Goal: Task Accomplishment & Management: Manage account settings

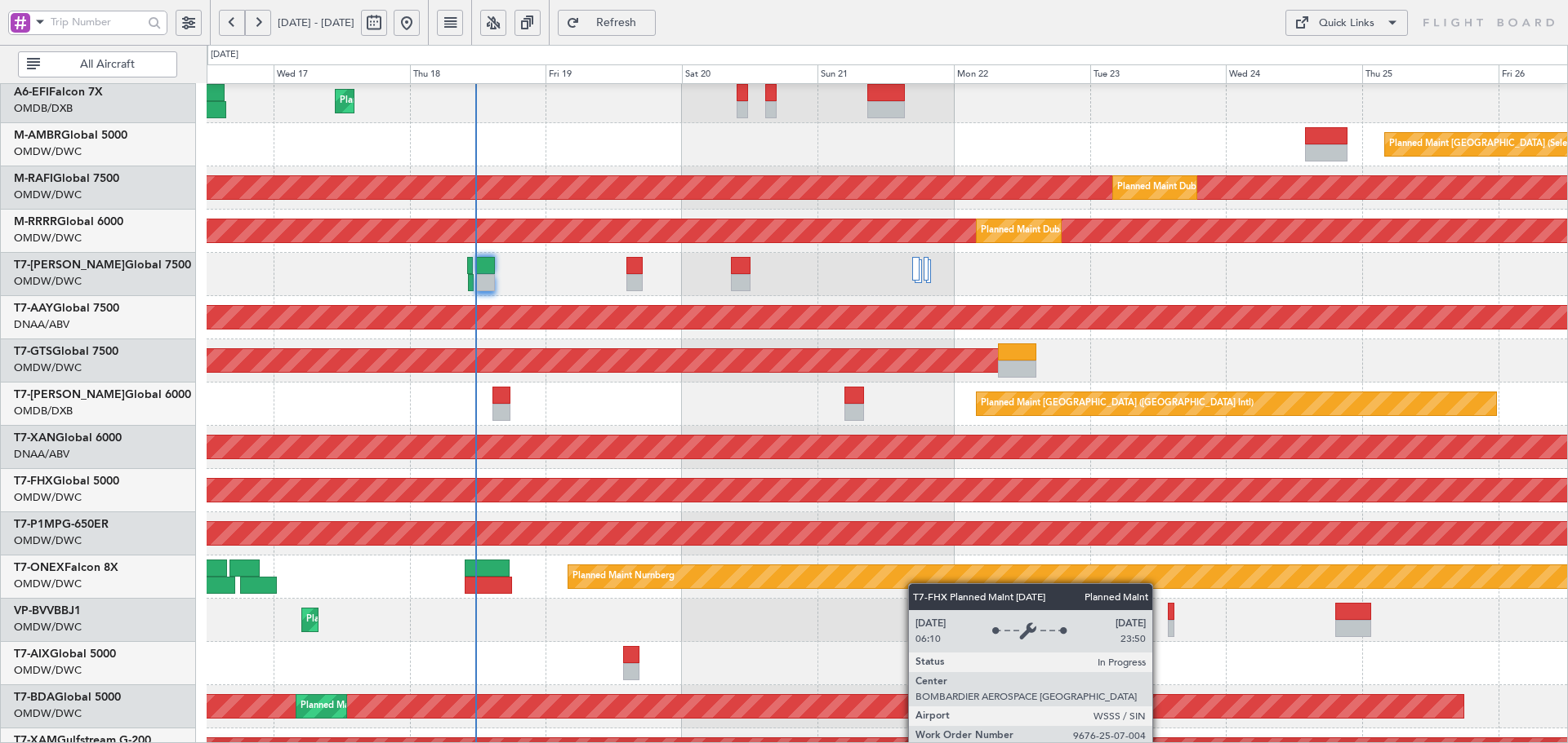
click at [539, 495] on div "Planned Maint [GEOGRAPHIC_DATA] ([GEOGRAPHIC_DATA])" at bounding box center [715, 490] width 3737 height 23
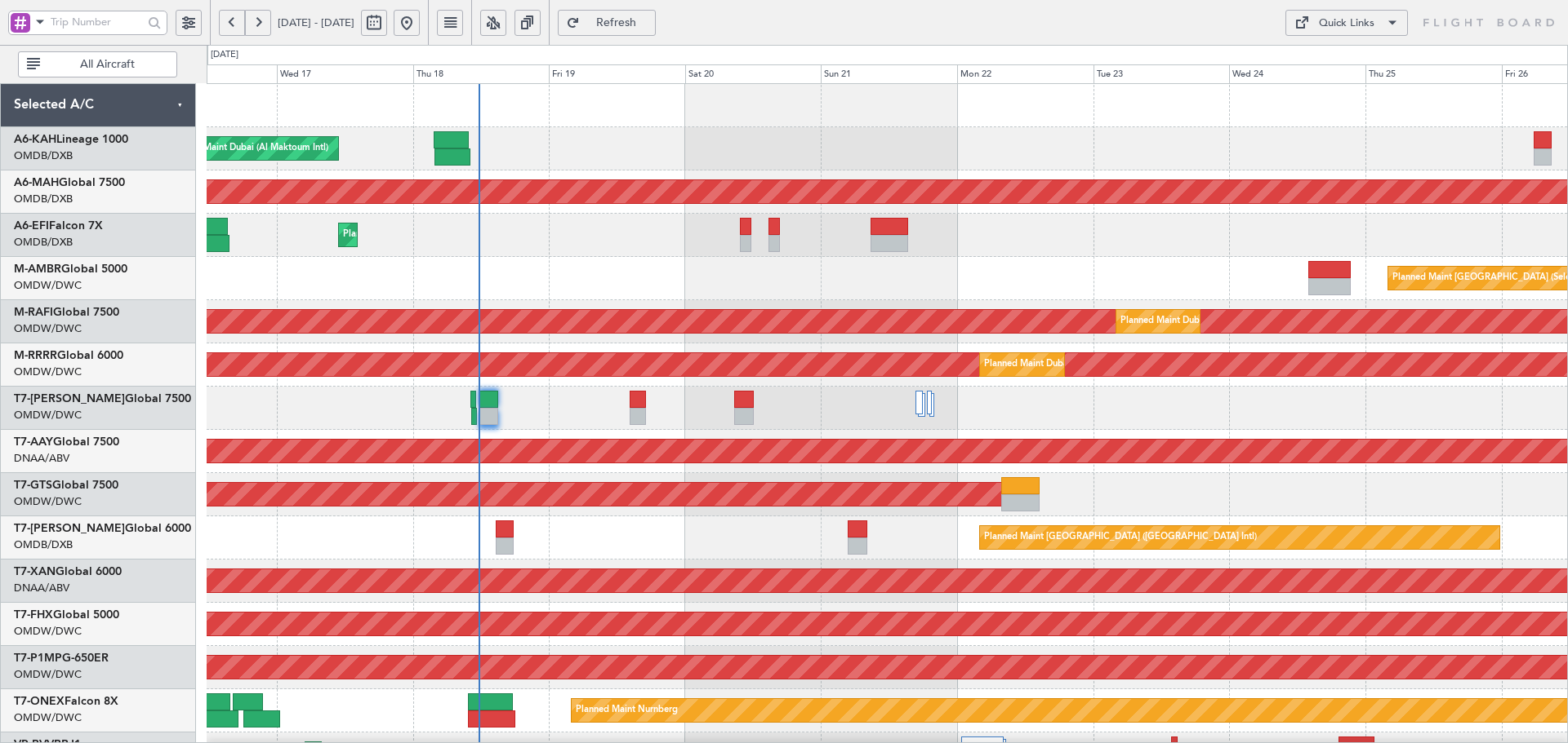
click at [667, 598] on div "Planned Maint Dubai (Al Maktoum Intl) Planned Maint [GEOGRAPHIC_DATA] ([GEOGRAP…" at bounding box center [887, 560] width 1360 height 952
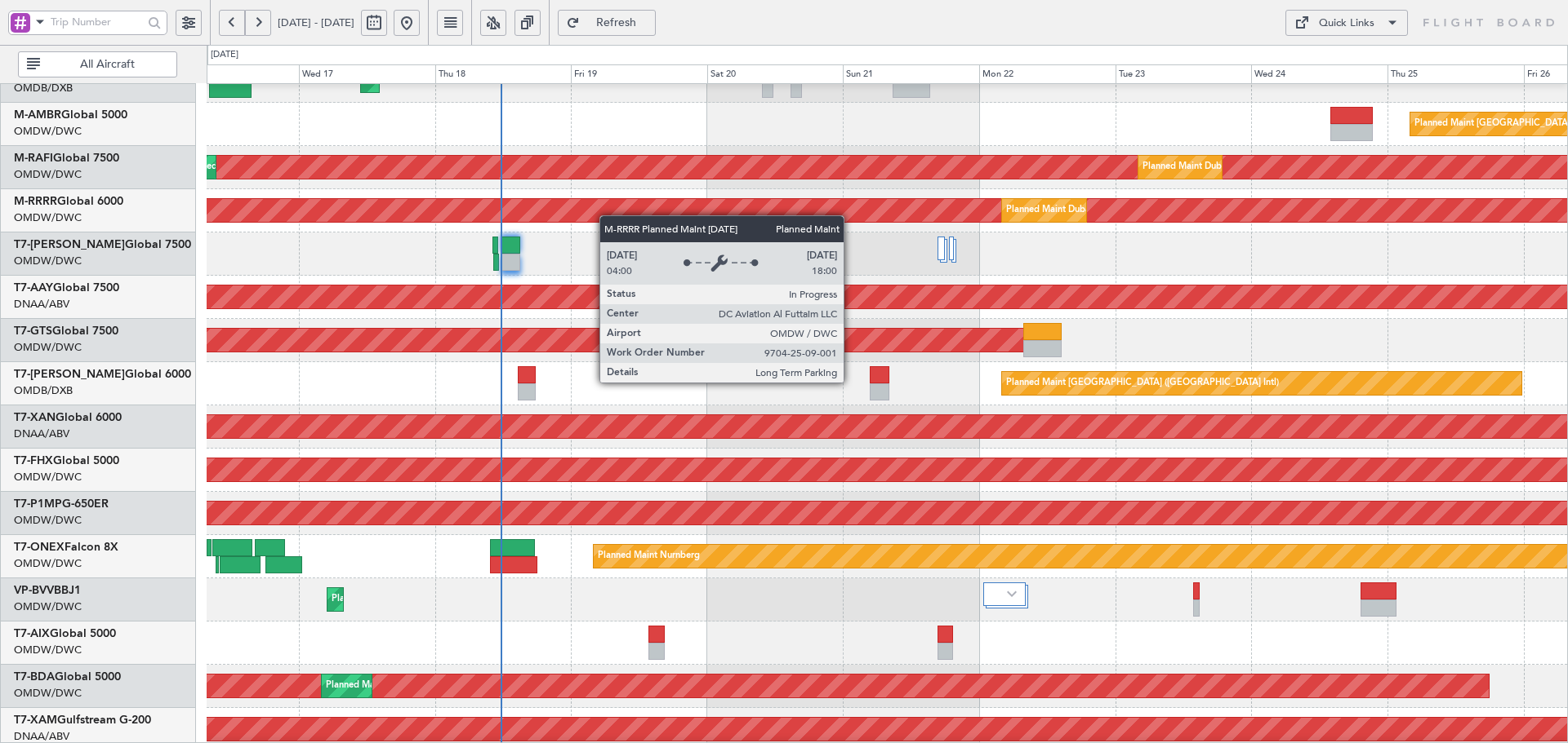
scroll to position [152, 0]
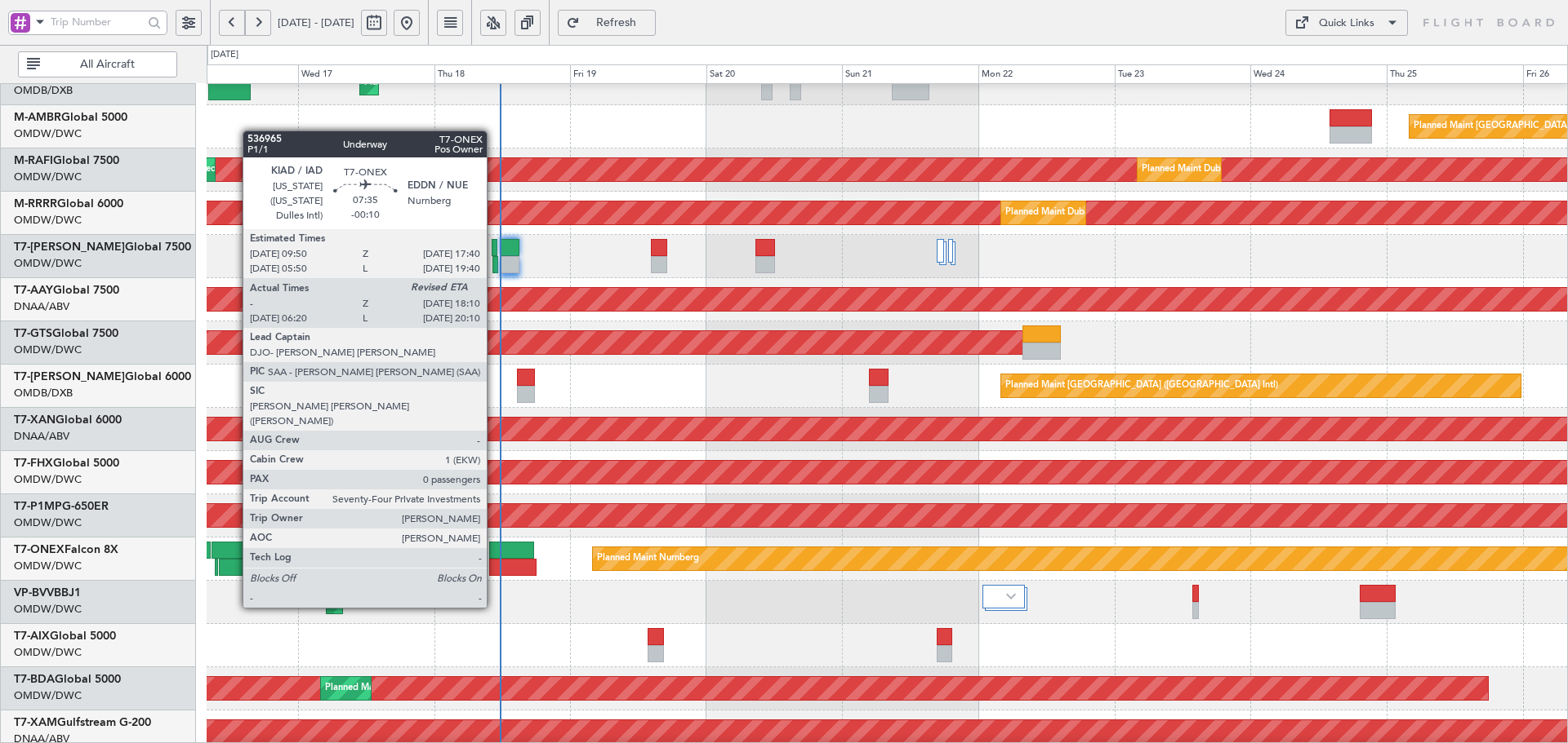
click at [494, 562] on div at bounding box center [512, 568] width 47 height 17
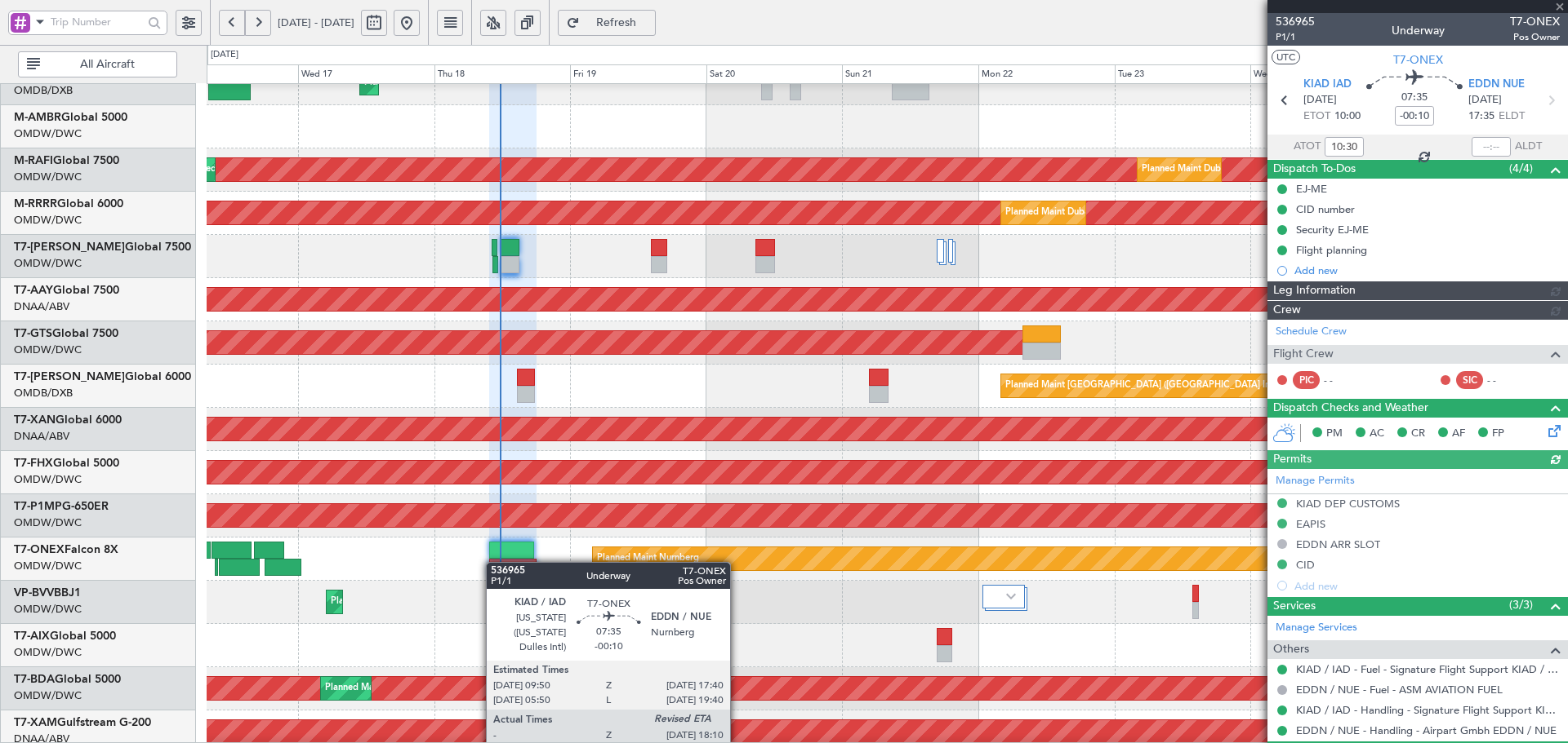
type input "Dherander Fithani (DHF)"
type input "7301"
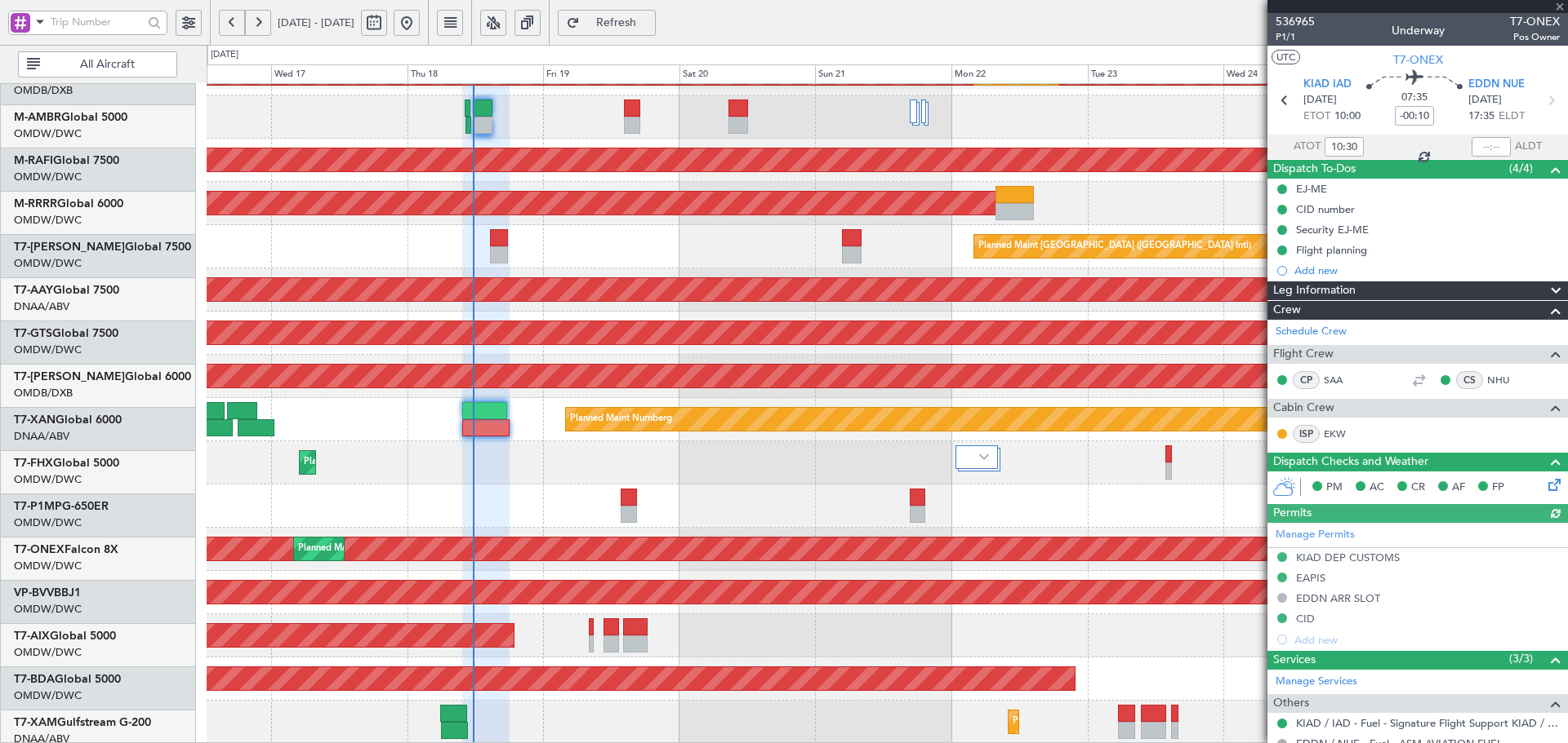
scroll to position [291, 0]
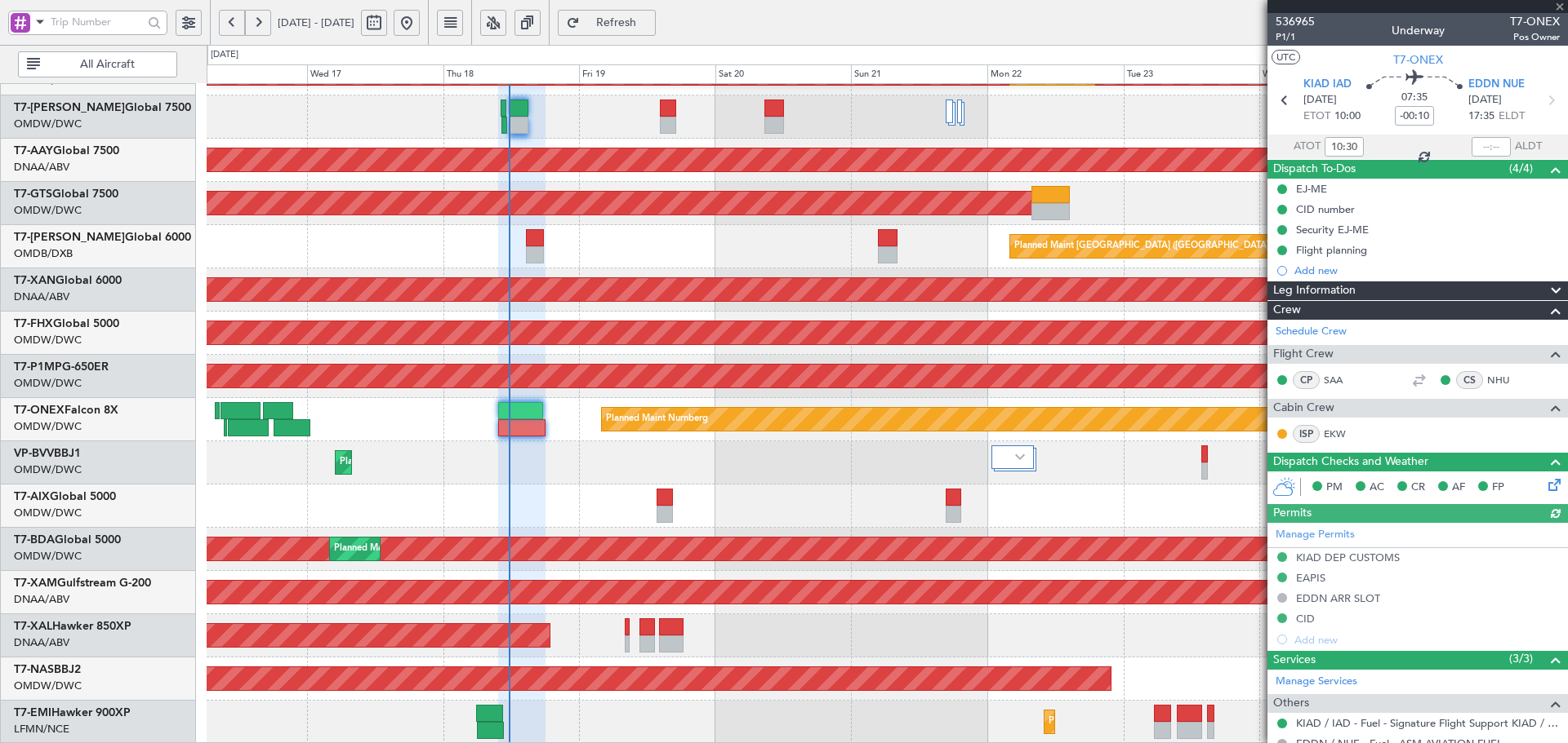
click at [595, 236] on div "Planned Maint Dubai (Al Maktoum Intl) Planned Maint [GEOGRAPHIC_DATA] (Al Makto…" at bounding box center [887, 269] width 1360 height 952
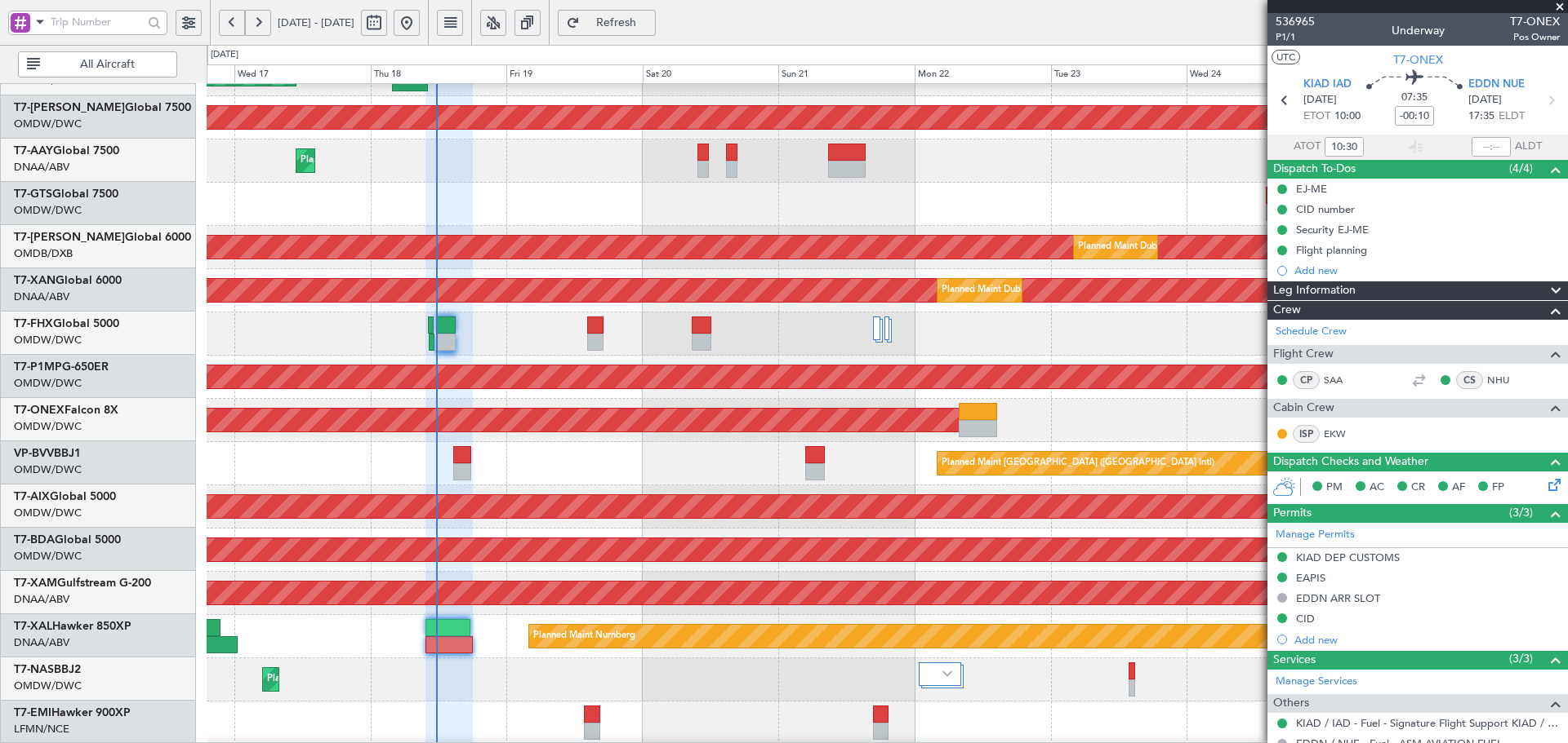
scroll to position [0, 0]
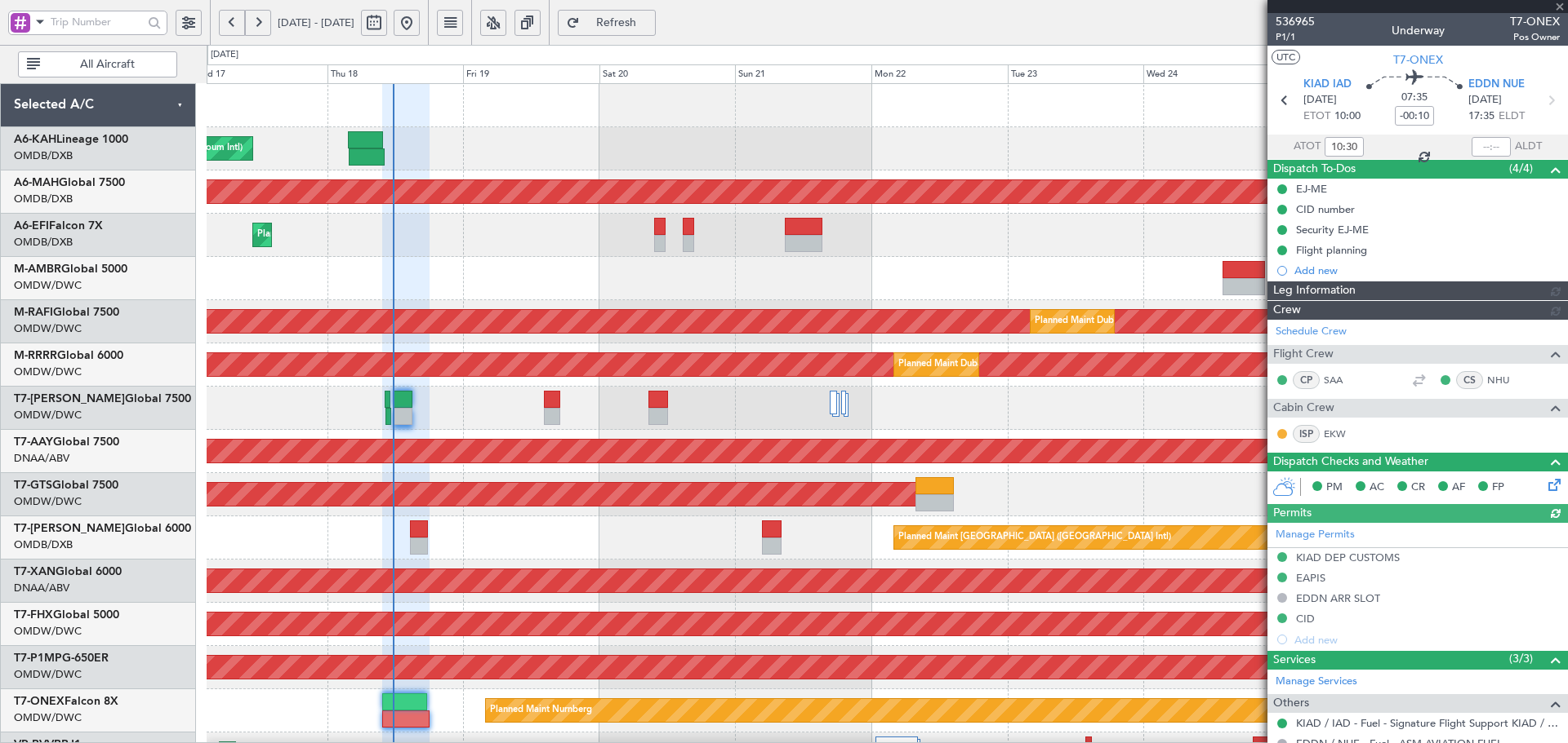
type input "Dherander Fithani (DHF)"
type input "7301"
type input "Dherander Fithani (DHF)"
type input "7301"
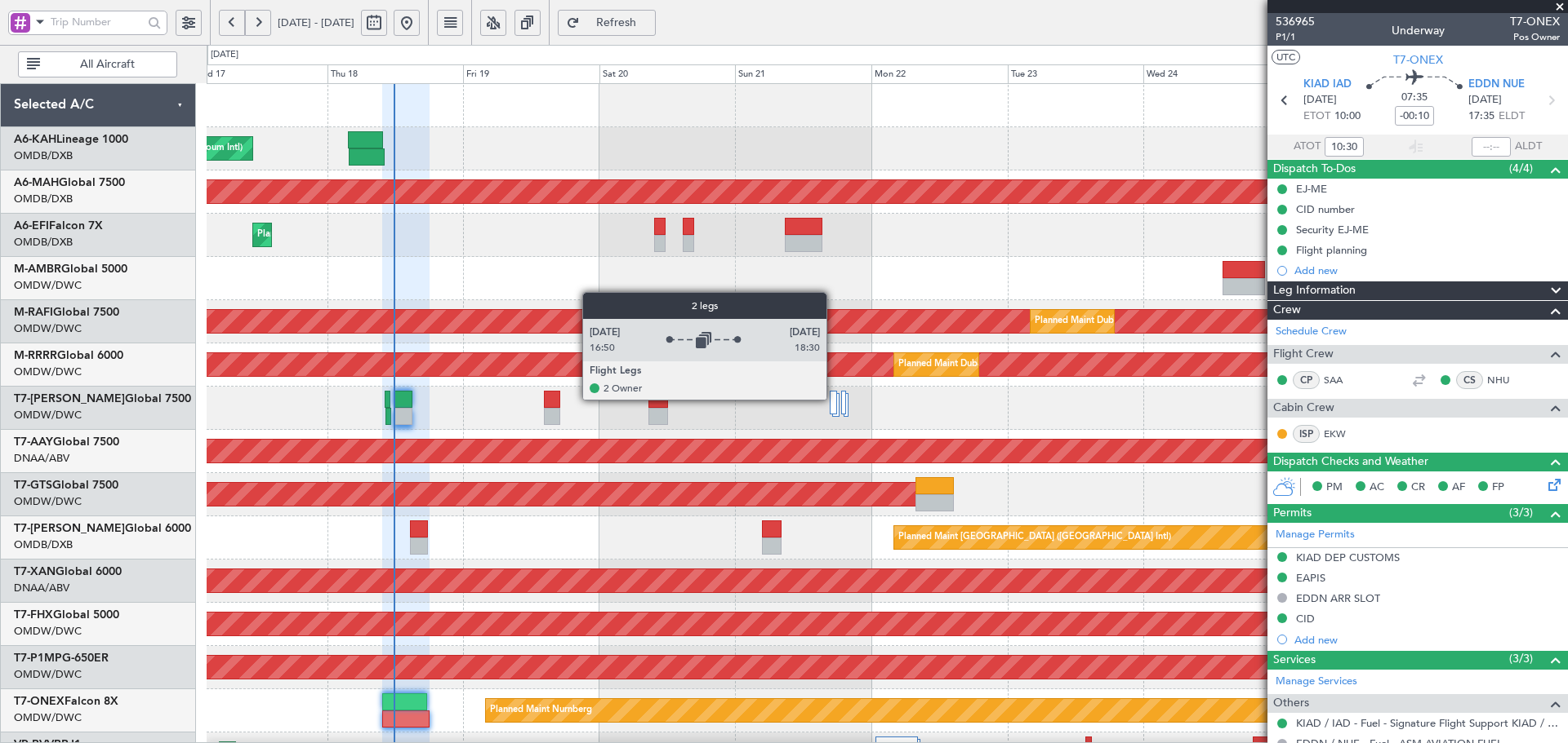
click at [833, 399] on div at bounding box center [833, 402] width 8 height 24
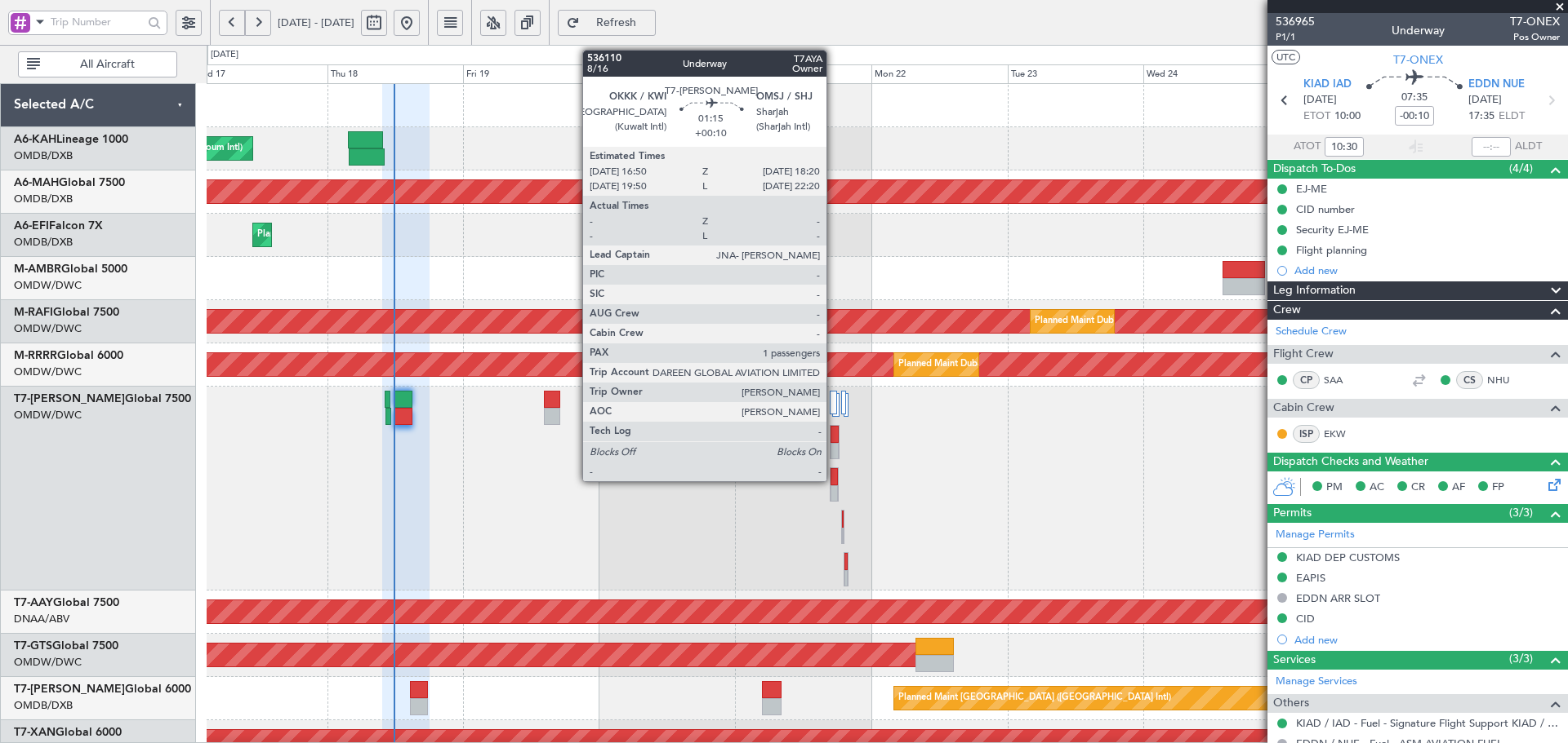
click at [833, 479] on div at bounding box center [834, 477] width 8 height 17
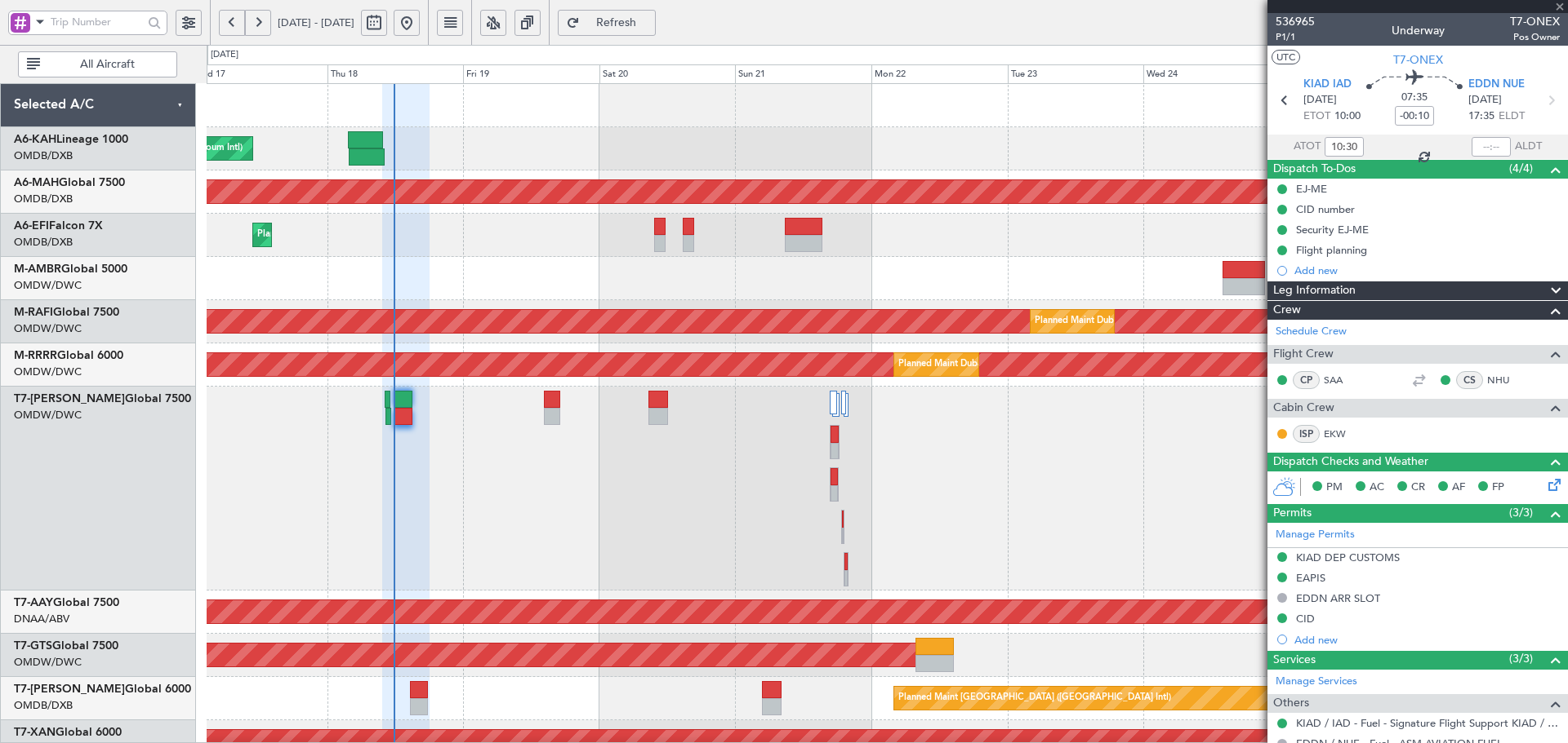
type input "+00:10"
type input "1"
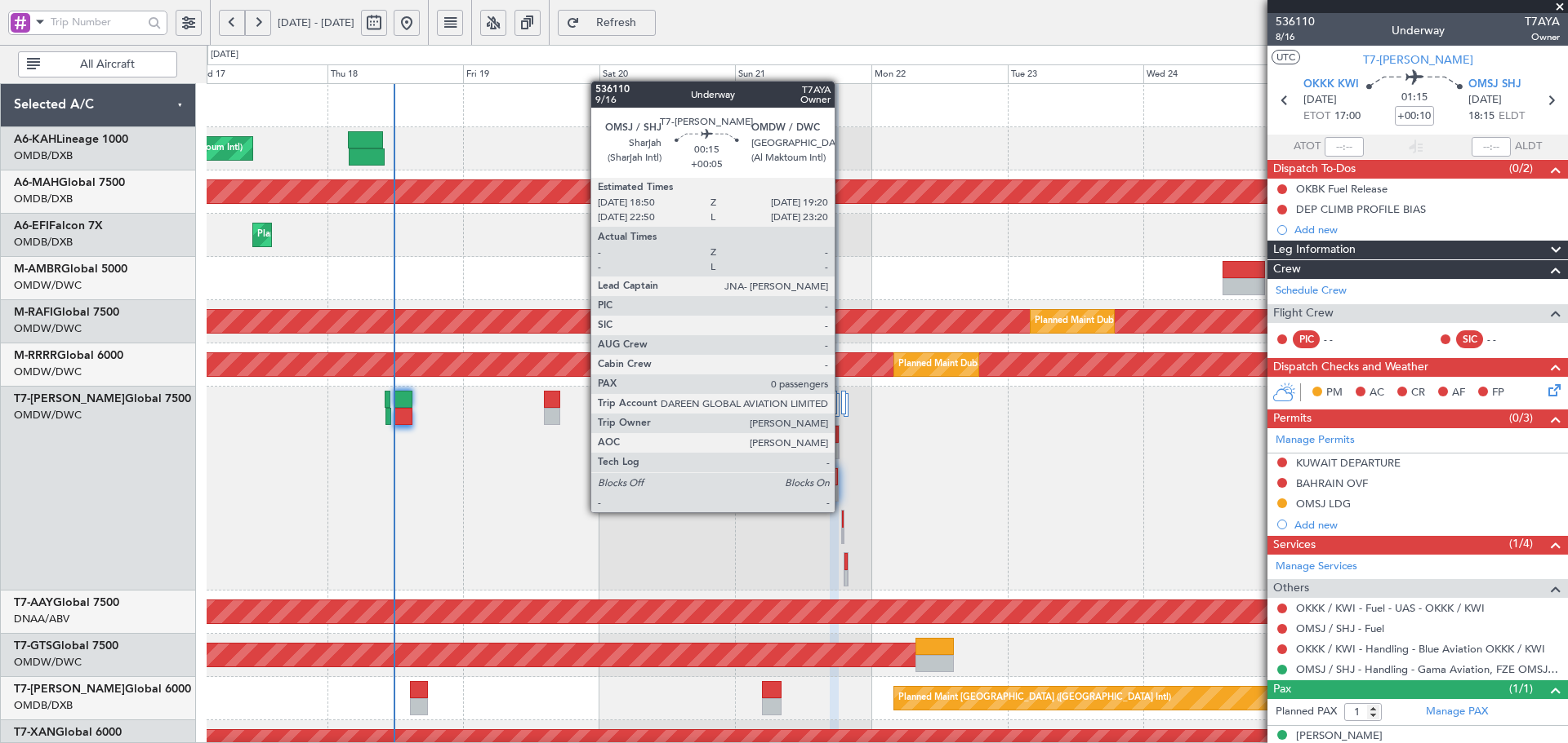
click at [842, 511] on div at bounding box center [843, 520] width 2 height 17
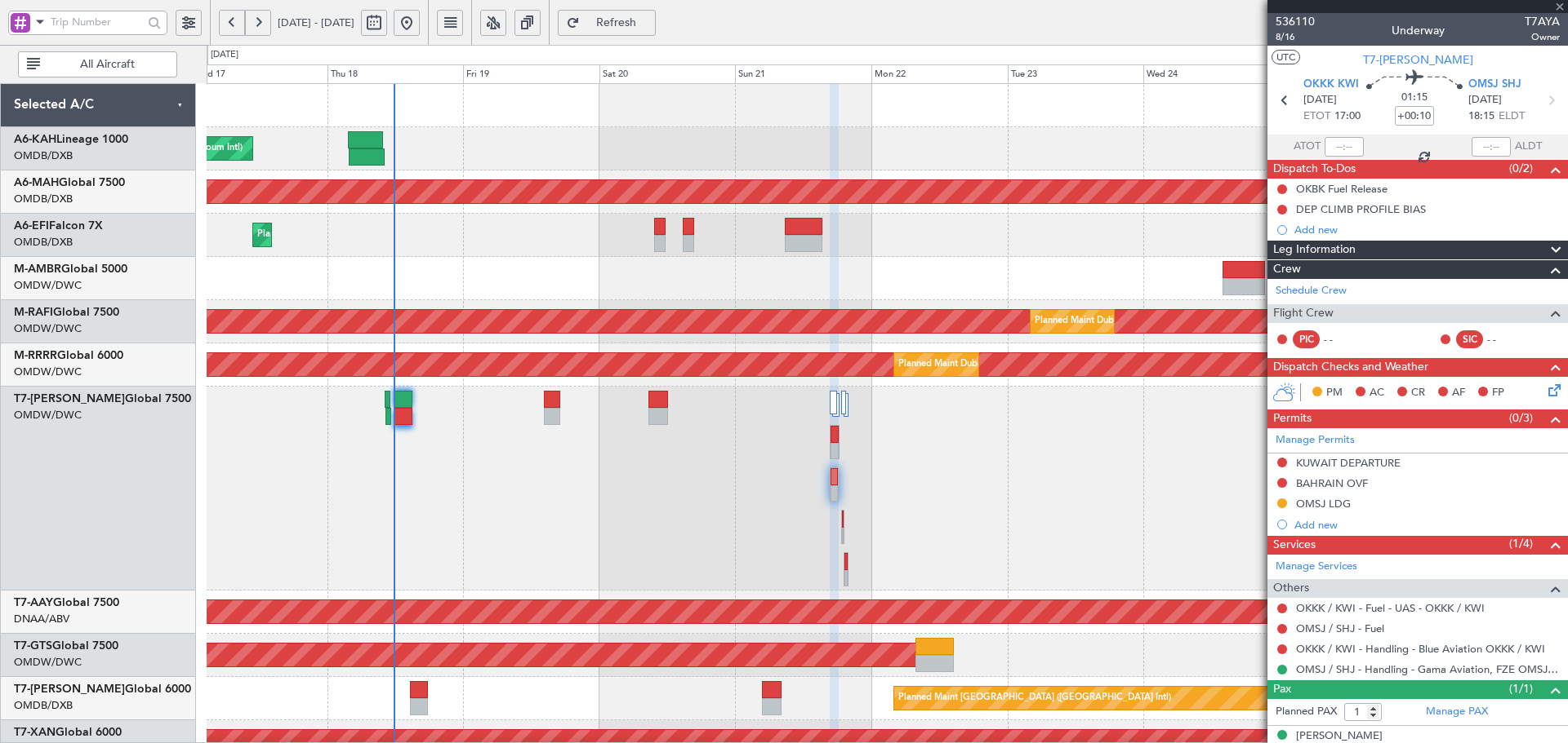
type input "+00:05"
type input "0"
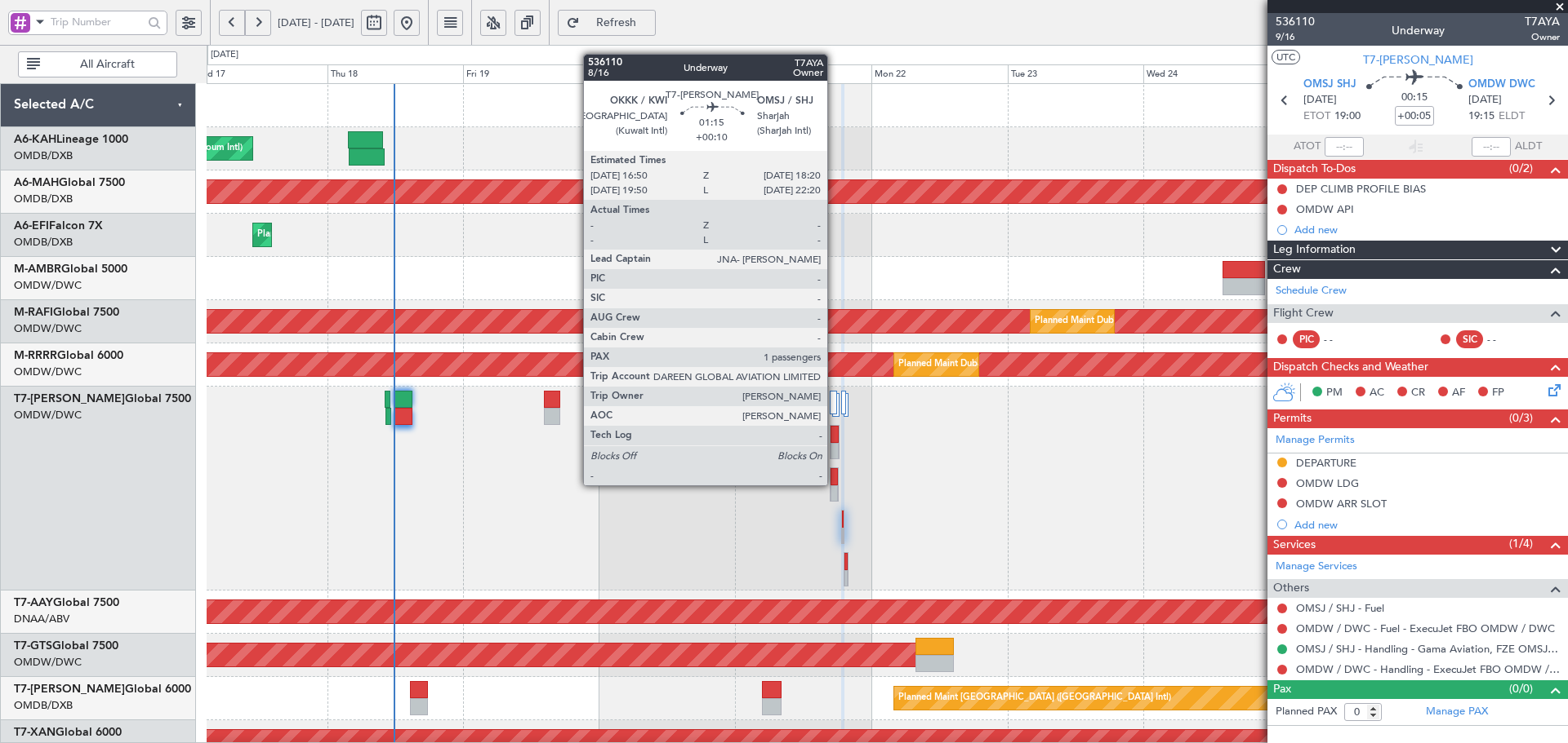
click at [834, 484] on div at bounding box center [834, 477] width 8 height 17
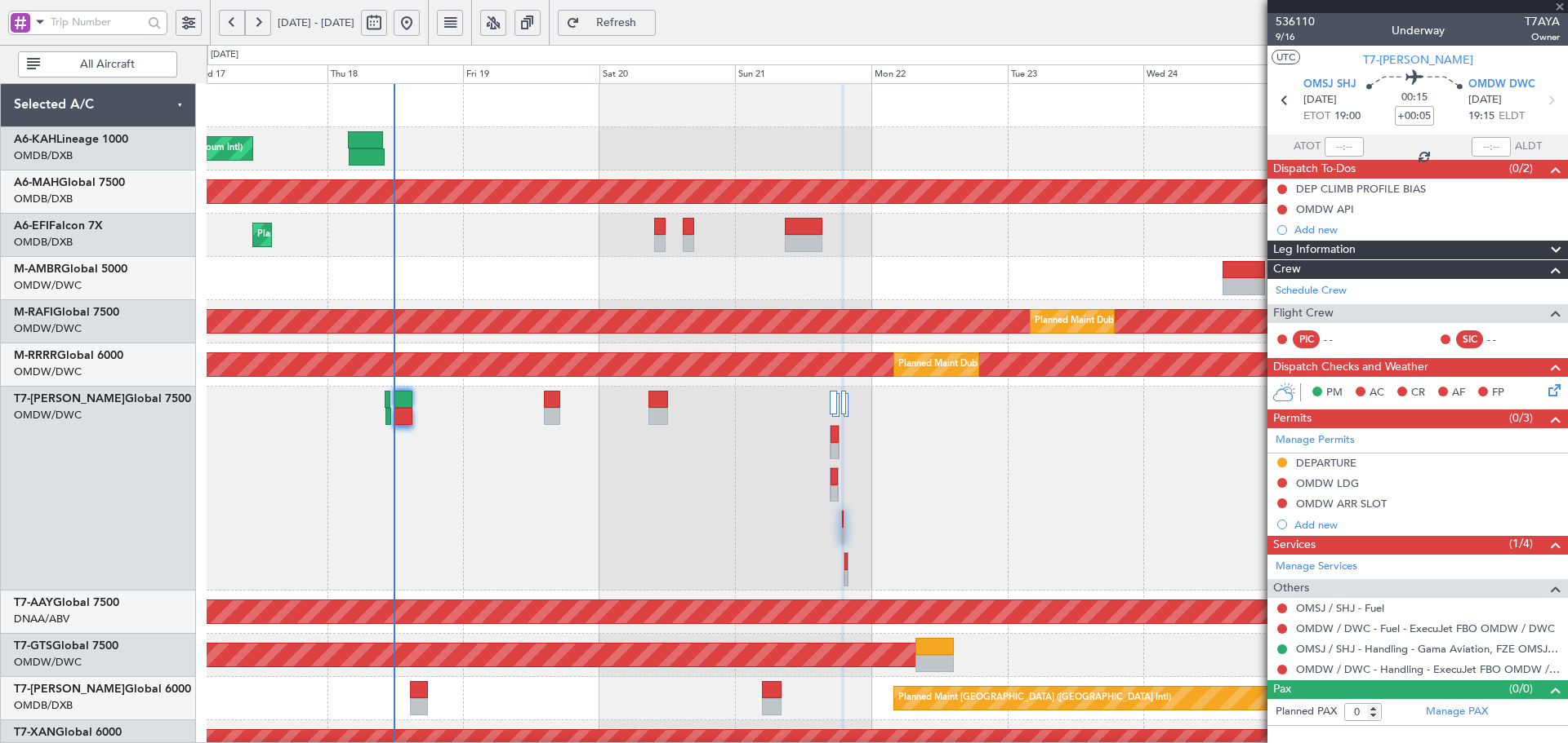
type input "+00:10"
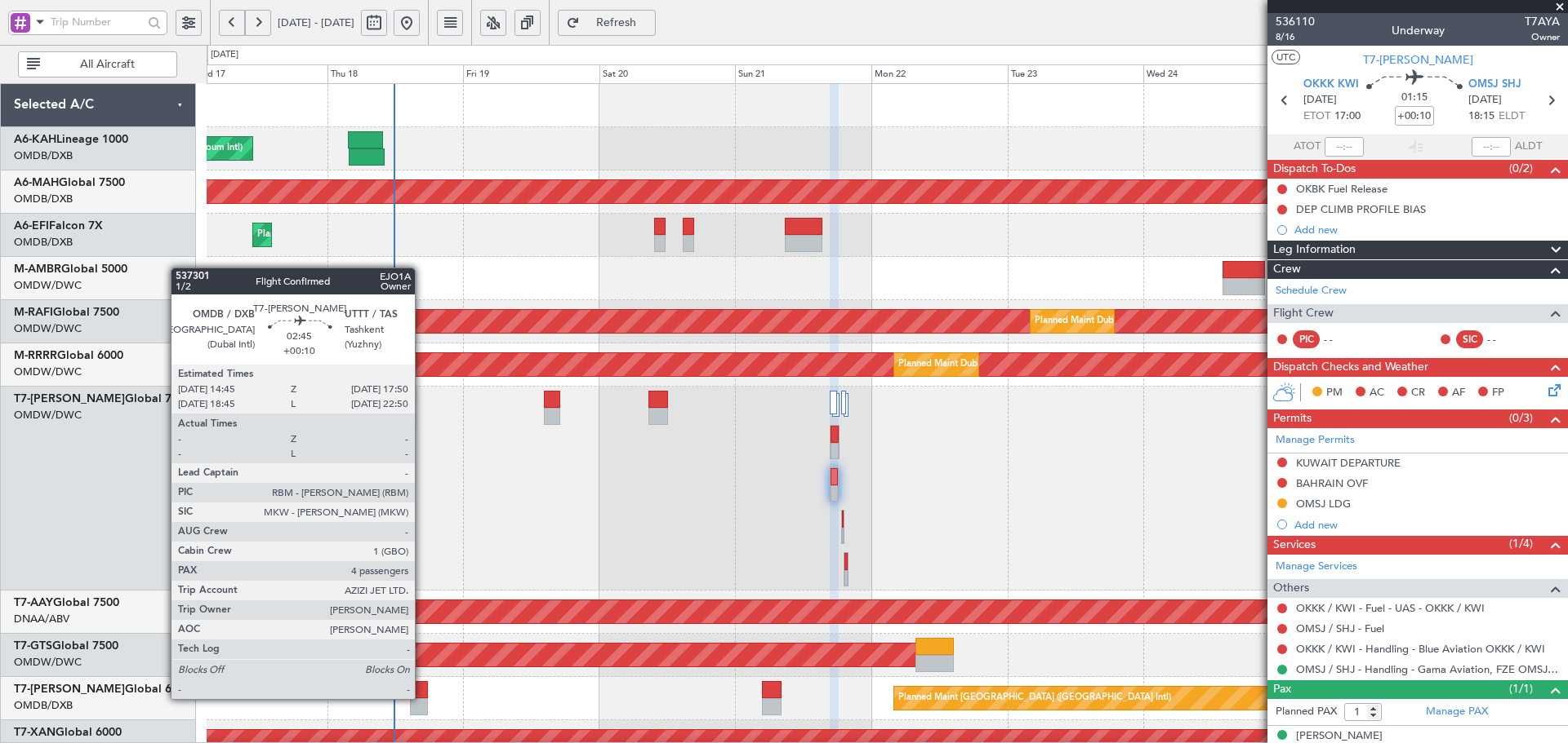
click at [422, 698] on div at bounding box center [419, 690] width 18 height 17
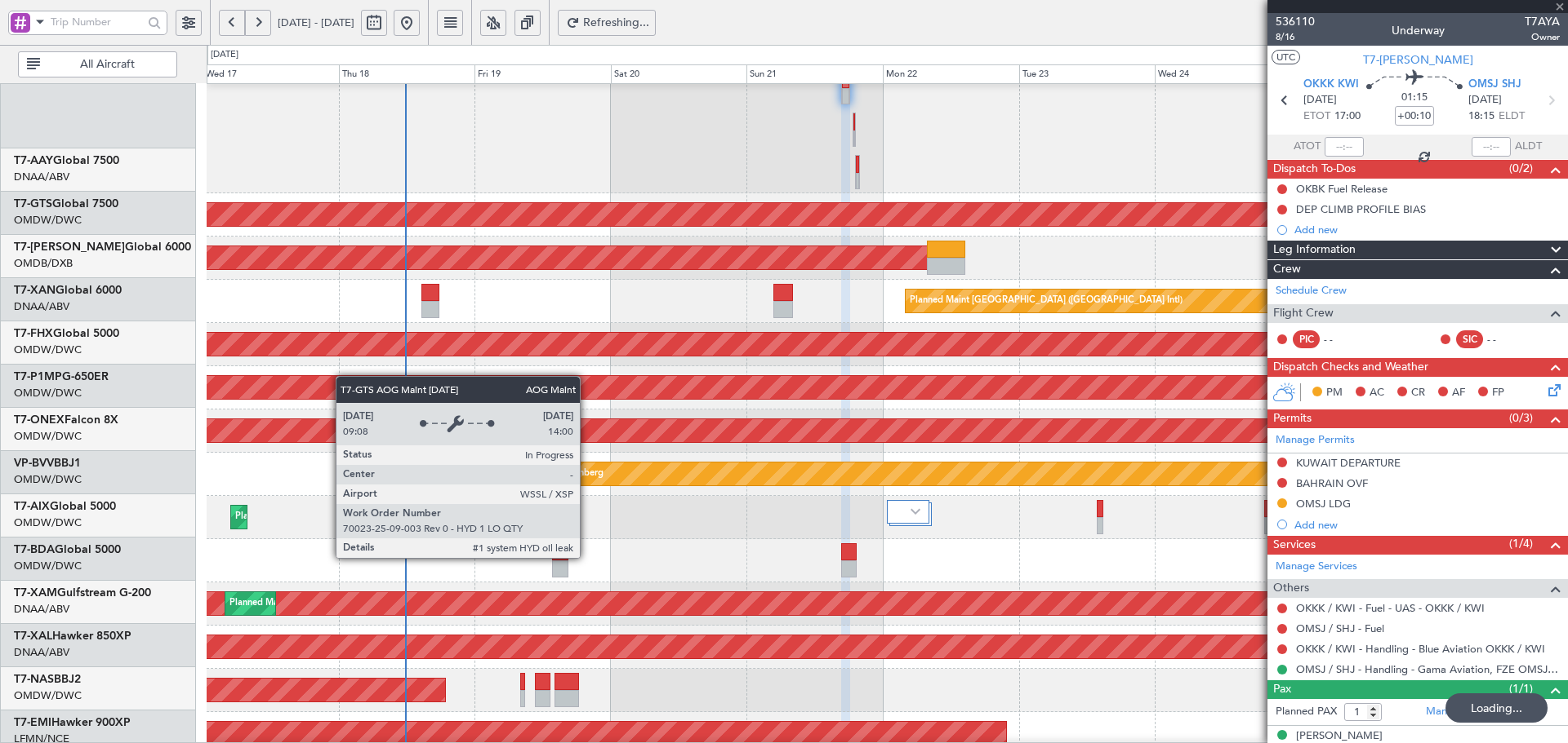
type input "4"
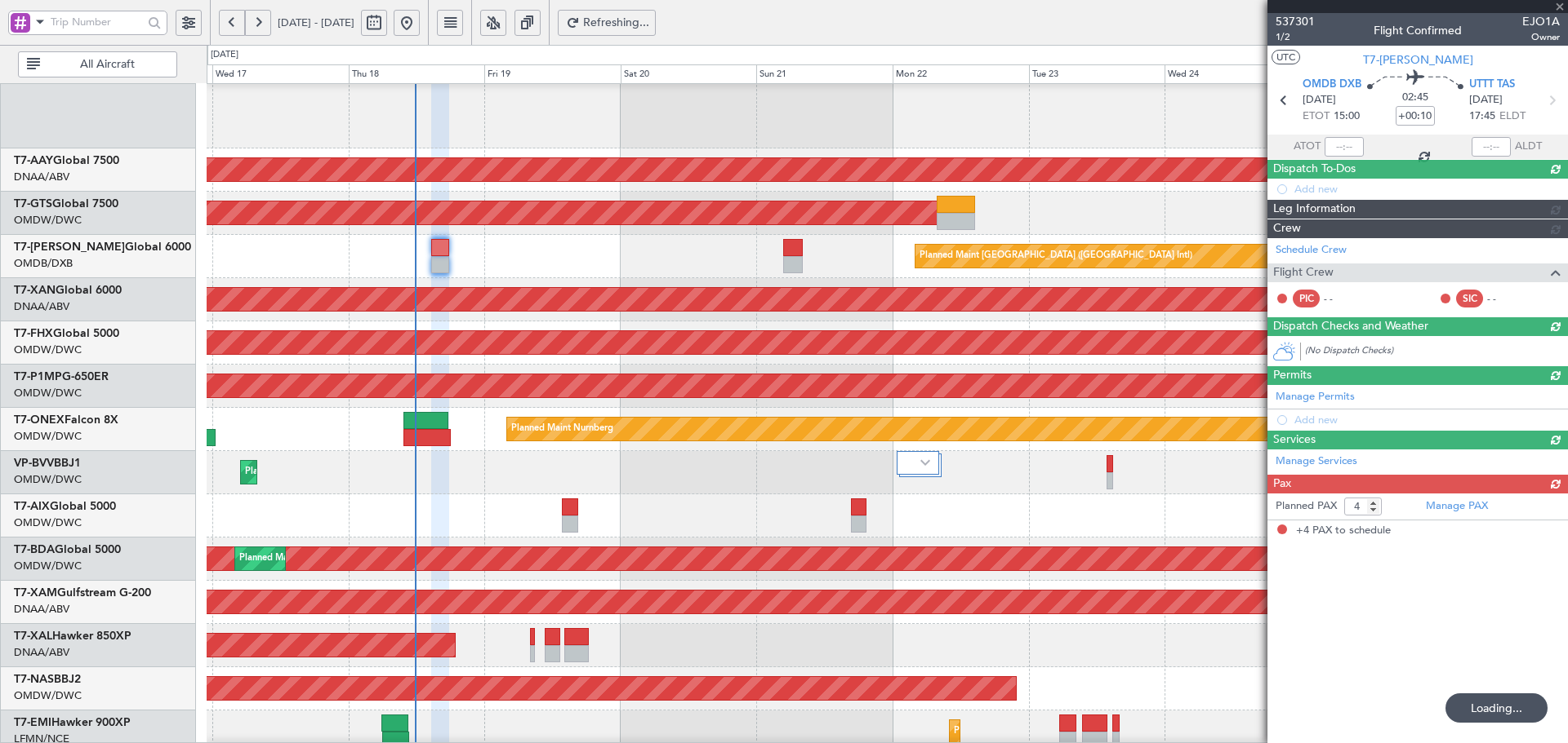
scroll to position [410, 0]
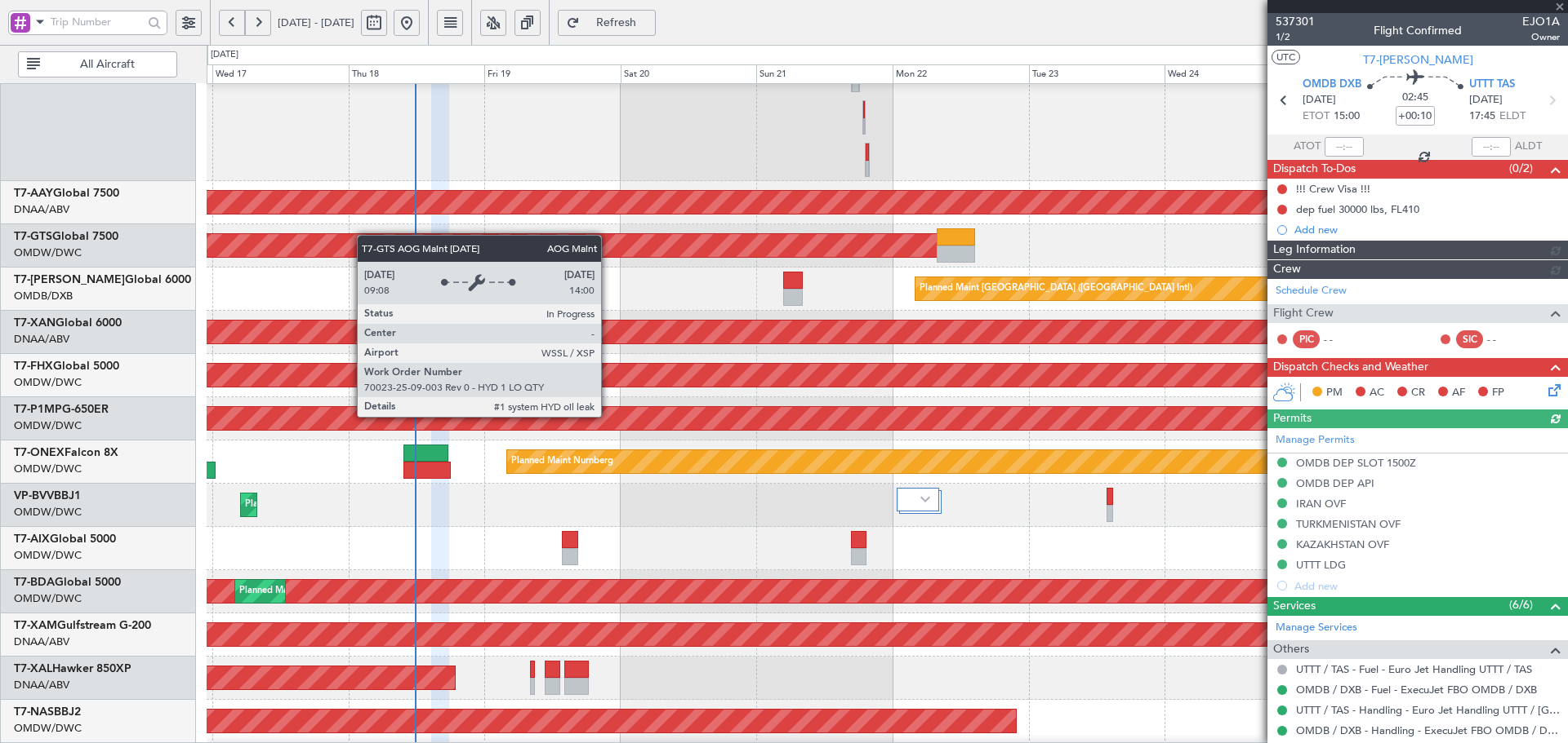
type input "Dherander Fithani (DHF)"
type input "7332"
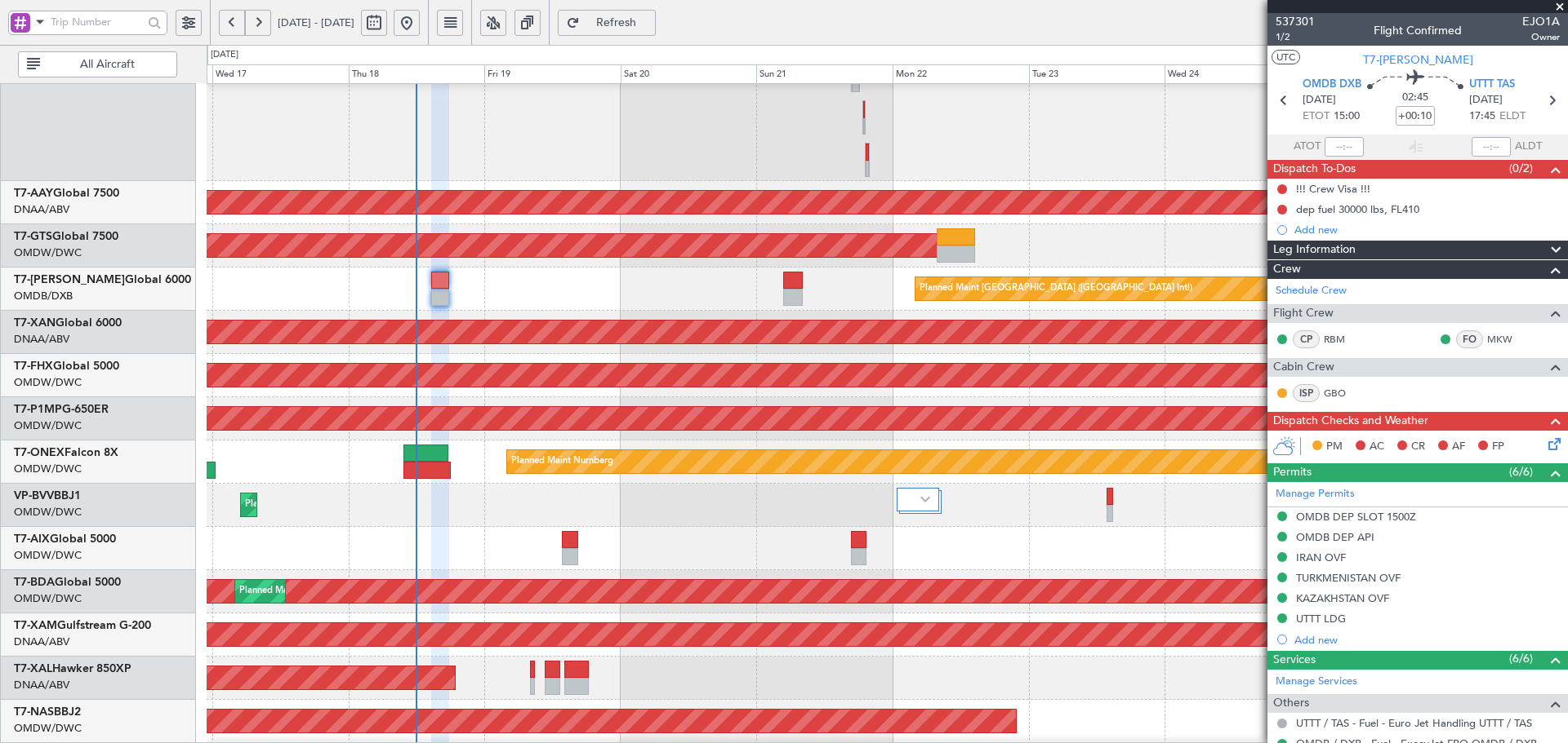
scroll to position [452, 0]
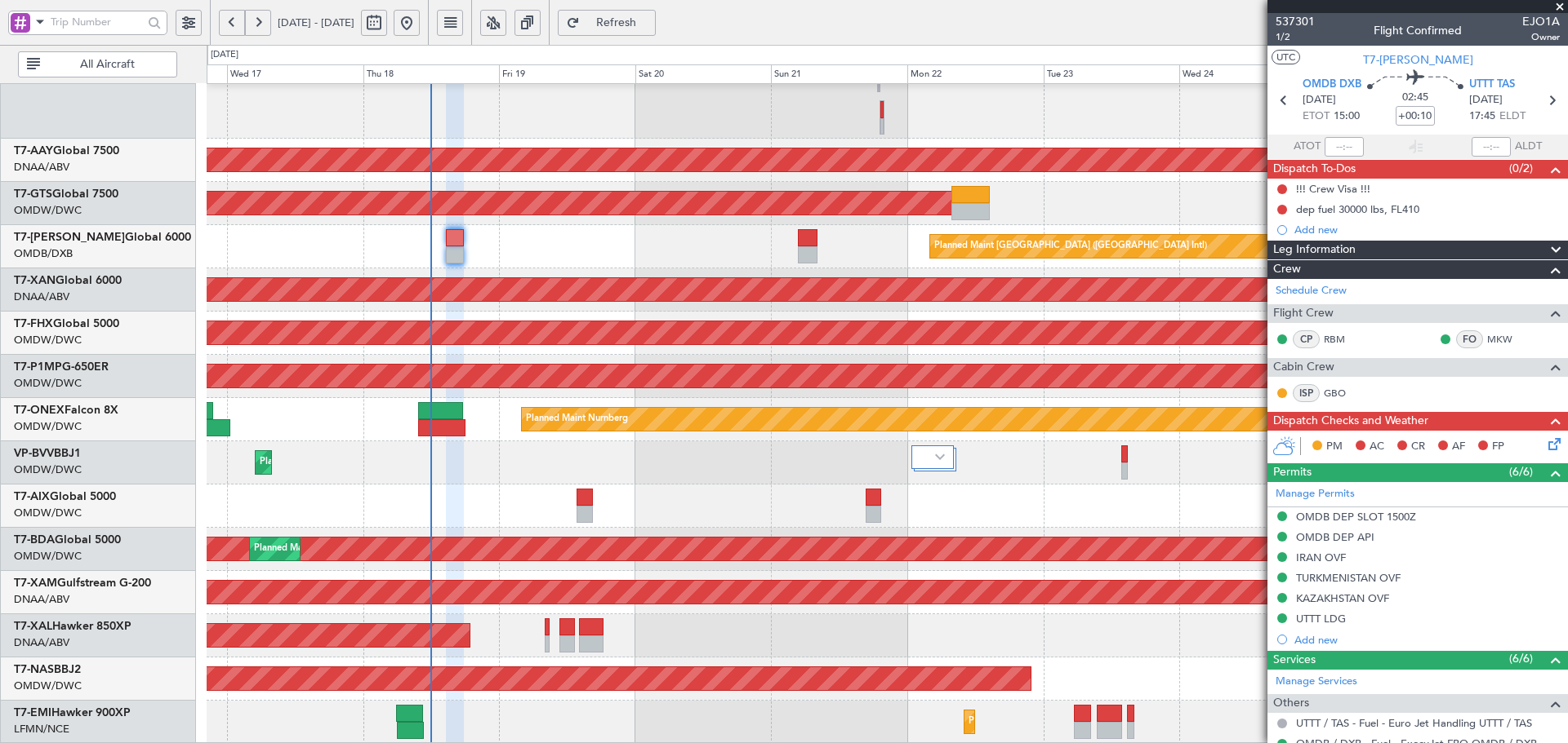
click at [443, 445] on div "Planned Maint Dubai (Al Maktoum Intl) Unplanned Maint Dubai (Al Maktoum Intl) A…" at bounding box center [887, 189] width 1360 height 1113
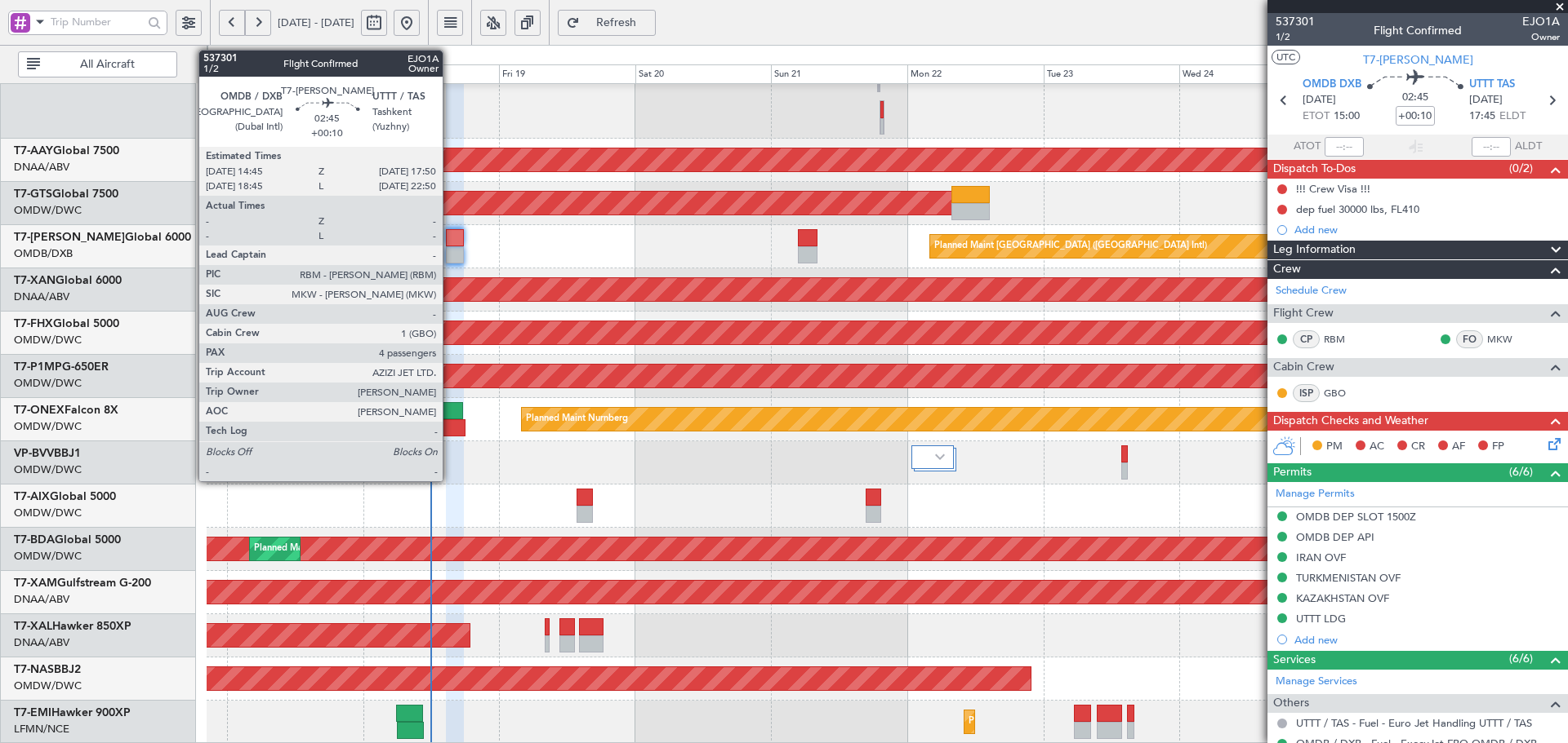
click at [450, 237] on div at bounding box center [454, 238] width 18 height 17
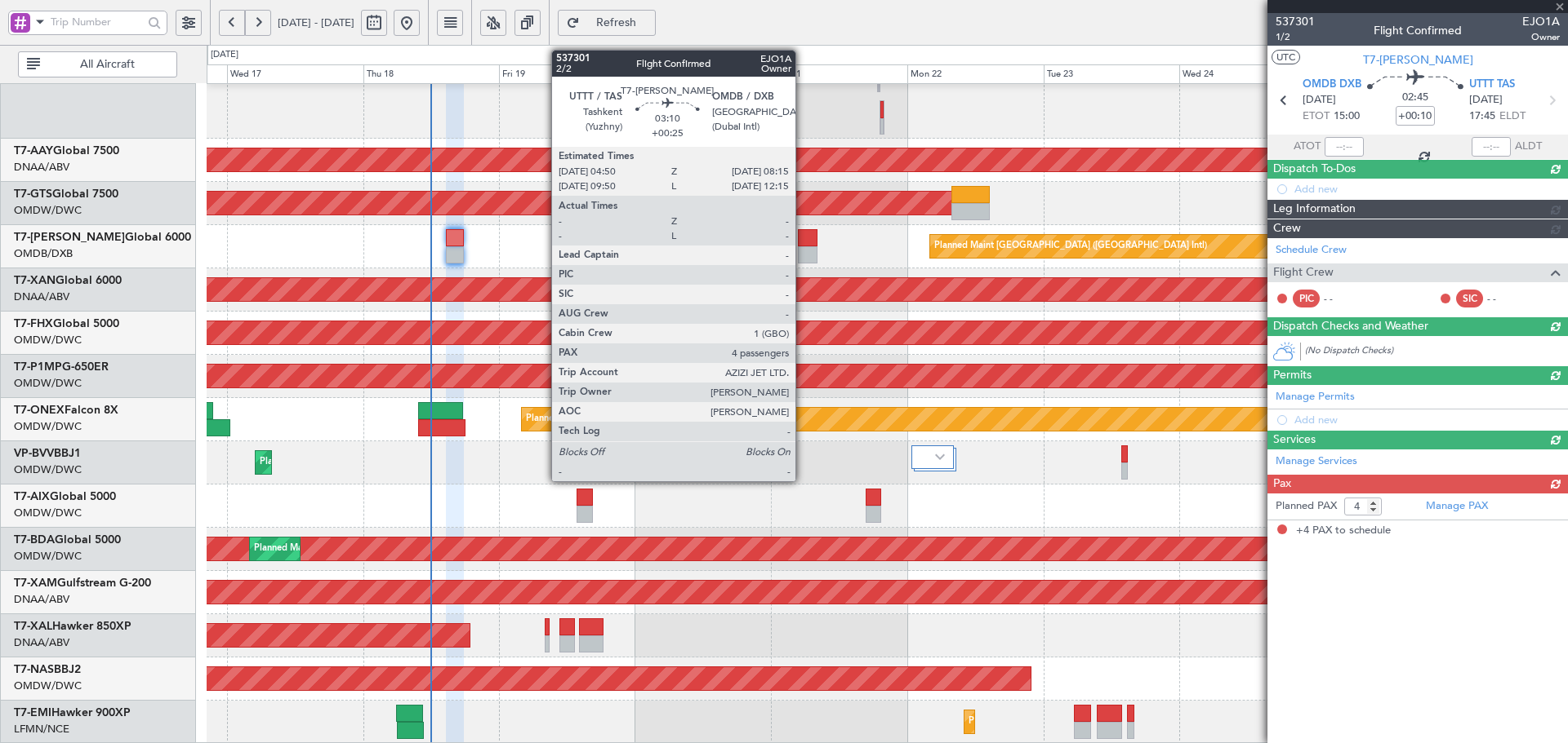
click at [803, 242] on div at bounding box center [807, 238] width 19 height 17
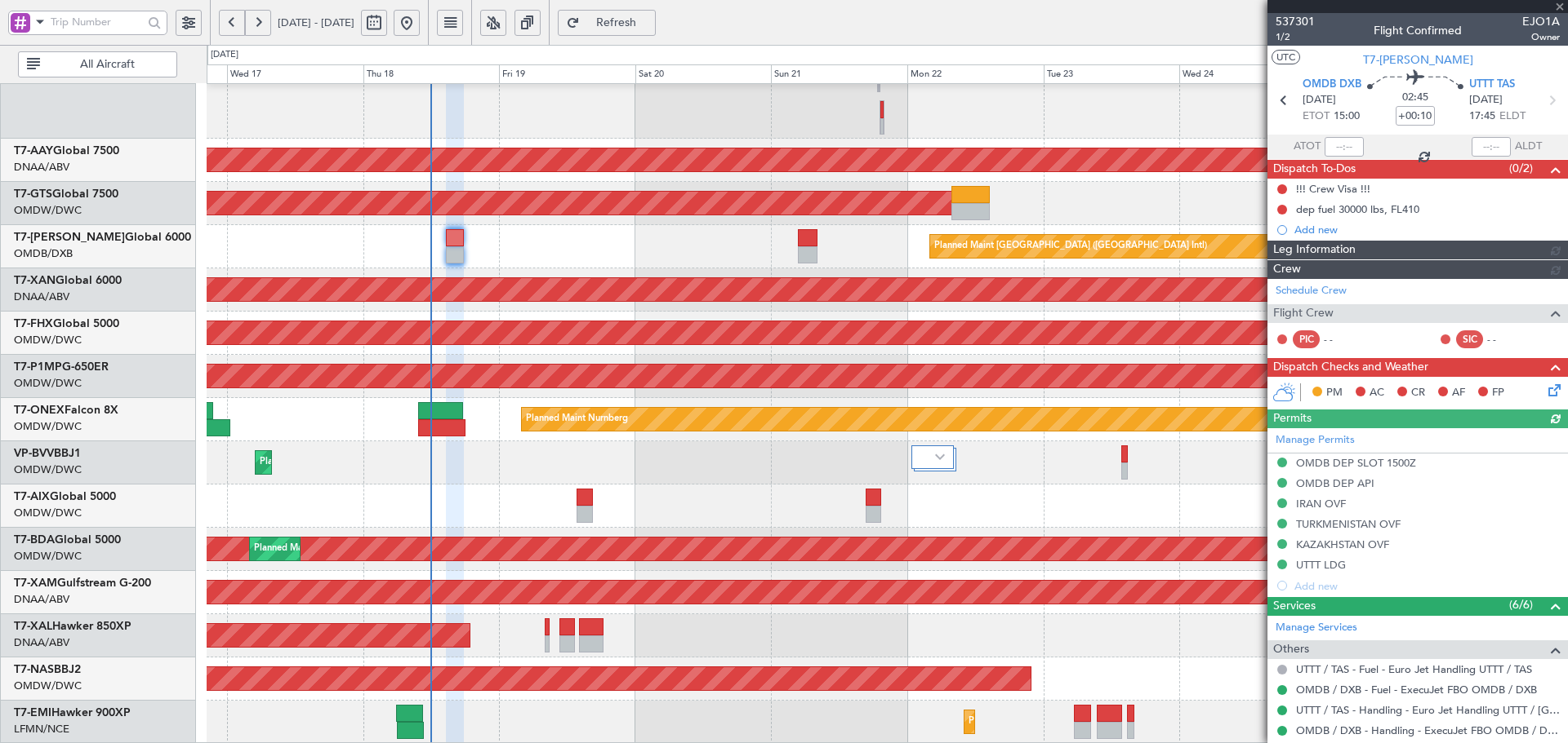
type input "Dherander Fithani (DHF)"
type input "7332"
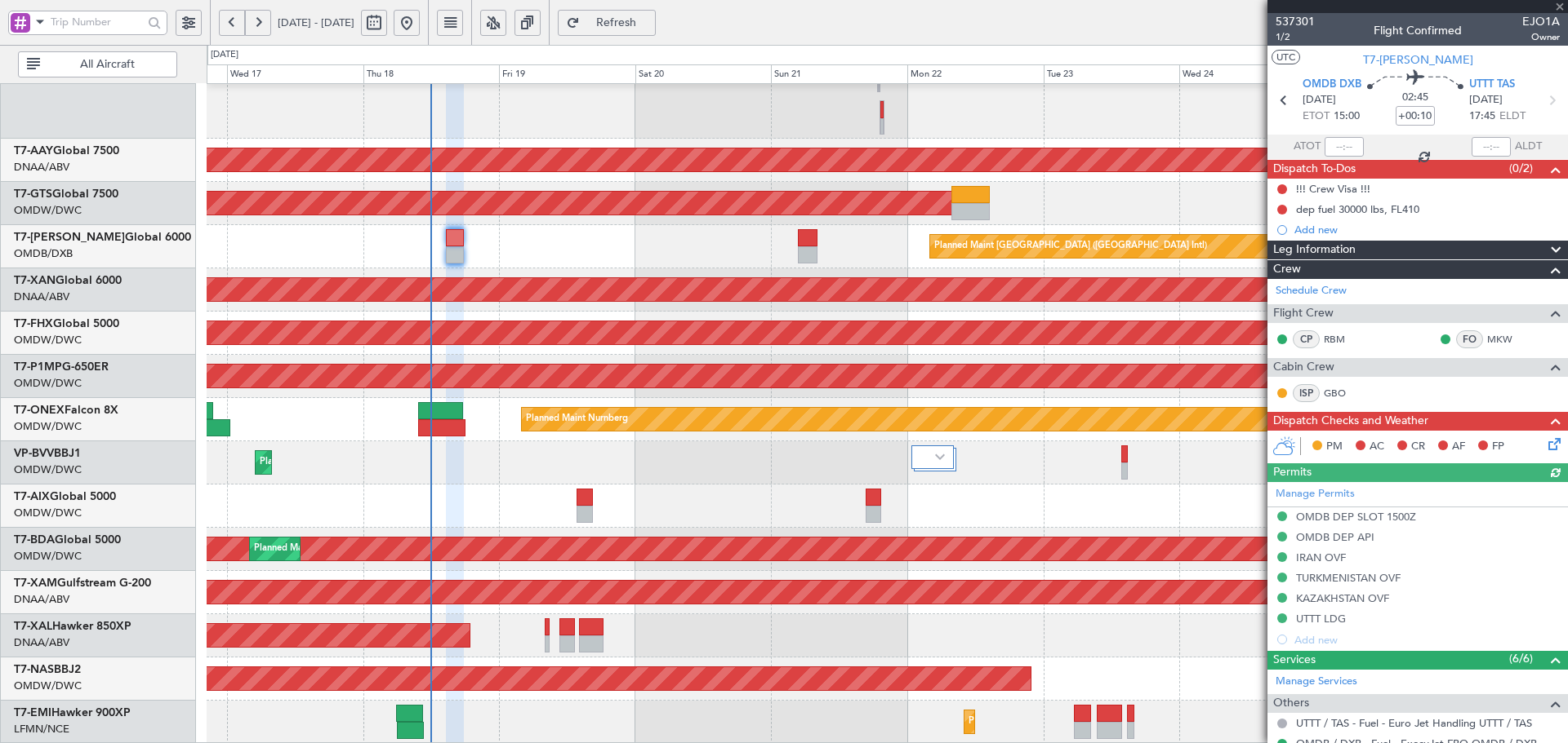
type input "+00:25"
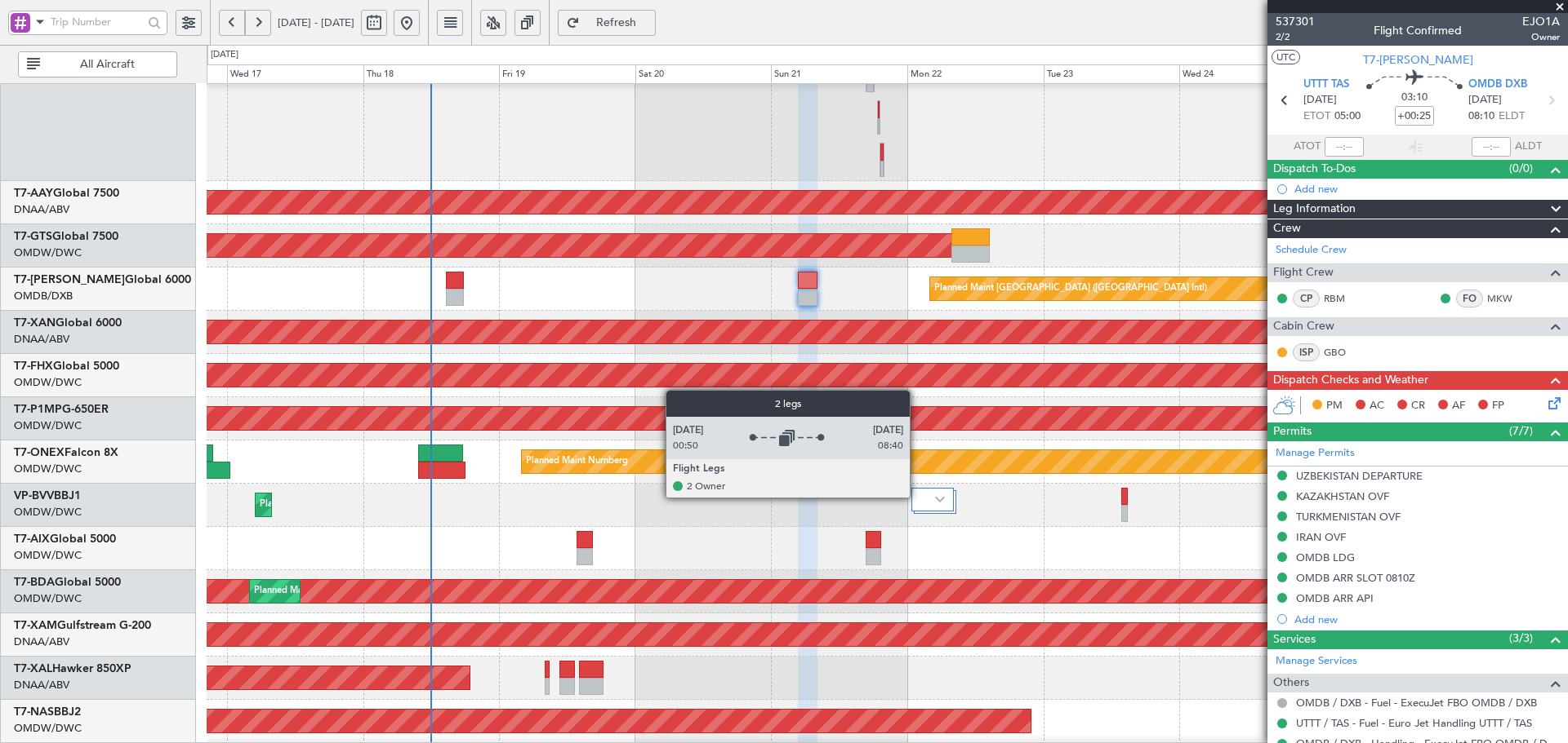
click at [918, 497] on div at bounding box center [932, 500] width 42 height 24
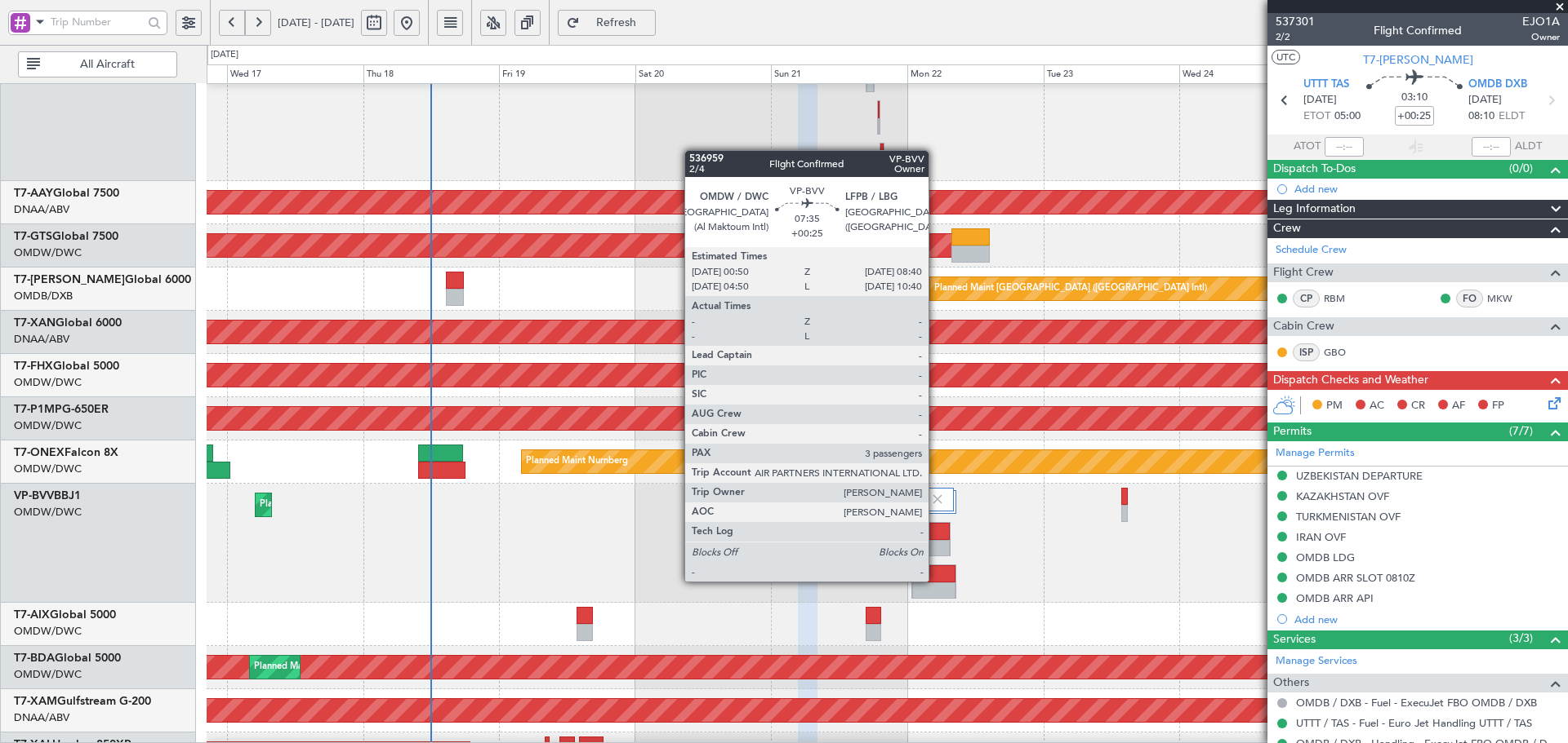
click at [936, 580] on div at bounding box center [933, 574] width 43 height 17
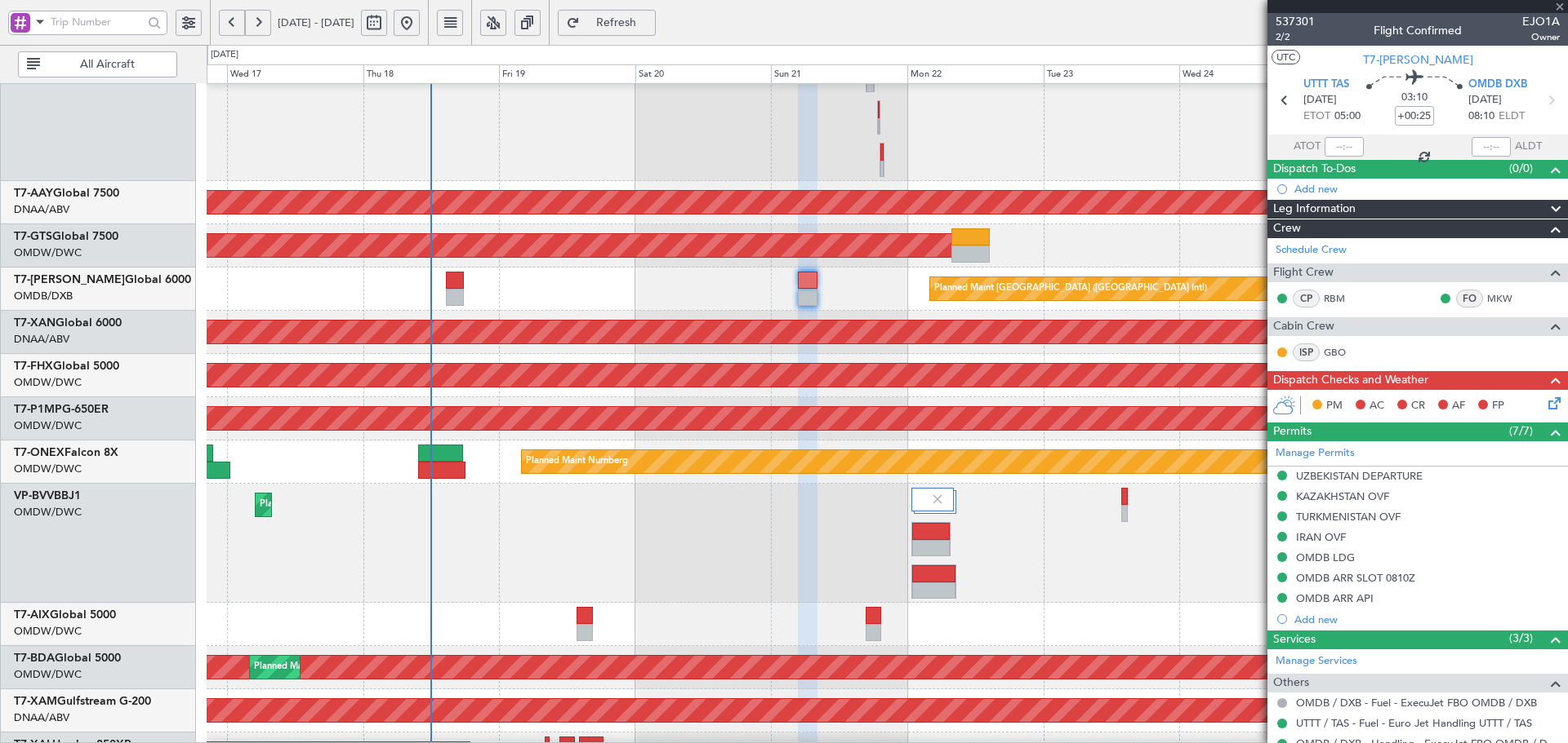
type input "3"
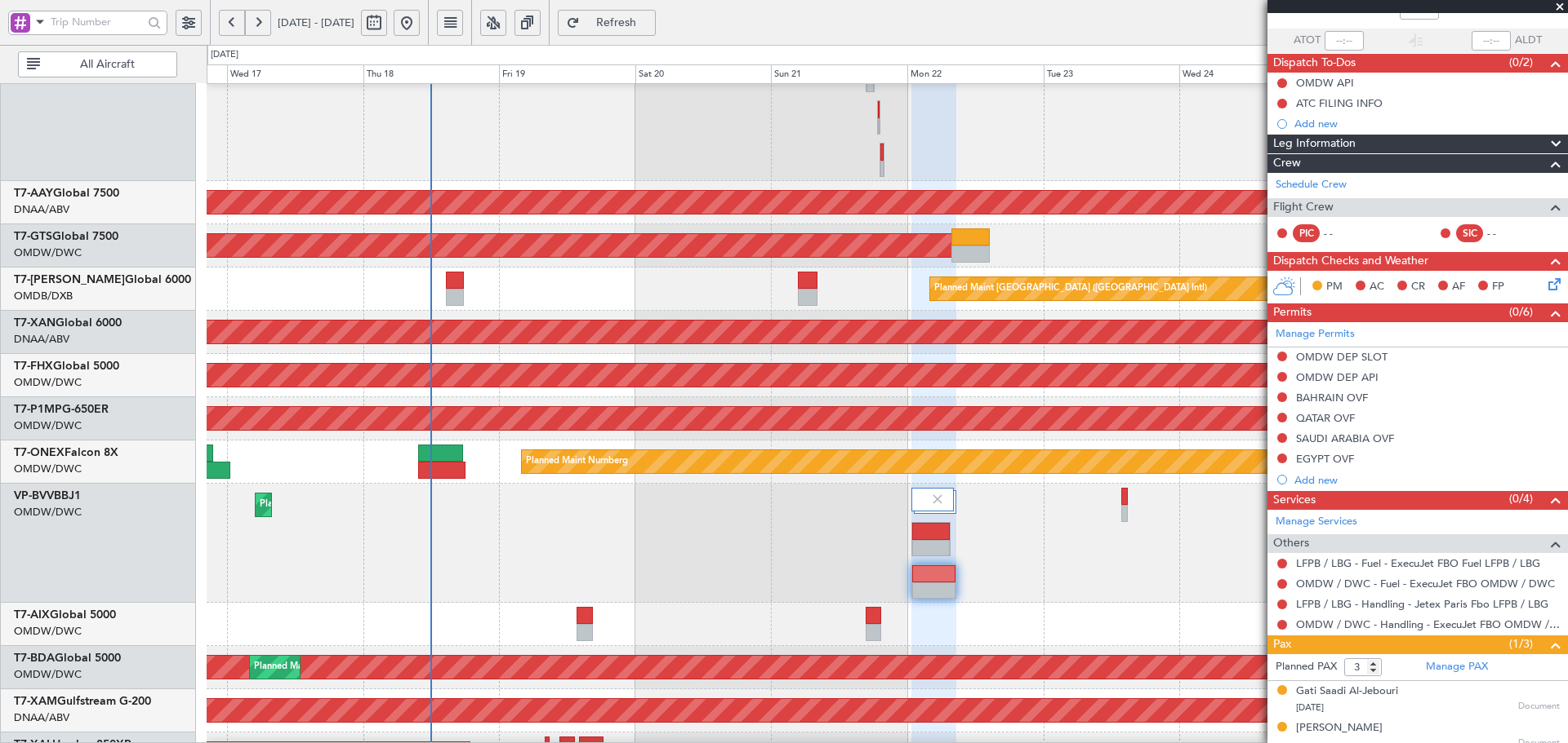
scroll to position [151, 0]
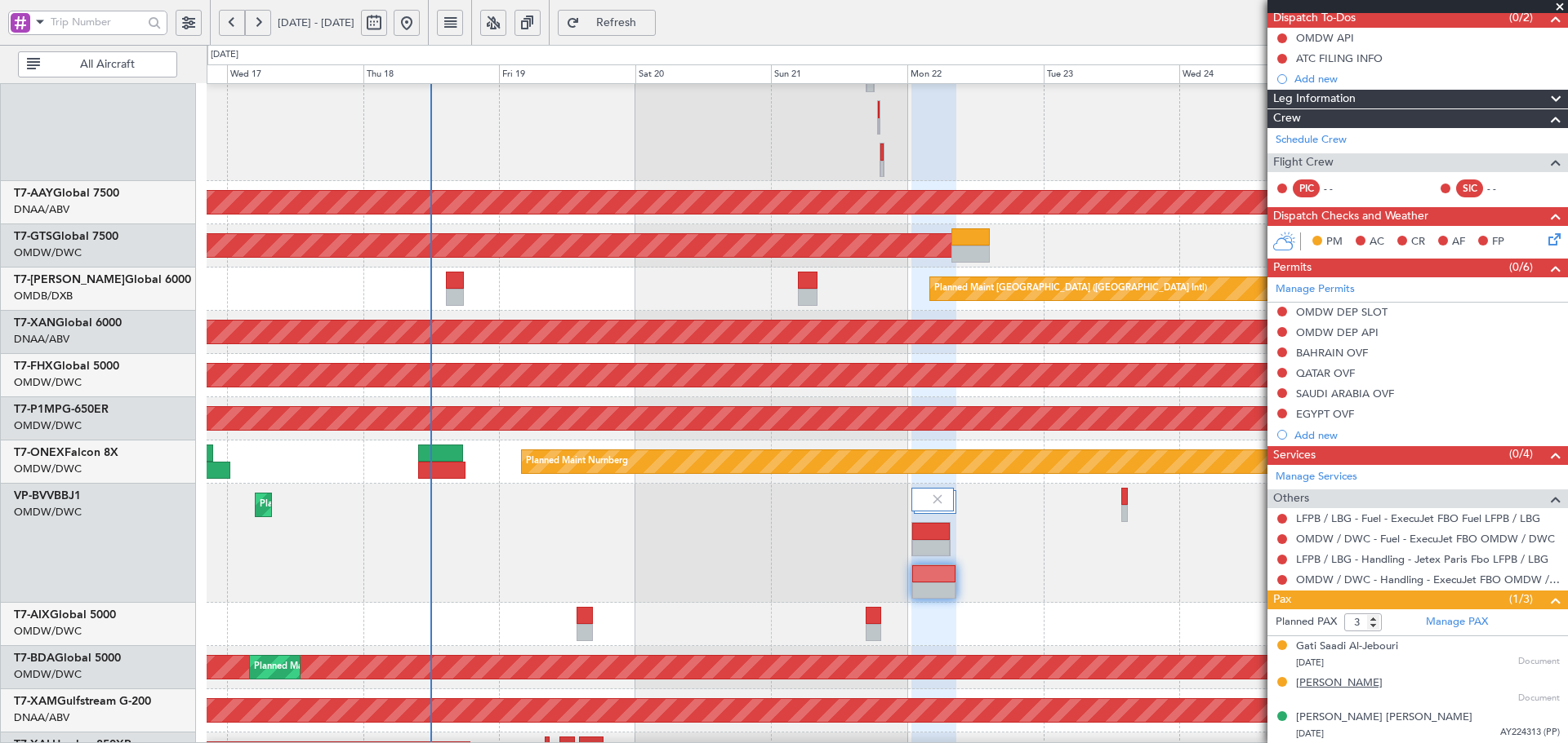
click at [1324, 686] on div "[PERSON_NAME]" at bounding box center [1339, 684] width 86 height 16
click at [1345, 649] on div "Gati Saadi Al-Jebouri" at bounding box center [1347, 646] width 102 height 16
click at [1362, 647] on div "Gati Saadi Al-Jebouri" at bounding box center [1347, 646] width 102 height 16
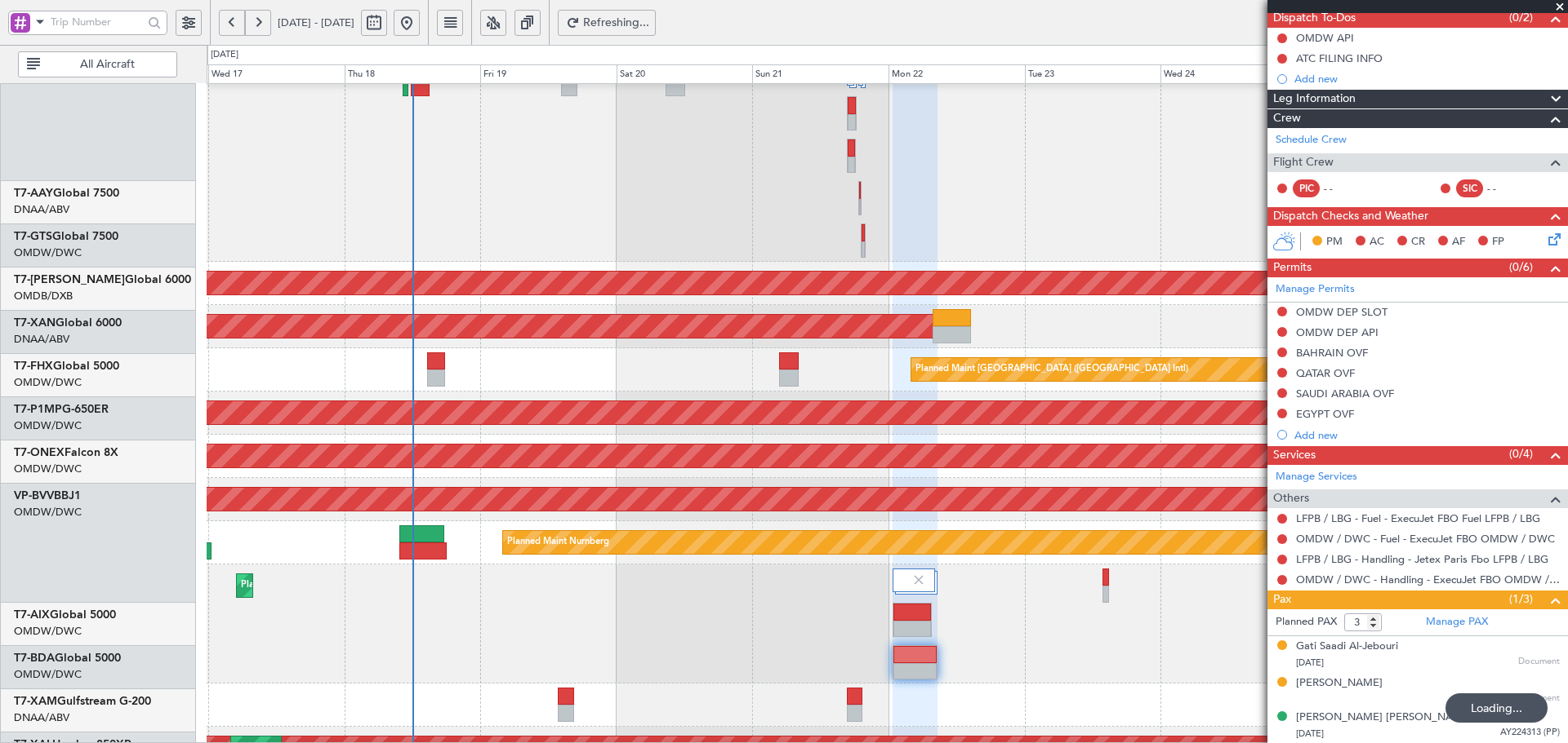
scroll to position [0, 0]
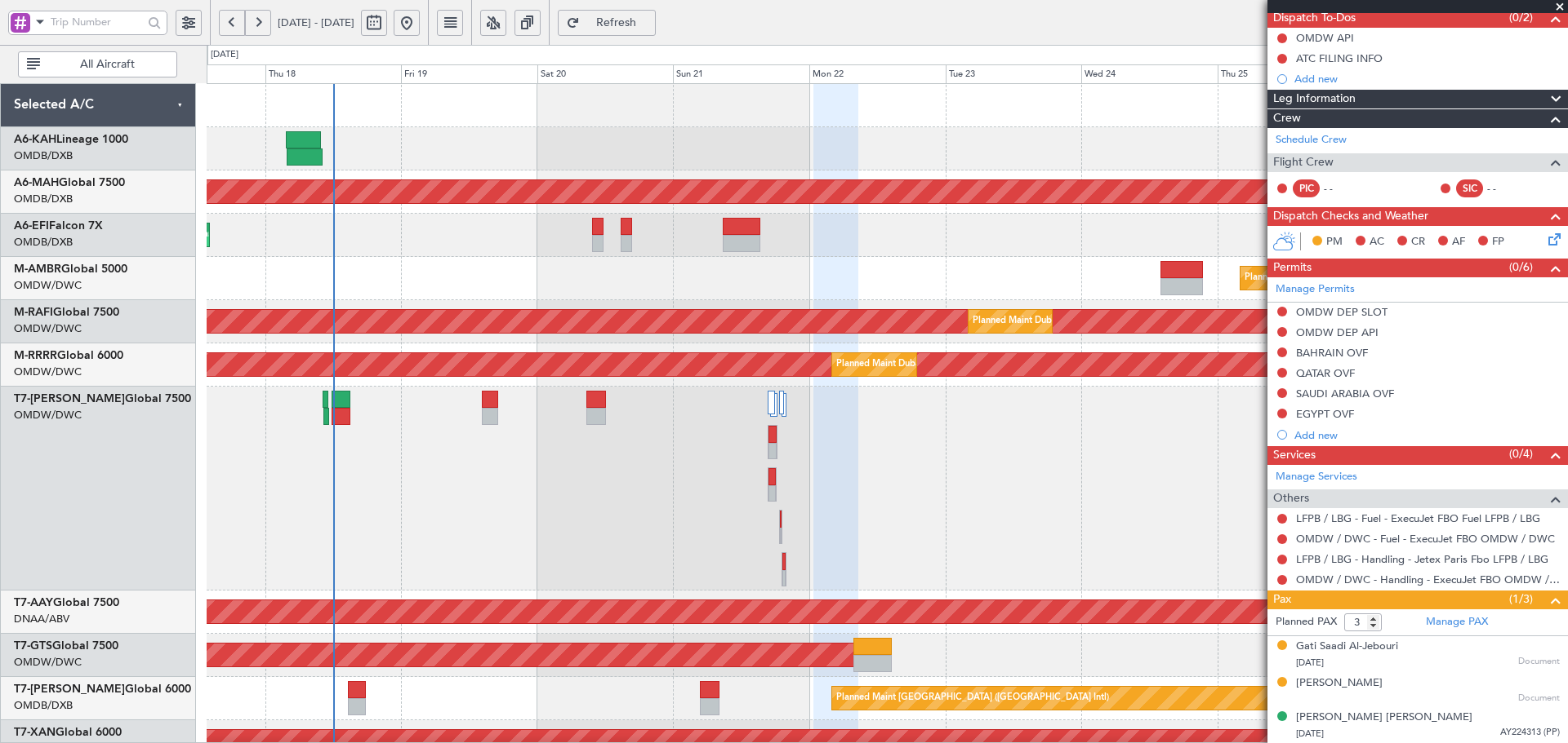
click at [612, 715] on div "Planned Maint Dubai (Al Maktoum Intl) Planned Maint Dubai (Dubai Intl) Planned …" at bounding box center [887, 678] width 1360 height 1188
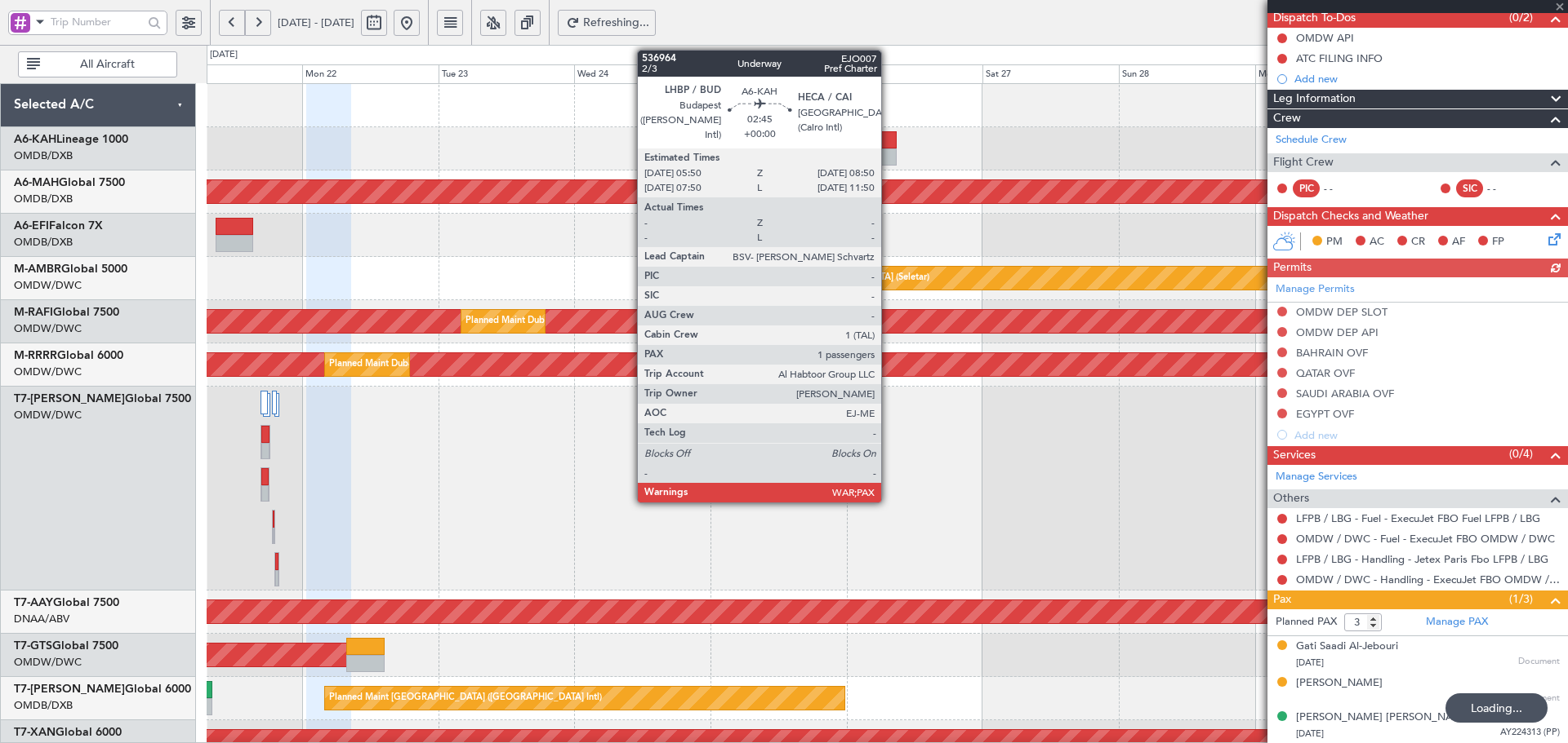
click at [888, 142] on div at bounding box center [887, 140] width 17 height 17
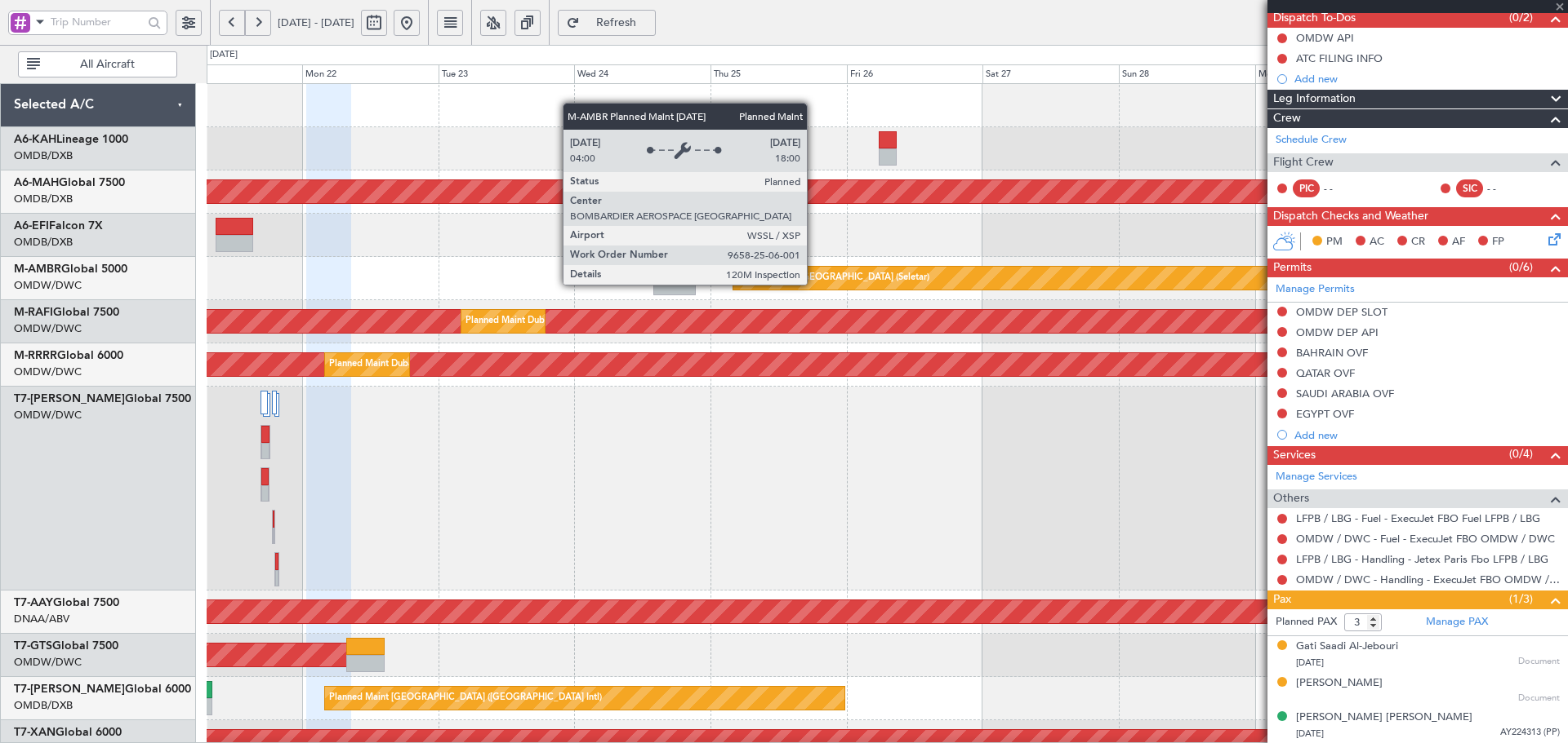
type input "13"
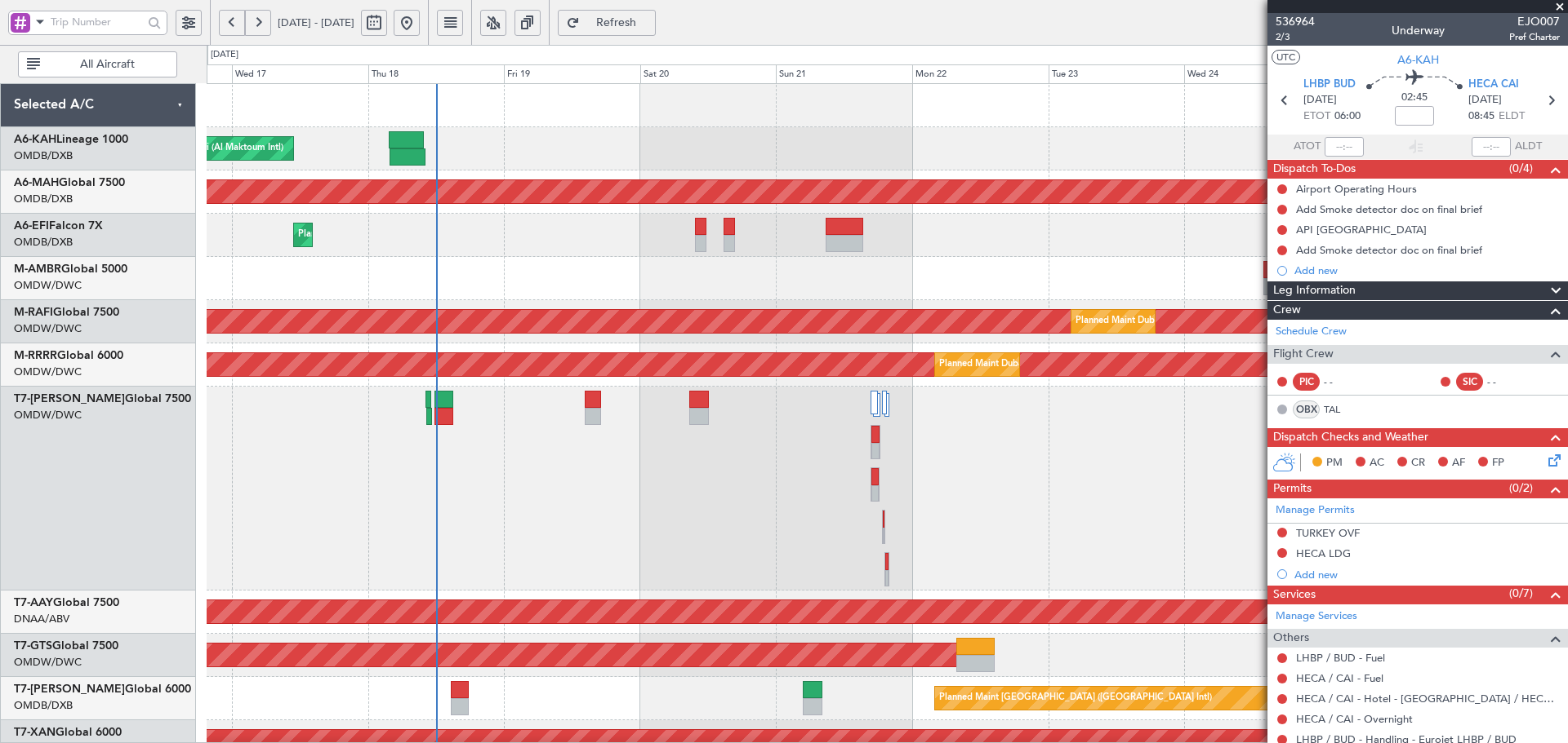
click at [1025, 259] on div "Planned Maint Dubai (Al Maktoum Intl) Planned Maint Dubai (Dubai Intl) Planned …" at bounding box center [887, 678] width 1360 height 1188
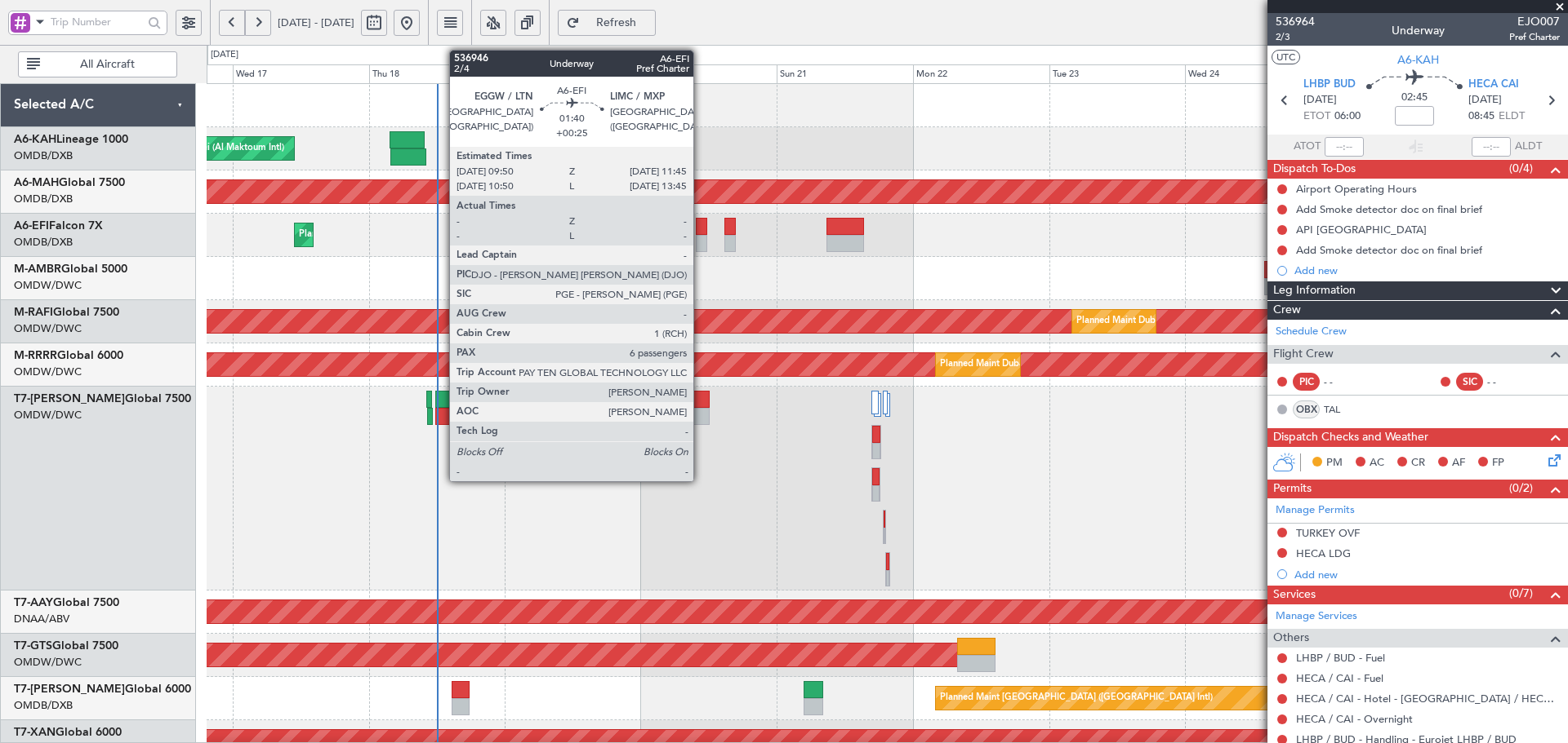
click at [700, 231] on div at bounding box center [701, 227] width 11 height 17
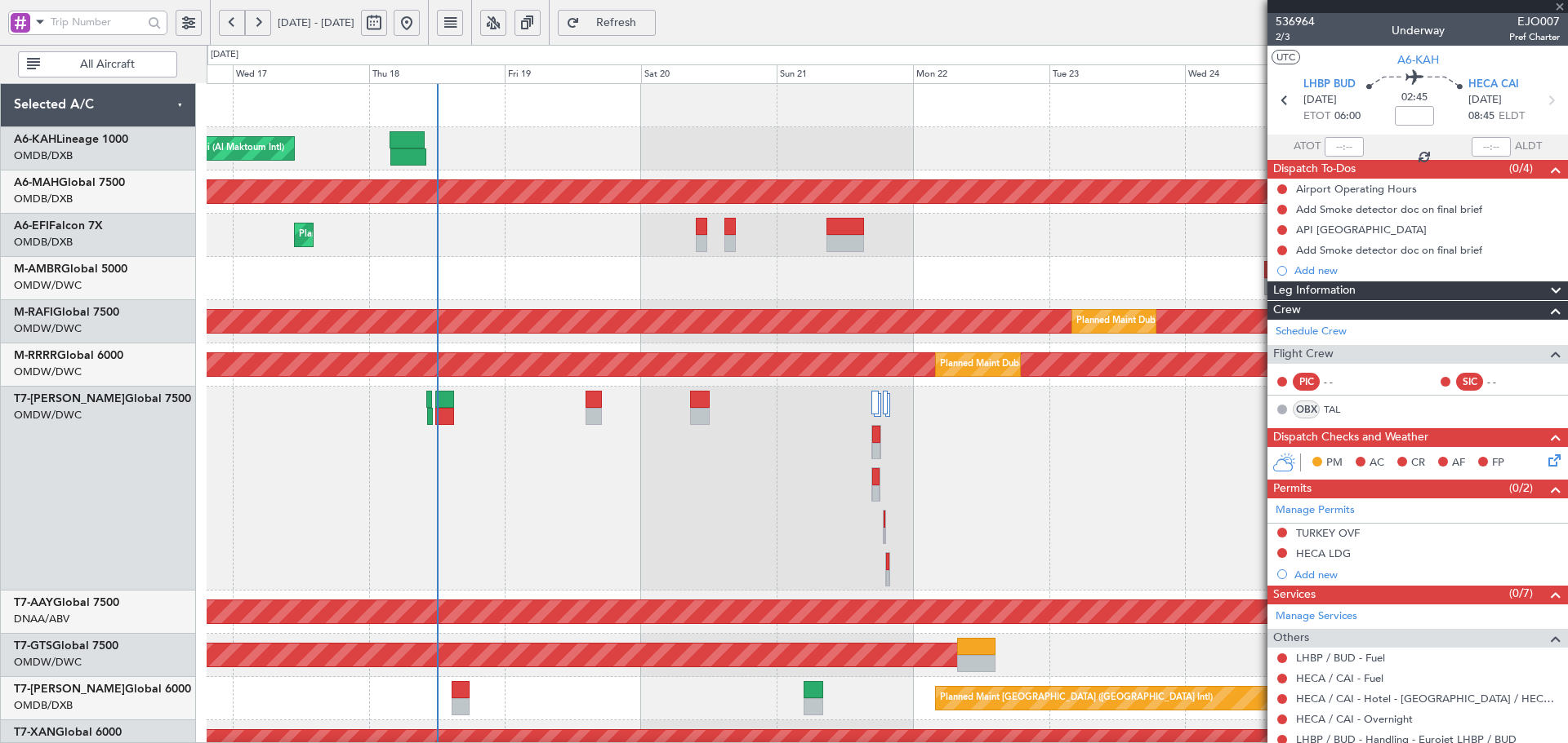
type input "+00:25"
type input "6"
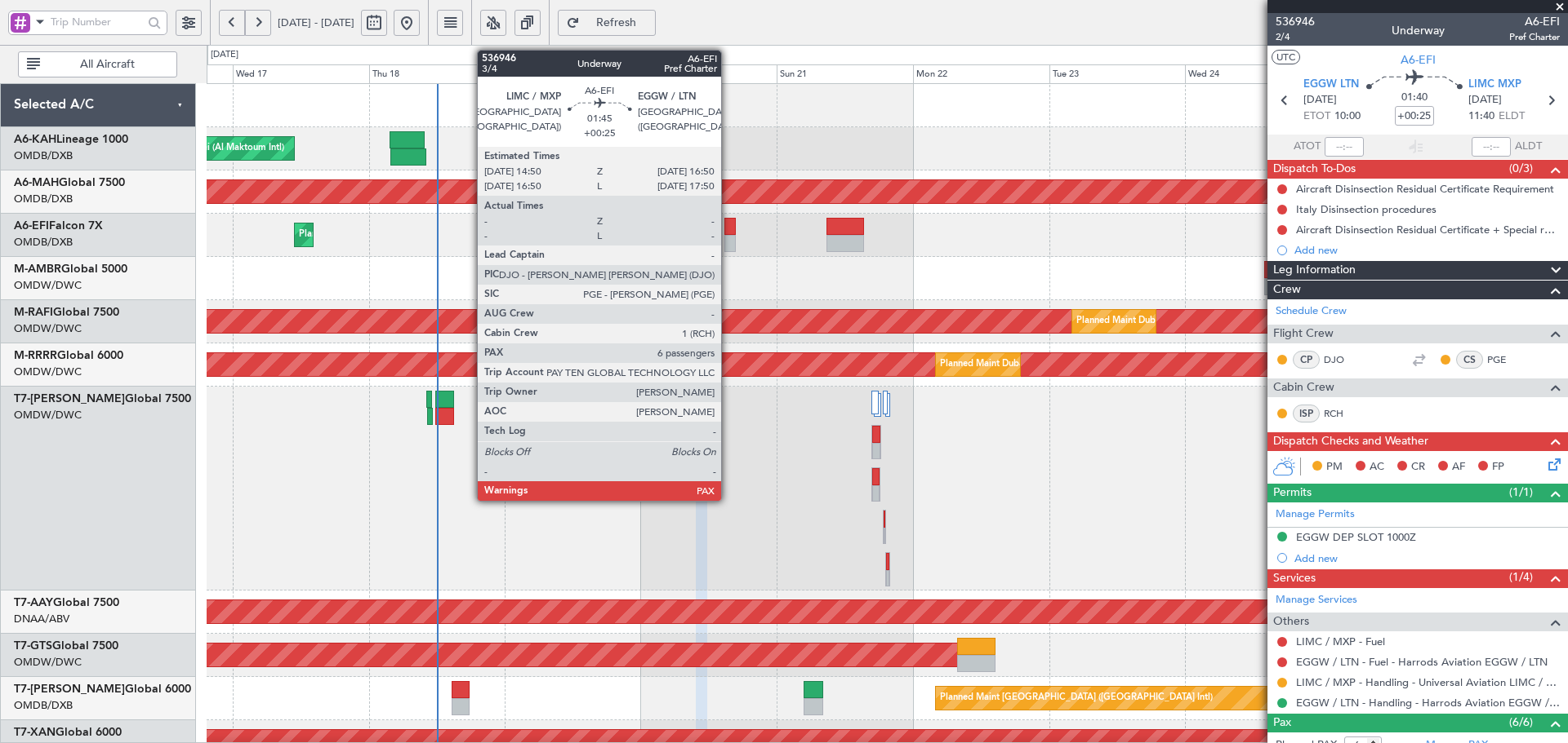
click at [728, 224] on div at bounding box center [730, 227] width 11 height 17
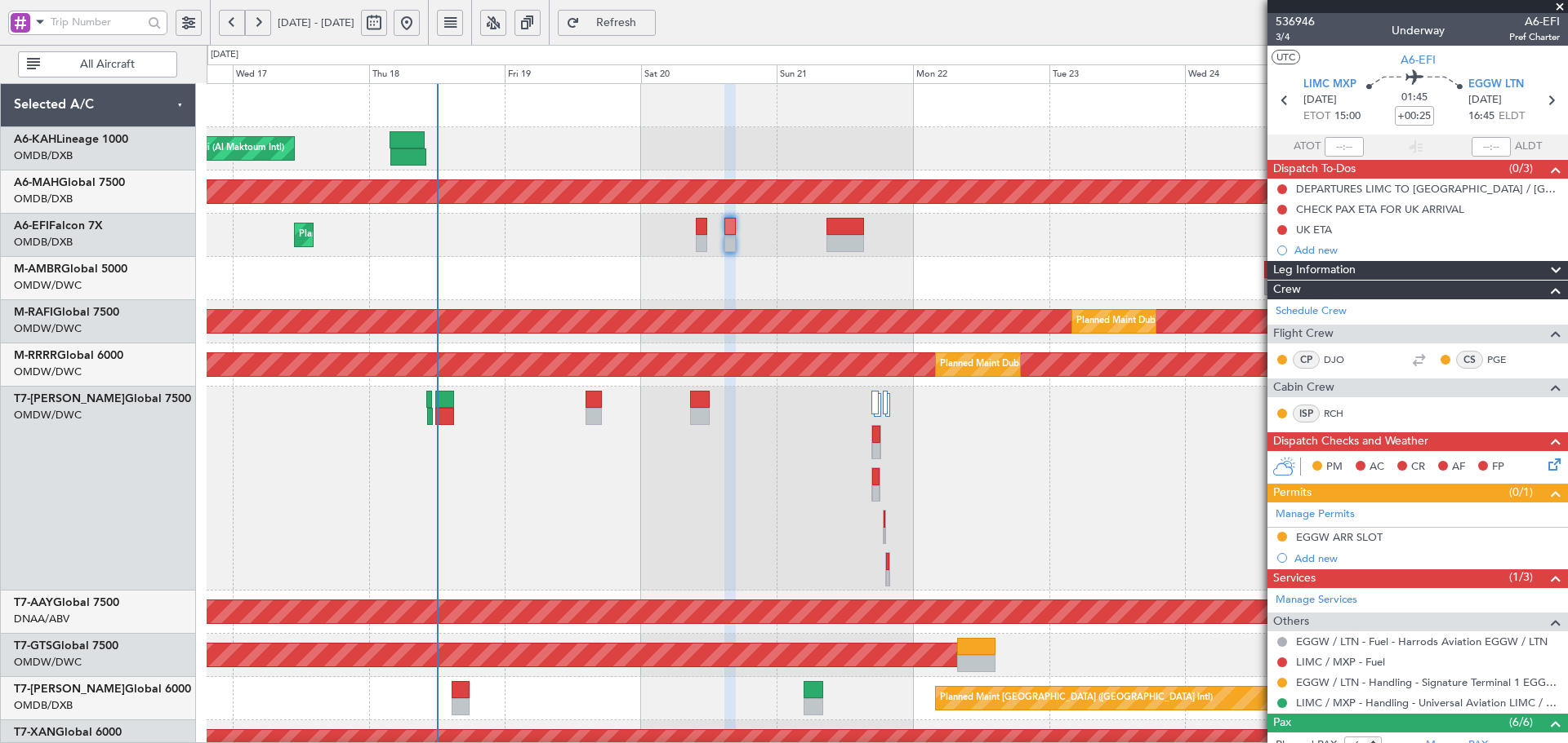
click at [775, 124] on div at bounding box center [887, 105] width 1360 height 43
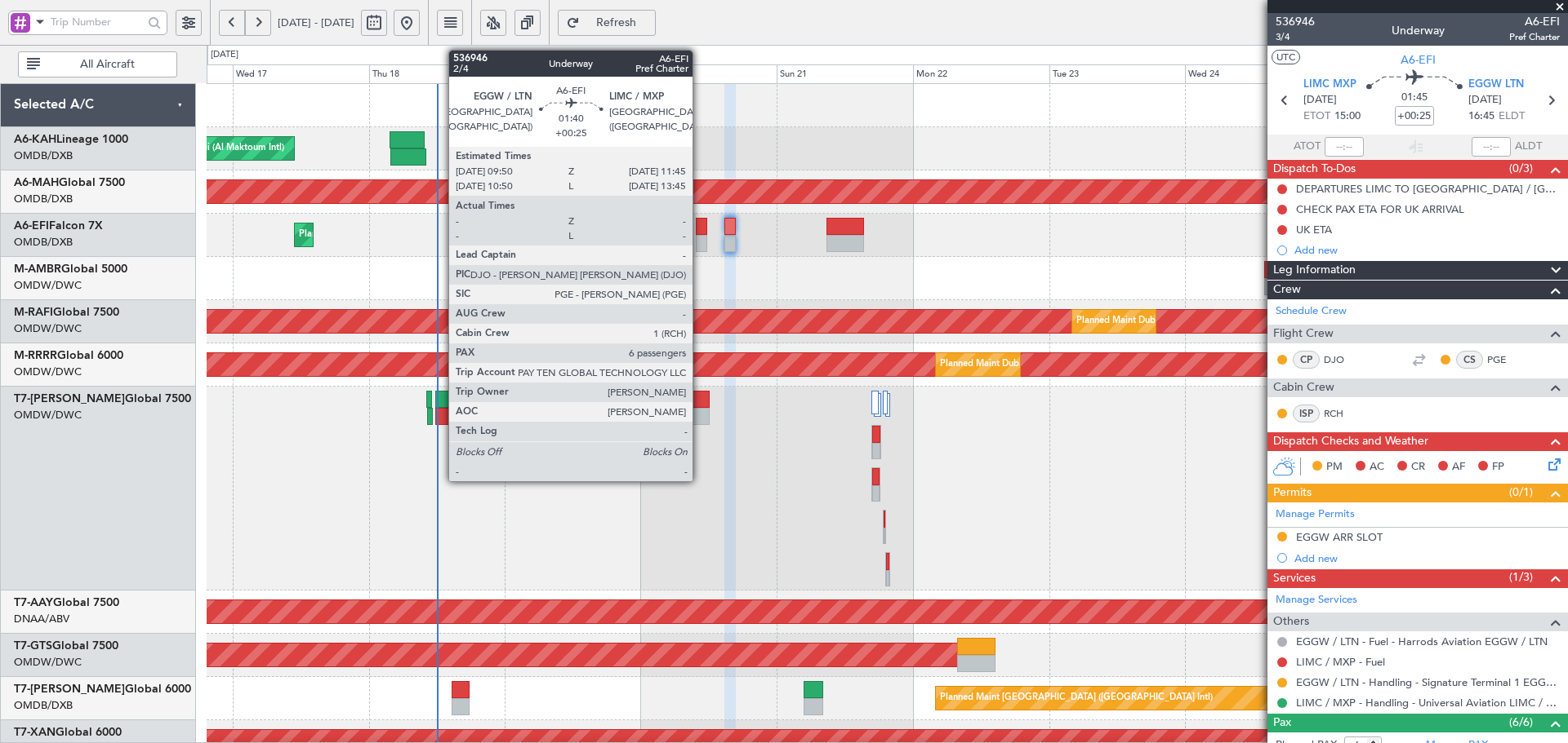
click at [699, 224] on div at bounding box center [701, 227] width 11 height 17
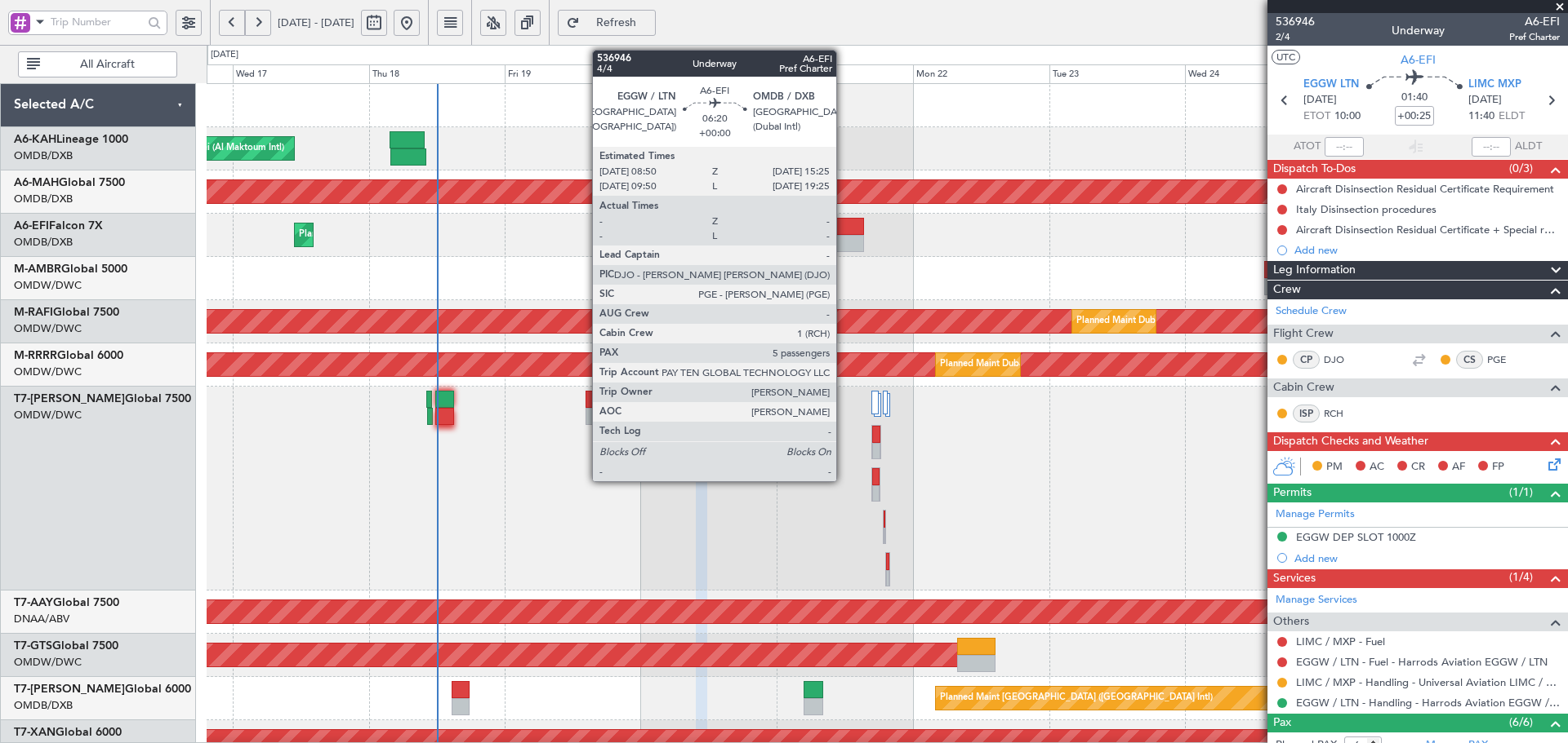
click at [843, 233] on div at bounding box center [845, 227] width 37 height 17
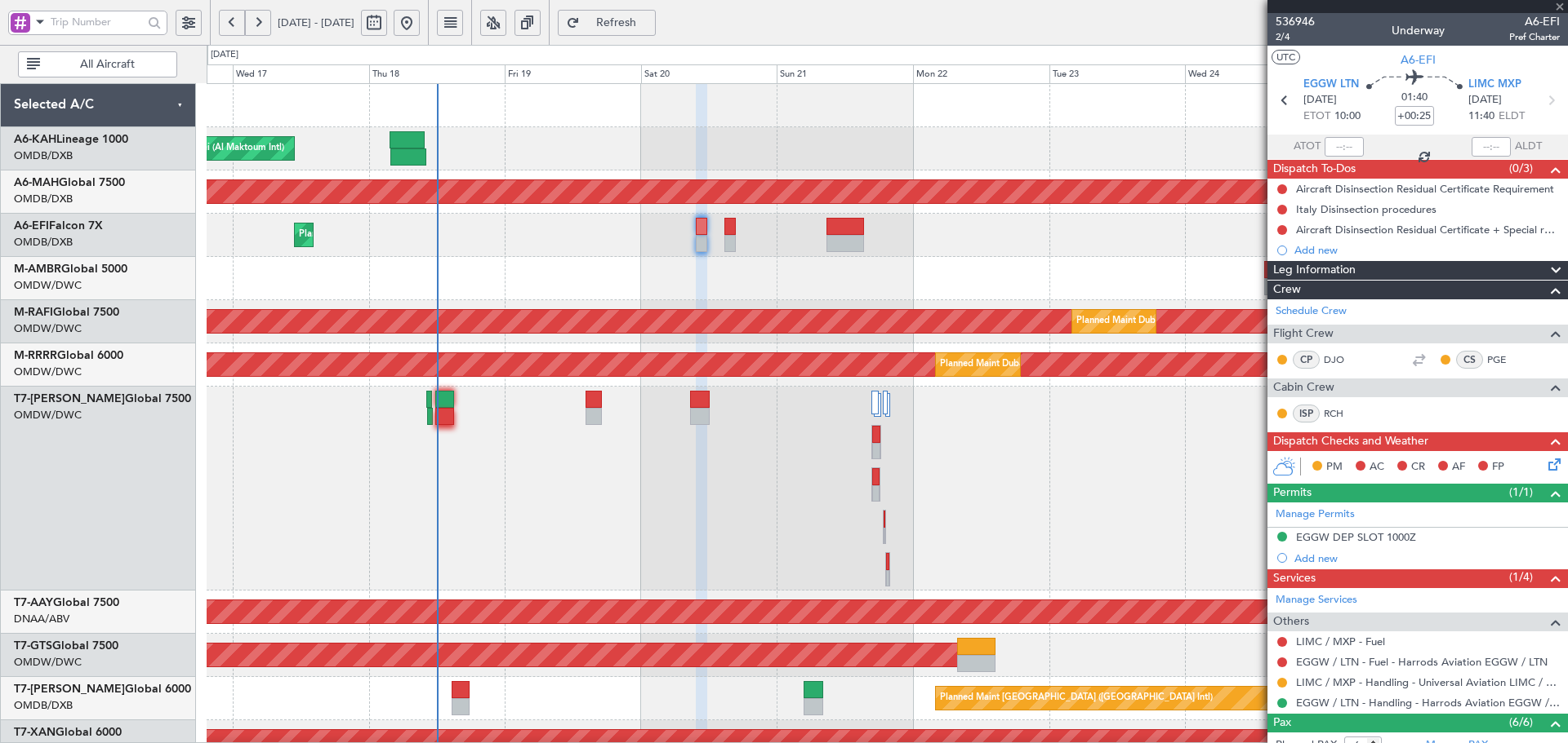
type input "5"
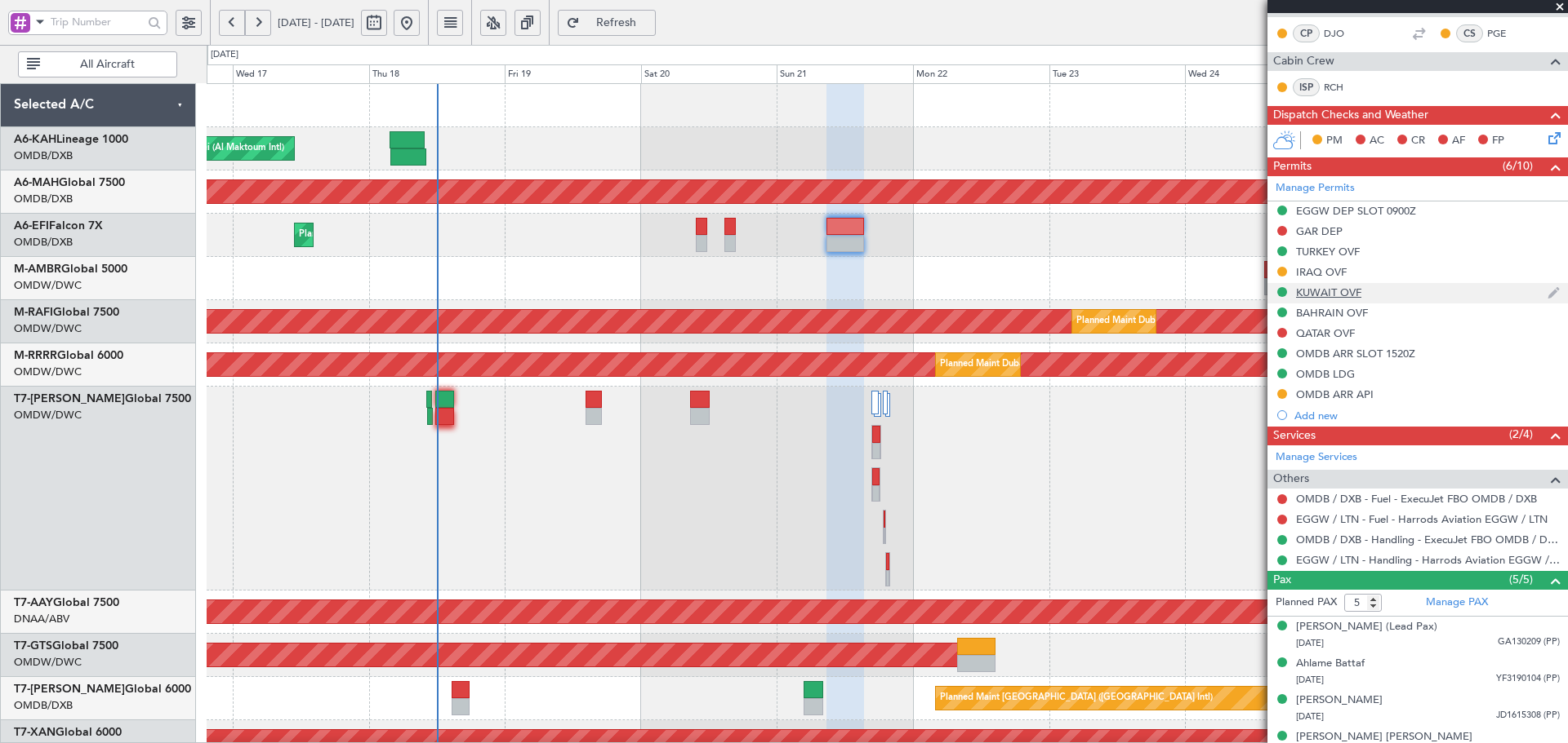
scroll to position [322, 0]
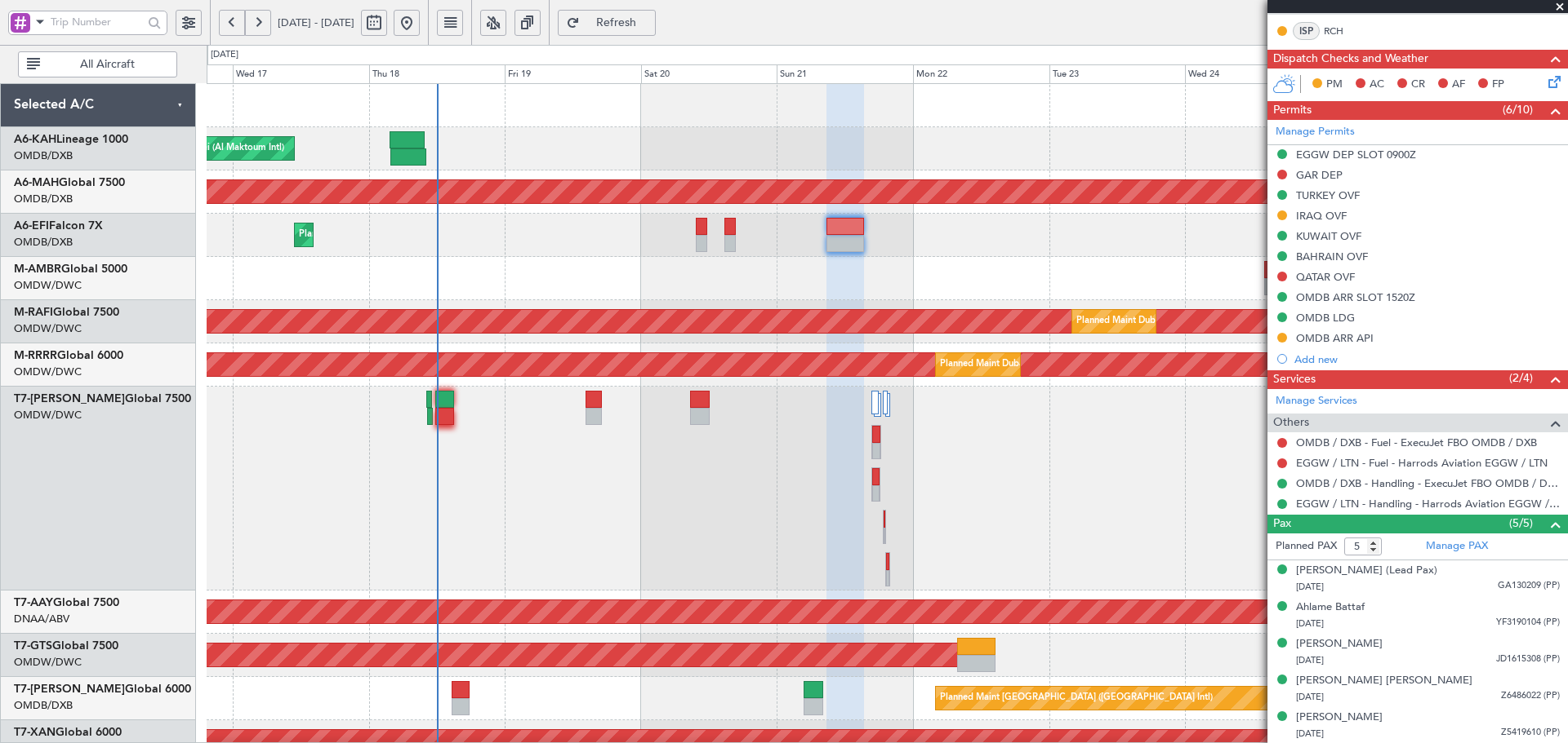
click at [392, 522] on div "Planned Maint Dubai (Al Maktoum Intl)" at bounding box center [887, 488] width 1360 height 204
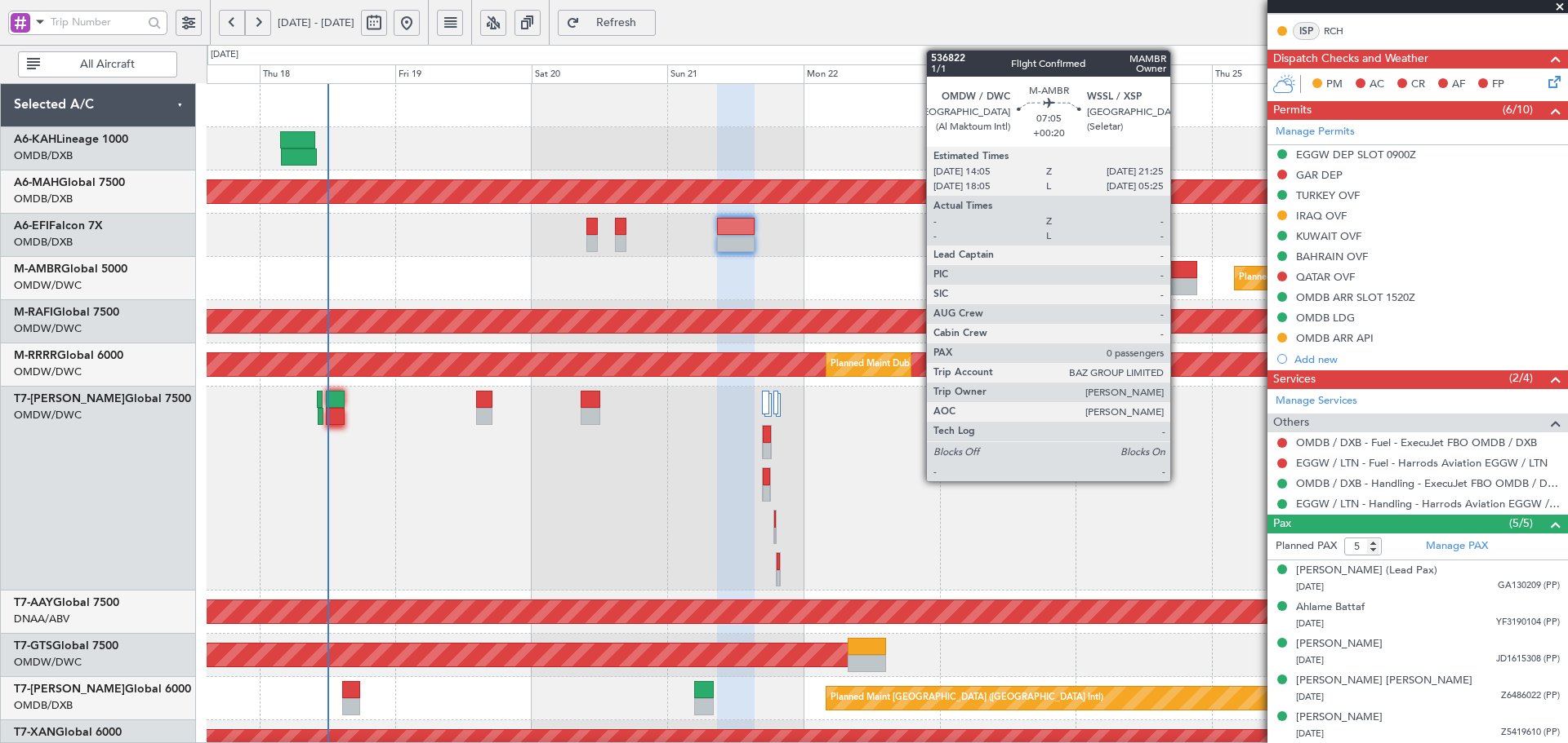
click at [1177, 276] on div at bounding box center [1174, 270] width 41 height 17
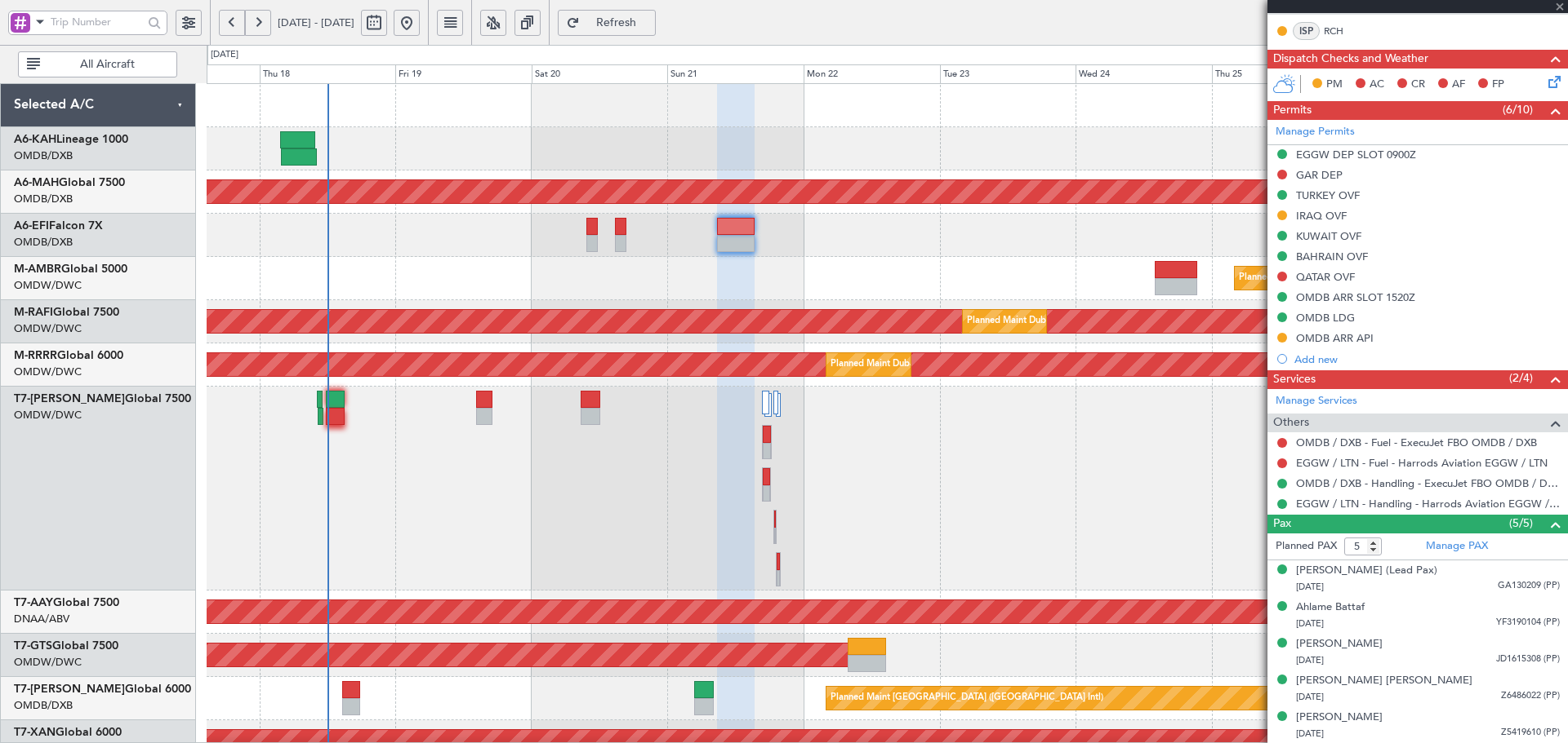
type input "+00:20"
type input "0"
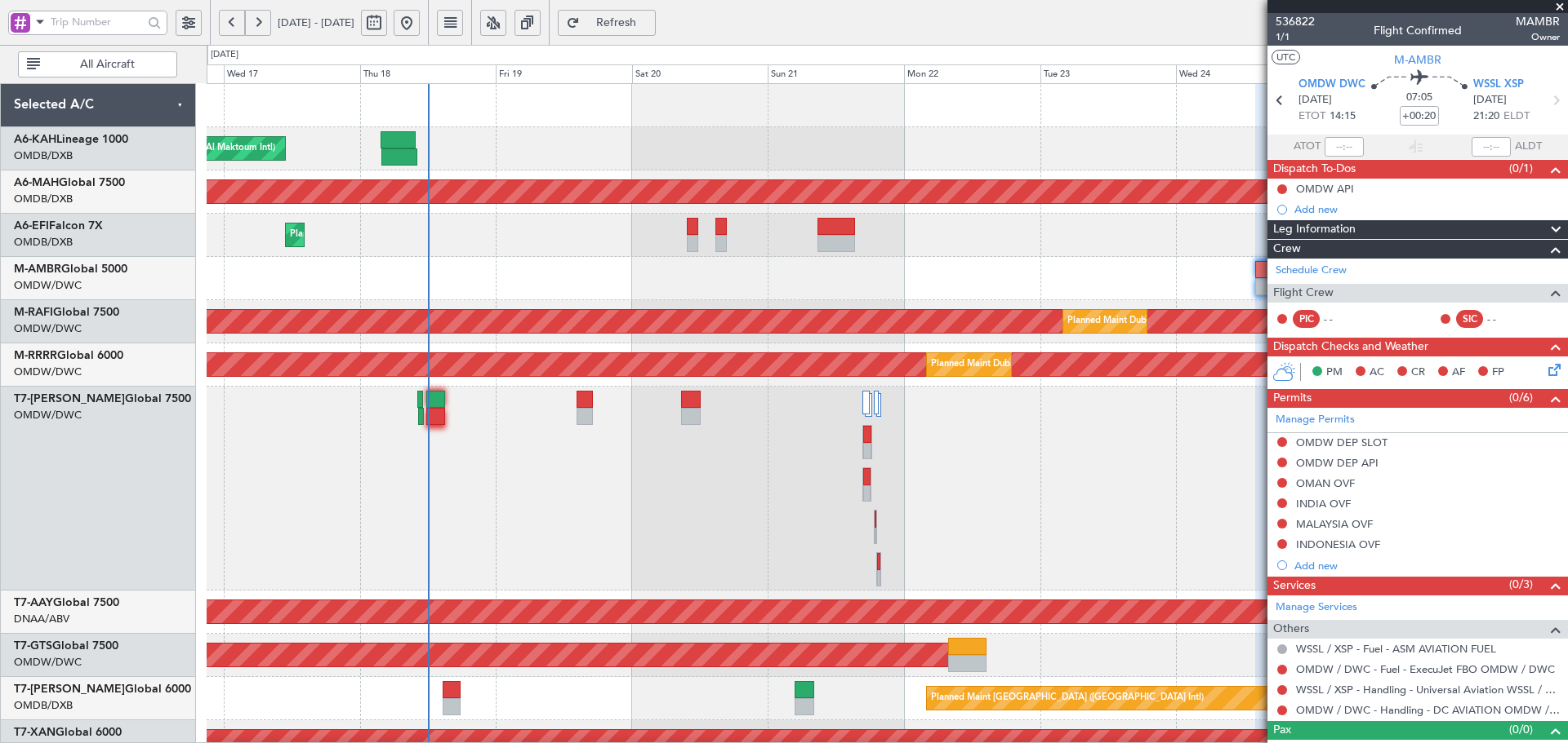
scroll to position [47, 0]
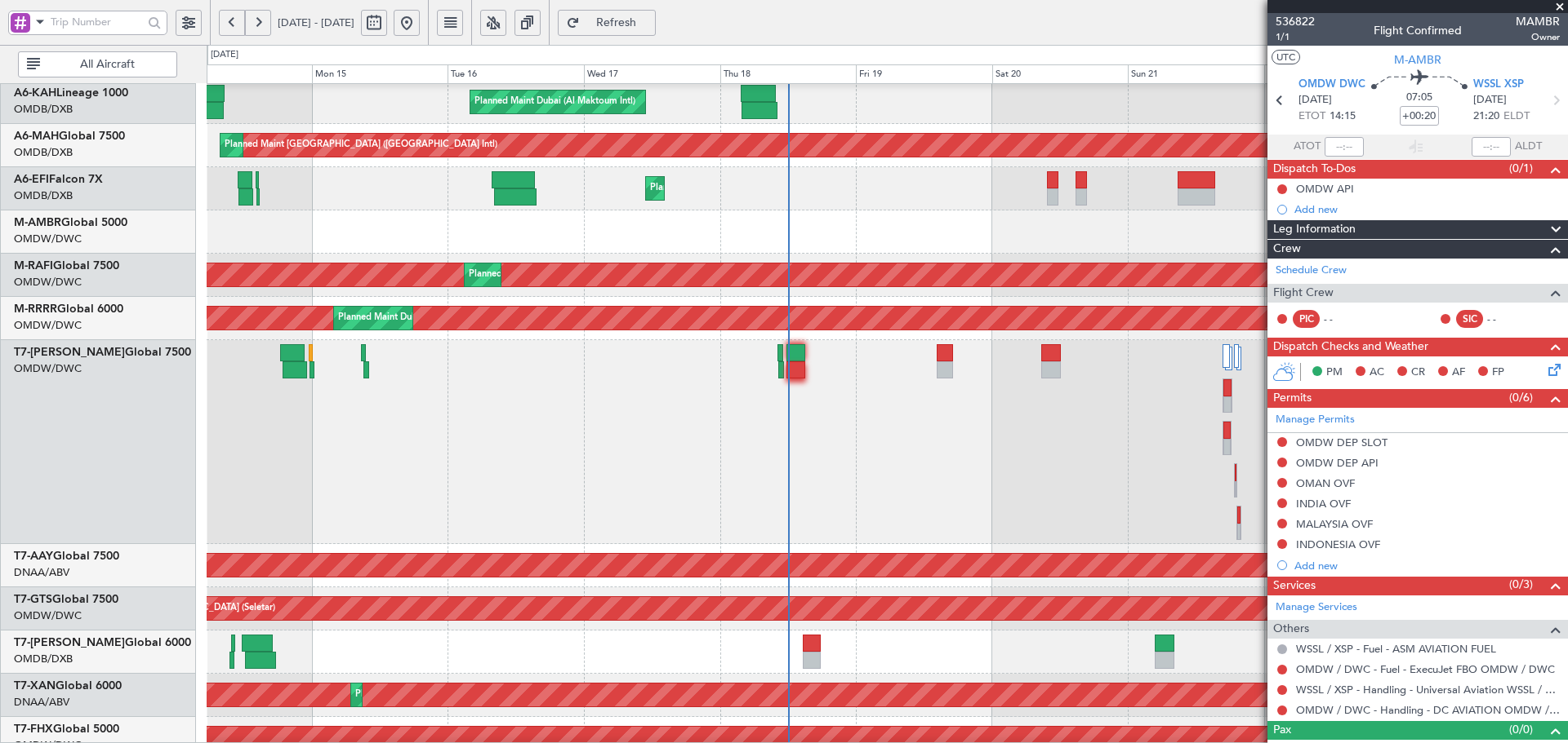
click at [761, 397] on div at bounding box center [887, 441] width 1360 height 204
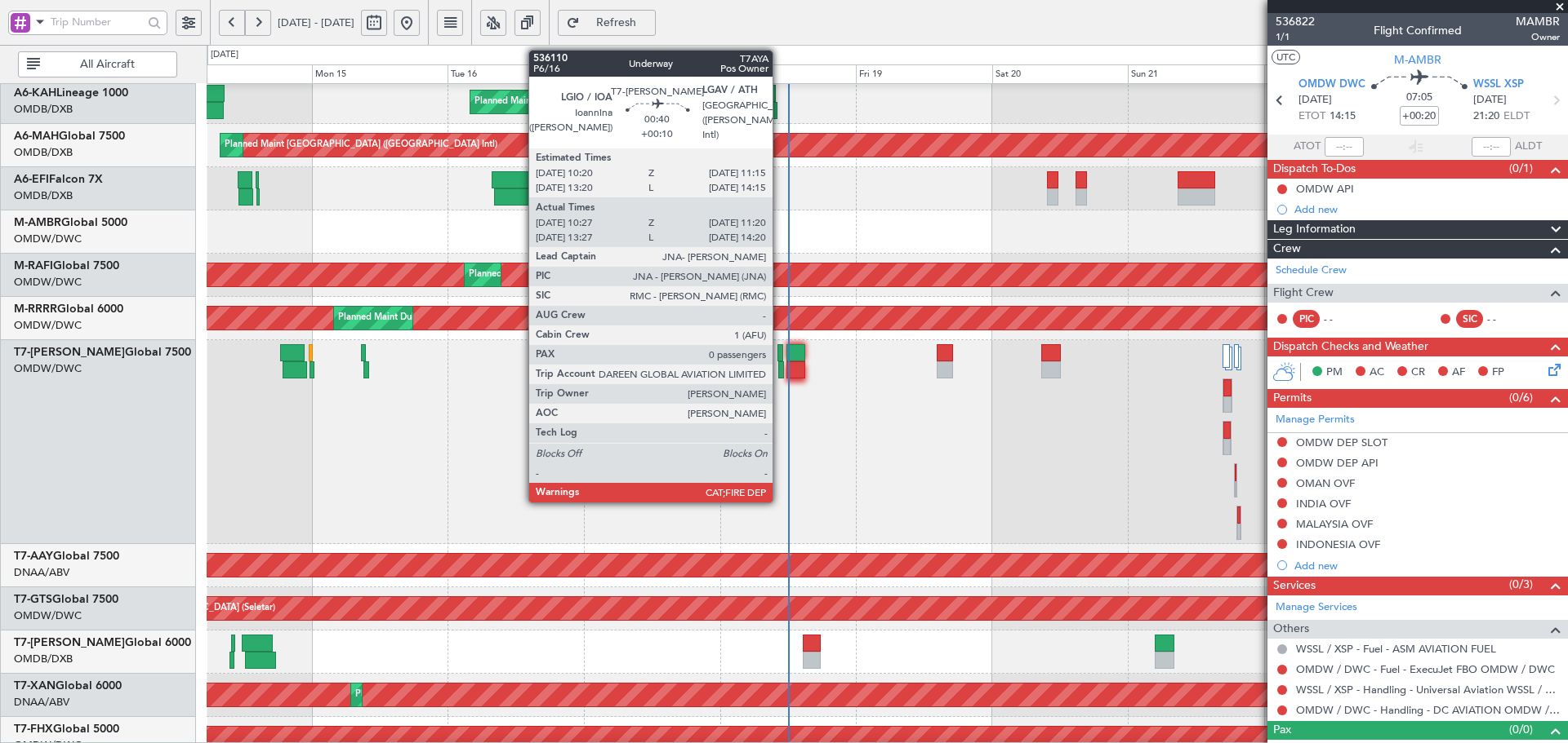
click at [780, 346] on div at bounding box center [780, 353] width 6 height 17
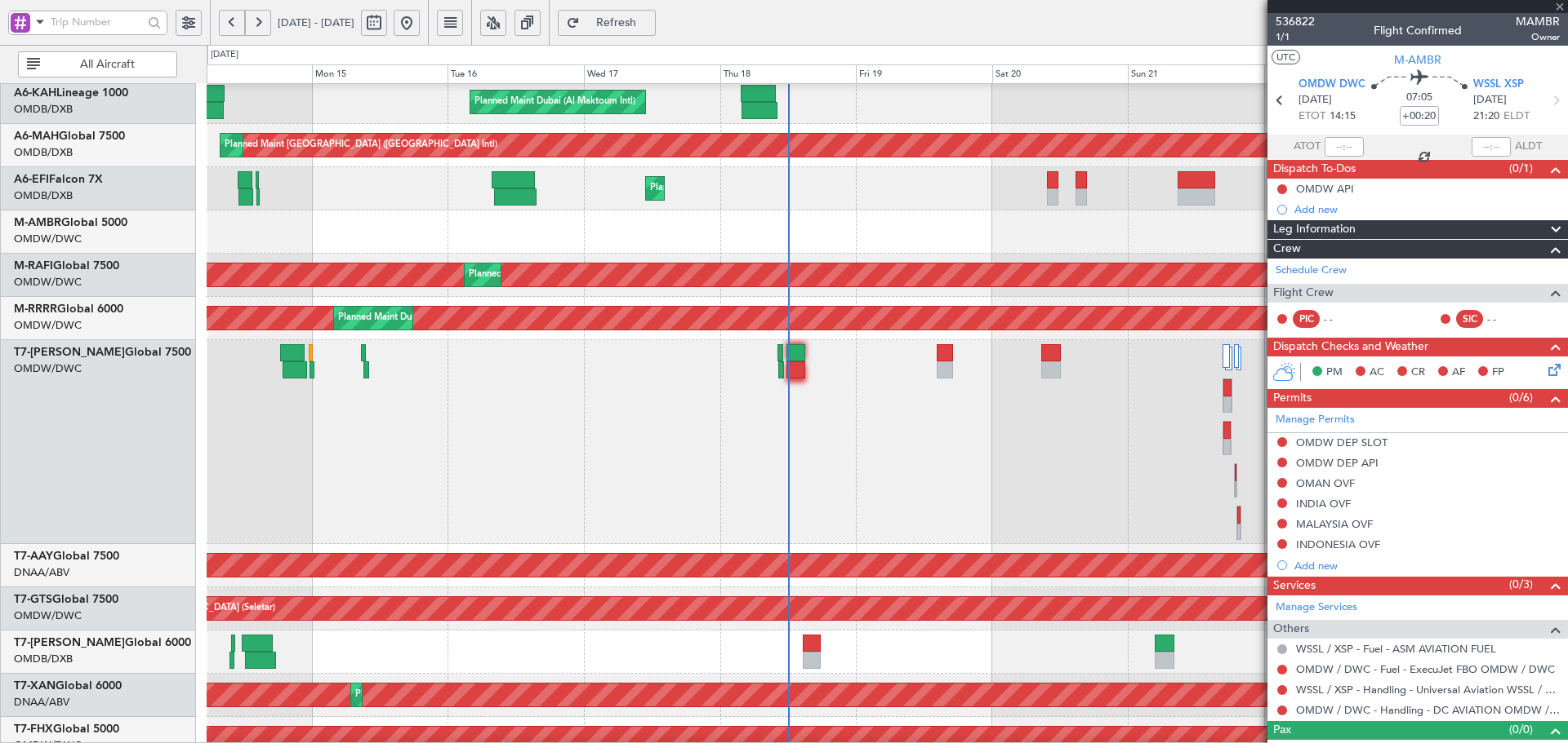
type input "+00:10"
type input "10:37"
type input "11:15"
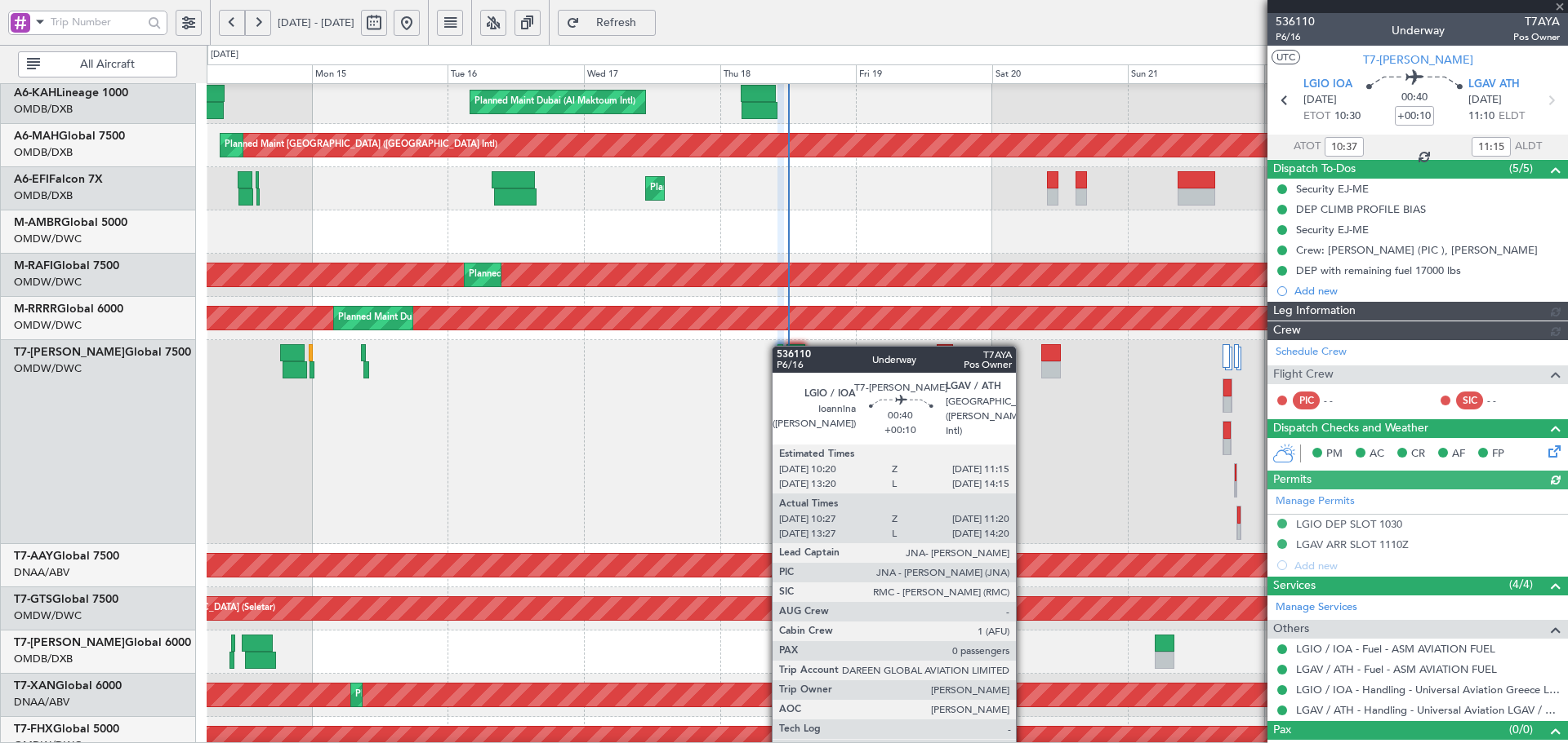
type input "Dherander Fithani (DHF)"
type input "7312"
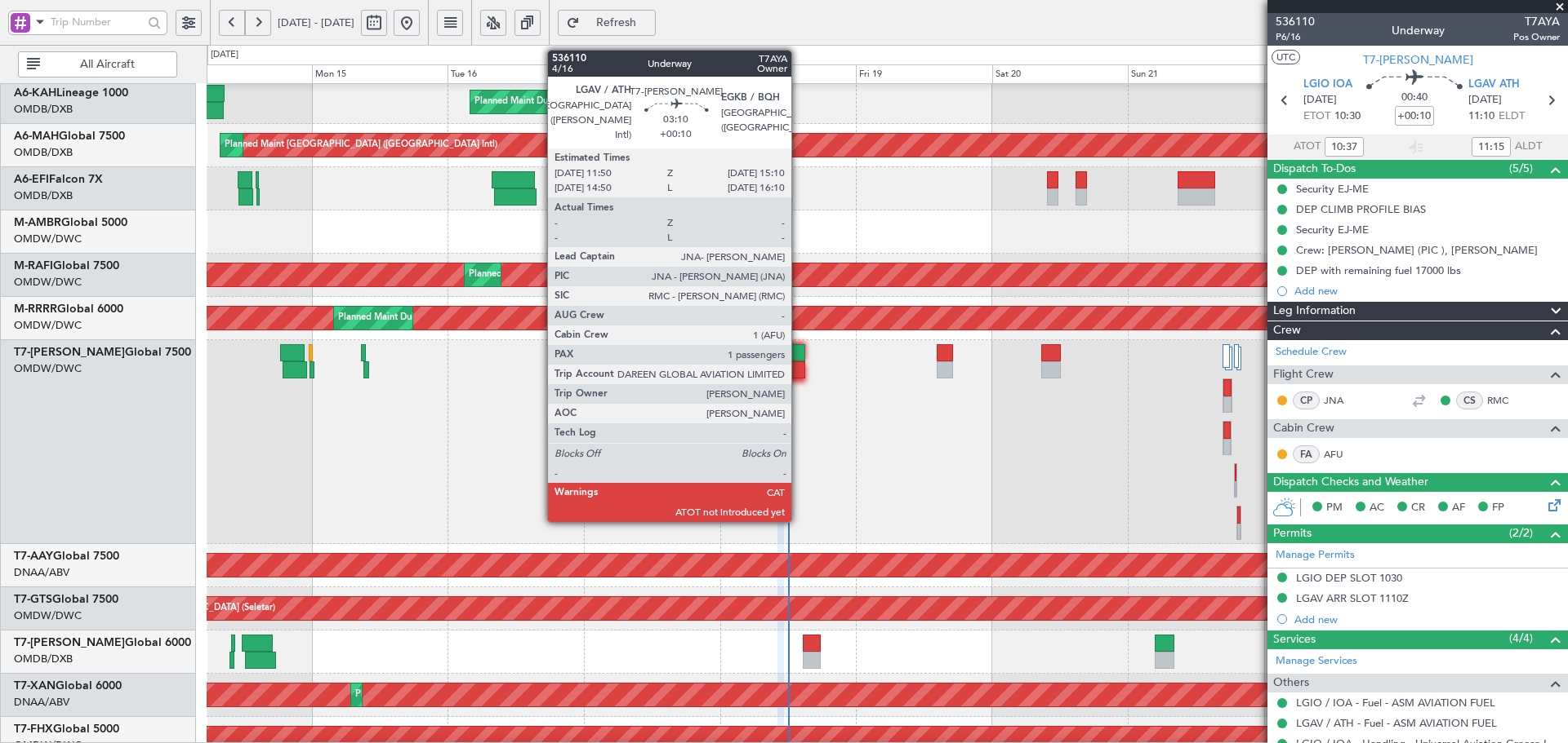
click at [799, 351] on div at bounding box center [796, 353] width 19 height 17
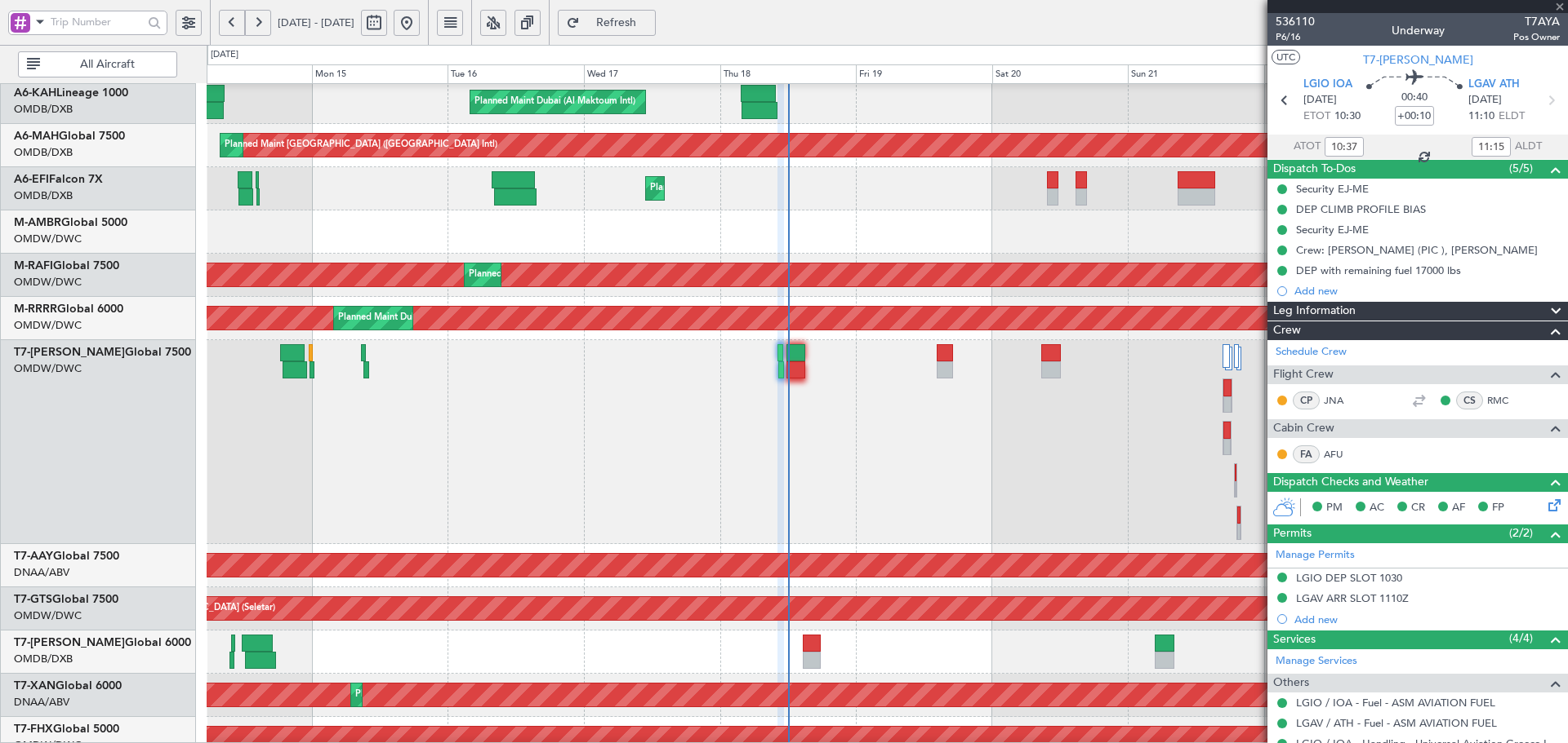
type input "1"
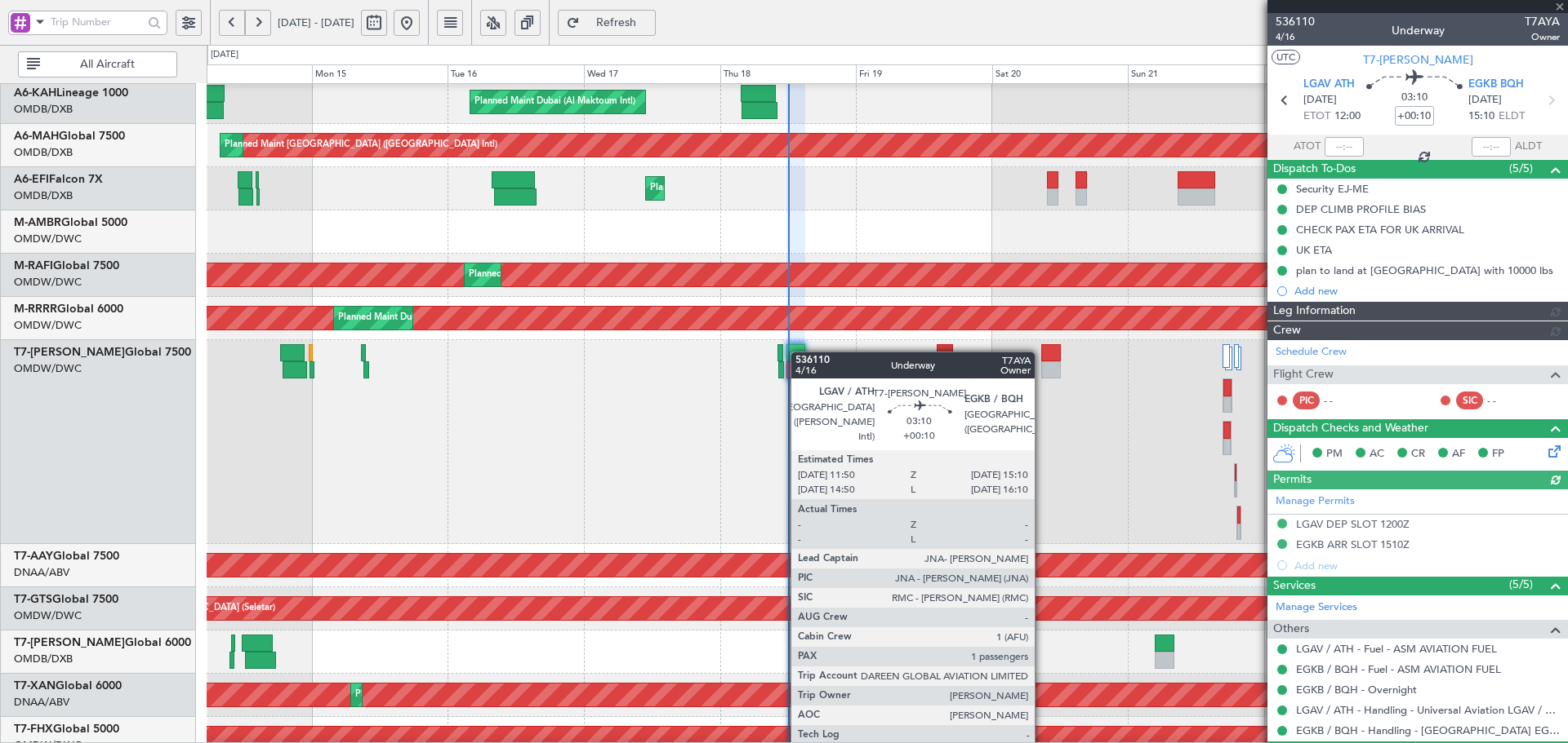
type input "Dherander Fithani (DHF)"
type input "7334"
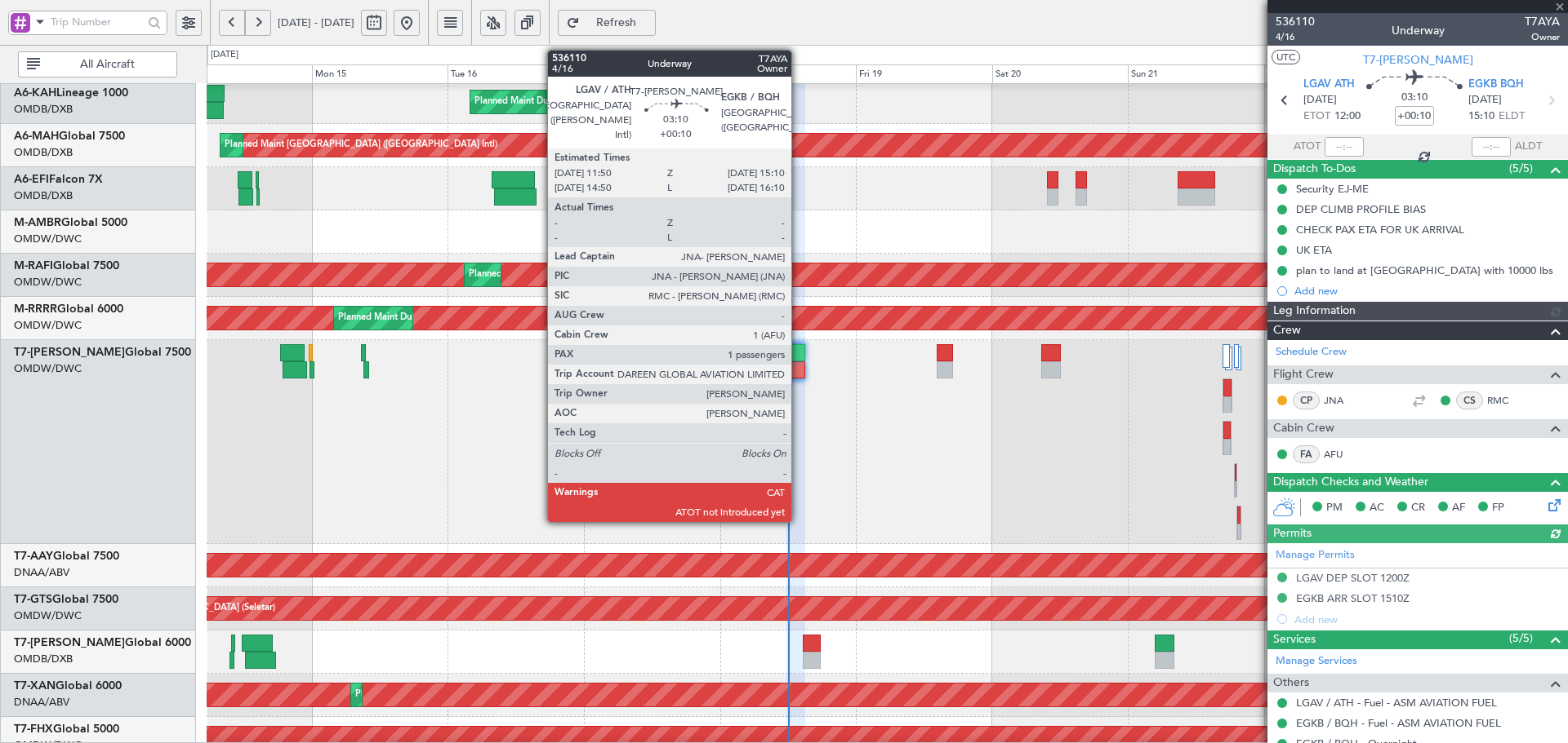
type input "Dherander Fithani (DHF)"
type input "7334"
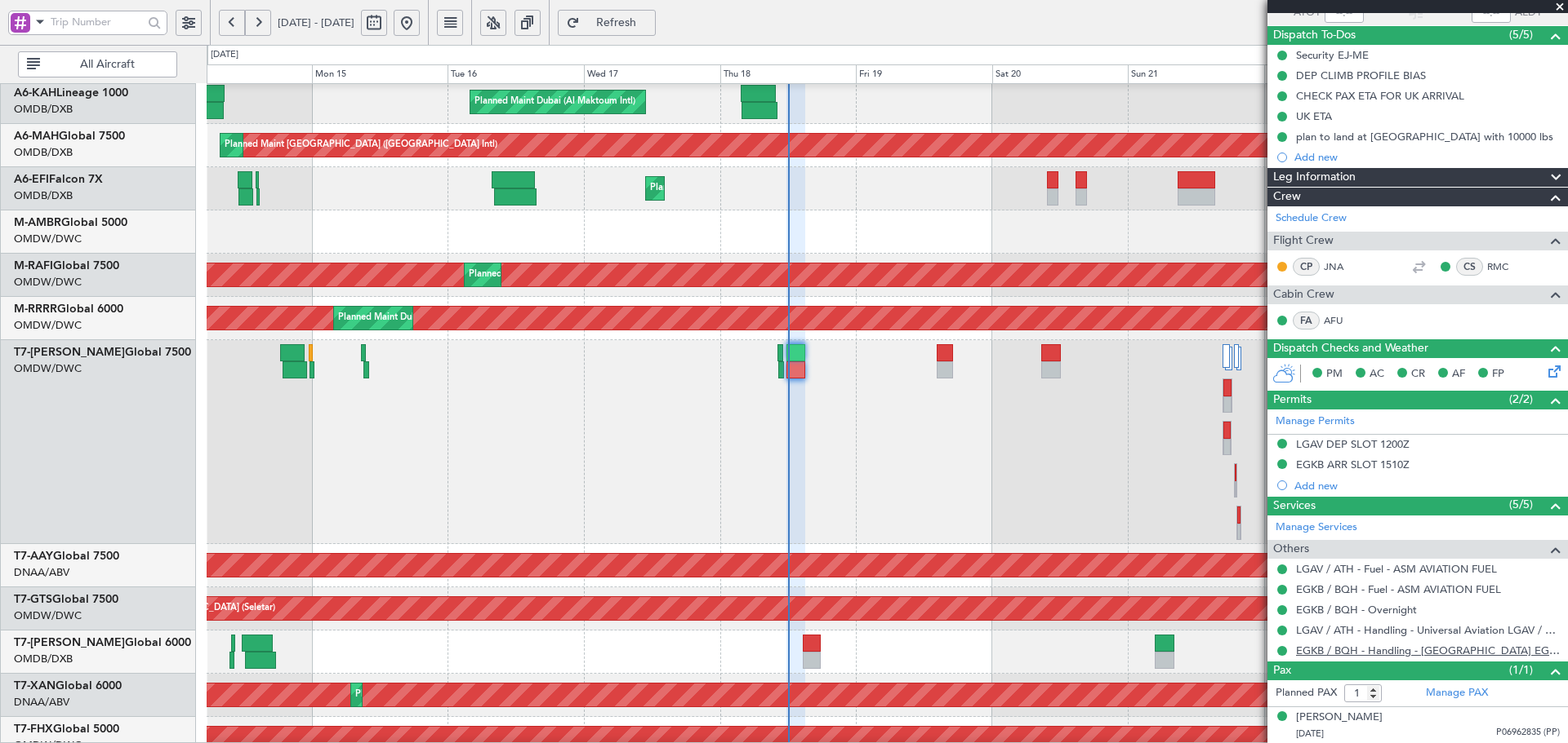
scroll to position [79, 0]
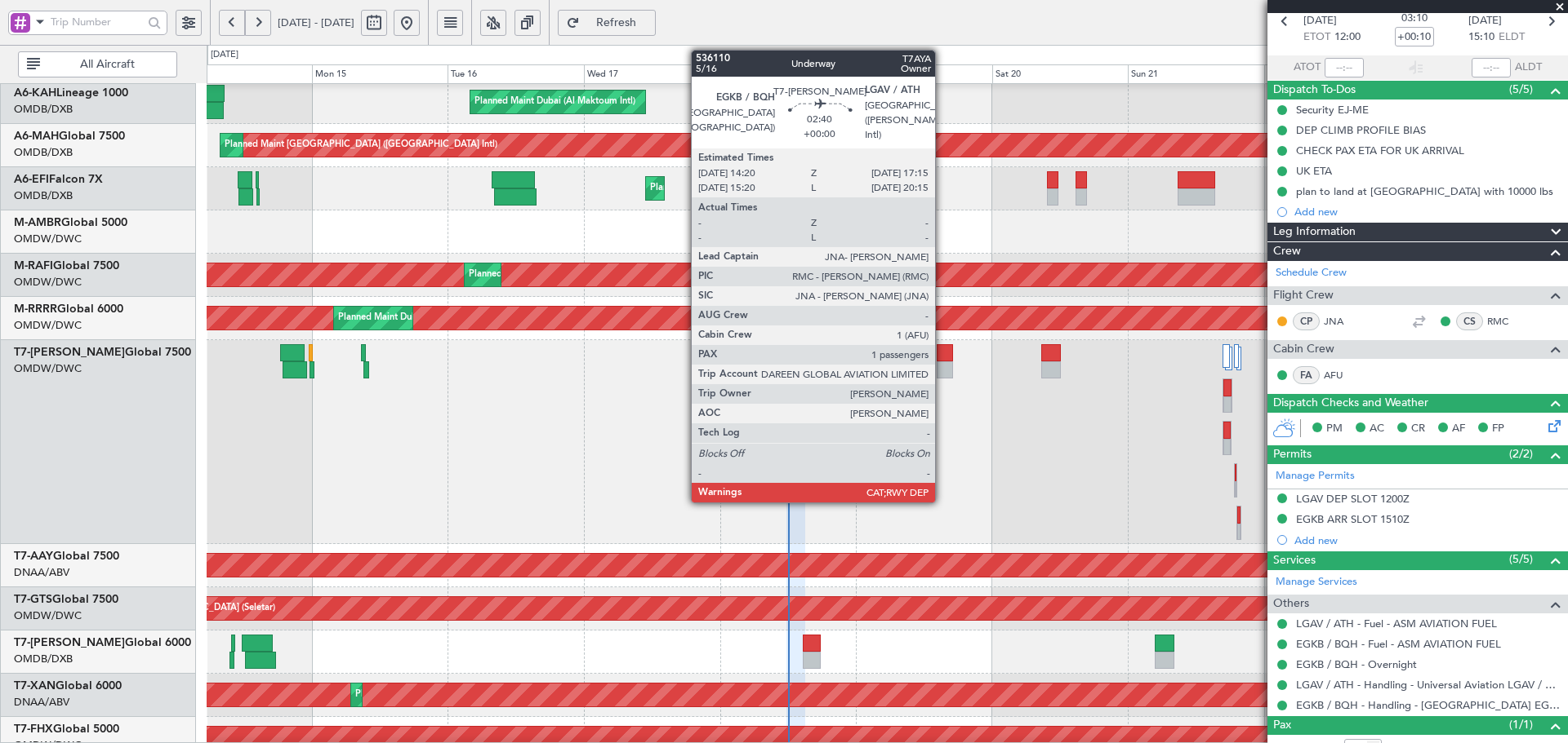
click at [943, 352] on div at bounding box center [945, 353] width 17 height 17
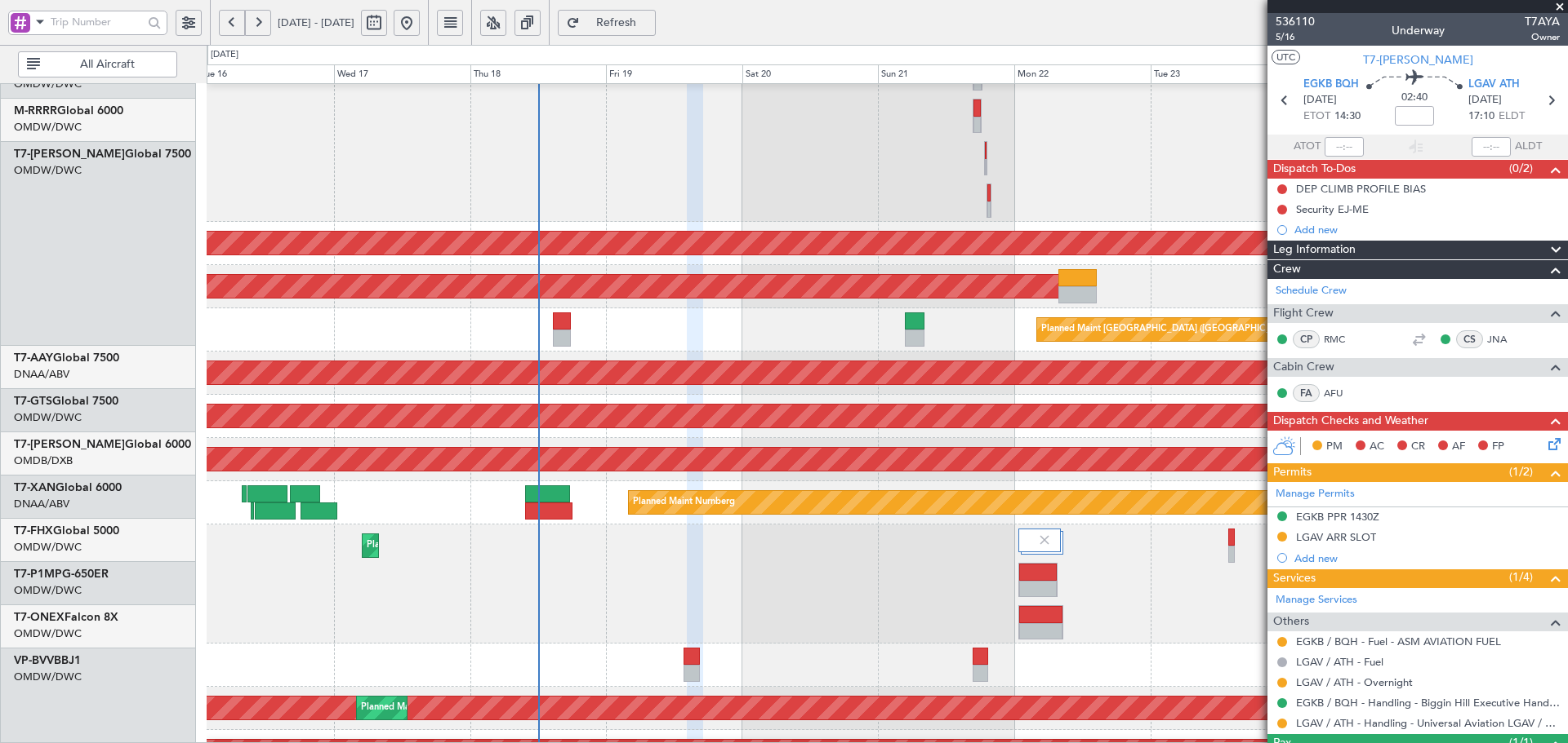
scroll to position [370, 0]
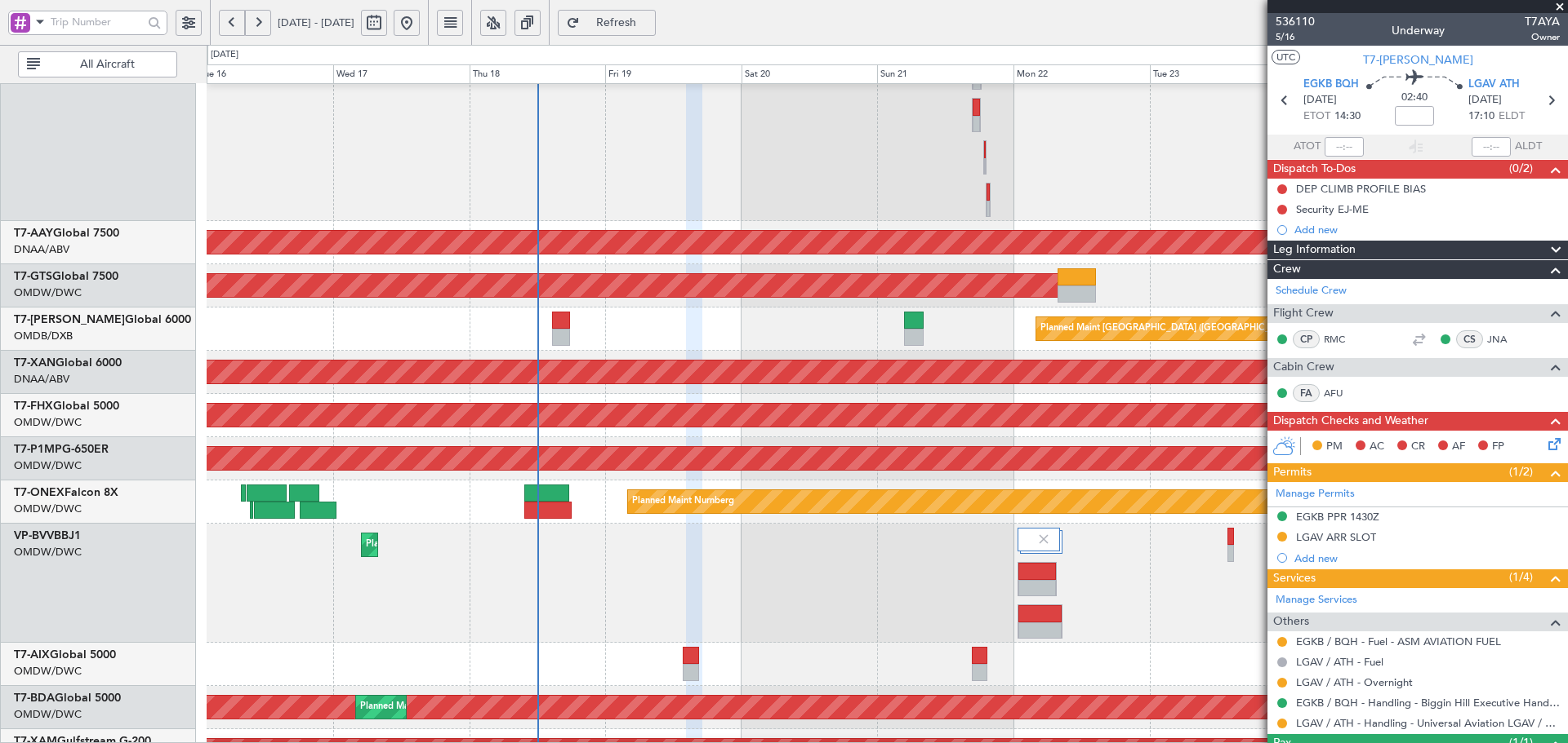
click at [548, 230] on div "Unplanned Maint [GEOGRAPHIC_DATA] (Al Maktoum Intl)" at bounding box center [887, 242] width 1360 height 43
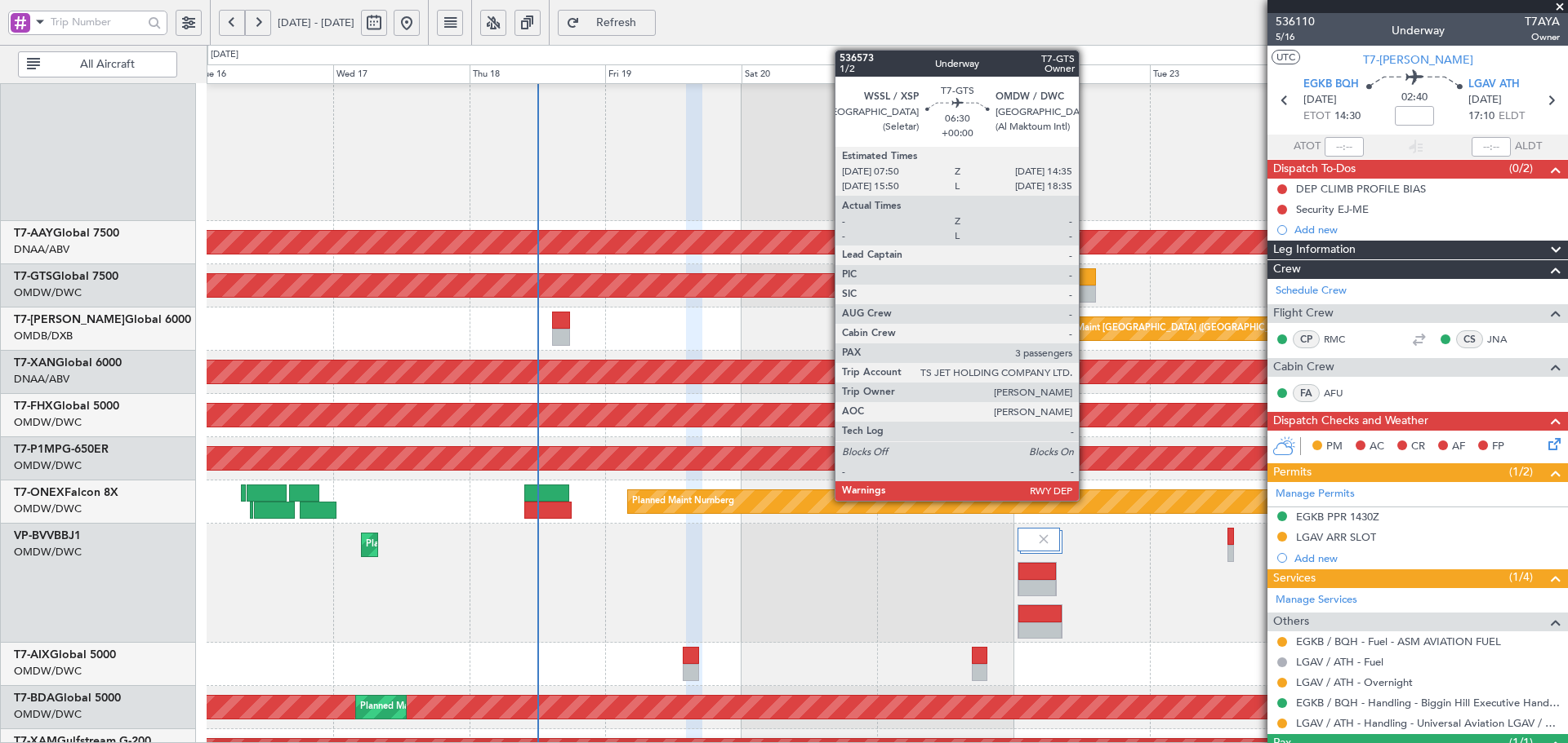
click at [1086, 279] on div at bounding box center [1077, 277] width 38 height 17
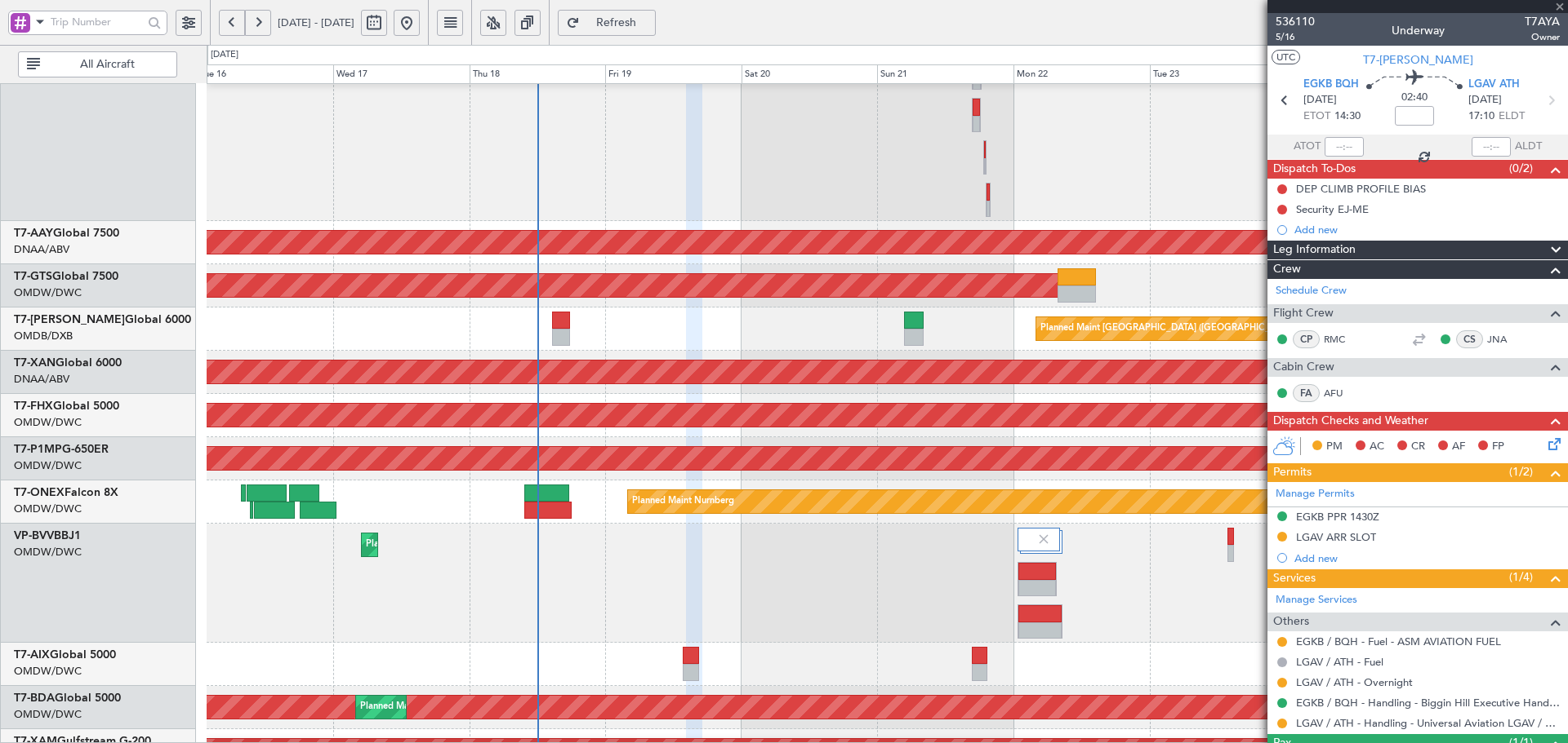
type input "3"
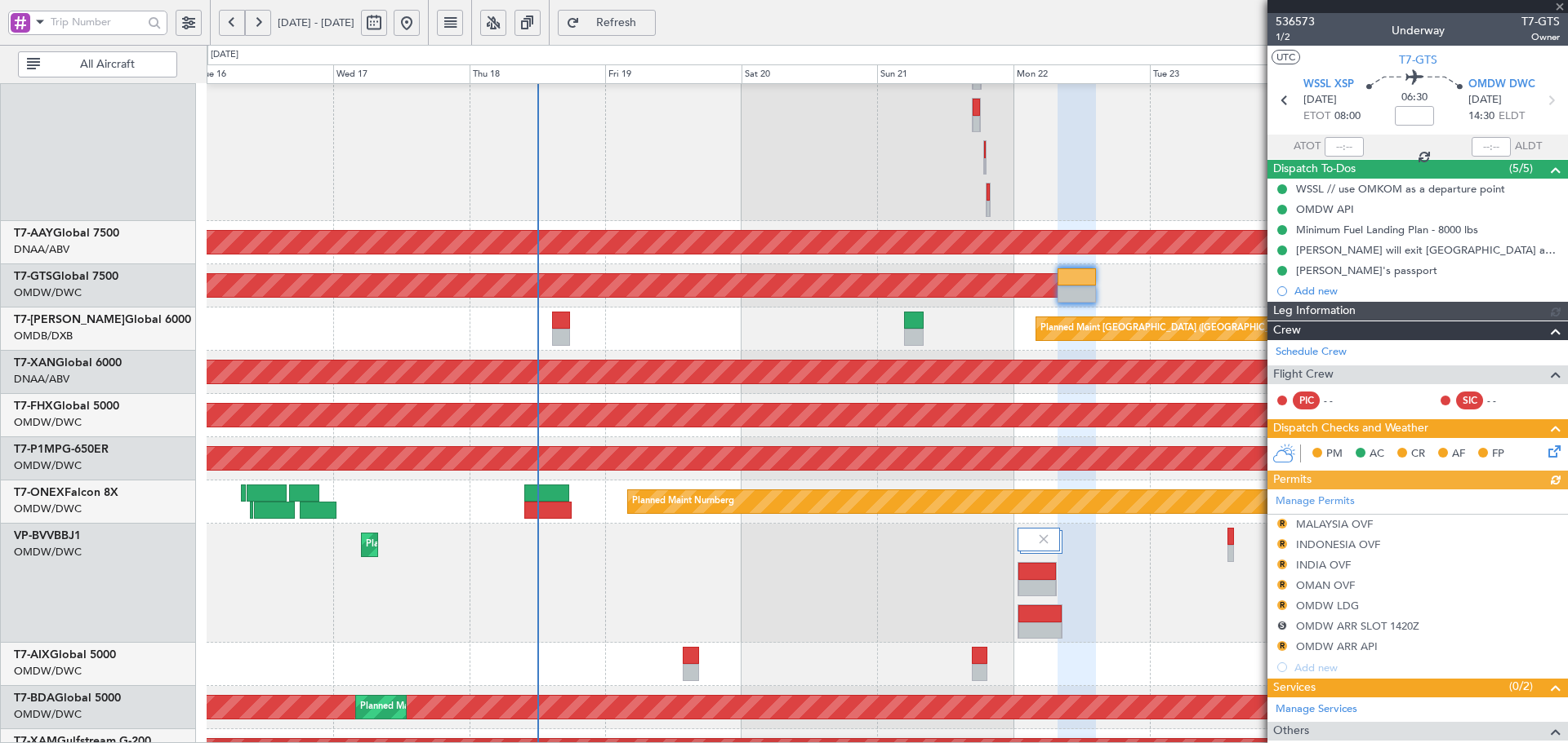
type input "Anita Mani (ANI)"
type input "7241"
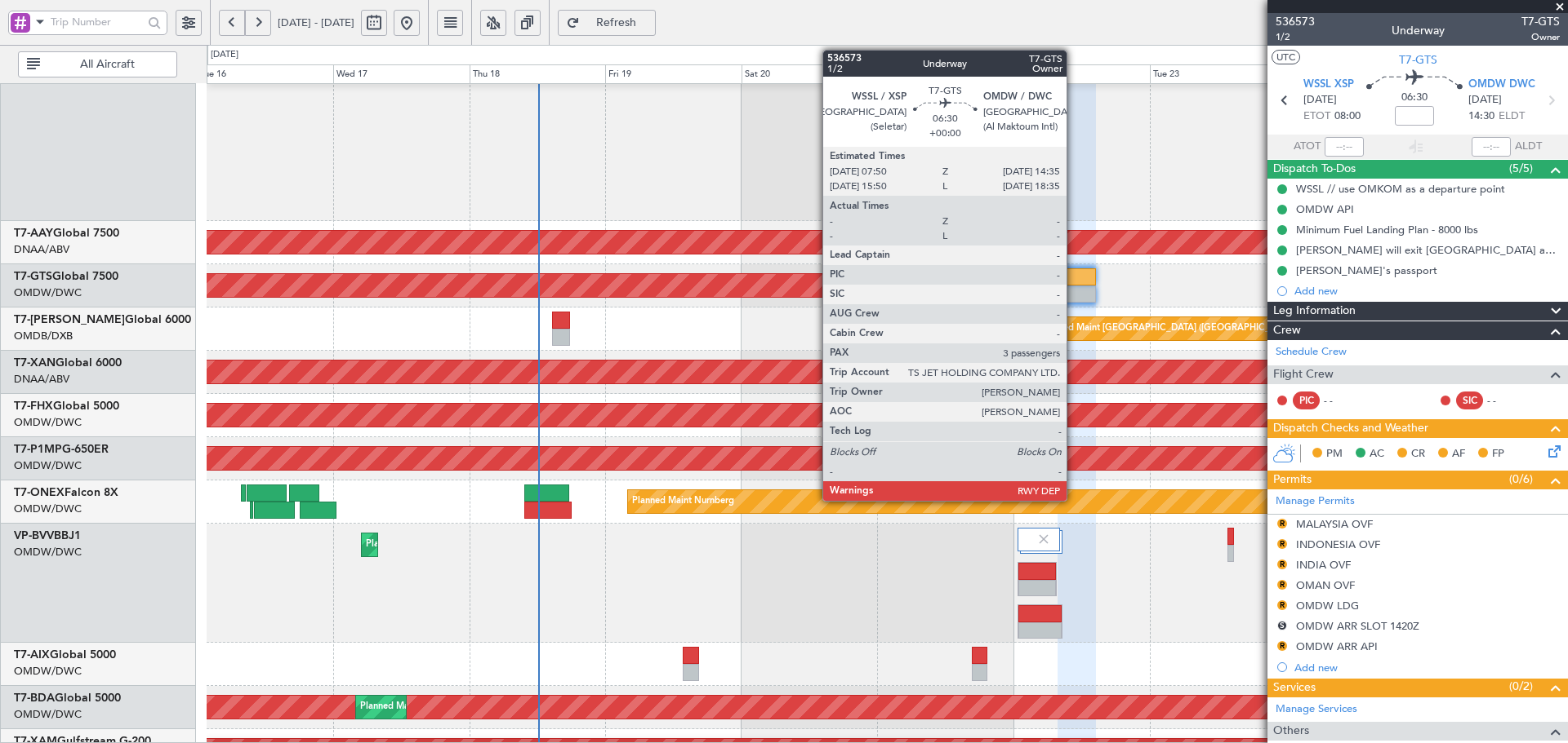
click at [1074, 277] on div at bounding box center [1077, 277] width 38 height 17
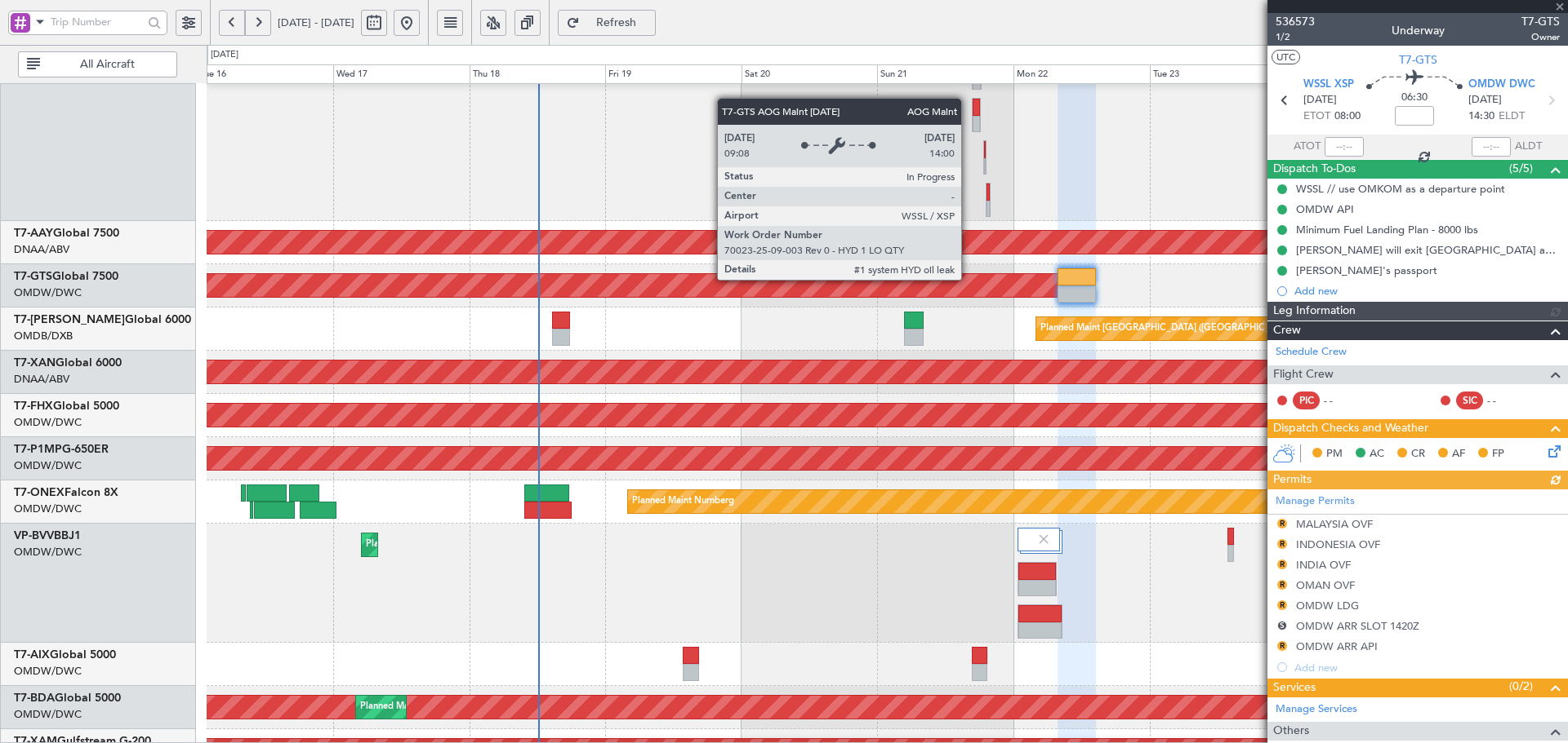
type input "Anita Mani (ANI)"
type input "7241"
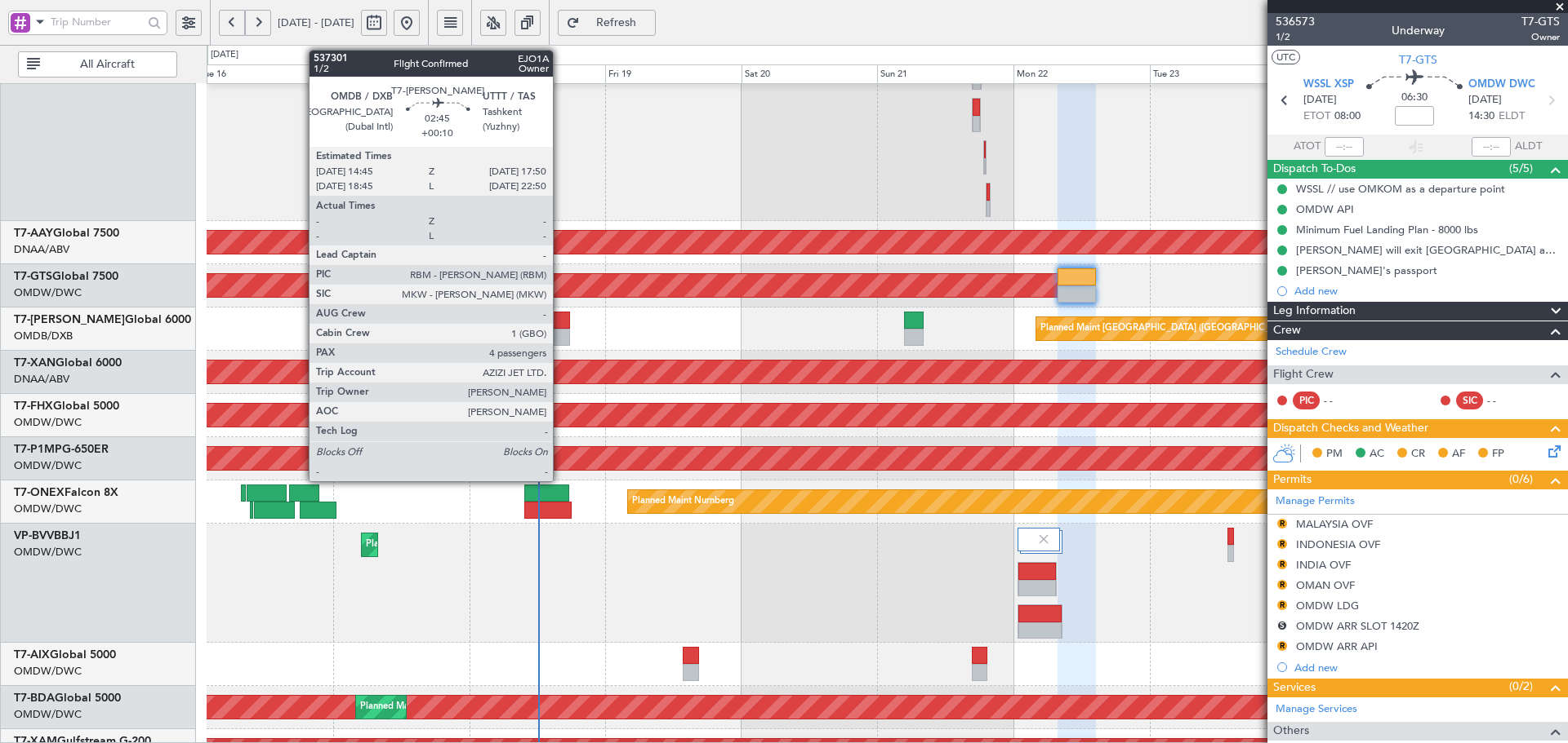
click at [561, 327] on div at bounding box center [560, 321] width 18 height 17
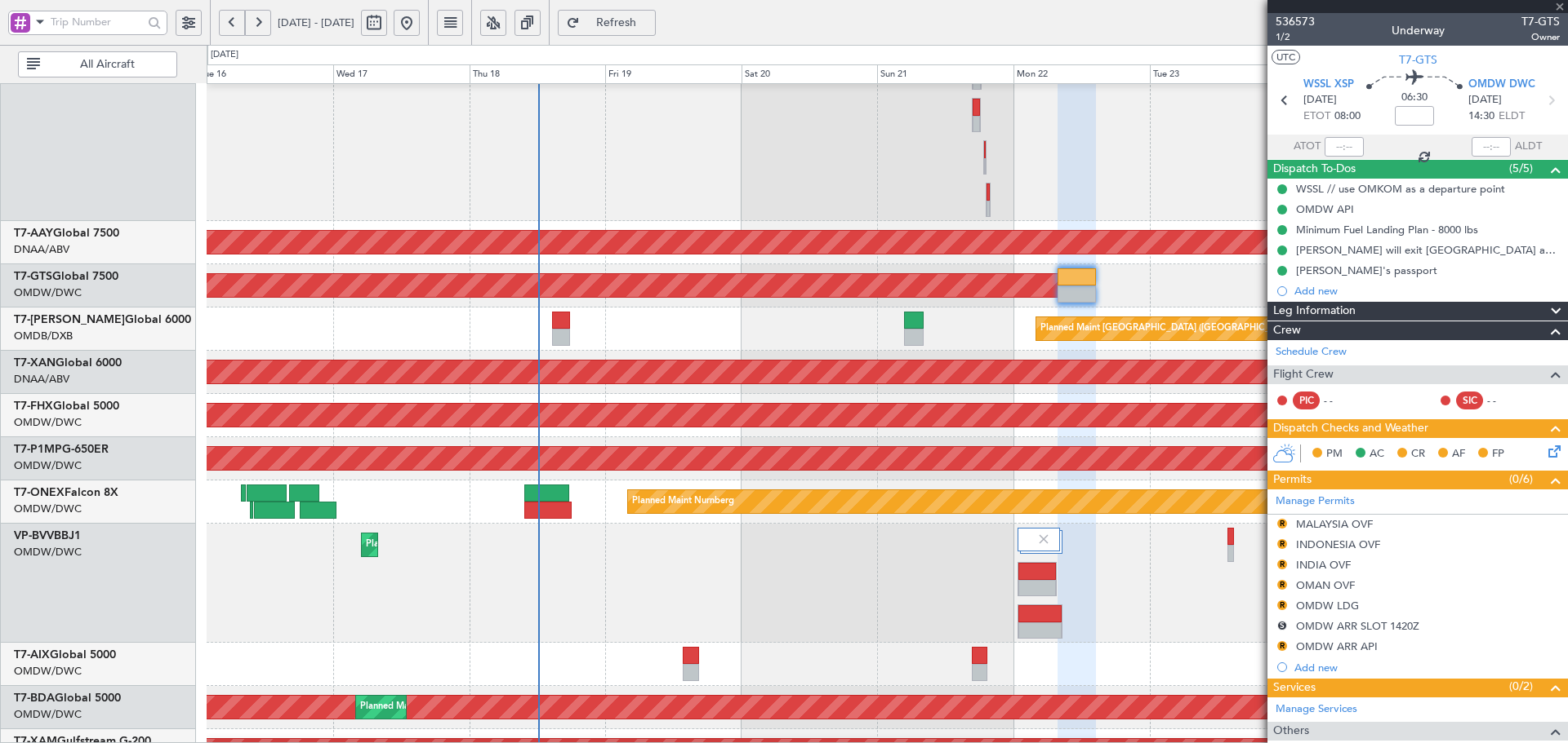
type input "+00:10"
type input "4"
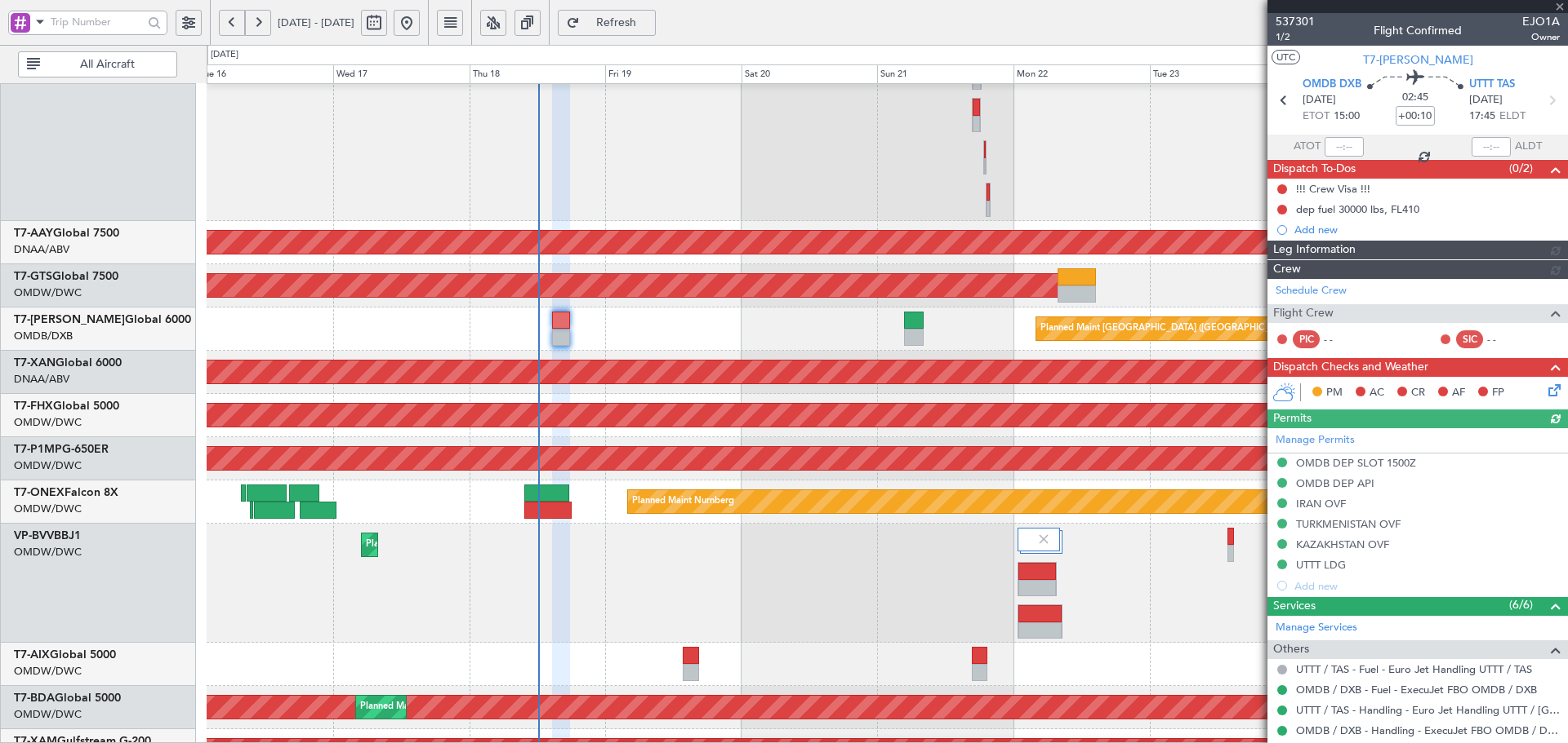
type input "Dherander Fithani (DHF)"
type input "7332"
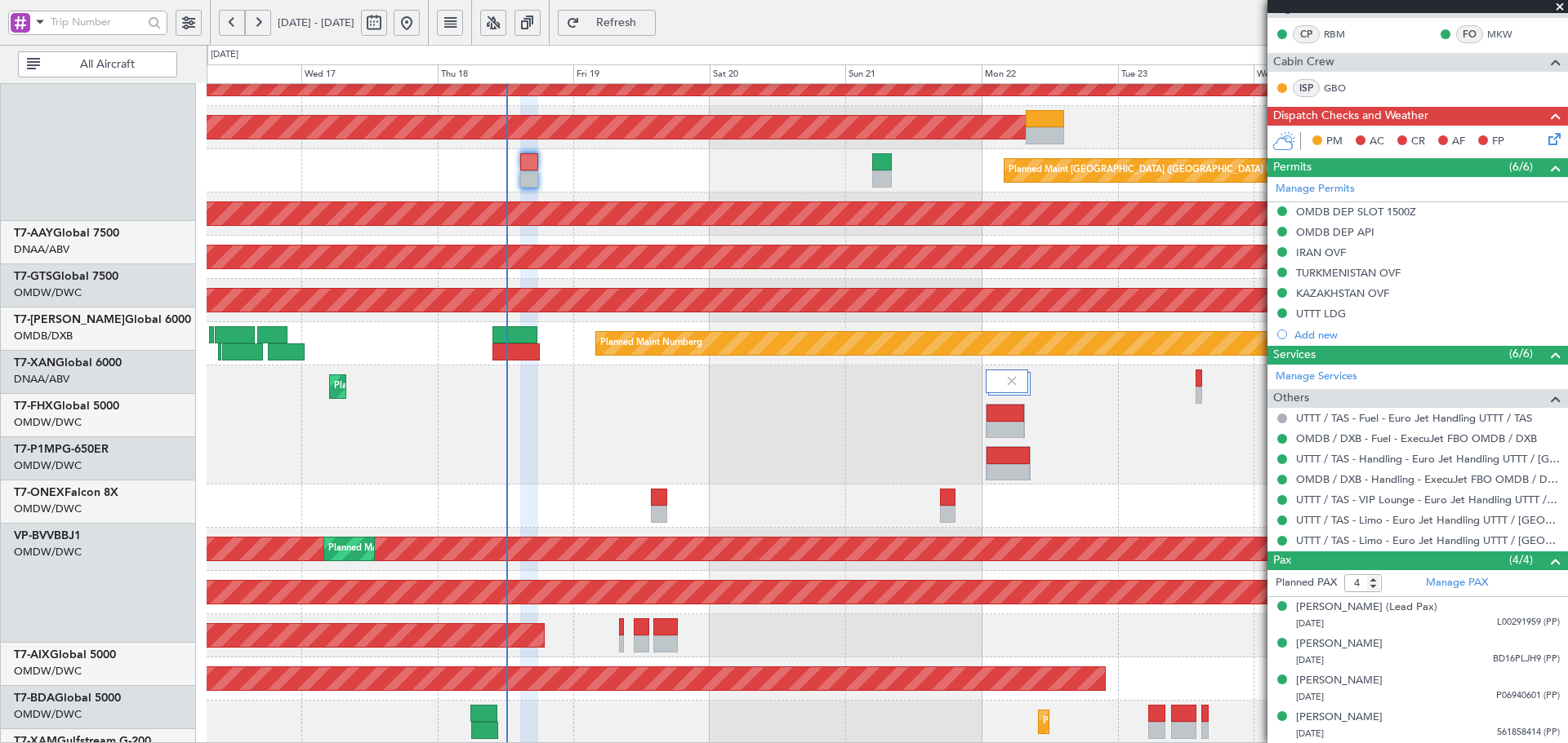
scroll to position [528, 0]
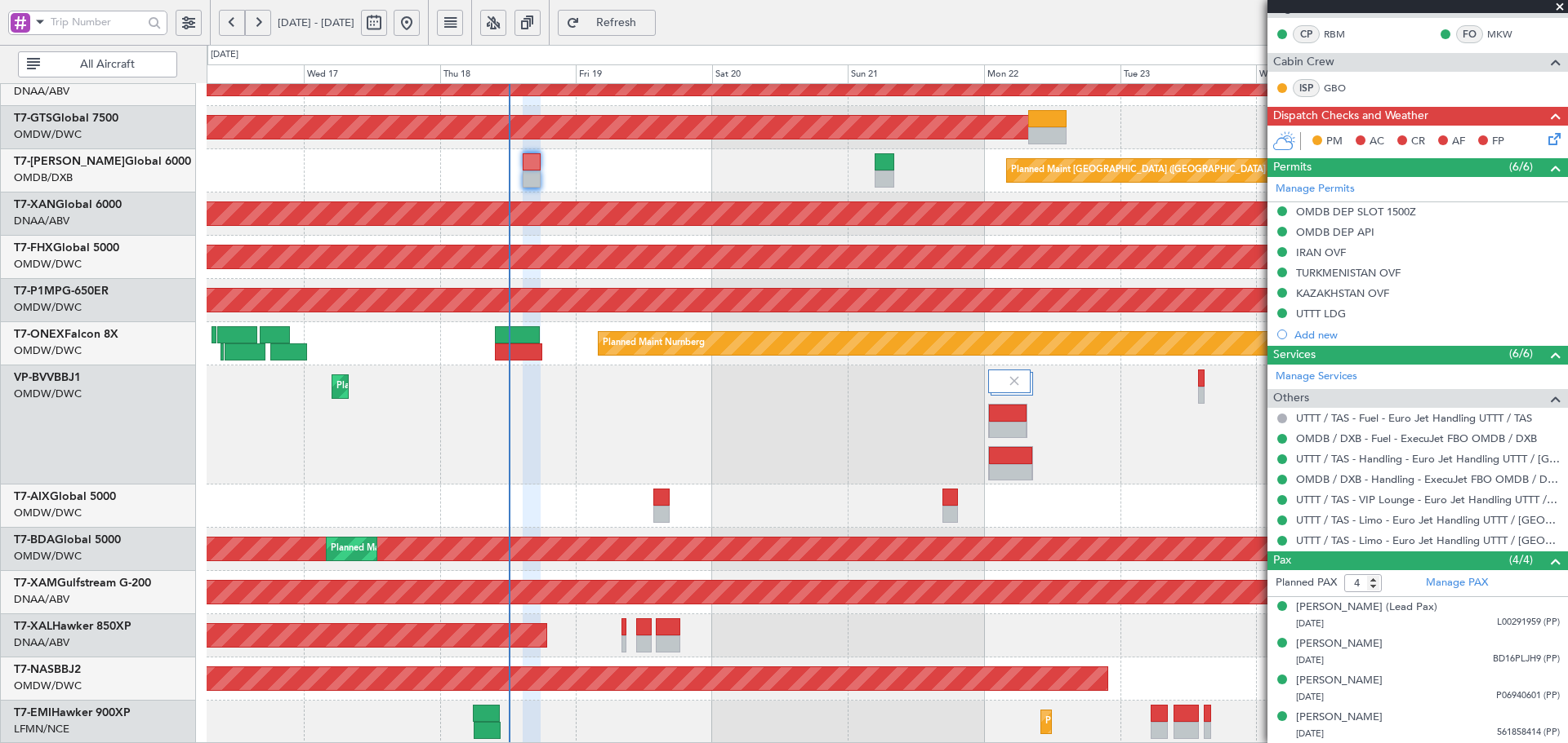
click at [561, 439] on div "Unplanned Maint [GEOGRAPHIC_DATA] (Al Maktoum Intl) AOG Maint Singapore (Seleta…" at bounding box center [887, 149] width 1360 height 1188
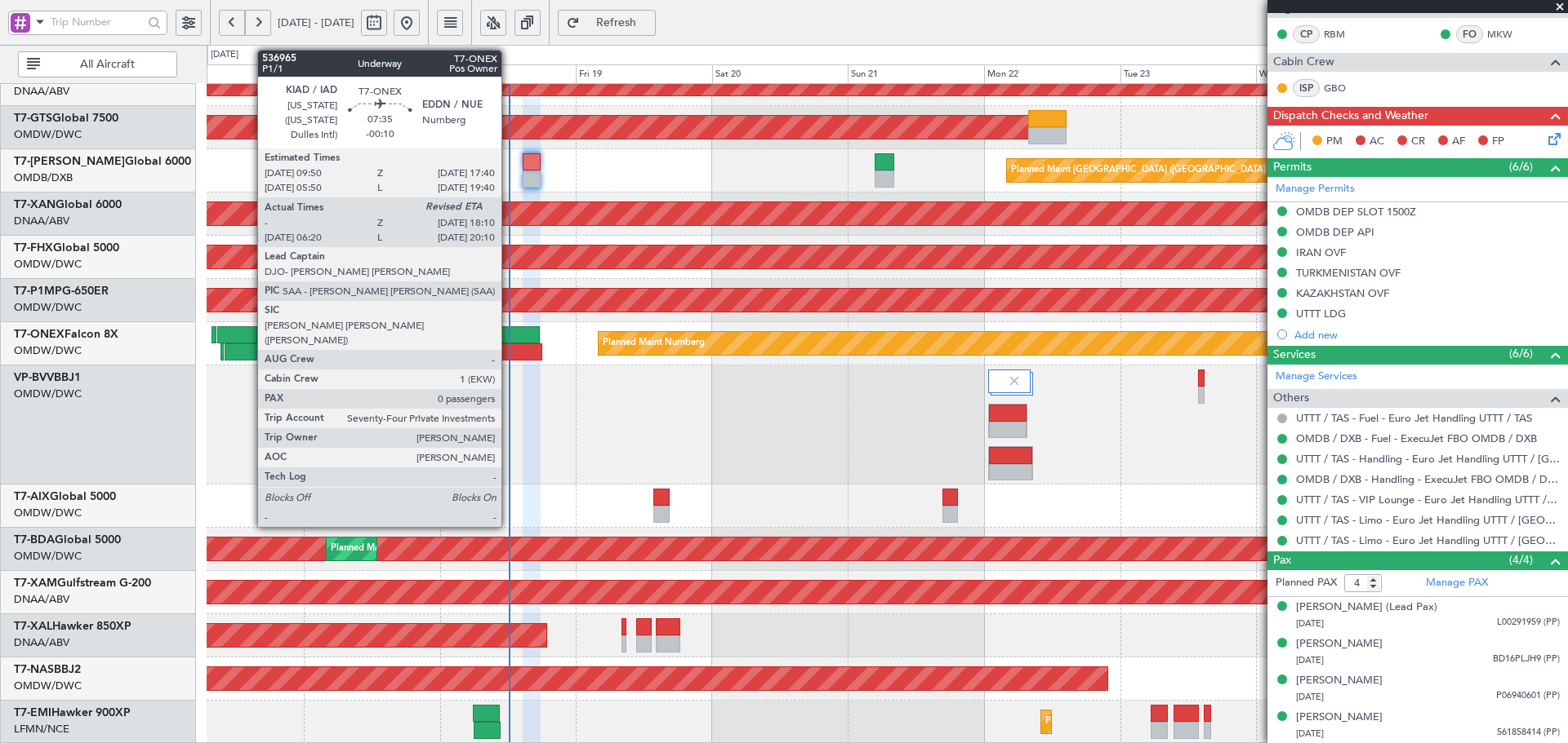
click at [509, 331] on div at bounding box center [517, 335] width 45 height 17
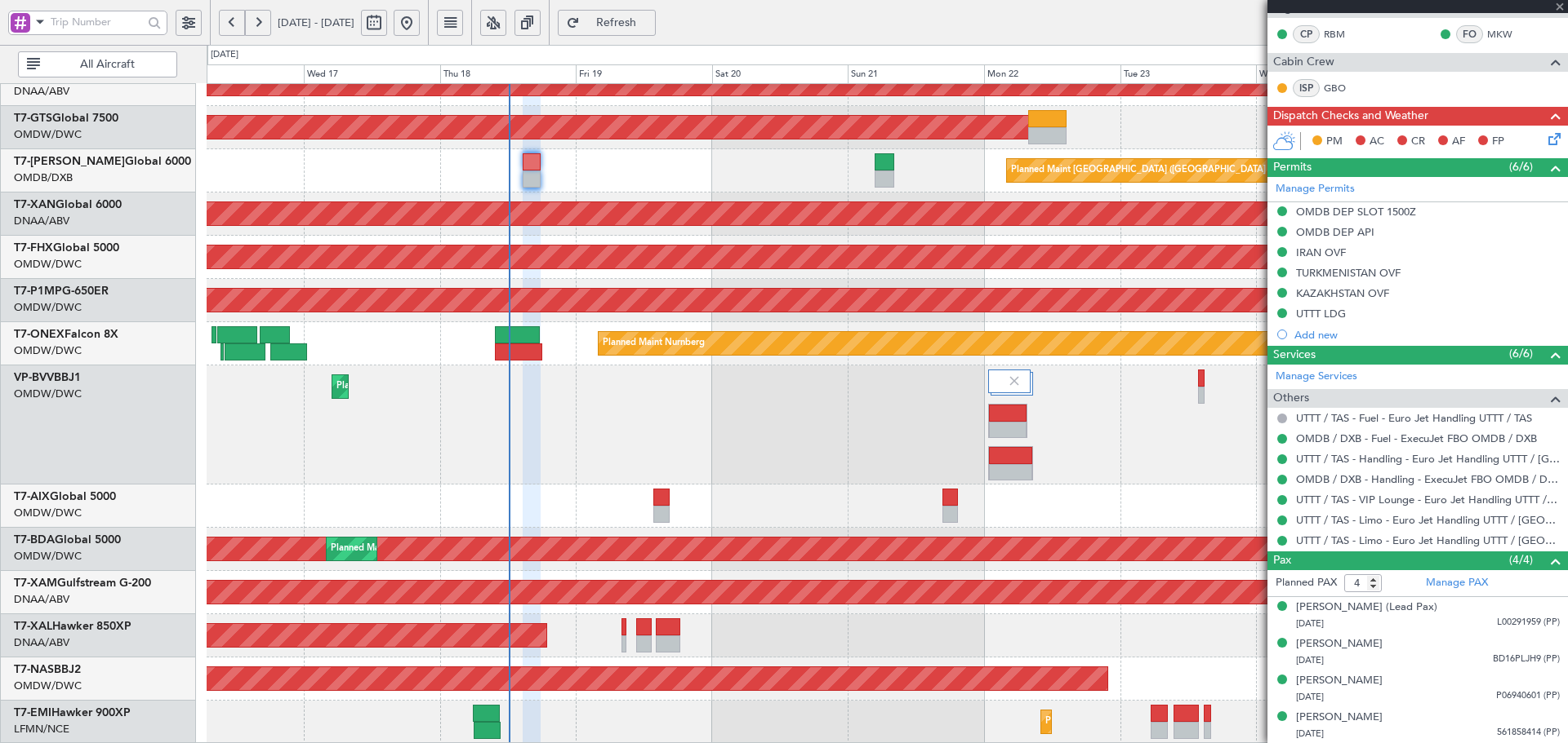
type input "-00:10"
type input "10:30"
type input "0"
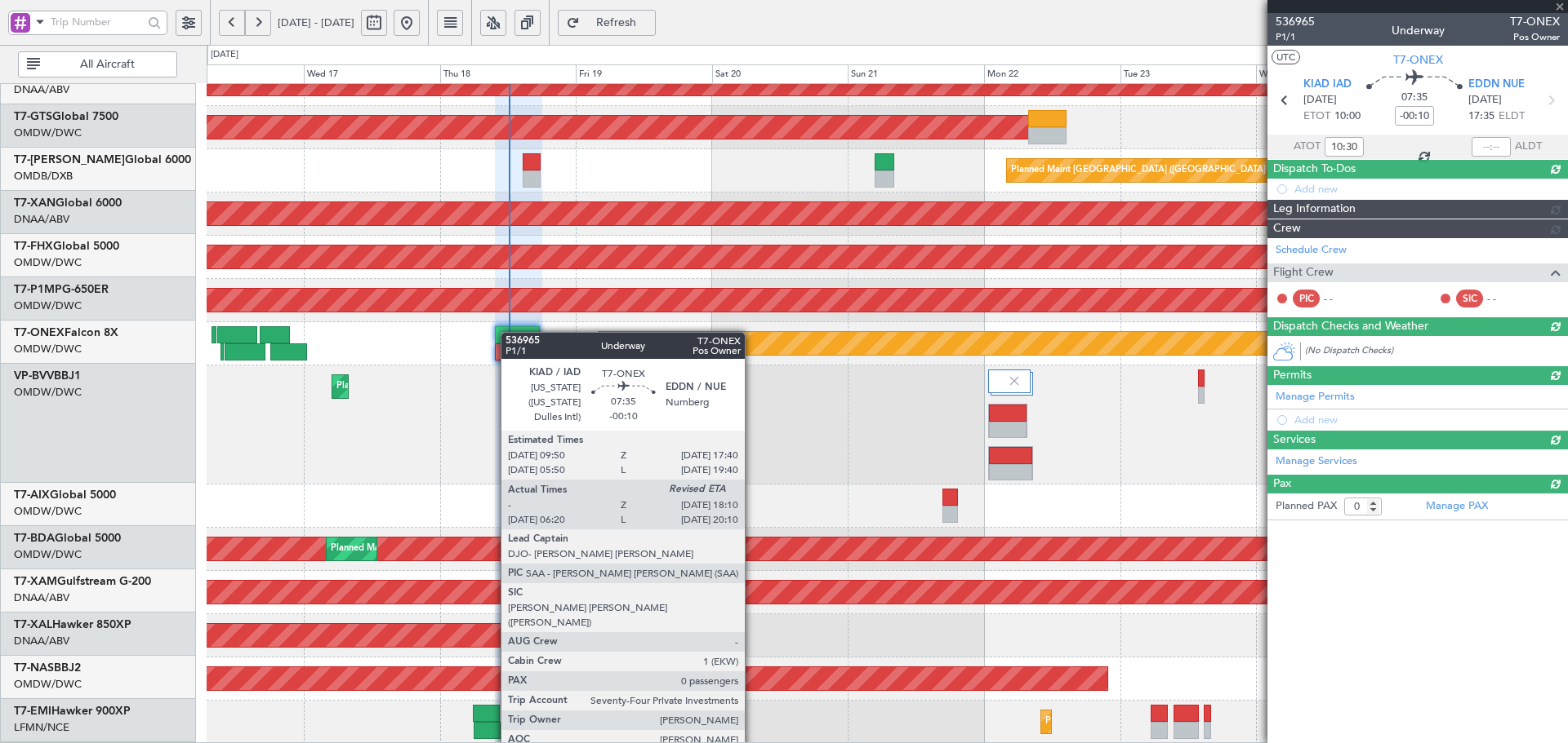
scroll to position [485, 0]
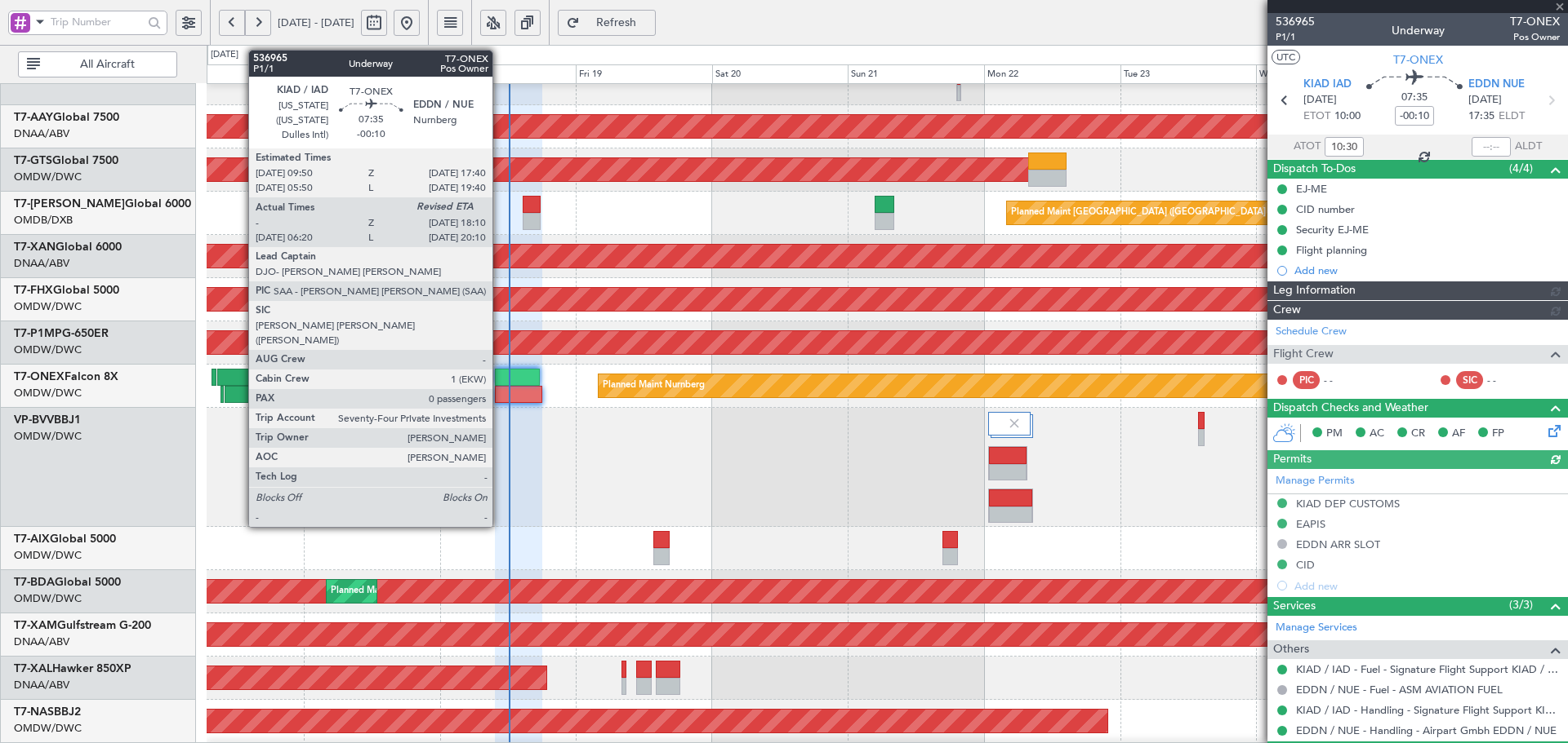
type input "Dherander Fithani (DHF)"
type input "7301"
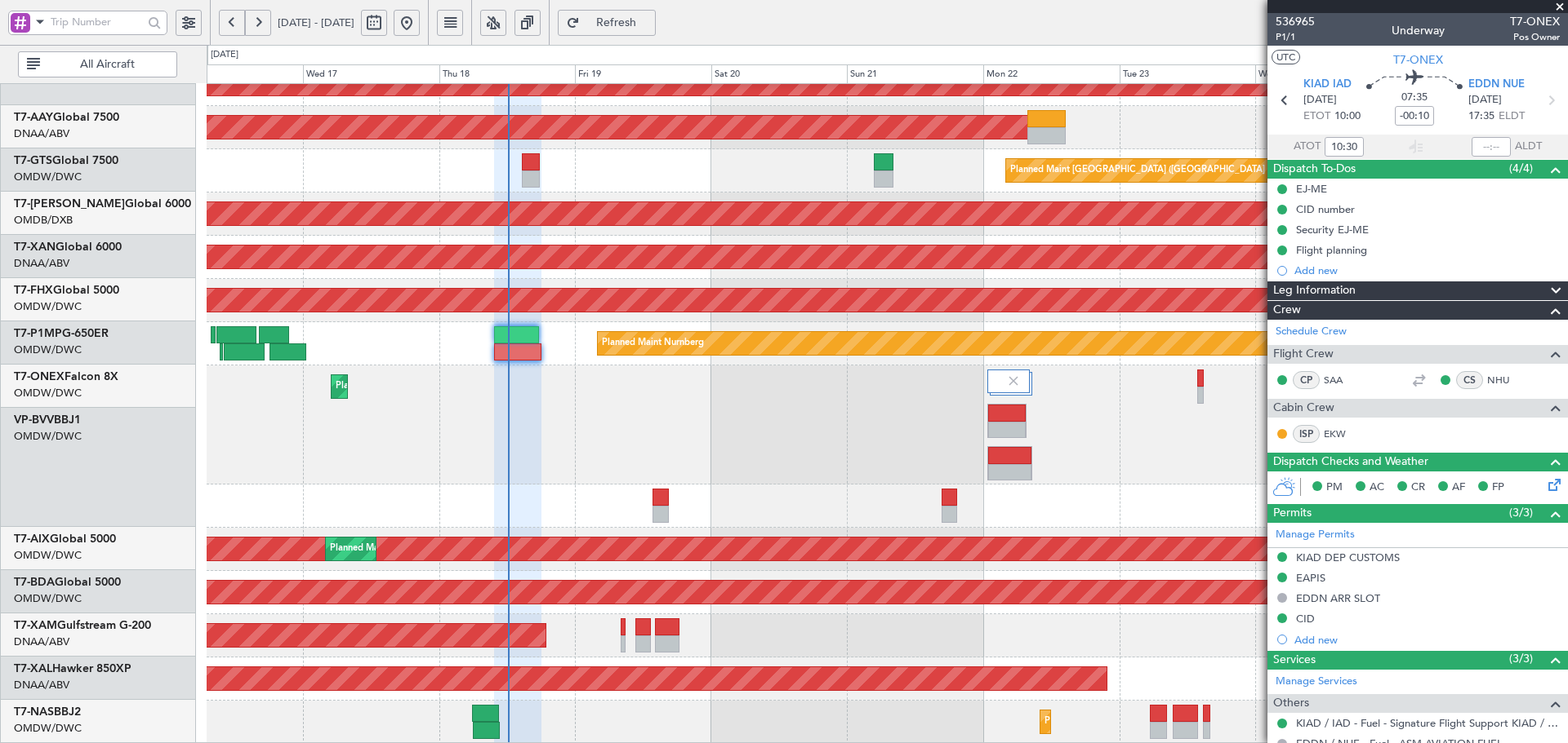
scroll to position [528, 0]
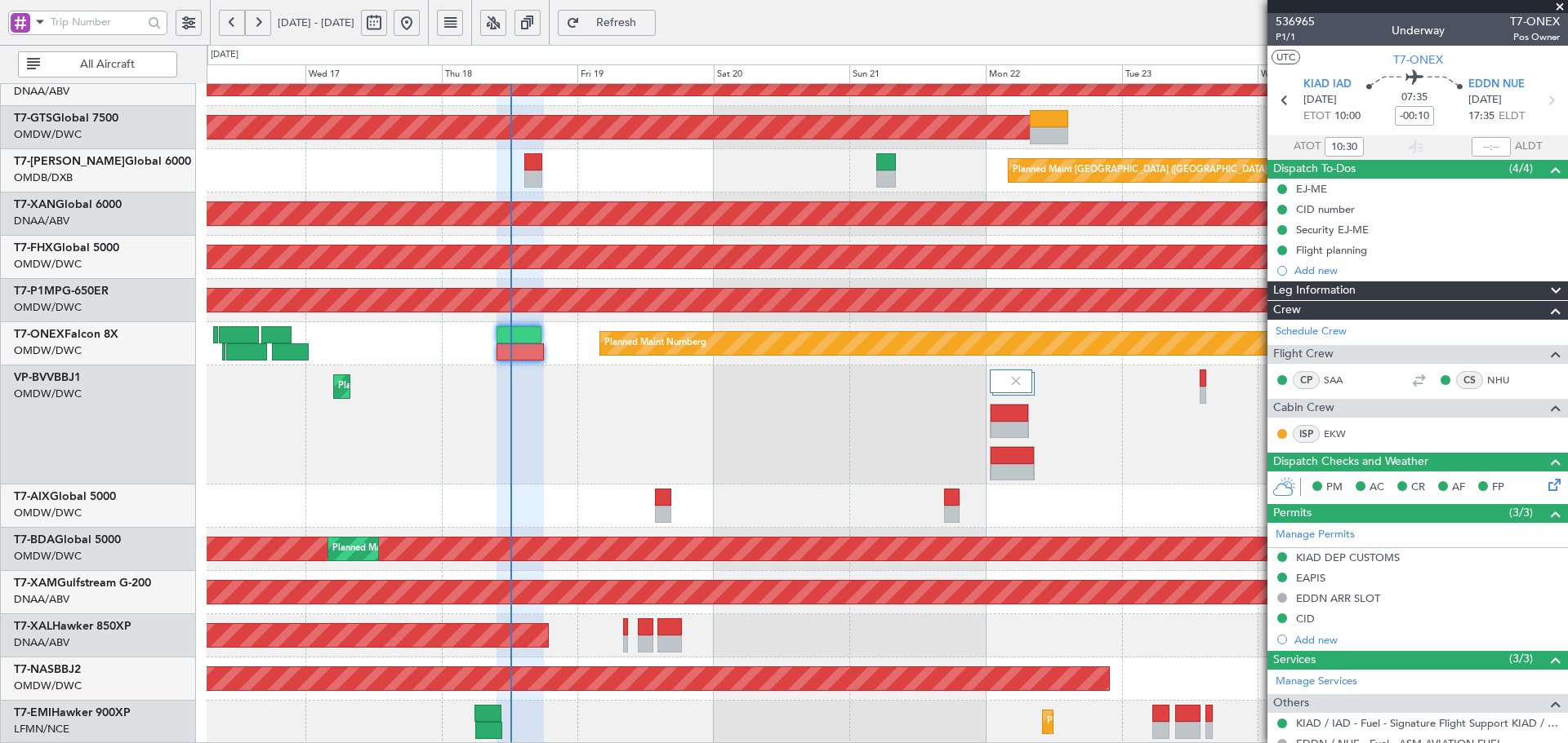
click at [557, 423] on div "Unplanned Maint [GEOGRAPHIC_DATA] (Al Maktoum Intl) AOG Maint Singapore (Seleta…" at bounding box center [887, 149] width 1360 height 1188
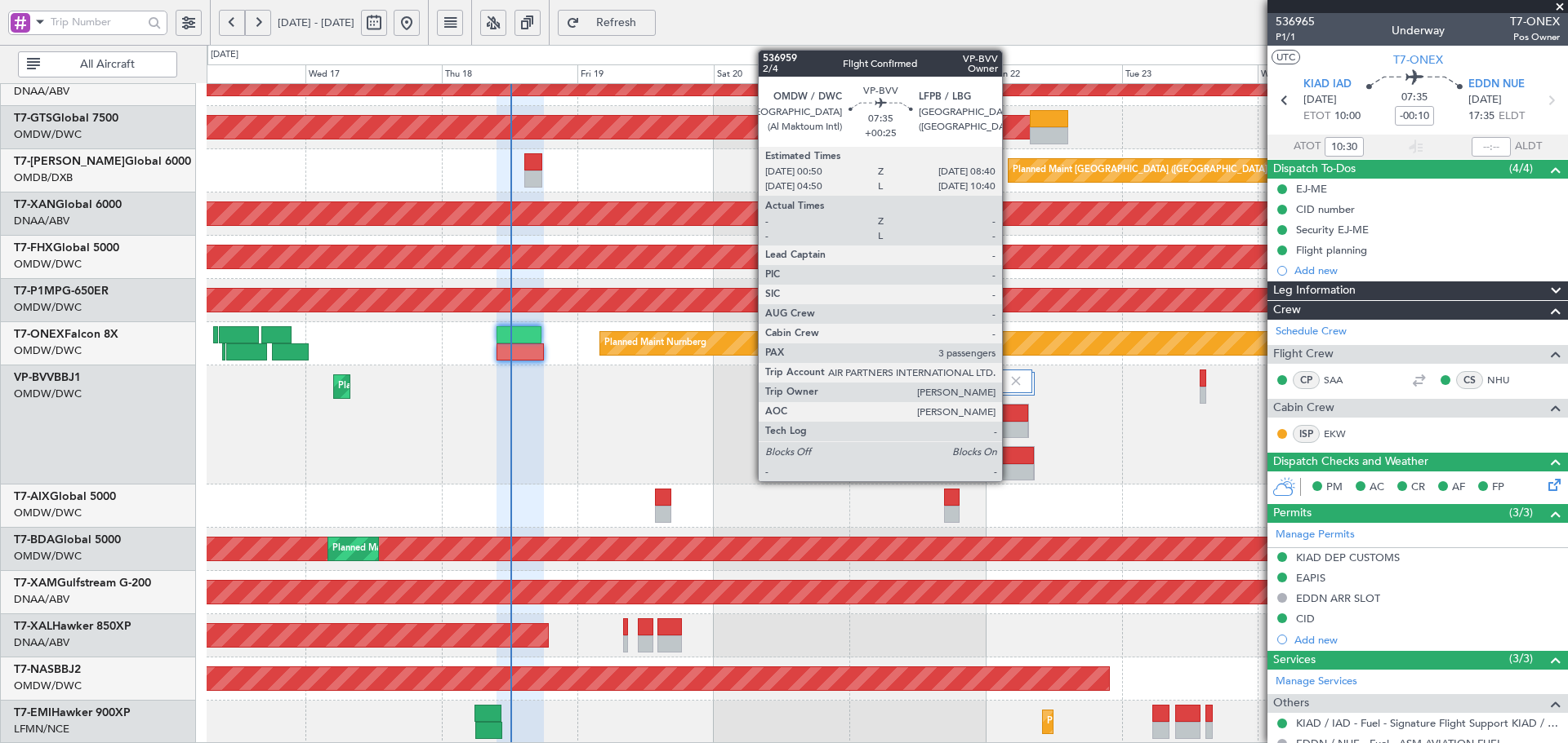
click at [1010, 465] on div at bounding box center [1011, 473] width 43 height 17
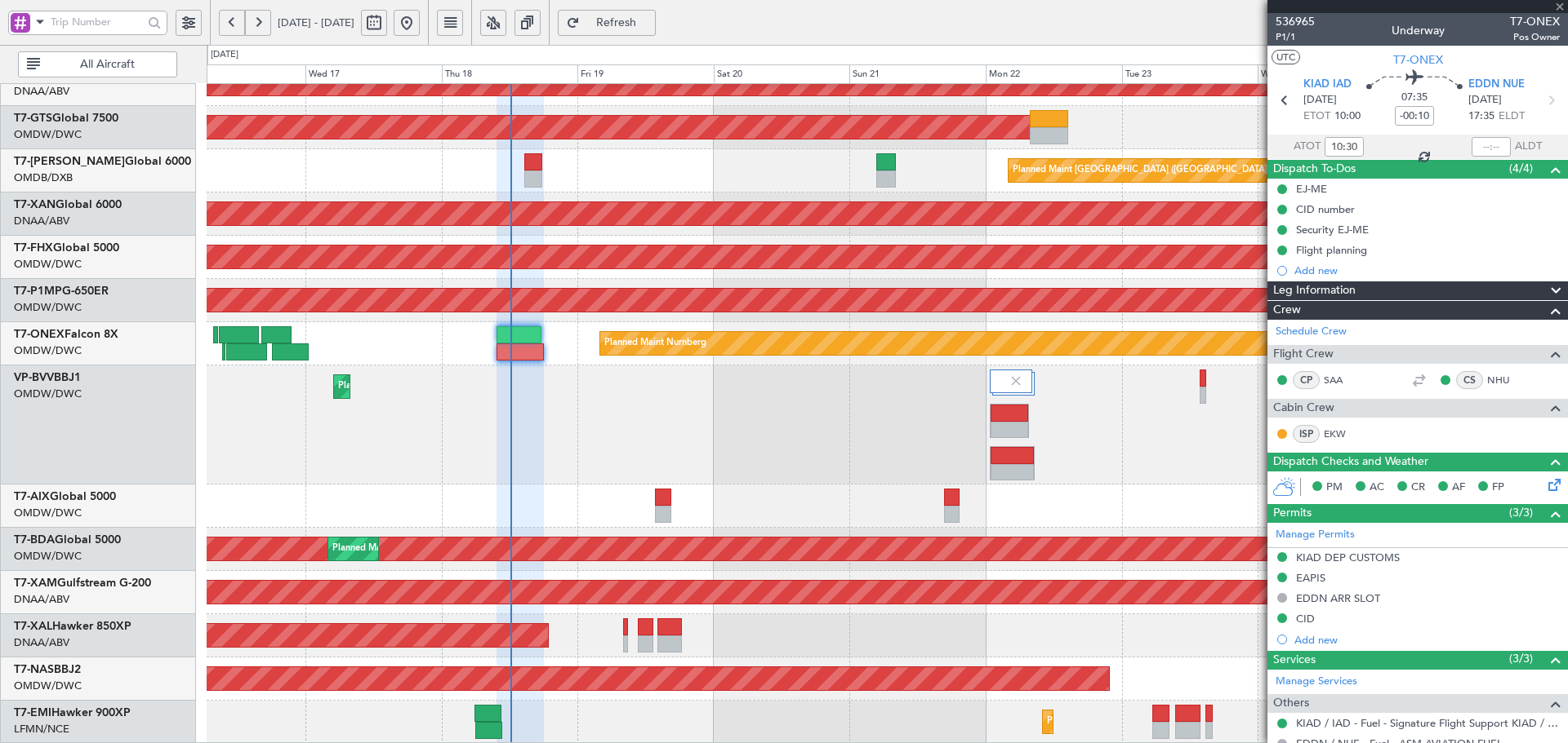
type input "+00:25"
type input "3"
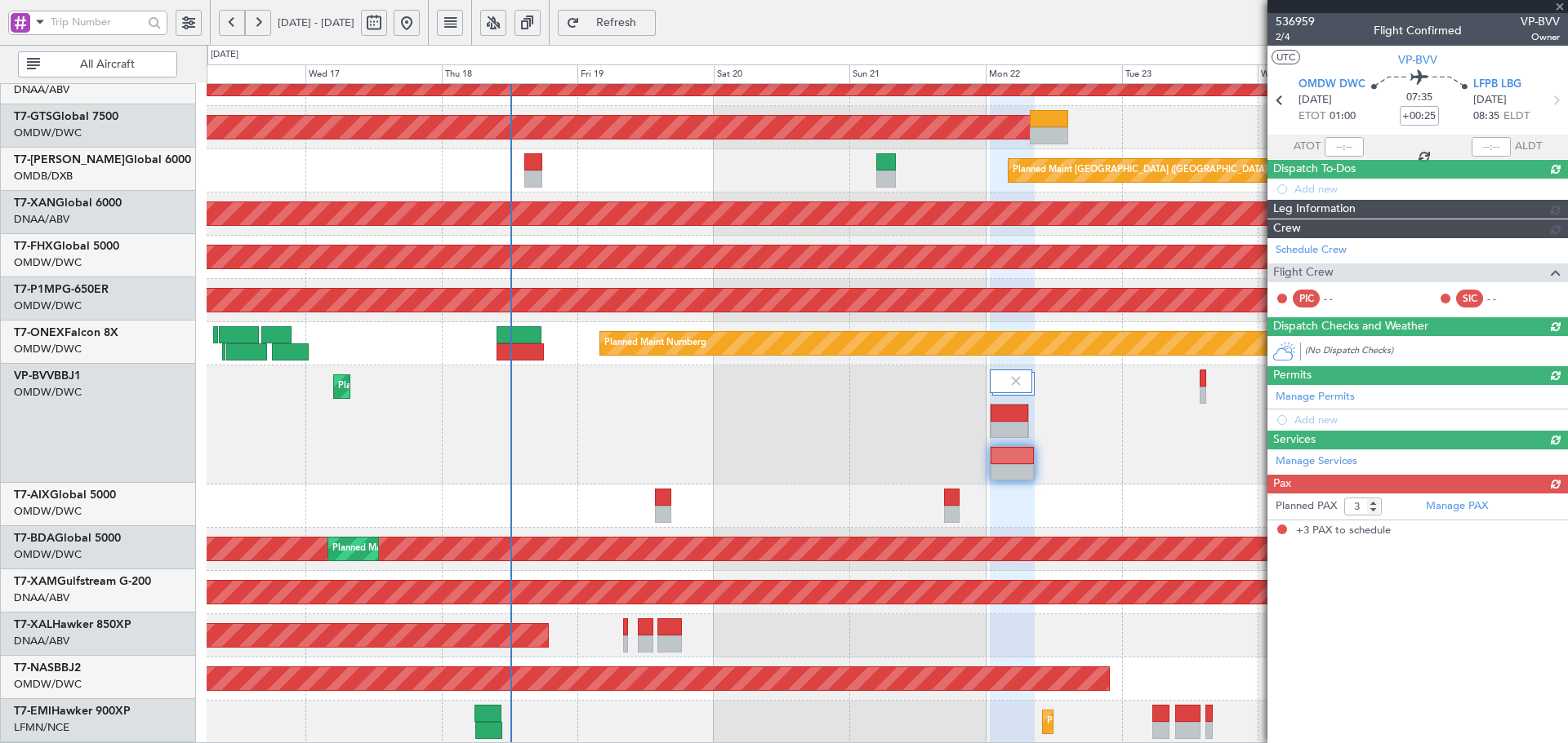
scroll to position [485, 0]
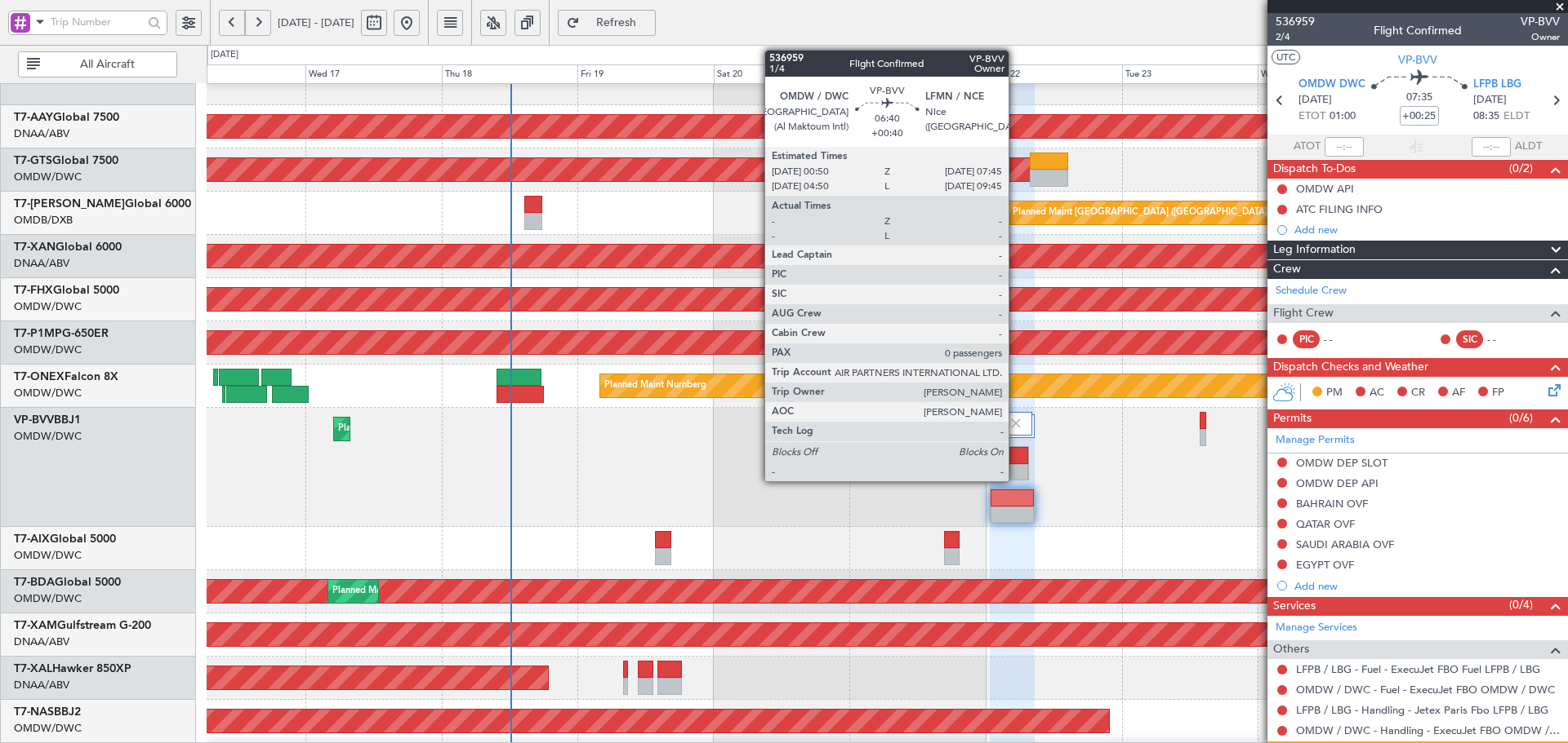
click at [1015, 459] on div at bounding box center [1010, 456] width 38 height 17
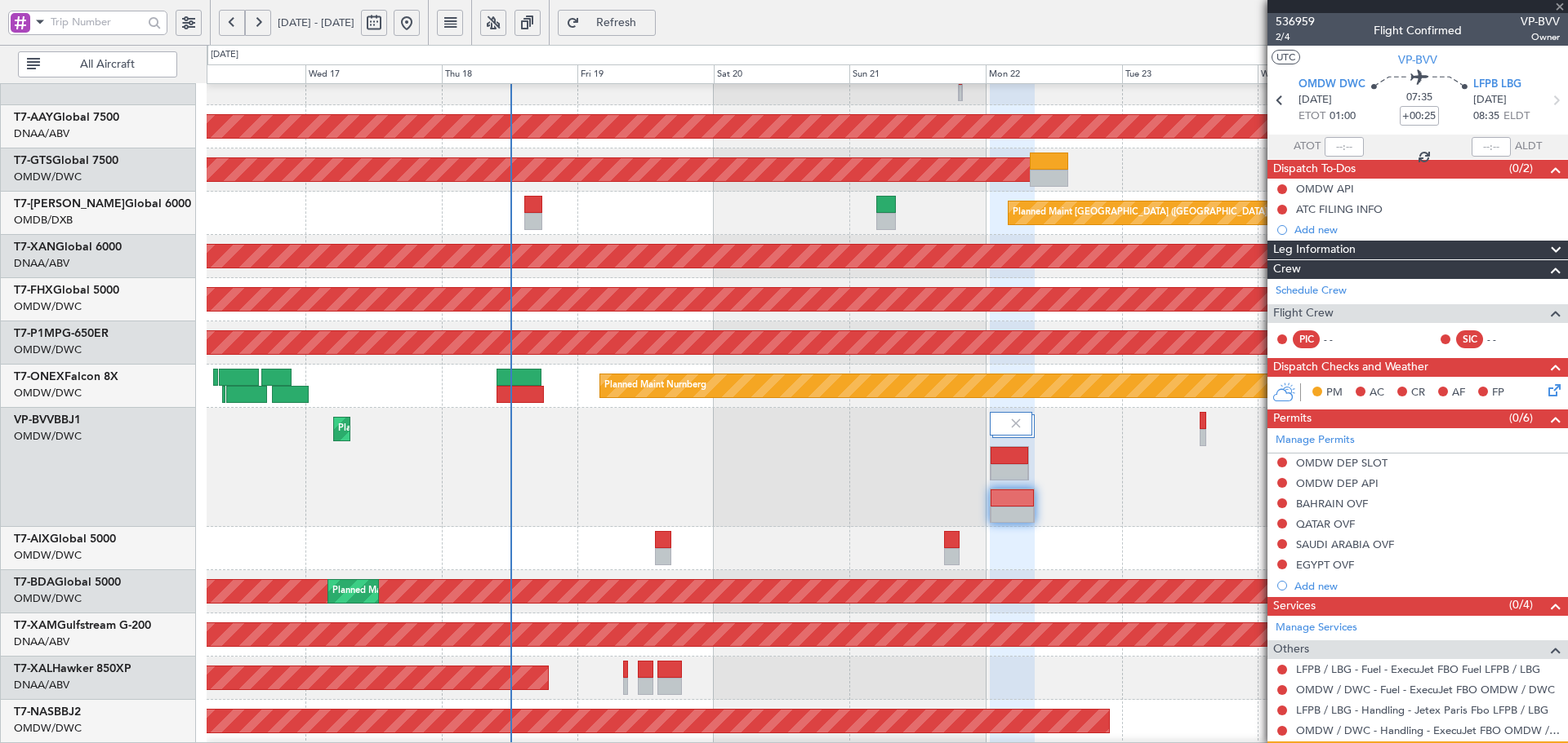
type input "+00:40"
type input "0"
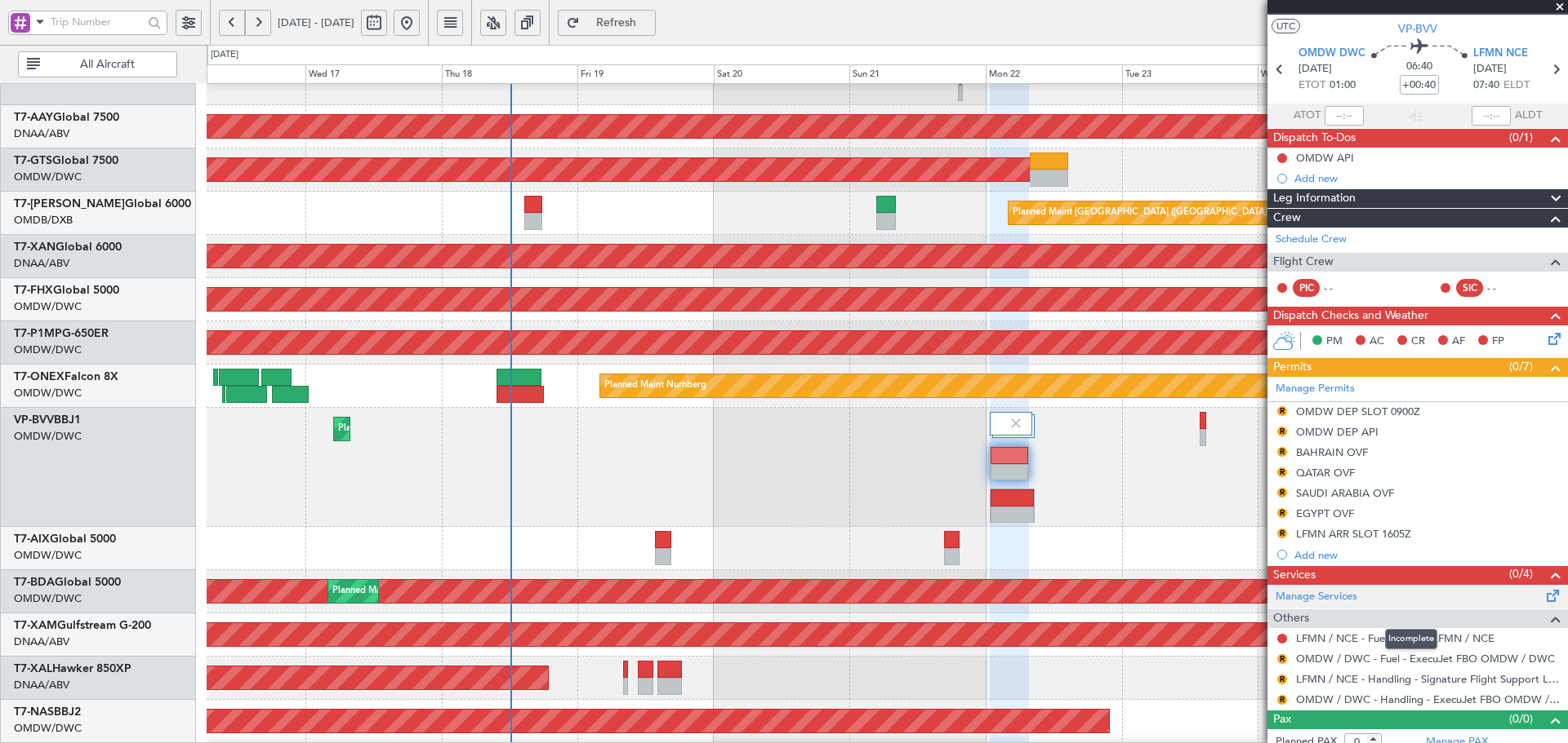
scroll to position [43, 0]
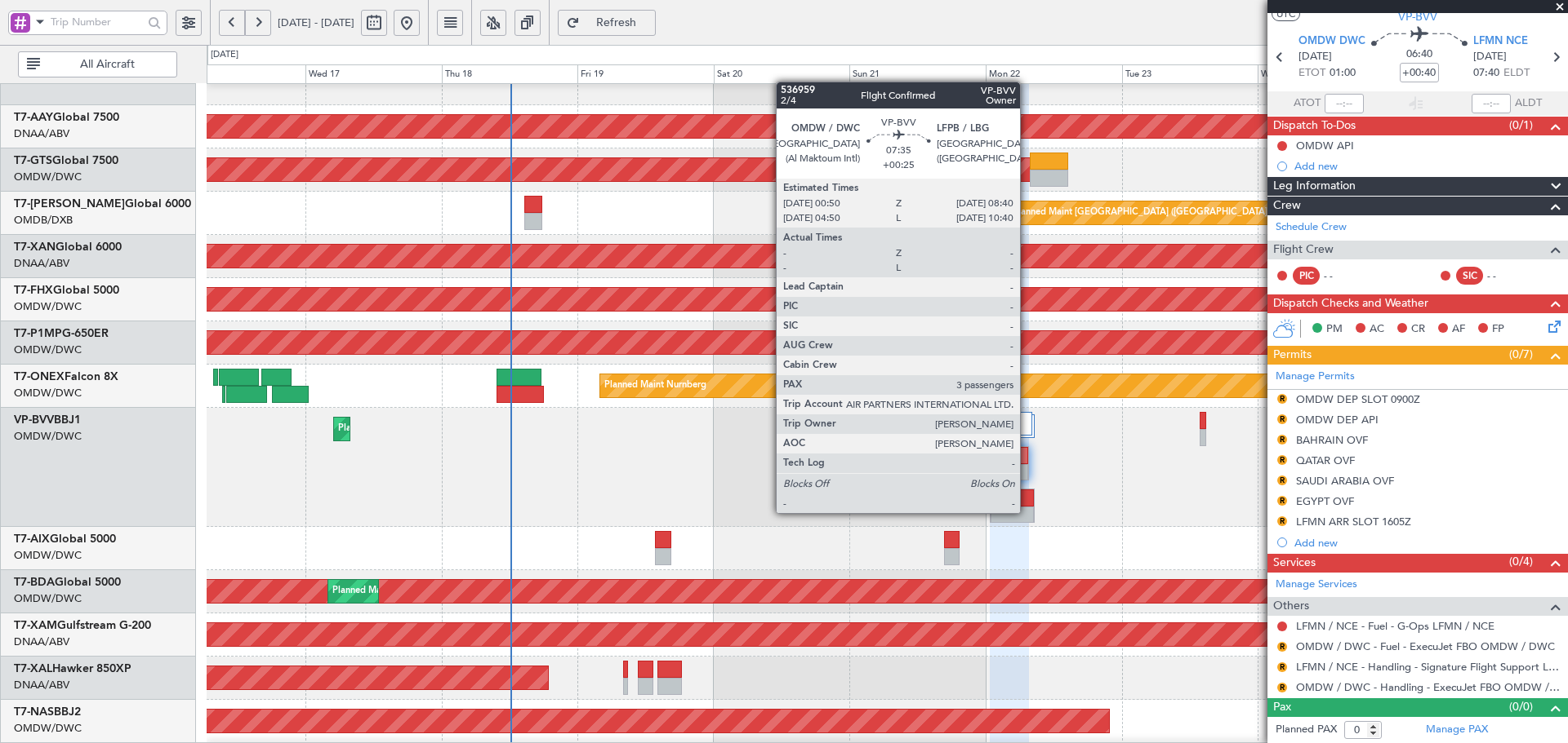
click at [1027, 511] on div at bounding box center [1011, 515] width 43 height 17
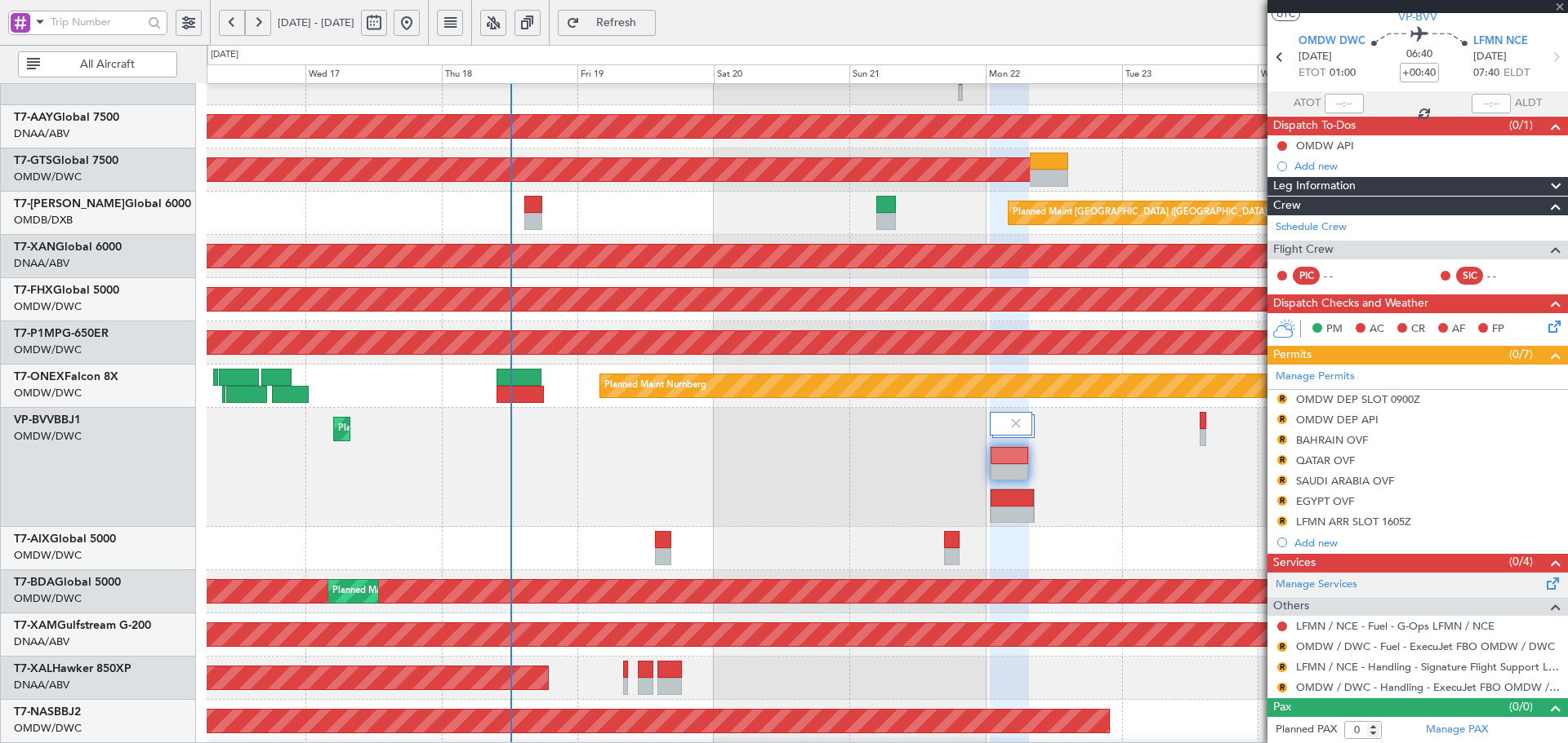
type input "+00:25"
type input "3"
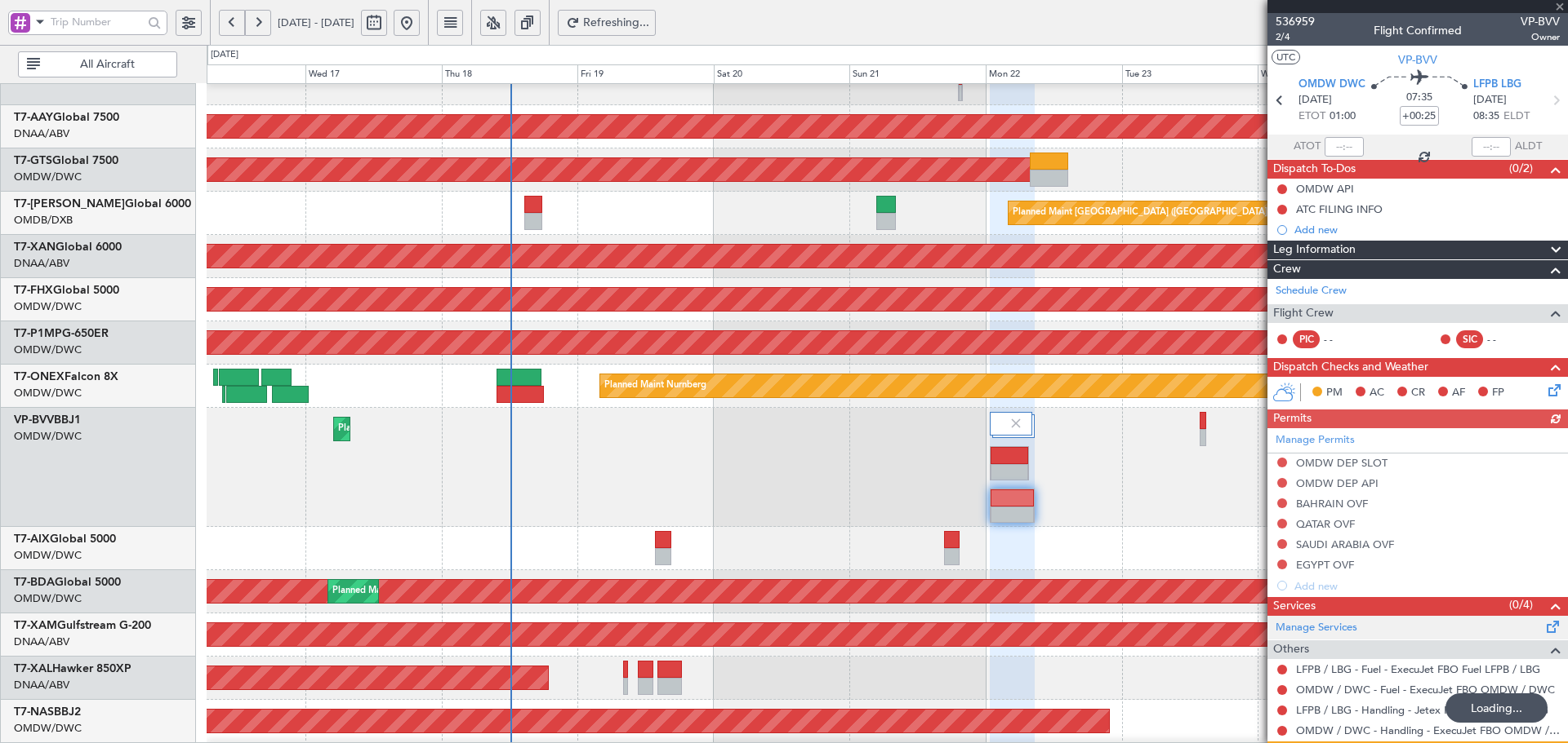
scroll to position [3, 0]
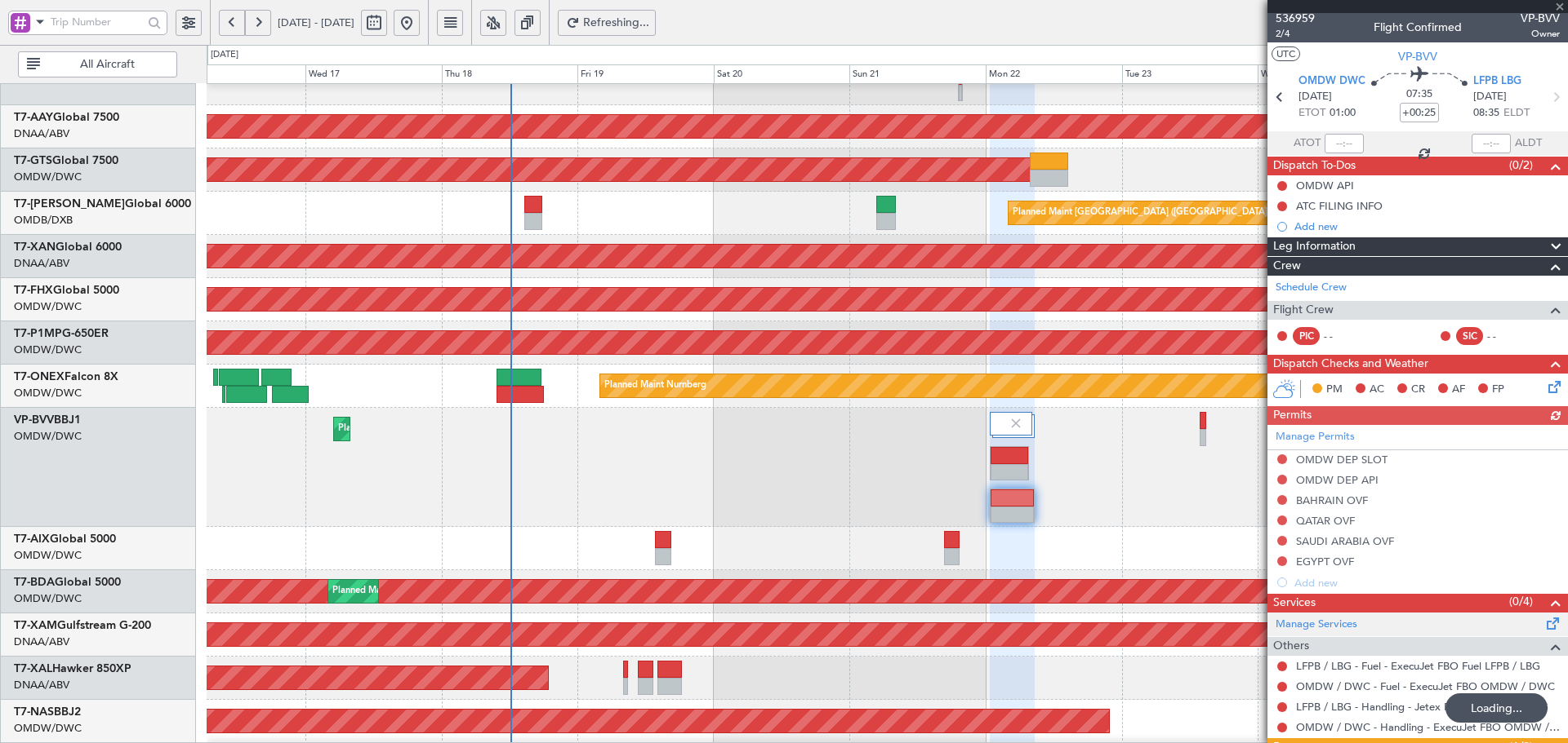
type input "+00:40"
type input "0"
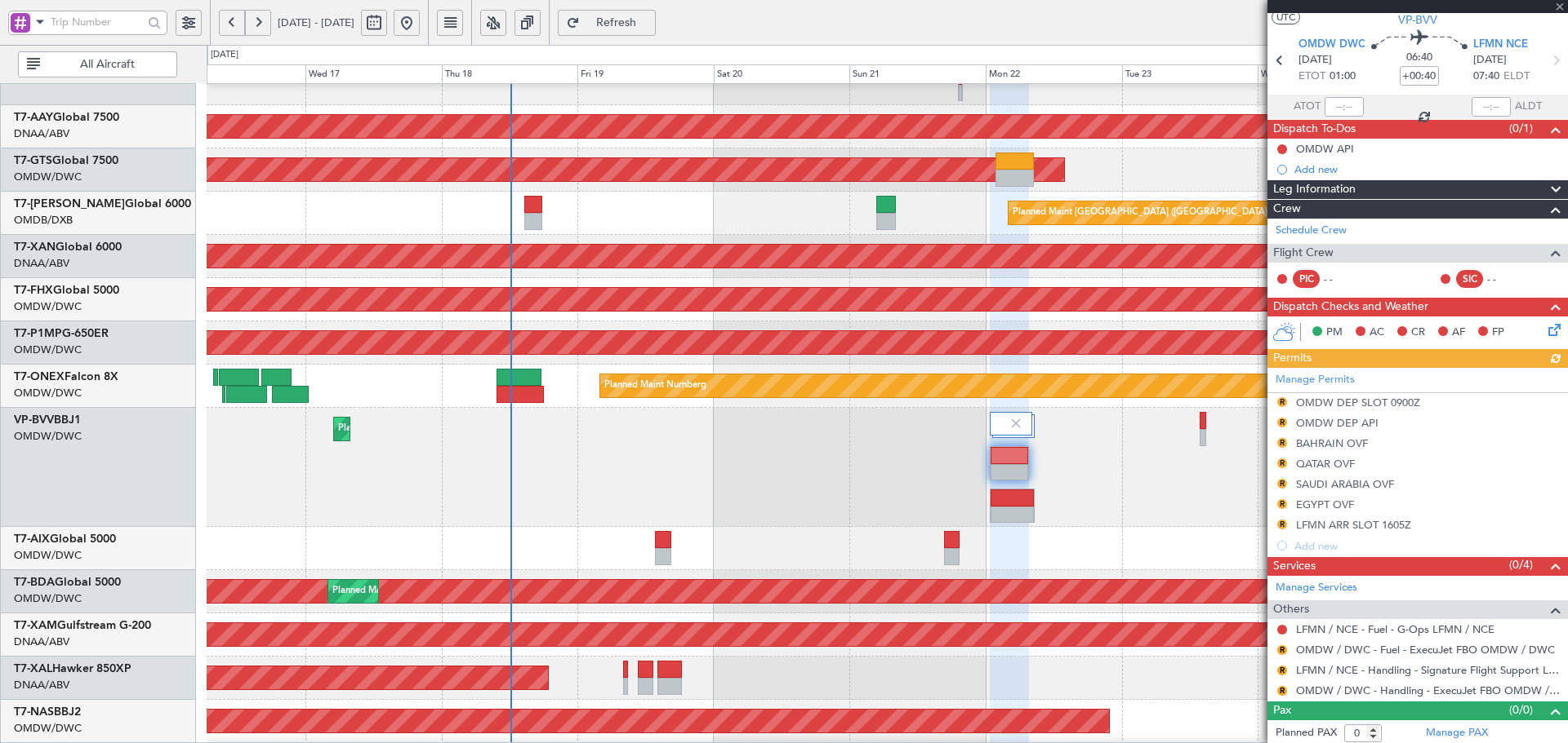
scroll to position [43, 0]
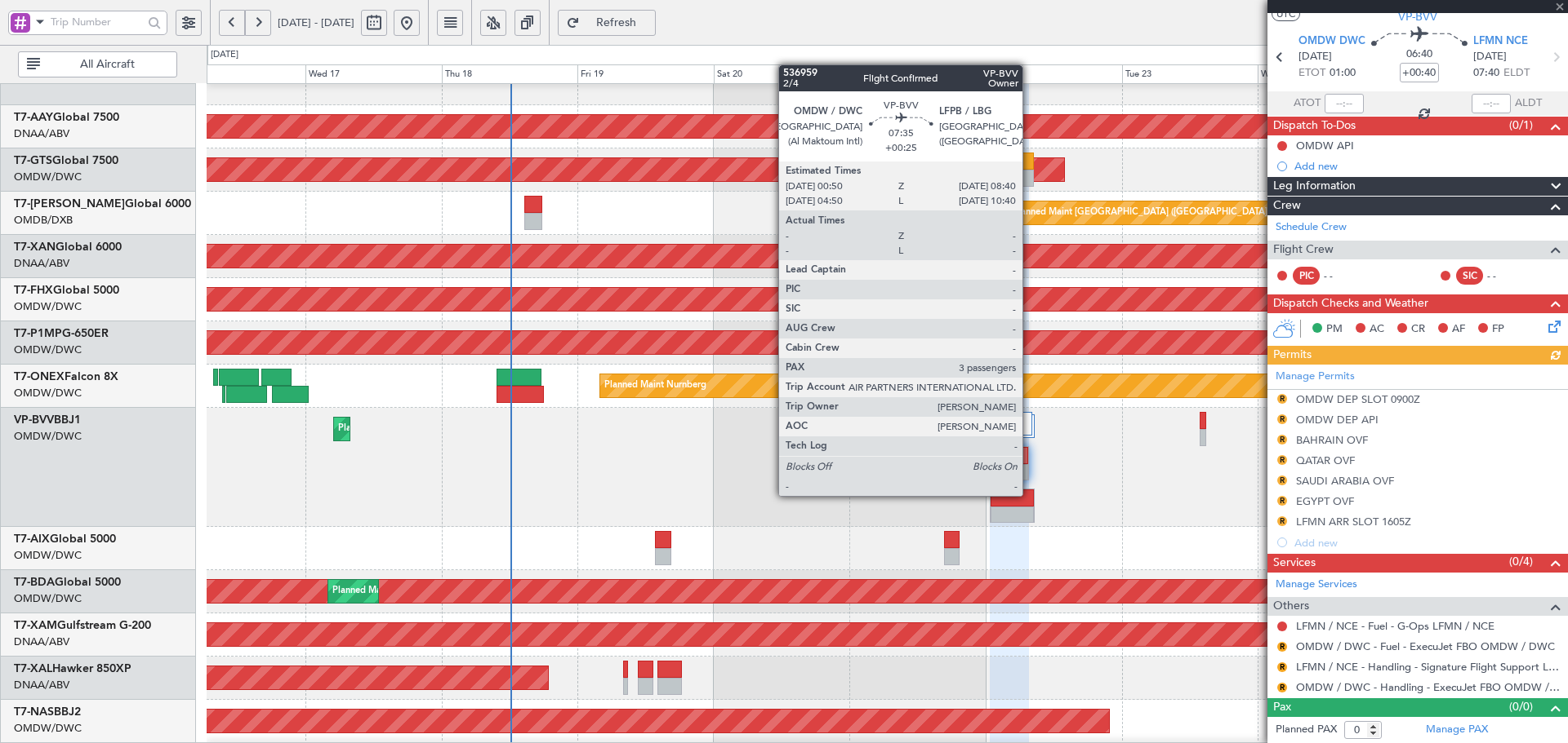
click at [1032, 497] on div at bounding box center [1011, 498] width 43 height 17
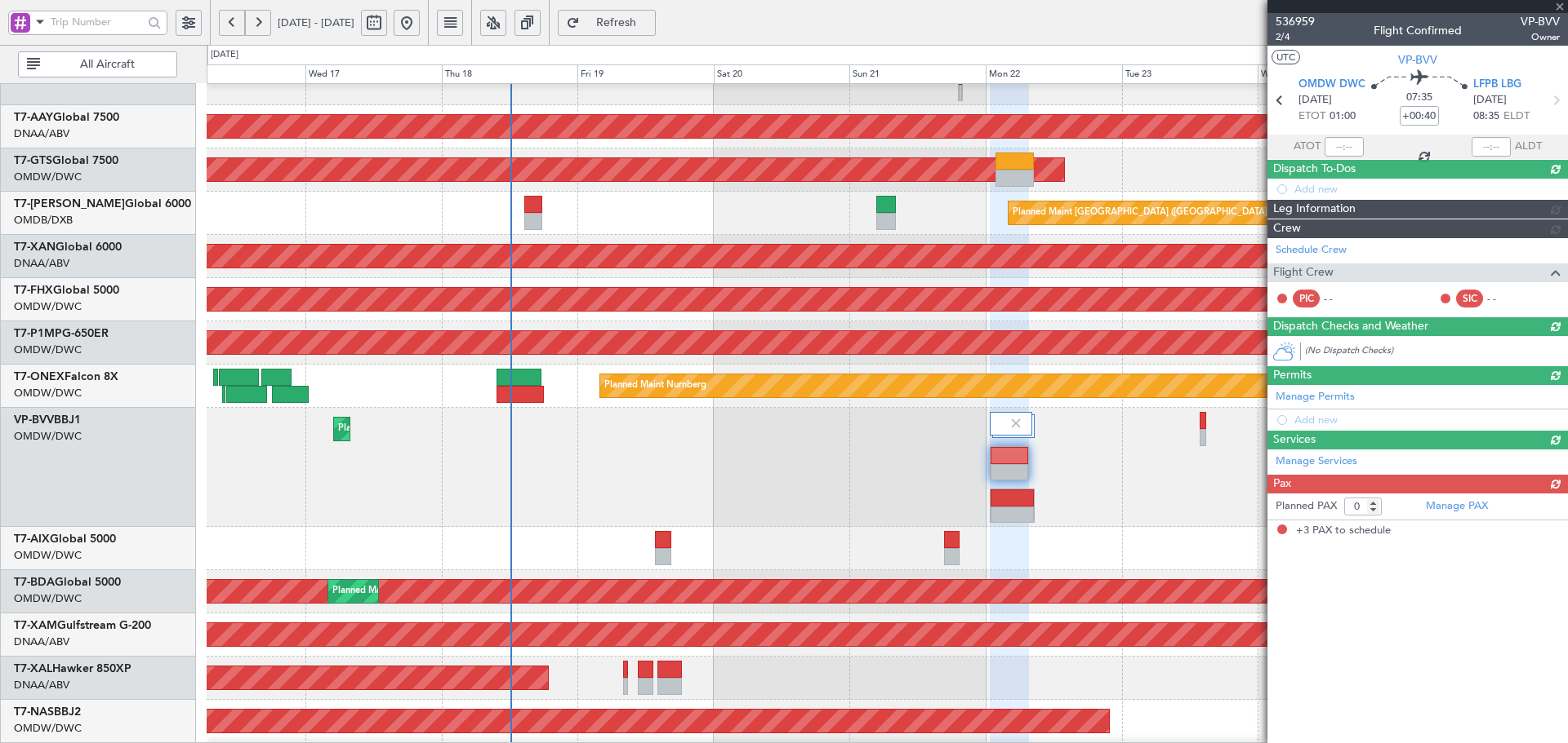
type input "+00:25"
type input "3"
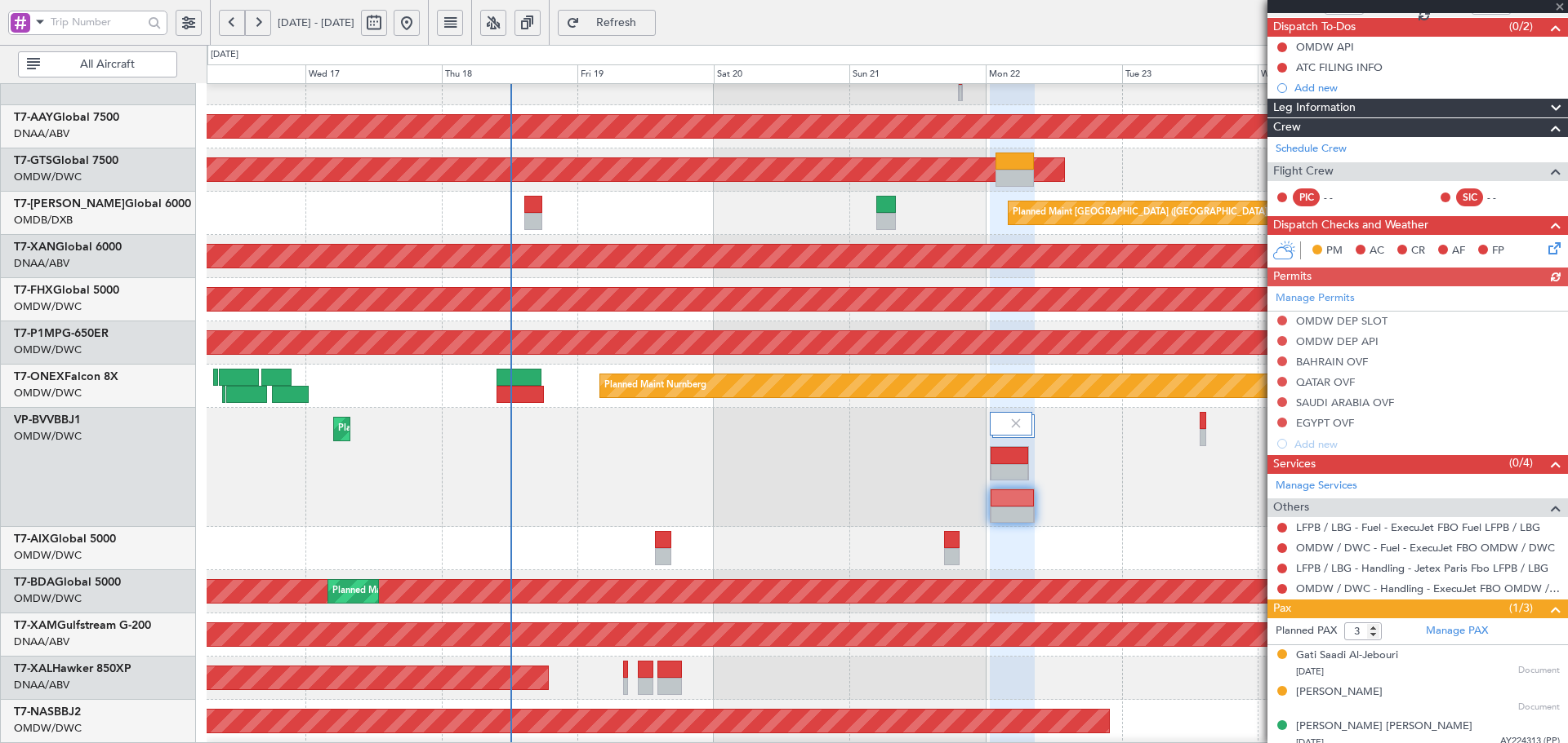
scroll to position [151, 0]
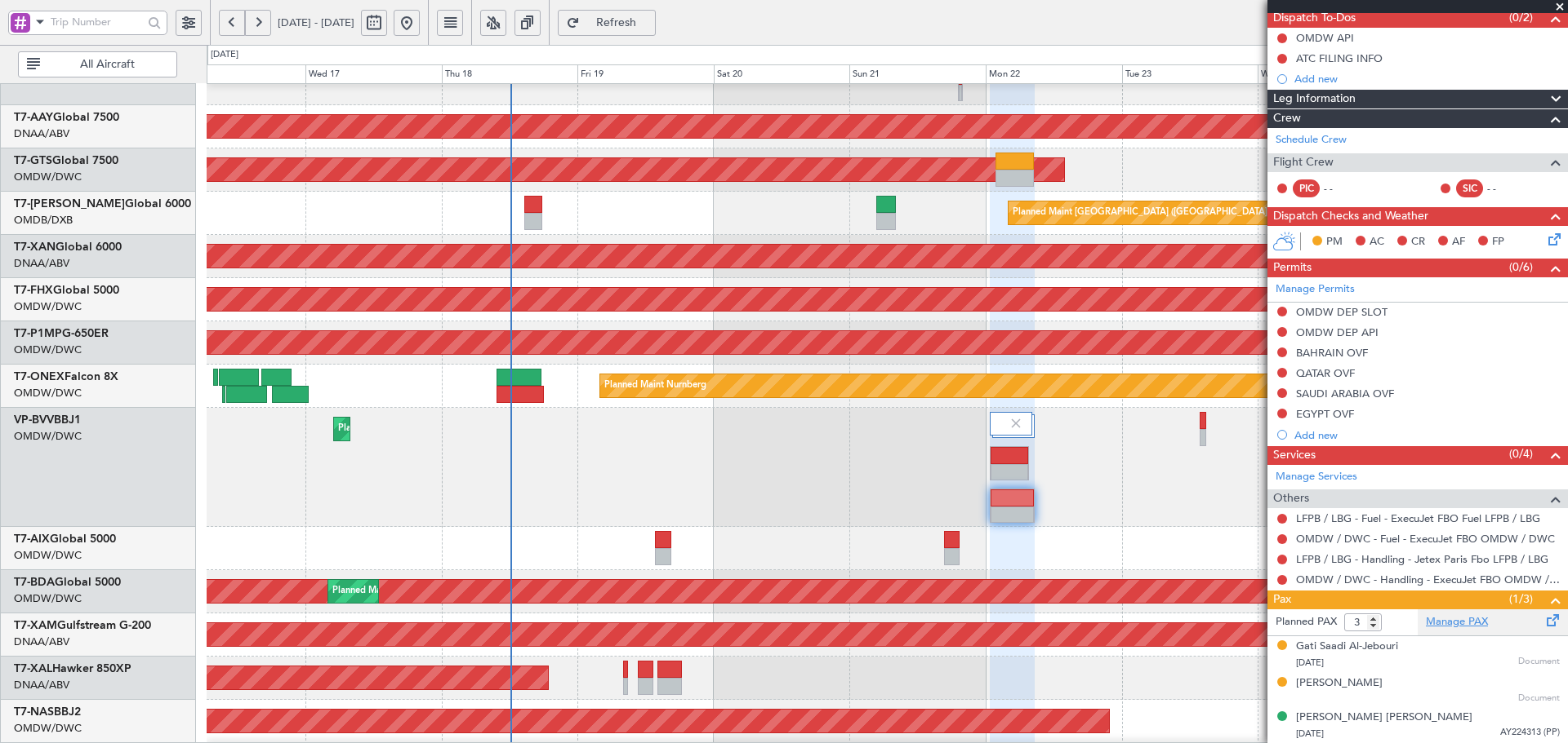
click at [1471, 622] on link "Manage PAX" at bounding box center [1456, 622] width 62 height 16
click at [655, 10] on button "Refresh" at bounding box center [606, 22] width 98 height 26
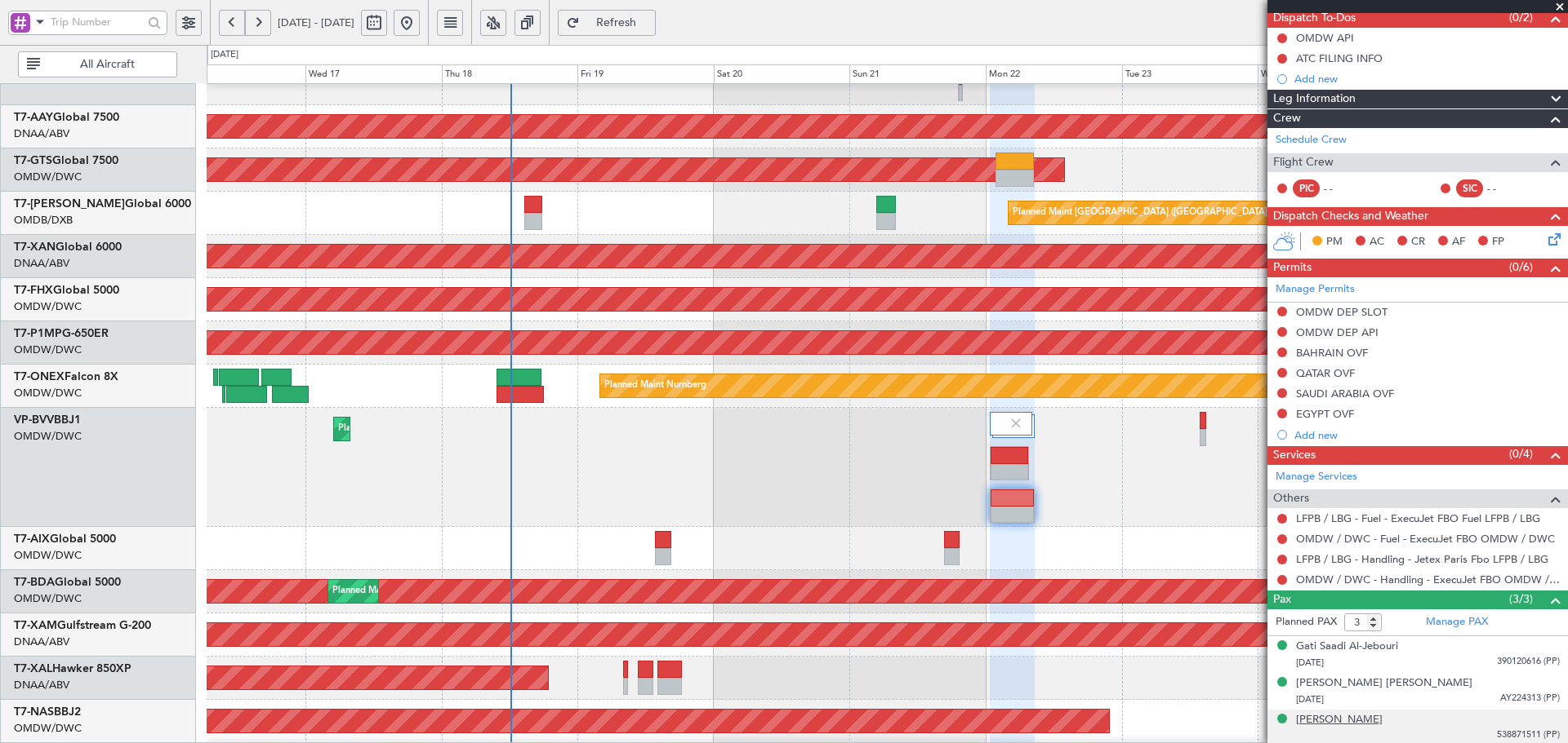
click at [1347, 721] on div "[PERSON_NAME]" at bounding box center [1339, 720] width 86 height 16
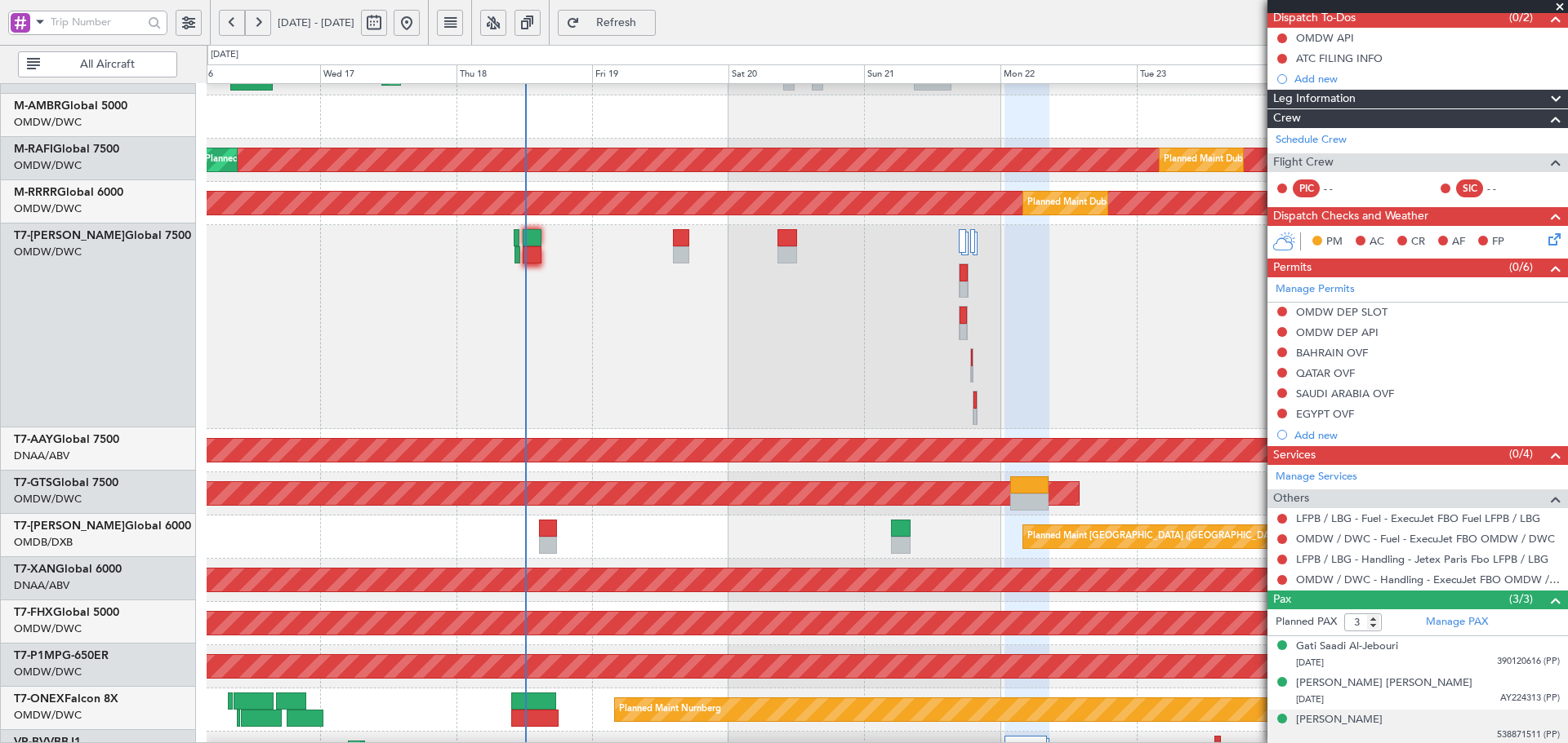
scroll to position [162, 0]
click at [631, 510] on div "AOG Maint [GEOGRAPHIC_DATA] (Seletar)" at bounding box center [887, 494] width 1360 height 43
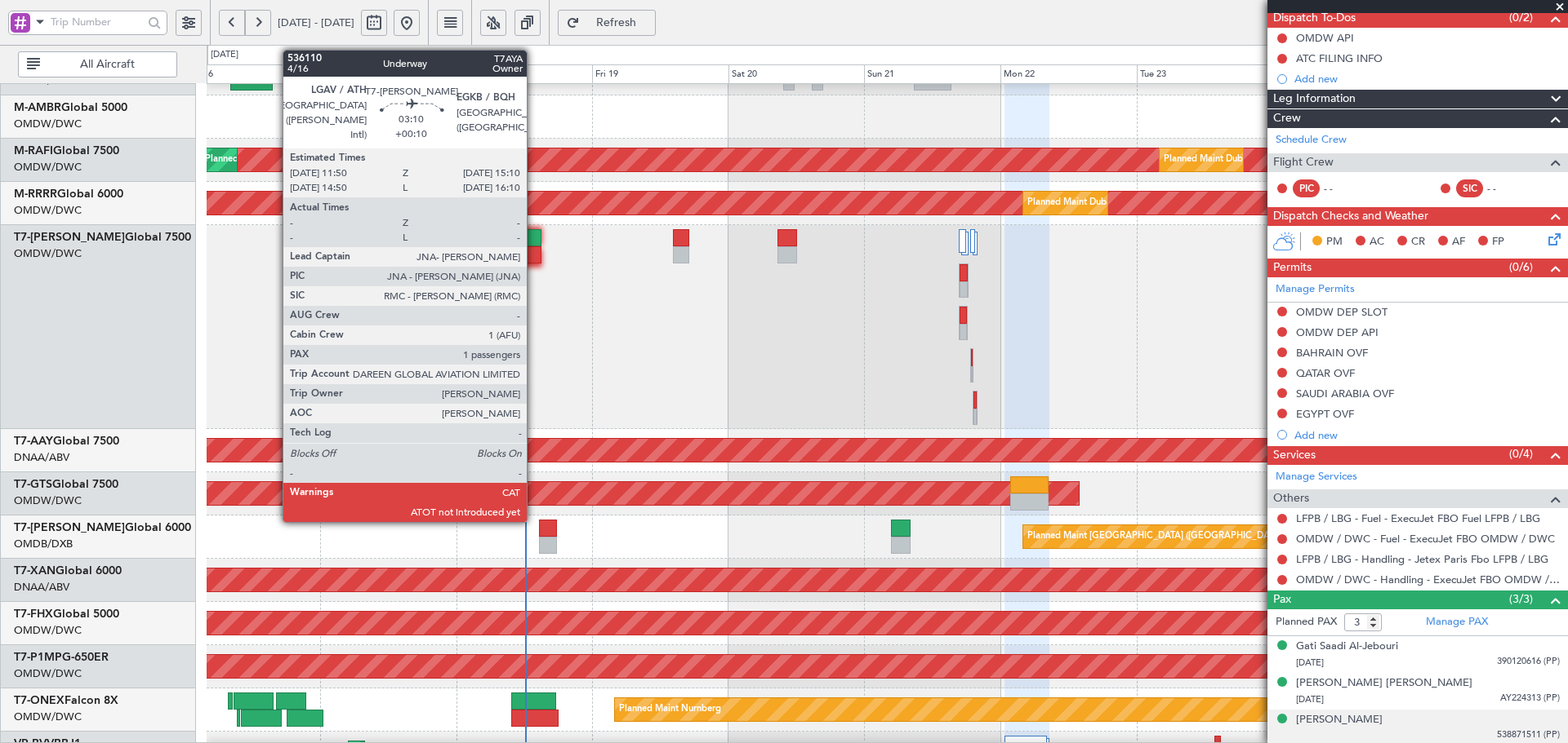
click at [534, 230] on div at bounding box center [533, 238] width 19 height 17
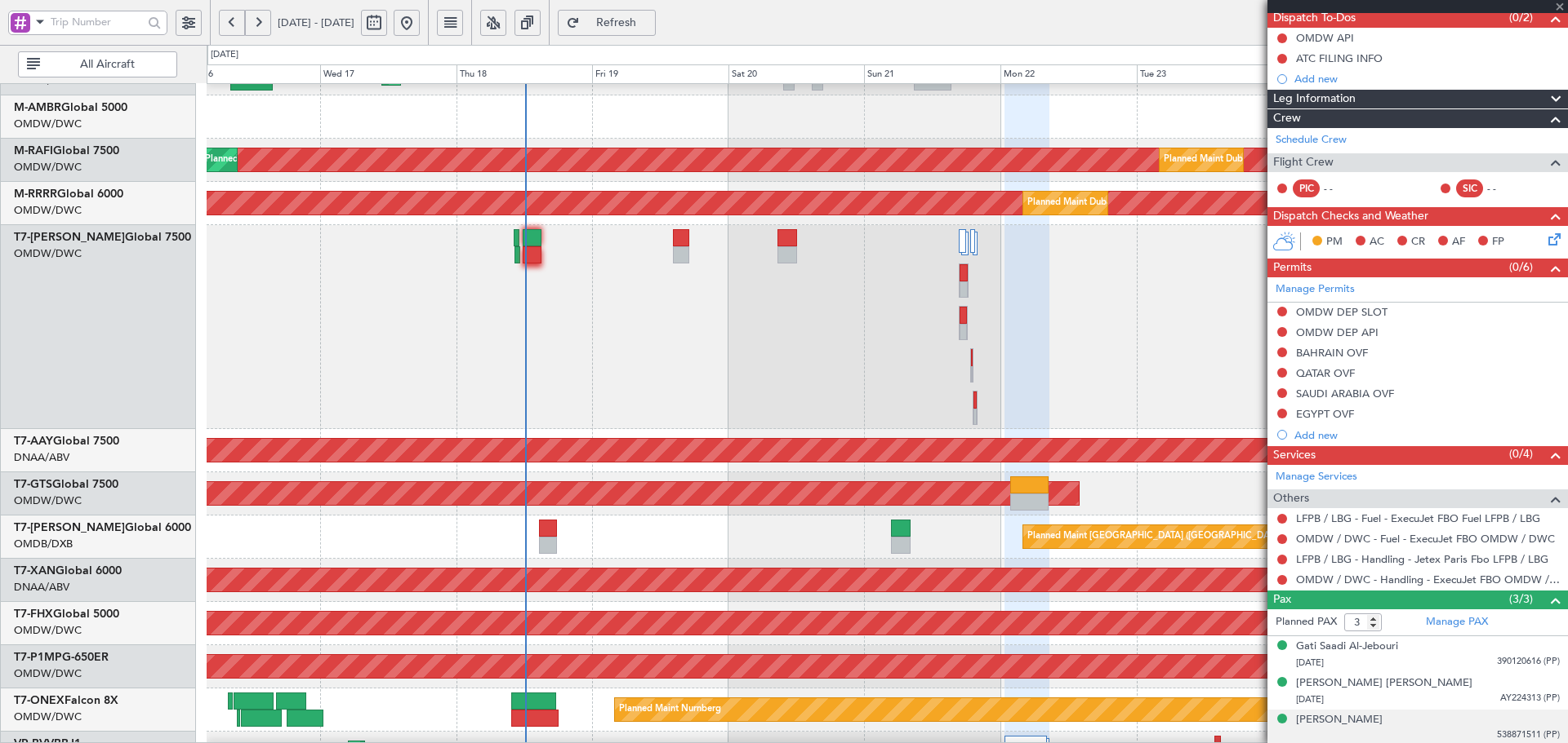
type input "+00:10"
type input "1"
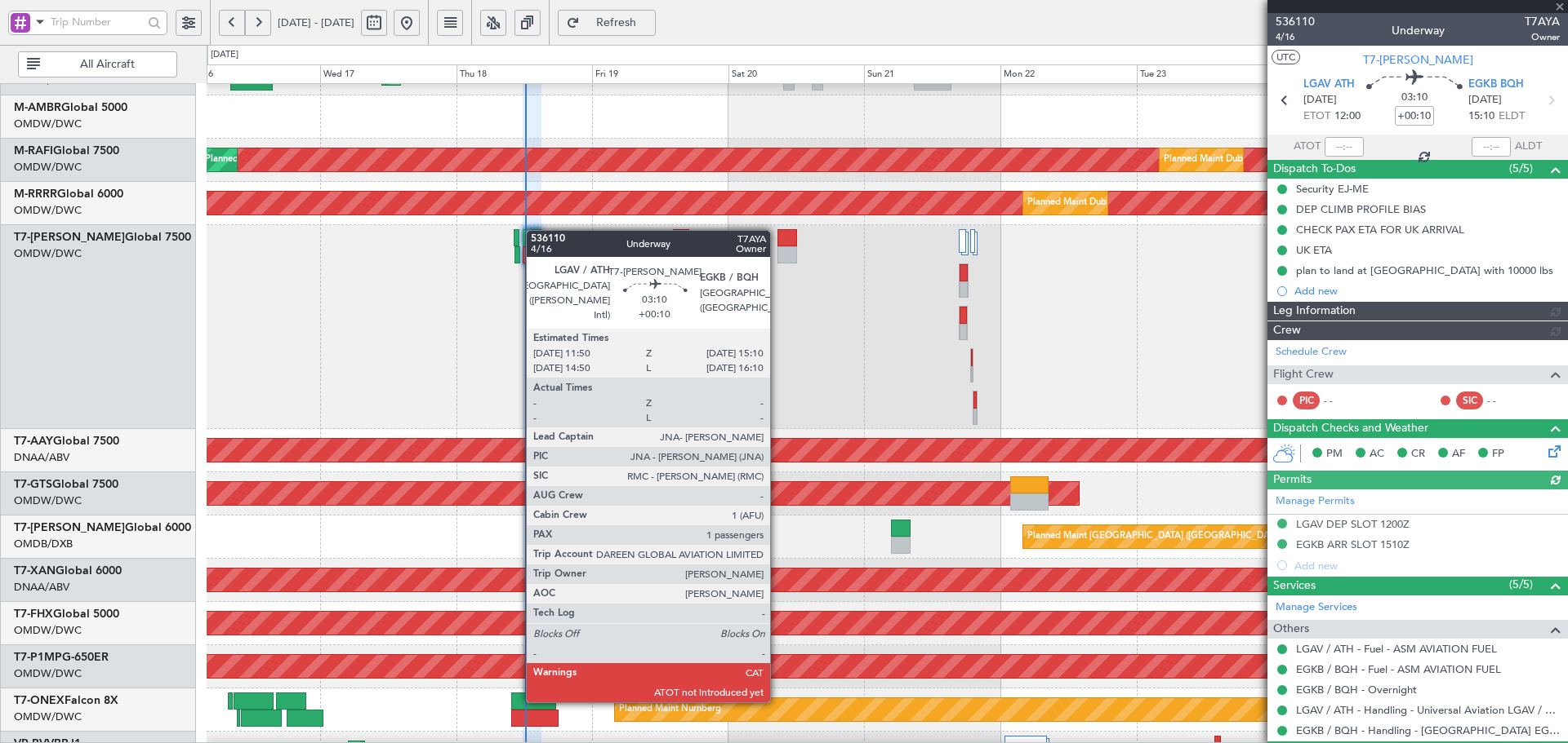
type input "Dherander Fithani (DHF)"
type input "7334"
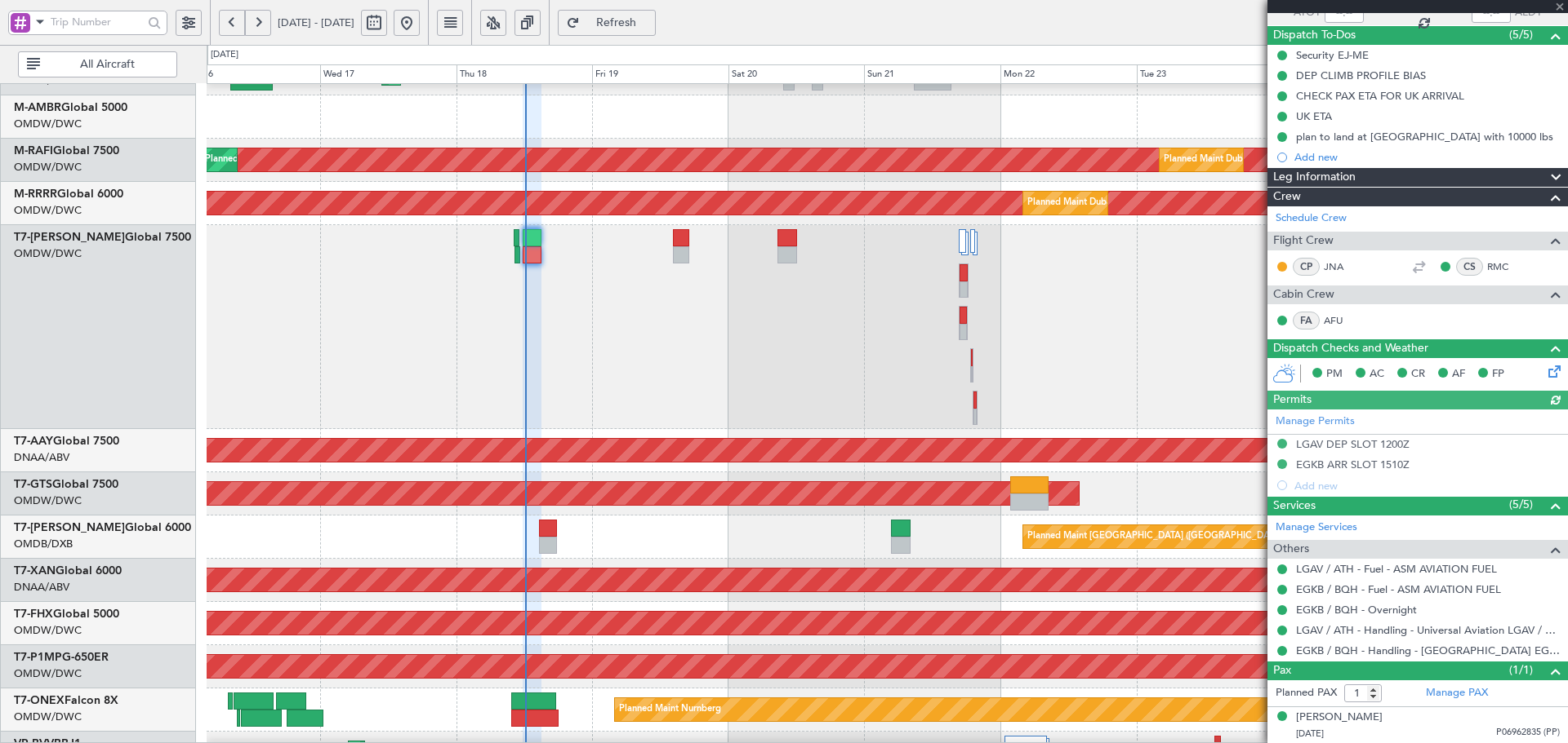
scroll to position [134, 0]
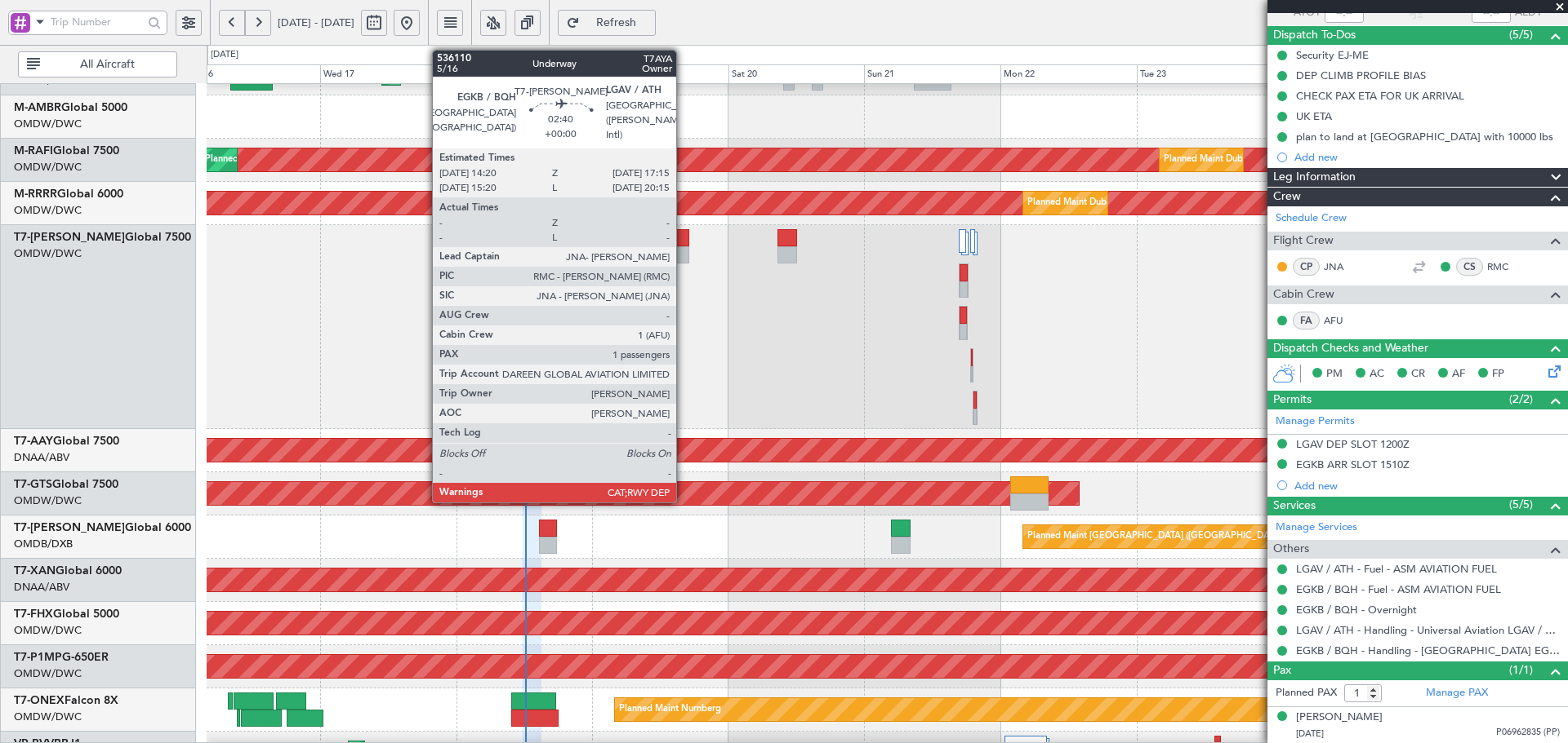
click at [683, 248] on div at bounding box center [681, 255] width 17 height 17
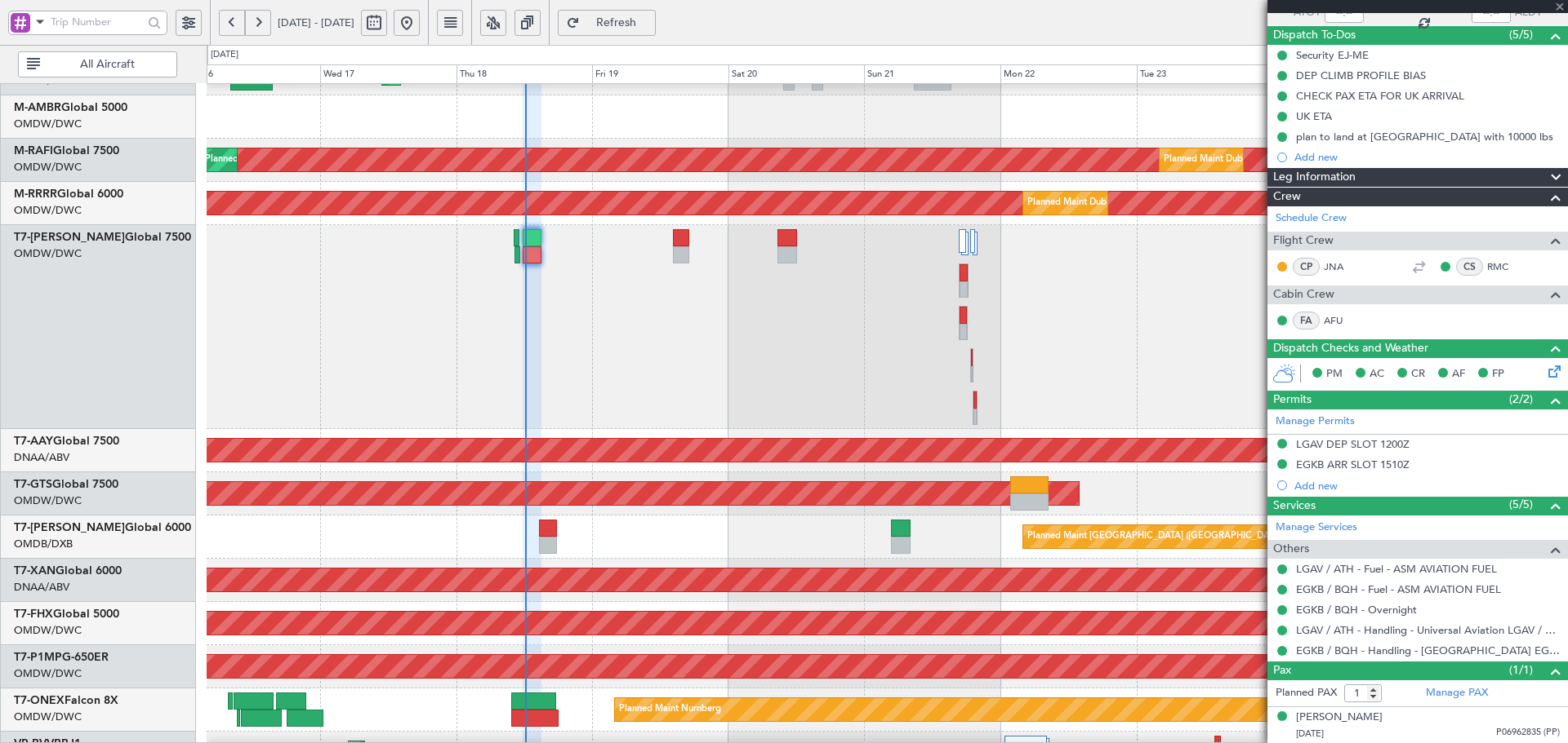
scroll to position [0, 0]
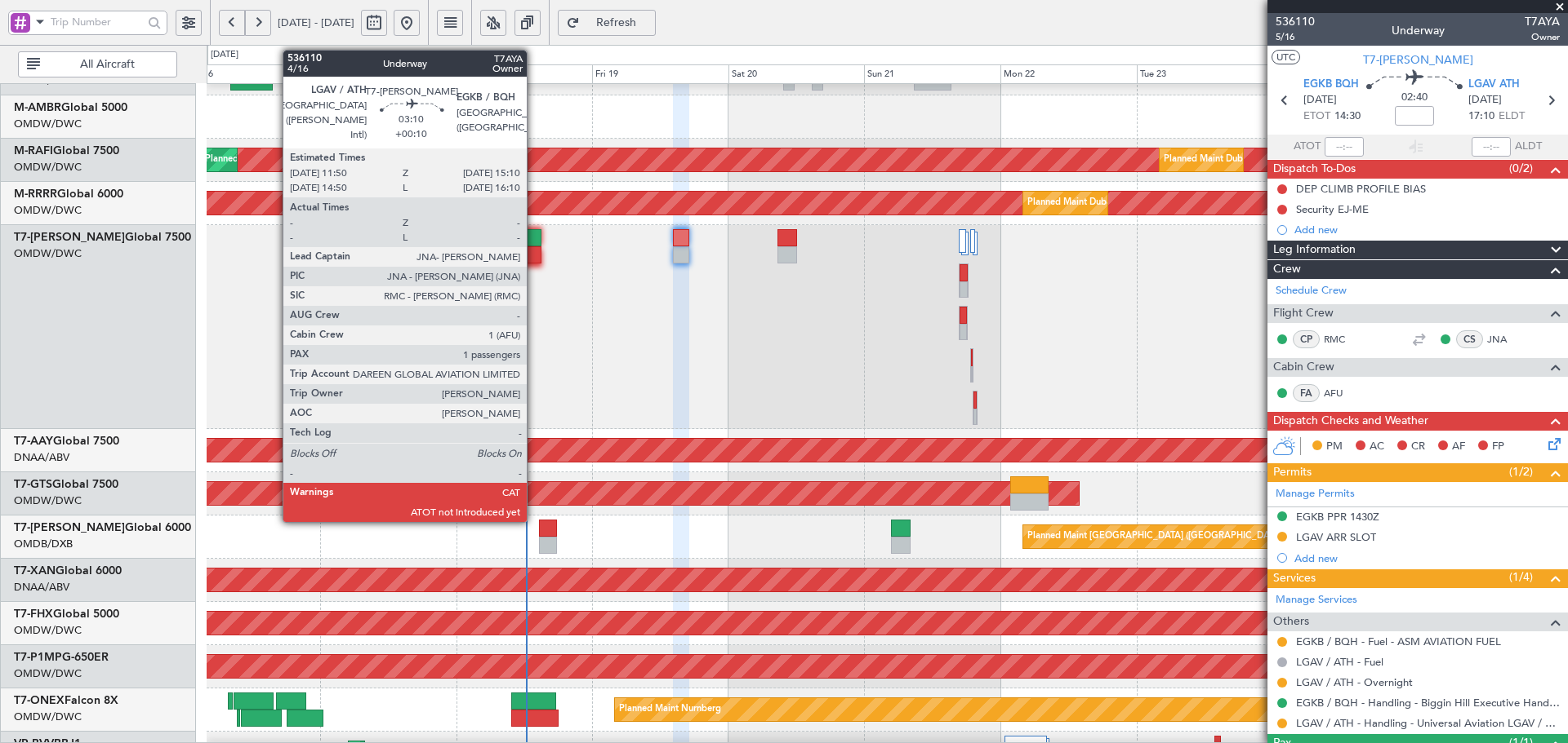
click at [534, 232] on div at bounding box center [533, 238] width 19 height 17
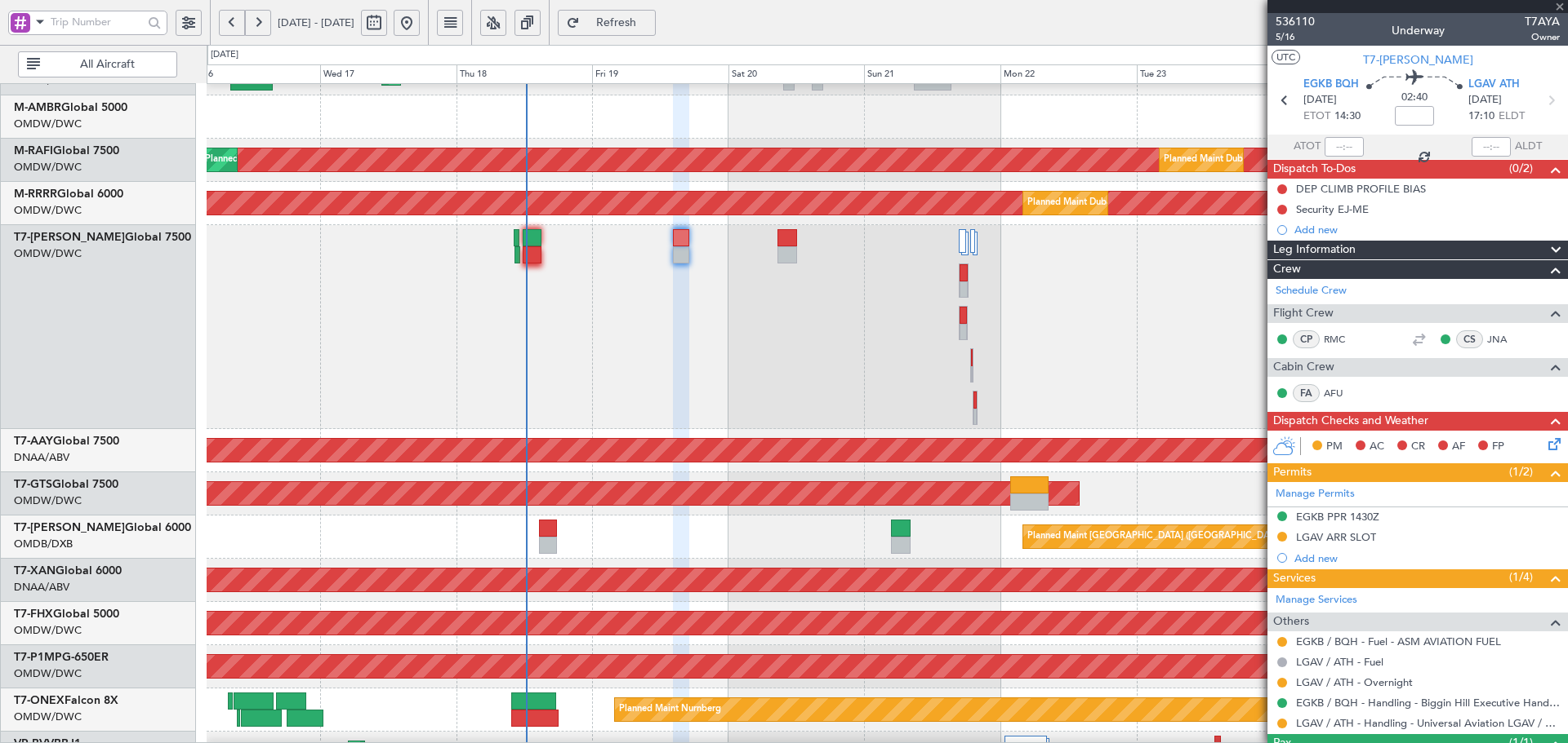
type input "+00:10"
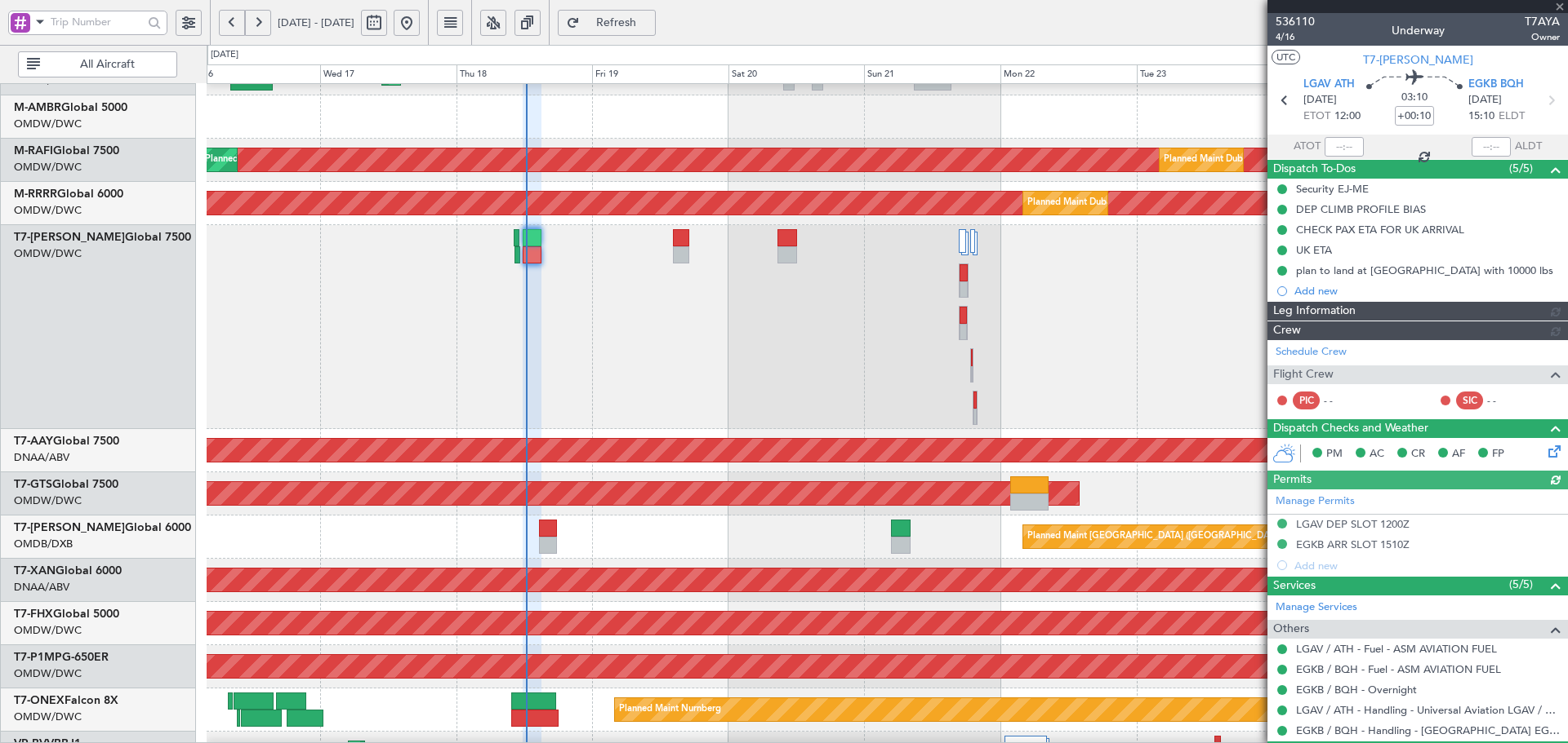
type input "Dherander Fithani (DHF)"
type input "7334"
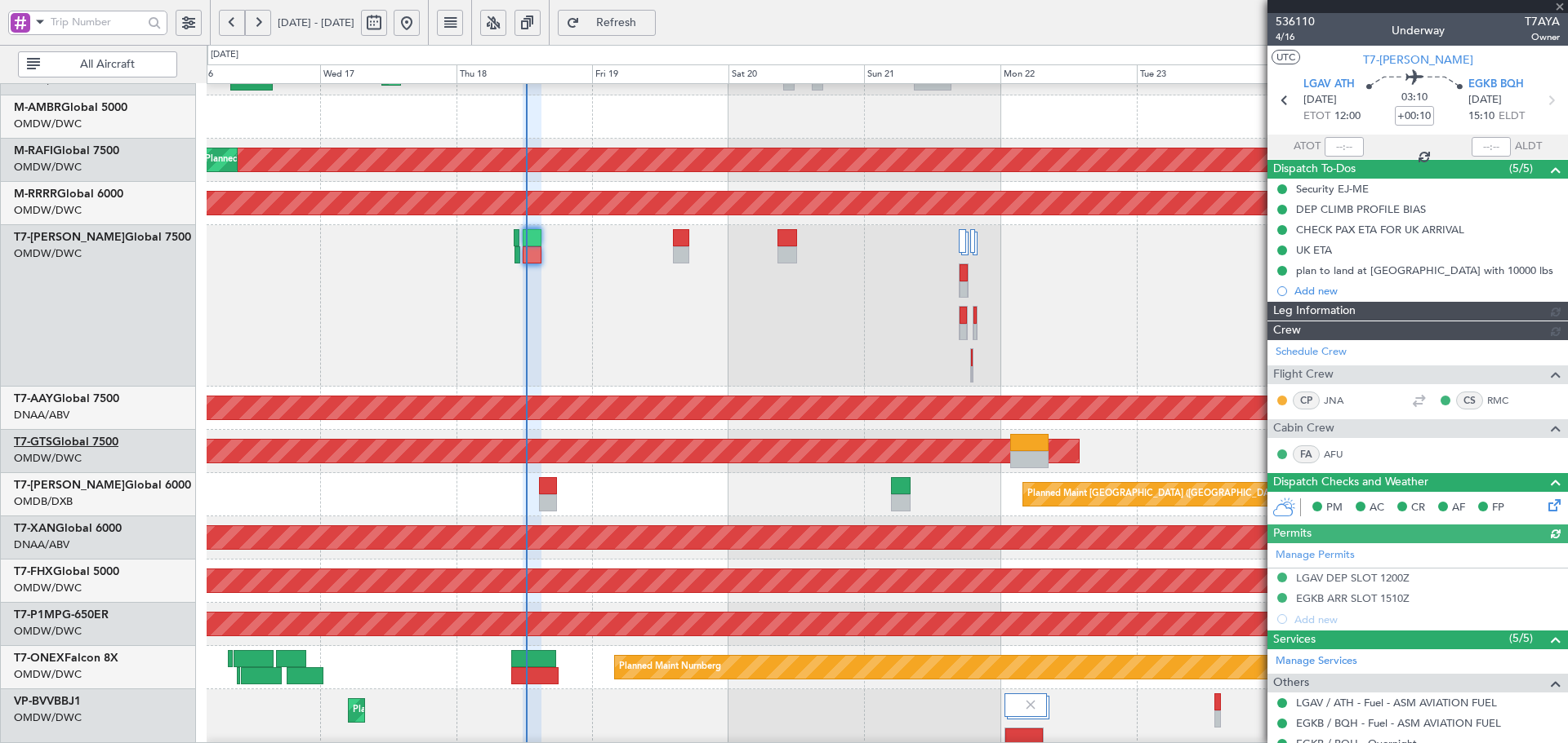
type input "Dherander Fithani (DHF)"
type input "7334"
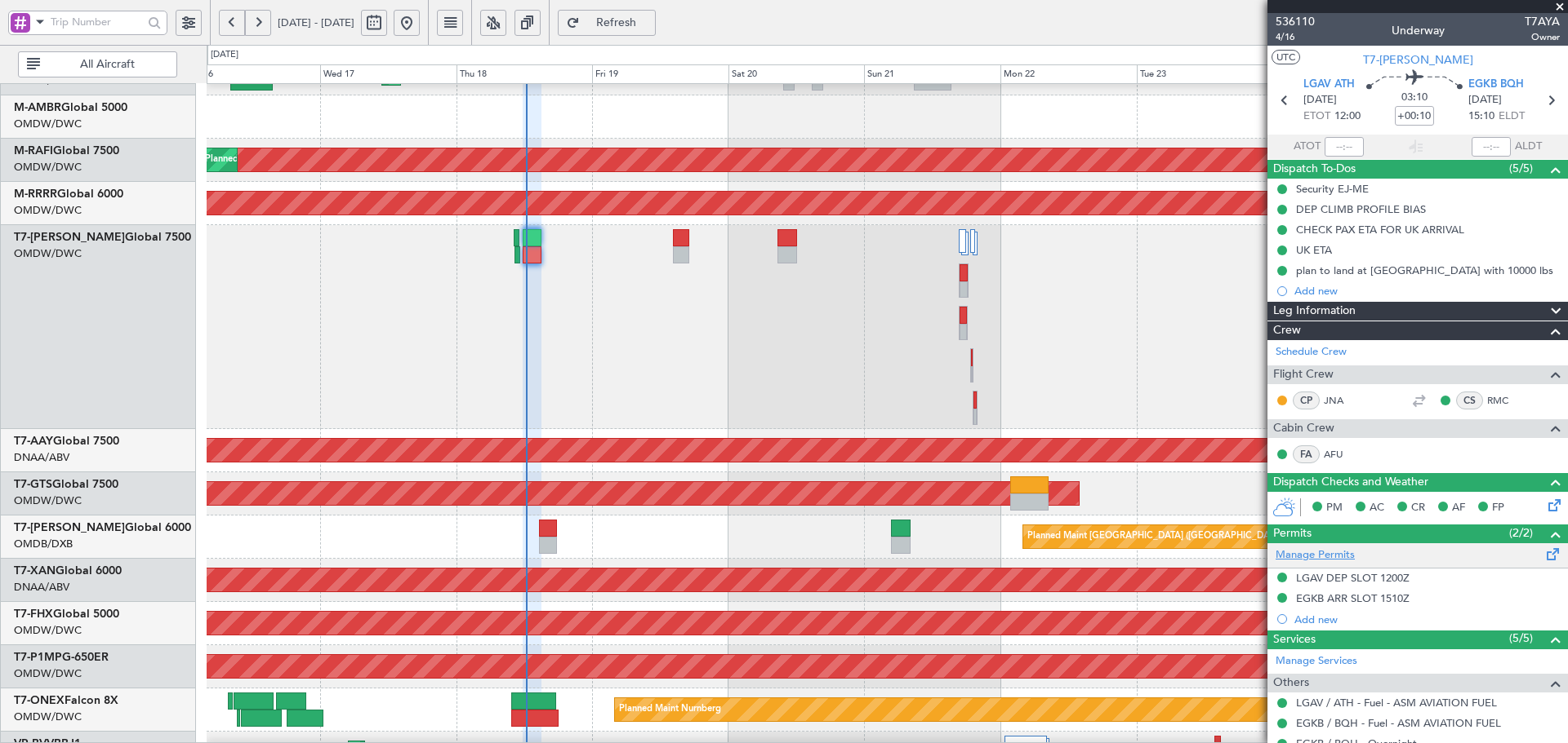
click at [1307, 556] on link "Manage Permits" at bounding box center [1314, 555] width 80 height 16
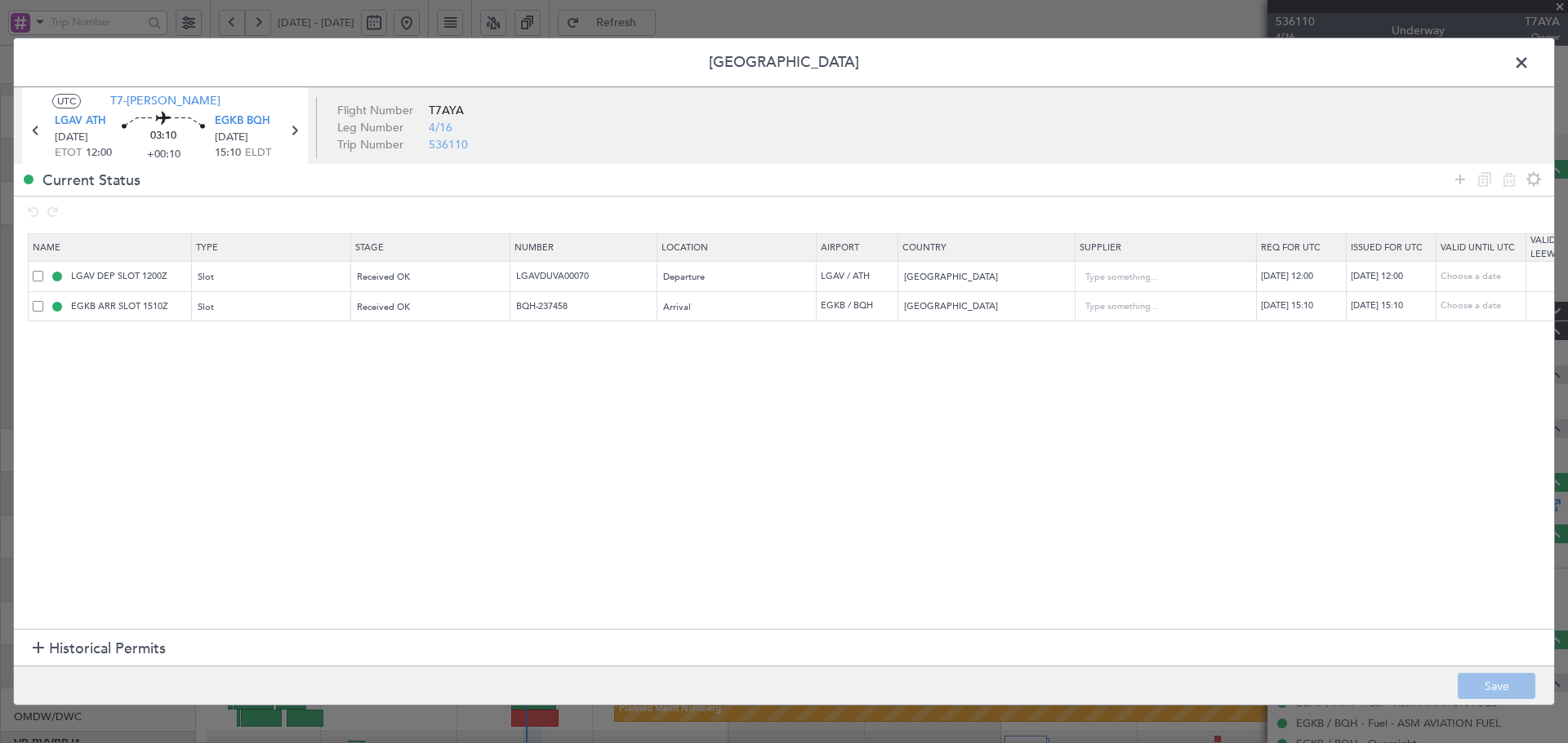
click at [52, 642] on span "Historical Permits" at bounding box center [107, 649] width 117 height 22
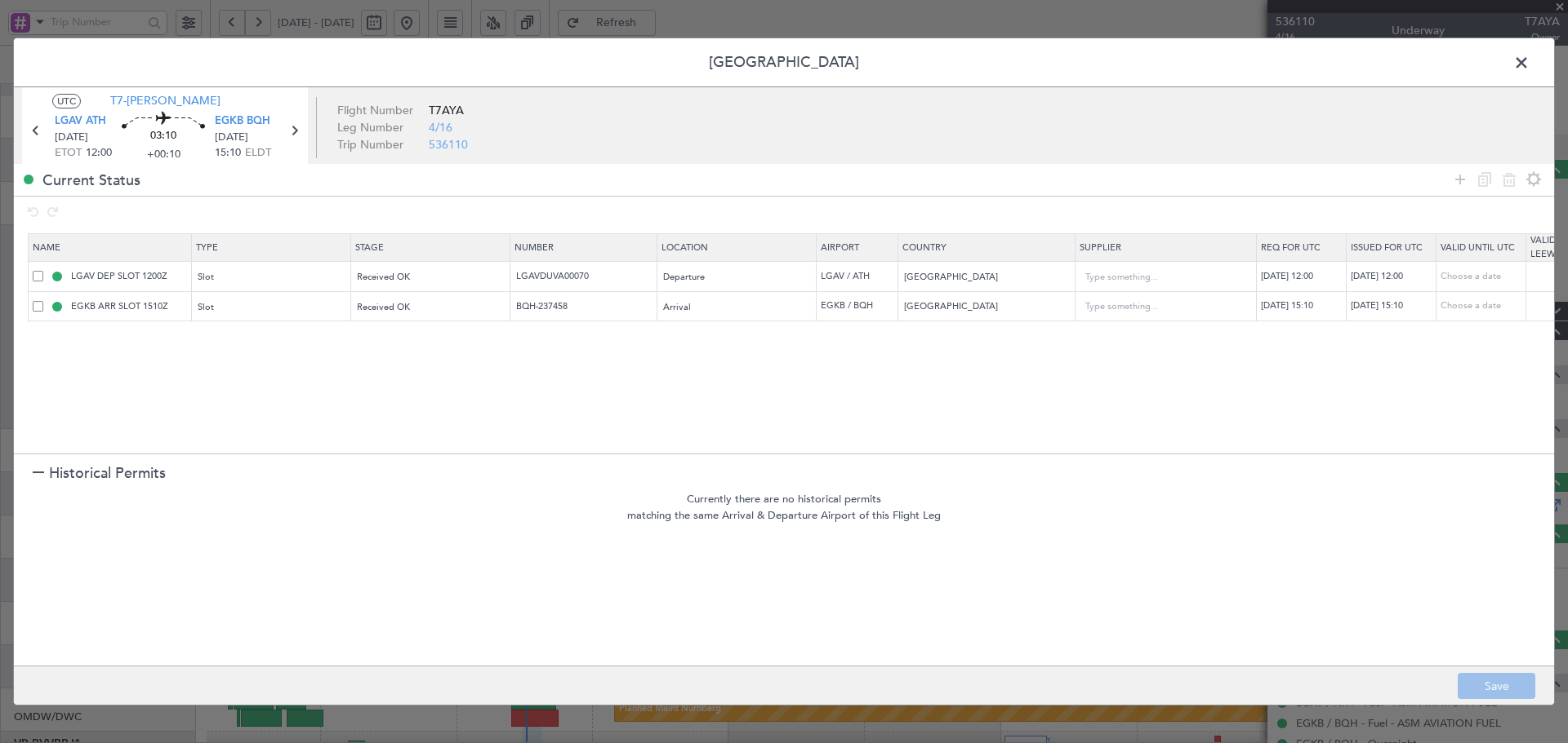
click at [80, 480] on span "Historical Permits" at bounding box center [107, 473] width 117 height 22
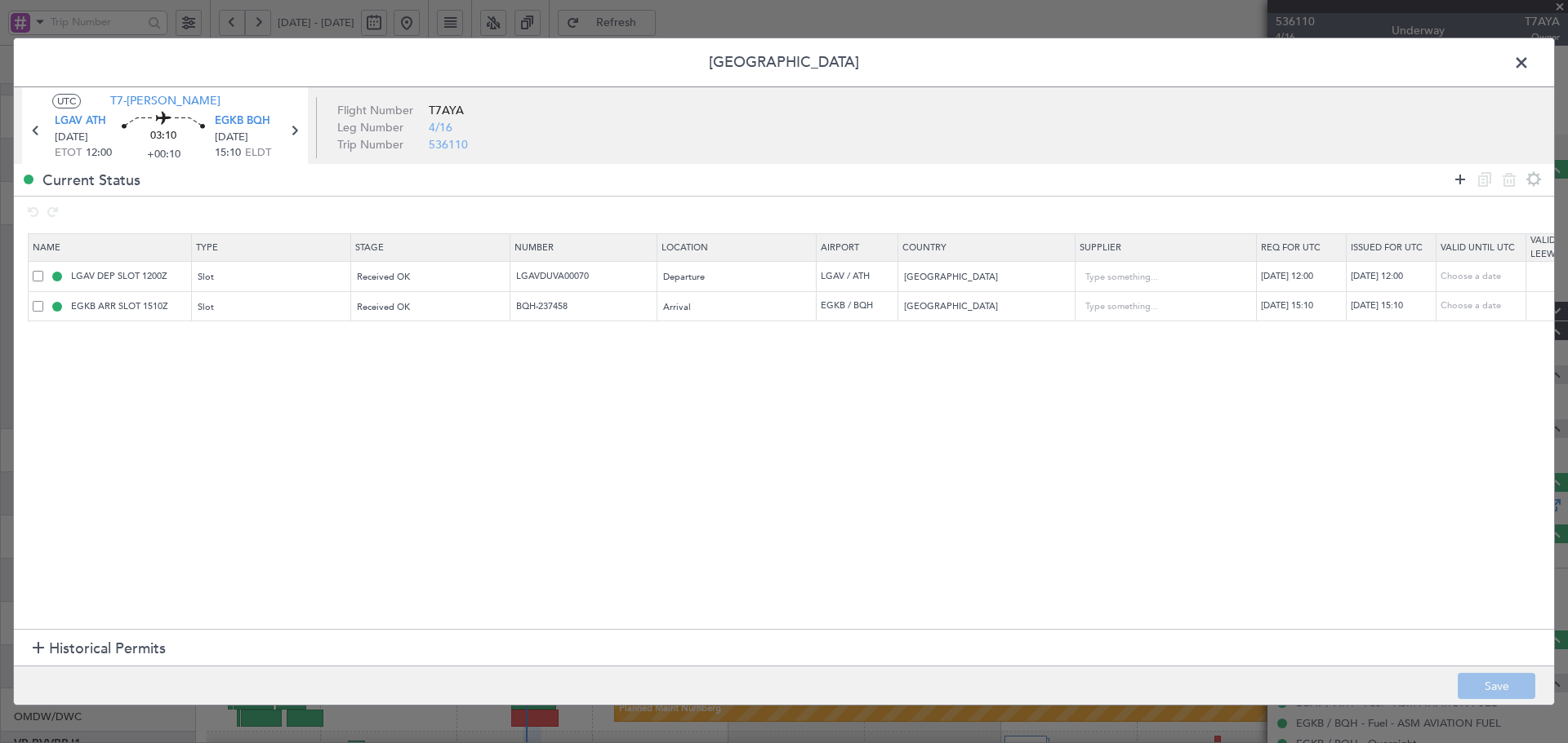
click at [1460, 180] on icon at bounding box center [1460, 179] width 19 height 19
click at [234, 341] on div "Type" at bounding box center [266, 338] width 135 height 25
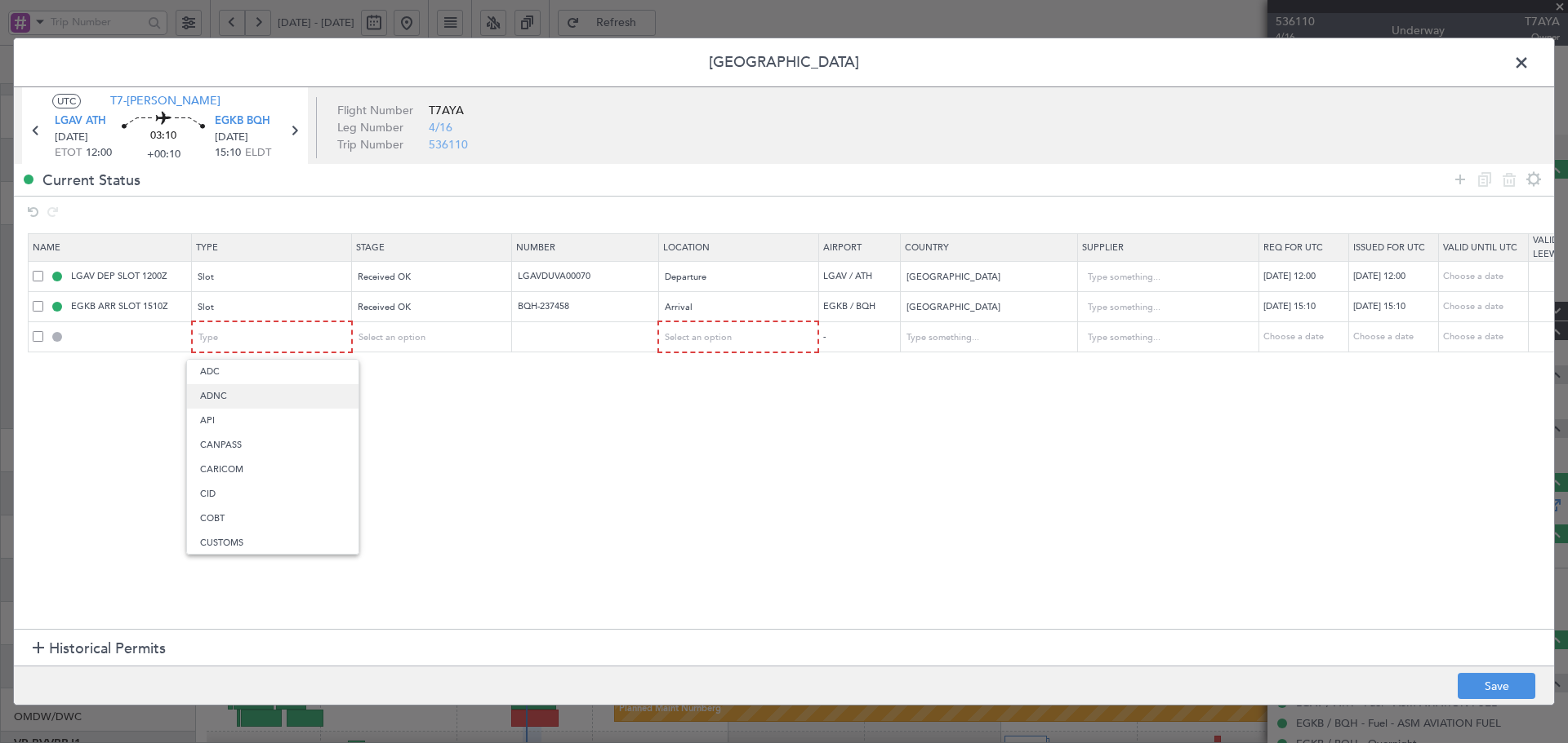
click at [228, 403] on span "ADNC" at bounding box center [273, 396] width 146 height 25
click at [237, 344] on div "ADNC" at bounding box center [265, 338] width 135 height 25
click at [218, 426] on span "API" at bounding box center [272, 421] width 146 height 25
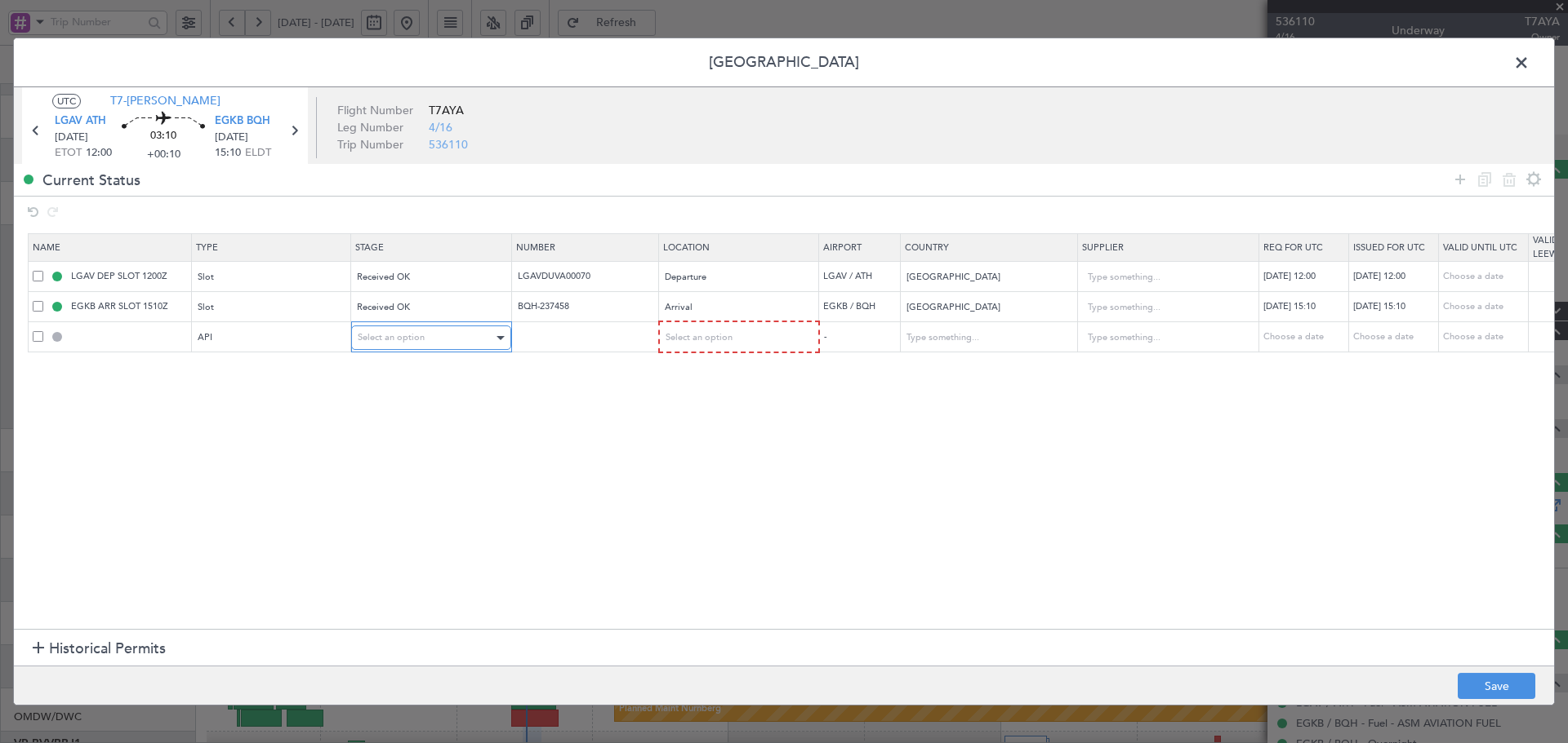
click at [467, 334] on div "Select an option" at bounding box center [424, 338] width 135 height 25
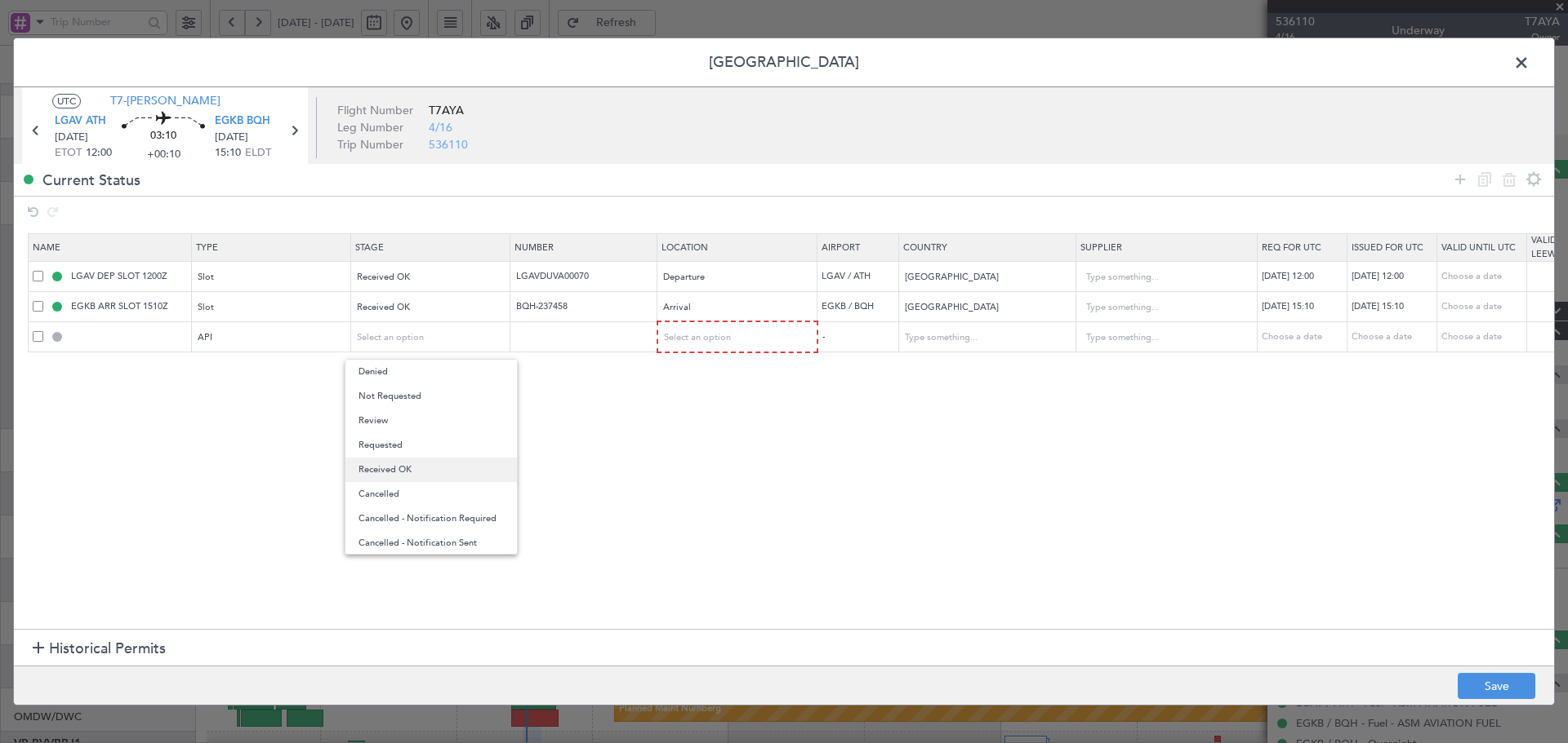
drag, startPoint x: 398, startPoint y: 474, endPoint x: 594, endPoint y: 371, distance: 221.4
click at [401, 473] on span "Received OK" at bounding box center [431, 470] width 146 height 25
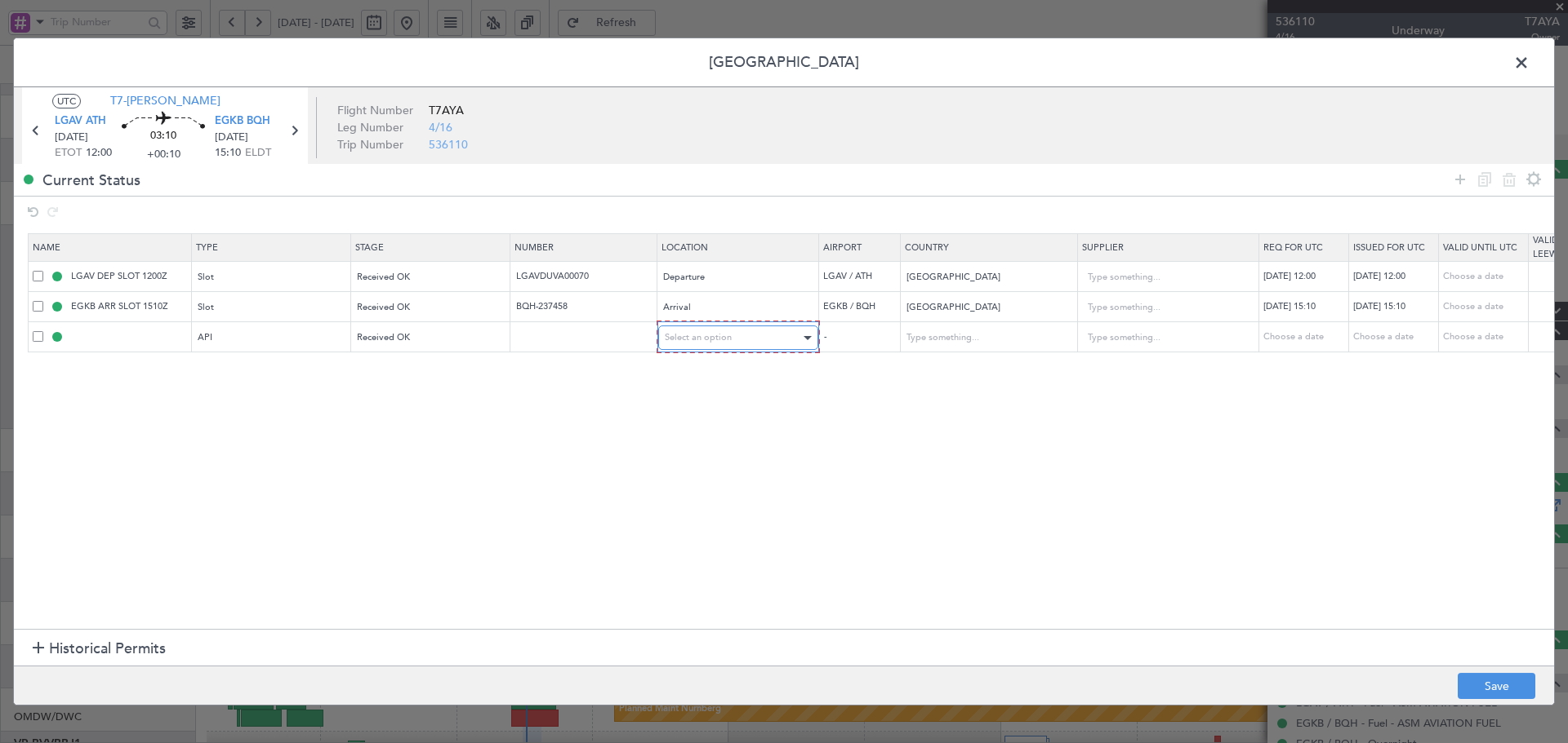
click at [705, 338] on span "Select an option" at bounding box center [698, 337] width 67 height 12
click at [701, 423] on span "Arrival" at bounding box center [739, 421] width 146 height 25
click at [551, 539] on section "Name Type Stage Number Location Airport Country Supplier Req For Utc Issued For…" at bounding box center [784, 430] width 1540 height 400
click at [1488, 676] on button "Save" at bounding box center [1495, 686] width 78 height 26
type input "EGKB ARR API"
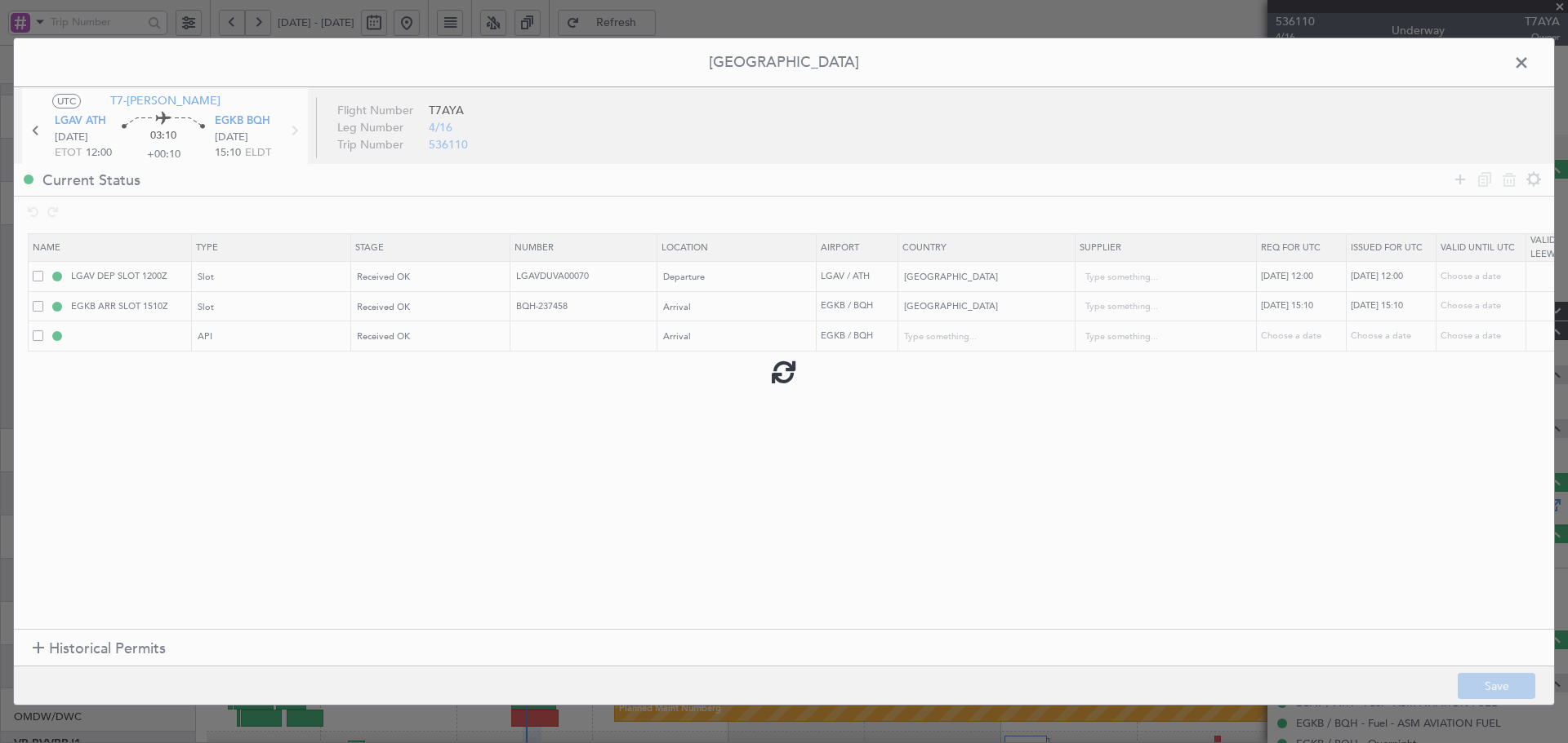
type input "[GEOGRAPHIC_DATA]"
type input "NNN"
type input "2"
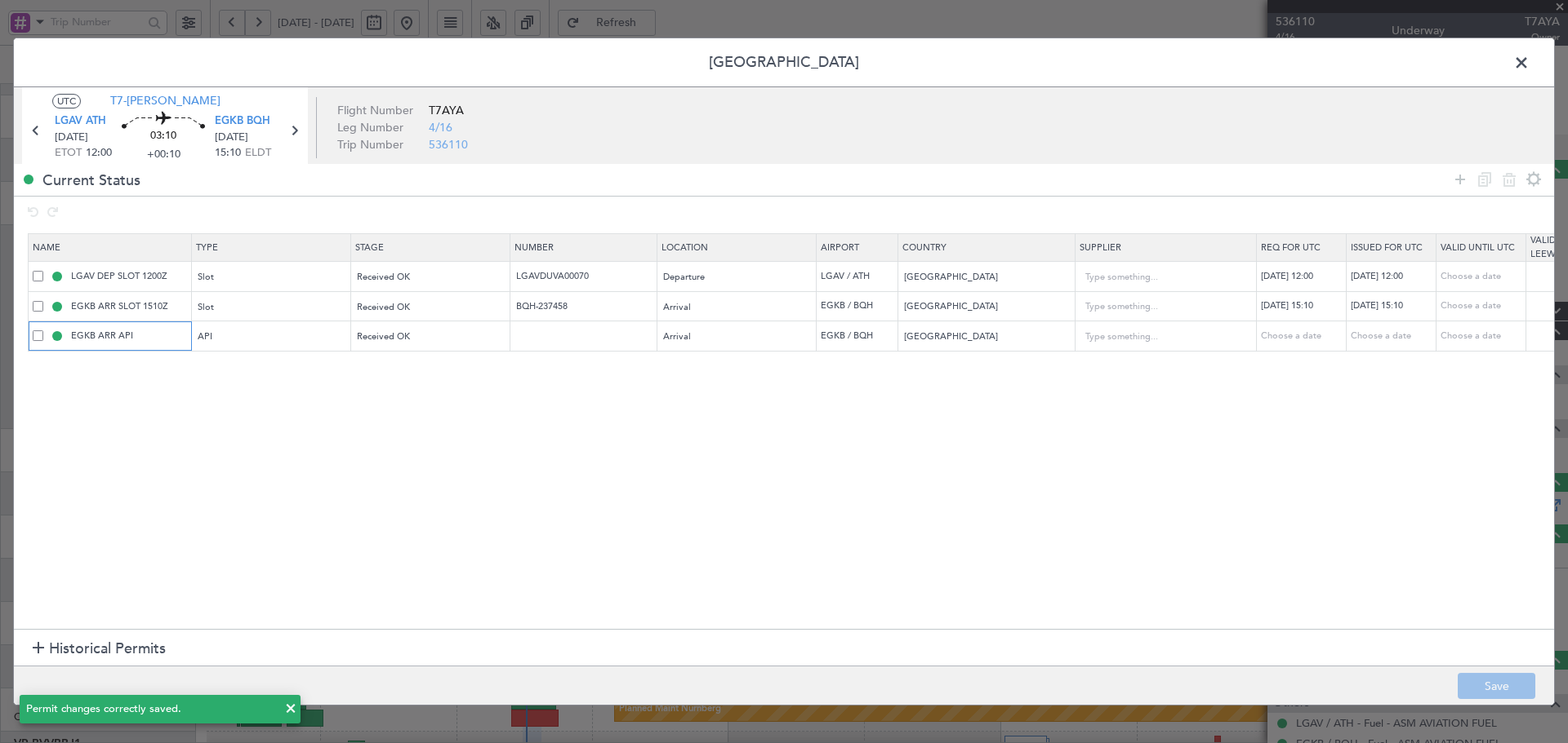
drag, startPoint x: 158, startPoint y: 333, endPoint x: -95, endPoint y: 349, distance: 253.5
click at [0, 349] on html "16 Sep 2025 - 26 Sep 2025 Refresh Quick Links All Aircraft Planned Maint London…" at bounding box center [784, 372] width 1568 height 743
type input "GAR"
click at [466, 506] on section "Name Type Stage Number Location Airport Country Supplier Req For Utc Issued For…" at bounding box center [784, 430] width 1540 height 400
click at [1488, 674] on button "Save" at bounding box center [1495, 686] width 78 height 26
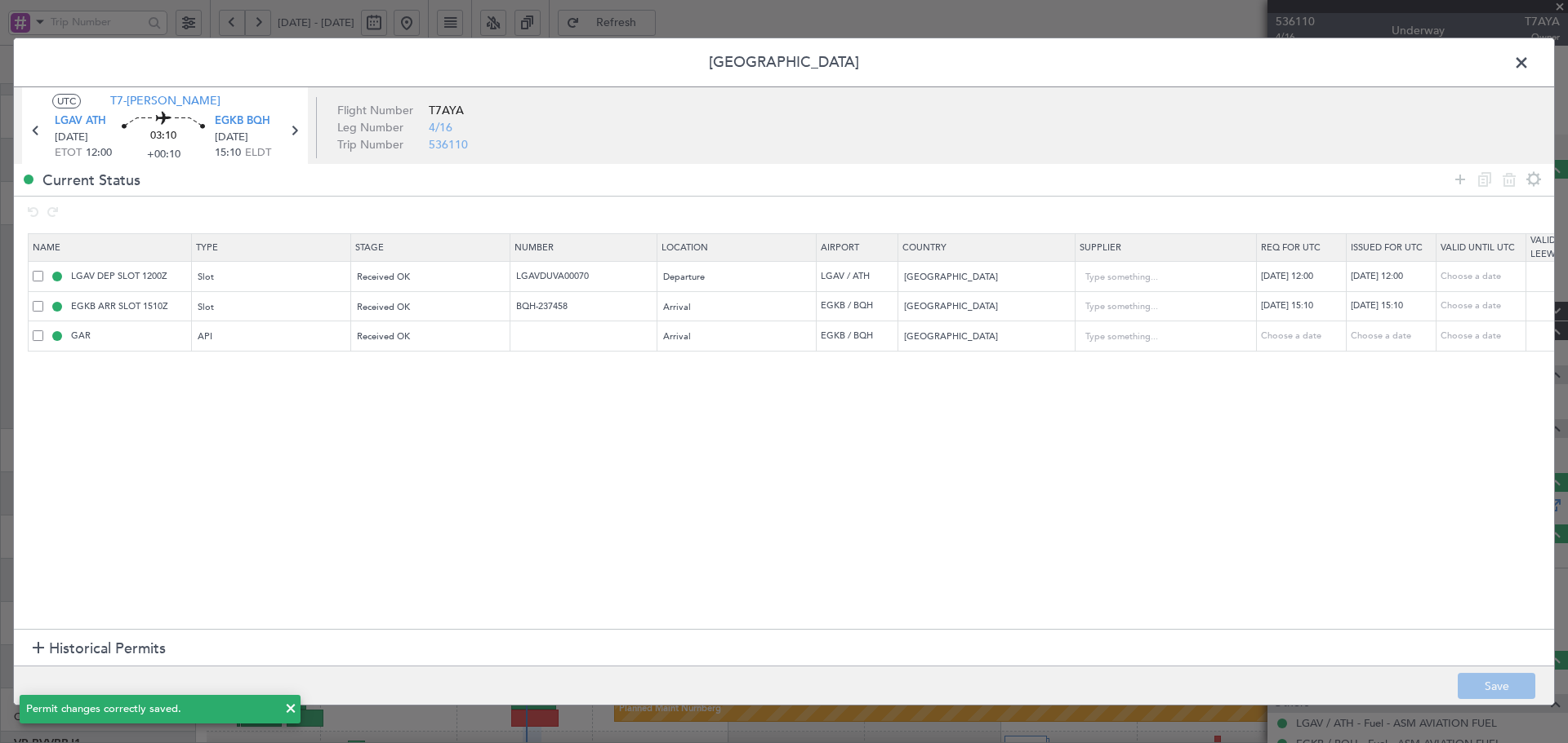
click at [536, 498] on section "Name Type Stage Number Location Airport Country Supplier Req For Utc Issued For…" at bounding box center [784, 430] width 1540 height 400
click at [1529, 53] on span at bounding box center [1529, 67] width 0 height 33
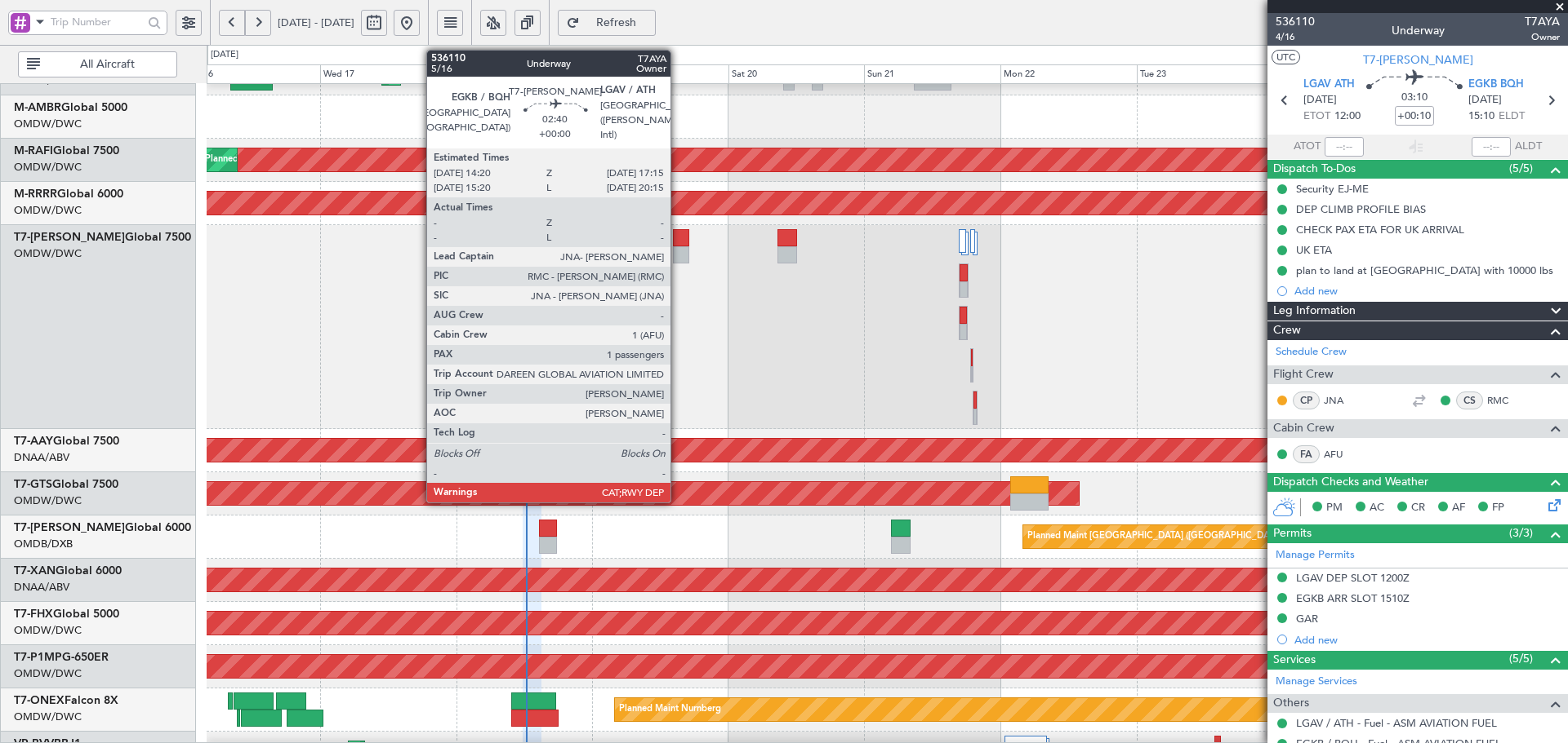
click at [677, 240] on div at bounding box center [681, 238] width 17 height 17
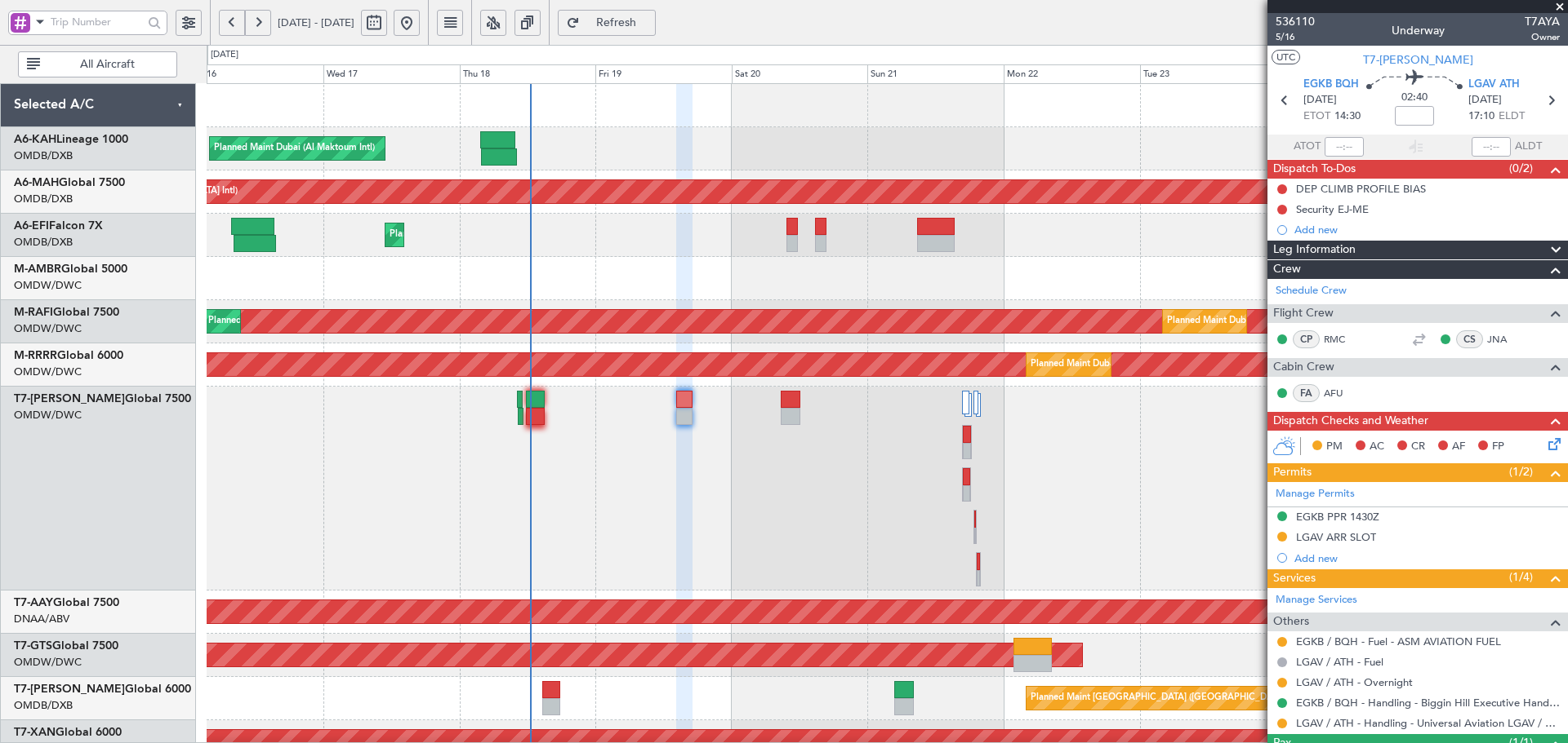
click at [665, 406] on div "Planned Maint Dubai (Al Maktoum Intl) Planned Maint Dubai (Dubai Intl) Planned …" at bounding box center [887, 678] width 1360 height 1188
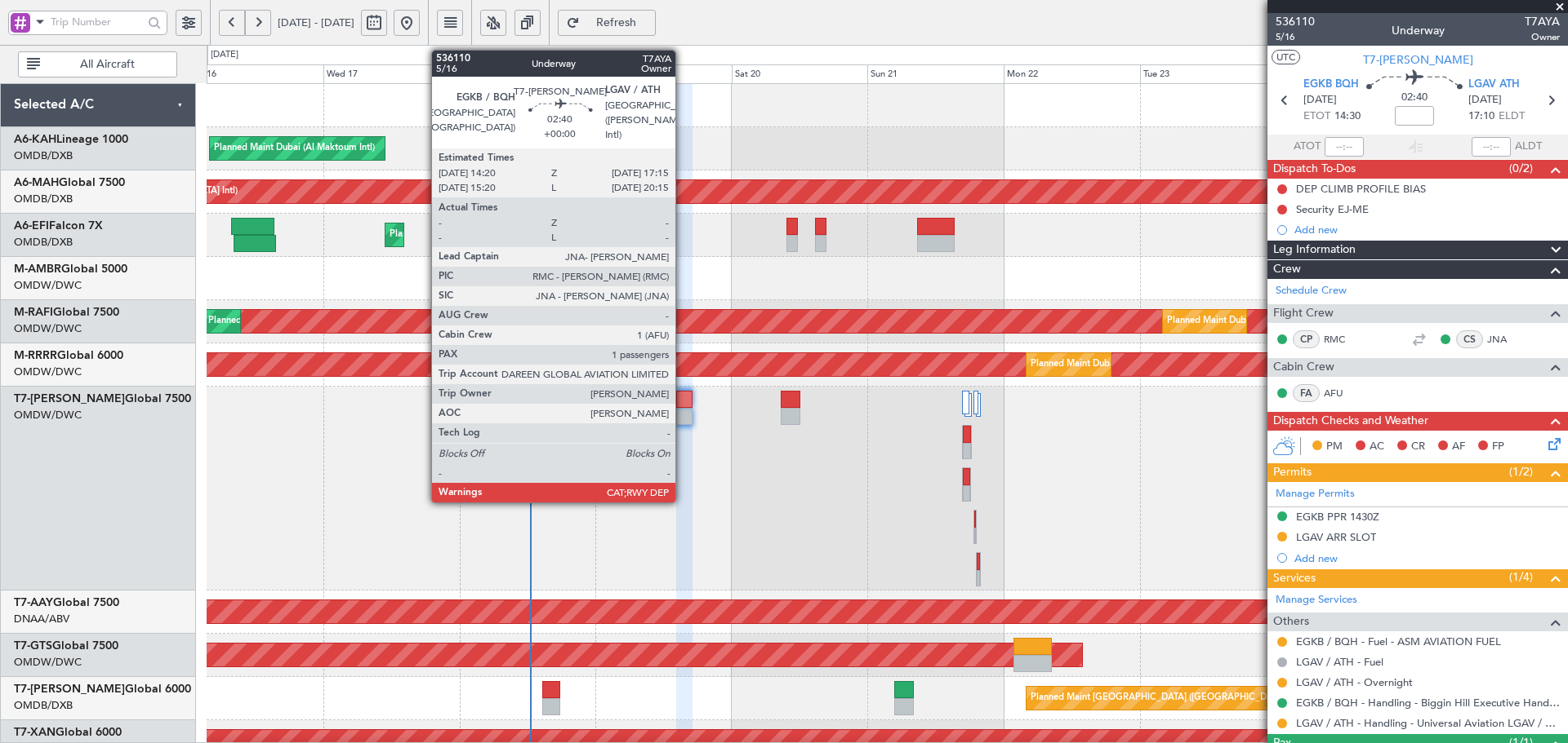
click at [683, 401] on div at bounding box center [685, 399] width 17 height 17
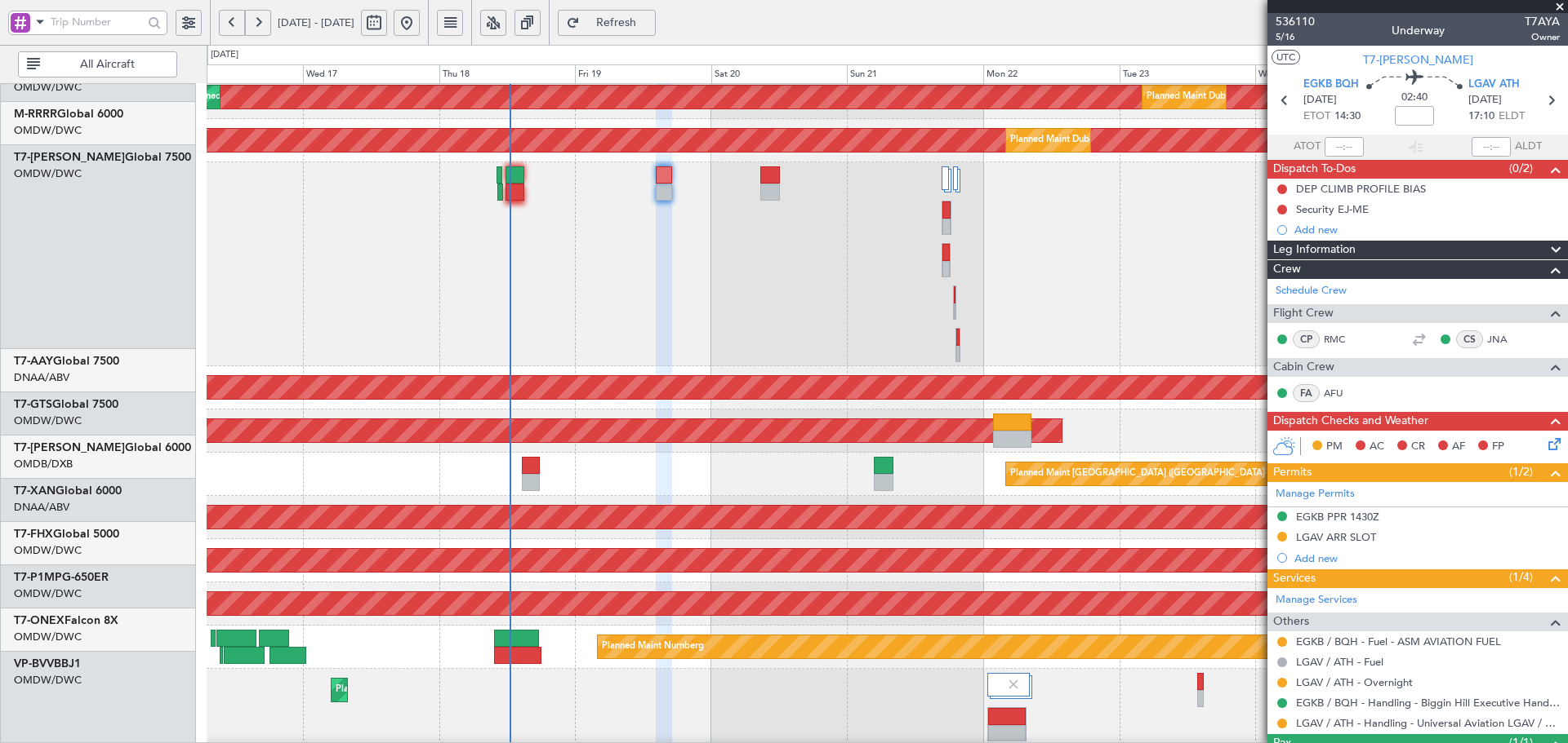
scroll to position [256, 0]
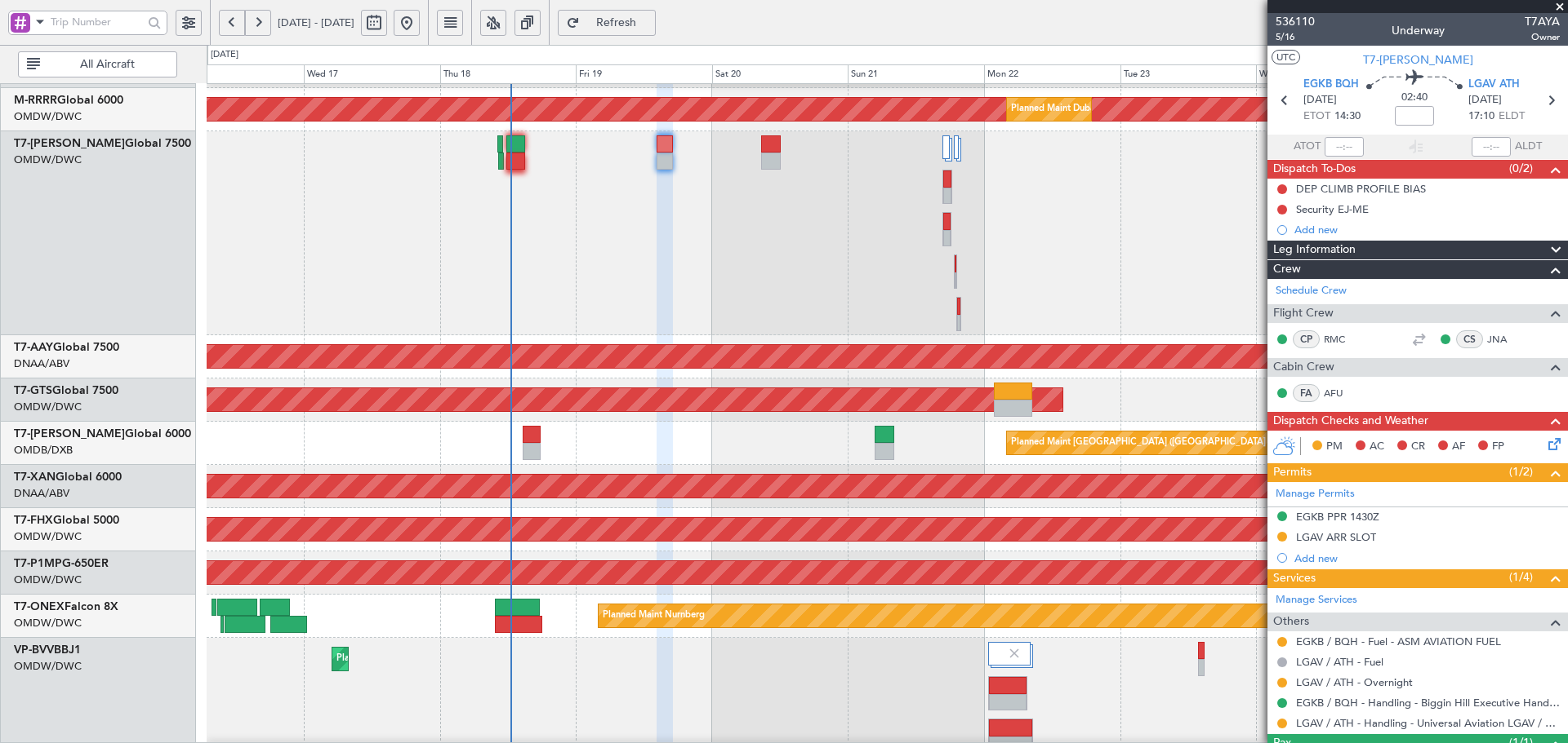
click at [646, 280] on div at bounding box center [887, 233] width 1360 height 204
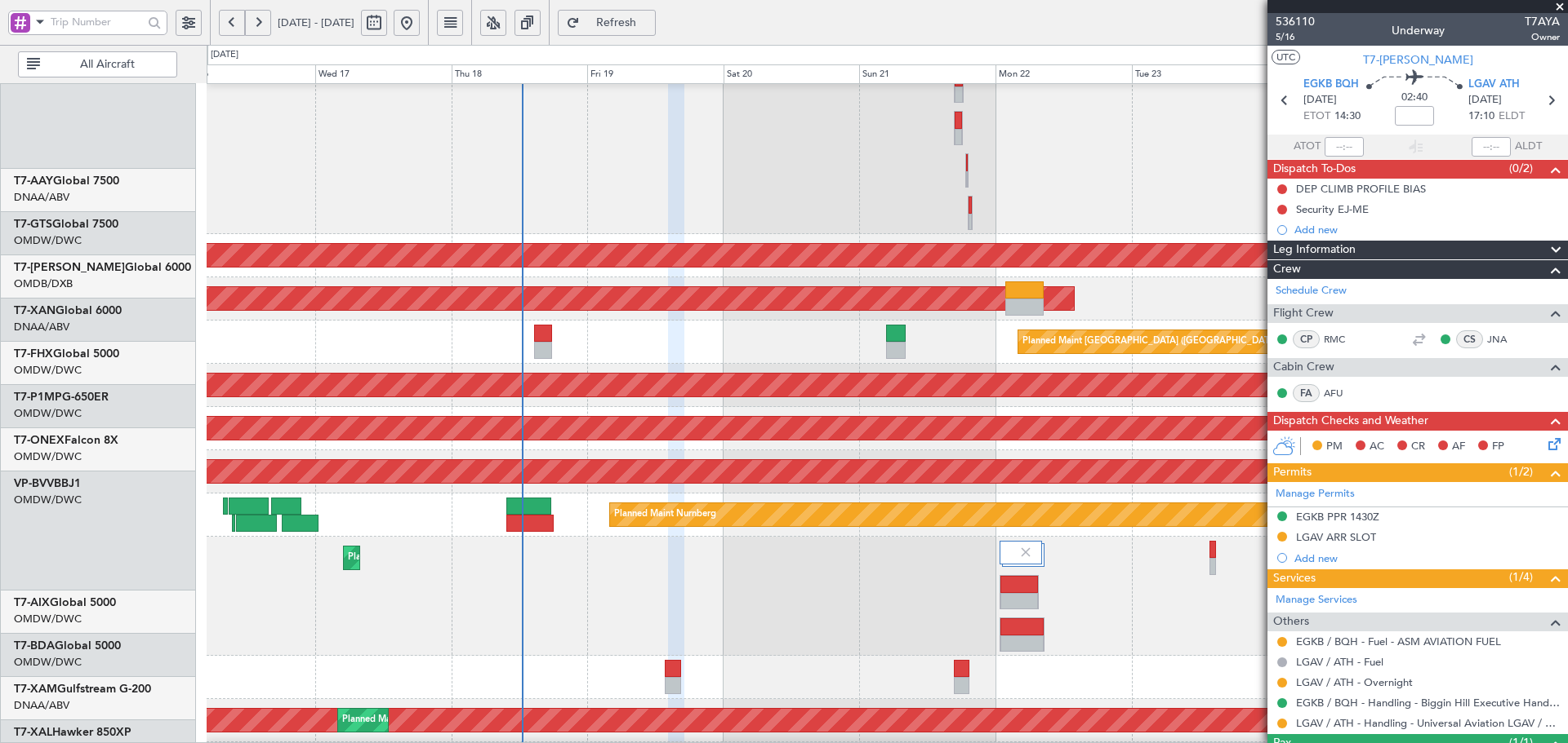
scroll to position [439, 0]
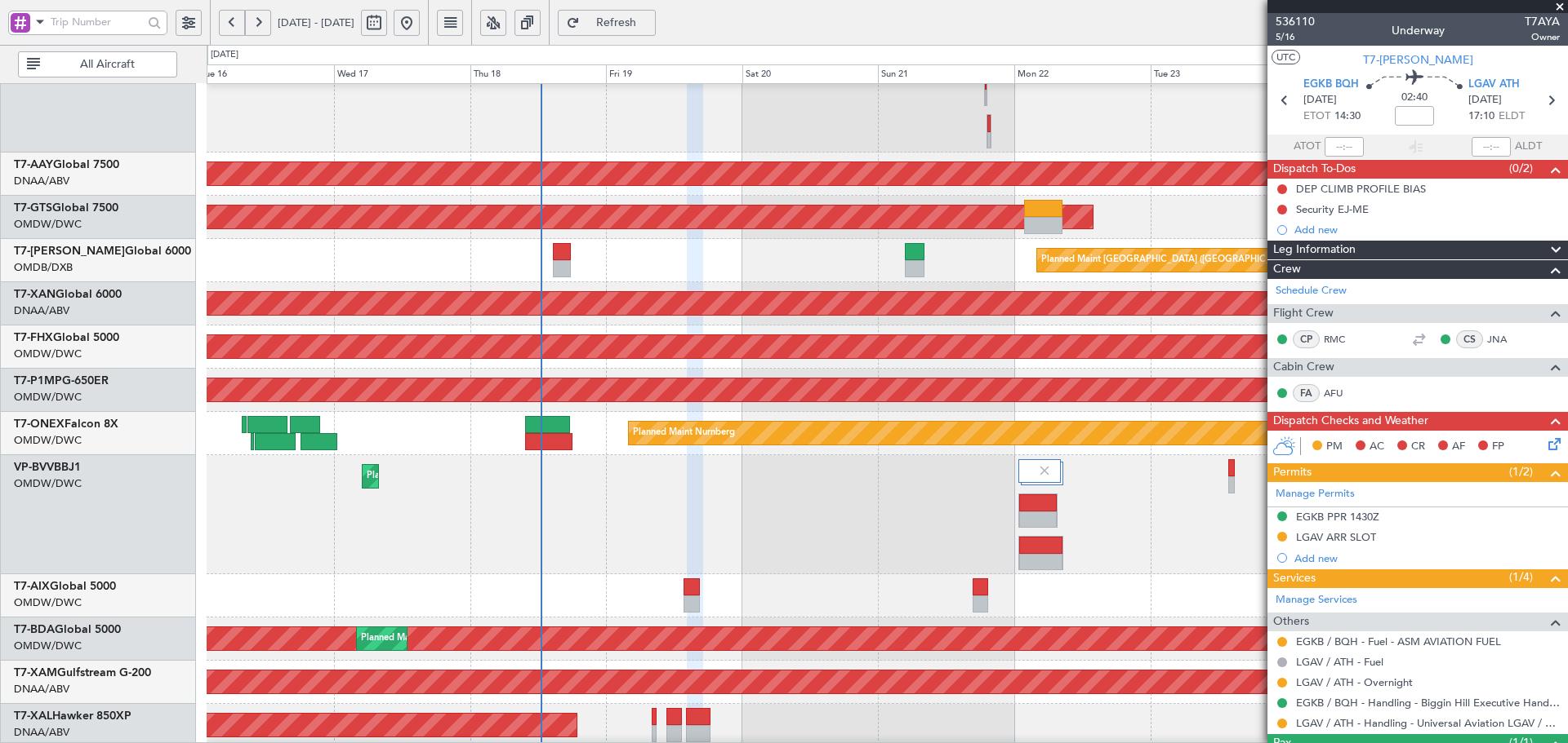
click at [614, 290] on div "AOG Maint Dubai (Al Maktoum Intl) Planned Maint [GEOGRAPHIC_DATA] (Al Maktoum I…" at bounding box center [887, 304] width 1360 height 43
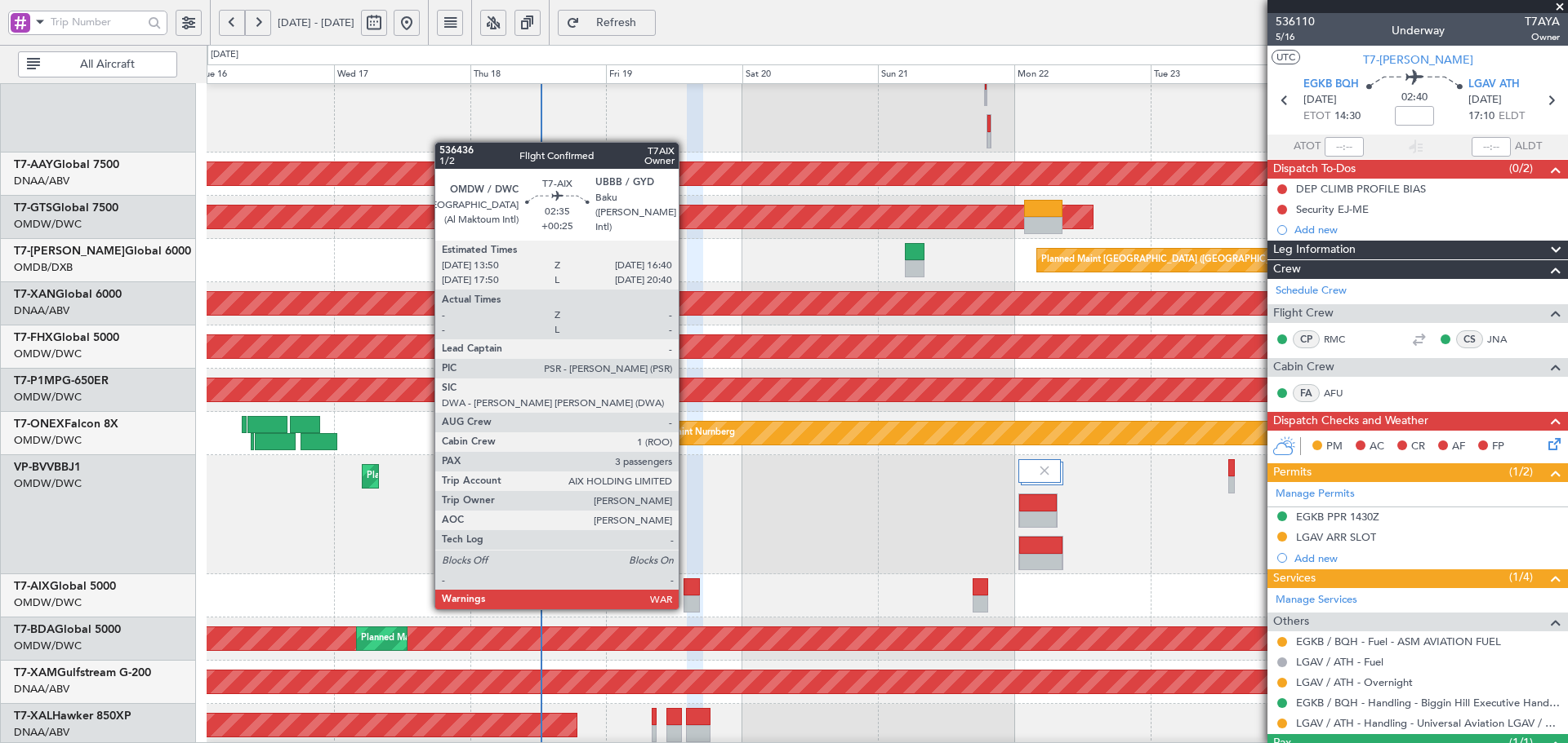
click at [686, 591] on div at bounding box center [691, 587] width 16 height 17
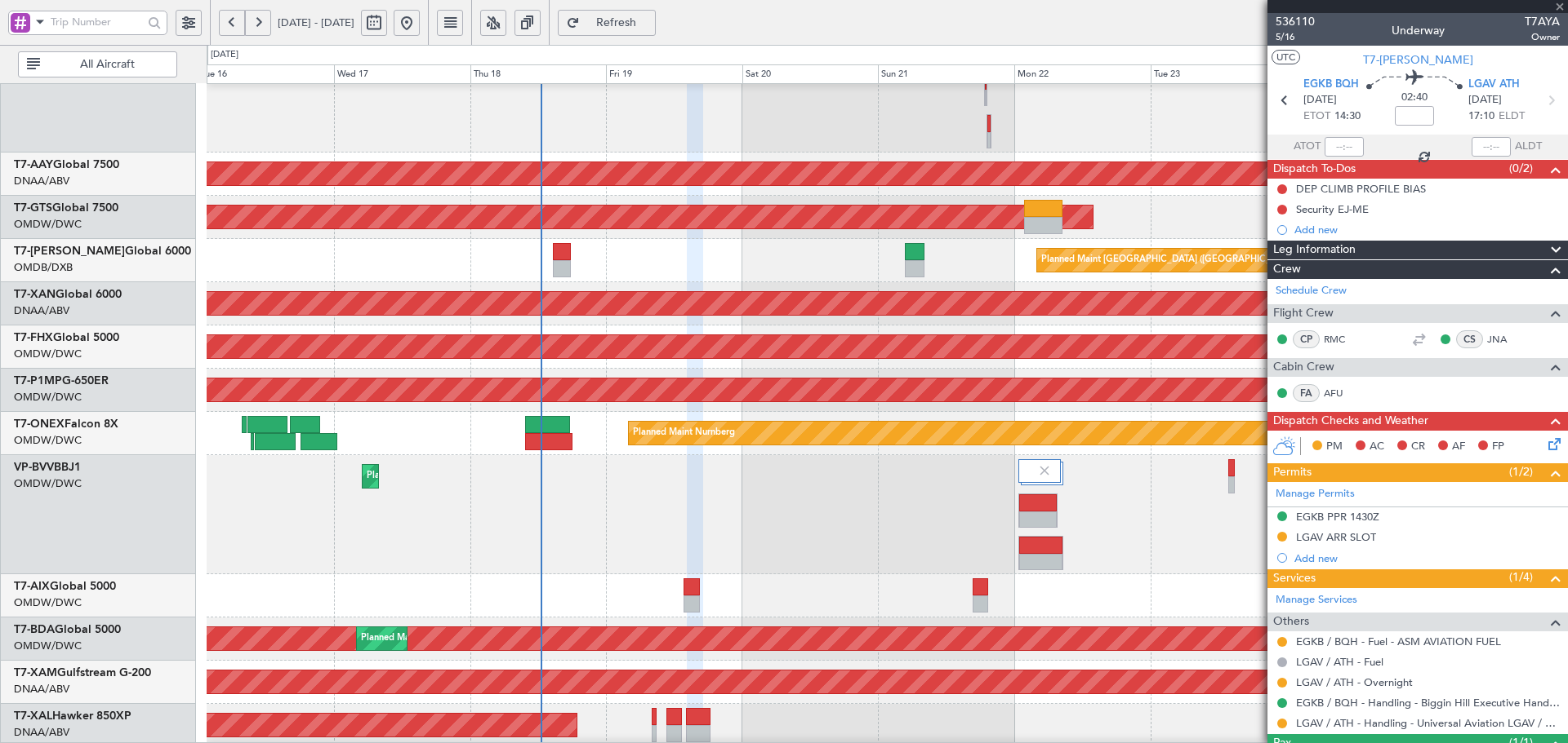
type input "+00:25"
type input "3"
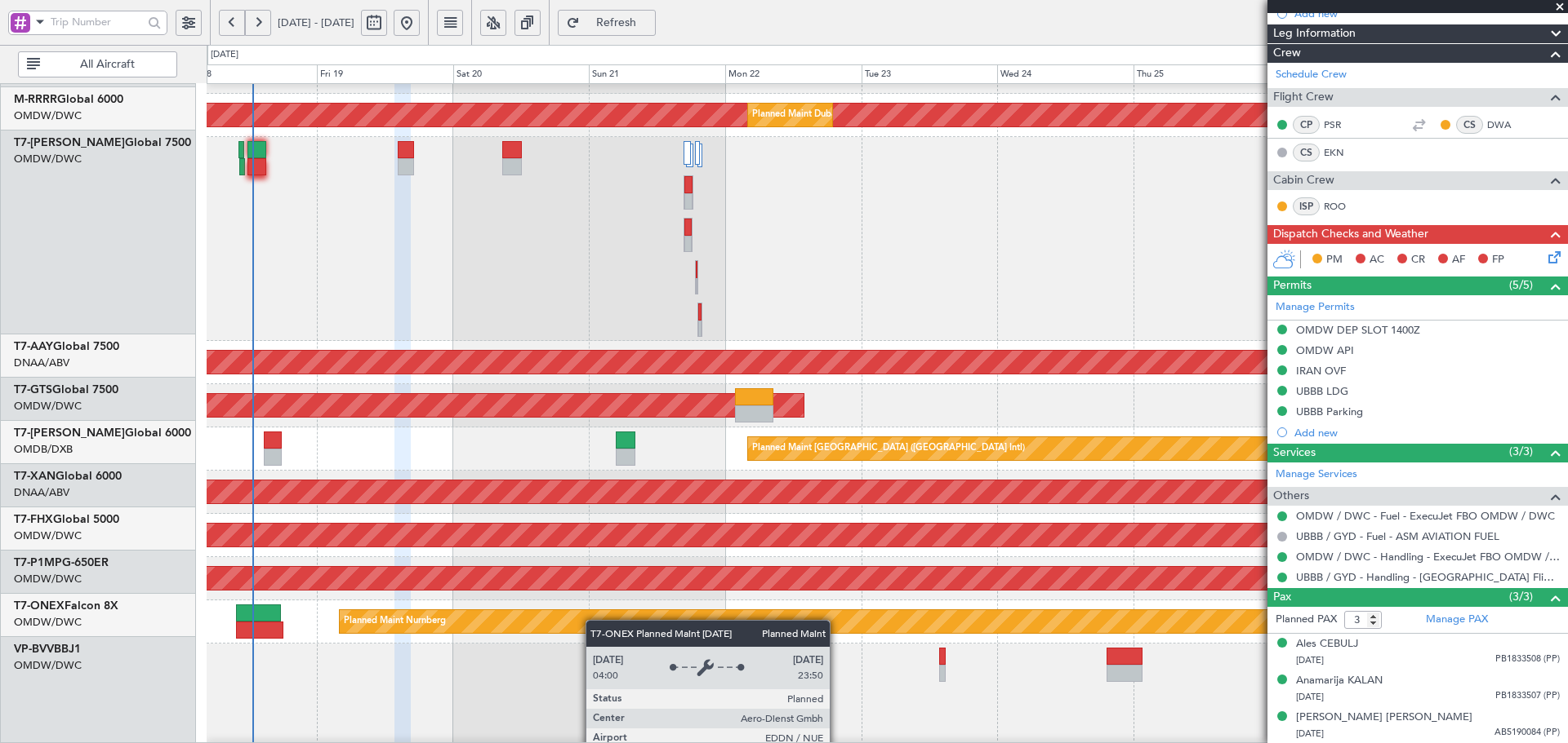
scroll to position [246, 0]
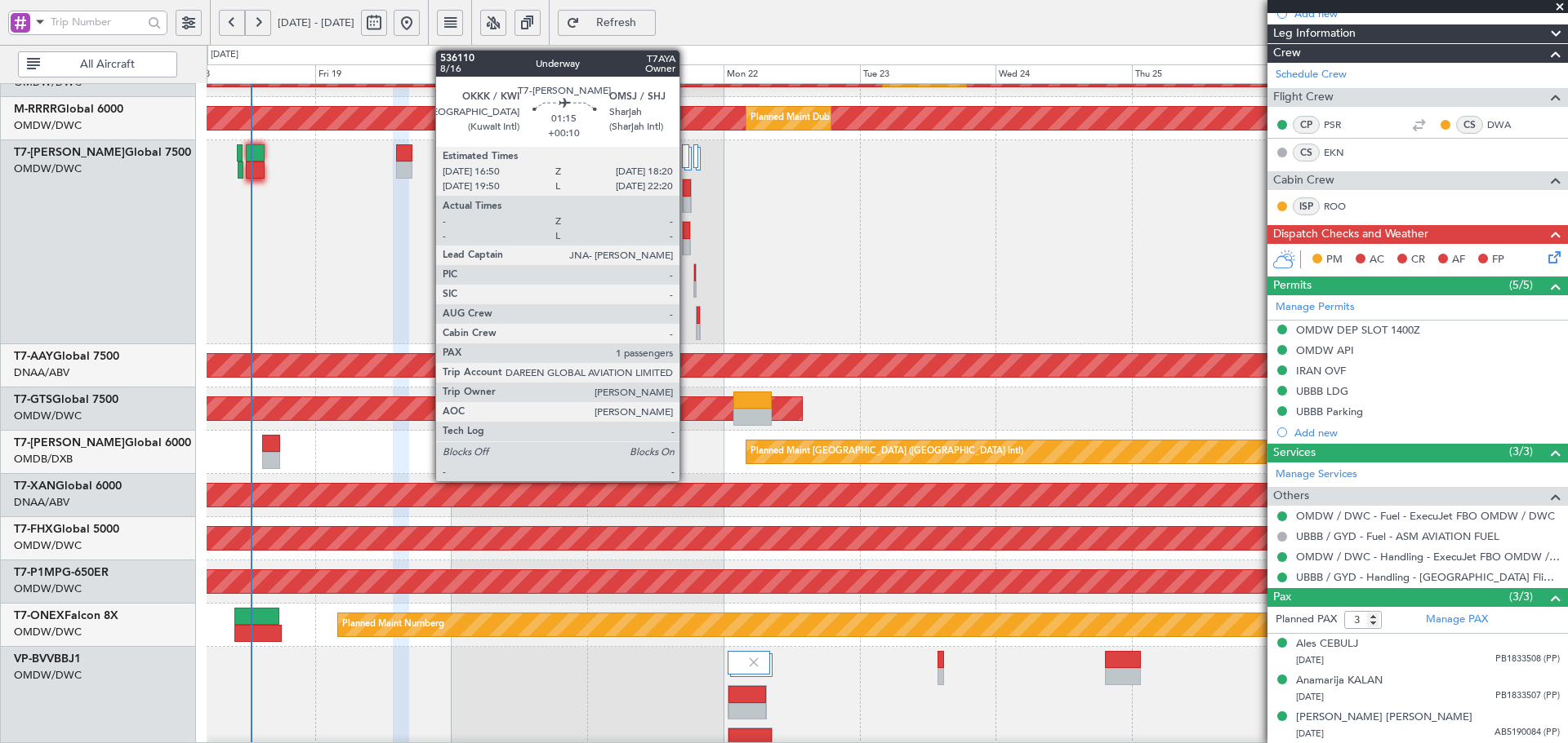
click at [686, 230] on div at bounding box center [687, 231] width 8 height 17
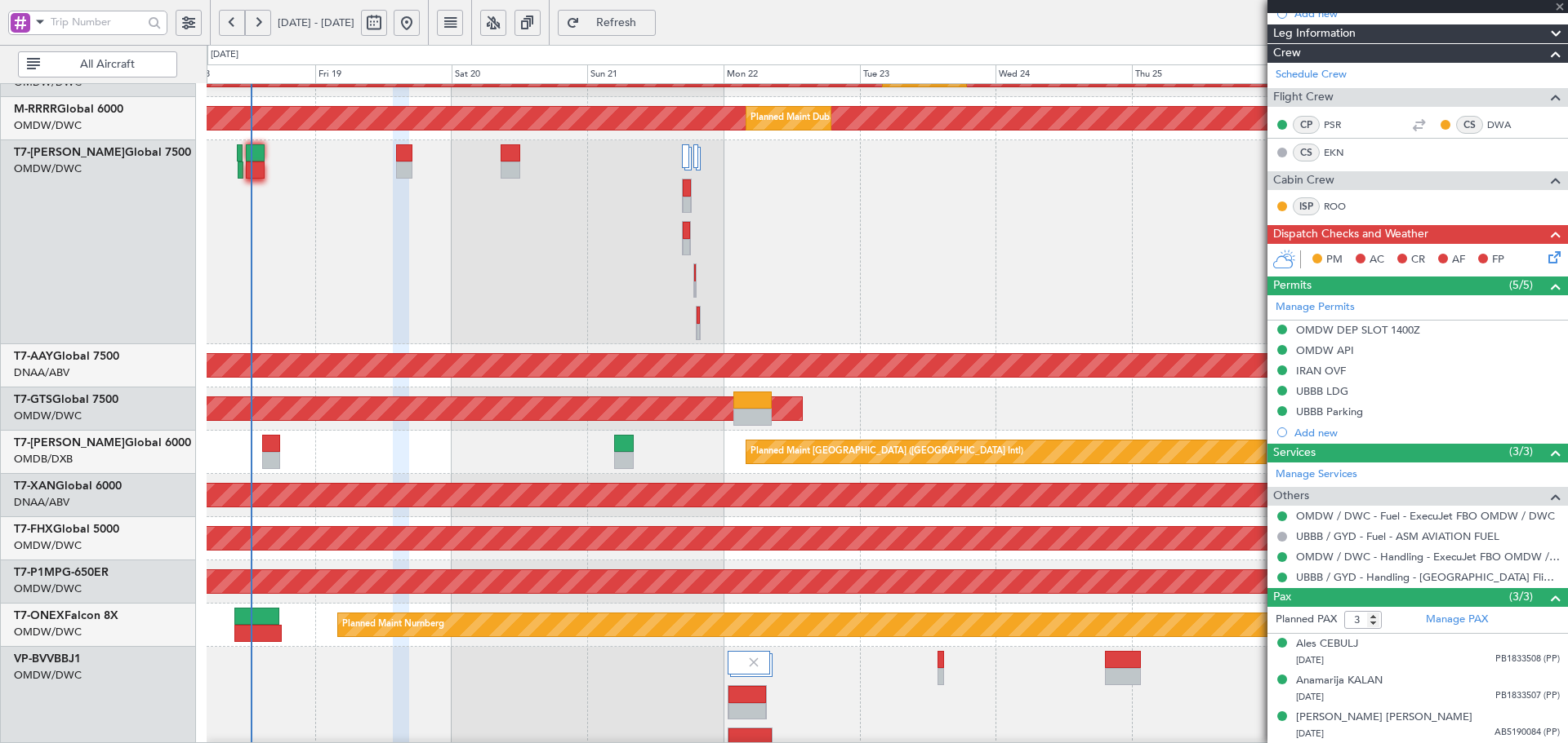
type input "+00:10"
type input "1"
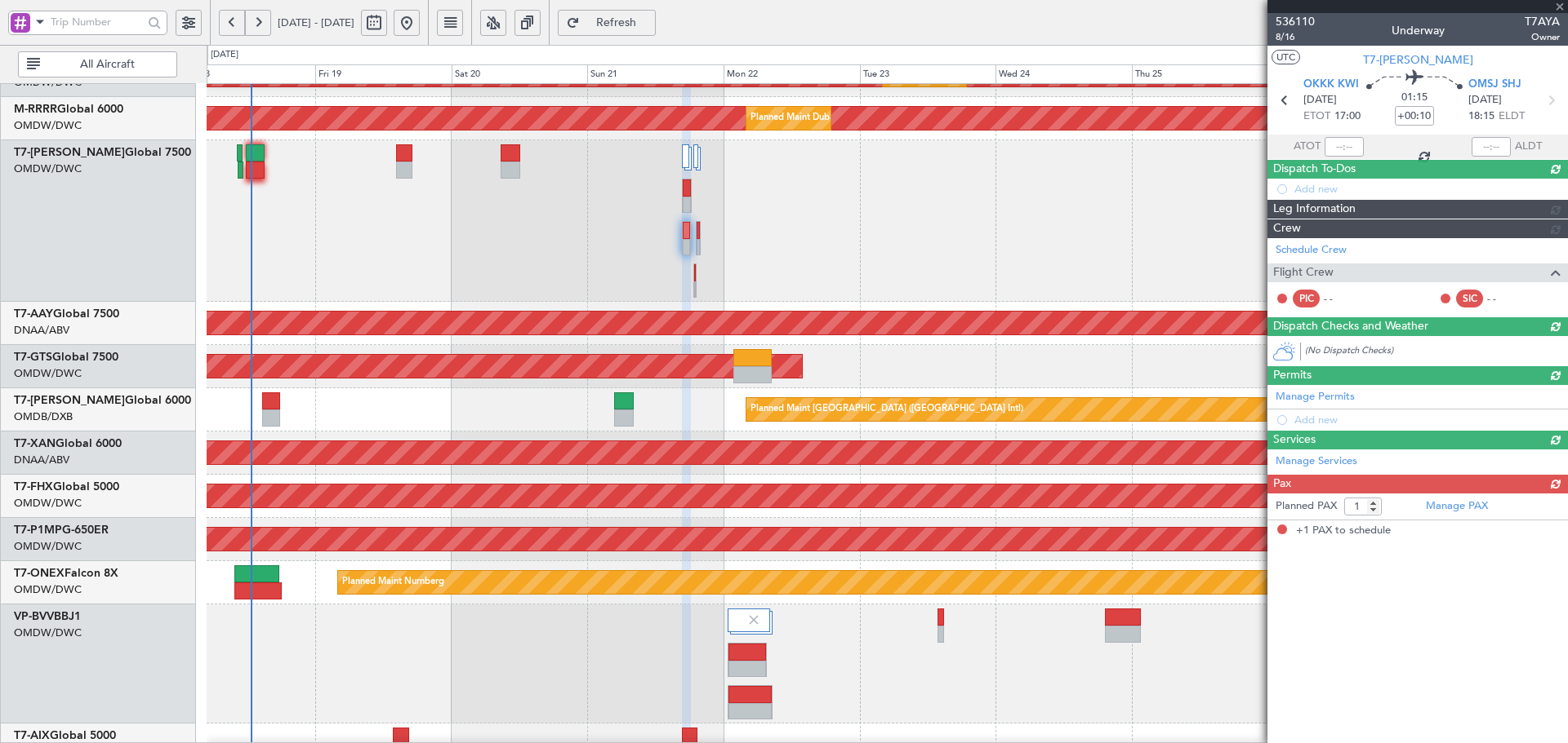
scroll to position [0, 0]
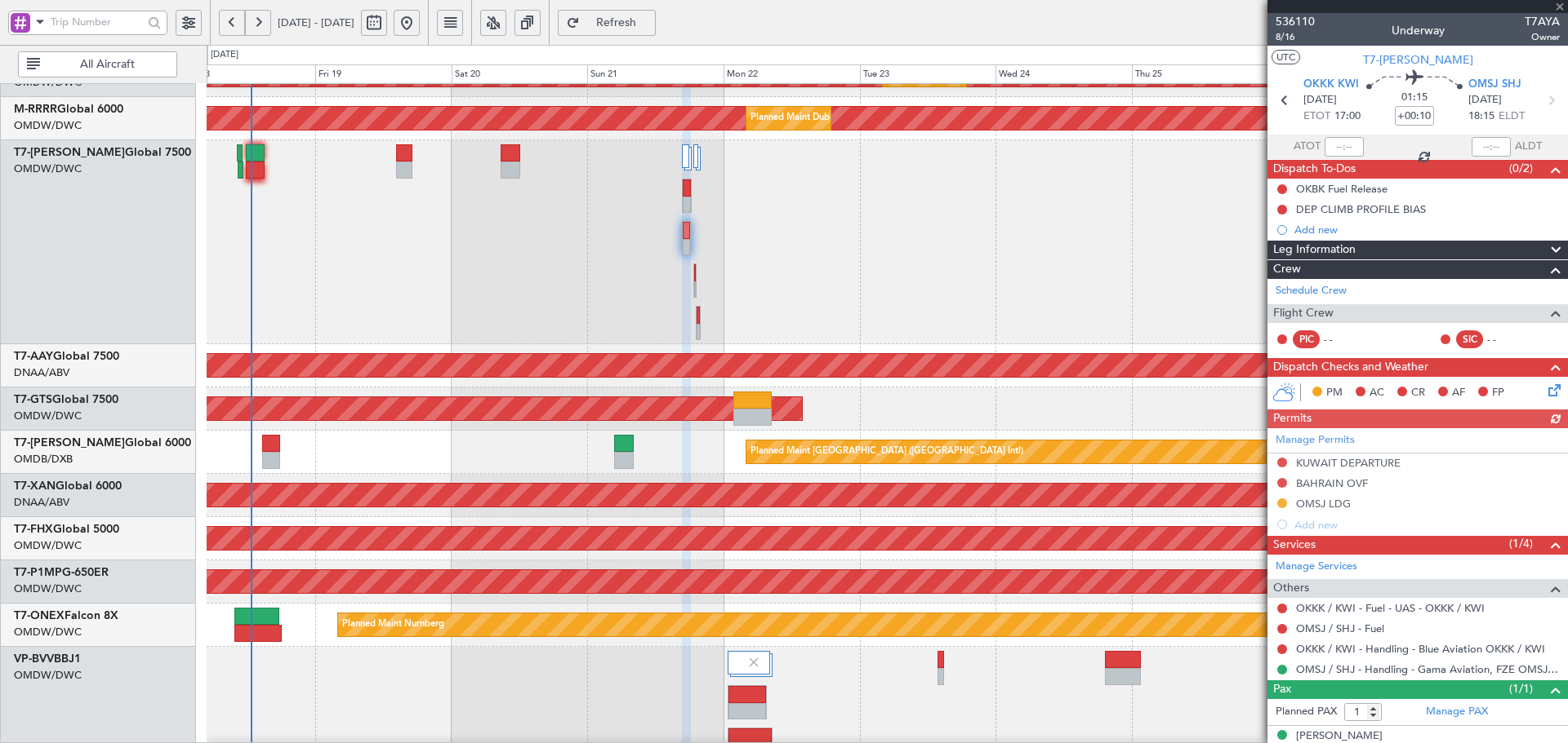
click at [1299, 507] on div "Manage Permits KUWAIT DEPARTURE BAHRAIN OVF OMSJ LDG Add new" at bounding box center [1418, 482] width 301 height 107
click at [1329, 505] on div "OMSJ LDG" at bounding box center [1323, 504] width 55 height 13
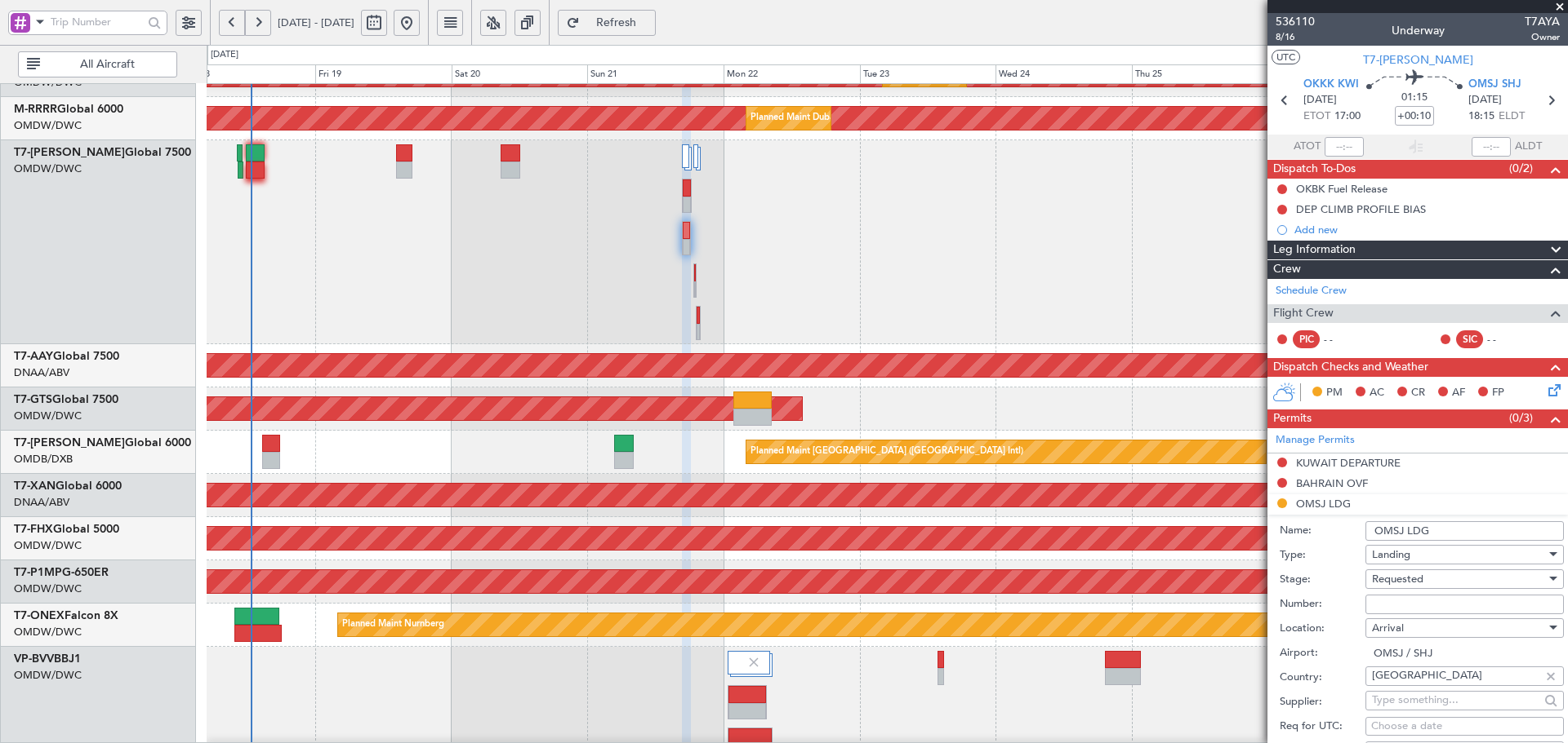
click at [1401, 604] on input "Number:" at bounding box center [1464, 604] width 198 height 19
paste input "DCA1695/GEN/25/SHJ"
type input "DCA1695/GEN/25/SHJ"
click at [1420, 577] on span "Requested" at bounding box center [1398, 578] width 52 height 14
click at [1407, 715] on span "Received OK" at bounding box center [1458, 710] width 171 height 25
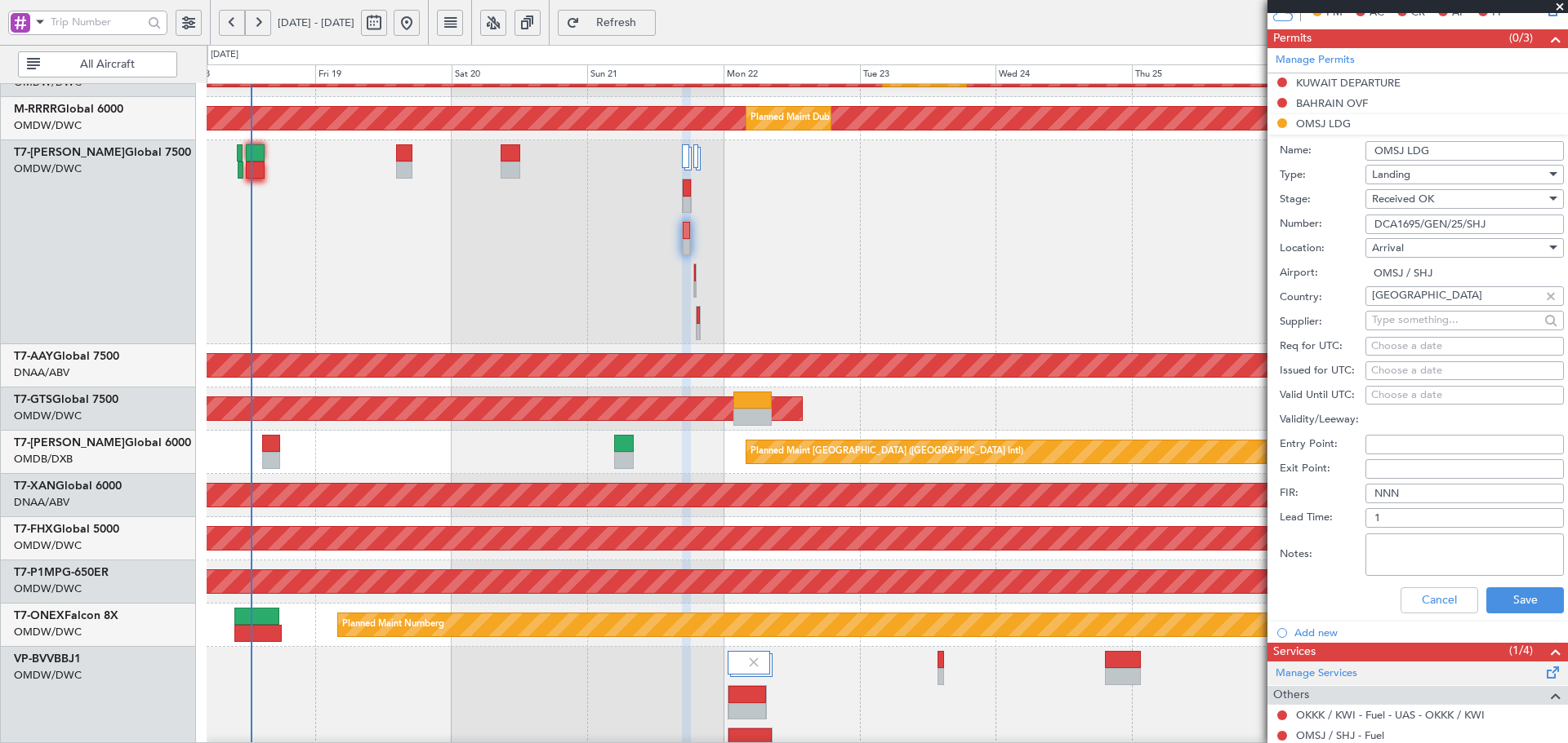
scroll to position [381, 0]
click at [1513, 601] on button "Save" at bounding box center [1524, 599] width 78 height 26
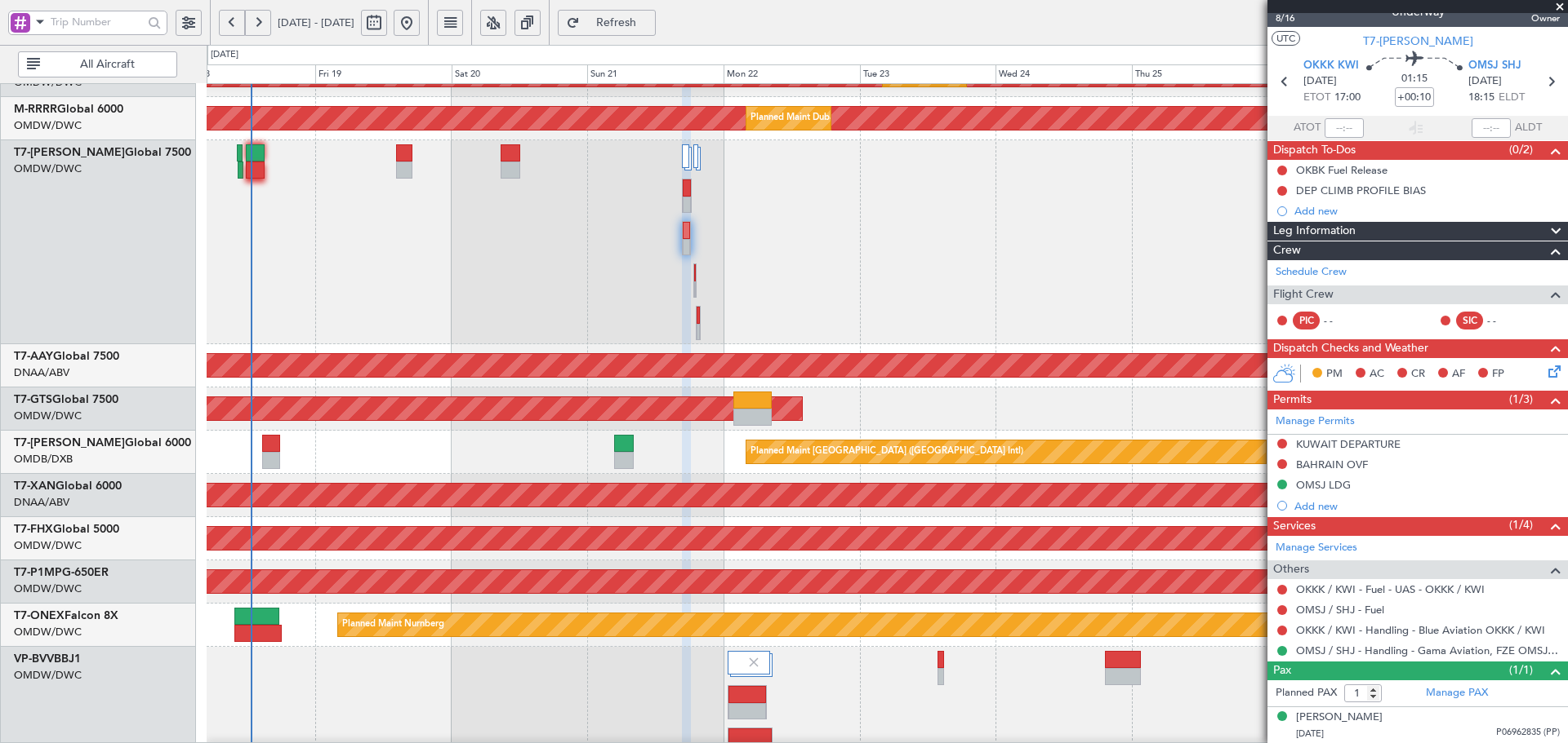
scroll to position [180, 0]
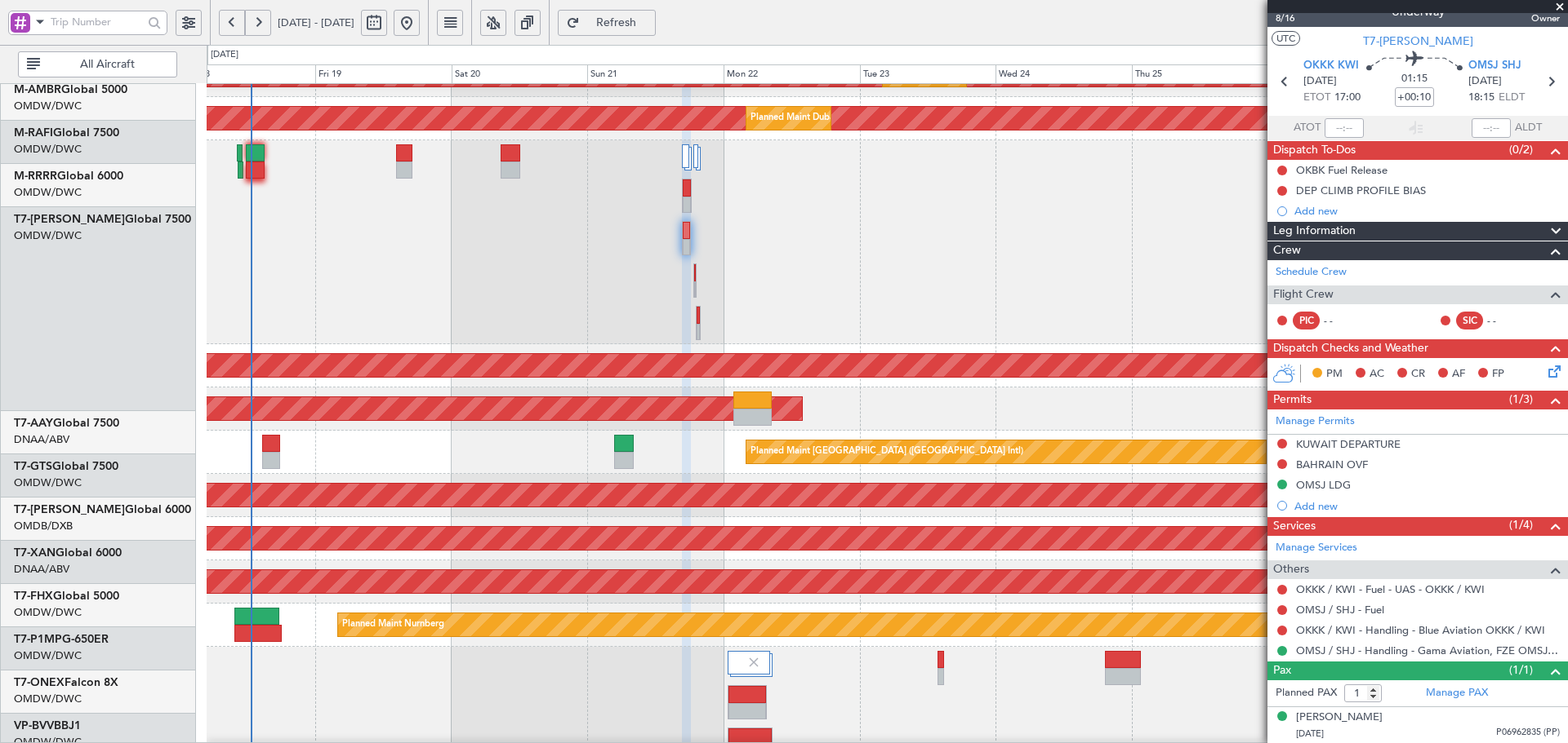
click at [733, 345] on div "Planned Maint Dubai (Al Maktoum Intl)" at bounding box center [887, 242] width 1360 height 204
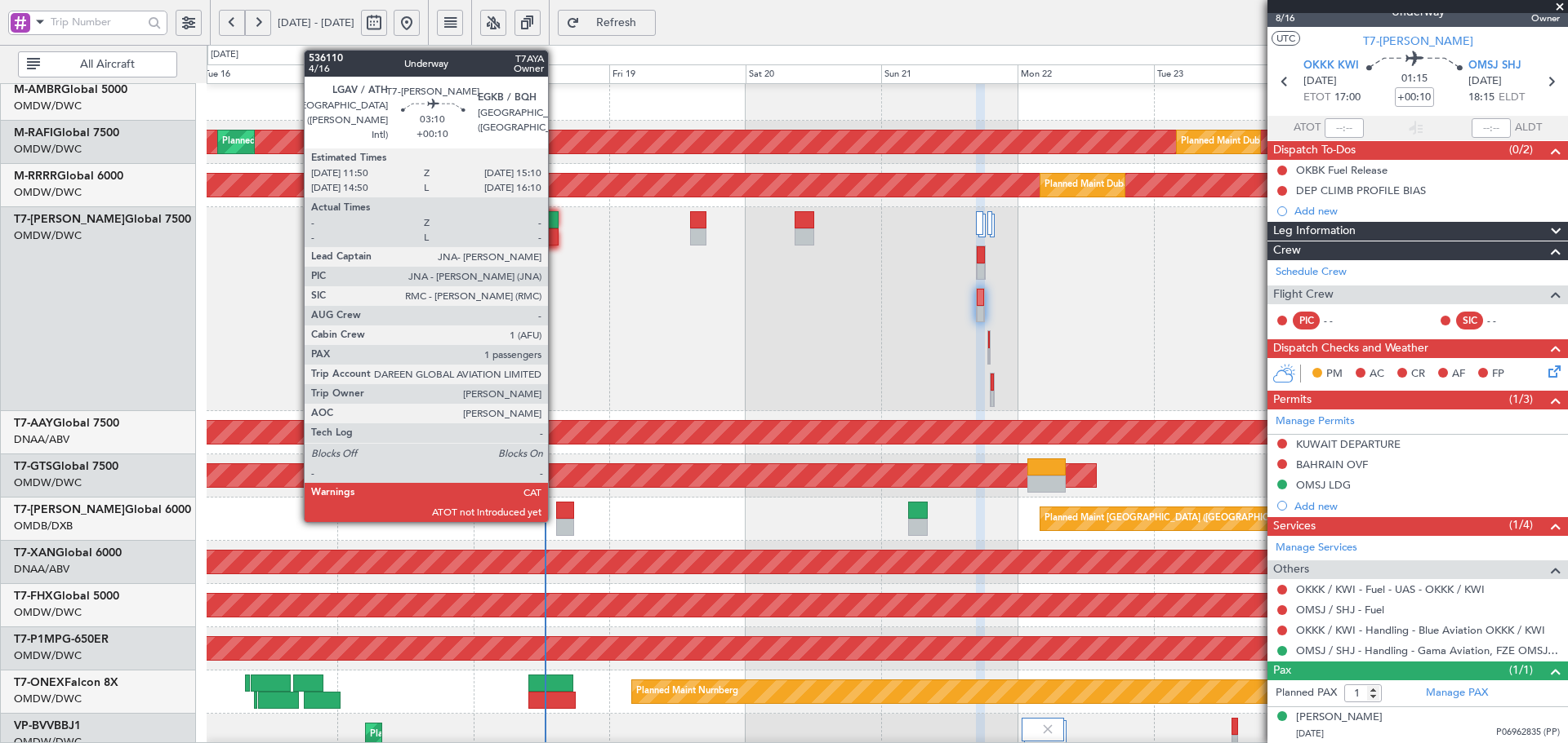
click at [556, 218] on div at bounding box center [549, 220] width 19 height 17
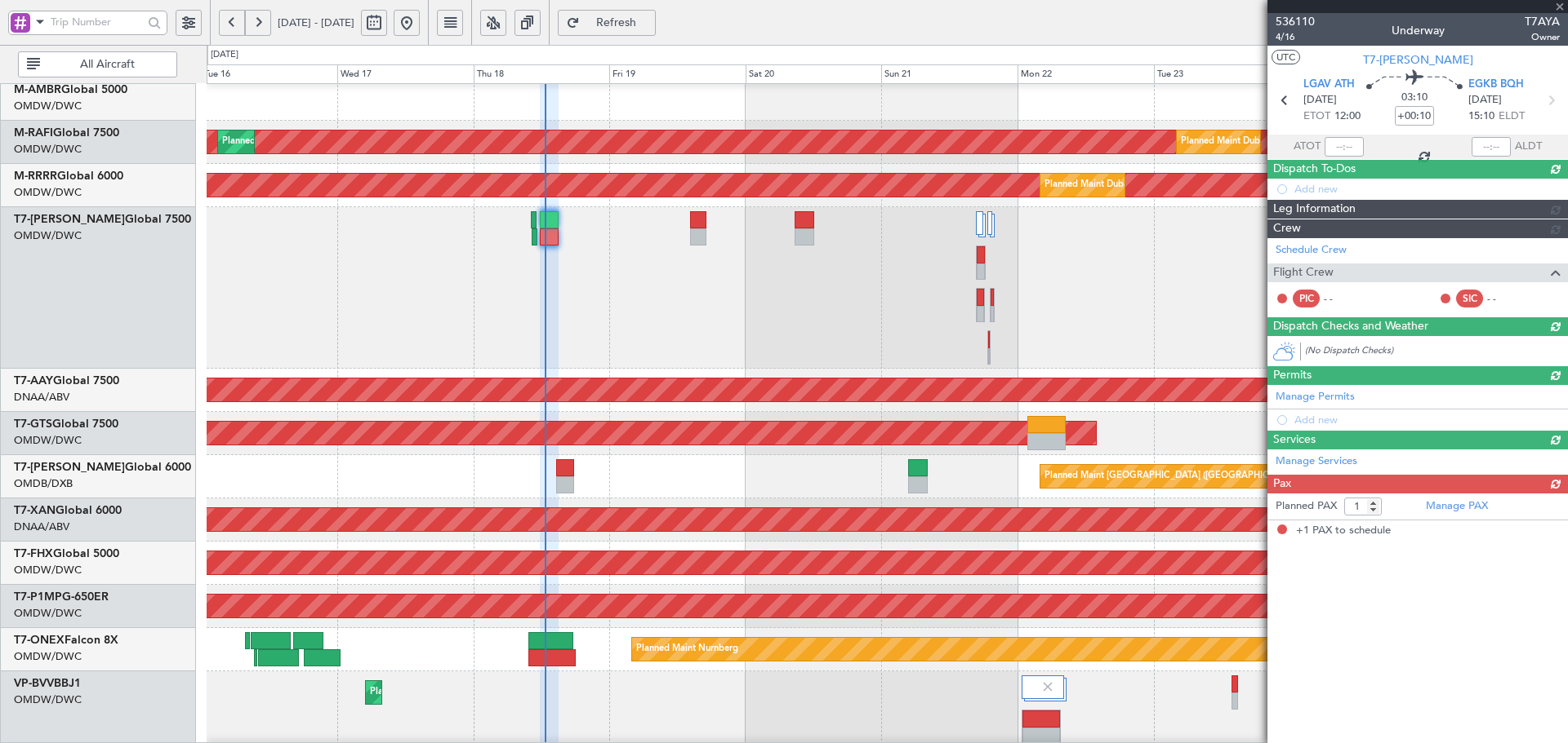
scroll to position [0, 0]
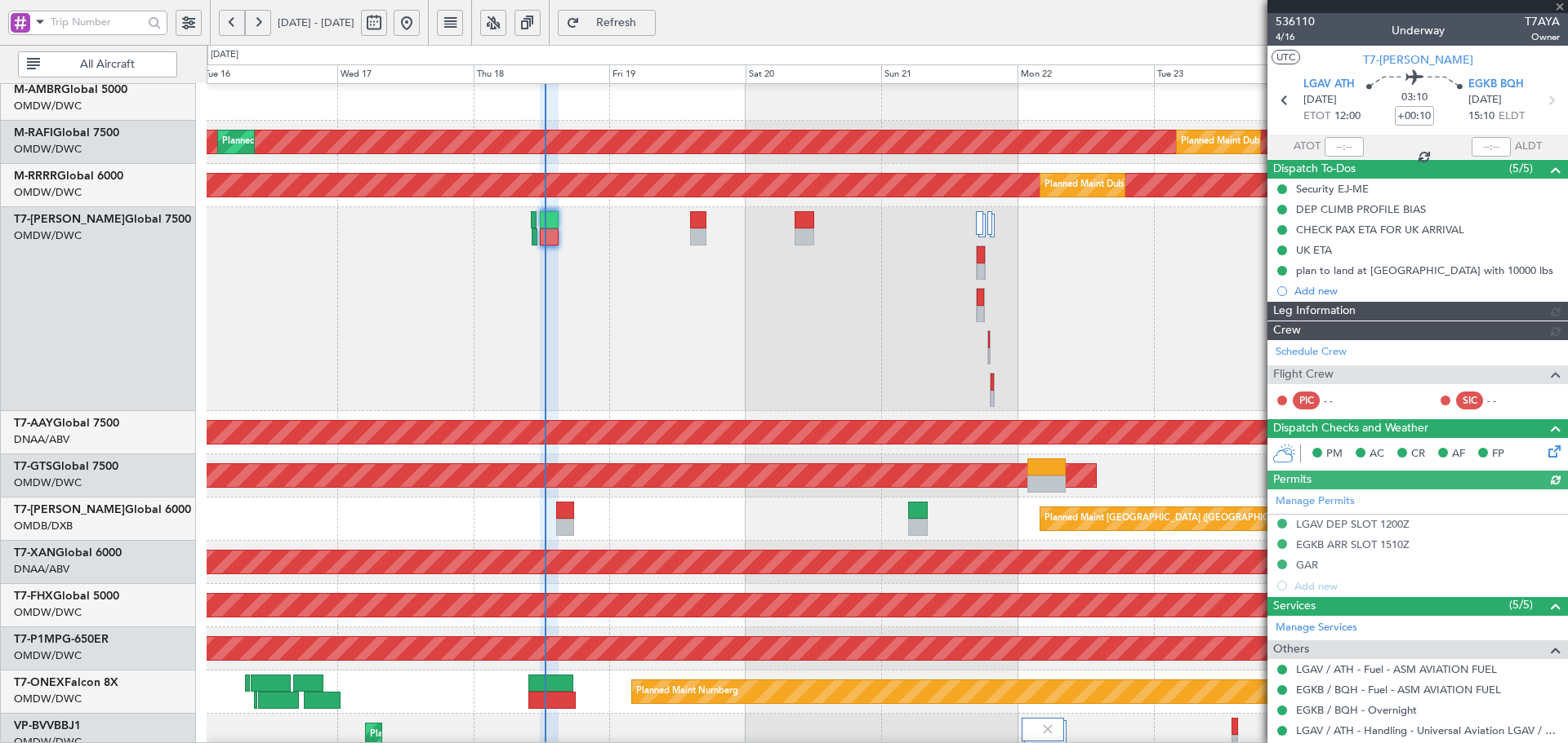
type input "Dherander Fithani (DHF)"
type input "7334"
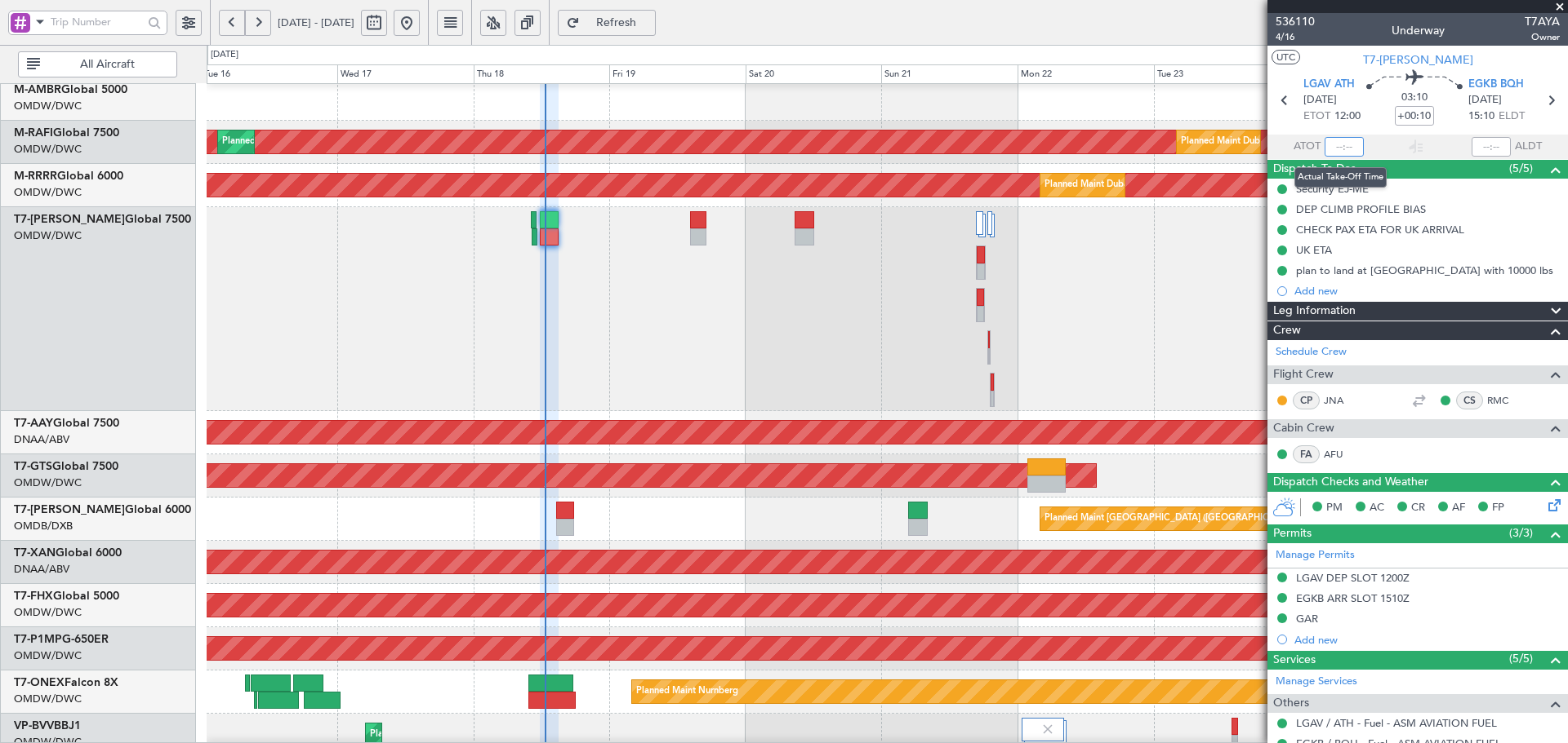
click at [1335, 147] on input "text" at bounding box center [1344, 146] width 39 height 19
type input "12:34"
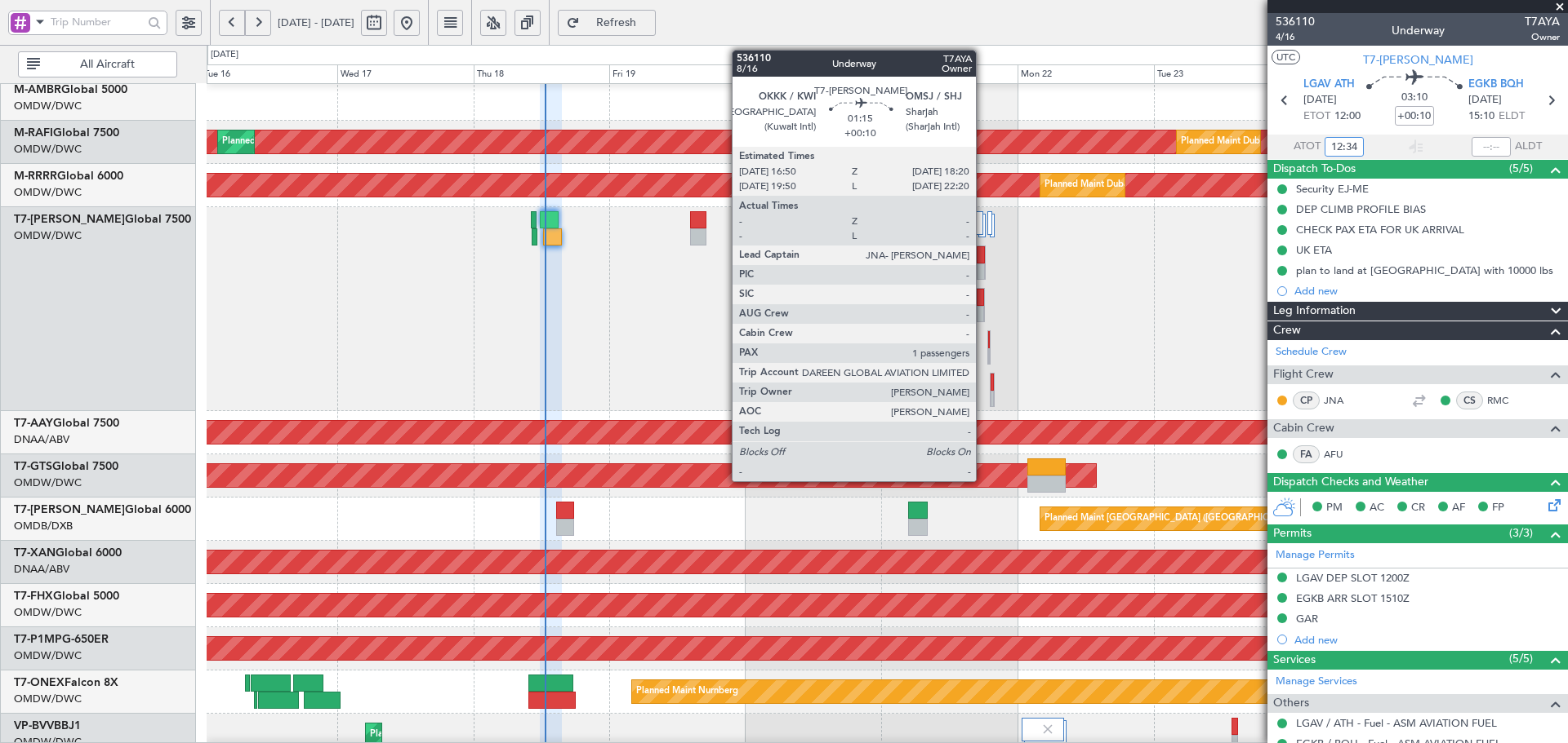
click at [983, 312] on div at bounding box center [980, 315] width 8 height 17
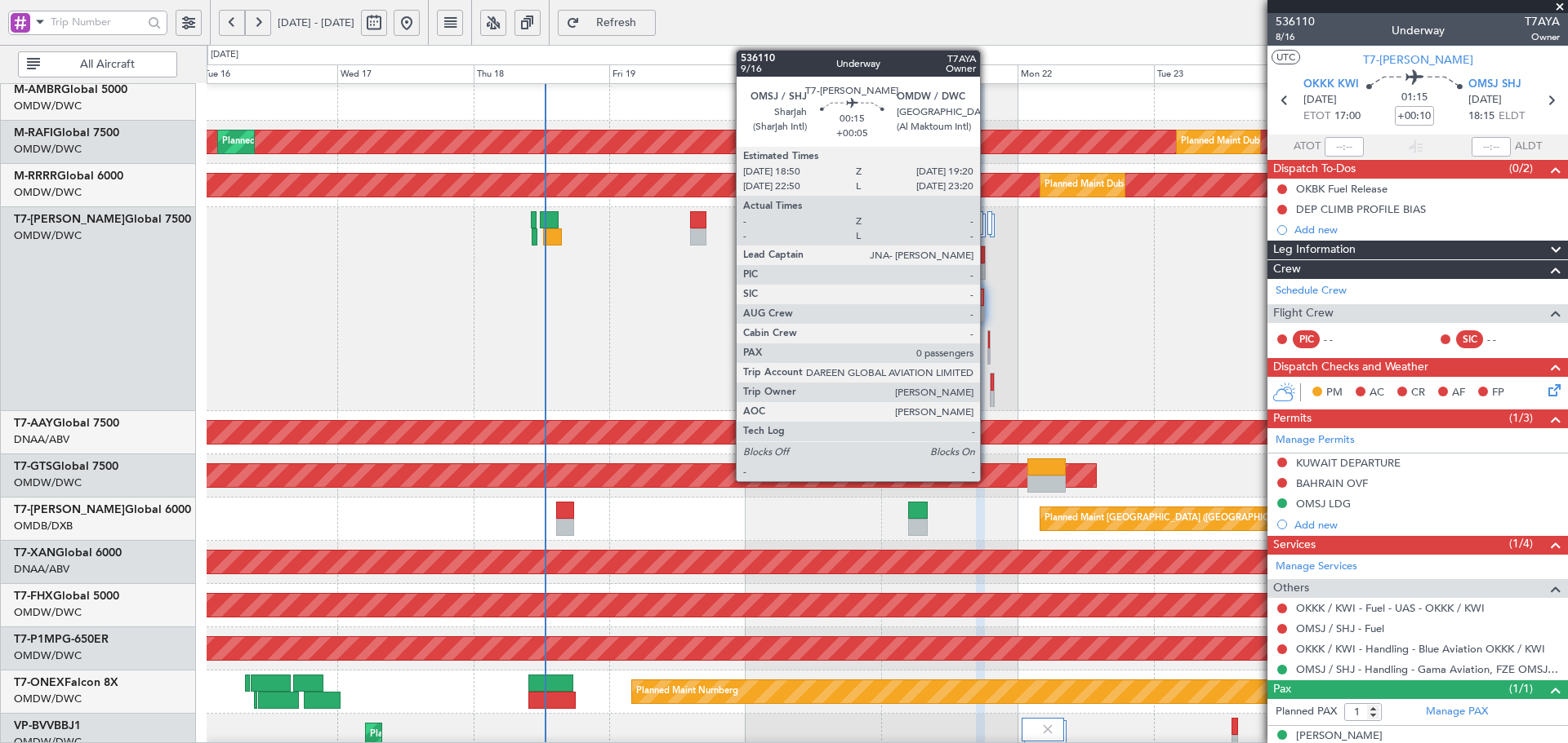
click at [987, 339] on div at bounding box center [988, 348] width 3 height 34
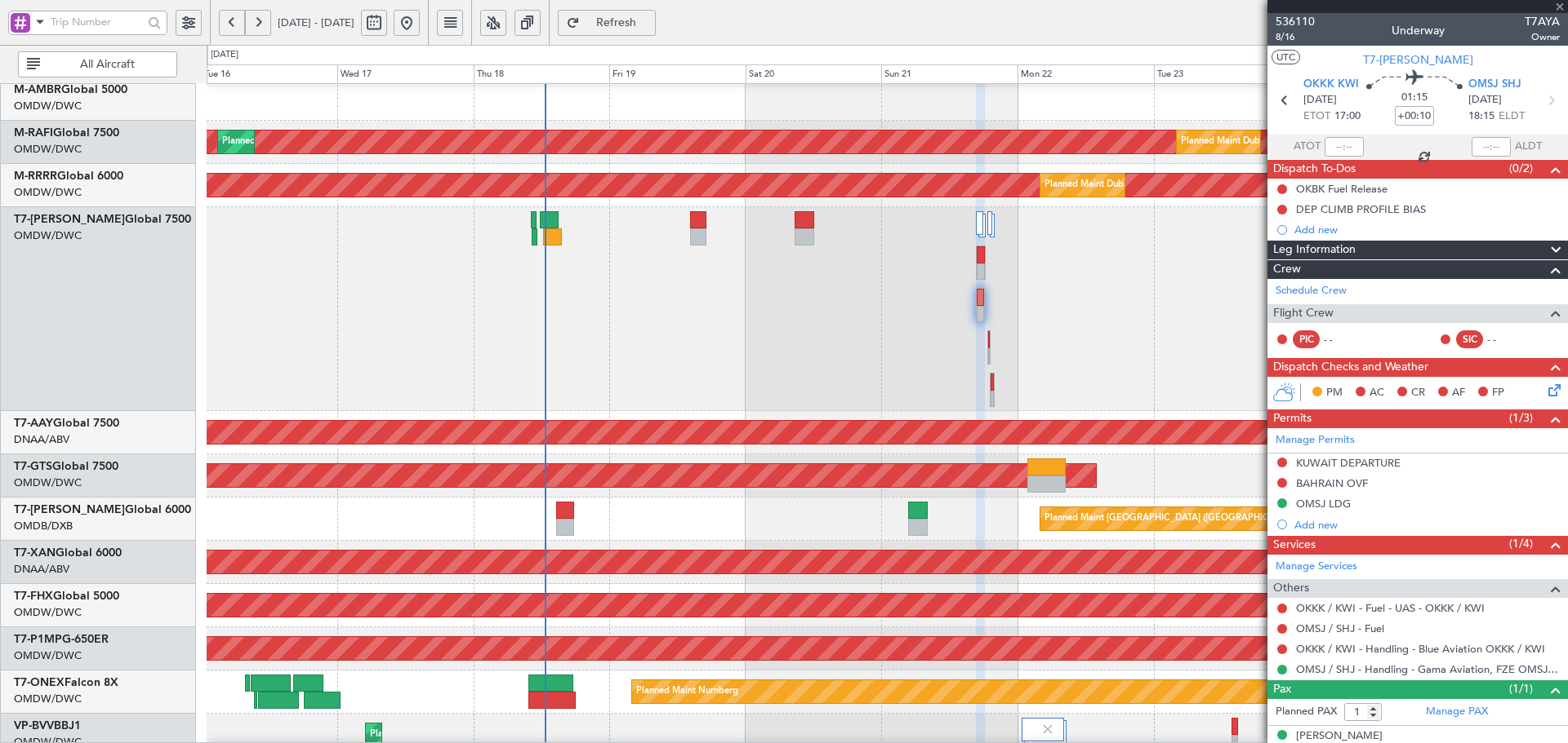
type input "+00:05"
type input "0"
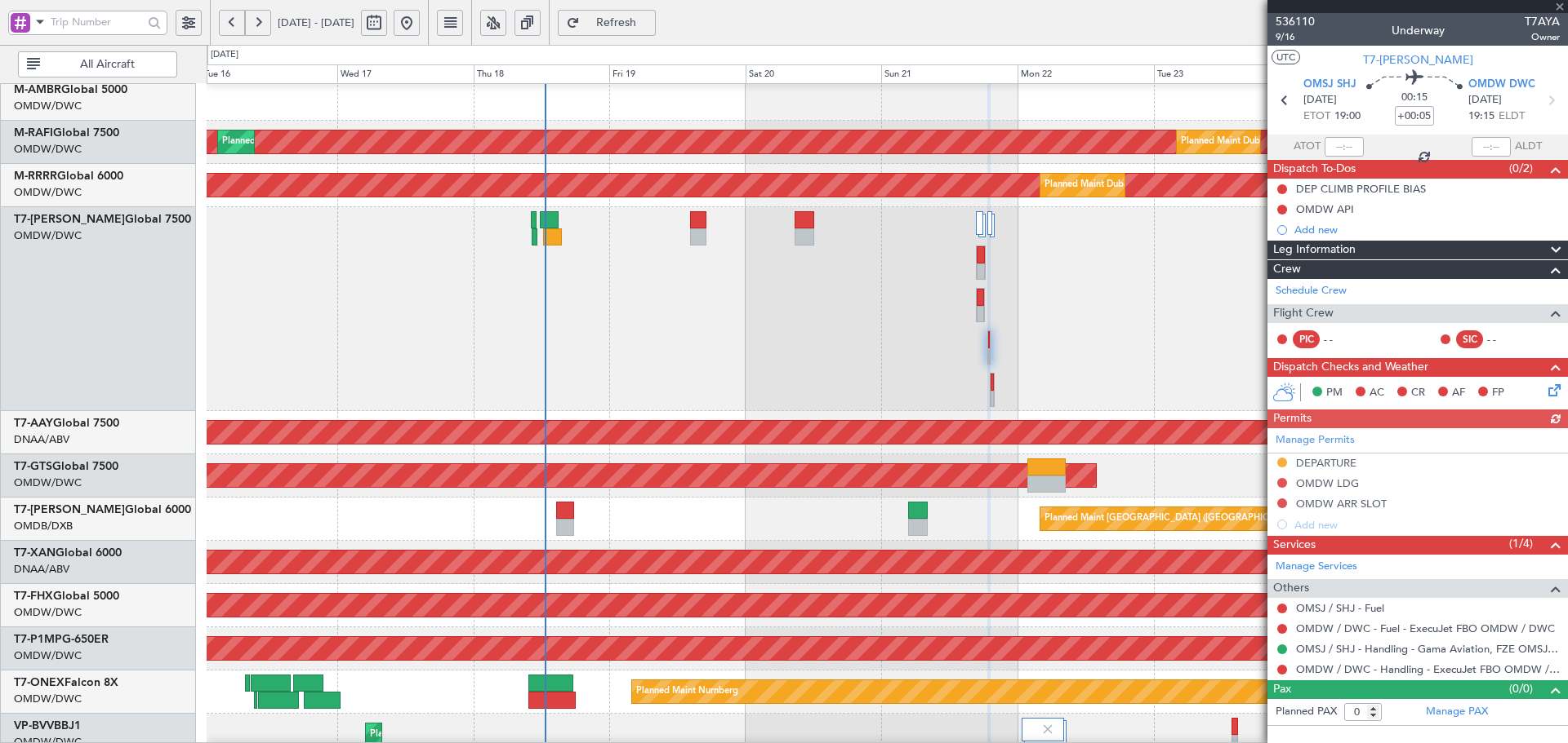
click at [1324, 460] on div "Manage Permits DEPARTURE OMDW LDG OMDW ARR SLOT Add new" at bounding box center [1418, 482] width 301 height 107
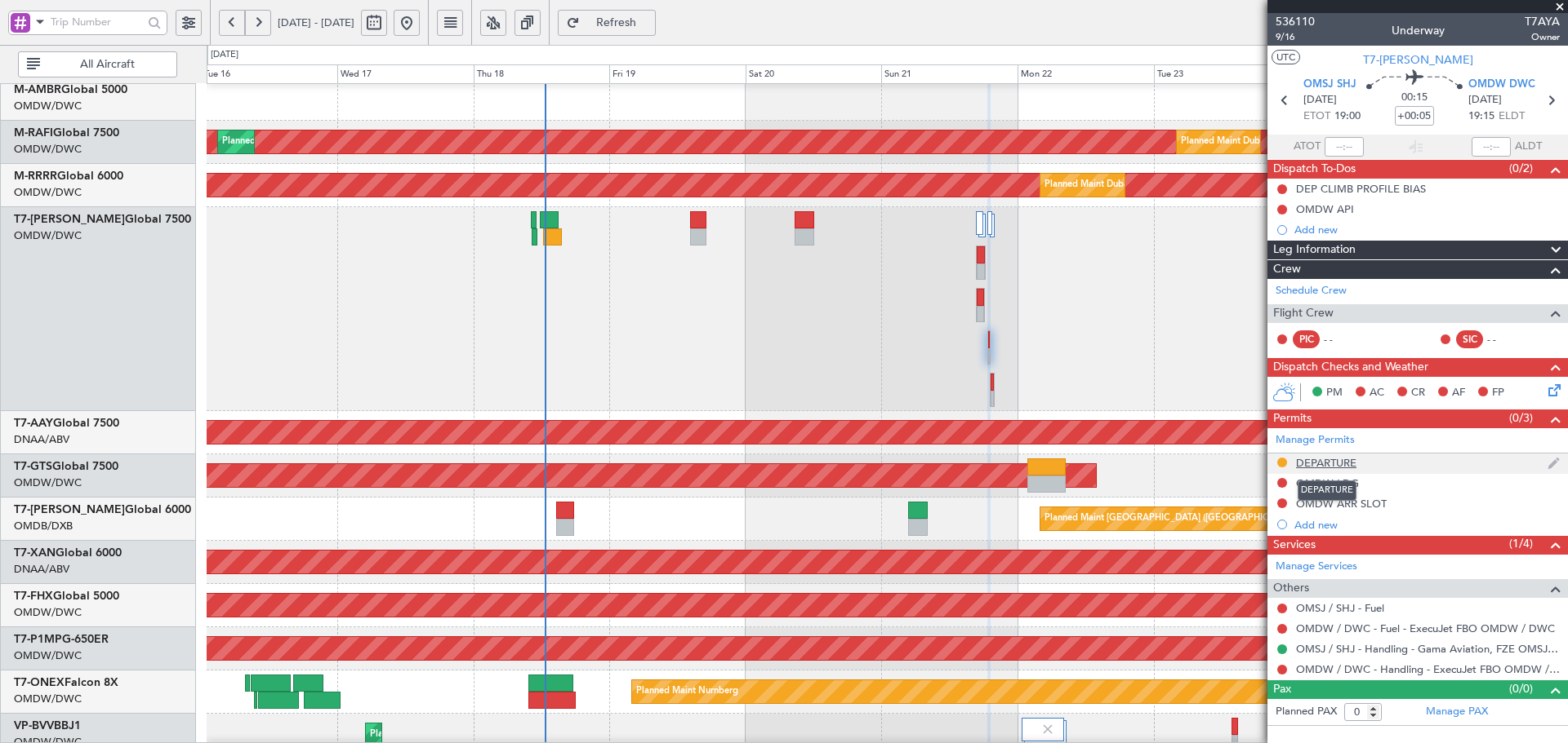
click at [1329, 459] on div "DEPARTURE" at bounding box center [1326, 462] width 60 height 13
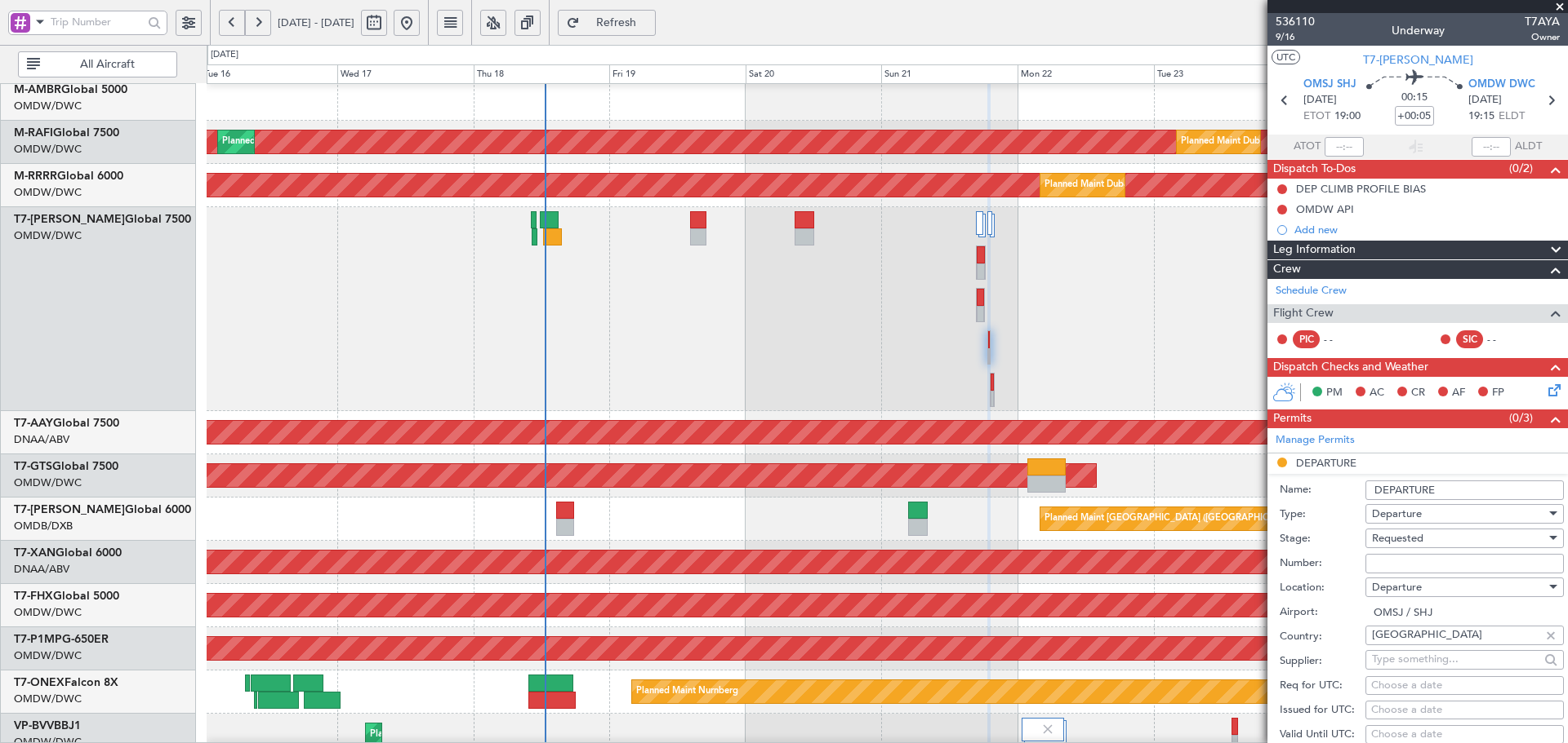
click at [1430, 567] on input "Number:" at bounding box center [1464, 564] width 198 height 19
paste input "DCA1695/GEN/25/SHJ"
type input "DCA1695/GEN/25/SHJ"
click at [1411, 539] on span "Requested" at bounding box center [1398, 538] width 52 height 14
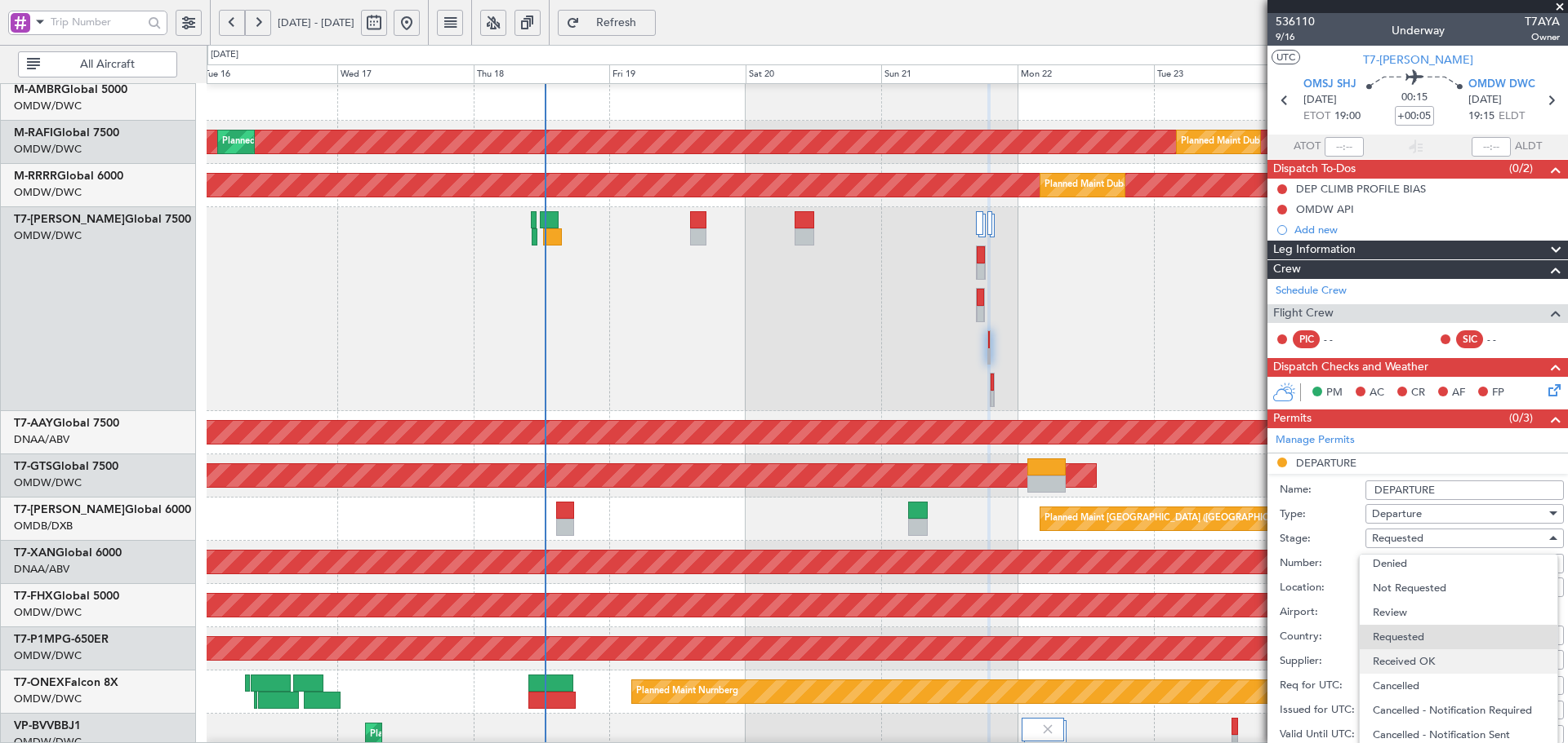
click at [1420, 663] on span "Received OK" at bounding box center [1458, 662] width 171 height 25
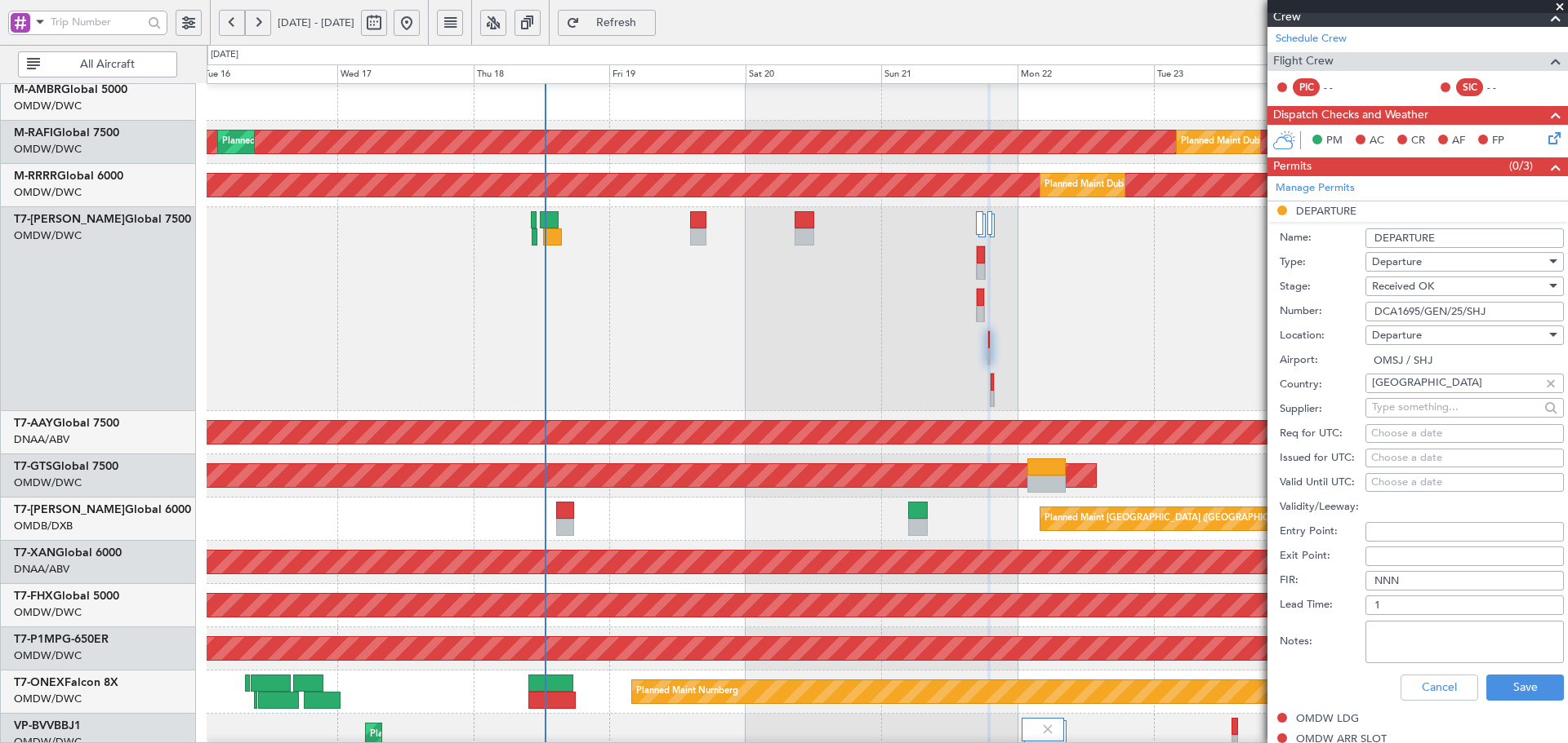
scroll to position [272, 0]
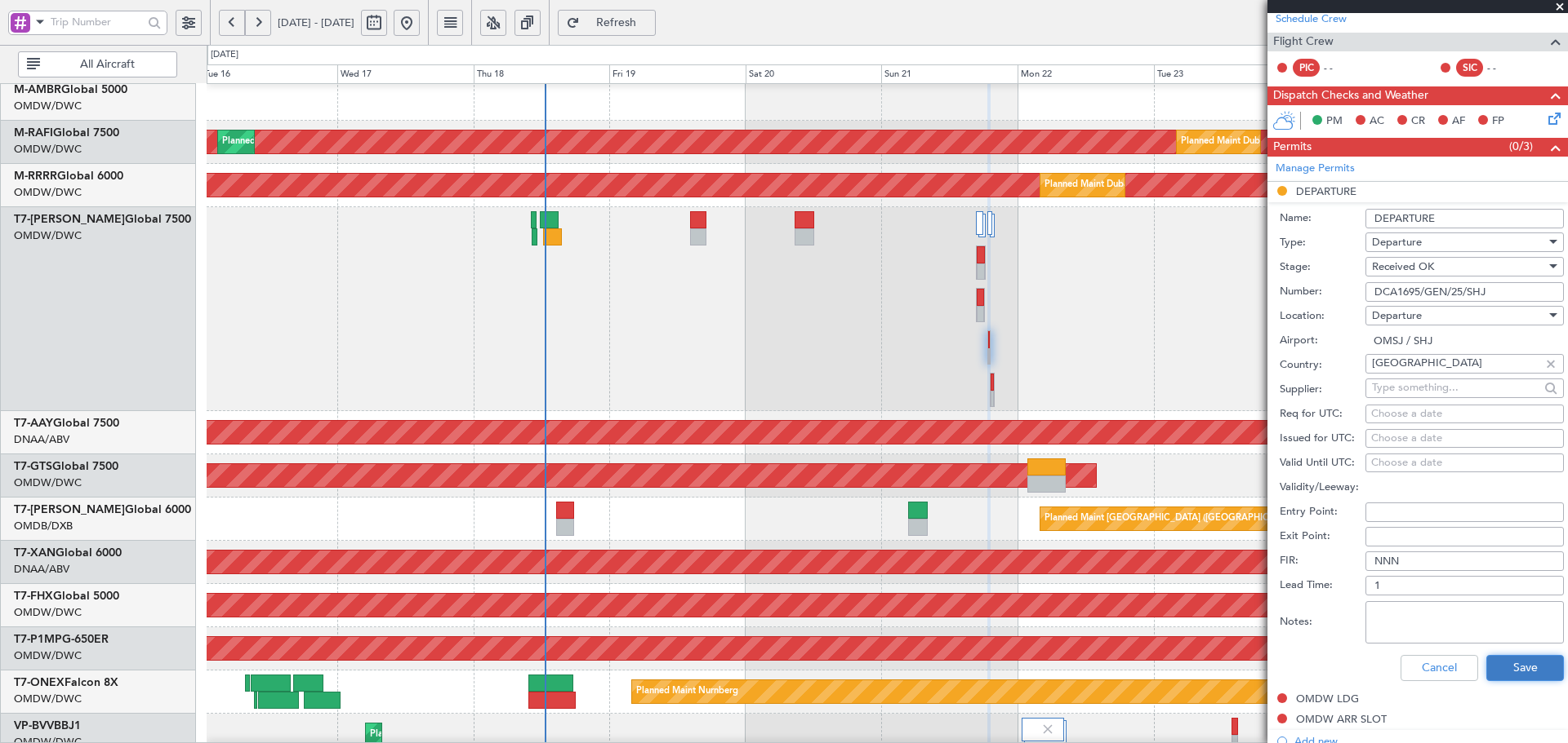
click at [1534, 666] on button "Save" at bounding box center [1524, 667] width 78 height 26
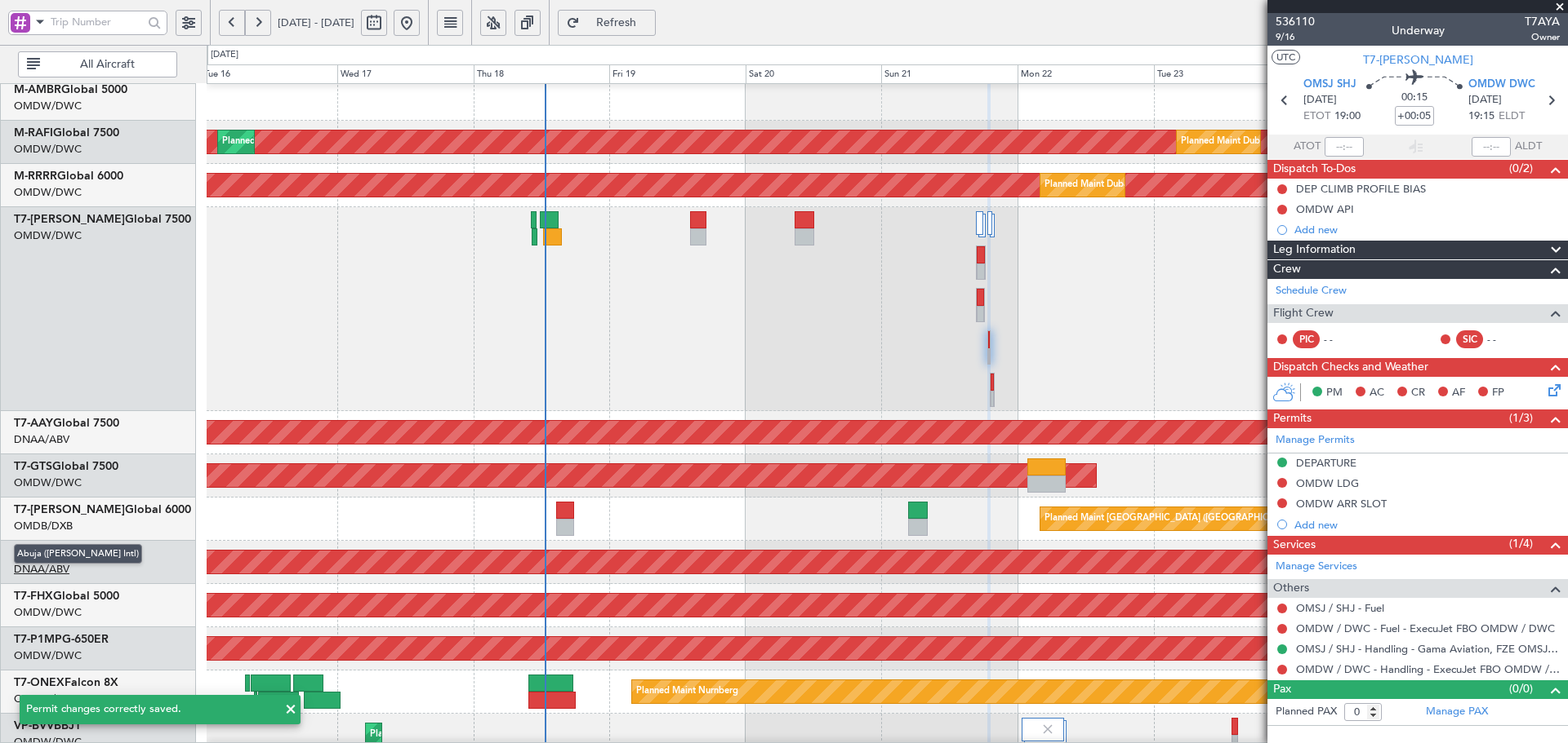
scroll to position [0, 0]
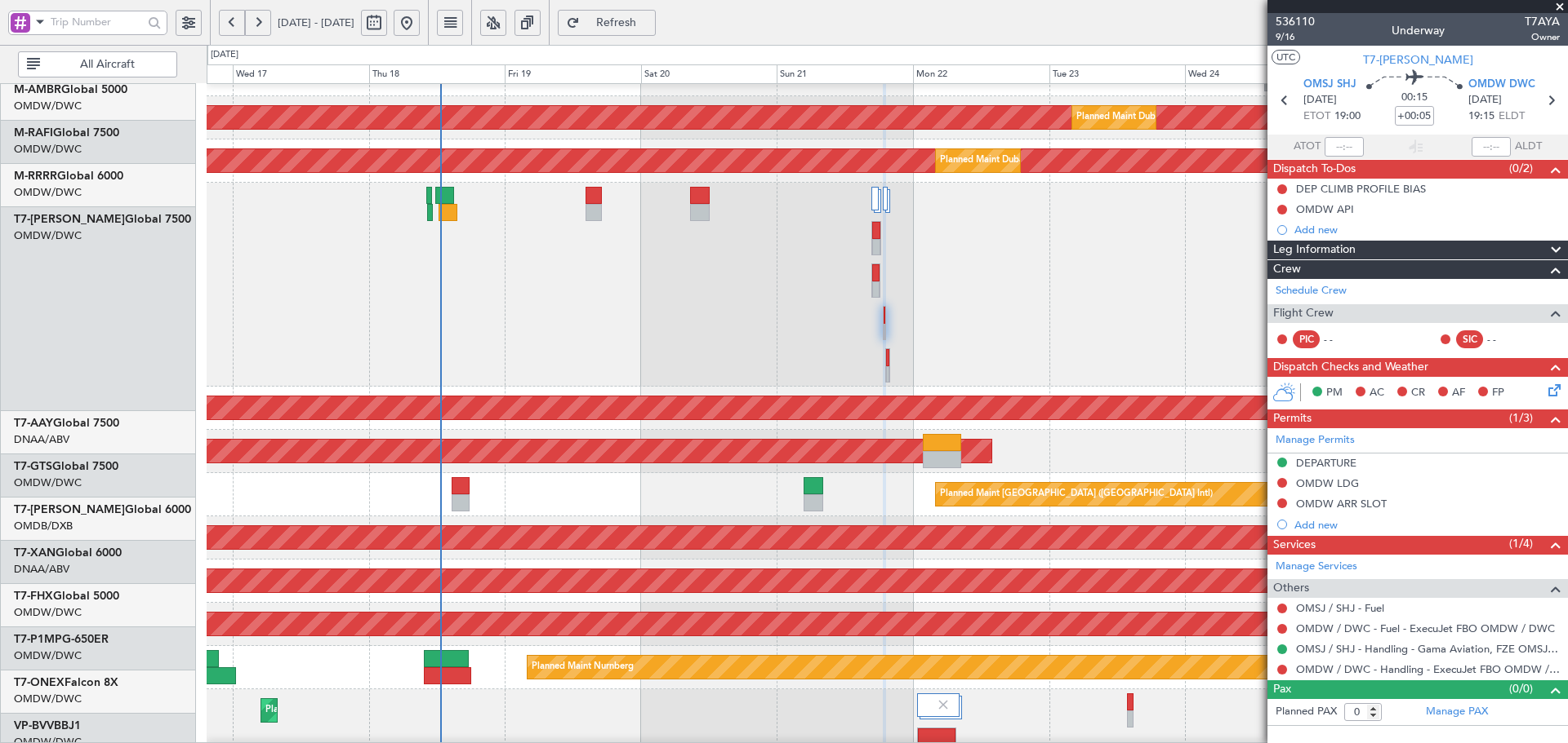
click at [810, 332] on div "Planned Maint Dubai (Al Maktoum Intl)" at bounding box center [887, 284] width 1360 height 204
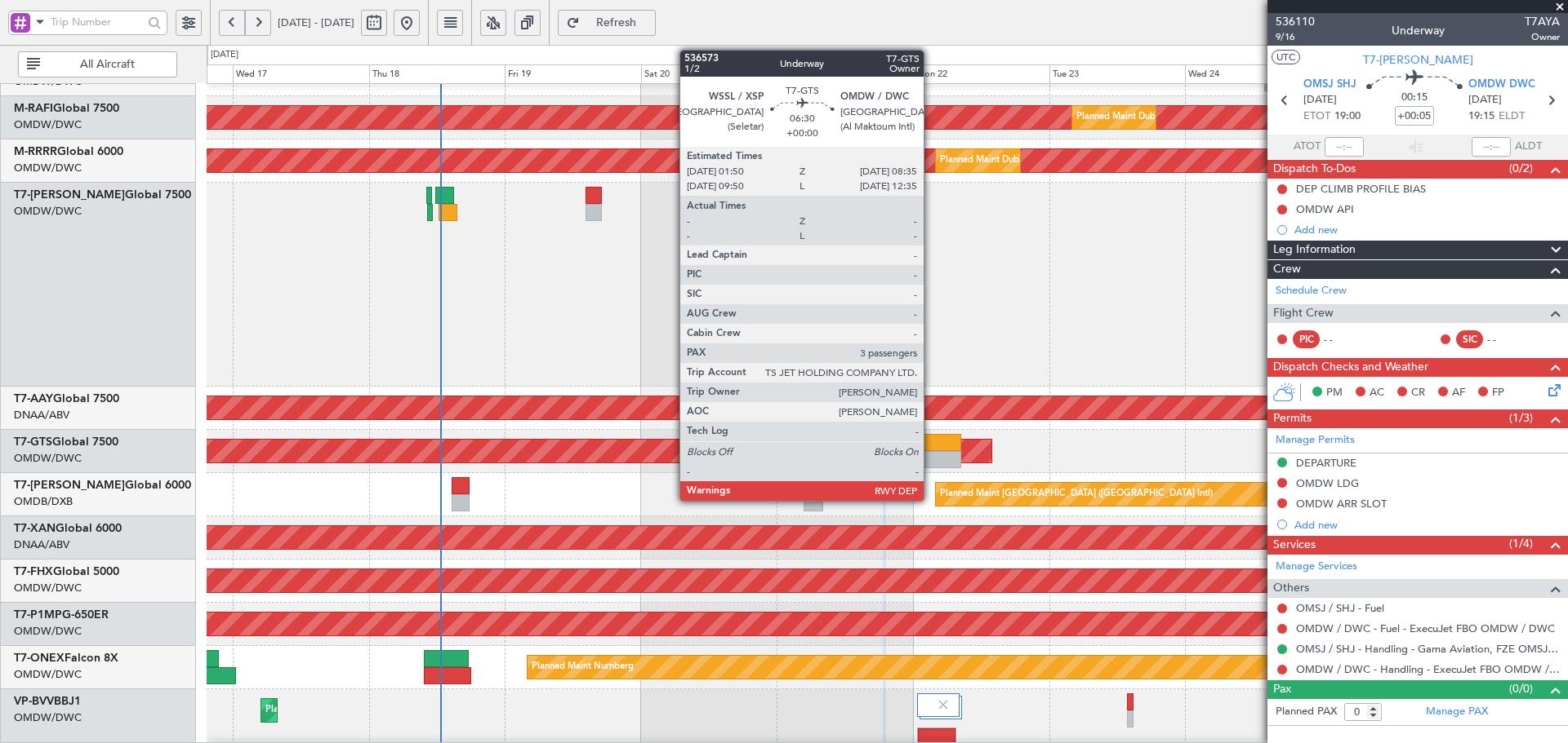
click at [931, 449] on div at bounding box center [942, 442] width 38 height 17
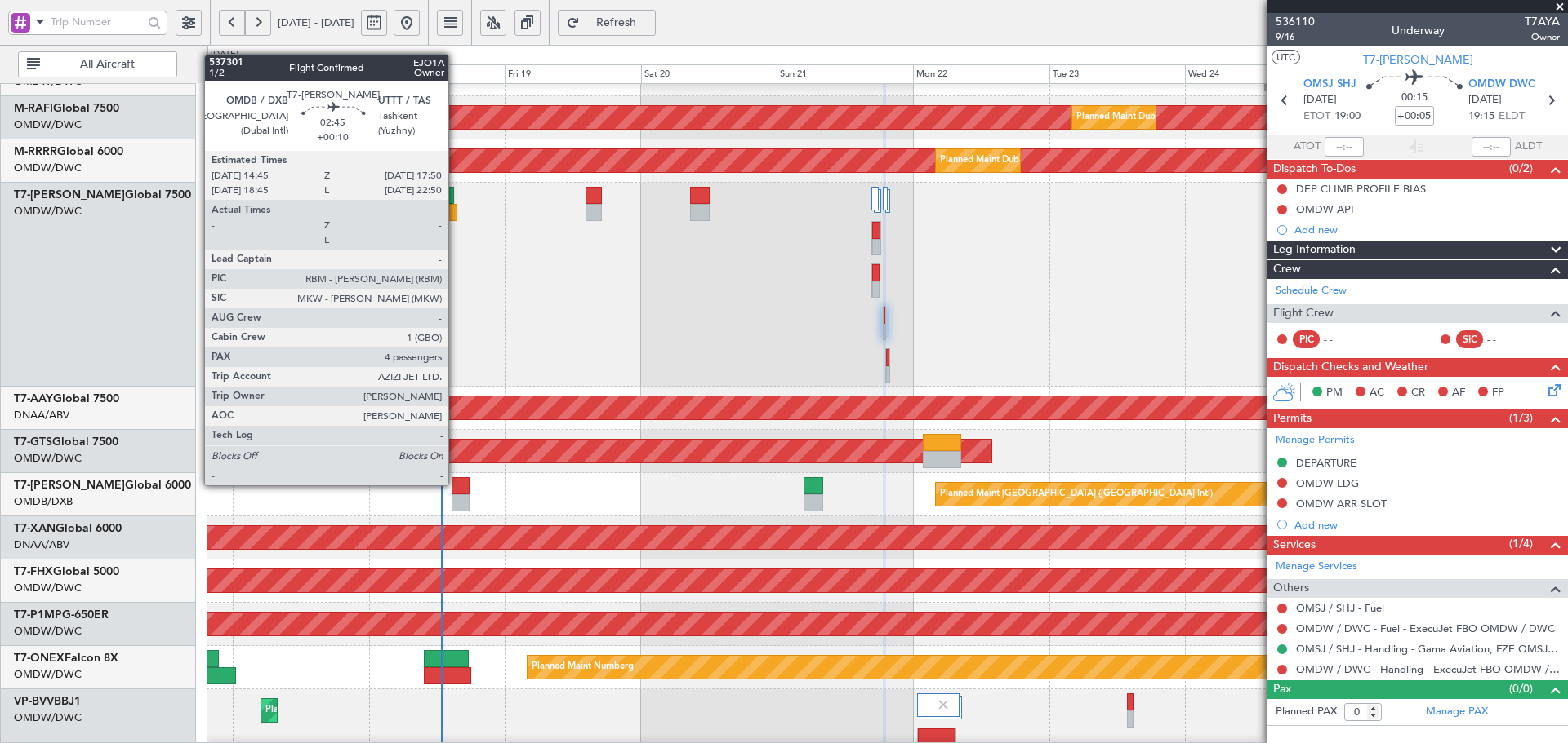
click at [456, 484] on div at bounding box center [460, 486] width 18 height 17
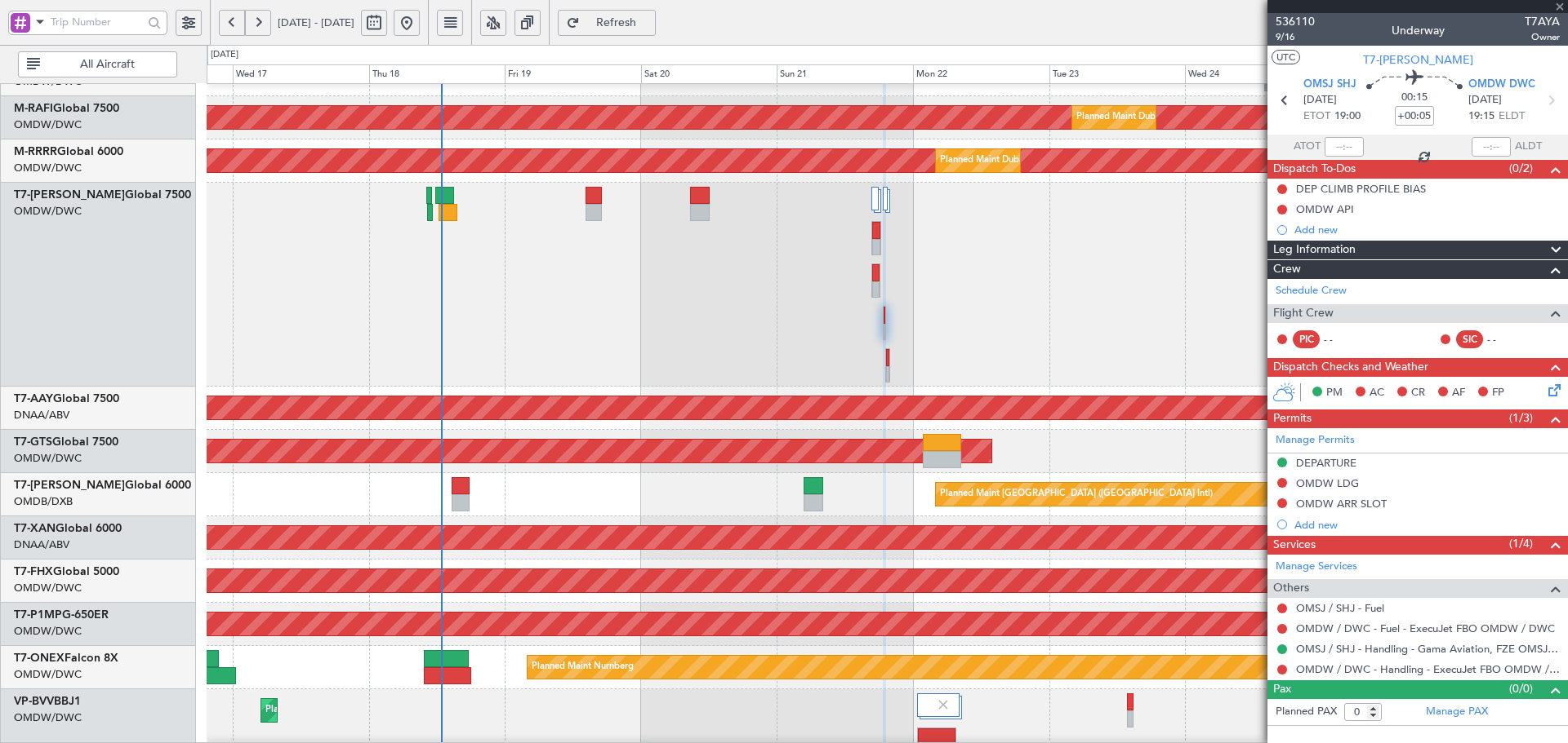
type input "+00:10"
type input "4"
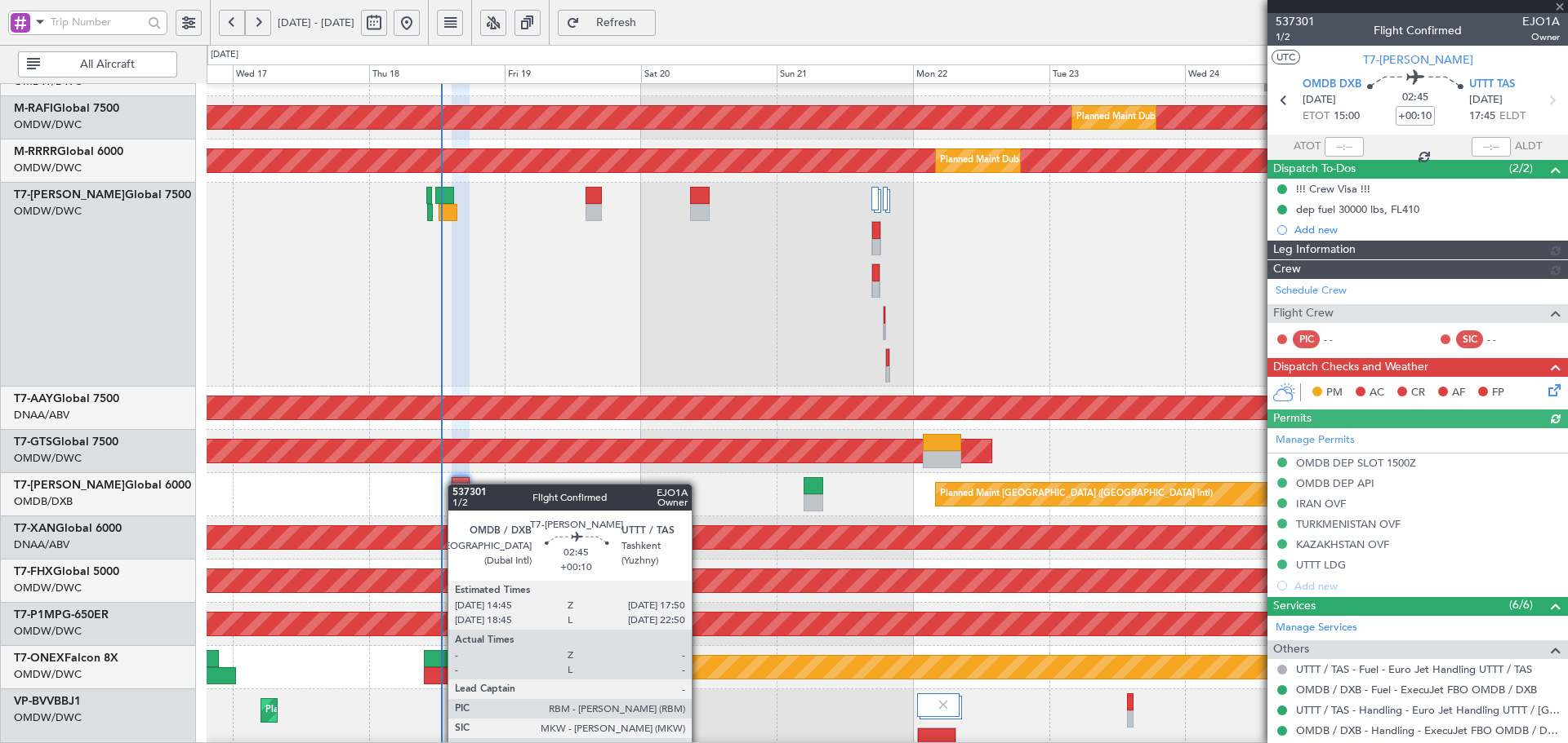
type input "Dherander Fithani (DHF)"
type input "7332"
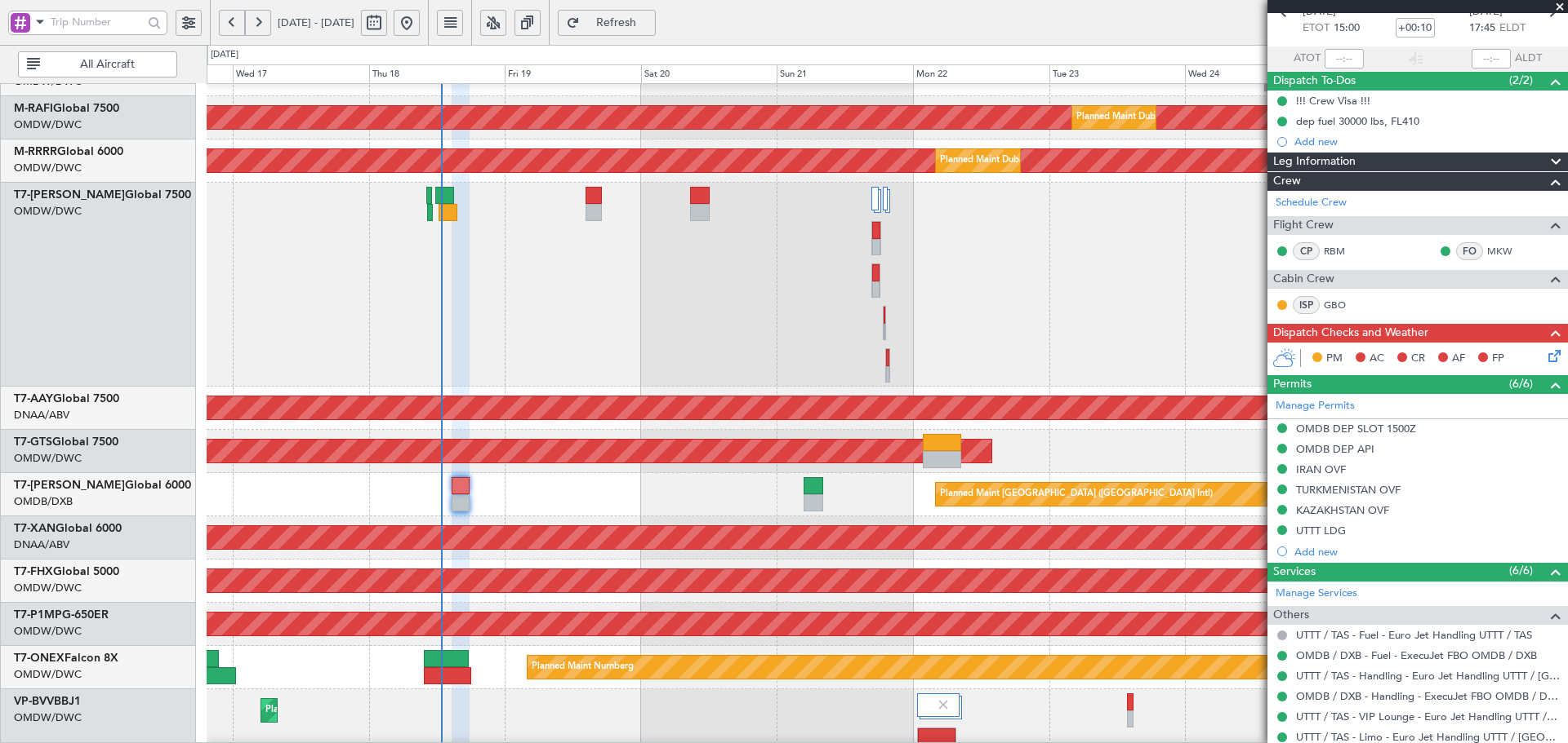
scroll to position [0, 0]
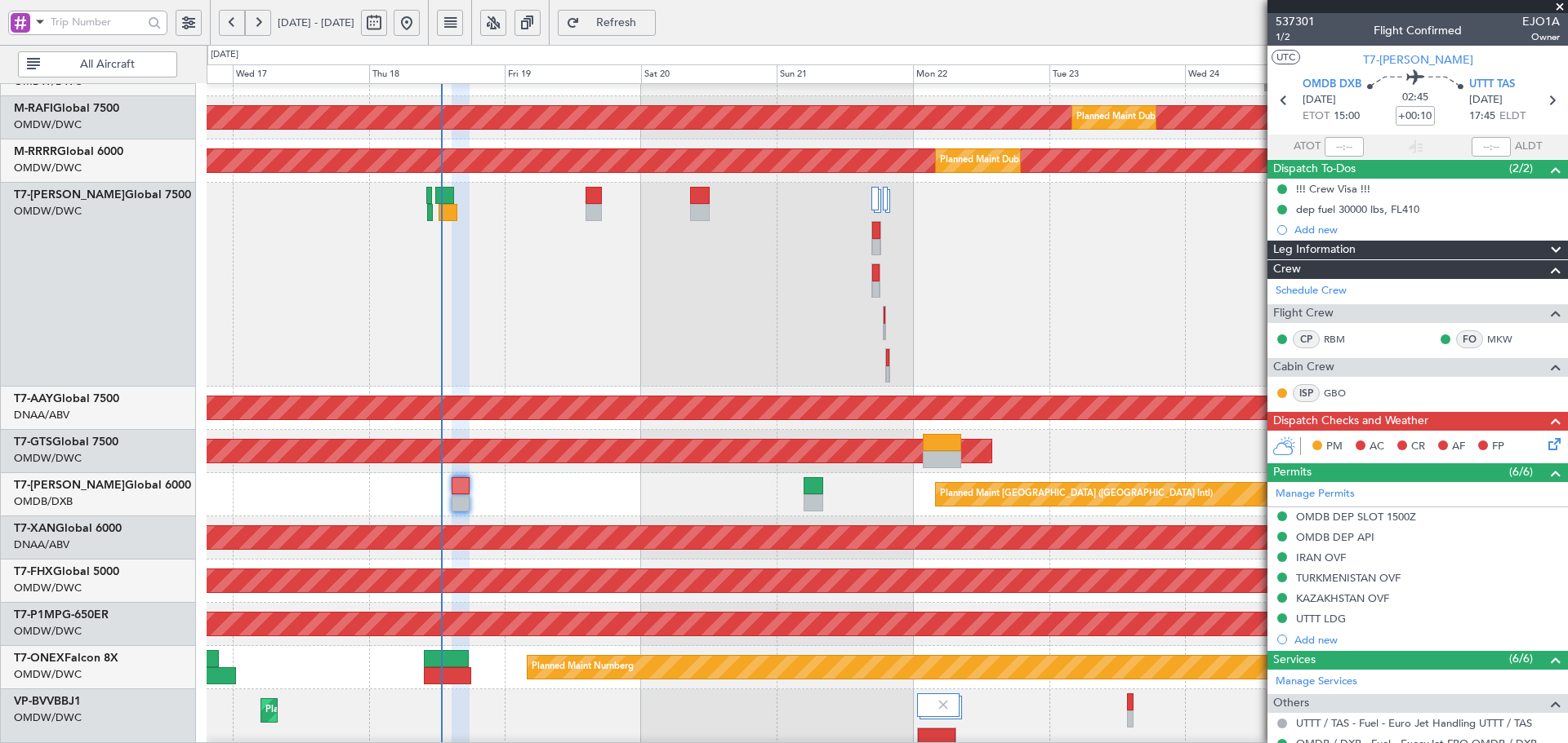
click at [649, 25] on span "Refresh" at bounding box center [617, 23] width 67 height 11
type input "Dherander Fithani (DHF)"
type input "7332"
click at [1545, 443] on icon at bounding box center [1552, 441] width 13 height 13
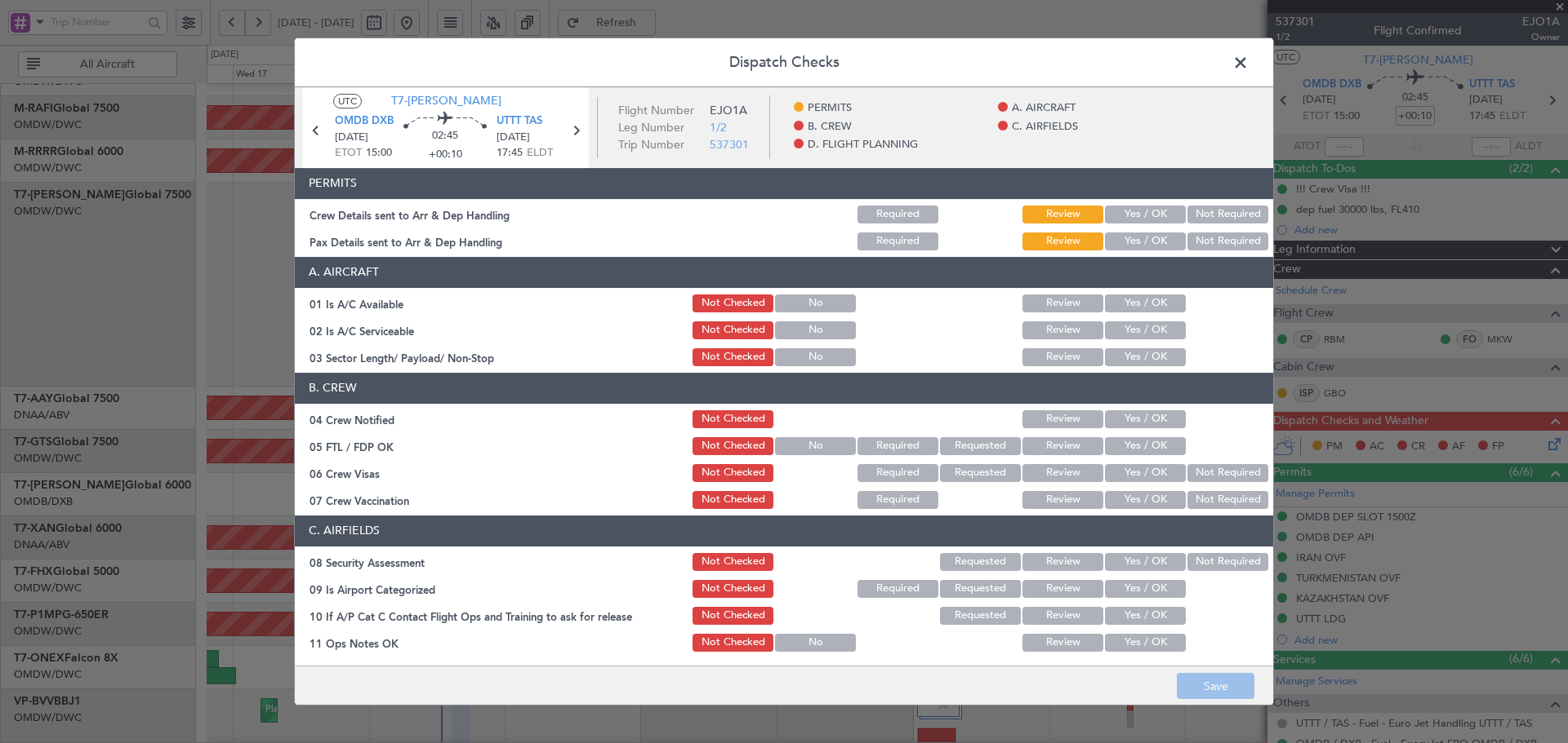
click at [1248, 63] on span at bounding box center [1248, 67] width 0 height 33
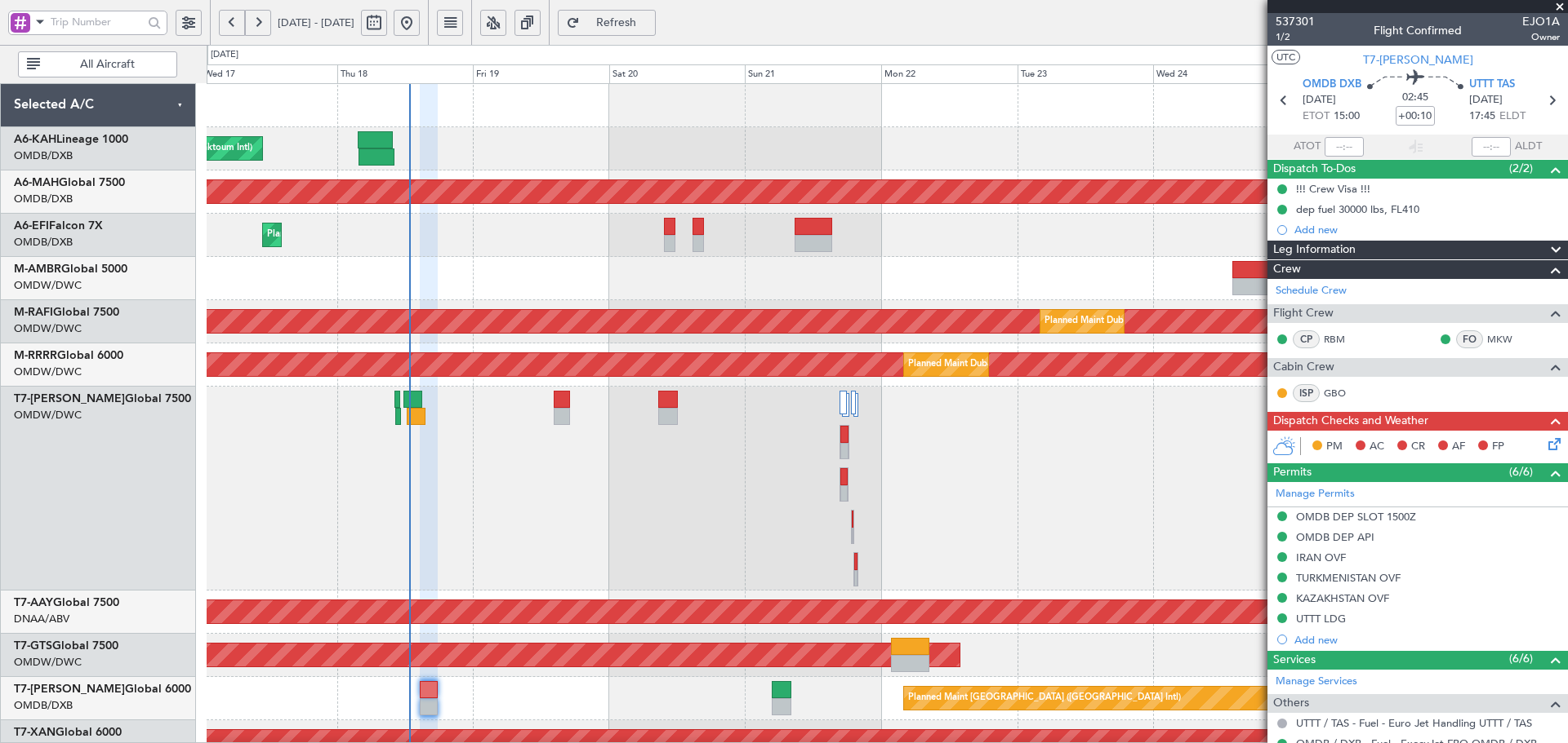
click at [489, 543] on div "Planned Maint Dubai (Al Maktoum Intl)" at bounding box center [887, 488] width 1360 height 204
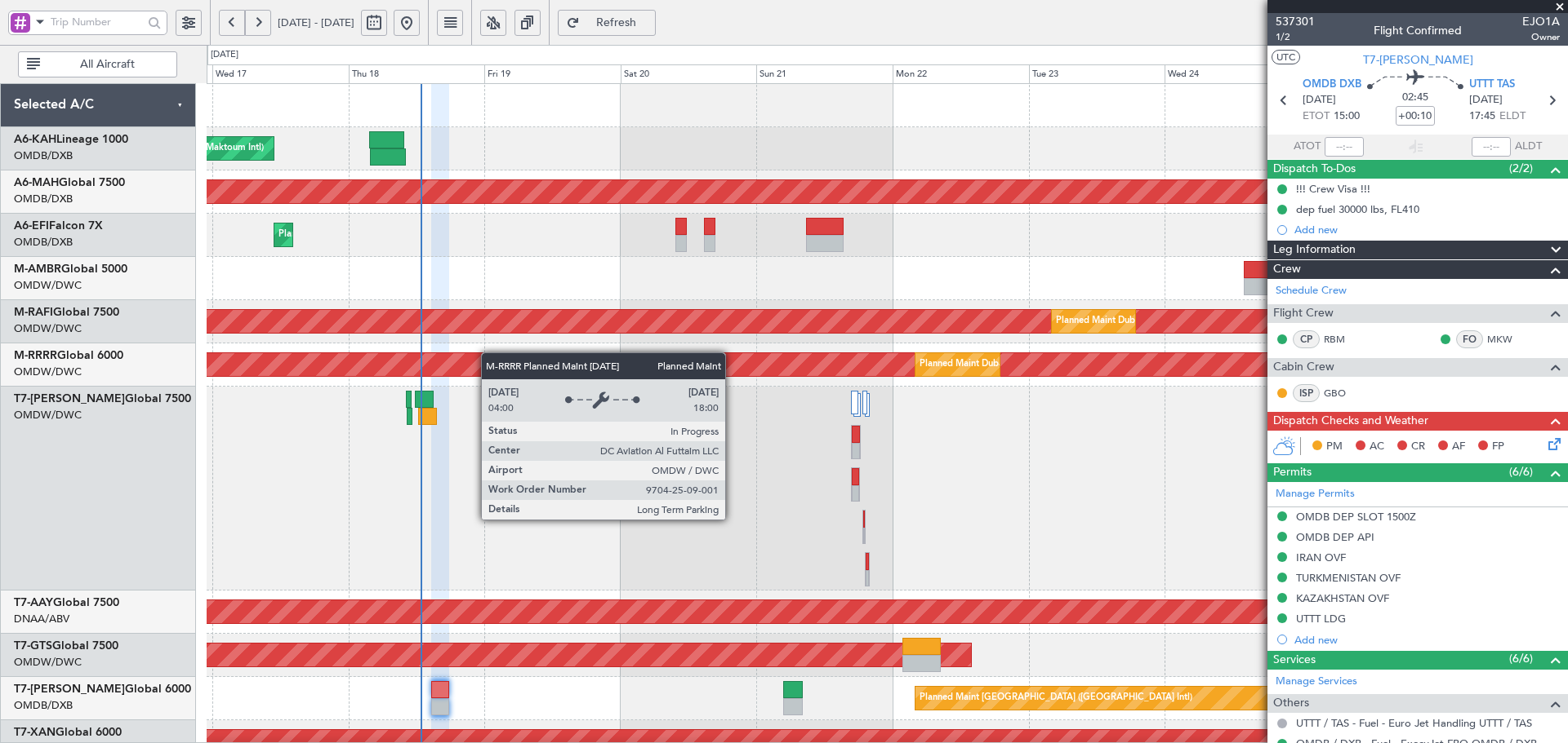
click at [488, 367] on div "Planned Maint Dubai (Al Maktoum Intl) Planned Maint Dubai (Dubai Intl) Planned …" at bounding box center [887, 678] width 1360 height 1188
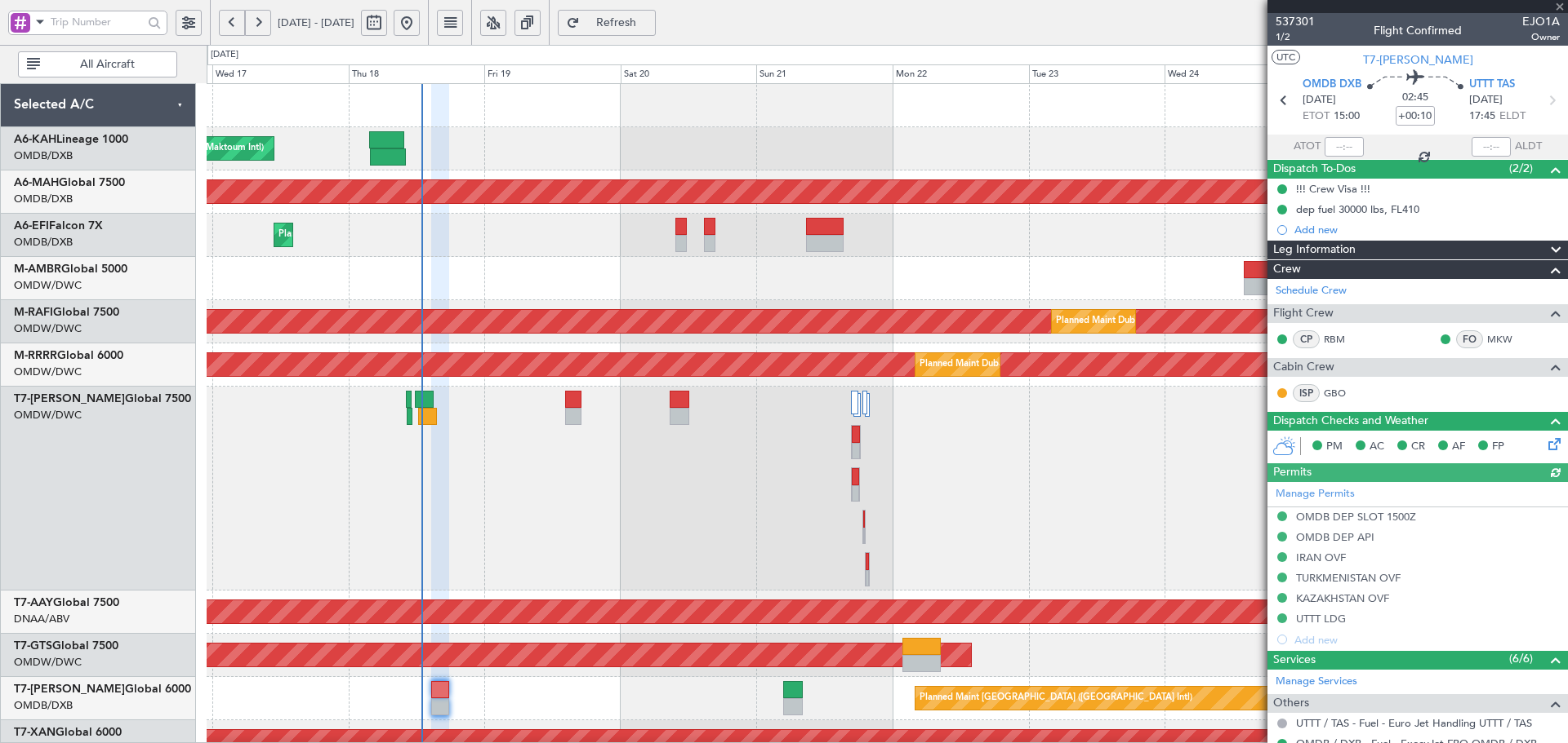
type input "Dherander Fithani (DHF)"
type input "7332"
type input "Dherander Fithani (DHF)"
type input "7332"
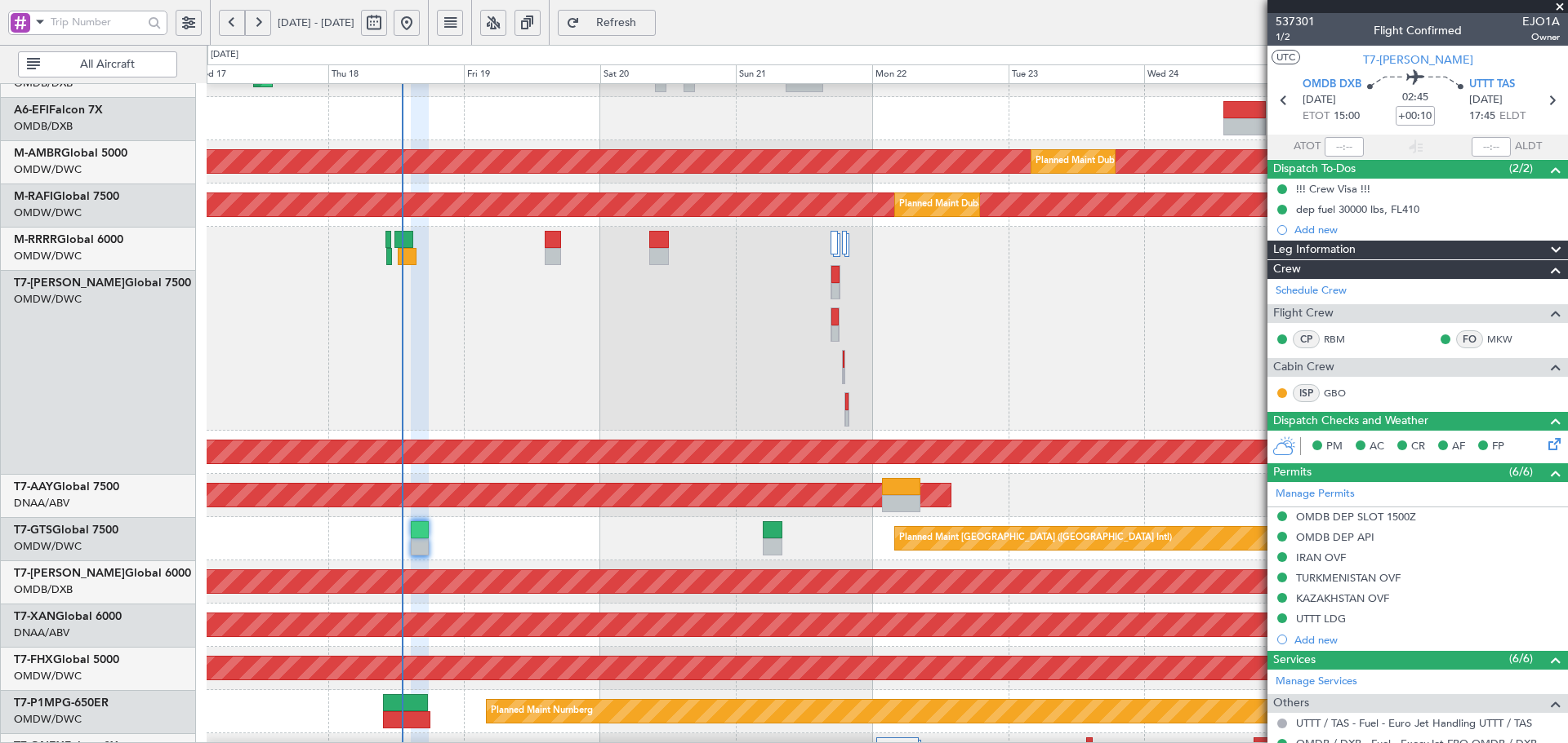
scroll to position [165, 0]
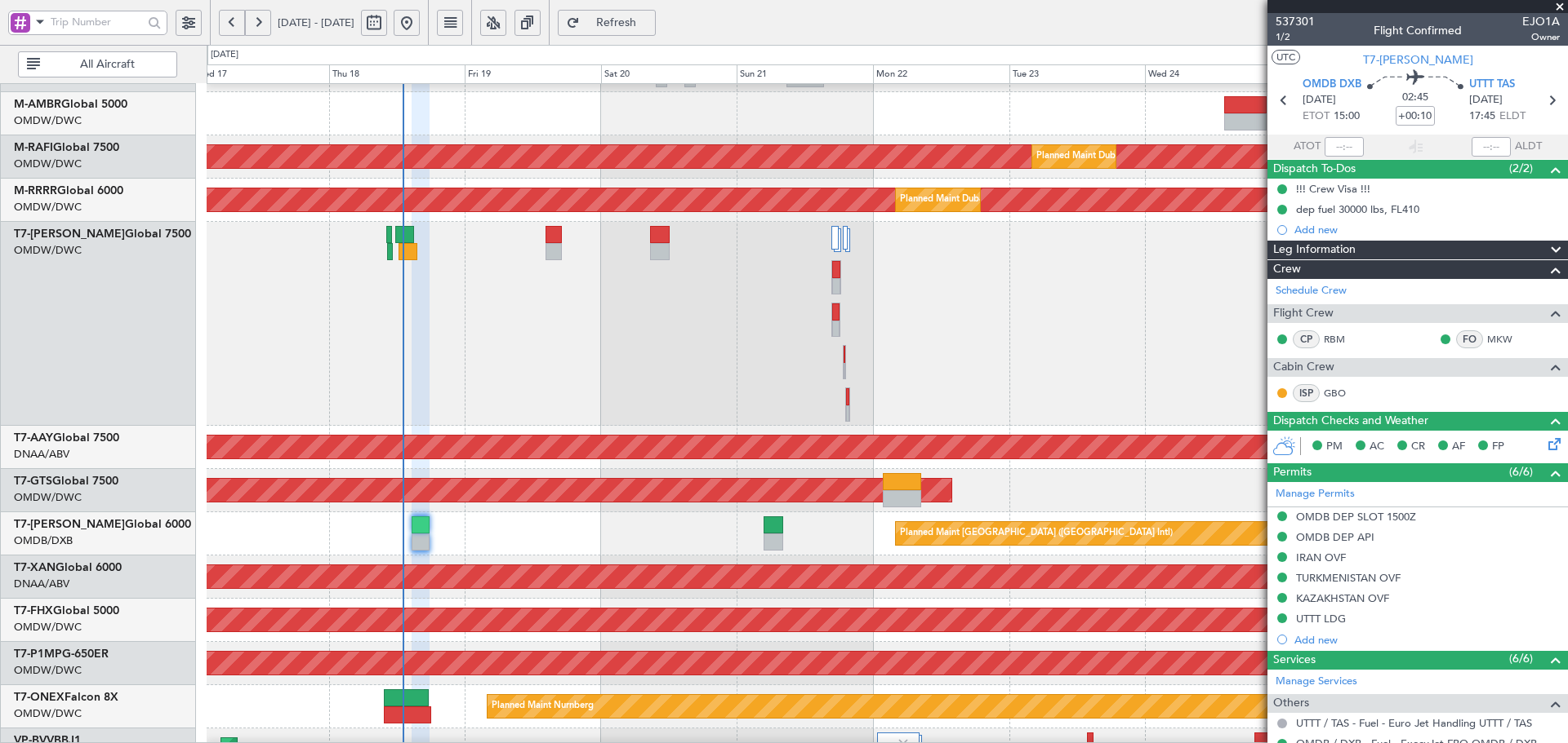
click at [592, 405] on div "Planned Maint Dubai (Al Maktoum Intl)" at bounding box center [887, 324] width 1360 height 204
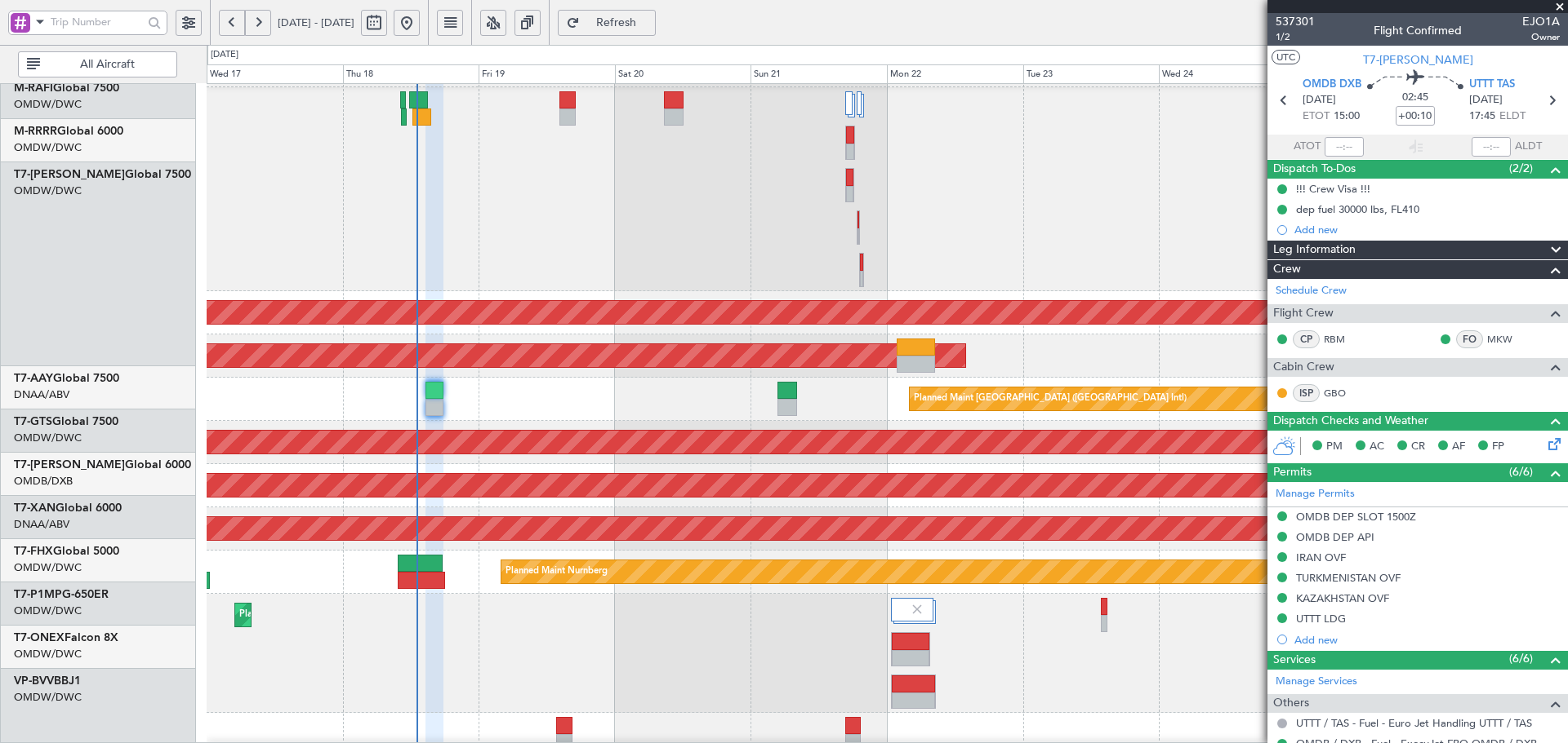
scroll to position [306, 0]
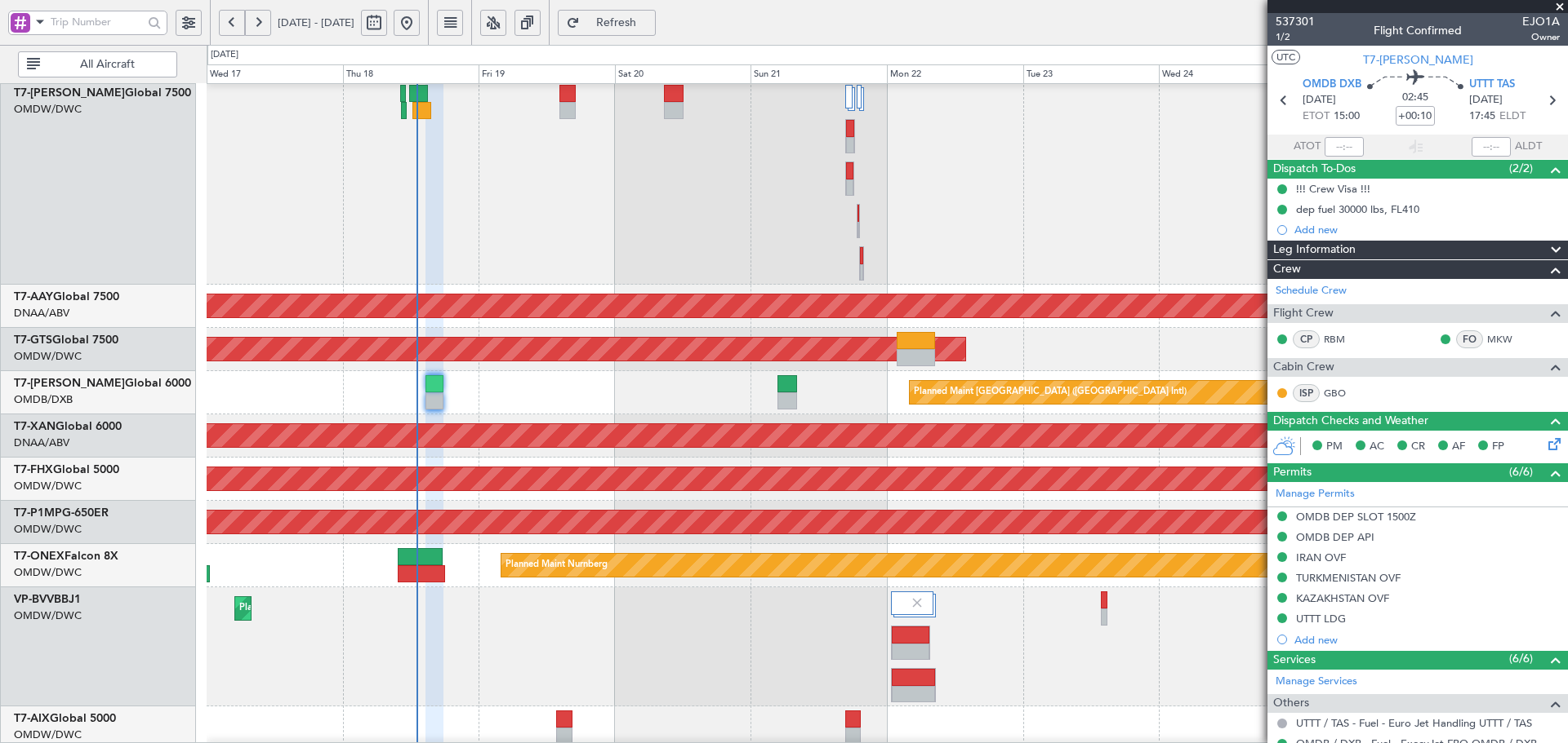
click at [496, 171] on div "Planned Maint Dubai (Al Maktoum Intl)" at bounding box center [887, 182] width 1360 height 204
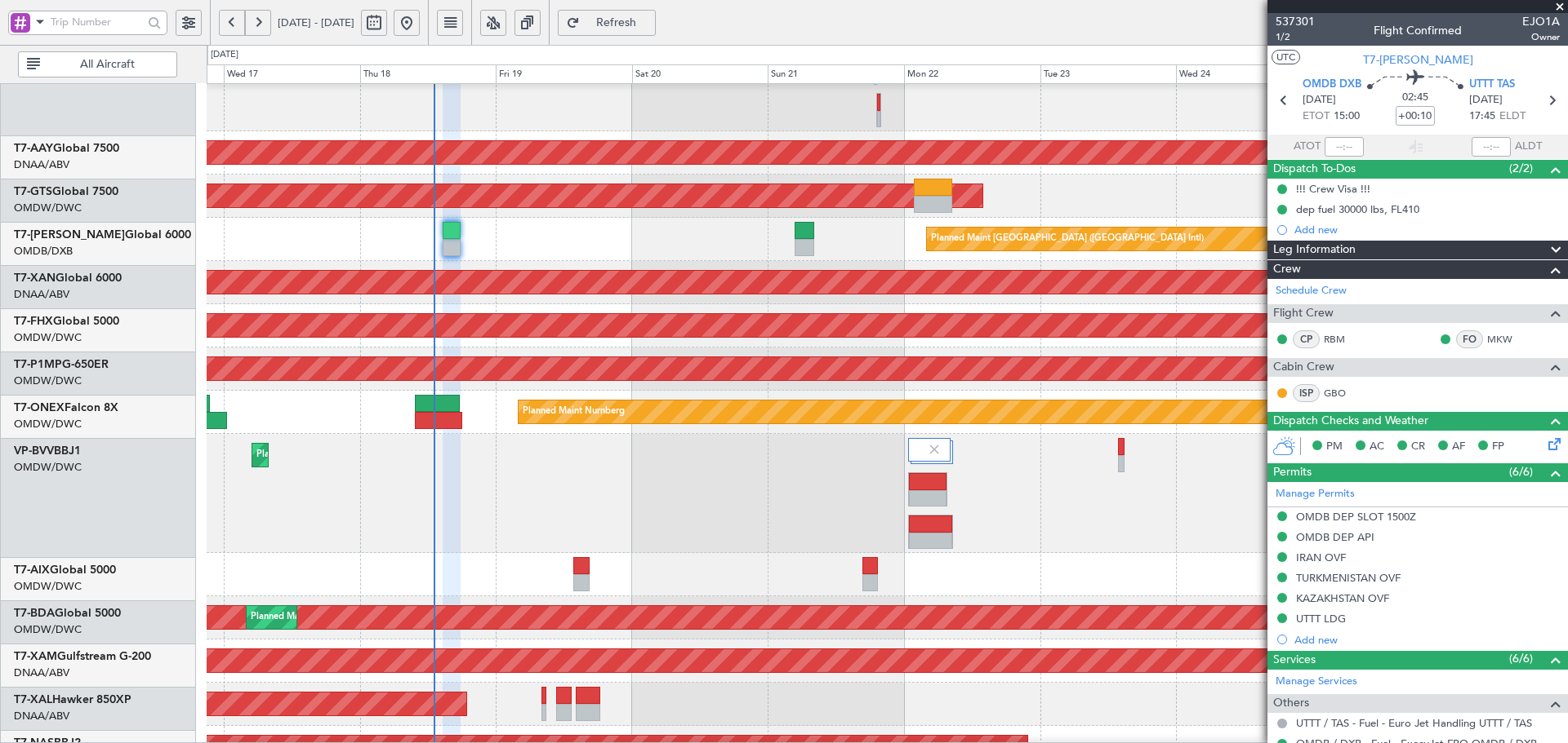
scroll to position [460, 0]
click at [457, 555] on div at bounding box center [887, 574] width 1360 height 43
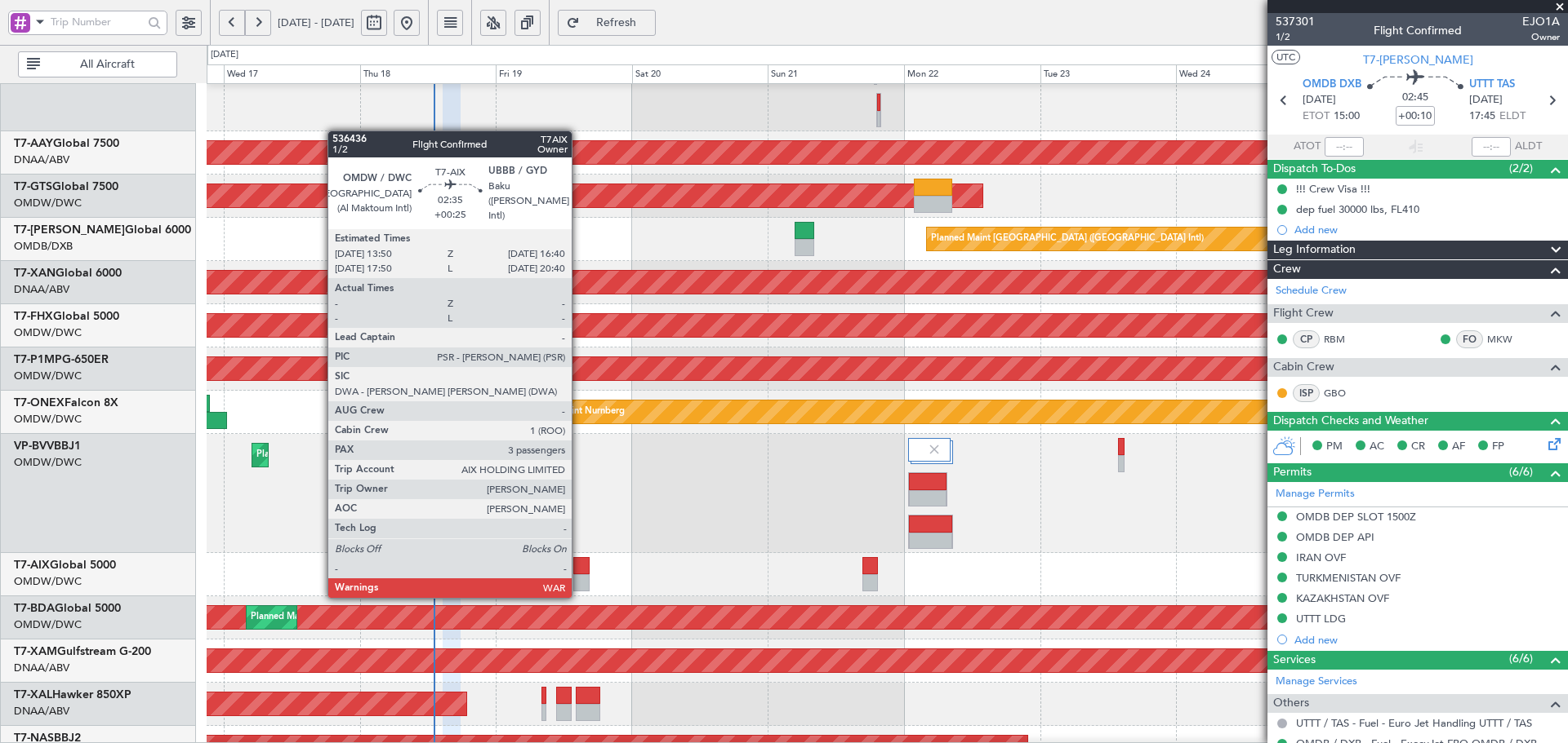
click at [579, 578] on div at bounding box center [580, 583] width 16 height 17
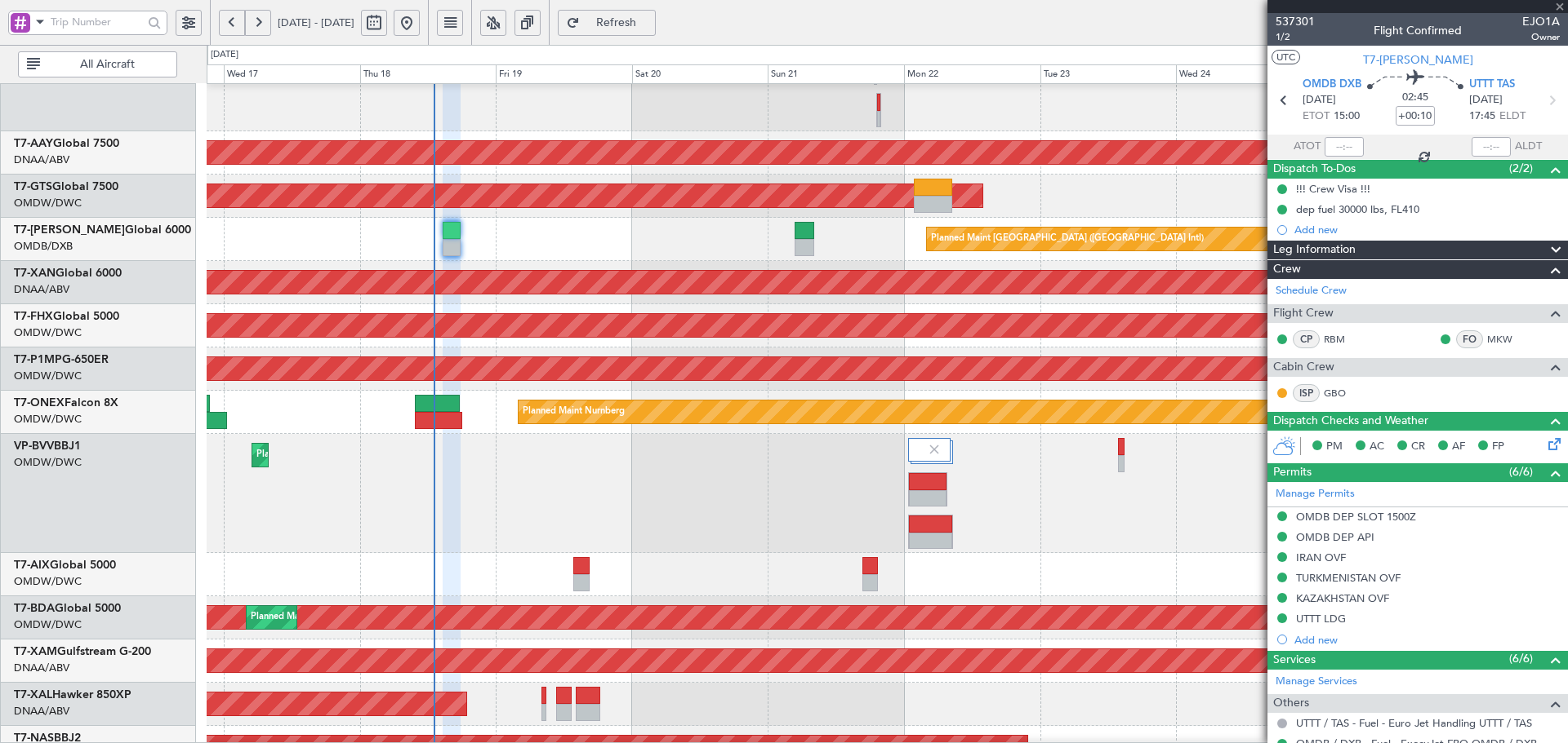
type input "+00:25"
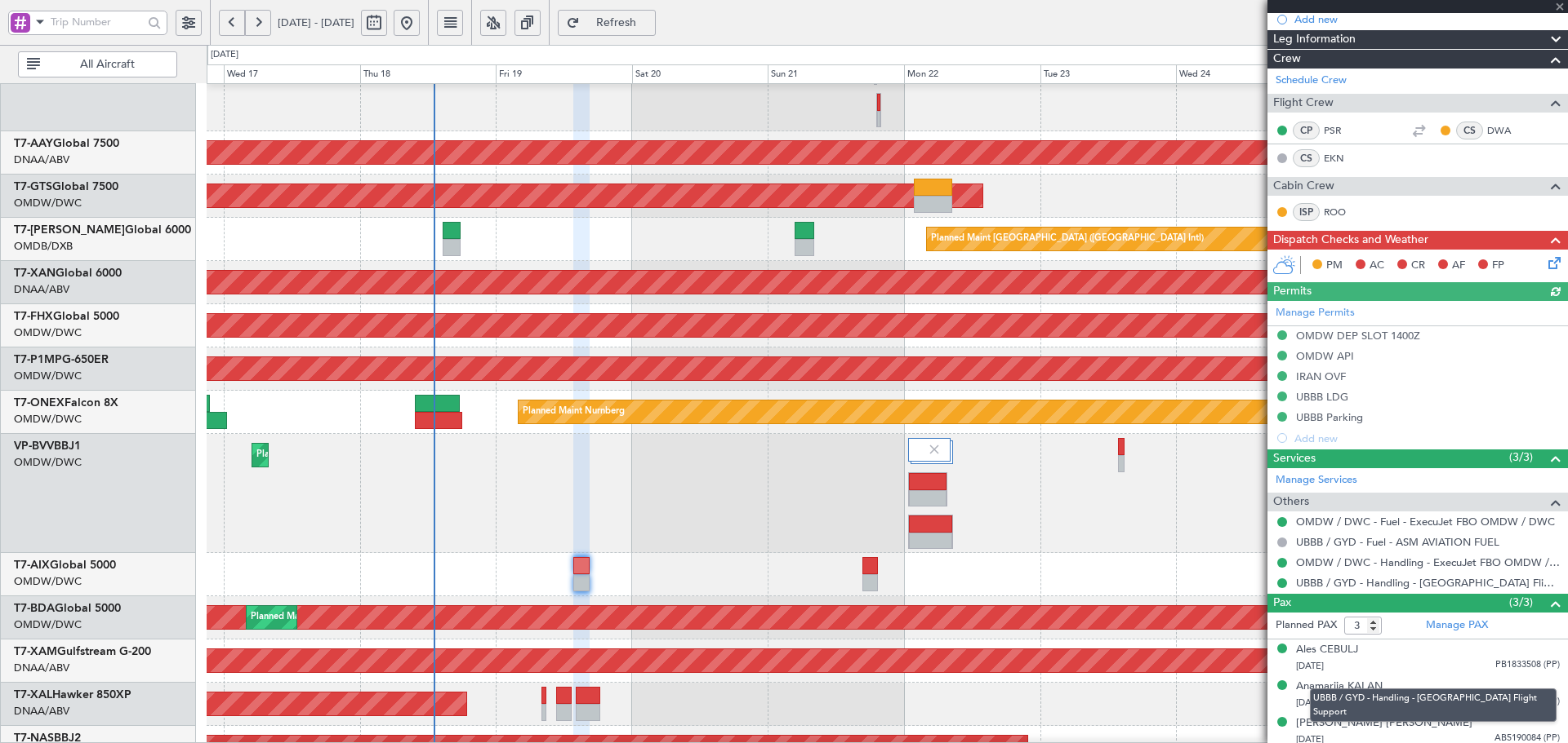
scroll to position [257, 0]
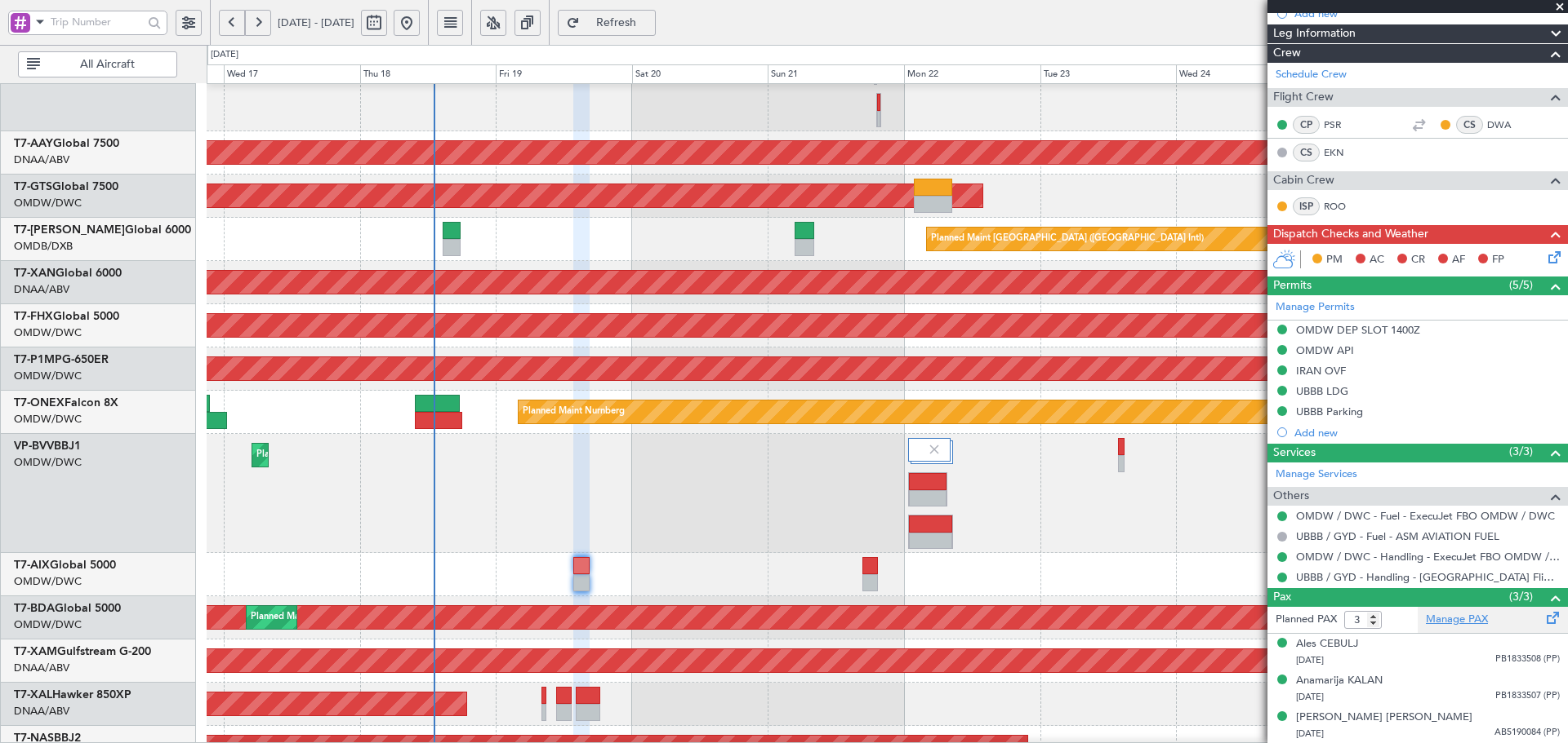
click at [1463, 623] on link "Manage PAX" at bounding box center [1456, 619] width 62 height 16
click at [649, 18] on span "Refresh" at bounding box center [617, 23] width 67 height 11
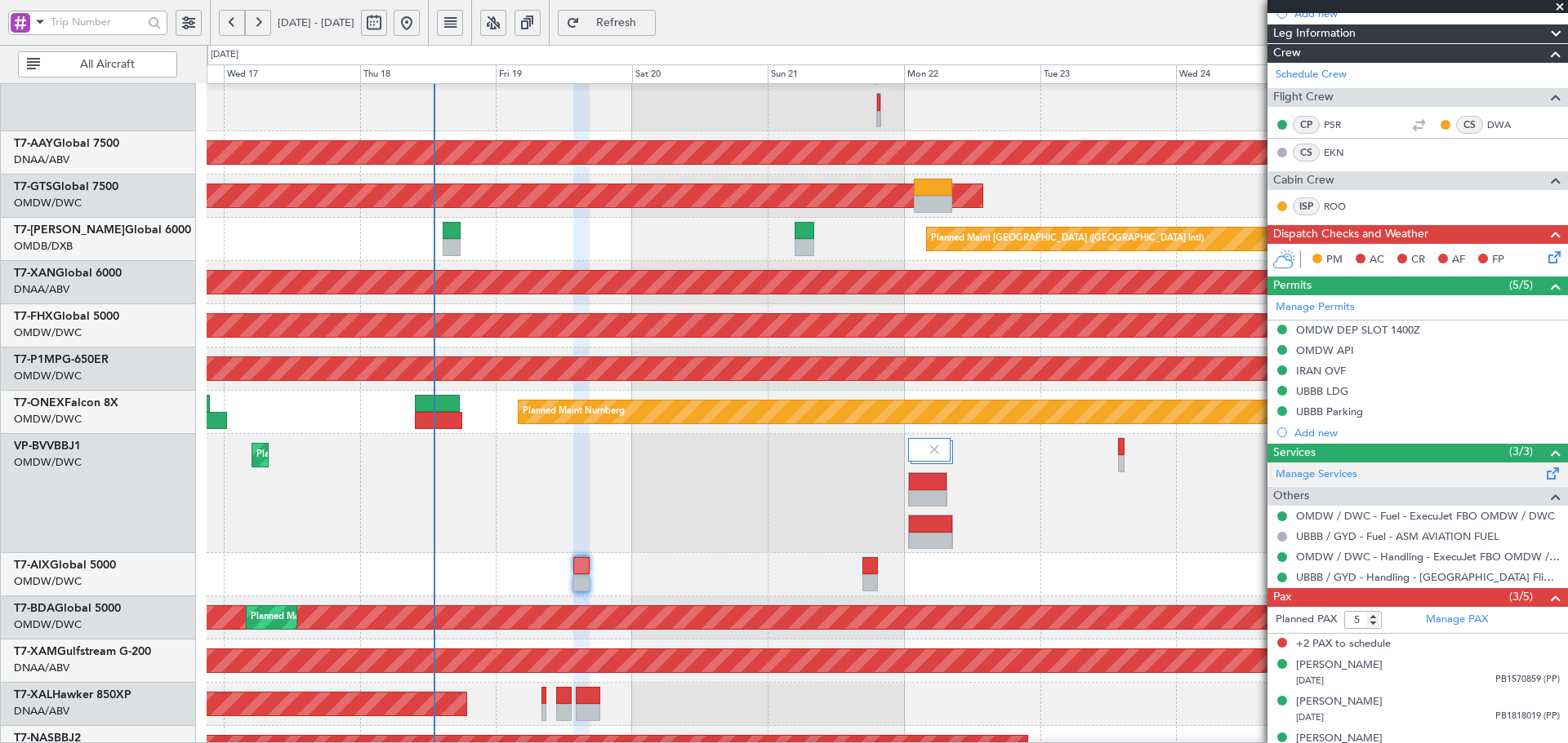
scroll to position [279, 0]
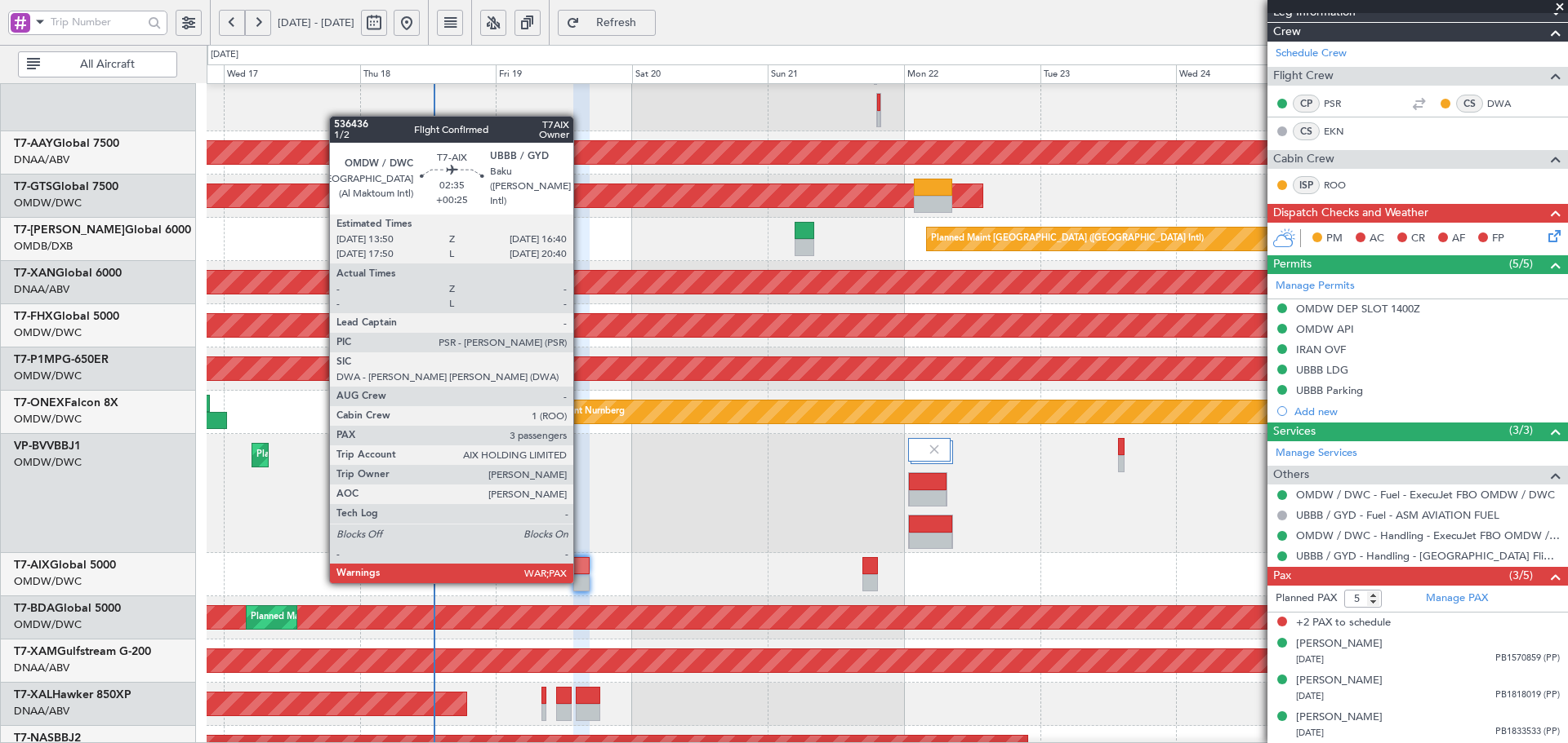
click at [580, 566] on div at bounding box center [580, 566] width 16 height 17
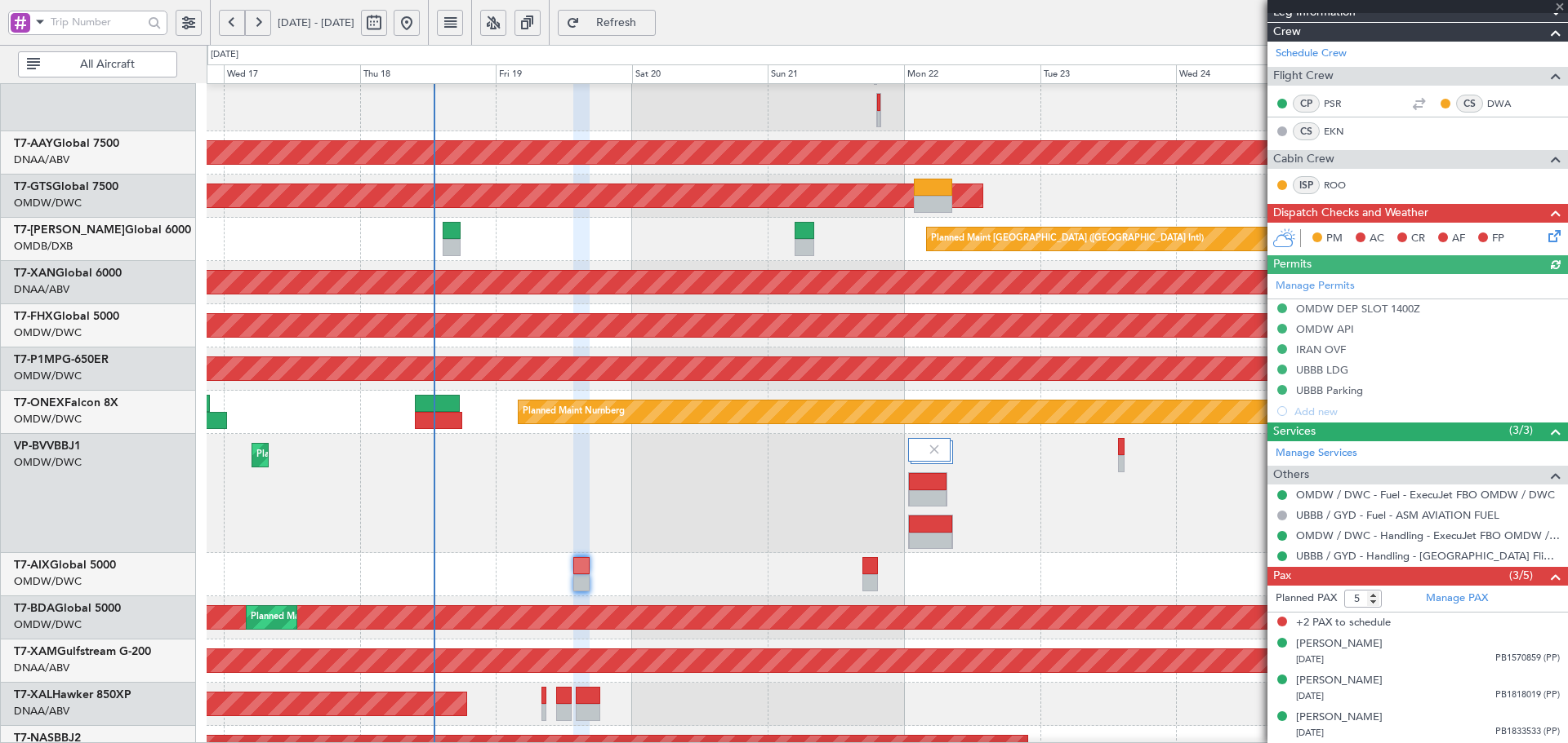
type input "3"
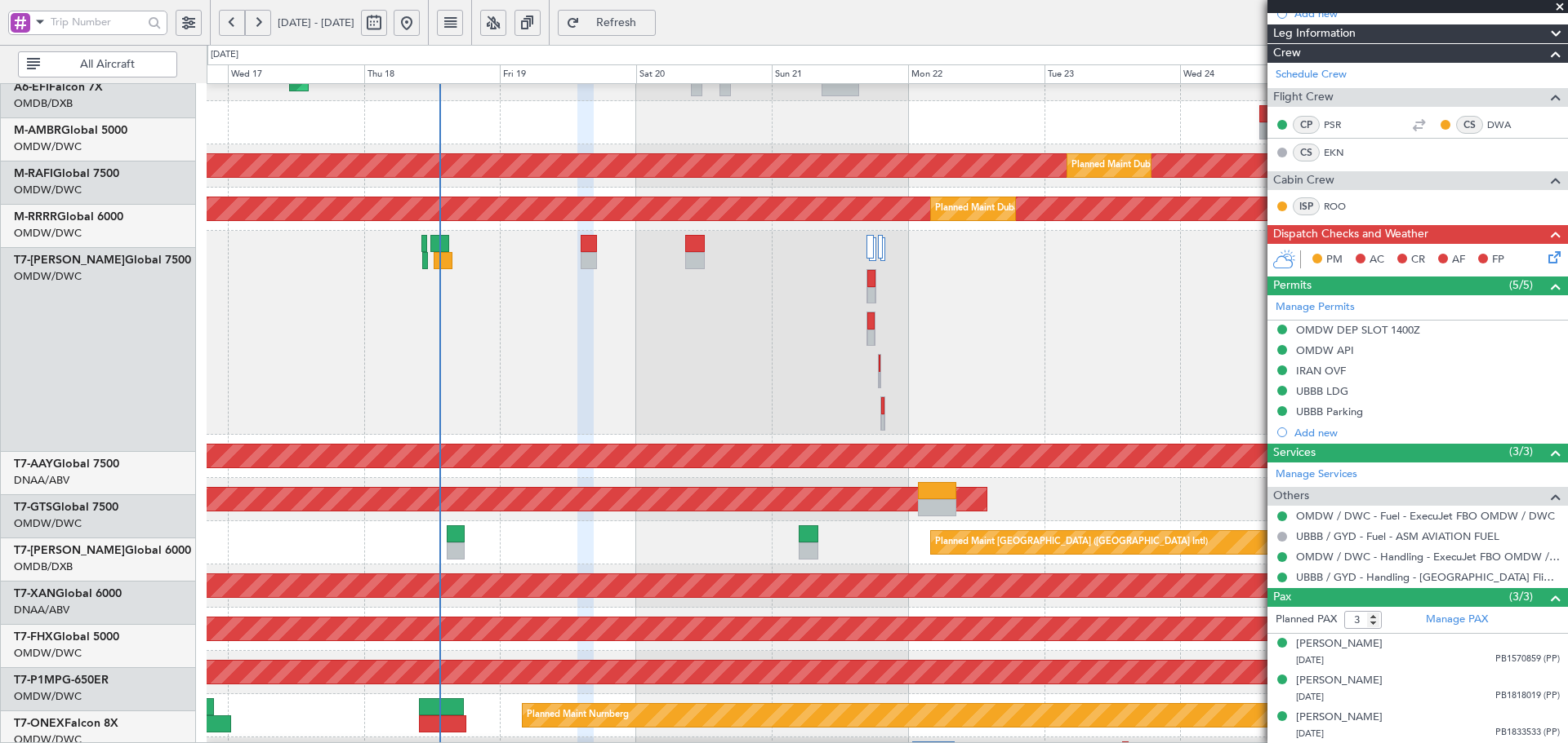
scroll to position [124, 0]
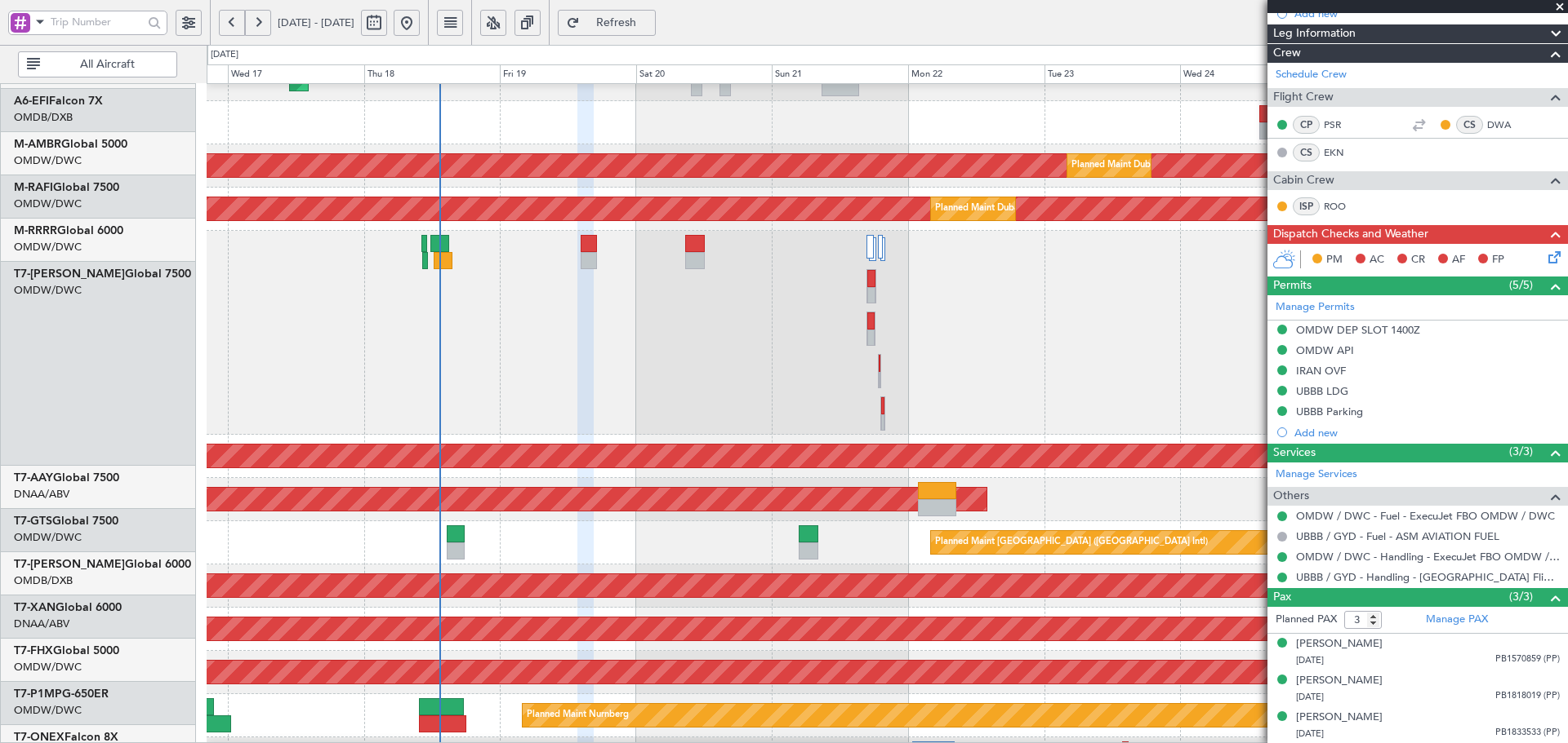
click at [644, 511] on div "AOG Maint [GEOGRAPHIC_DATA] (Seletar)" at bounding box center [361, 500] width 1251 height 23
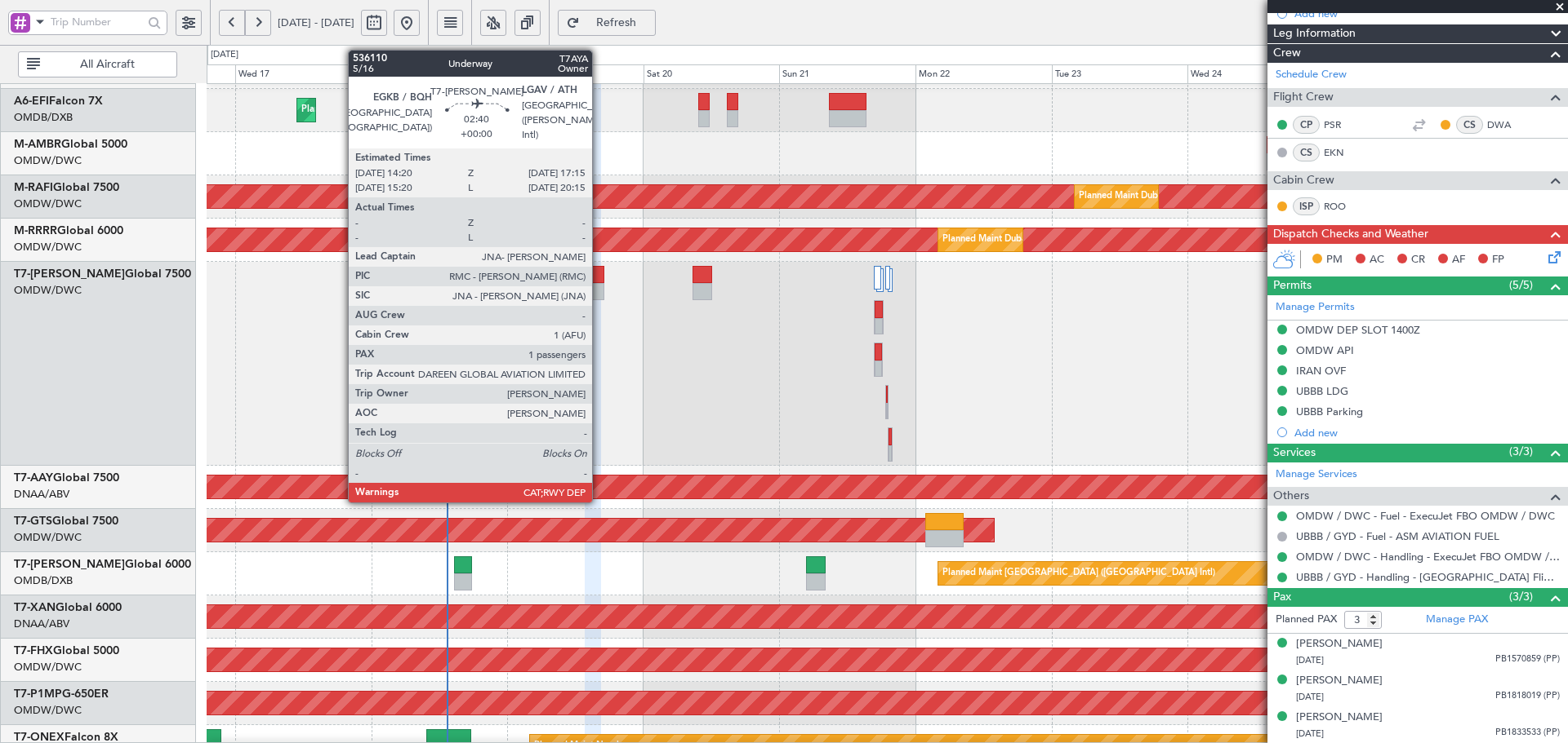
click at [597, 274] on div at bounding box center [597, 275] width 17 height 17
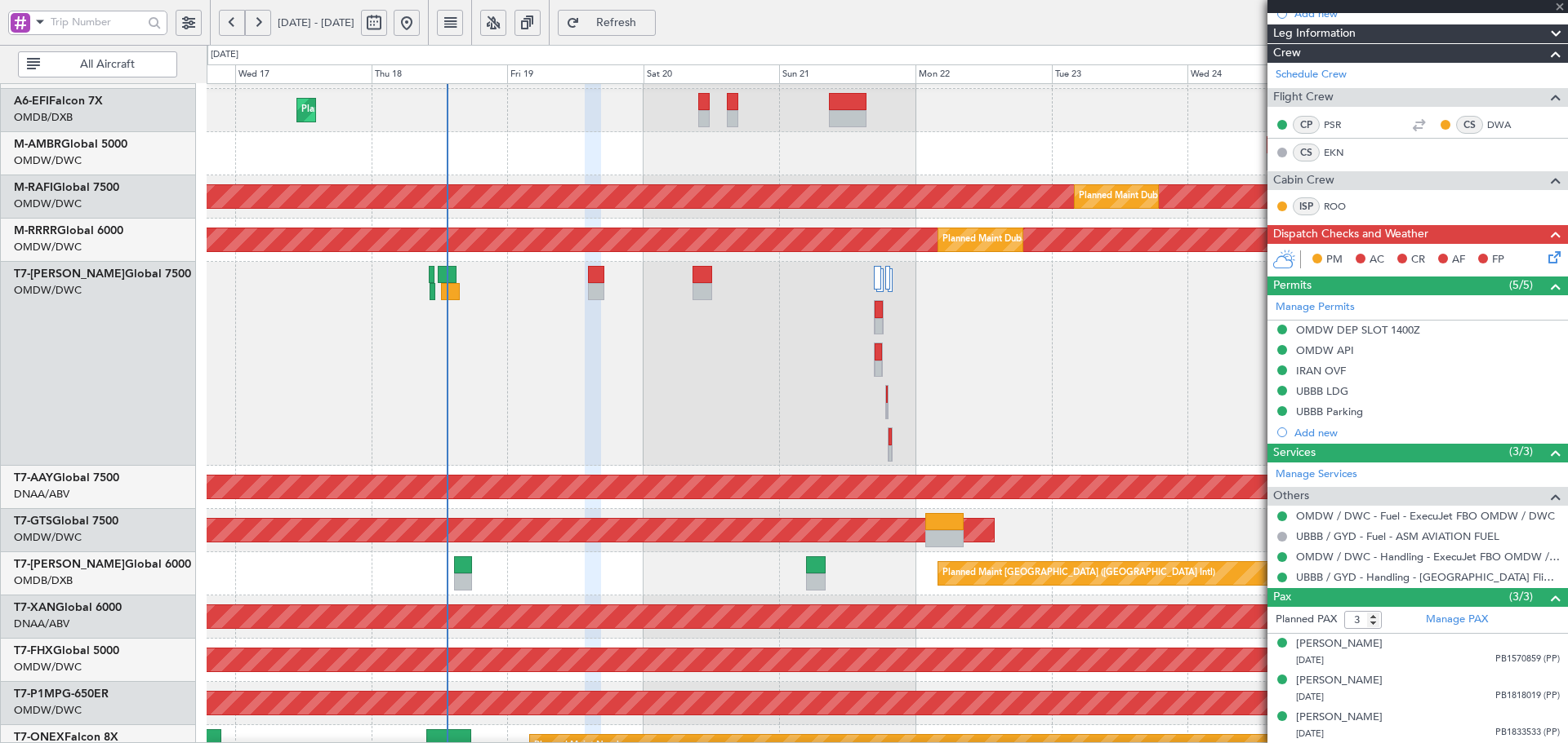
type input "1"
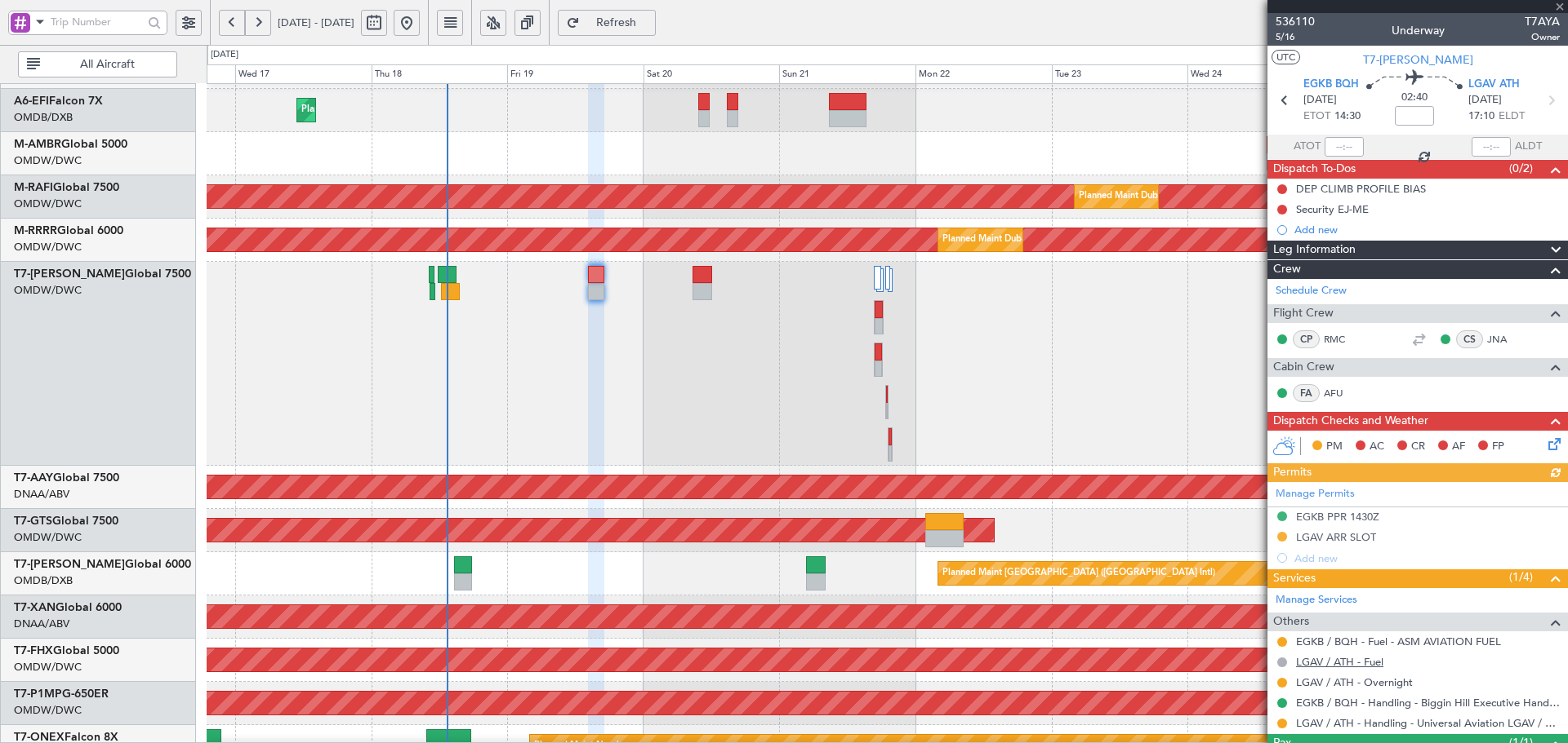
scroll to position [73, 0]
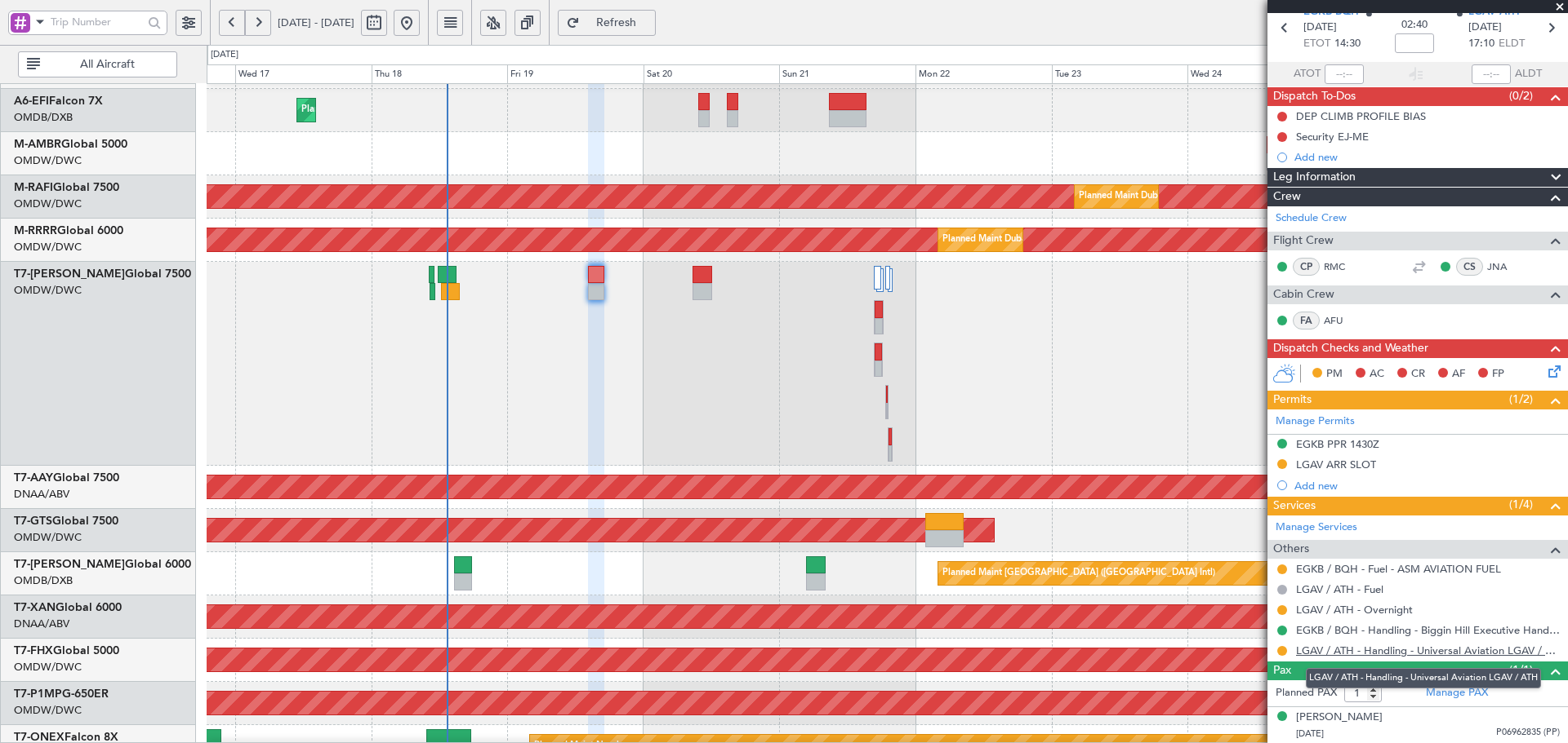
click at [1422, 653] on link "LGAV / ATH - Handling - Universal Aviation LGAV / ATH" at bounding box center [1427, 651] width 263 height 13
click at [640, 15] on button "Refresh" at bounding box center [606, 22] width 98 height 26
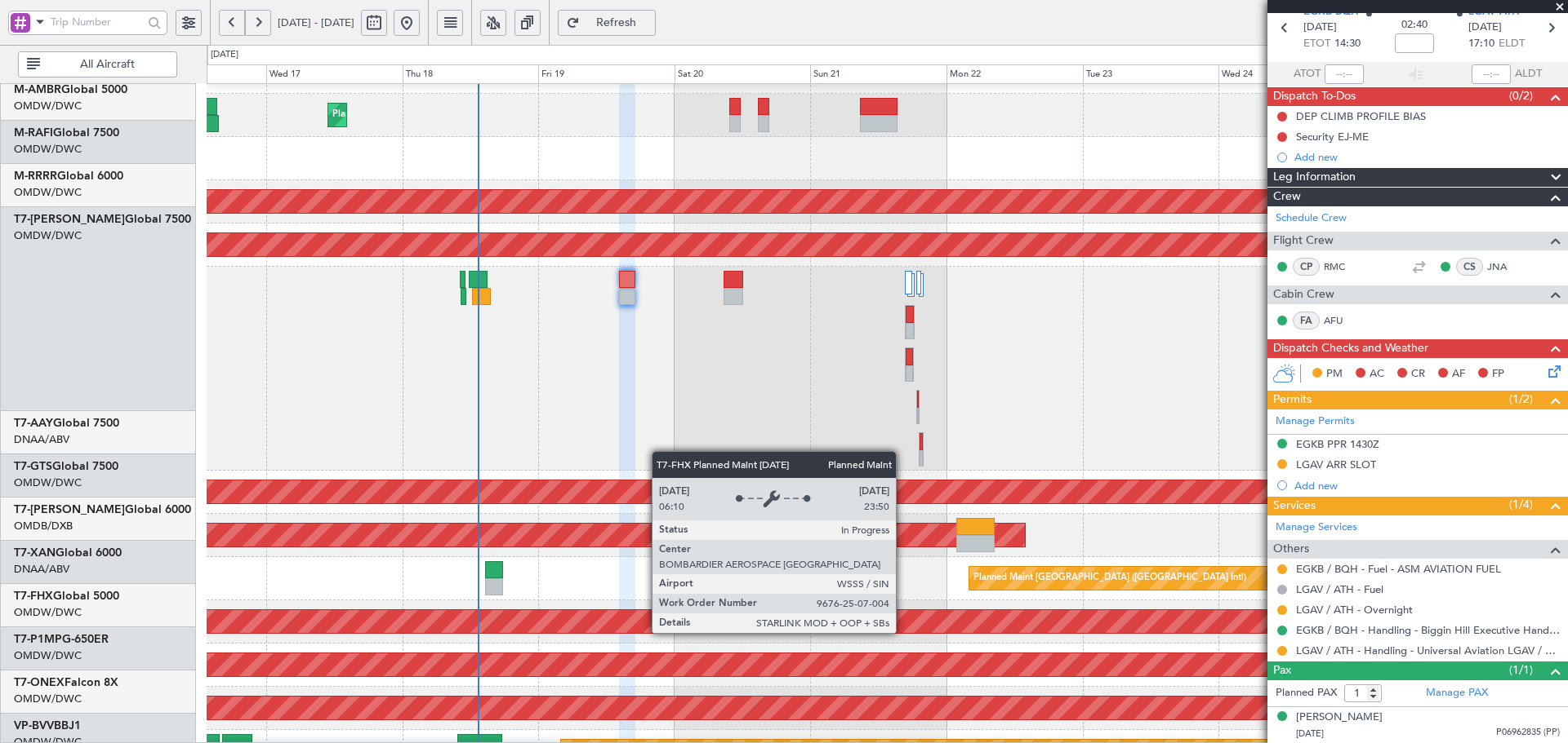
scroll to position [97, 0]
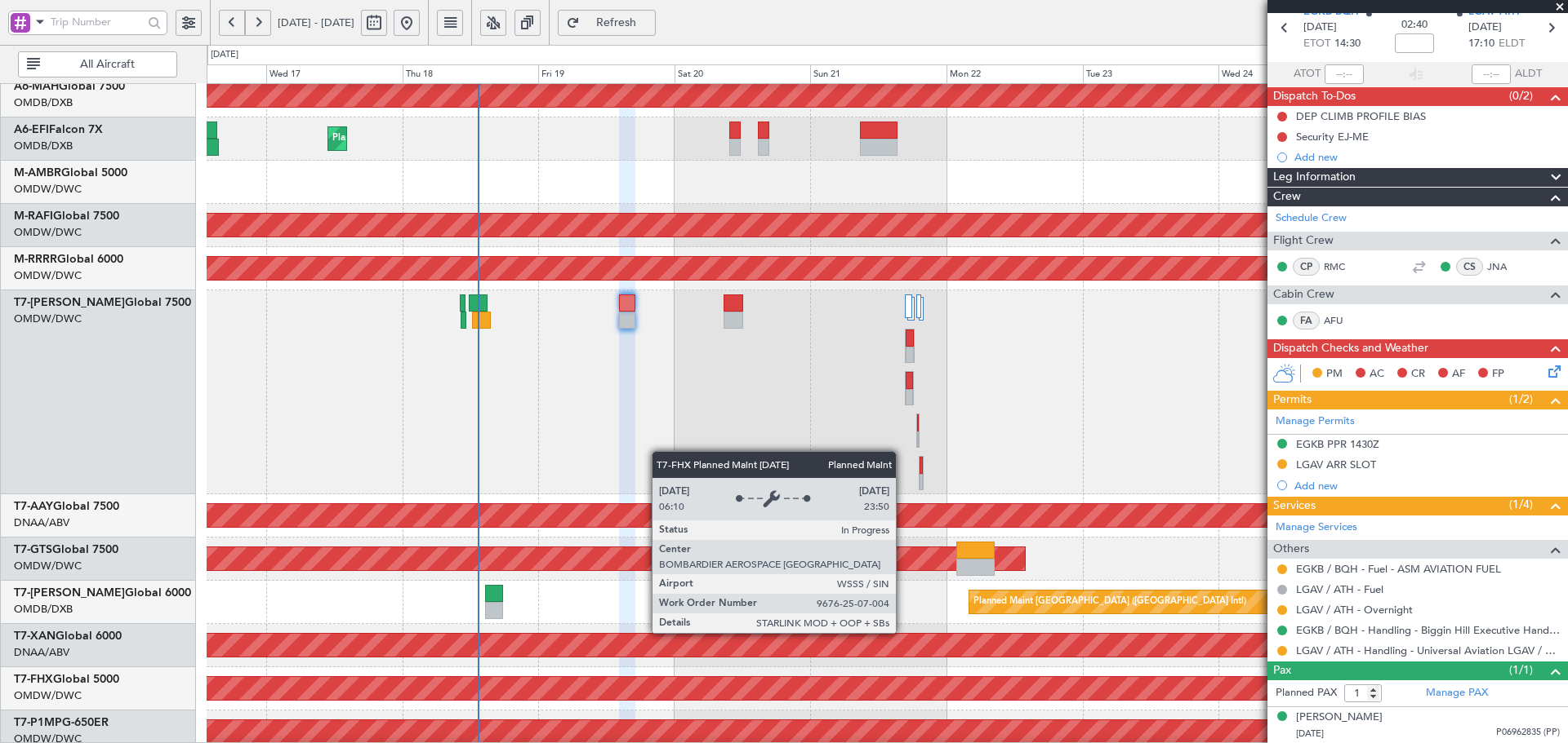
click at [671, 677] on div "Planned Maint [GEOGRAPHIC_DATA] ([GEOGRAPHIC_DATA])" at bounding box center [712, 688] width 3730 height 23
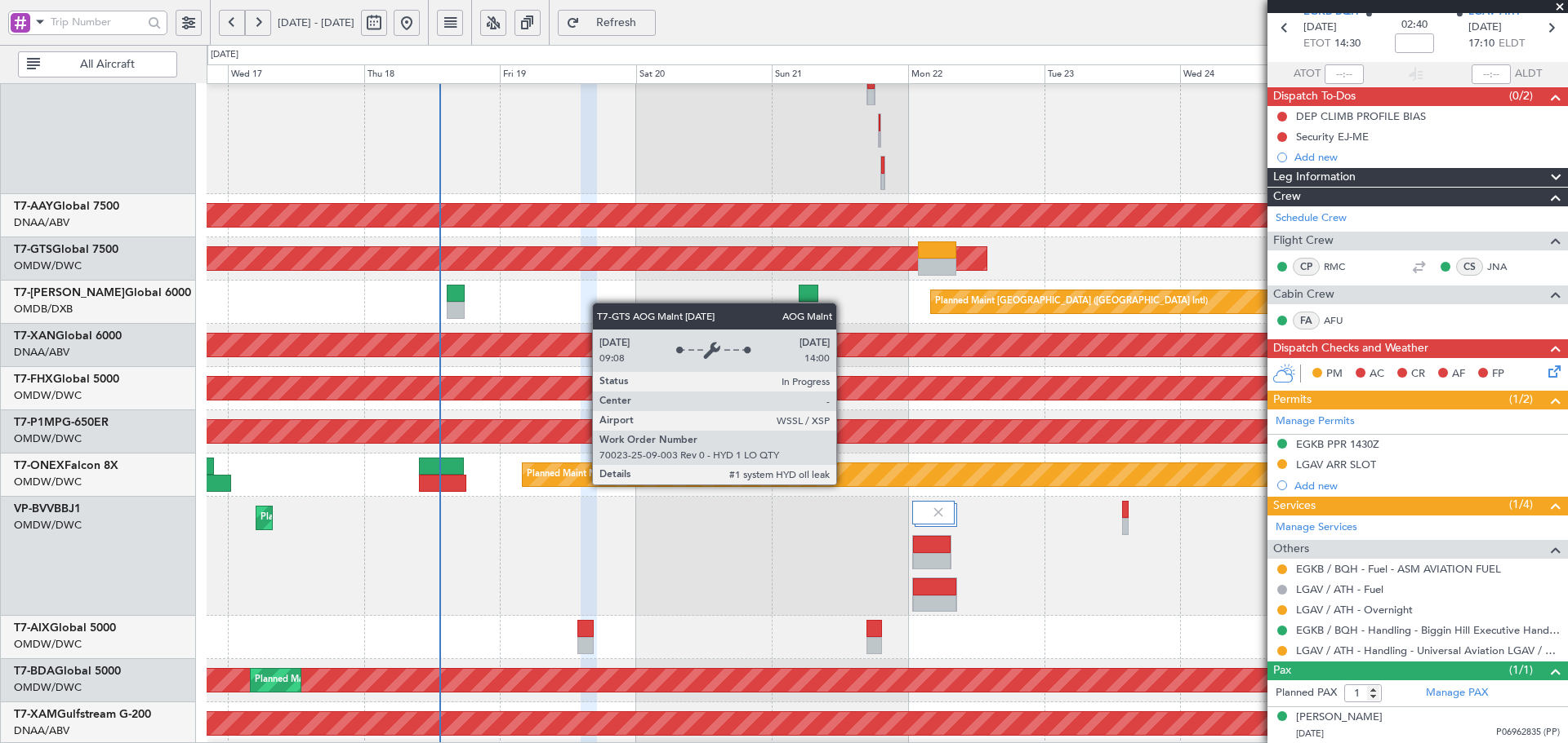
scroll to position [397, 0]
click at [602, 264] on div "AOG Maint [GEOGRAPHIC_DATA] (Seletar)" at bounding box center [361, 259] width 1251 height 23
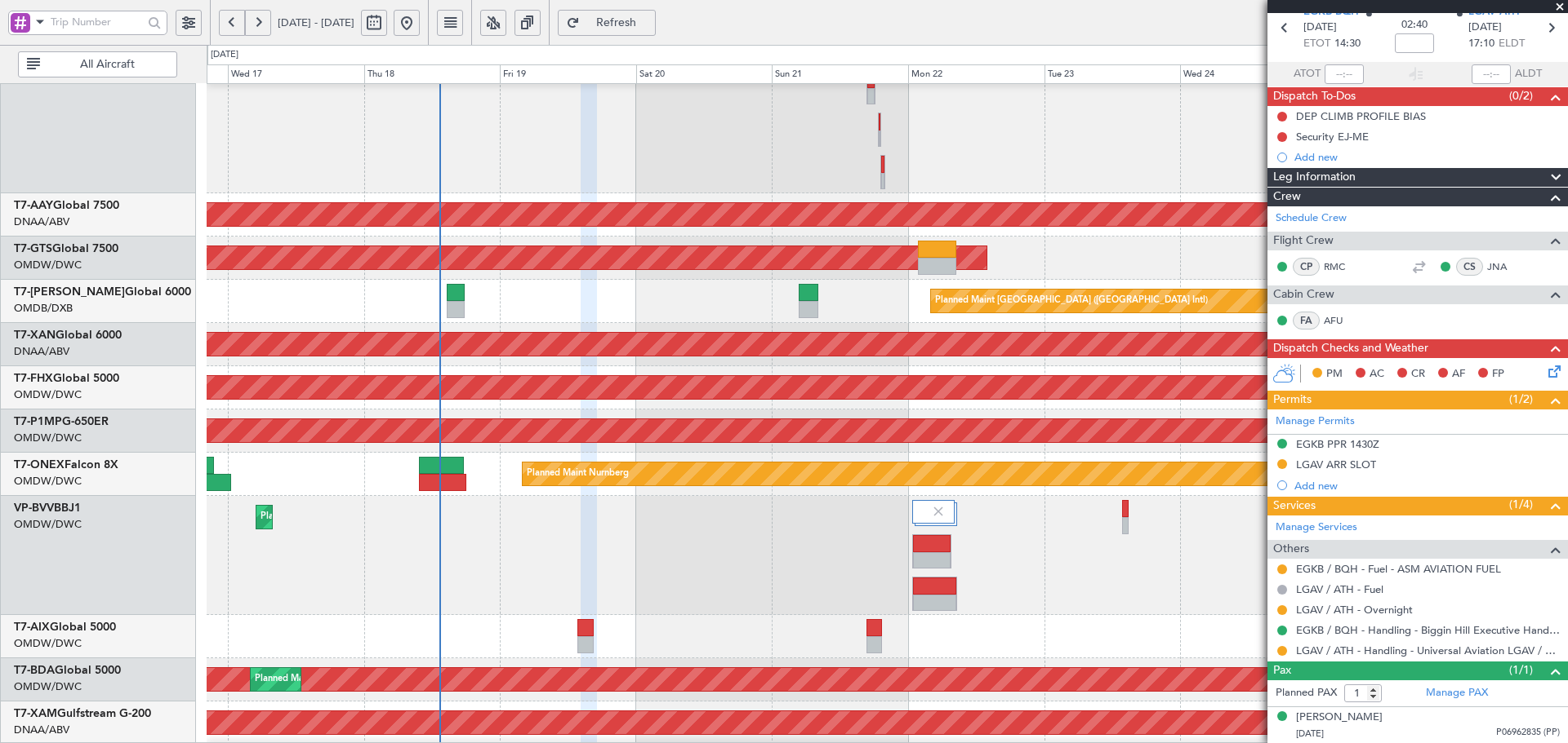
click at [579, 639] on div at bounding box center [585, 645] width 16 height 17
type input "+00:25"
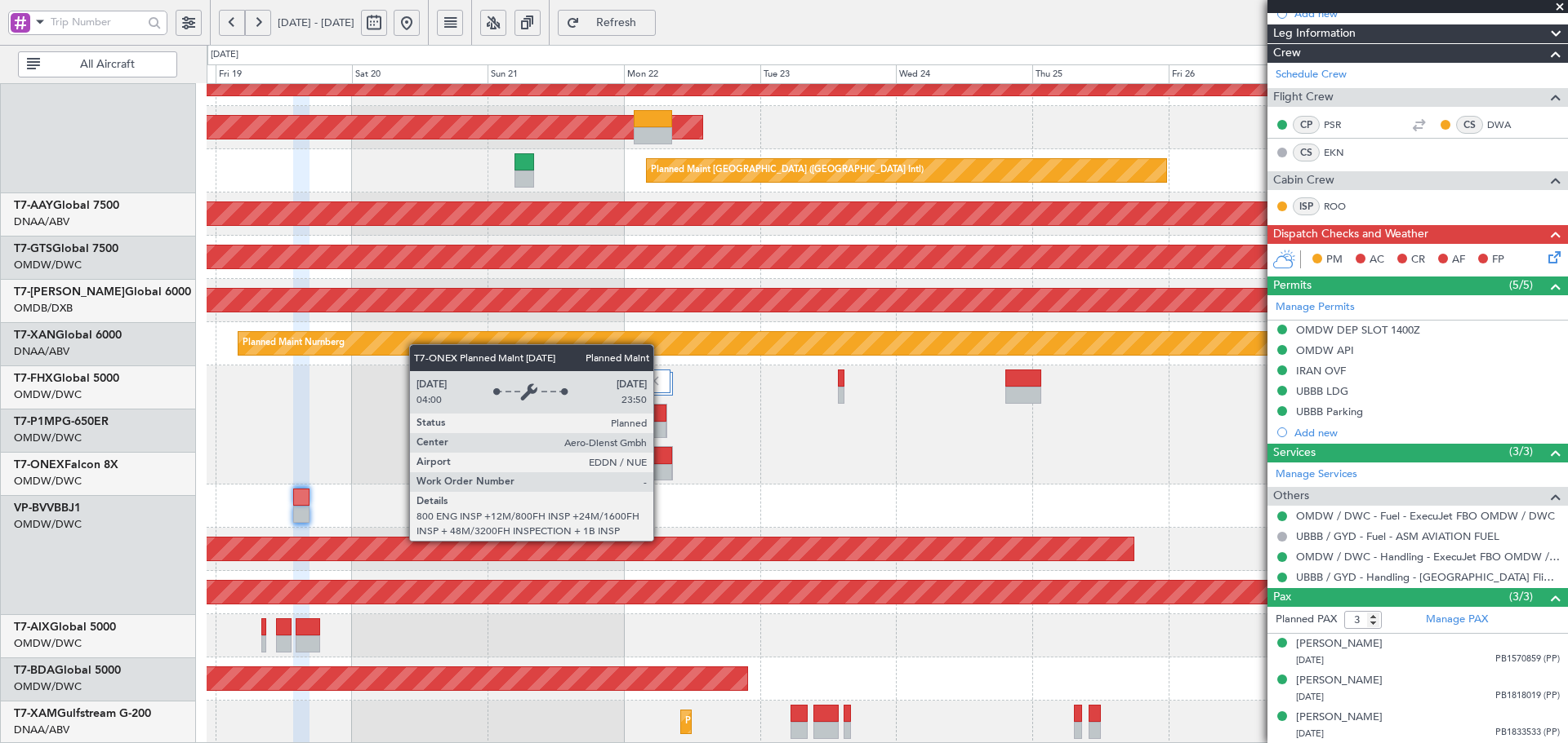
scroll to position [528, 0]
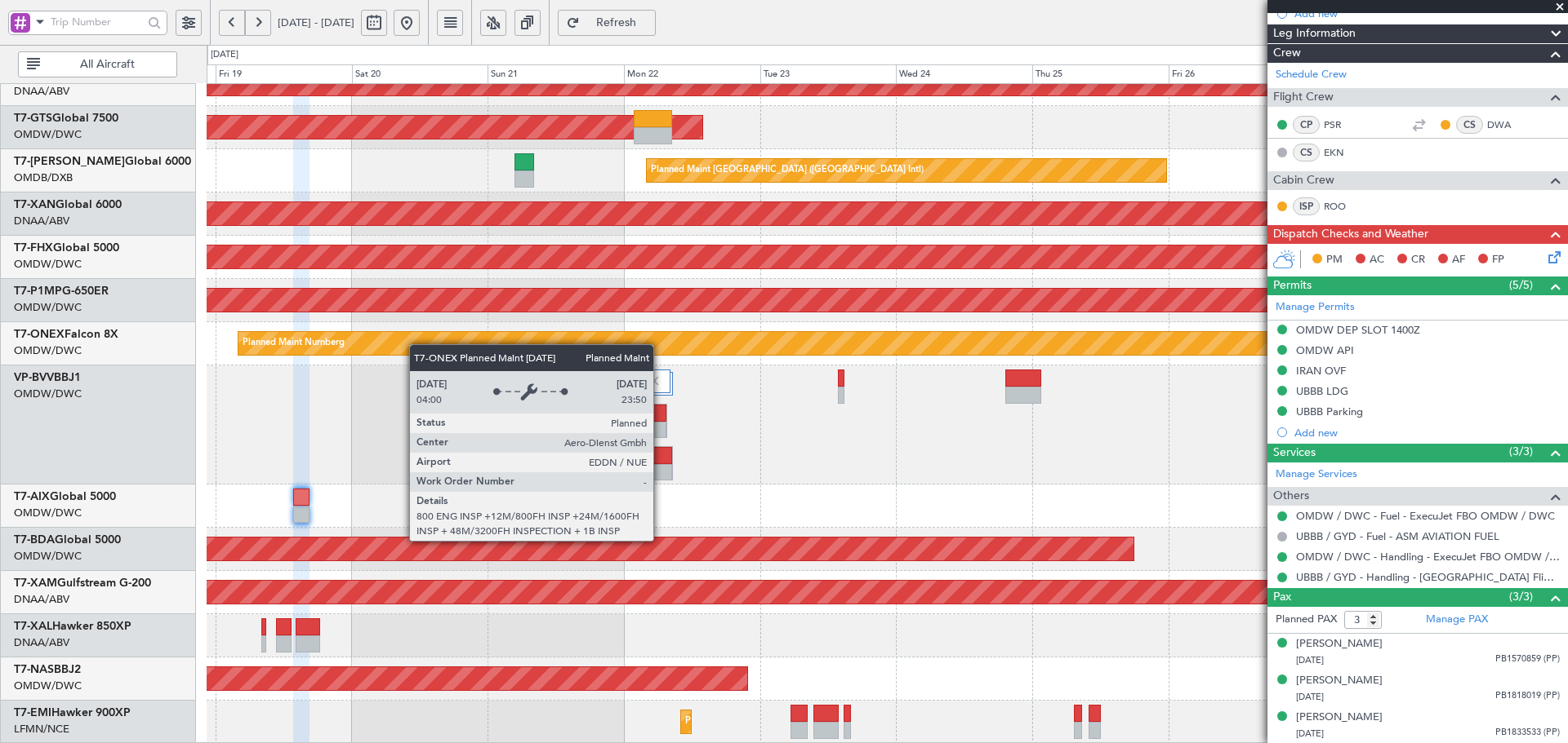
click at [416, 340] on div "Unplanned Maint [GEOGRAPHIC_DATA] (Al Maktoum Intl) AOG Maint Singapore (Seleta…" at bounding box center [887, 149] width 1360 height 1188
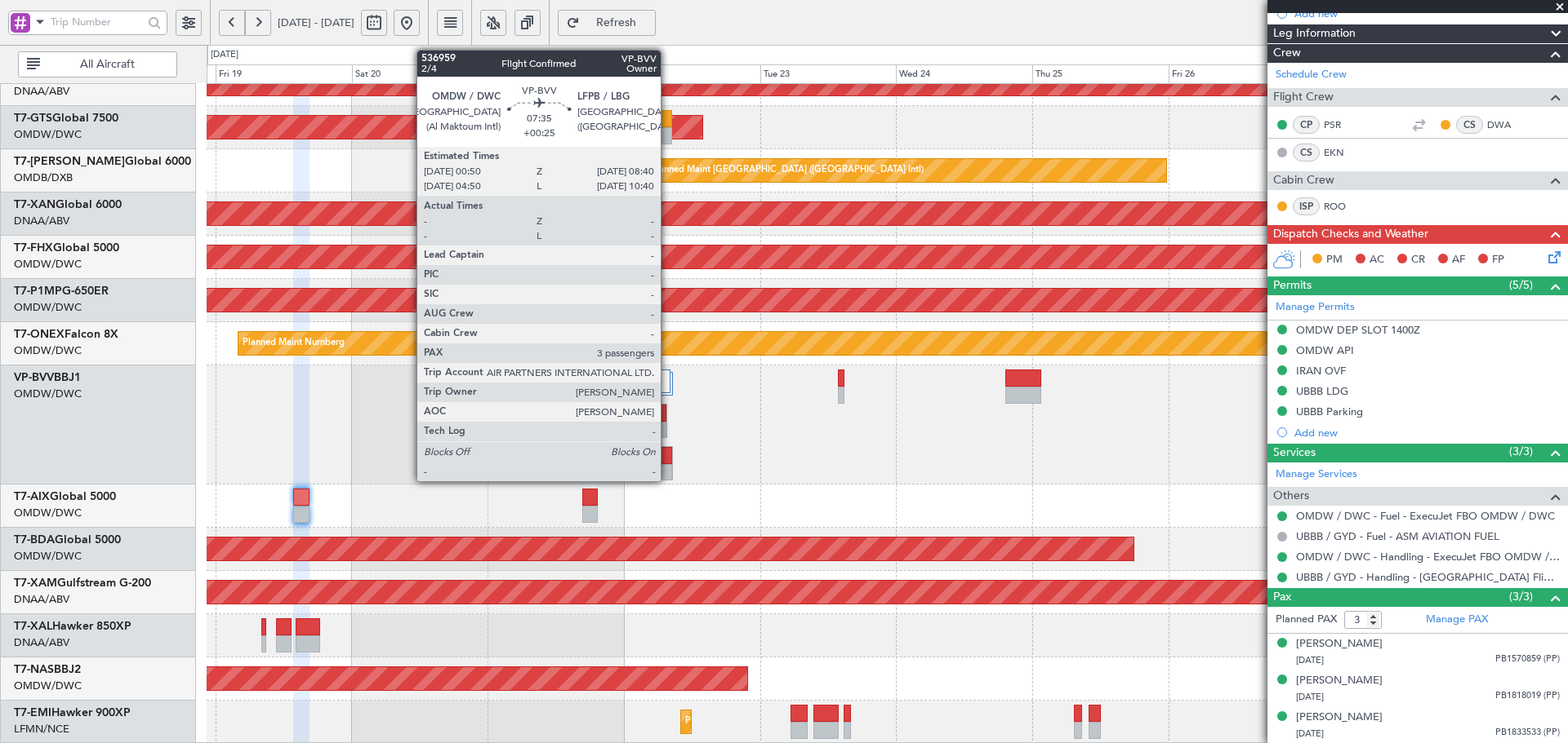
click at [664, 462] on div at bounding box center [649, 456] width 43 height 17
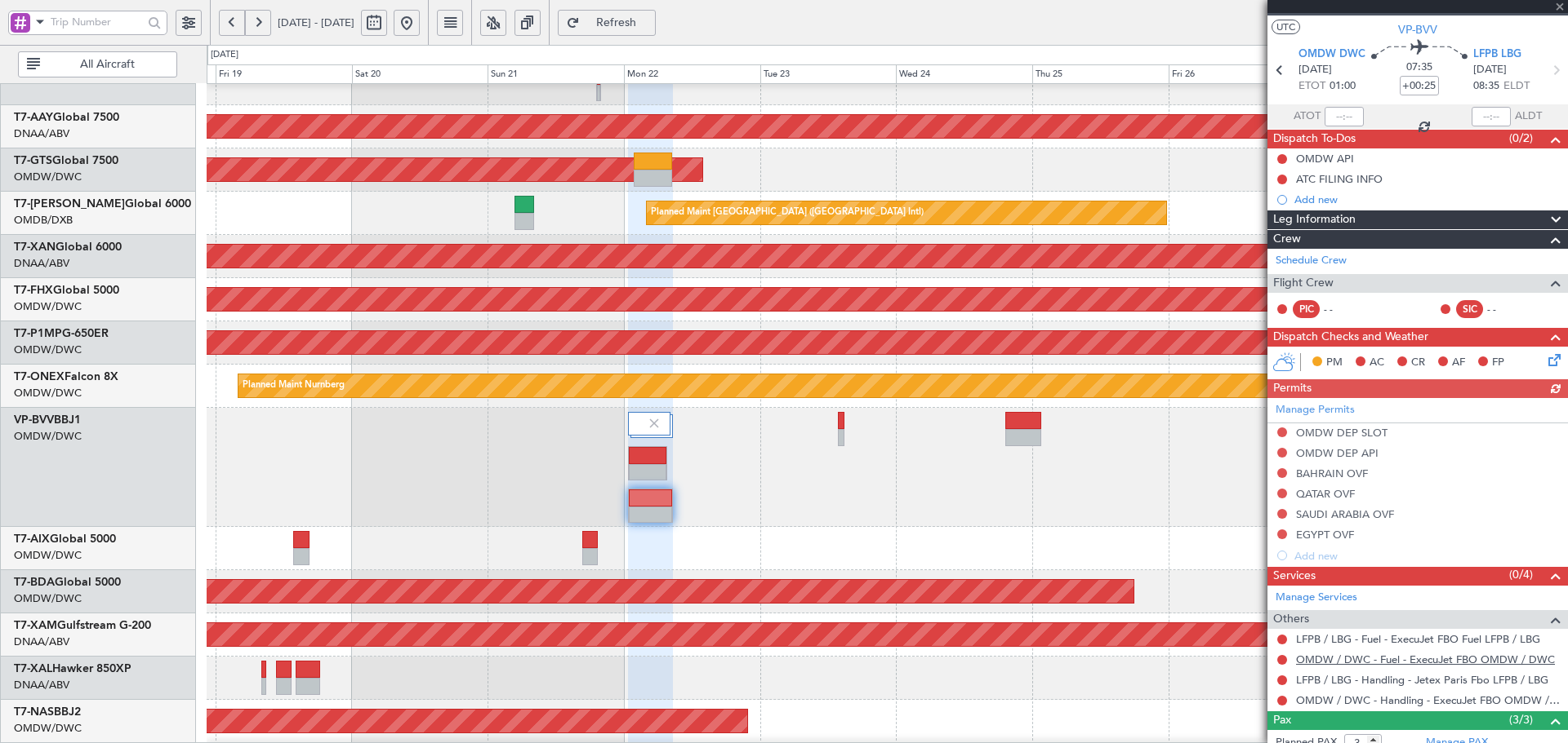
scroll to position [55, 0]
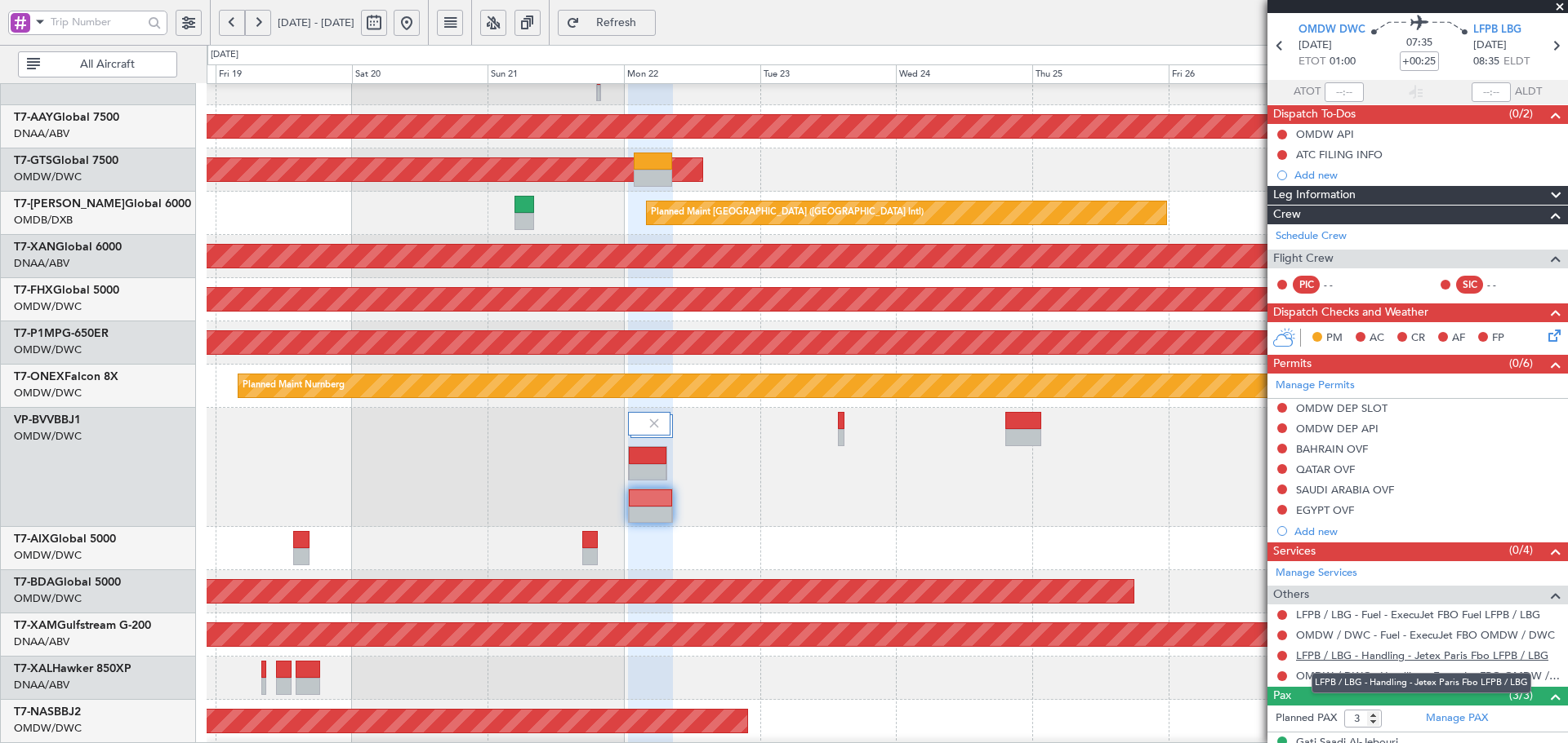
click at [1314, 654] on link "LFPB / LBG - Handling - Jetex Paris Fbo LFPB / LBG" at bounding box center [1421, 656] width 252 height 13
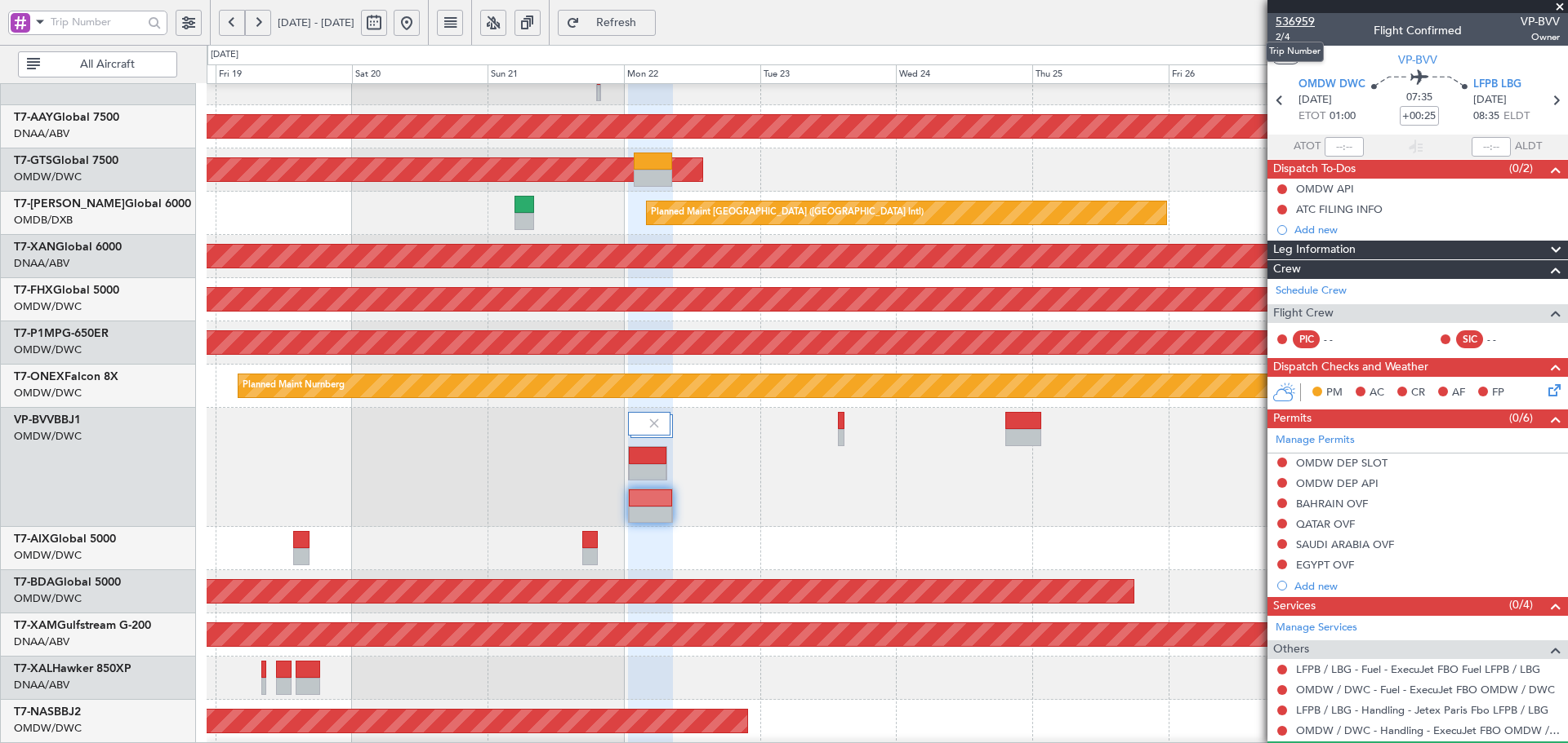
click at [1297, 22] on span "536959" at bounding box center [1294, 22] width 39 height 17
click at [1280, 39] on span "2/4" at bounding box center [1294, 37] width 39 height 13
click at [1338, 293] on link "Schedule Crew" at bounding box center [1310, 291] width 71 height 16
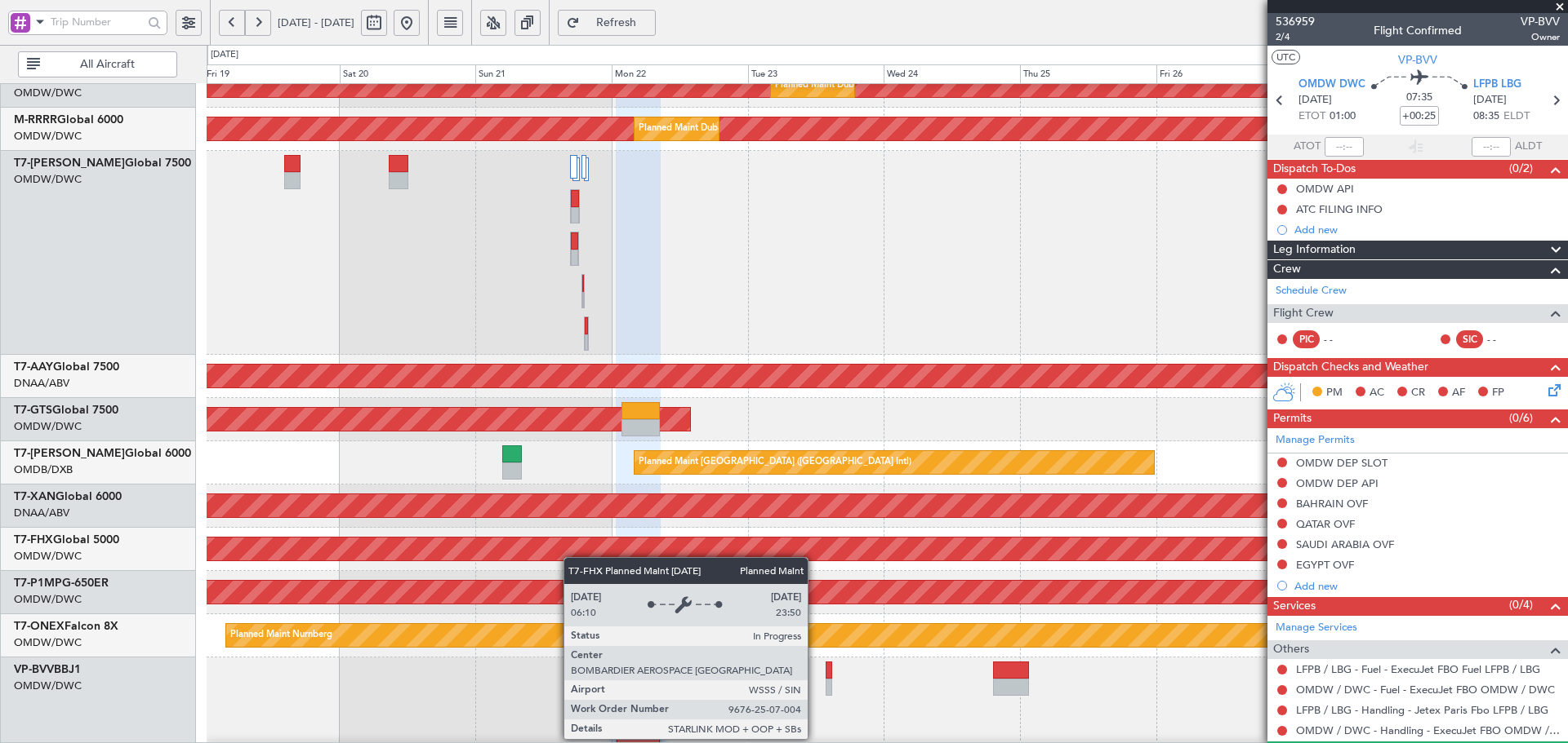
click at [572, 556] on div "Planned Maint [GEOGRAPHIC_DATA] ([GEOGRAPHIC_DATA])" at bounding box center [544, 550] width 3395 height 23
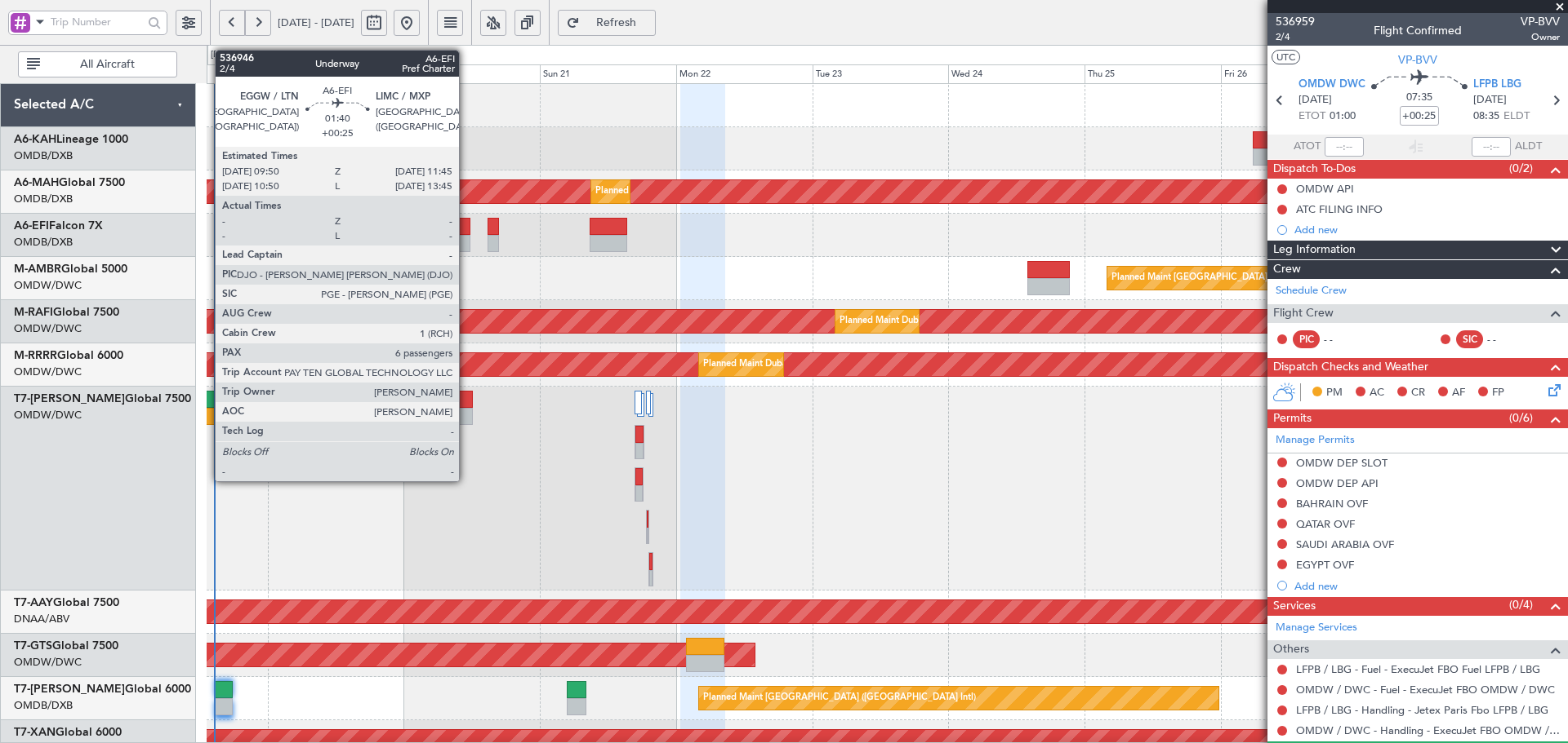
click at [466, 235] on div at bounding box center [465, 227] width 11 height 17
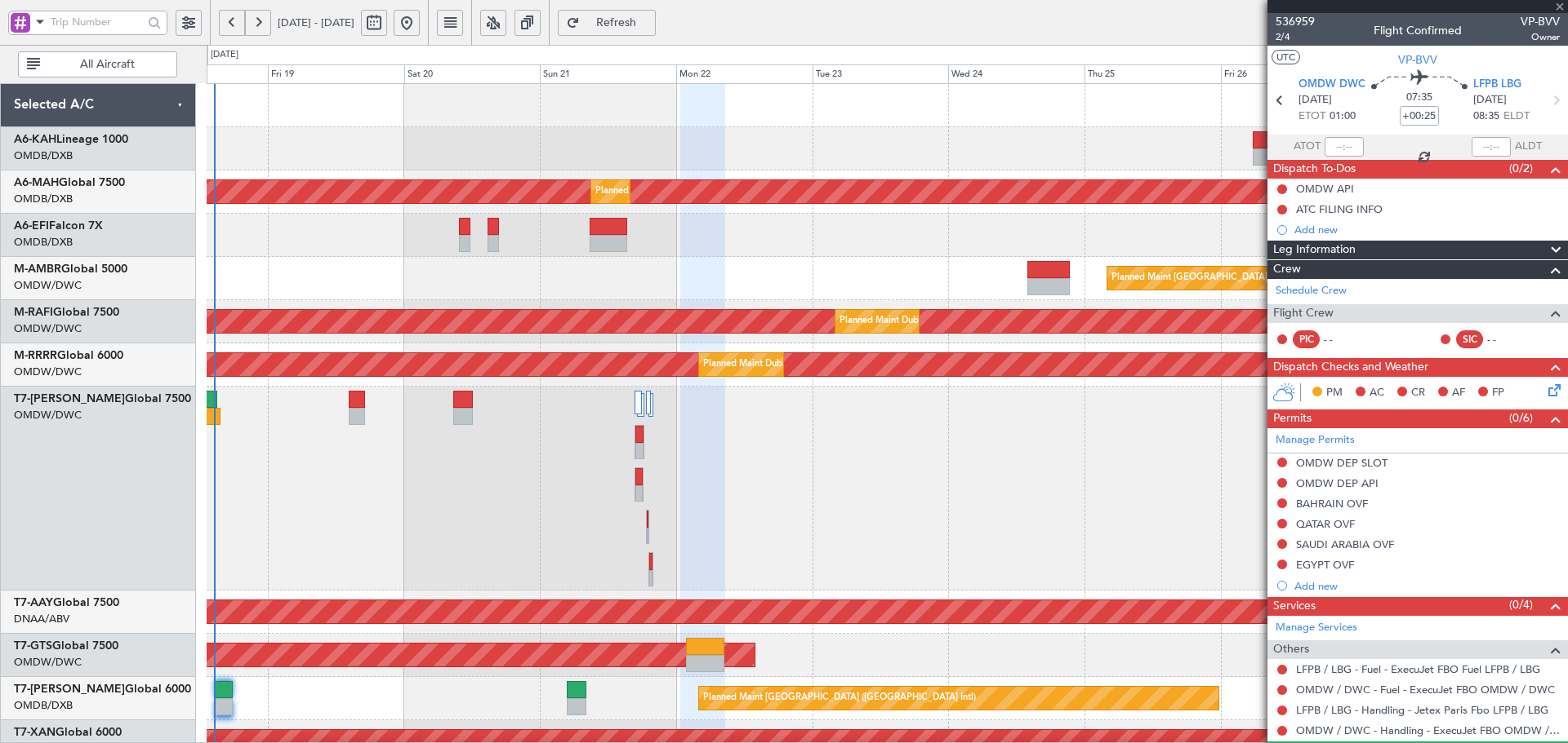
type input "6"
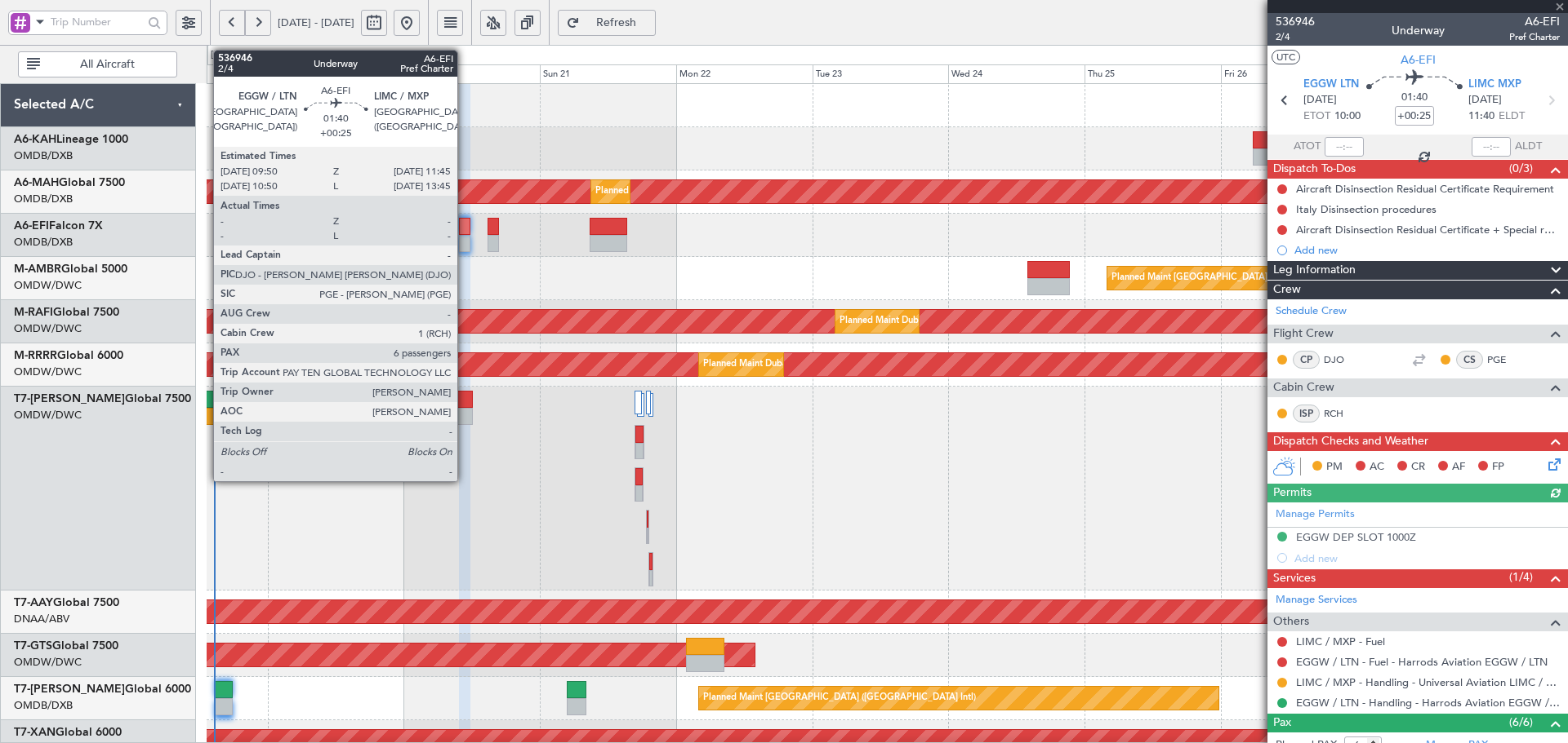
click at [465, 225] on div at bounding box center [465, 227] width 11 height 17
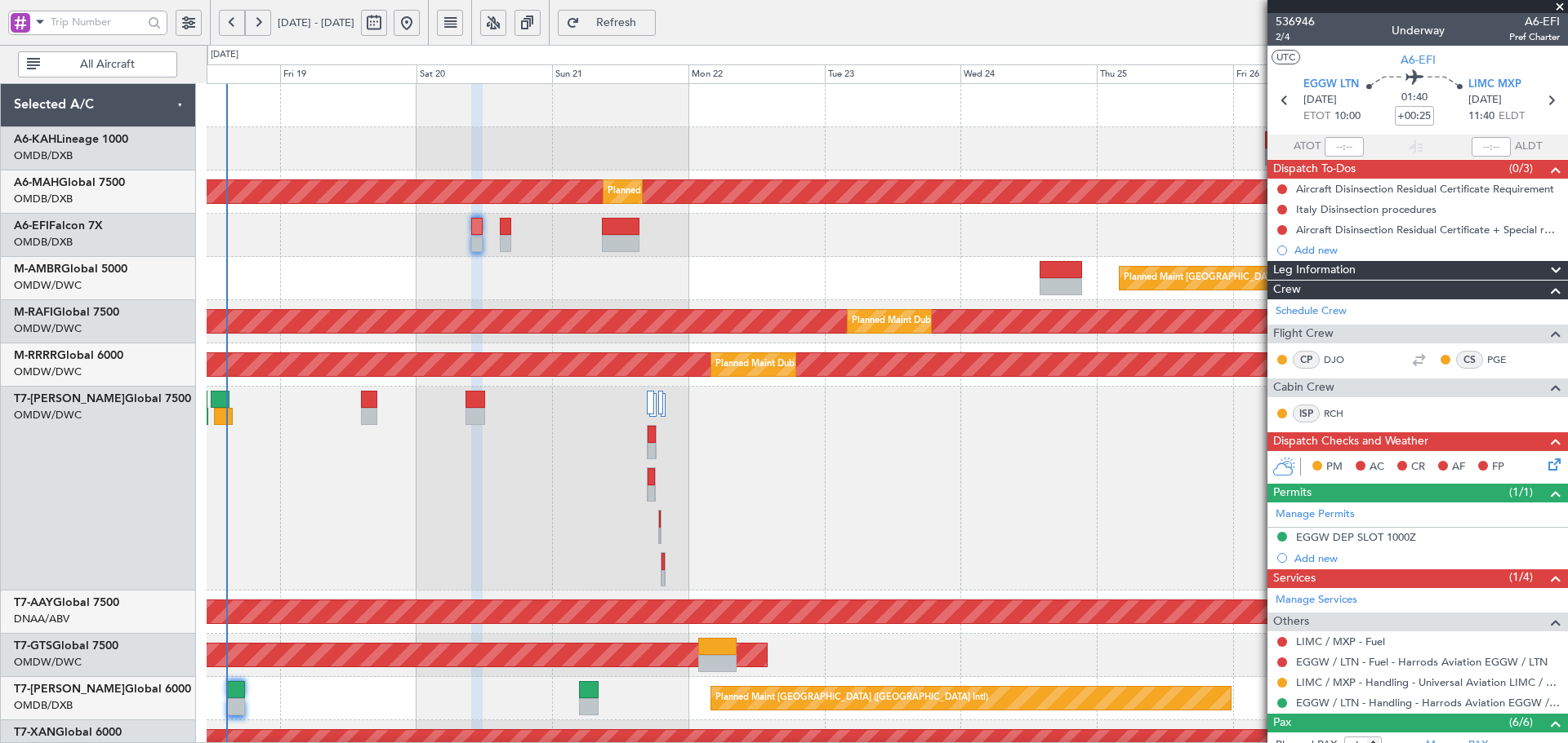
click at [452, 275] on div "Planned Maint Dubai (Al Maktoum Intl) Planned Maint [GEOGRAPHIC_DATA] ([GEOGRAP…" at bounding box center [887, 678] width 1360 height 1188
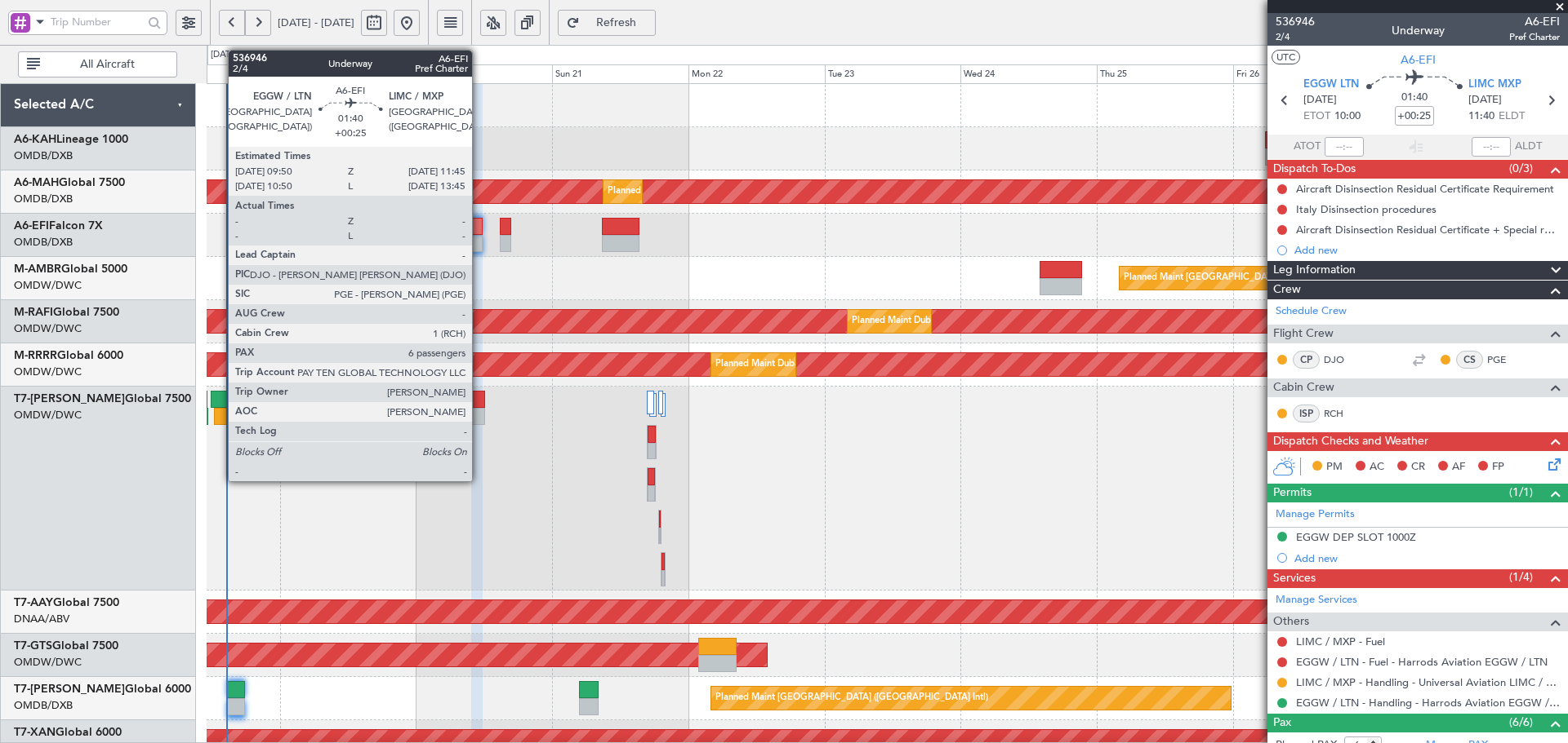
click at [479, 225] on div at bounding box center [477, 227] width 11 height 17
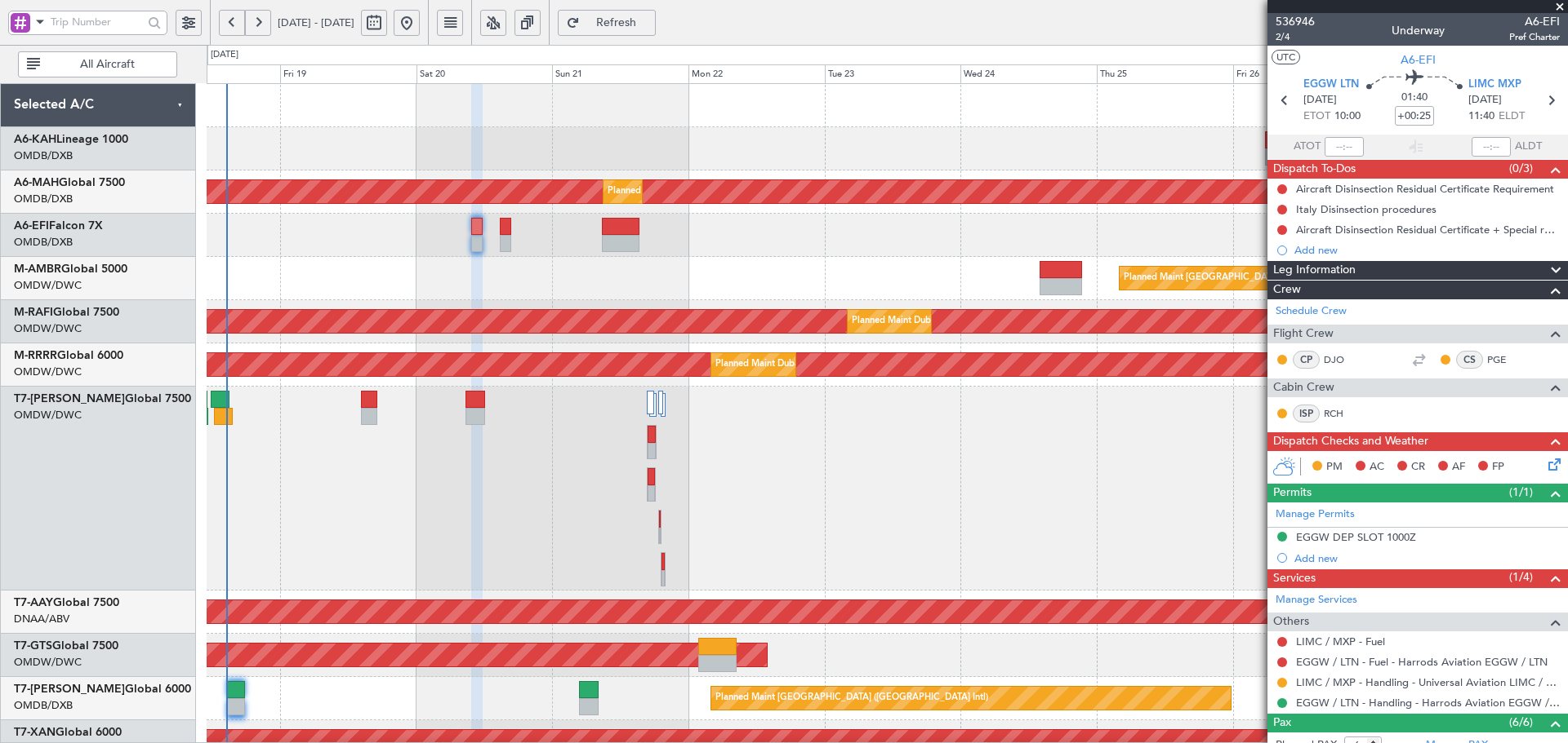
click at [946, 393] on div "Planned Maint Dubai (Al Maktoum Intl)" at bounding box center [887, 488] width 1360 height 204
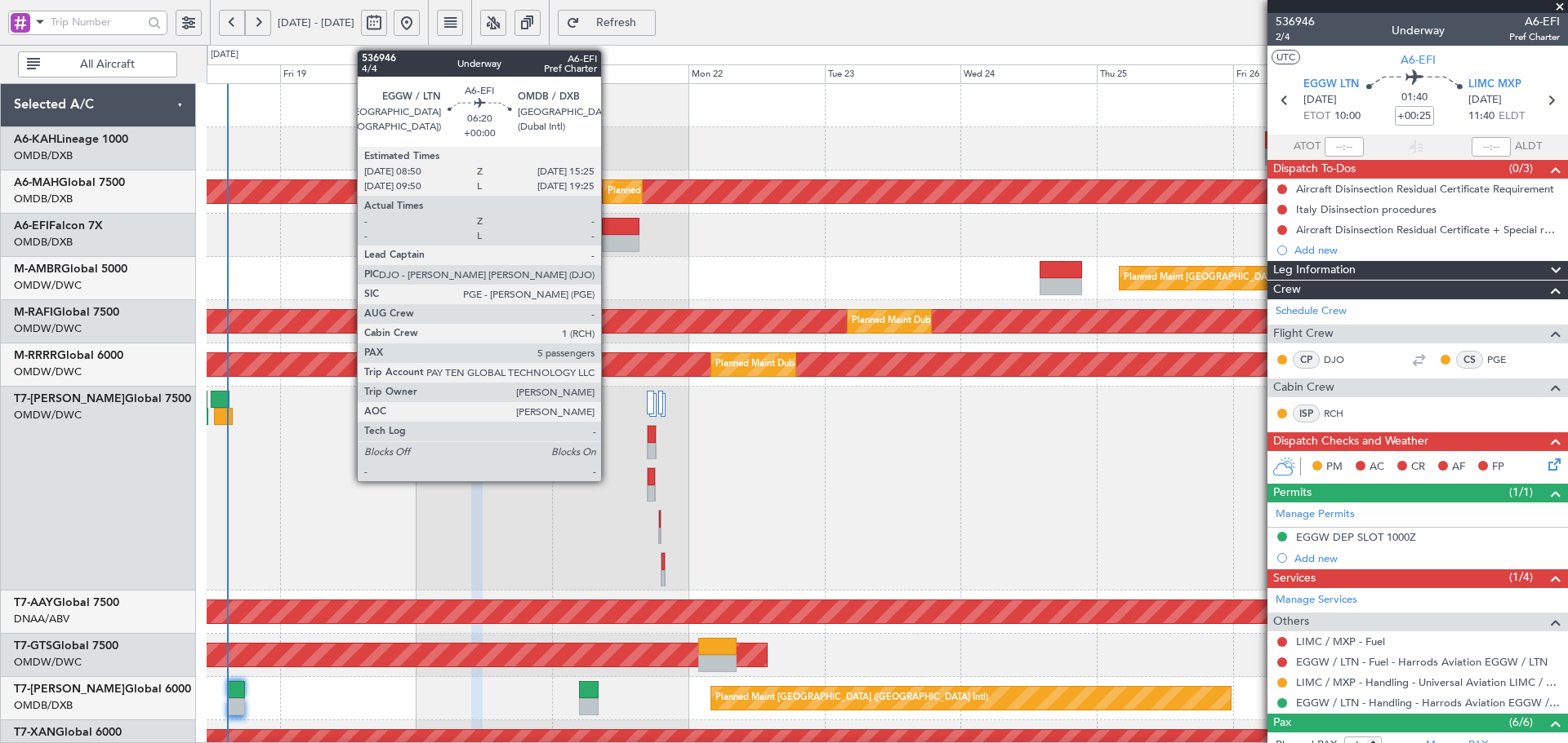
click at [607, 248] on div at bounding box center [620, 243] width 37 height 17
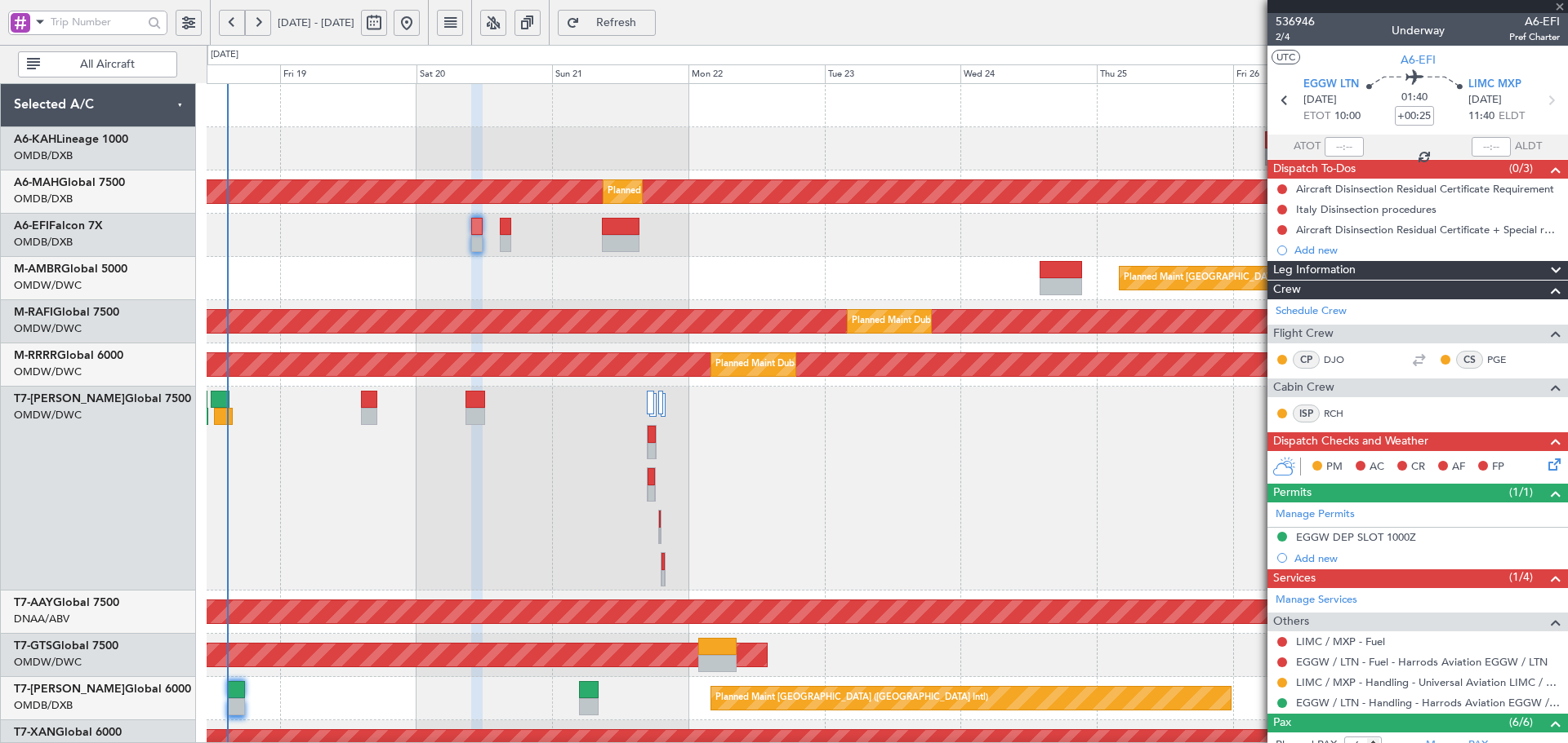
type input "5"
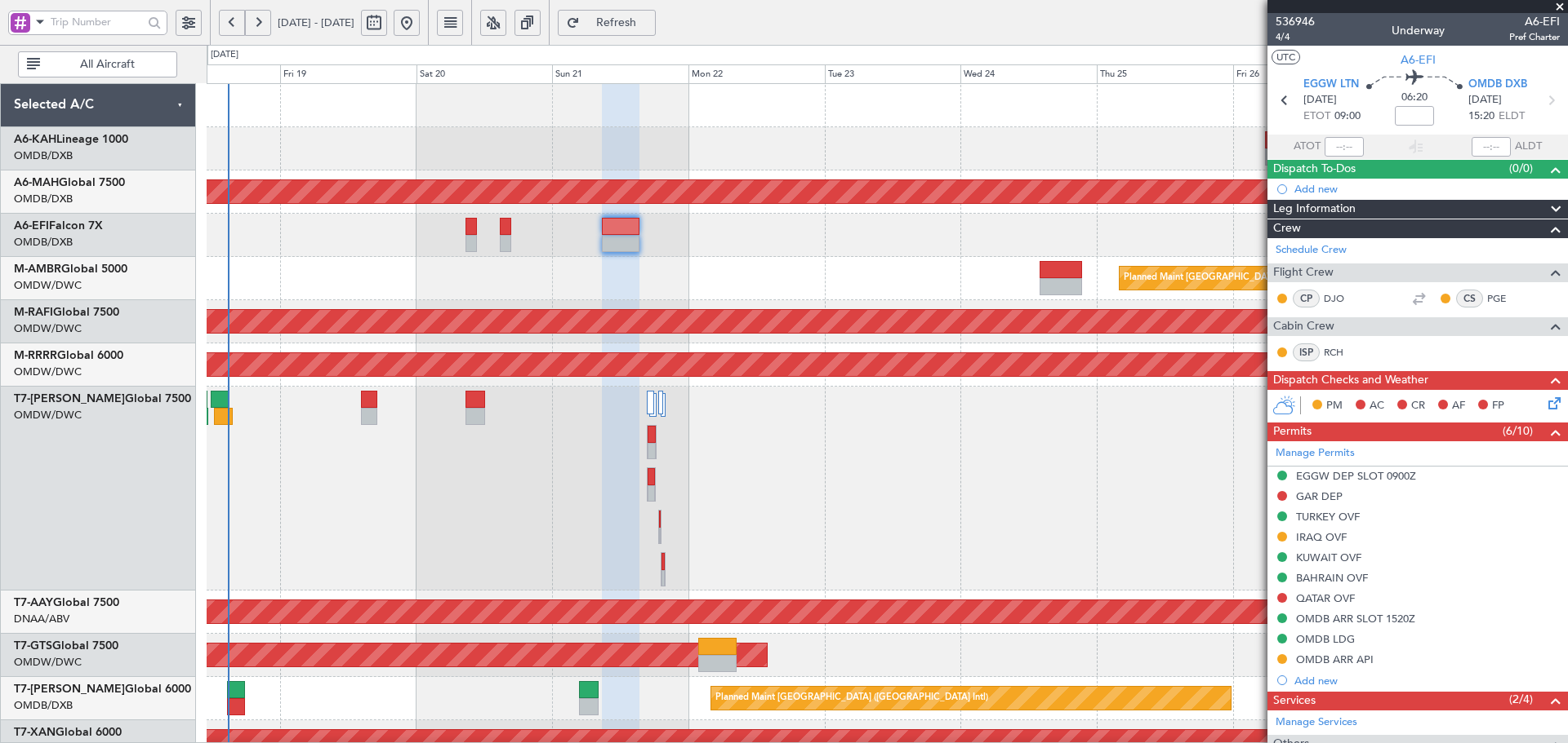
click at [655, 13] on button "Refresh" at bounding box center [606, 22] width 98 height 26
click at [639, 23] on span "Refresh" at bounding box center [617, 23] width 67 height 11
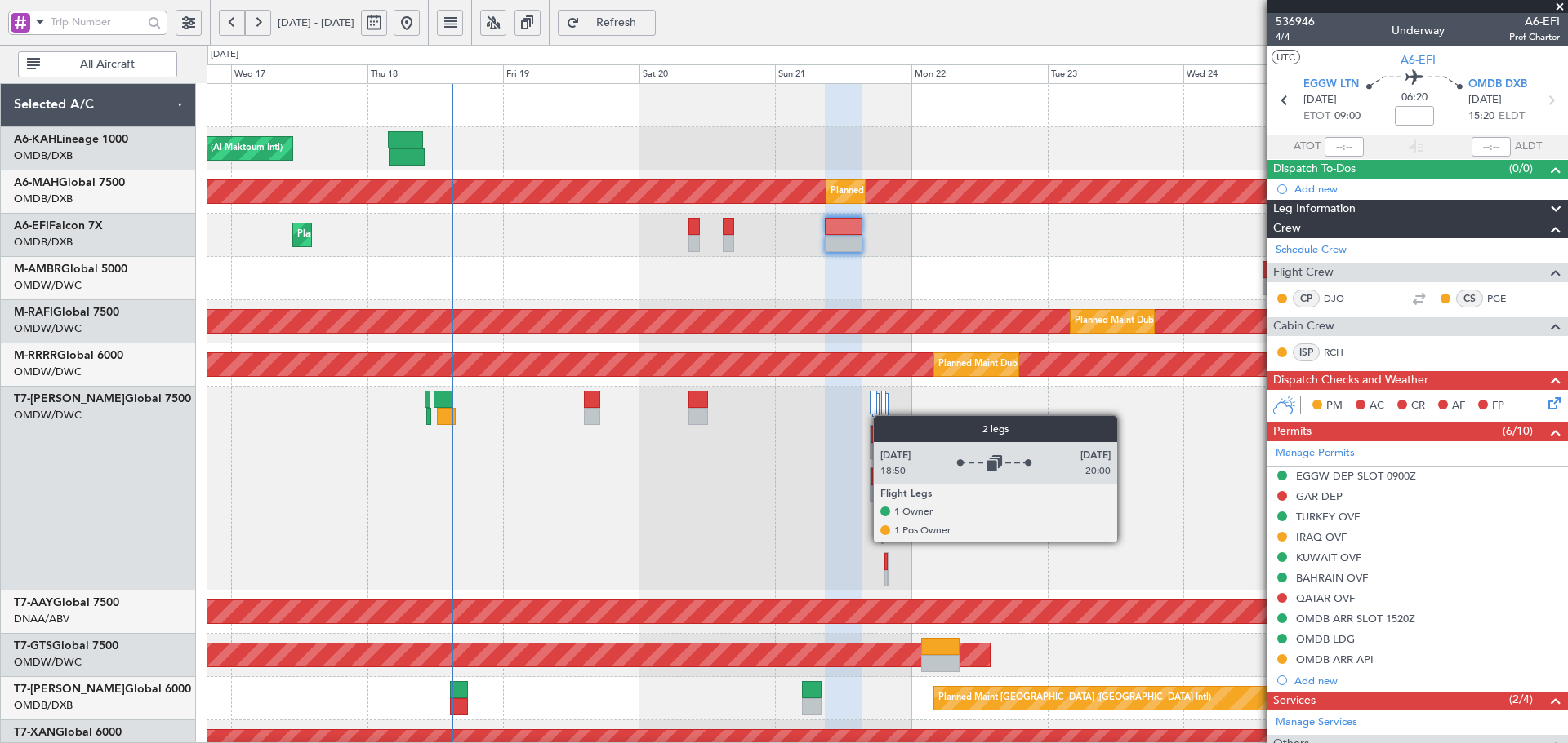
click at [882, 416] on div "Planned Maint Dubai (Al Maktoum Intl) Planned Maint [GEOGRAPHIC_DATA] ([GEOGRAP…" at bounding box center [887, 678] width 1360 height 1188
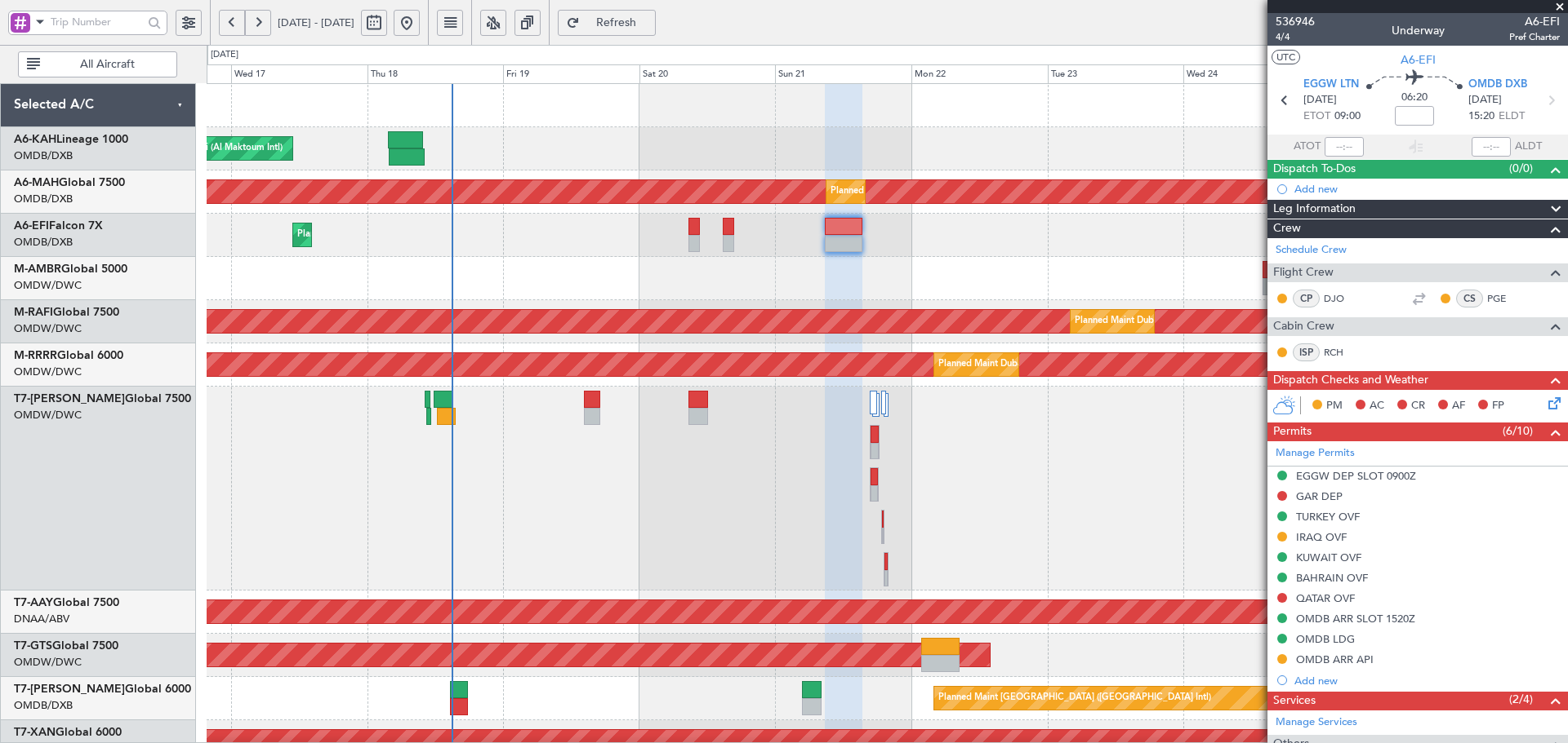
drag, startPoint x: 682, startPoint y: 16, endPoint x: 730, endPoint y: 180, distance: 170.9
click at [649, 20] on span "Refresh" at bounding box center [617, 23] width 67 height 11
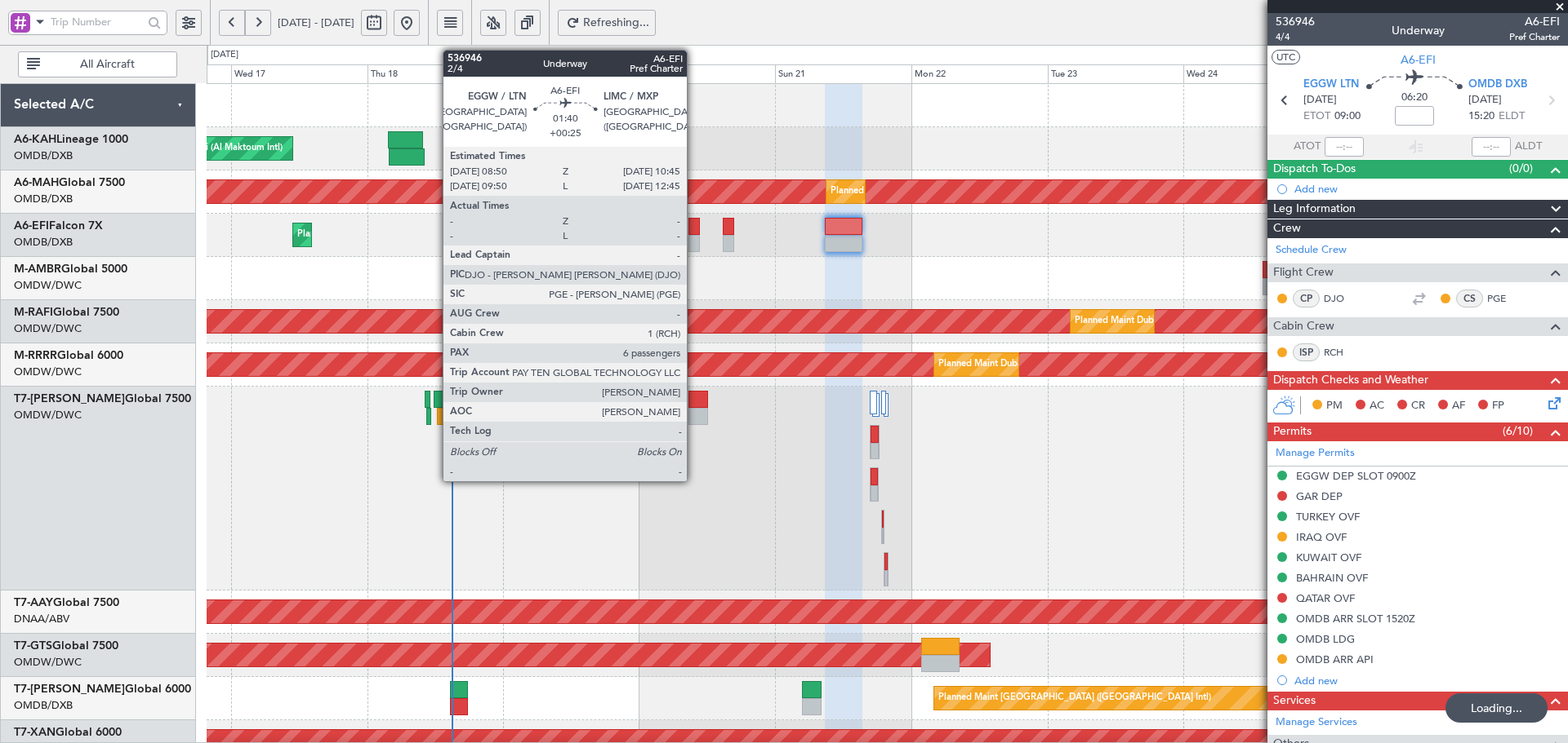
click at [693, 230] on div at bounding box center [694, 227] width 11 height 17
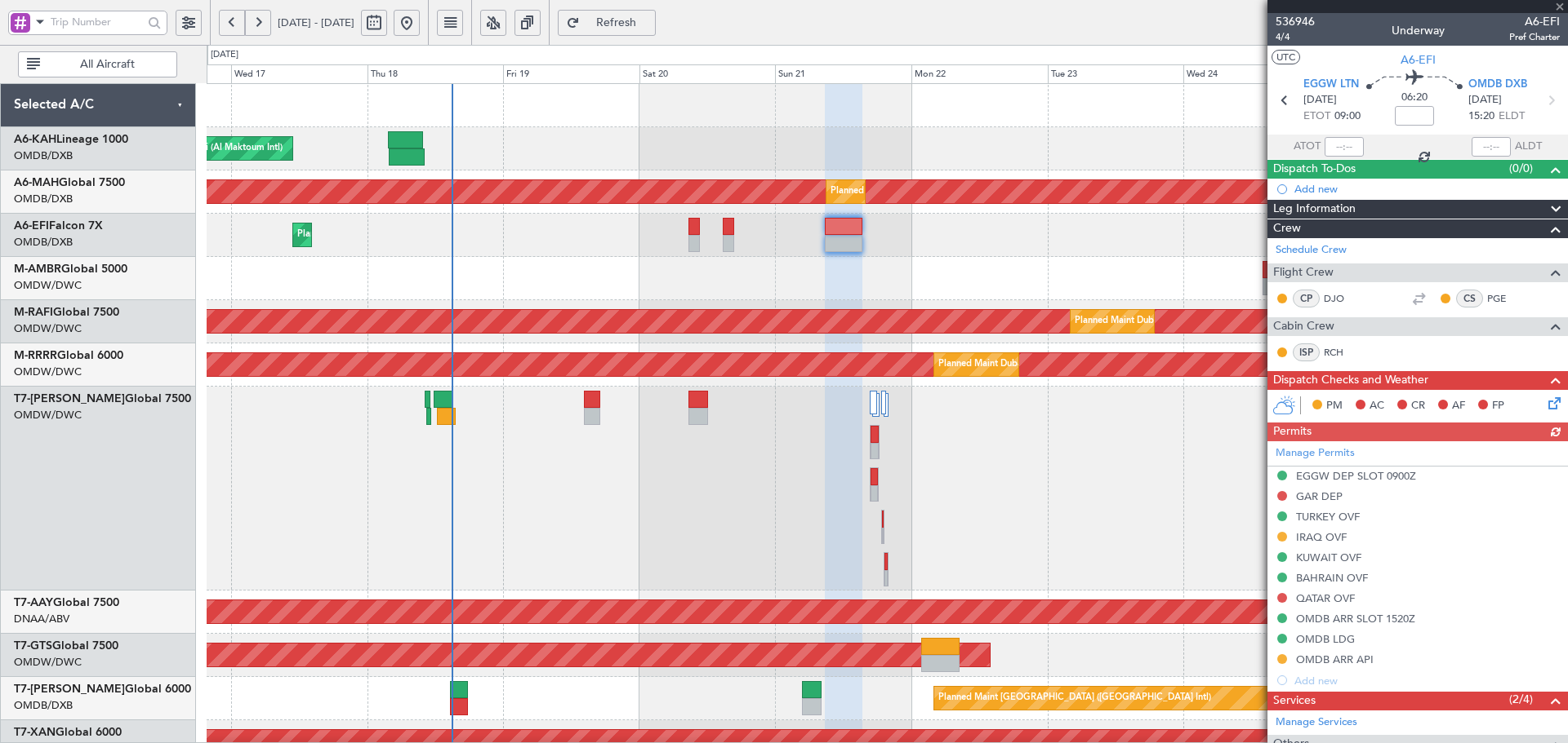
type input "+00:25"
type input "6"
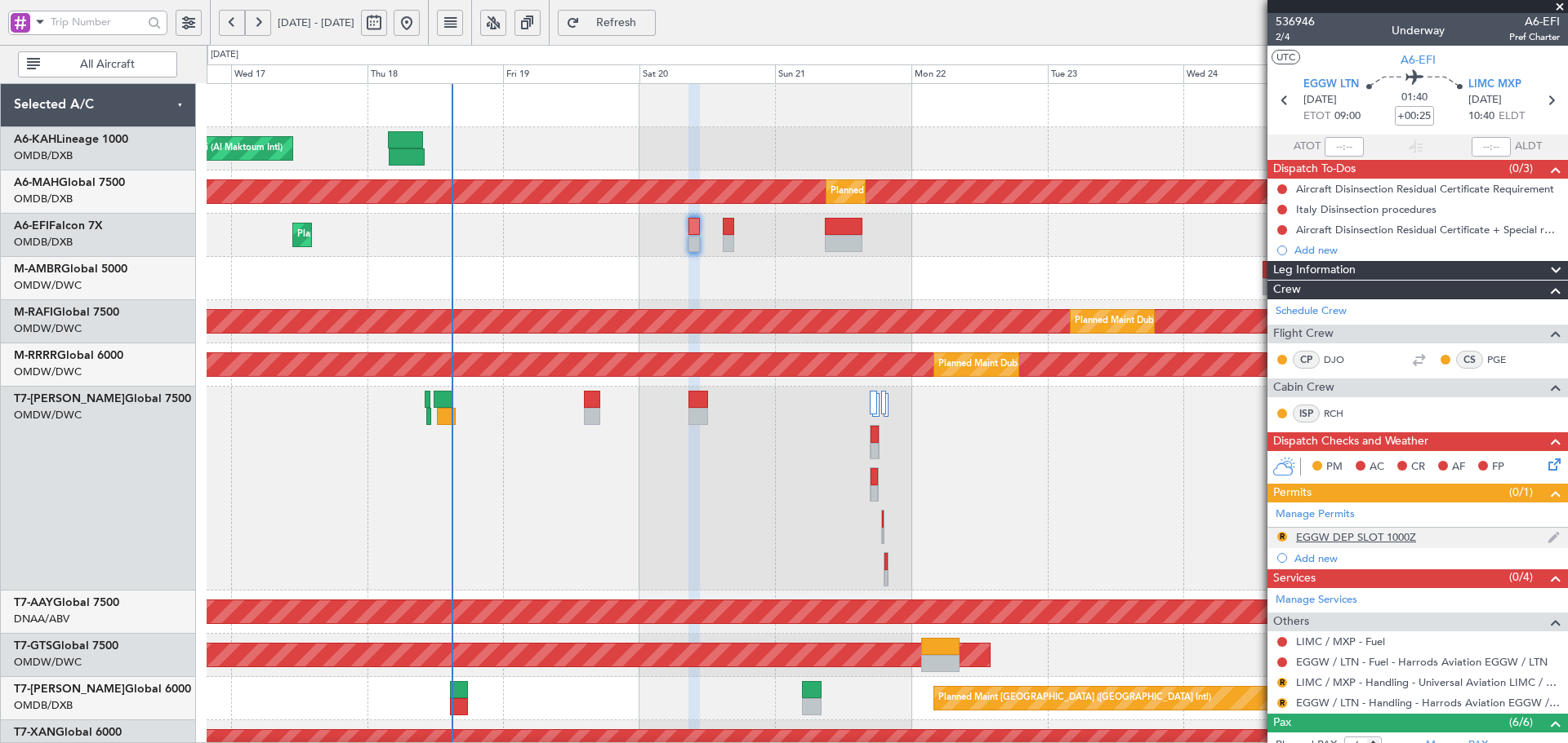
click at [1396, 538] on div "EGGW DEP SLOT 1000Z" at bounding box center [1355, 537] width 120 height 13
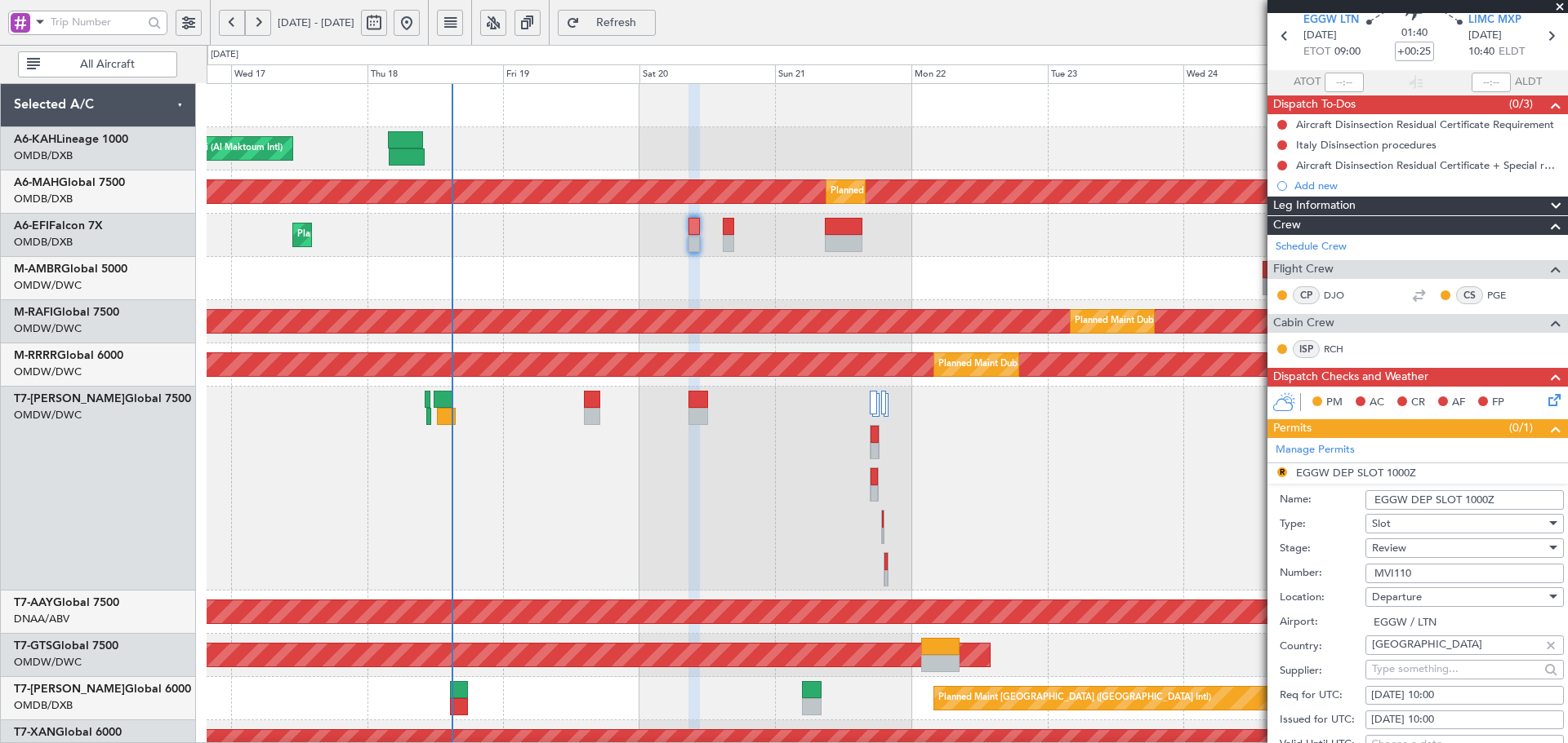
scroll to position [108, 0]
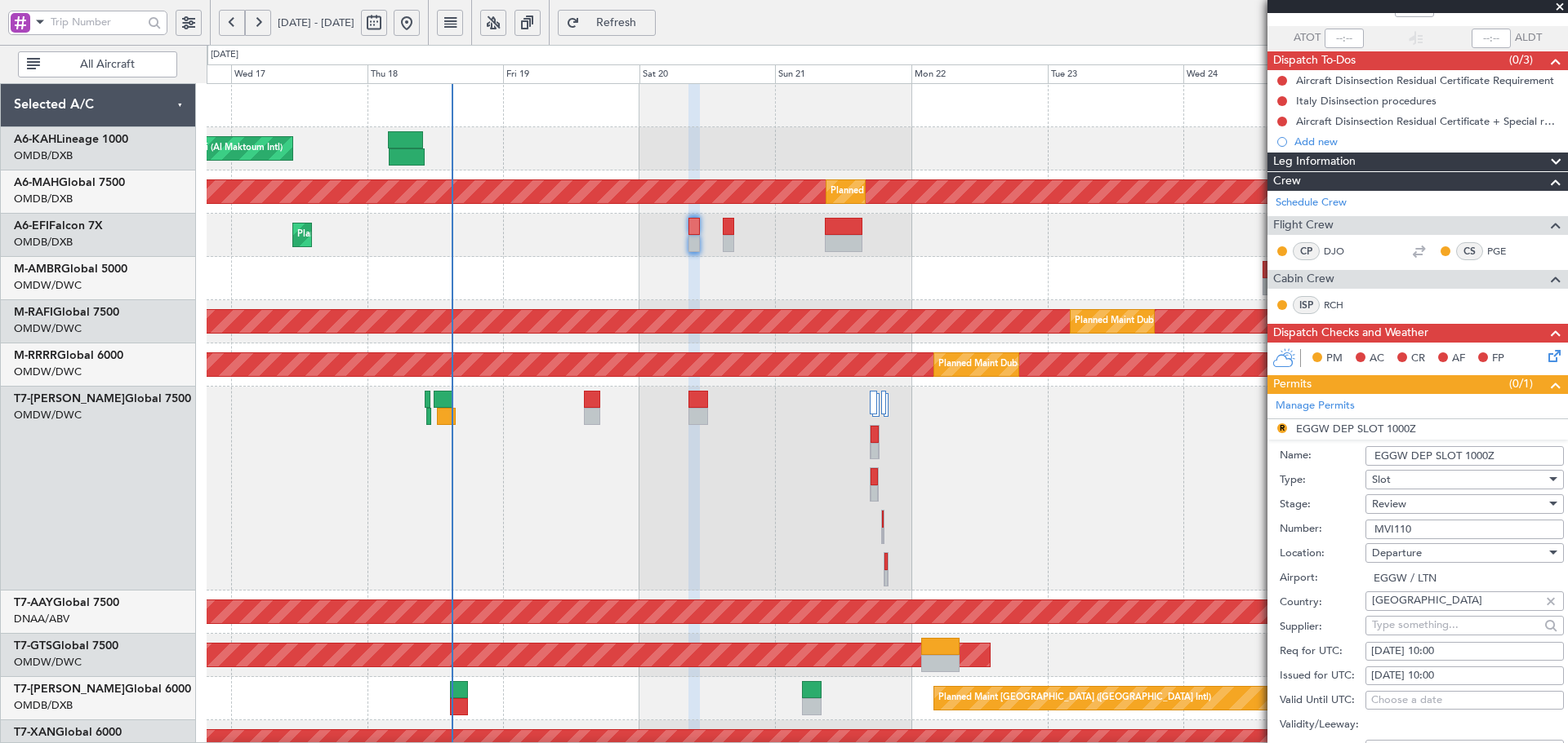
click at [1399, 655] on div "[DATE] 10:00" at bounding box center [1464, 652] width 187 height 16
select select "9"
select select "2025"
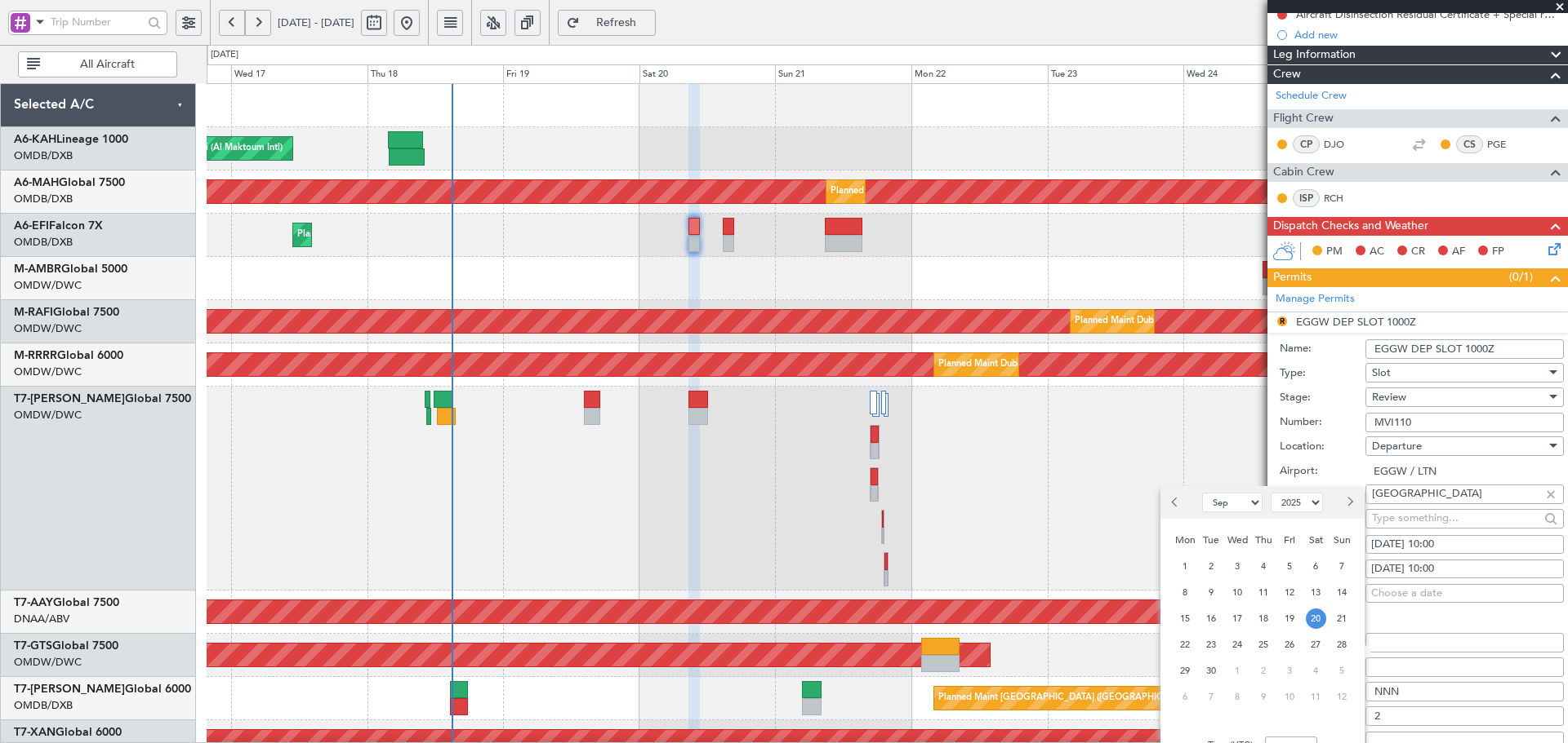
scroll to position [224, 0]
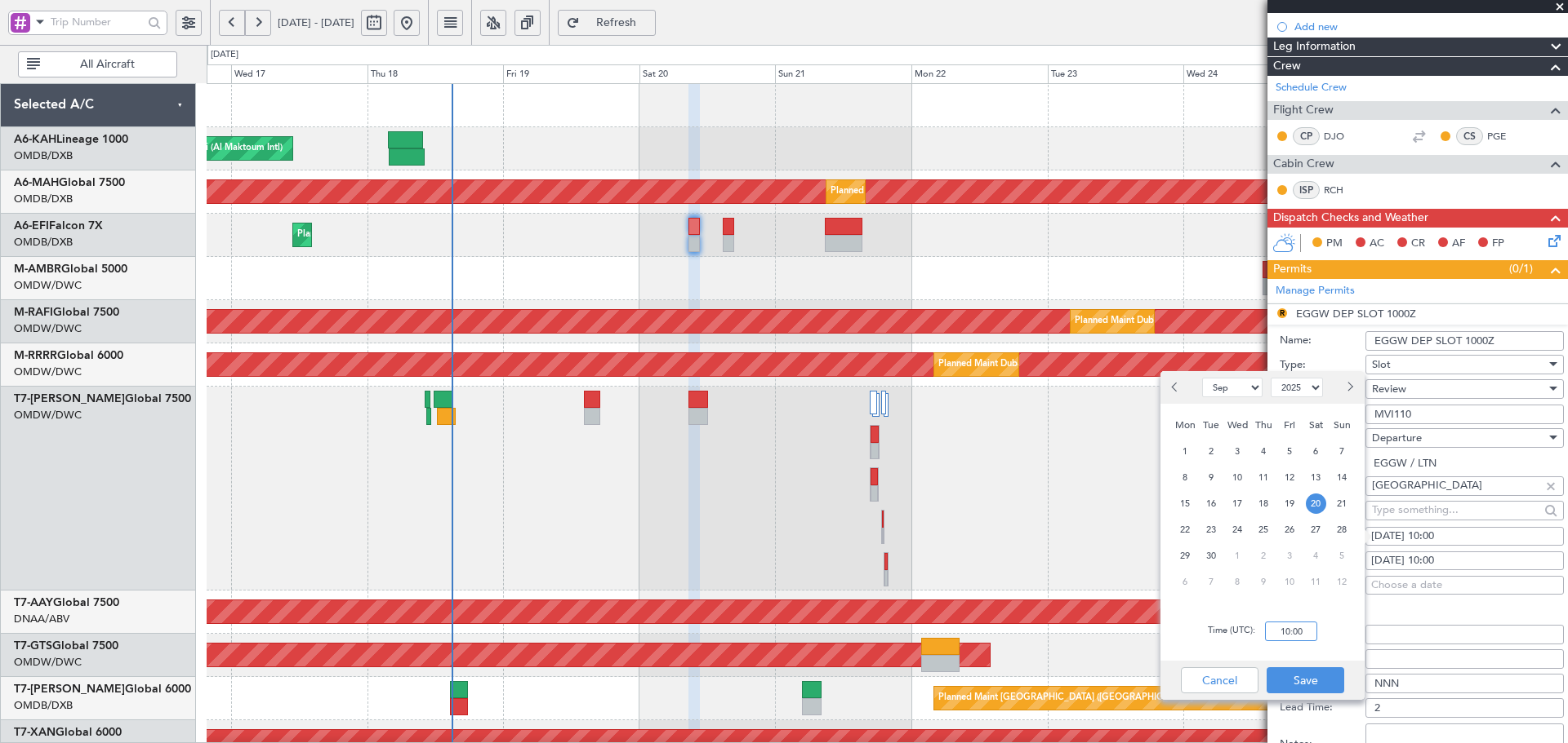
click at [1284, 633] on input "10:00" at bounding box center [1290, 631] width 53 height 19
type input "09:00"
click at [1311, 676] on button "Save" at bounding box center [1305, 680] width 78 height 26
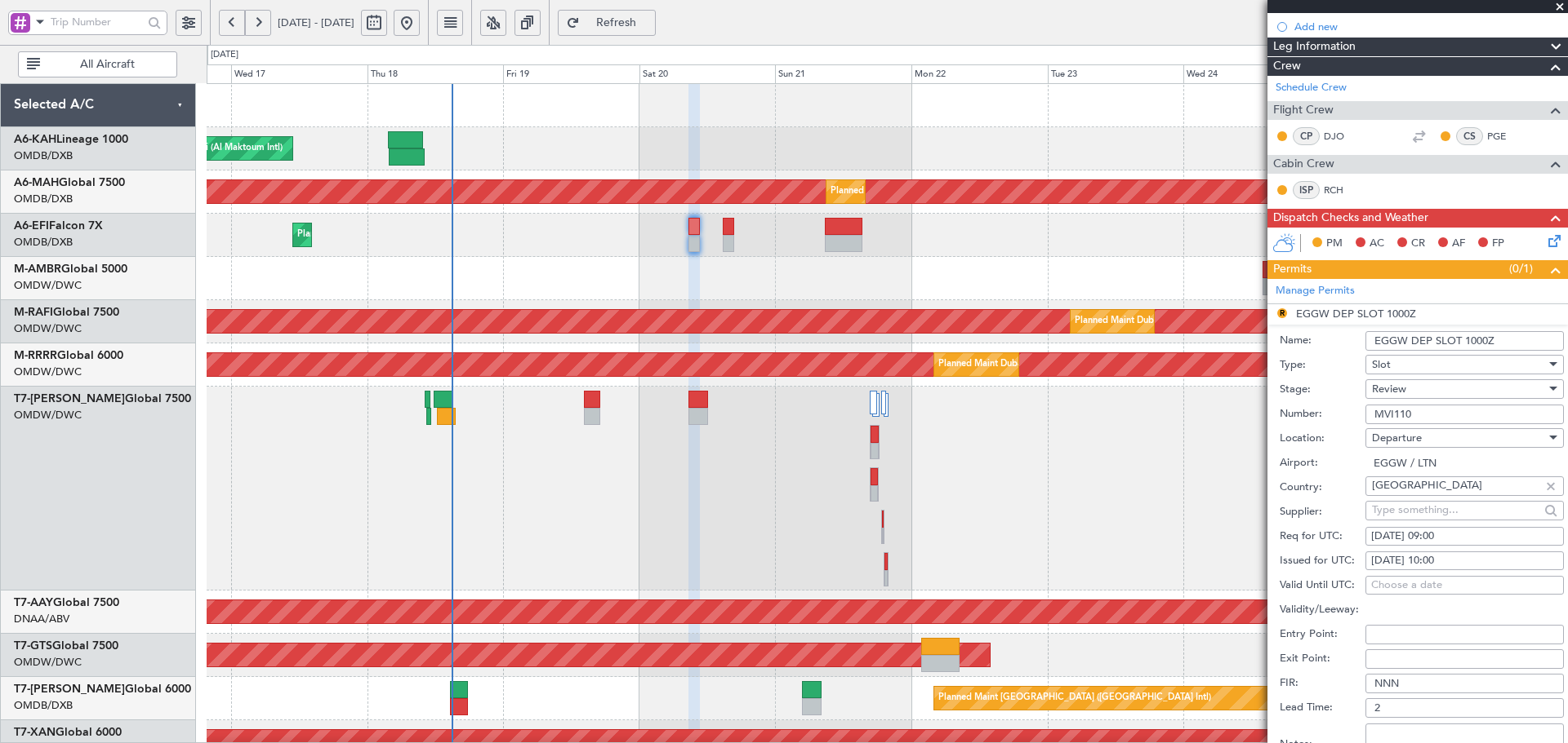
click at [1435, 562] on div "[DATE] 10:00" at bounding box center [1464, 561] width 187 height 16
select select "9"
select select "2025"
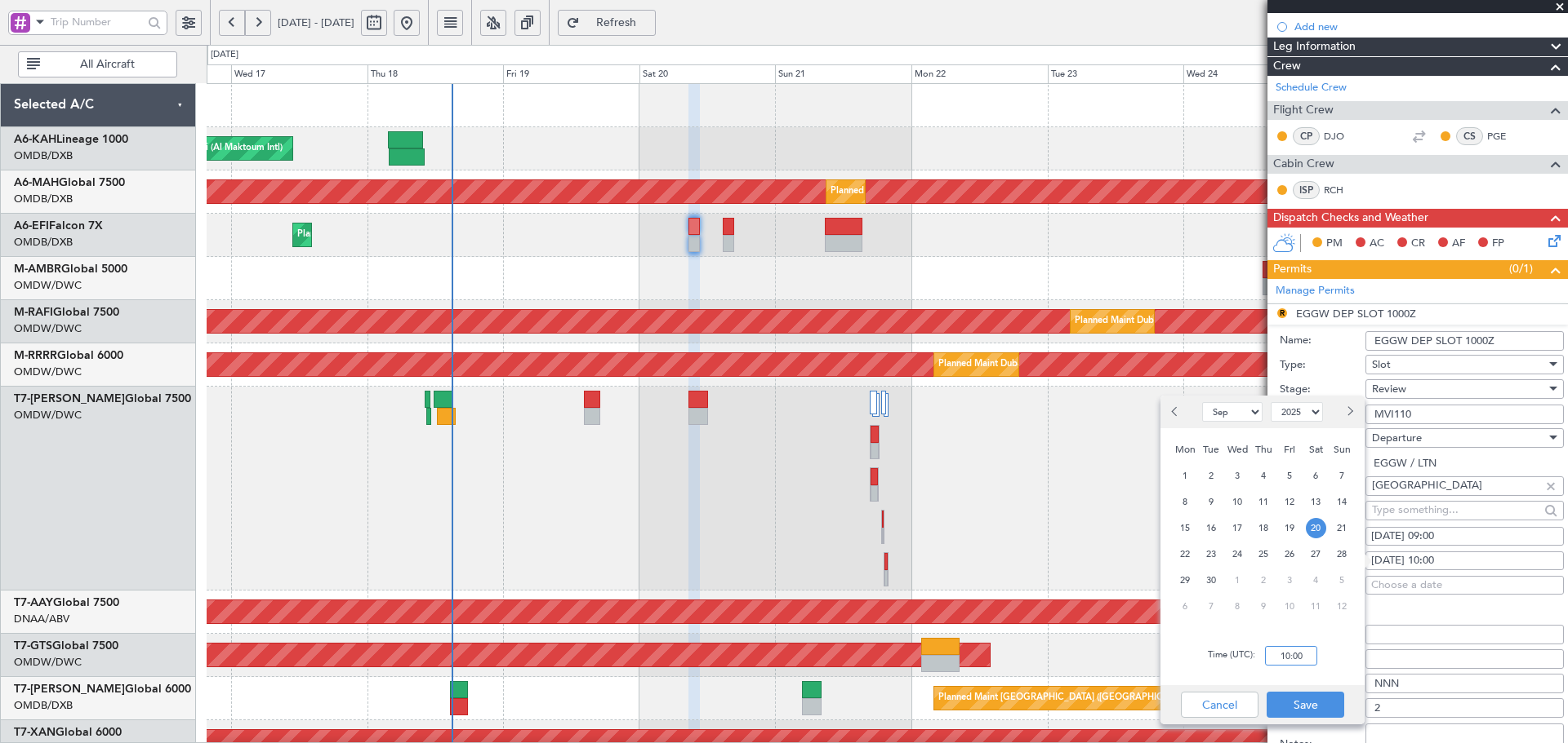
click at [1309, 657] on input "10:00" at bounding box center [1290, 656] width 53 height 19
type input "09:00"
click at [1315, 703] on button "Save" at bounding box center [1305, 705] width 78 height 26
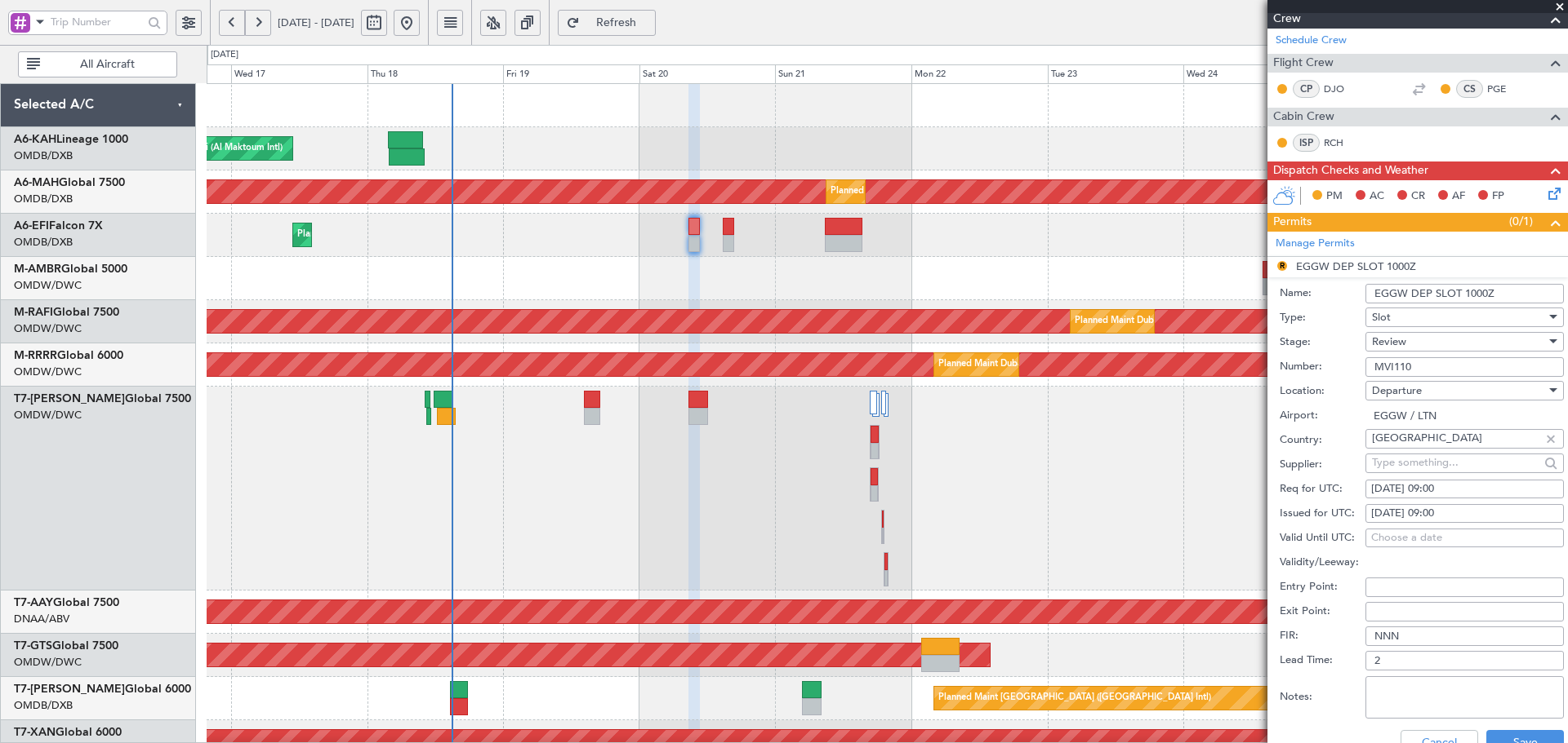
scroll to position [279, 0]
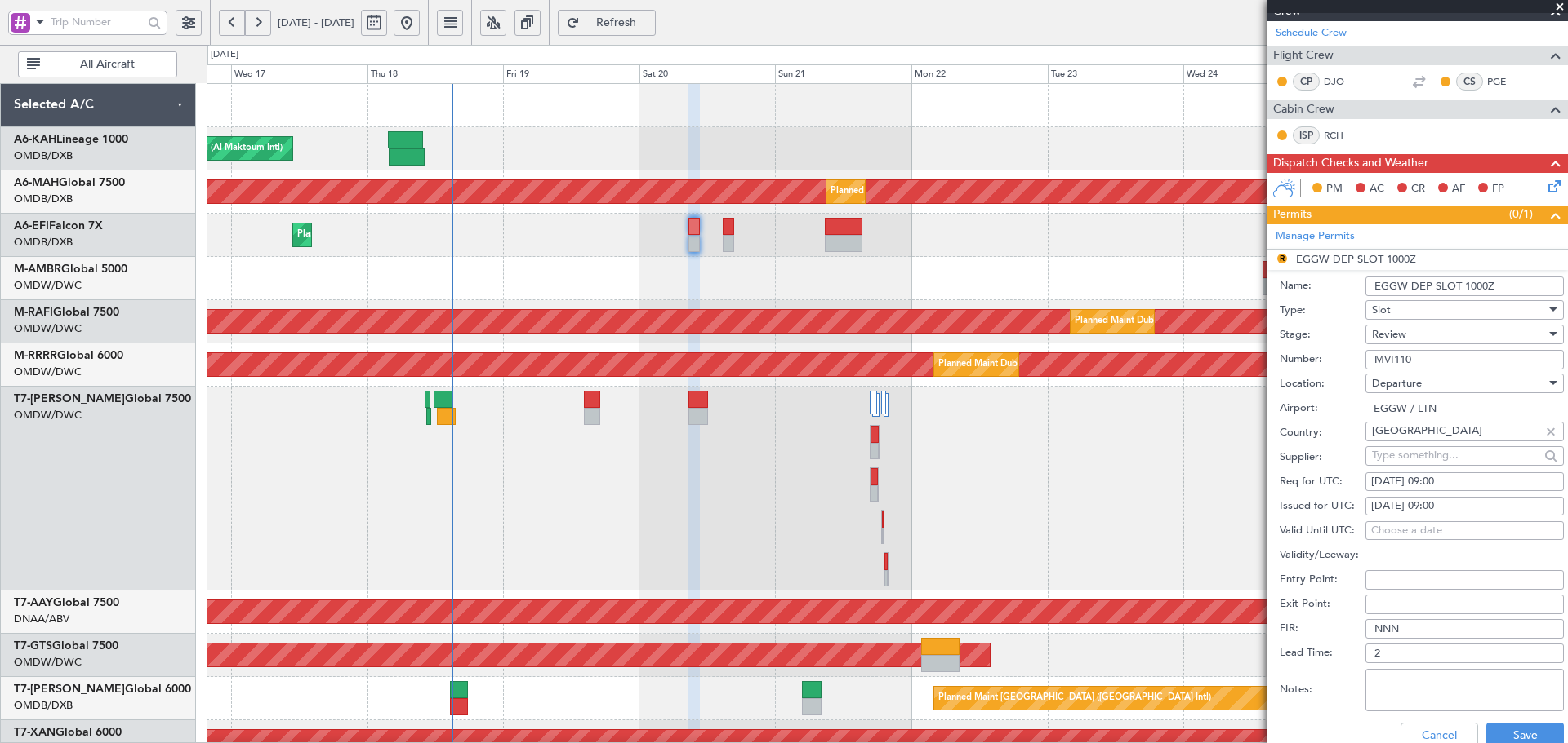
click at [1396, 338] on span "Review" at bounding box center [1389, 334] width 34 height 14
click at [1420, 463] on span "Received OK" at bounding box center [1458, 465] width 171 height 25
click at [1534, 727] on button "Save" at bounding box center [1524, 735] width 78 height 26
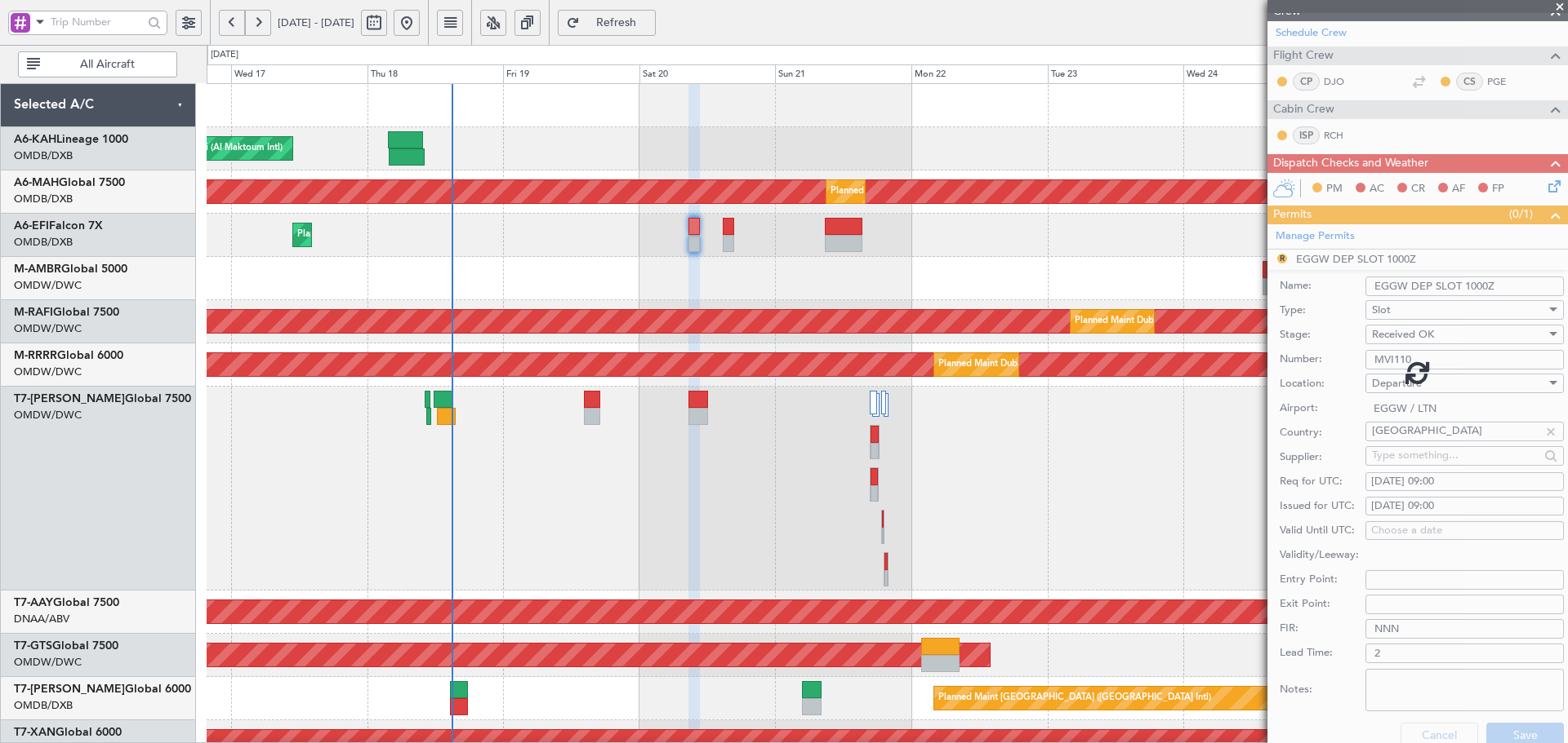
scroll to position [236, 0]
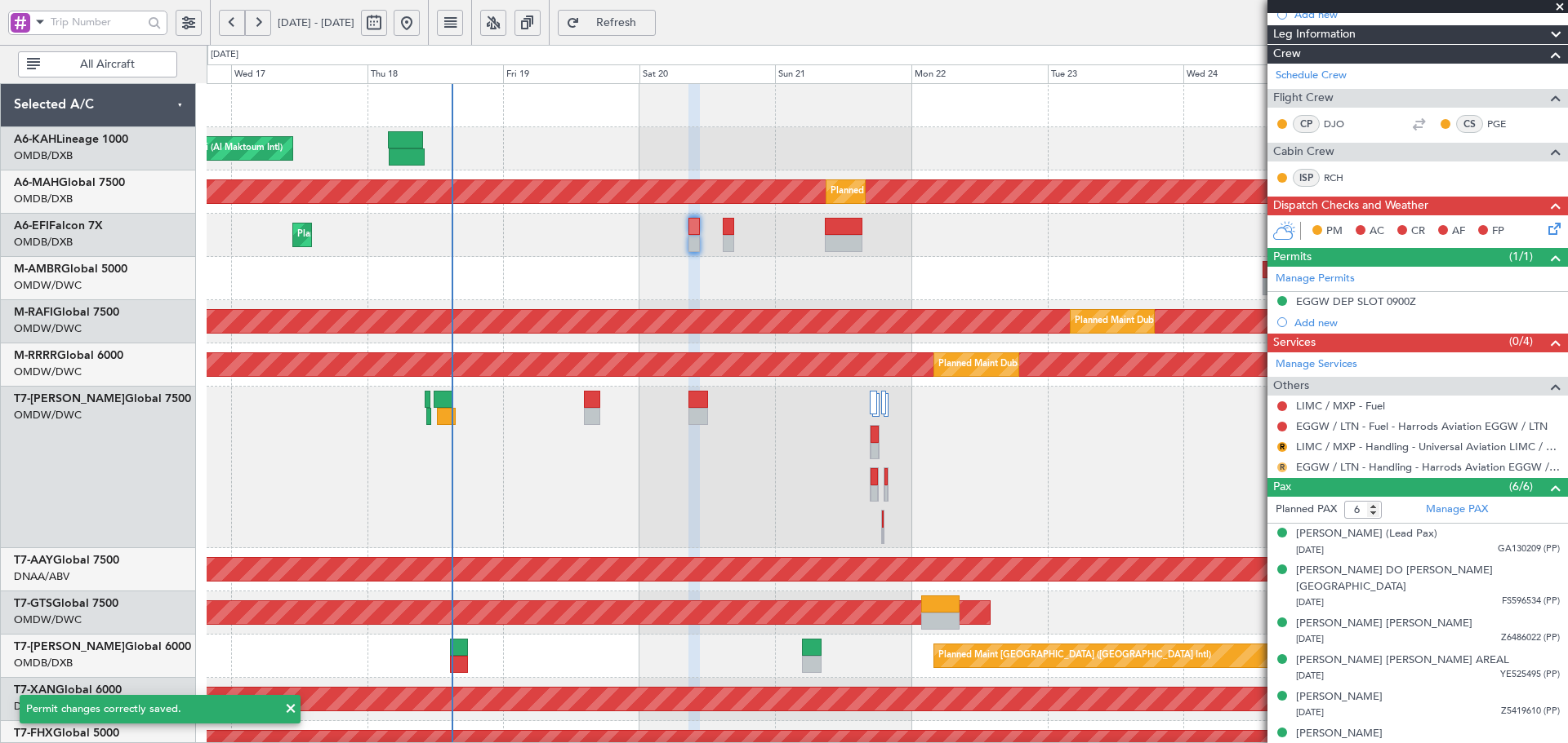
click at [1283, 465] on button "R" at bounding box center [1282, 467] width 10 height 10
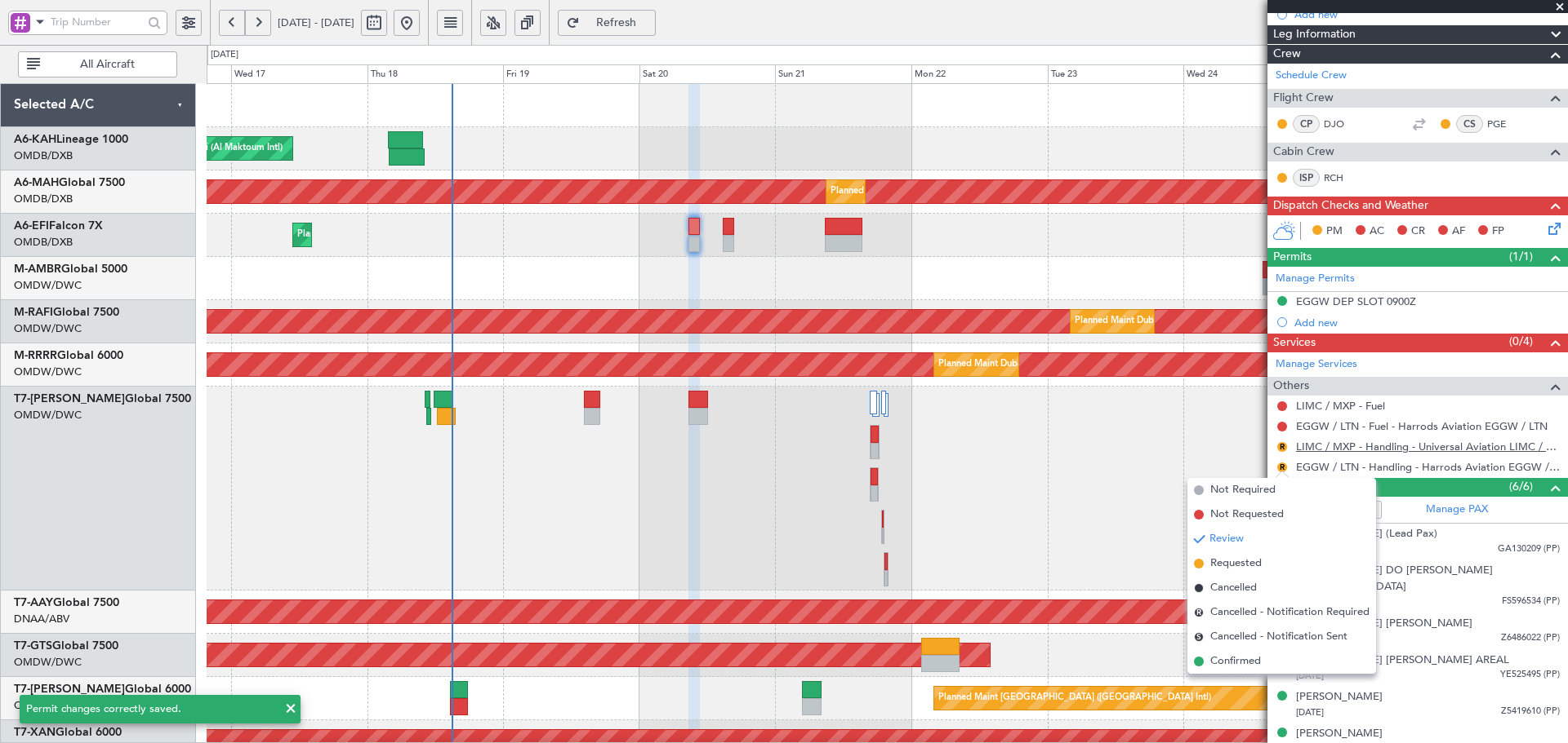
drag, startPoint x: 1210, startPoint y: 664, endPoint x: 1365, endPoint y: 445, distance: 268.3
click at [1208, 664] on li "Confirmed" at bounding box center [1281, 662] width 189 height 25
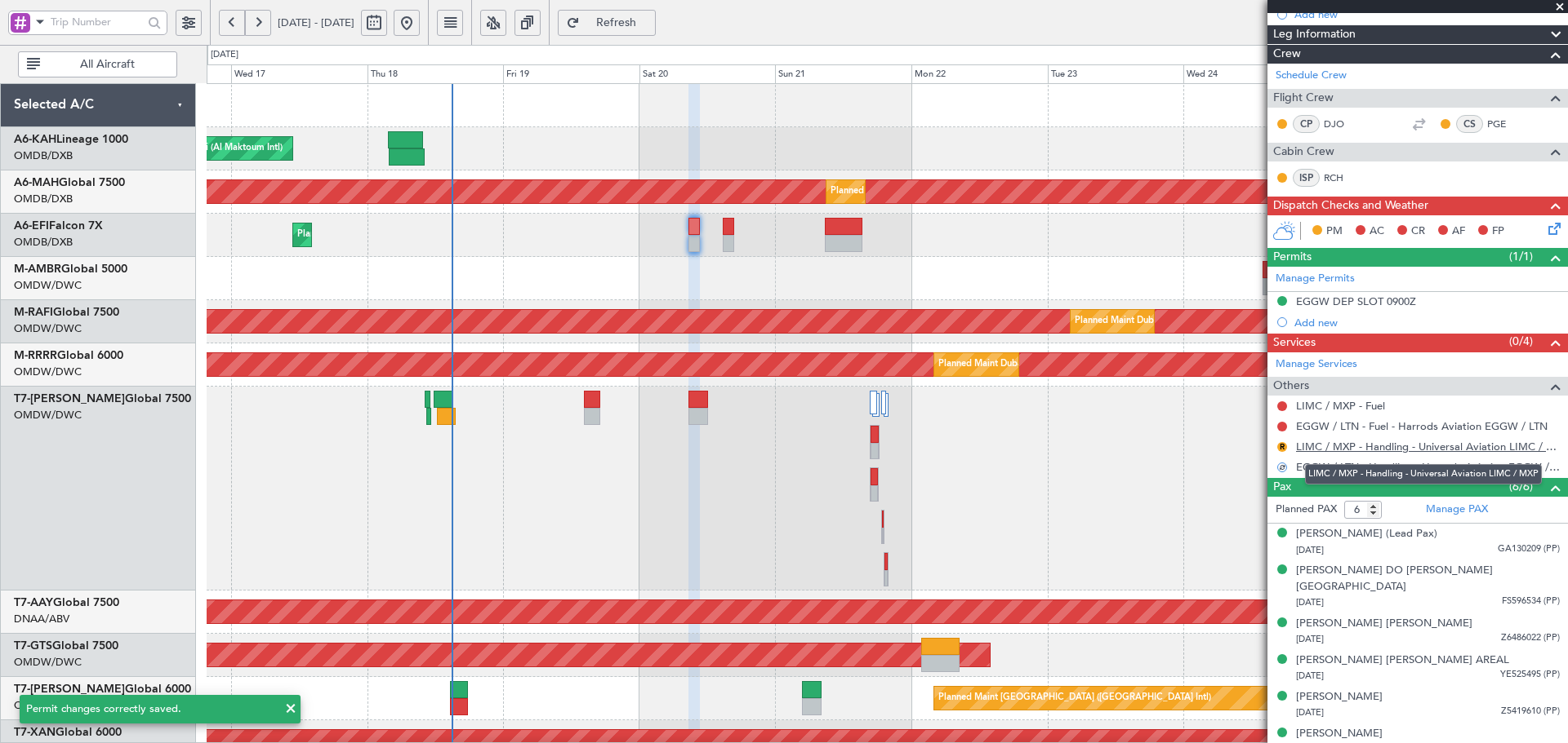
click at [1369, 450] on link "LIMC / MXP - Handling - Universal Aviation LIMC / MXP" at bounding box center [1427, 446] width 263 height 13
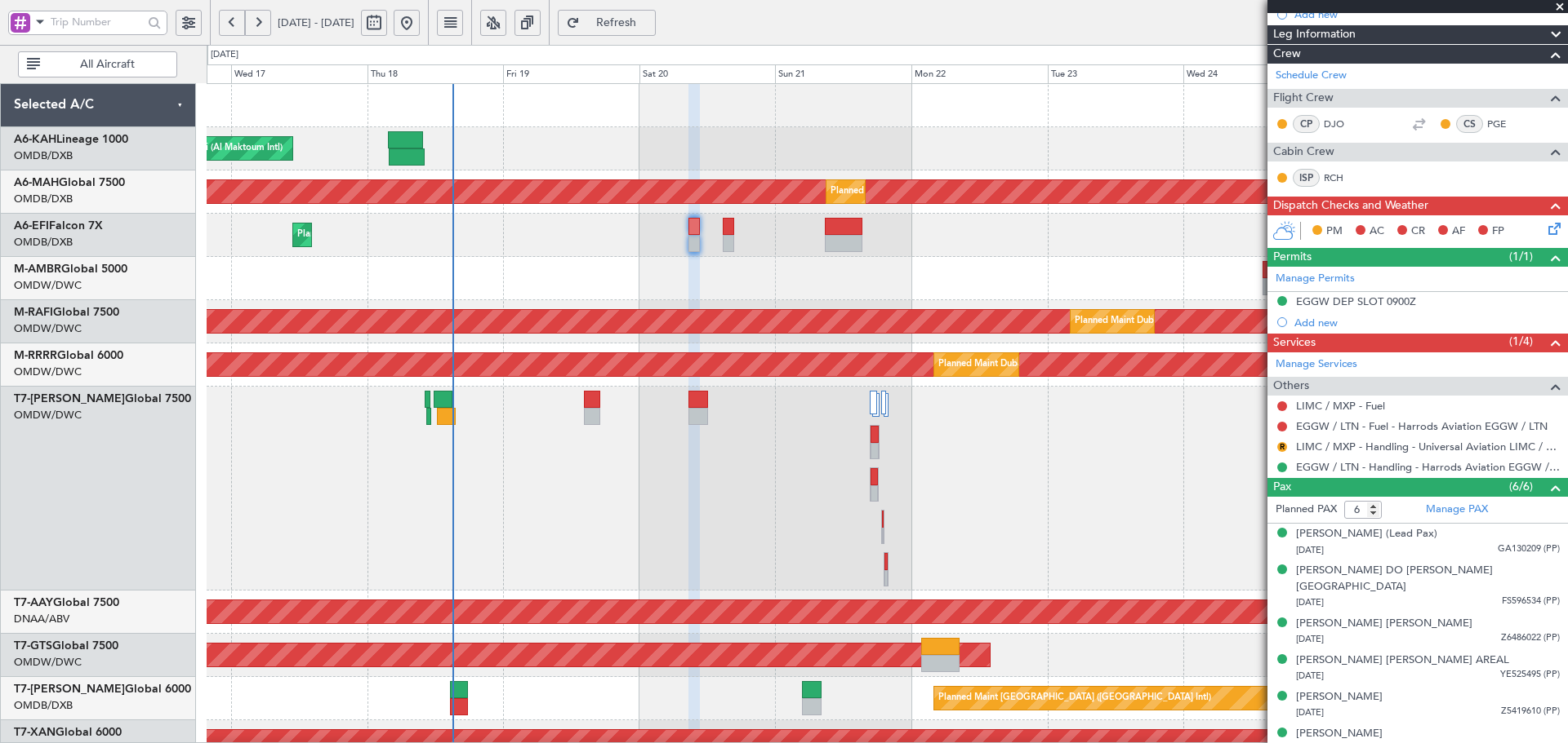
click at [649, 20] on span "Refresh" at bounding box center [617, 23] width 67 height 11
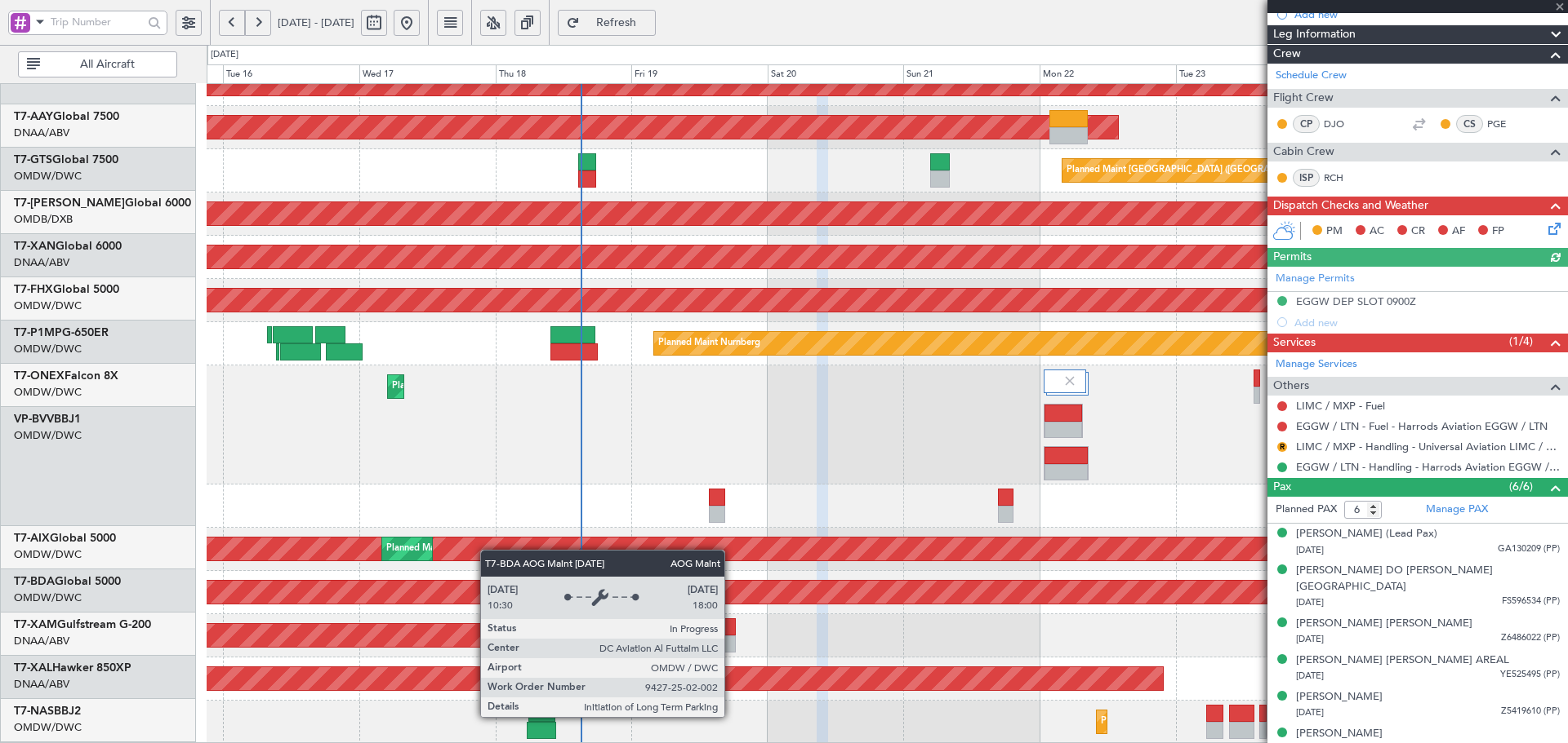
scroll to position [528, 0]
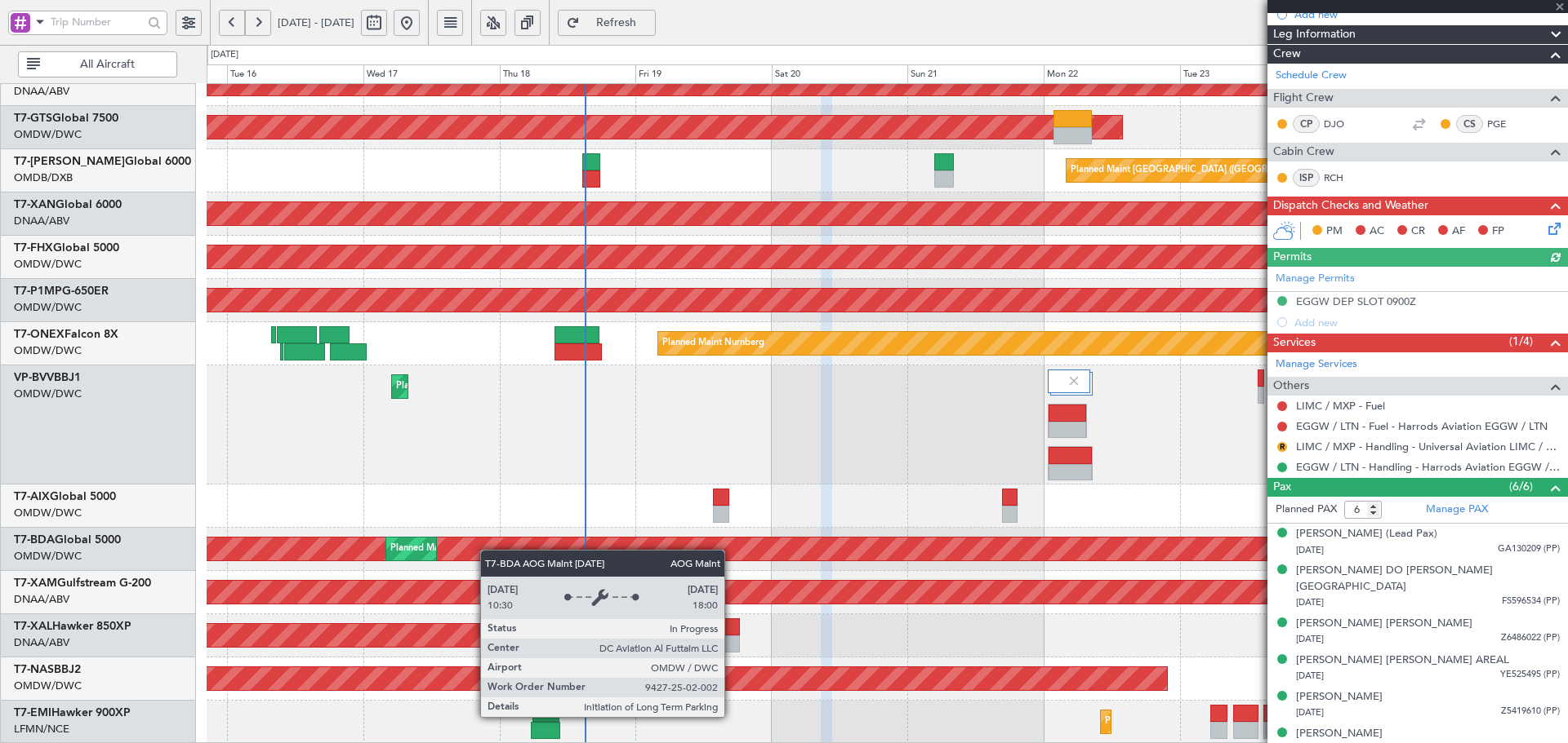
click at [639, 404] on div "Planned Maint Dubai (Al Maktoum Intl)" at bounding box center [887, 425] width 1360 height 119
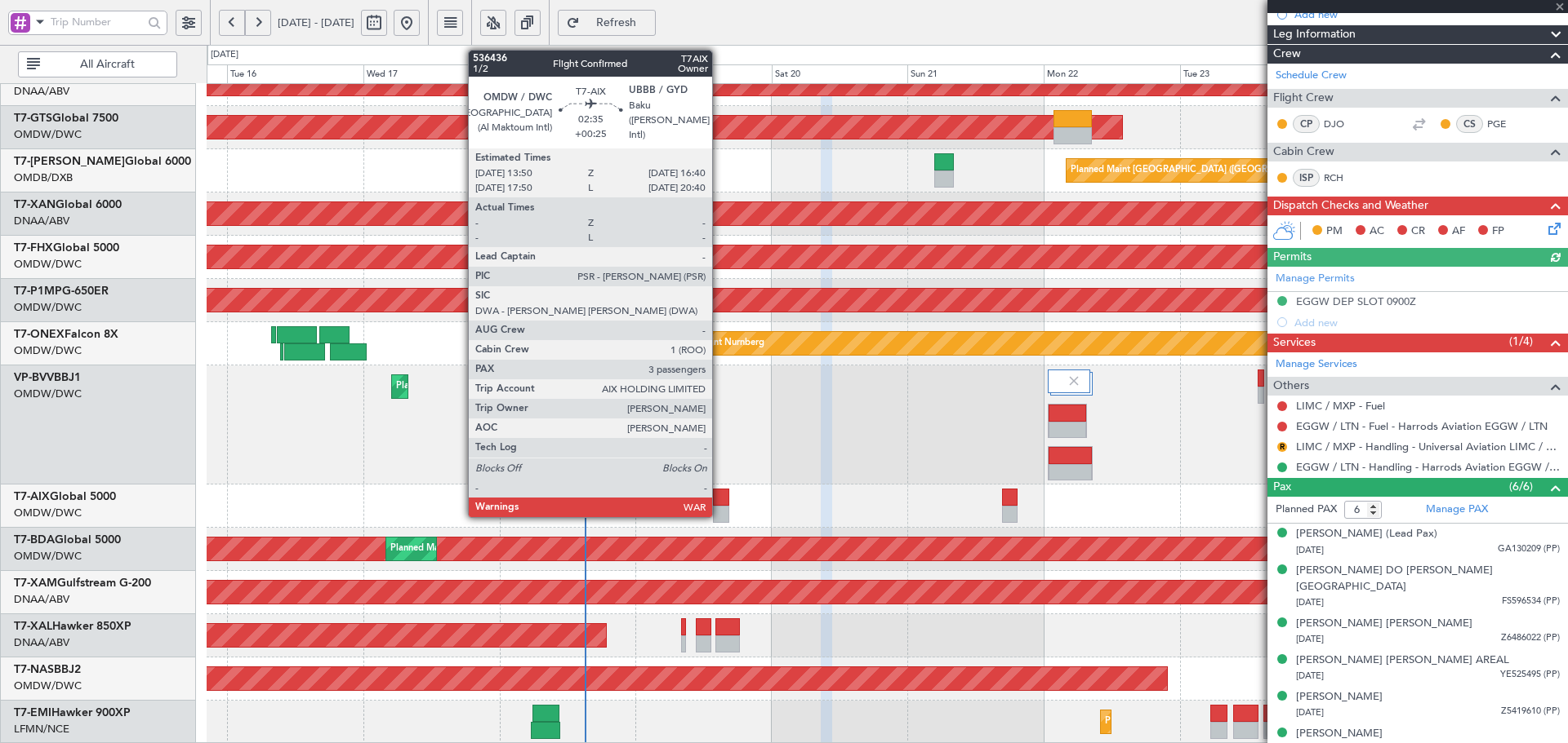
click at [719, 500] on div at bounding box center [720, 498] width 16 height 17
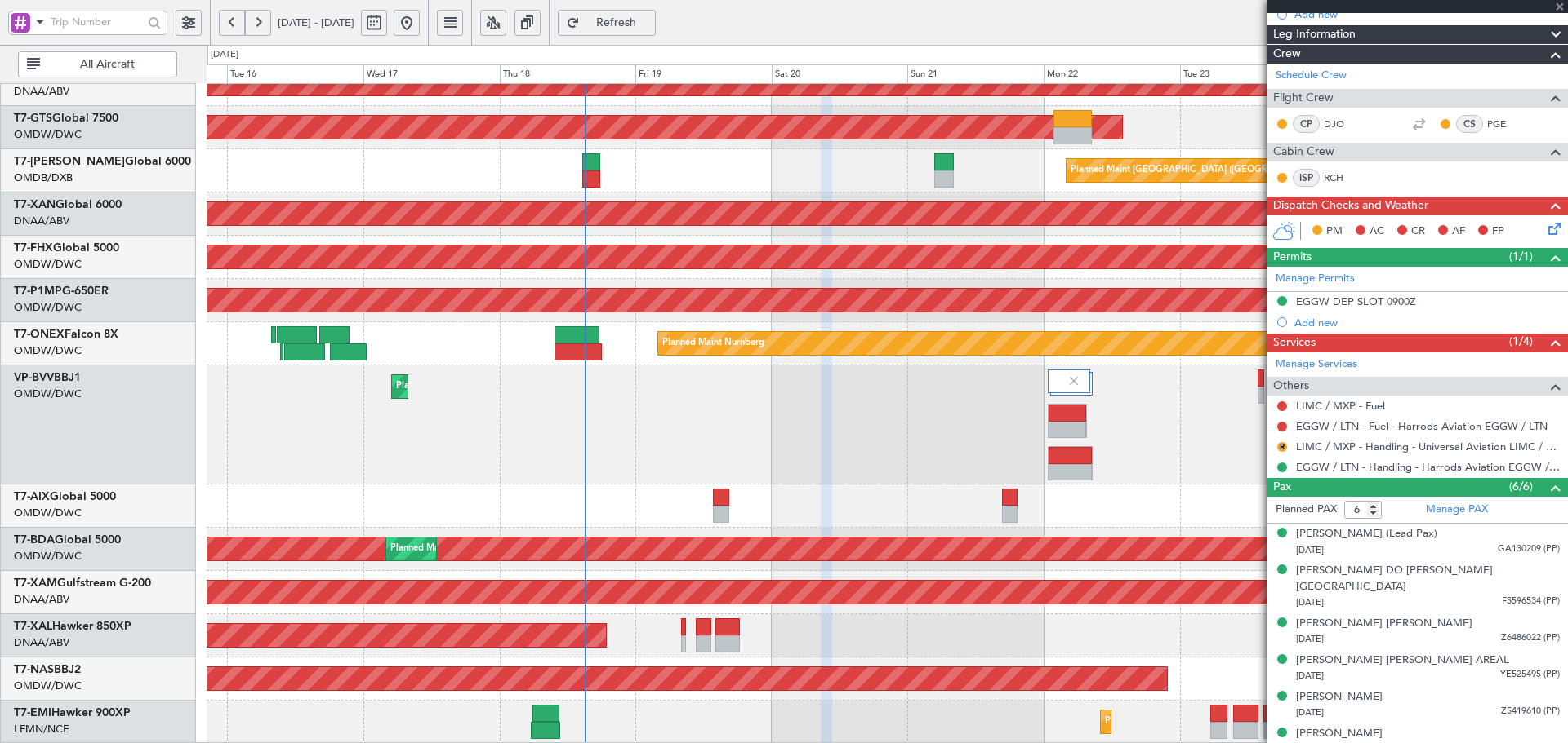
type input "3"
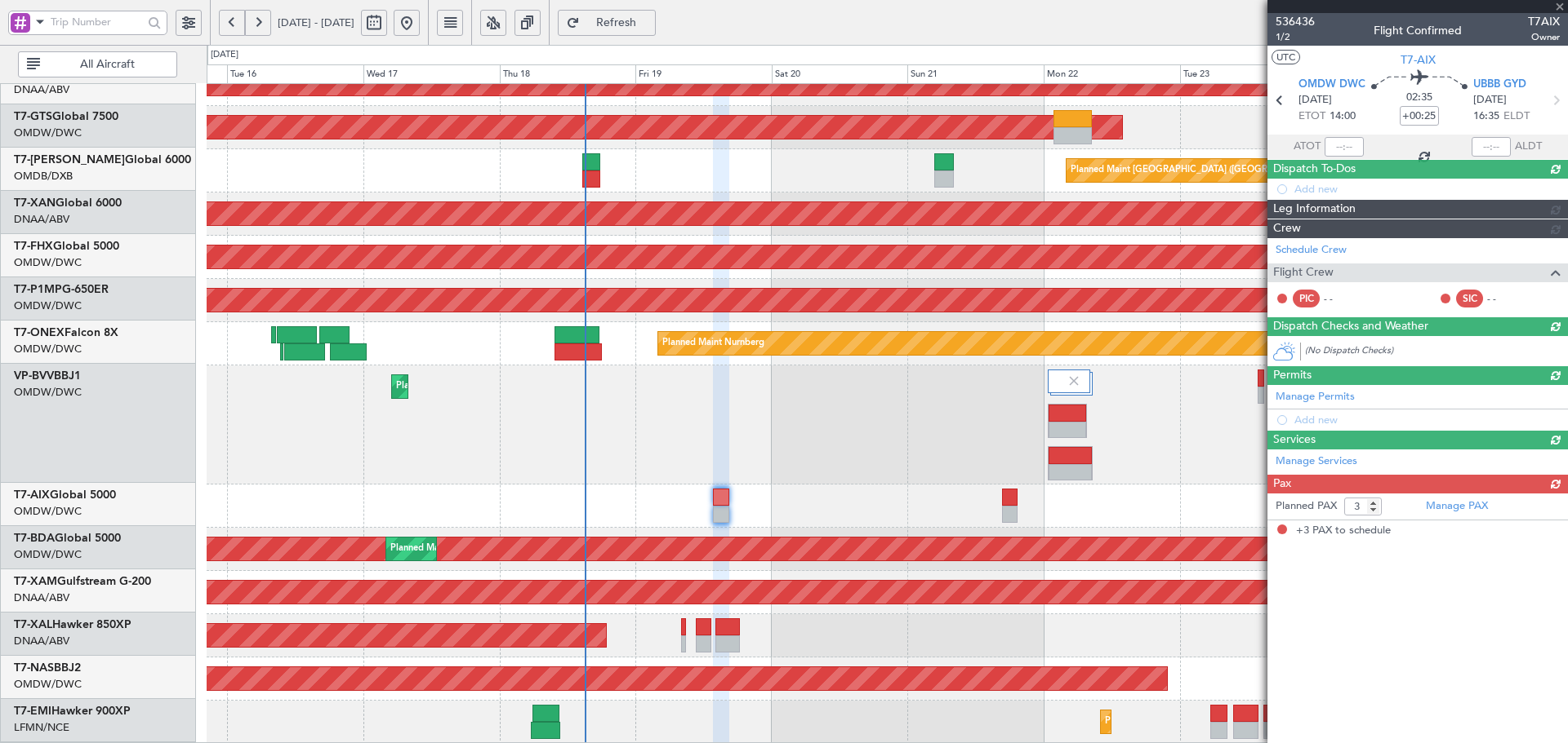
scroll to position [0, 0]
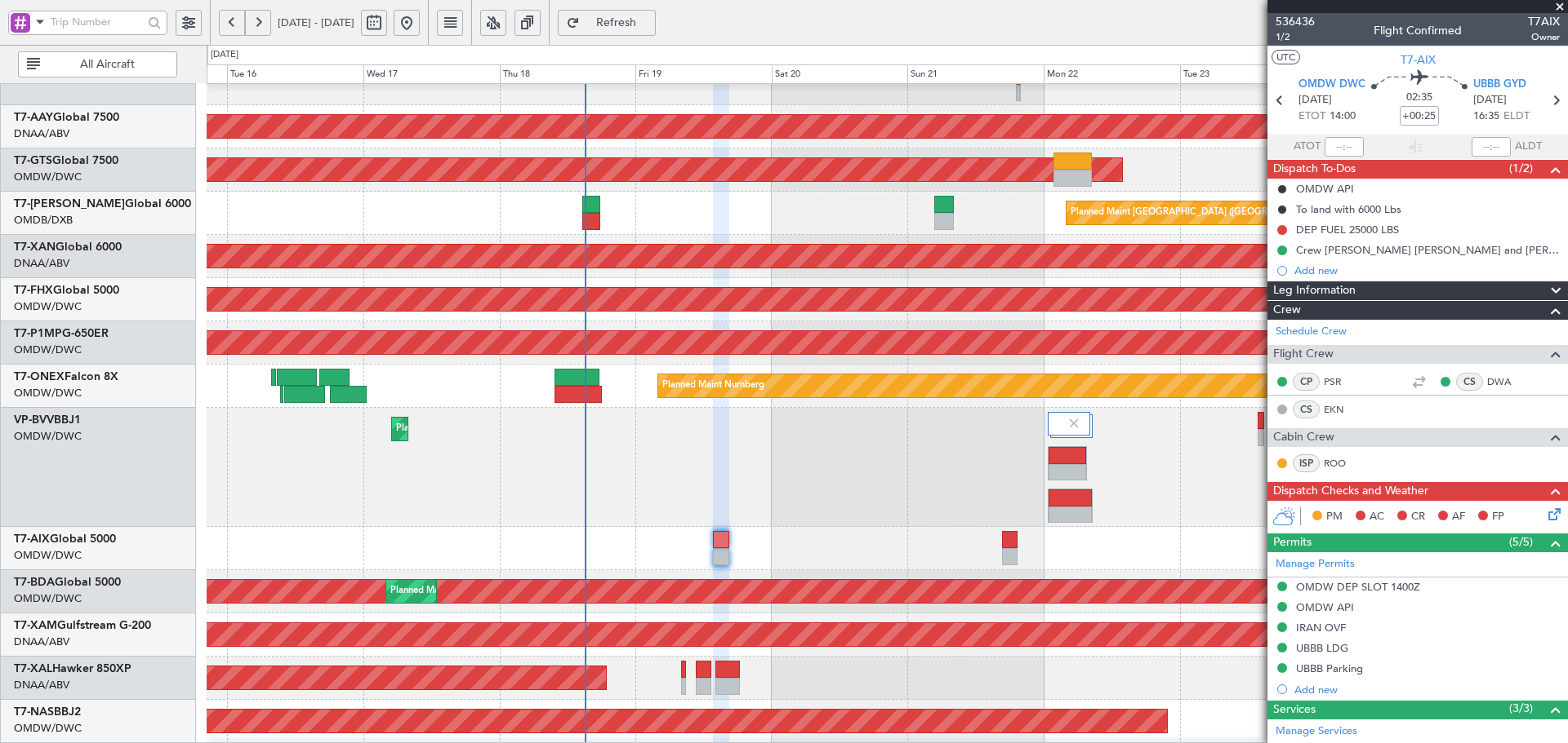
click at [649, 24] on span "Refresh" at bounding box center [617, 23] width 67 height 11
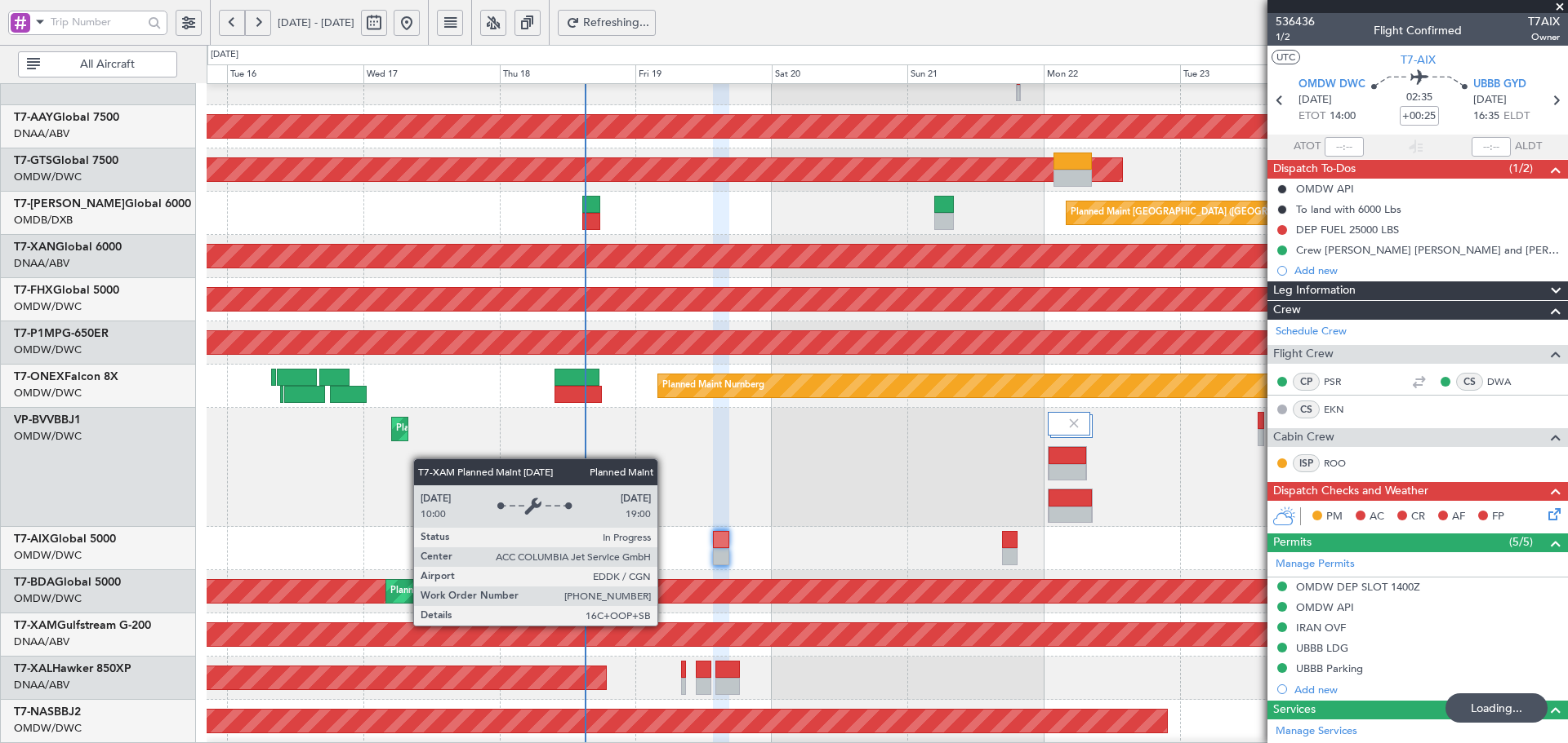
scroll to position [528, 0]
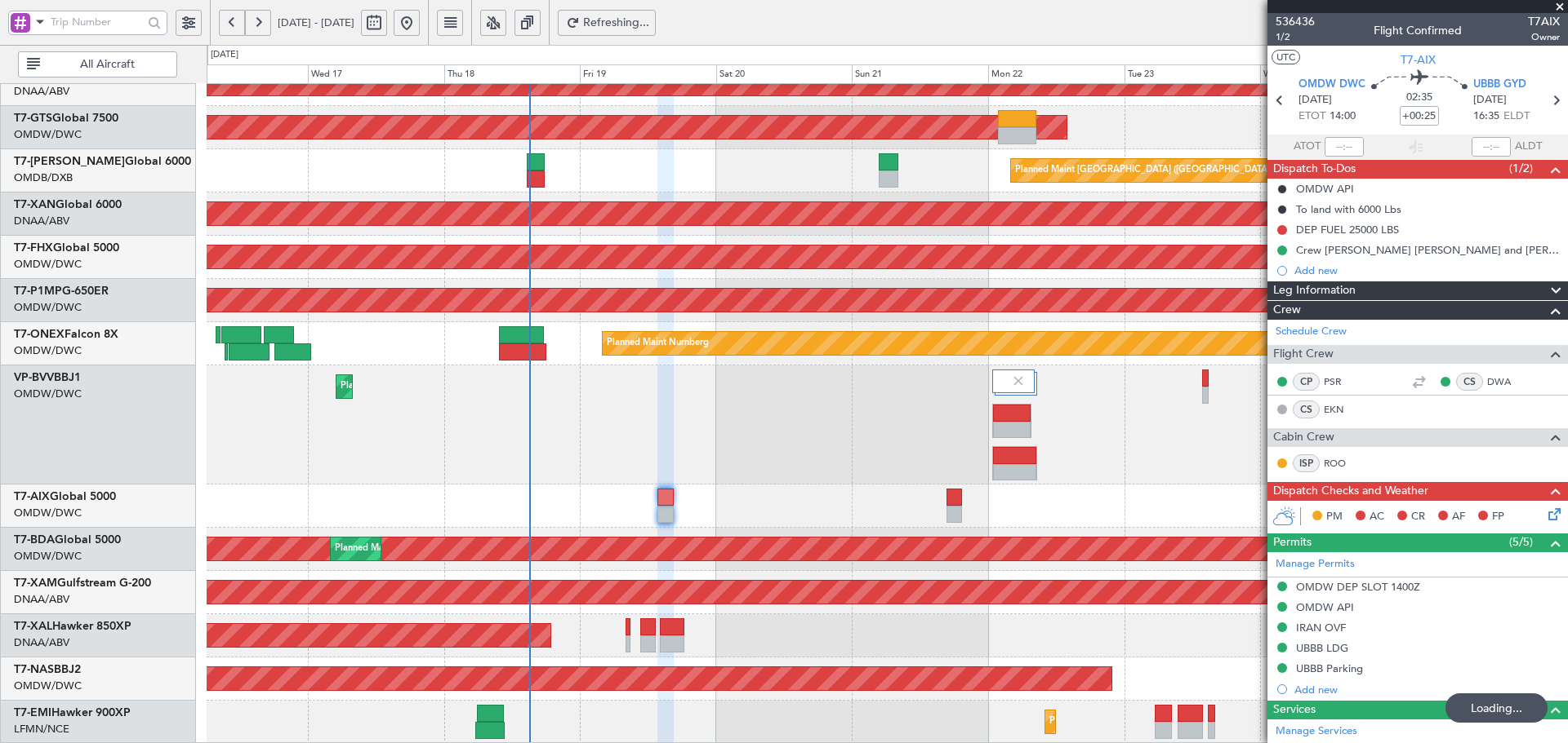
click at [587, 475] on div "Unplanned Maint [GEOGRAPHIC_DATA] (Al Maktoum Intl) AOG Maint Singapore (Seleta…" at bounding box center [887, 149] width 1360 height 1188
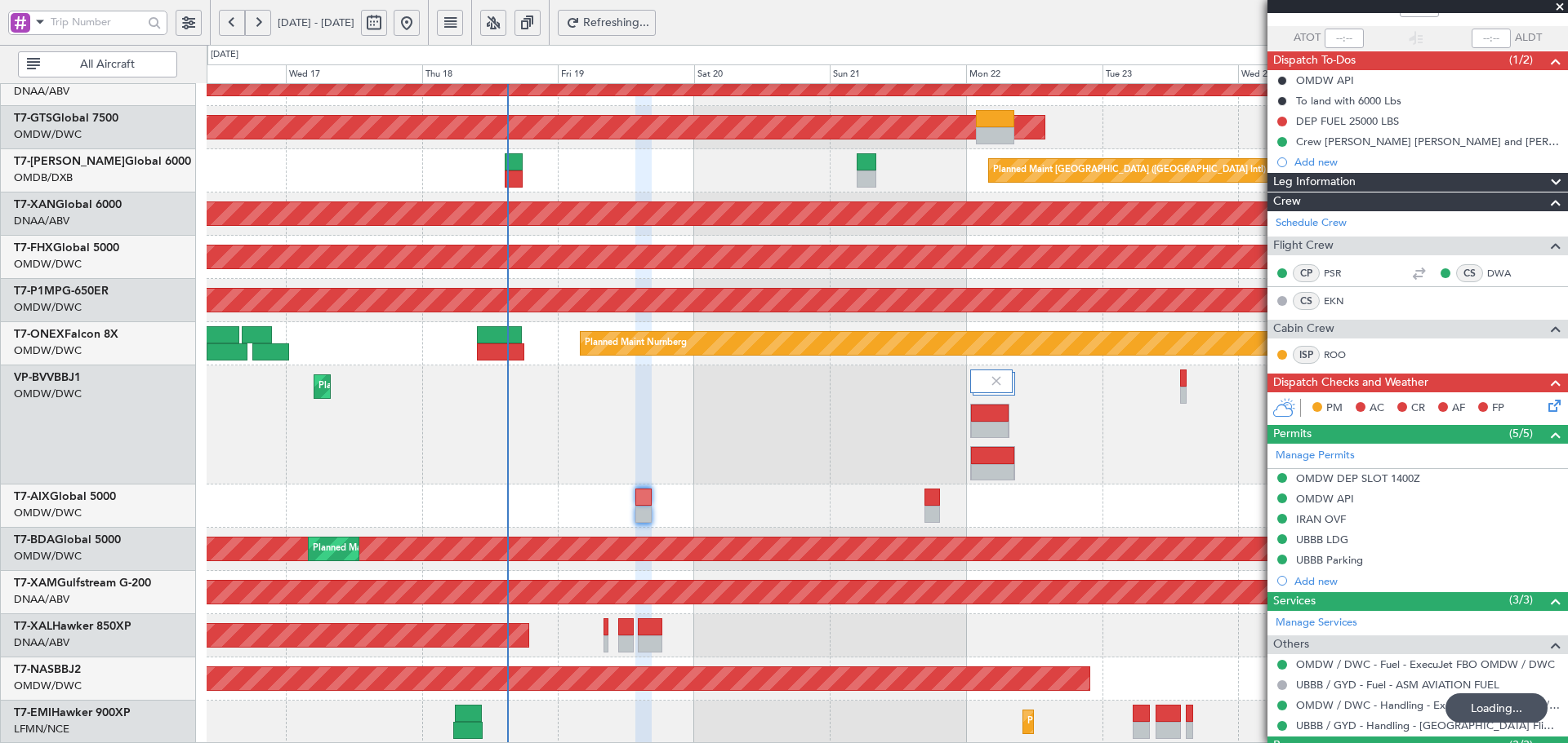
scroll to position [485, 0]
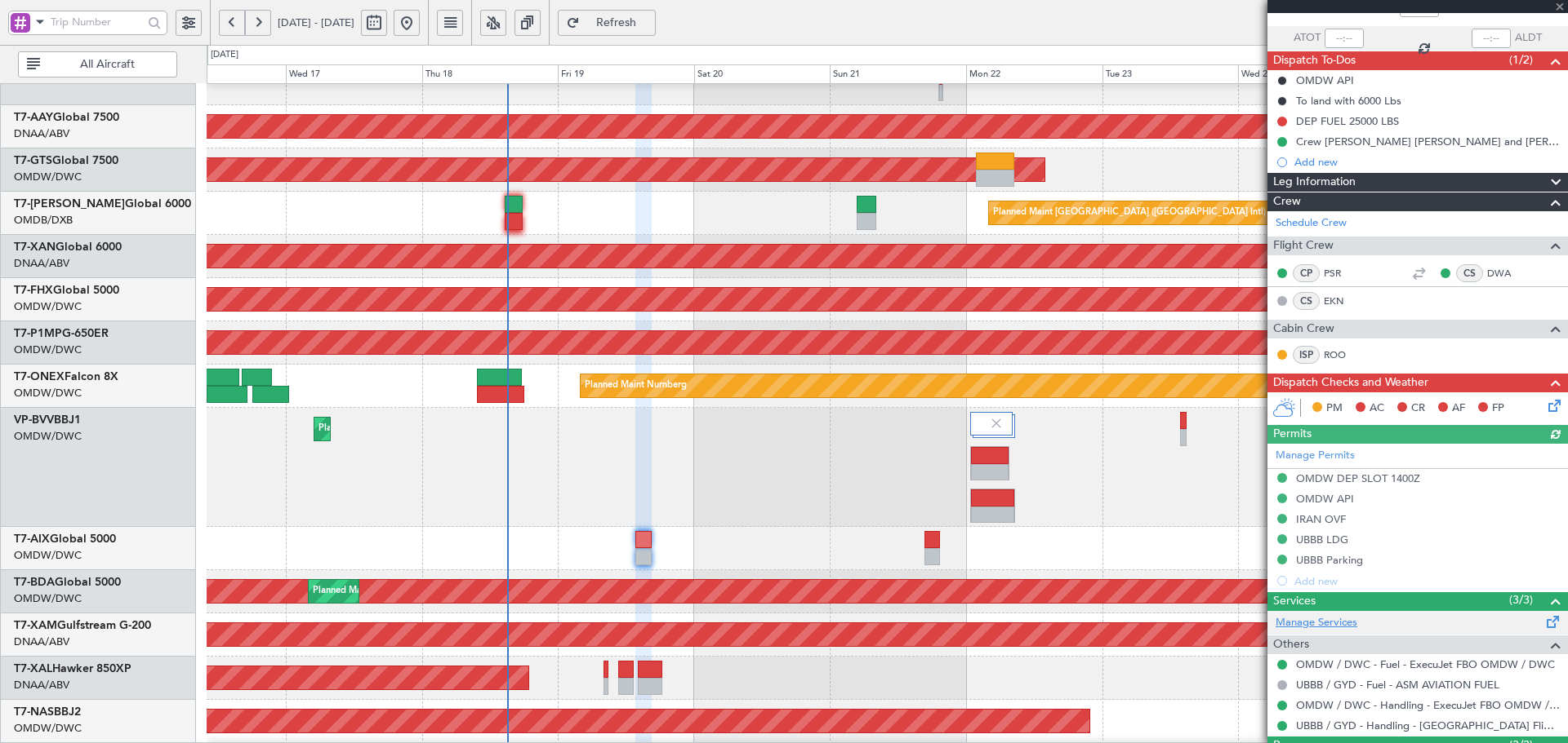
click at [1313, 621] on link "Manage Services" at bounding box center [1315, 623] width 81 height 16
click at [649, 24] on span "Refresh" at bounding box center [617, 23] width 67 height 11
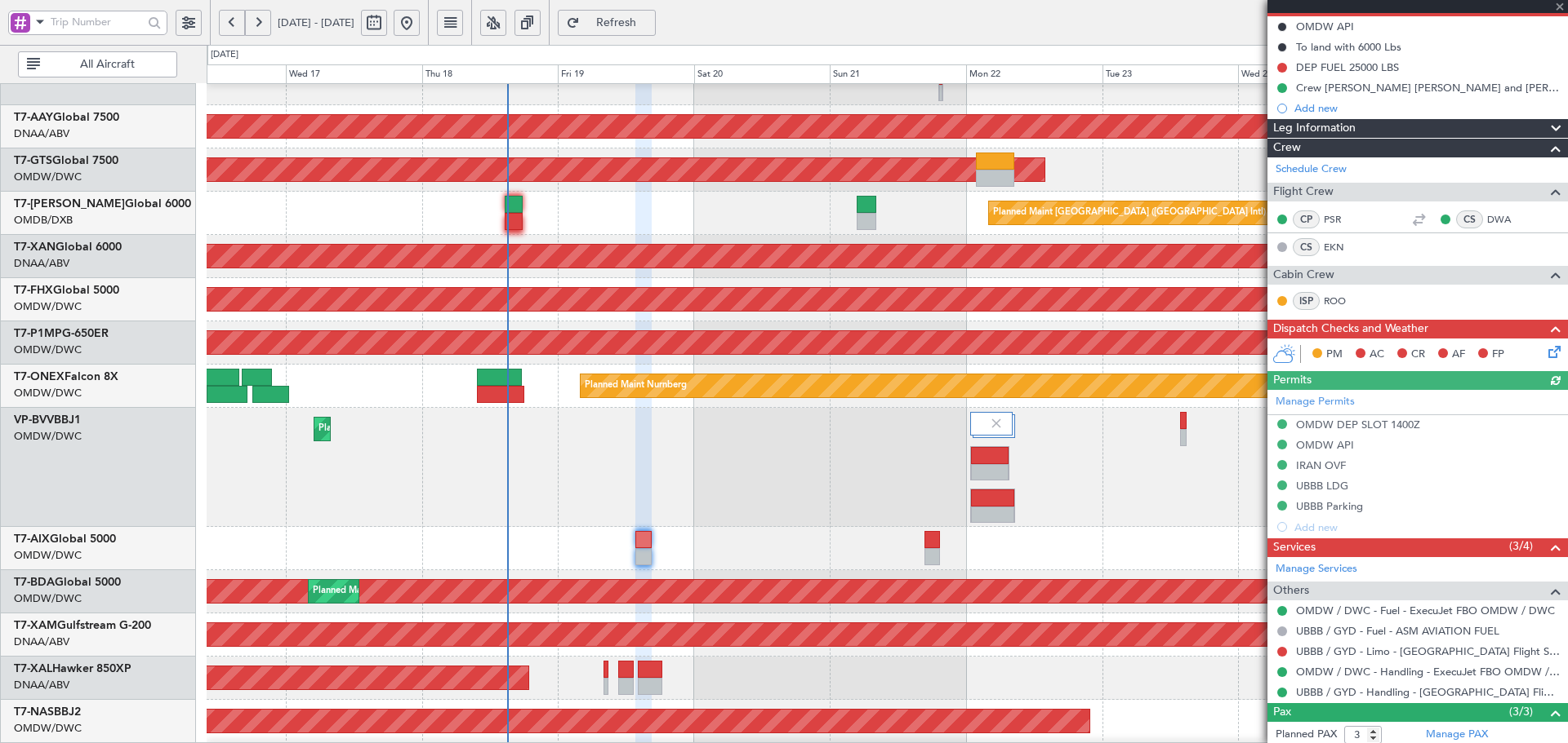
scroll to position [163, 0]
click at [1284, 648] on button at bounding box center [1282, 651] width 10 height 10
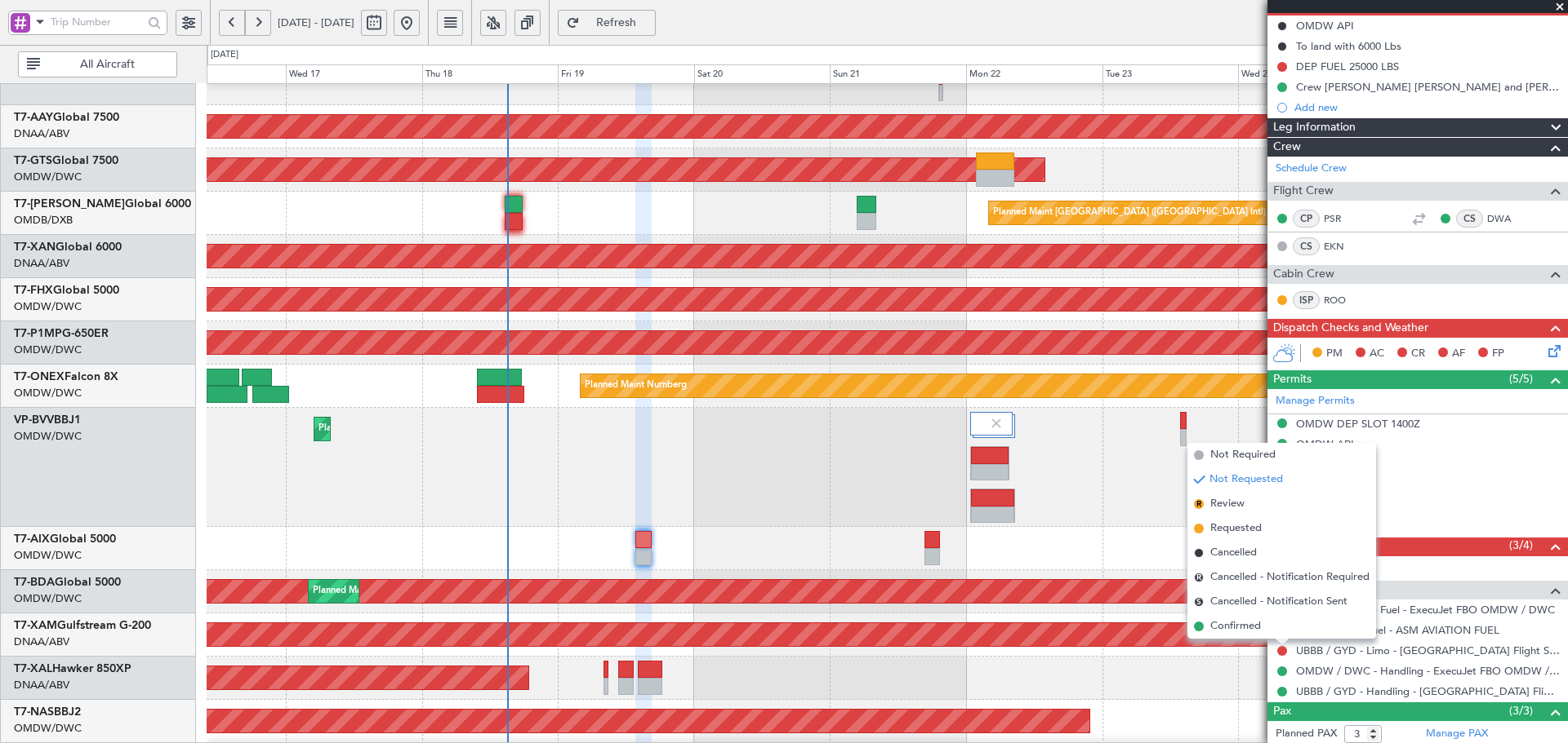
click at [1216, 526] on span "Requested" at bounding box center [1236, 529] width 52 height 16
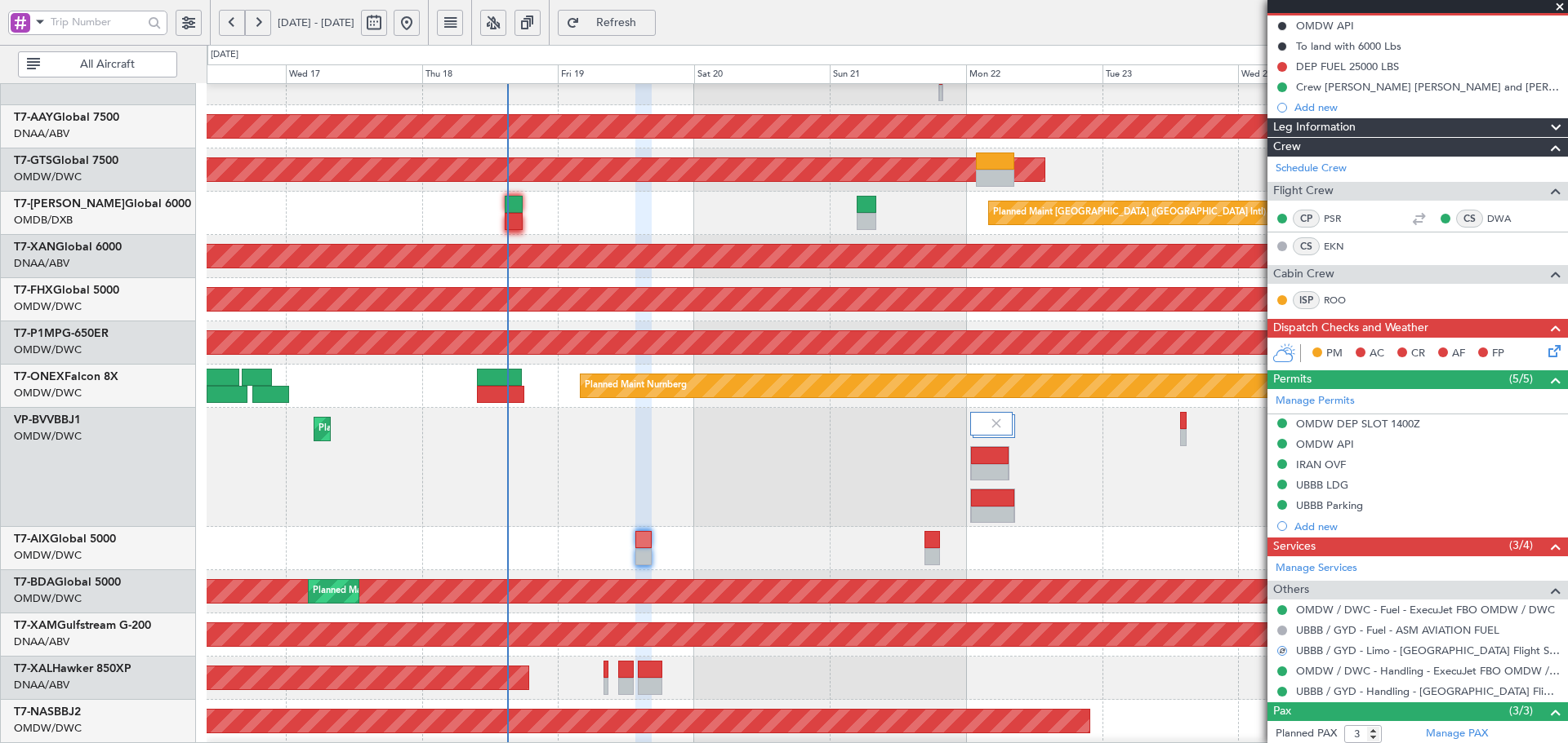
click at [1082, 683] on div "Planned Maint [PERSON_NAME]" at bounding box center [887, 678] width 1360 height 43
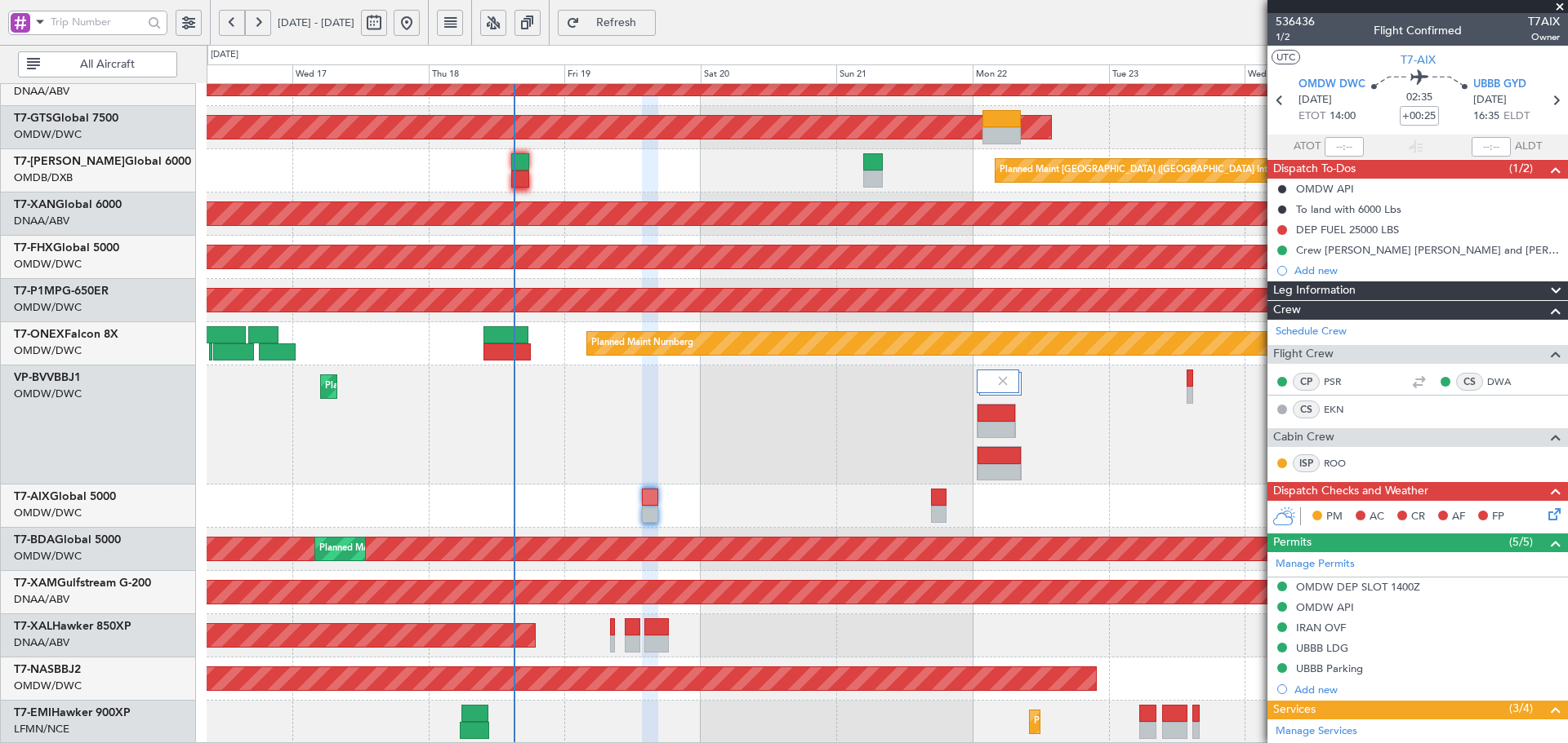
click at [762, 229] on div "Unplanned Maint [GEOGRAPHIC_DATA] (Al Maktoum Intl) AOG Maint Singapore (Seleta…" at bounding box center [887, 149] width 1360 height 1188
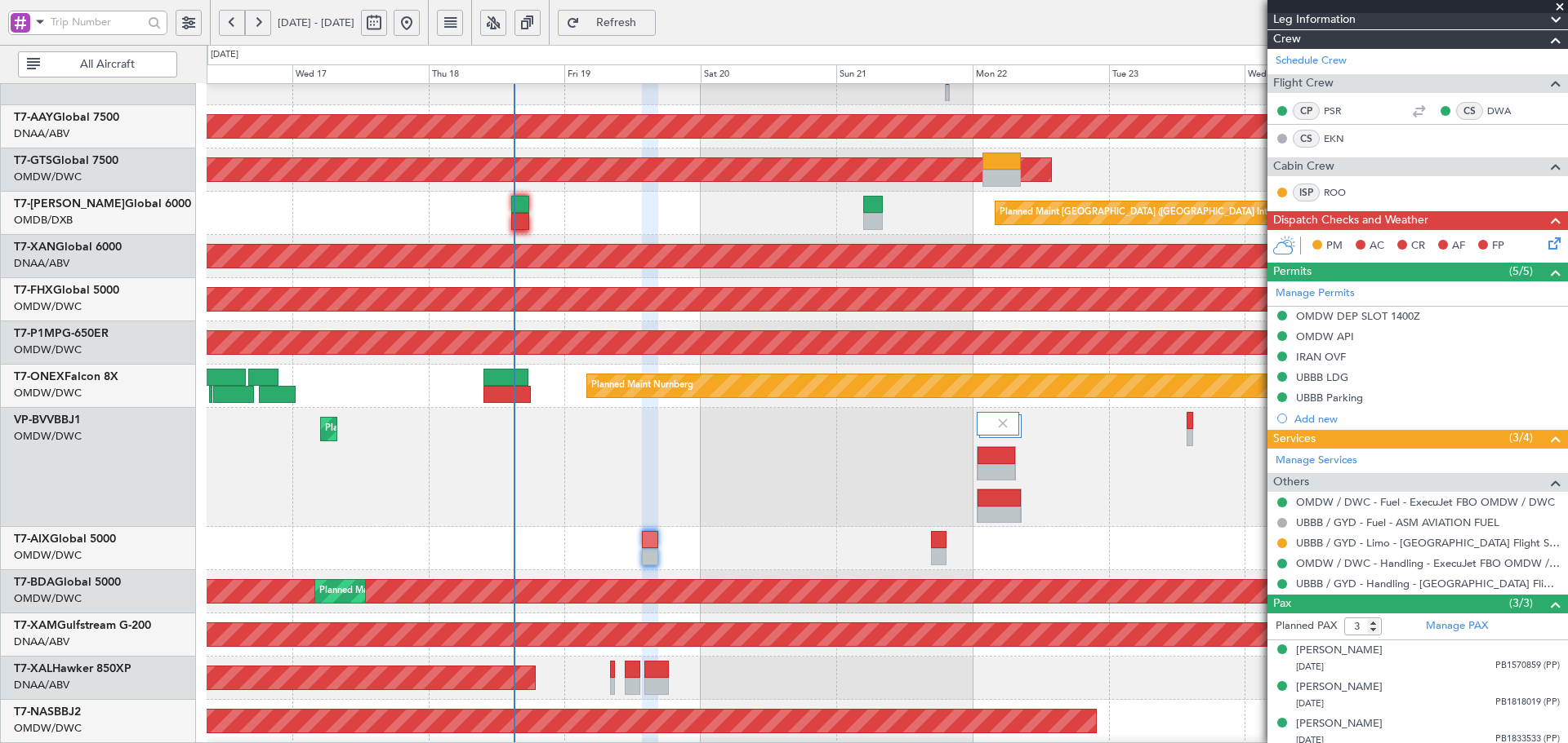
scroll to position [278, 0]
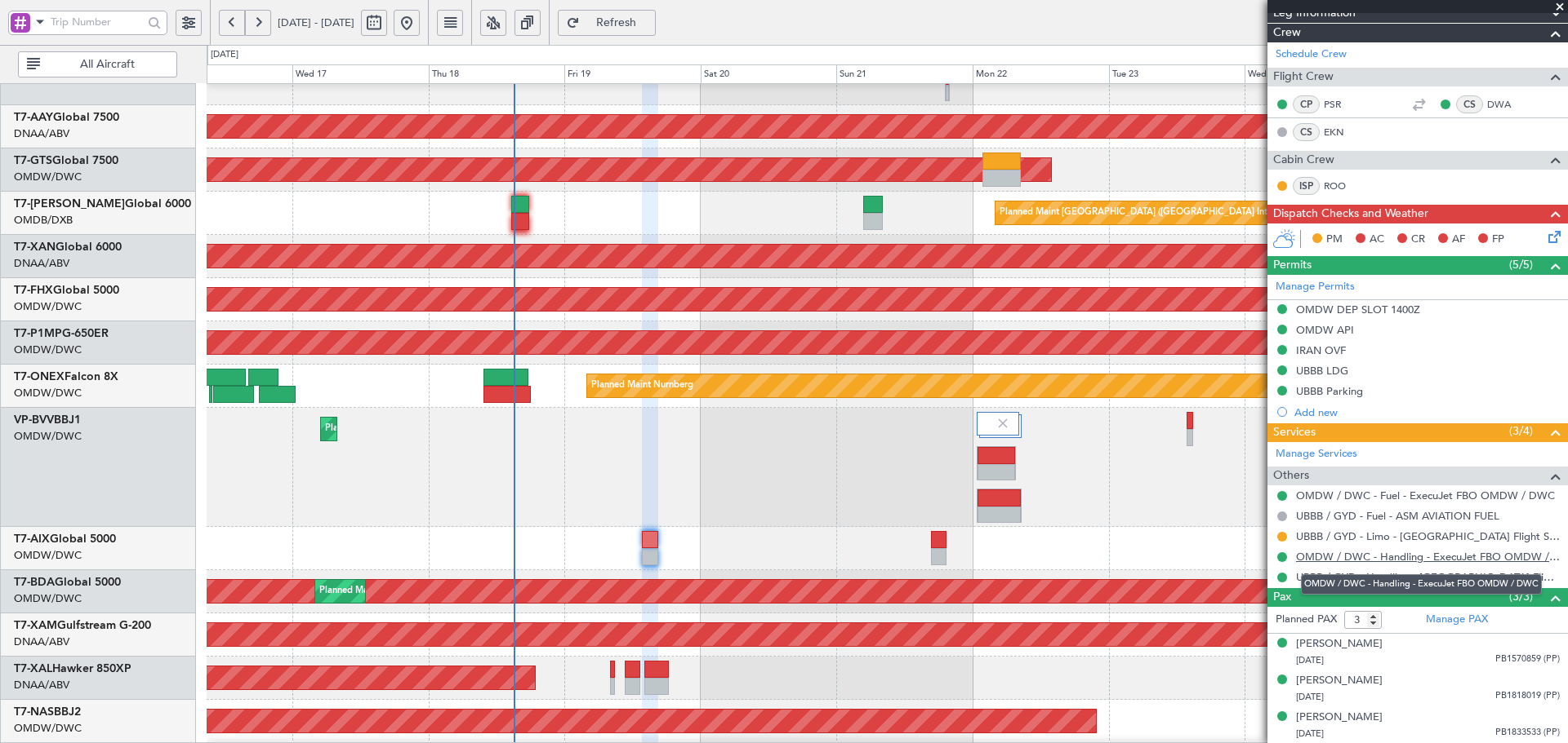
click at [1421, 554] on link "OMDW / DWC - Handling - ExecuJet FBO OMDW / DWC" at bounding box center [1427, 556] width 263 height 13
click at [1425, 619] on link "Manage PAX" at bounding box center [1456, 619] width 62 height 16
click at [1279, 325] on button at bounding box center [1282, 329] width 10 height 10
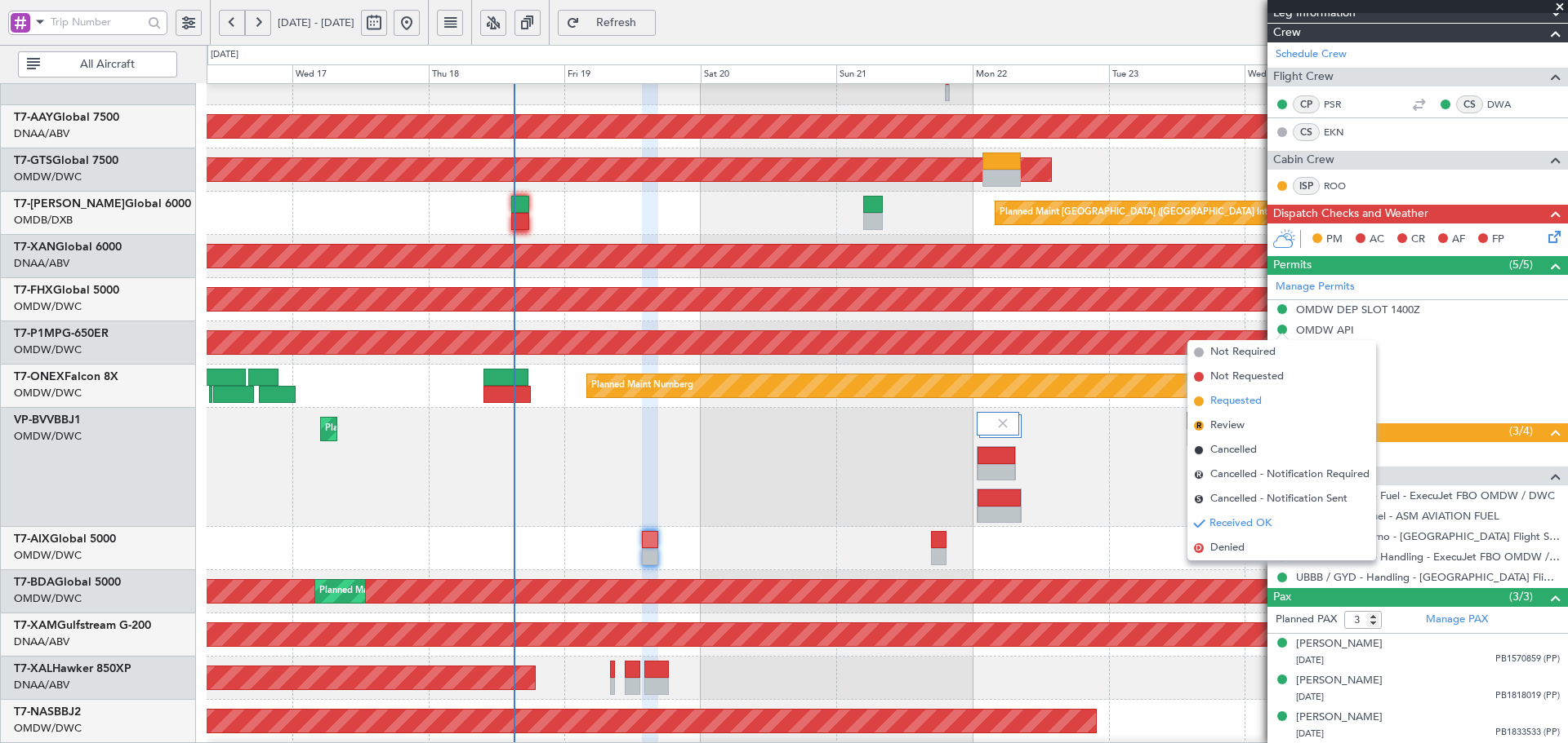
click at [1236, 401] on span "Requested" at bounding box center [1236, 401] width 52 height 16
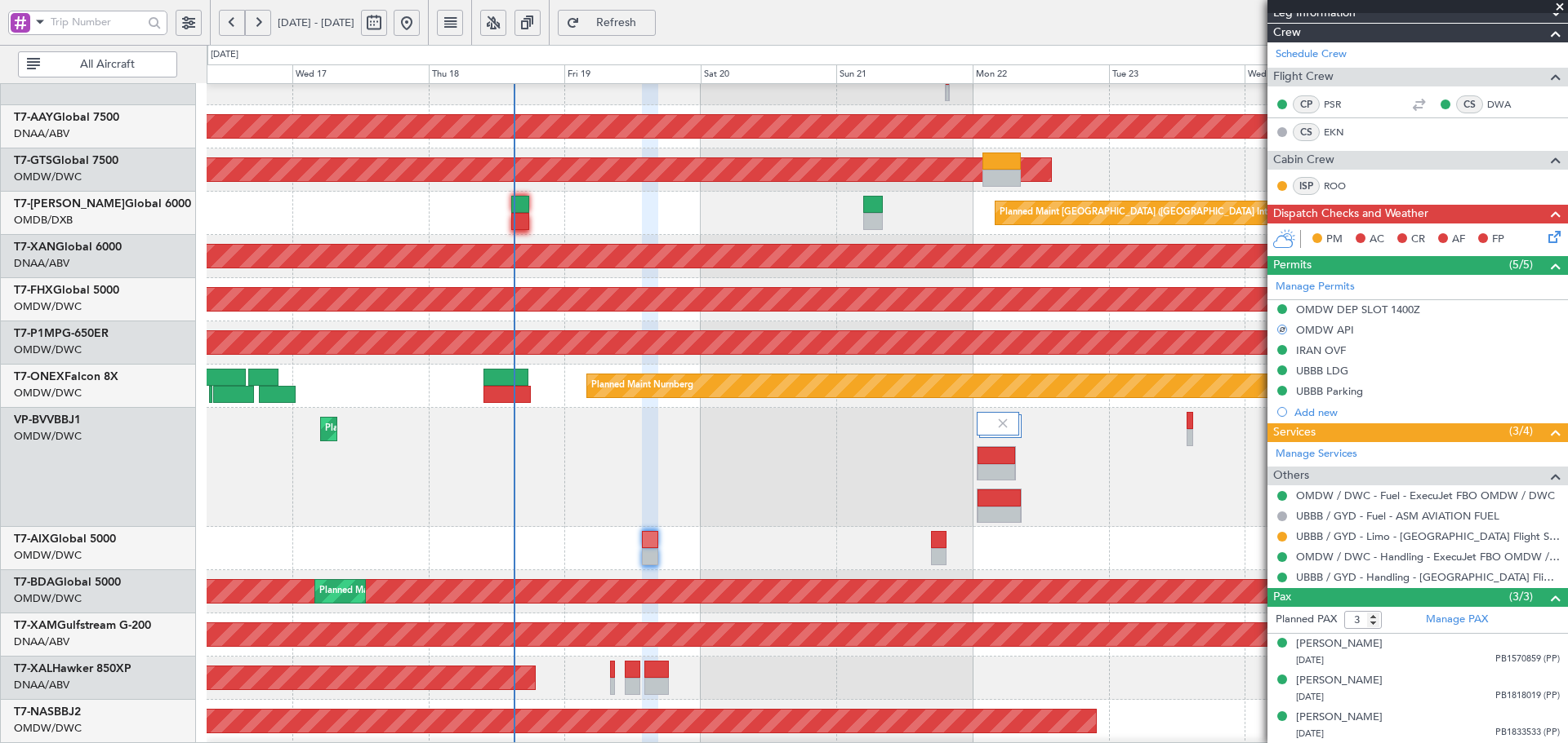
click at [1121, 577] on div "AOG Maint Dubai (Al Maktoum Intl) Planned Maint [GEOGRAPHIC_DATA] (Al Maktoum I…" at bounding box center [887, 592] width 1360 height 43
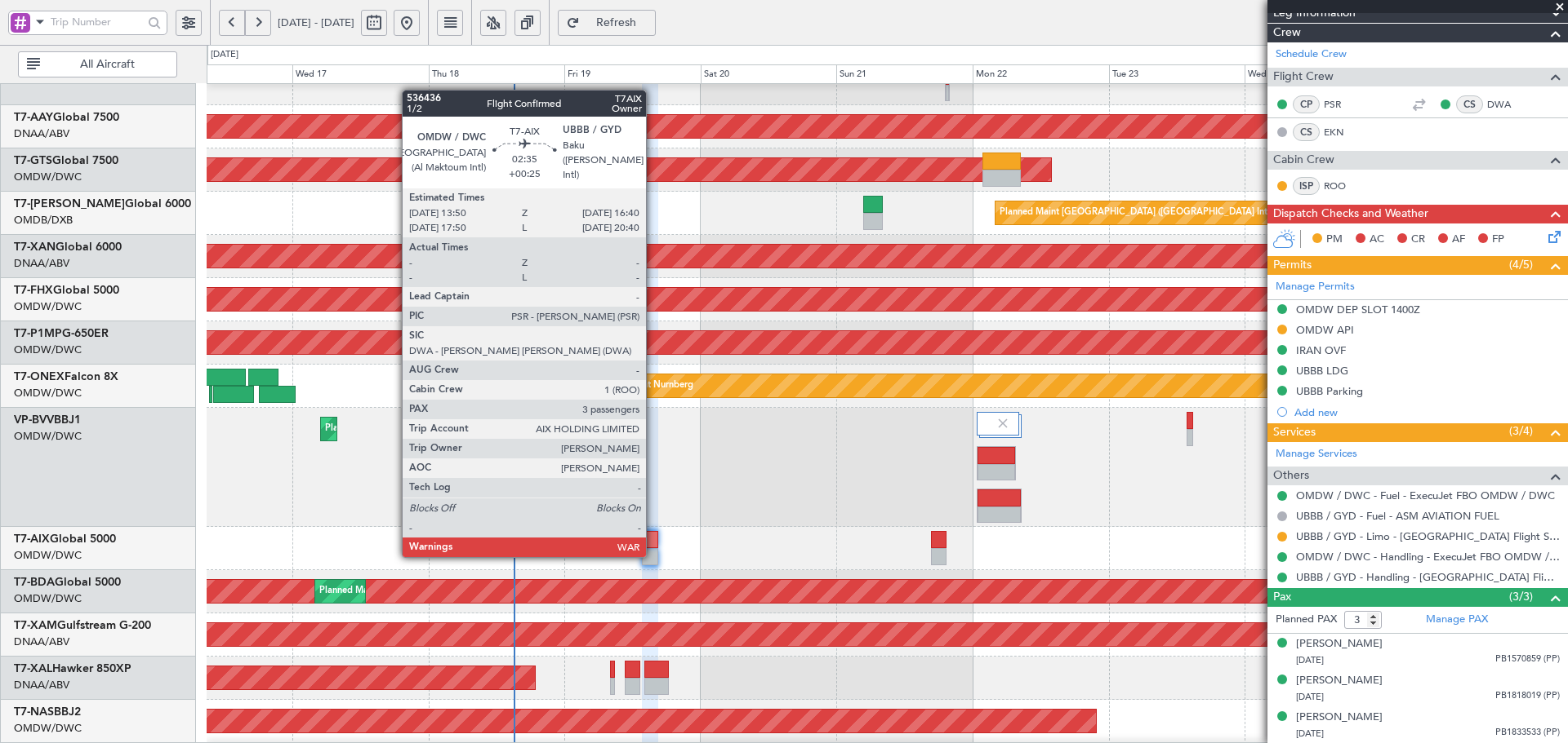
click at [653, 539] on div at bounding box center [649, 540] width 16 height 17
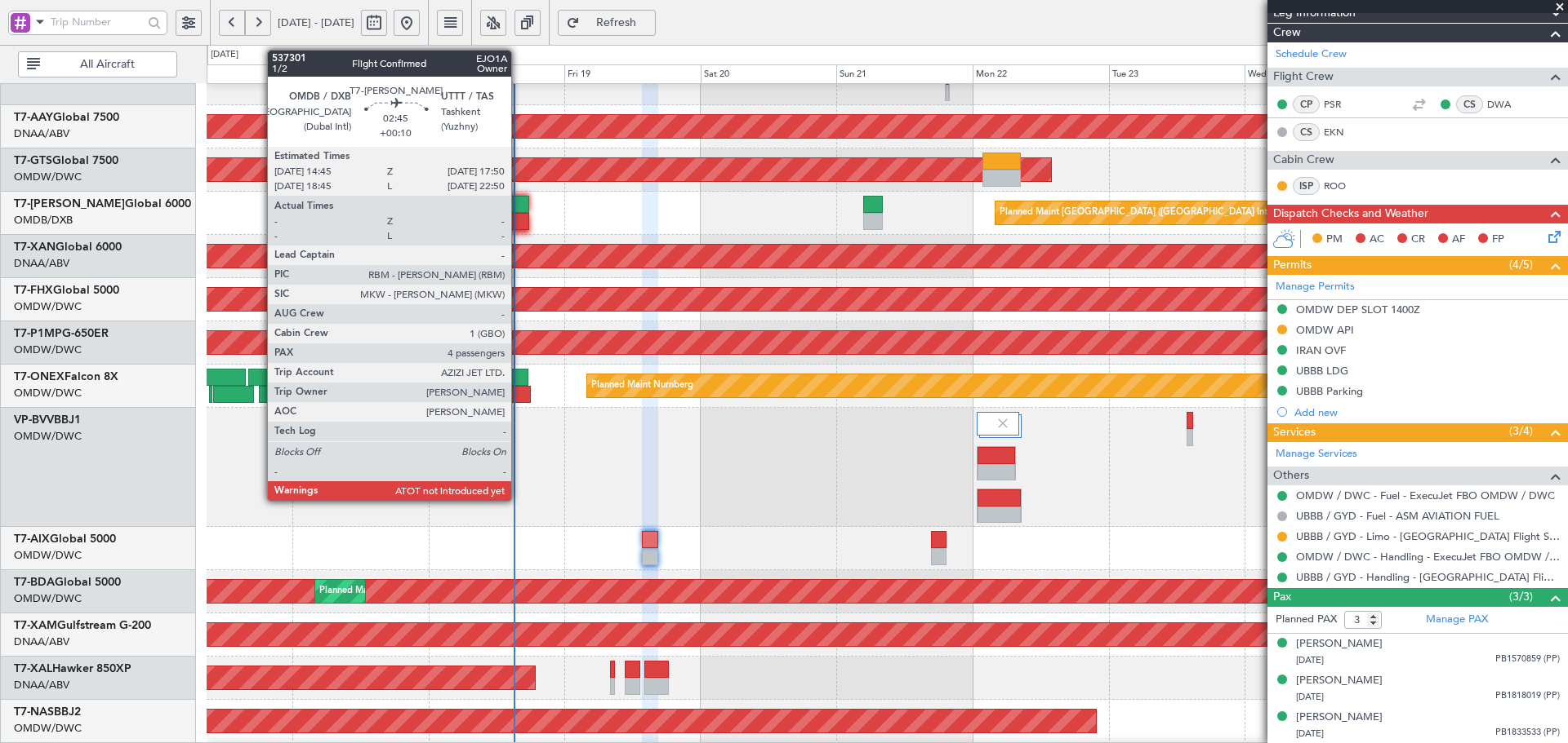
click at [517, 207] on div at bounding box center [520, 205] width 18 height 17
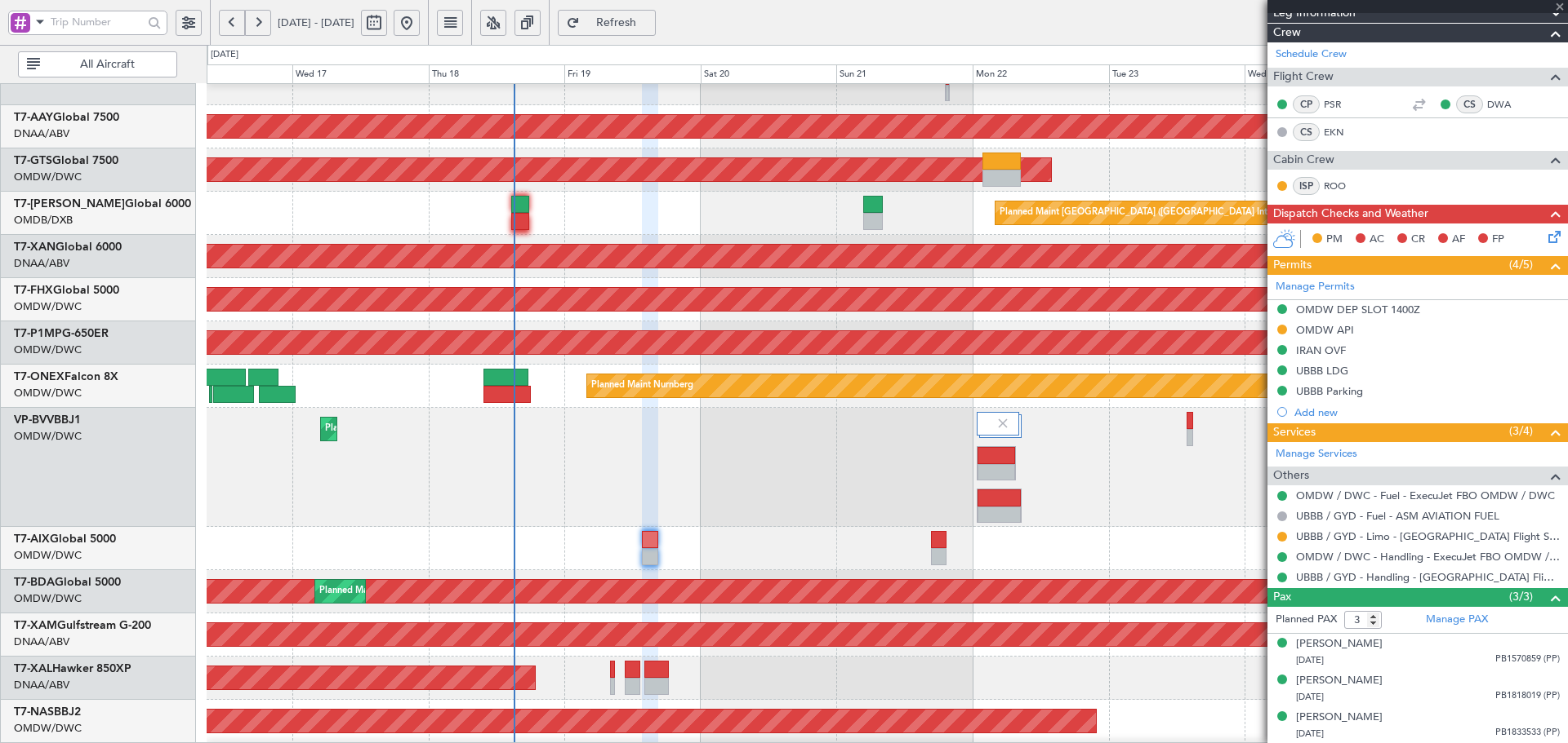
type input "+00:10"
type input "4"
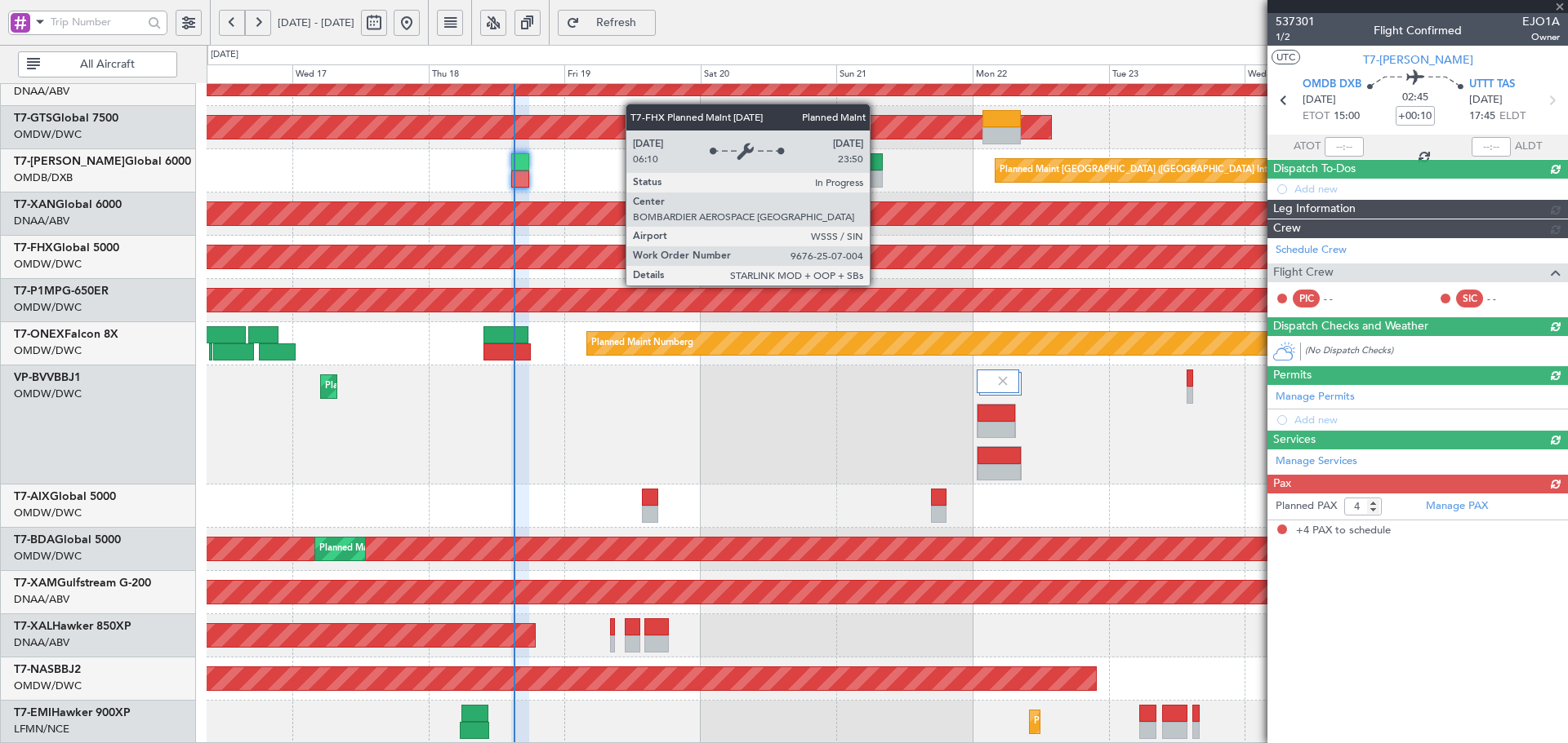
scroll to position [0, 0]
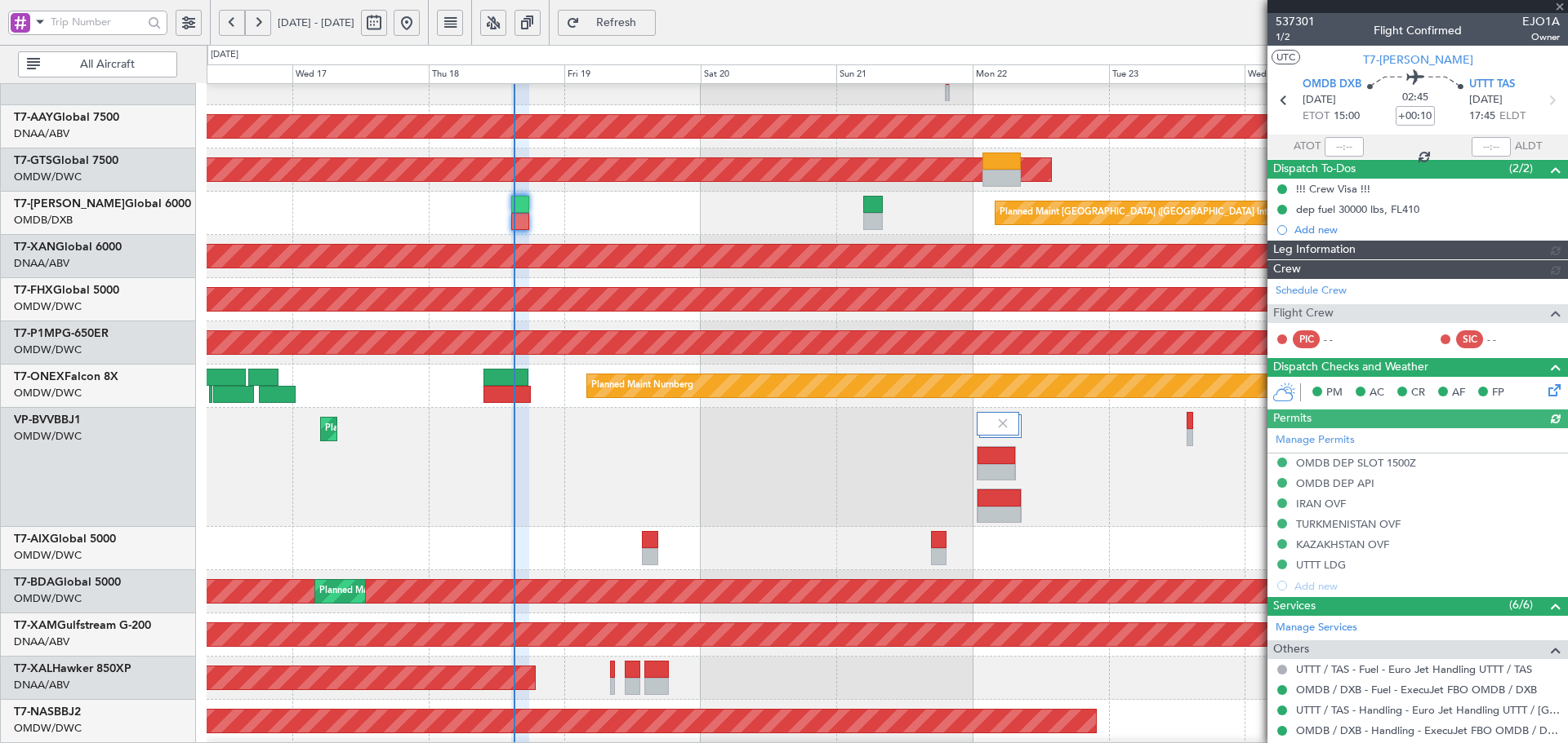
type input "Dherander Fithani (DHF)"
type input "7332"
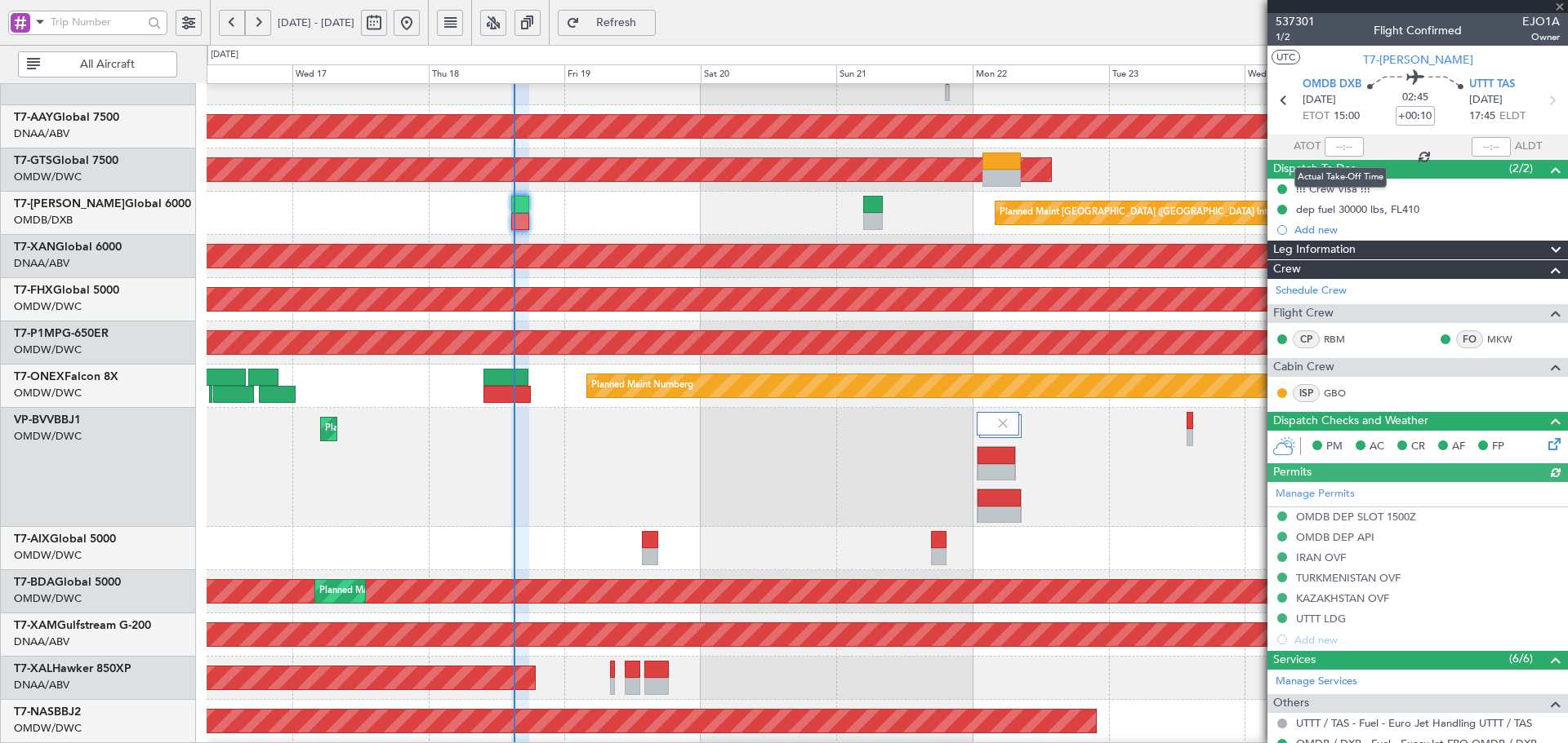
click at [1334, 148] on div at bounding box center [1344, 146] width 39 height 19
click at [1339, 146] on input "text" at bounding box center [1344, 146] width 39 height 19
type input "15:06"
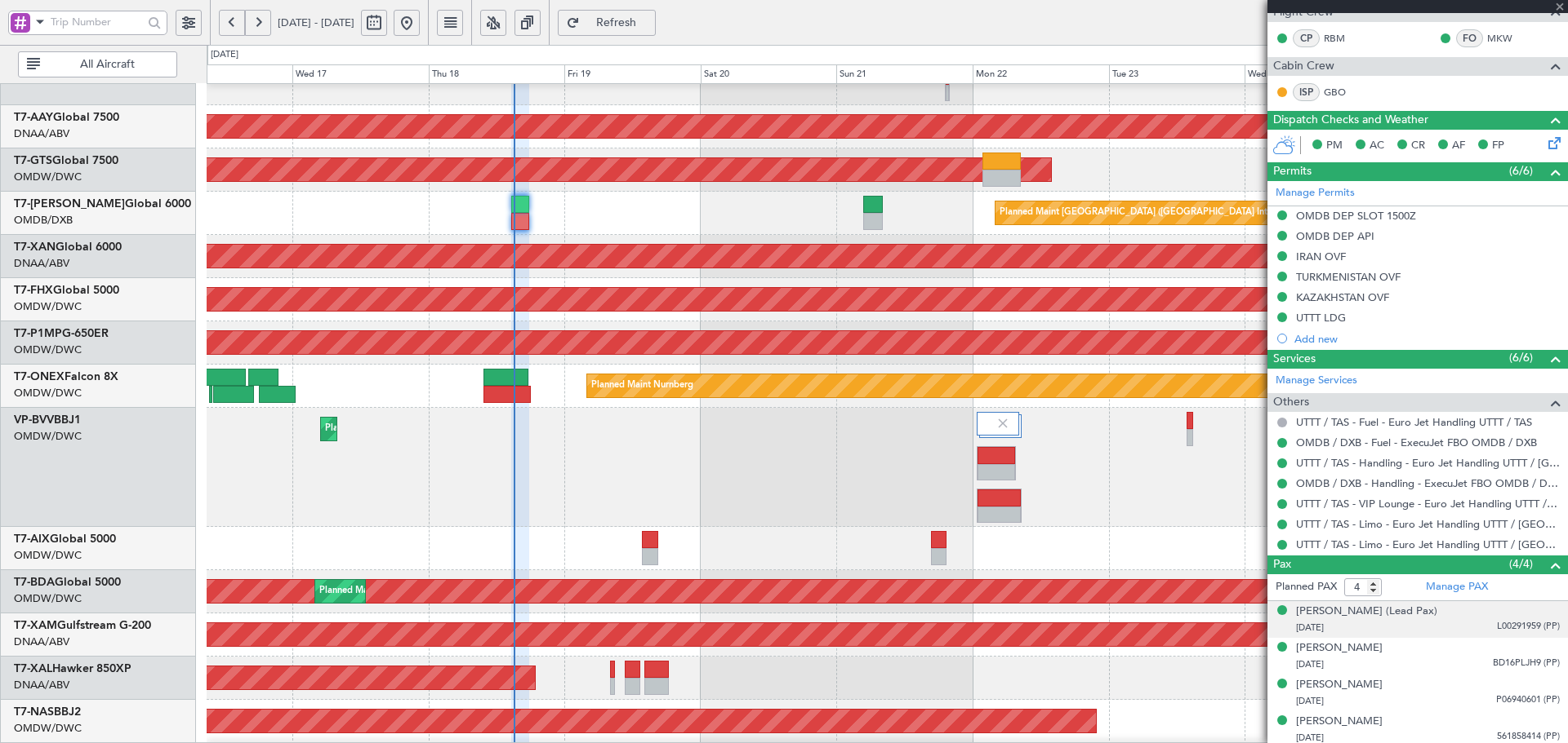
scroll to position [305, 0]
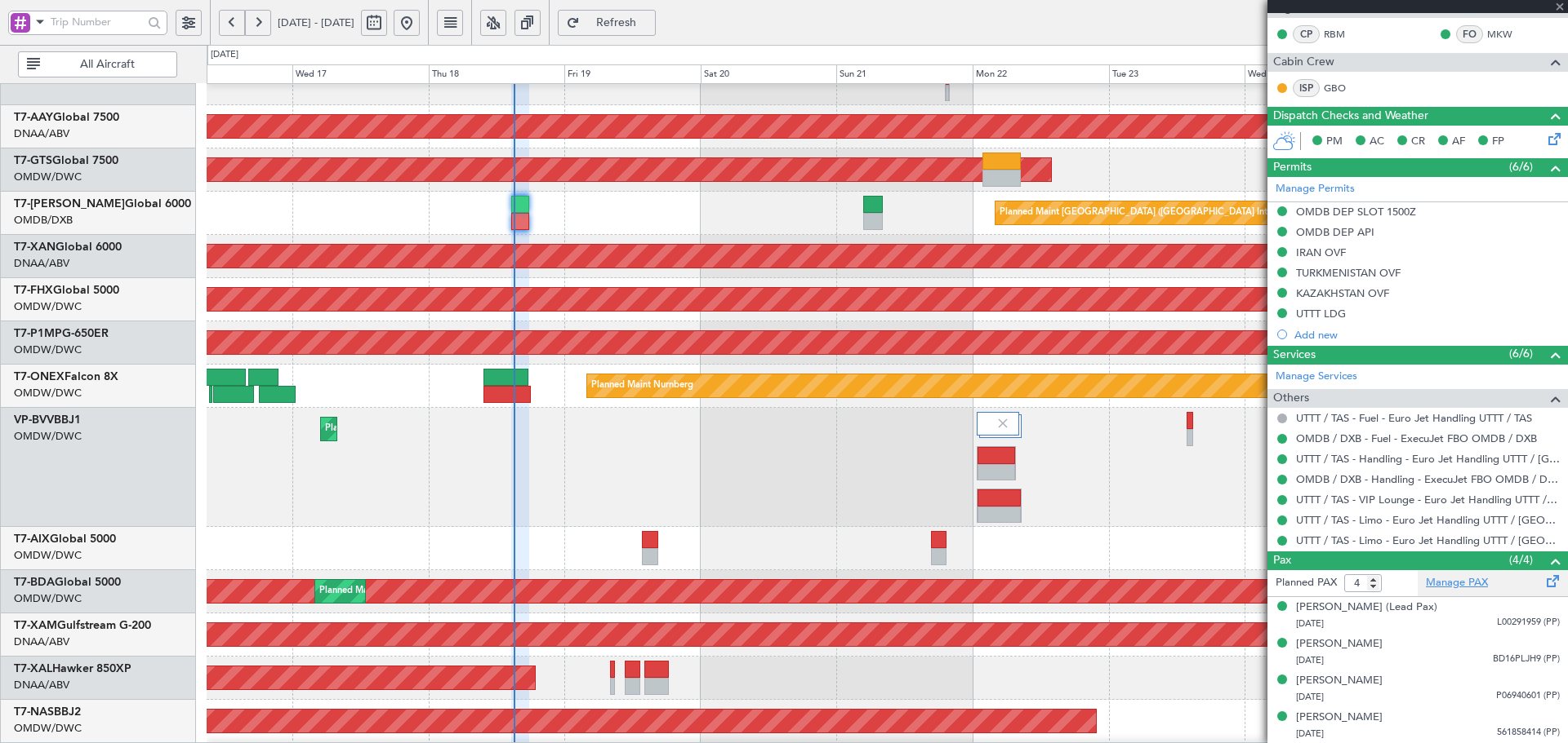
click at [1466, 582] on link "Manage PAX" at bounding box center [1456, 583] width 62 height 16
click at [649, 21] on span "Refresh" at bounding box center [617, 23] width 67 height 11
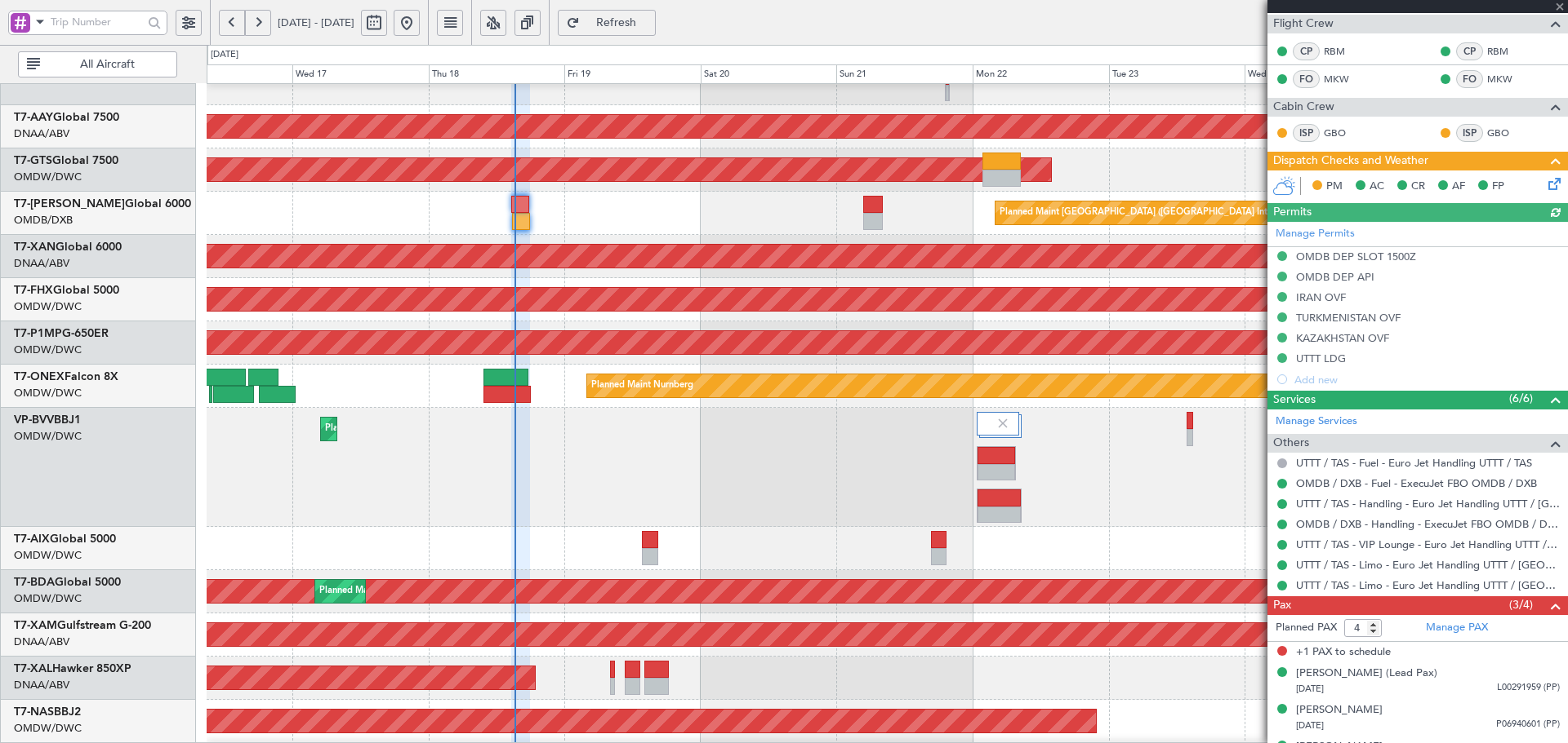
type input "Dherander Fithani (DHF)"
type input "7332"
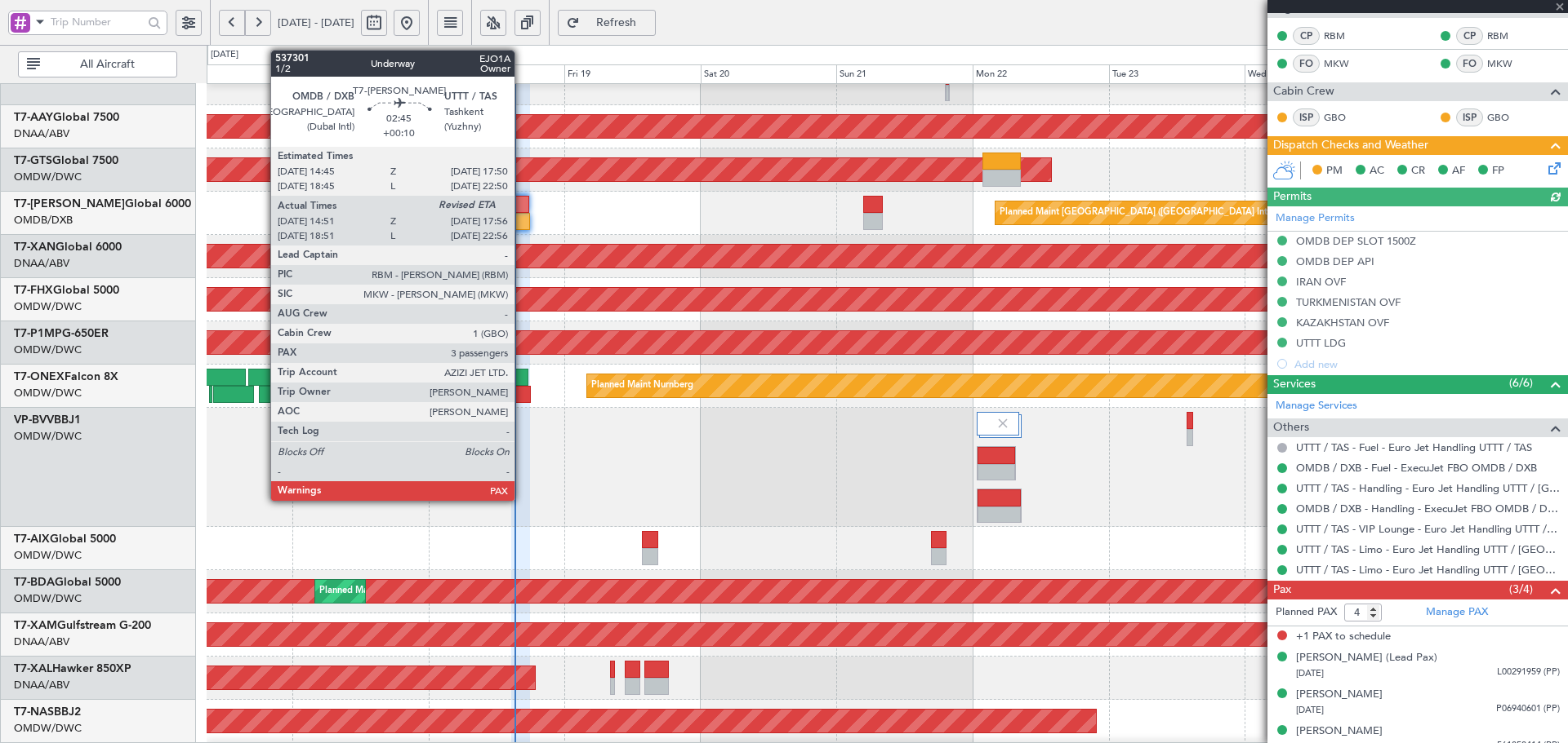
click at [522, 204] on div at bounding box center [520, 205] width 18 height 17
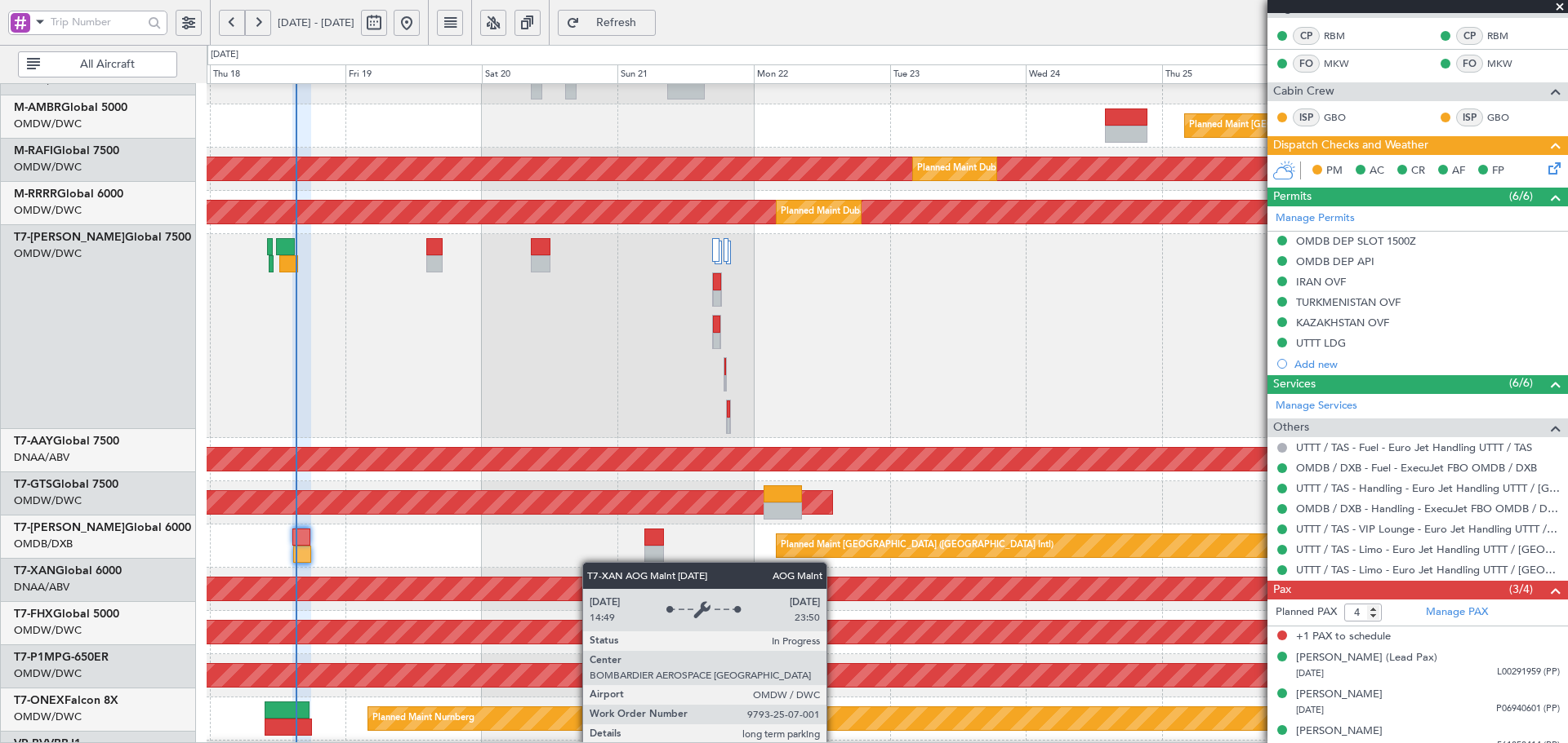
scroll to position [152, 0]
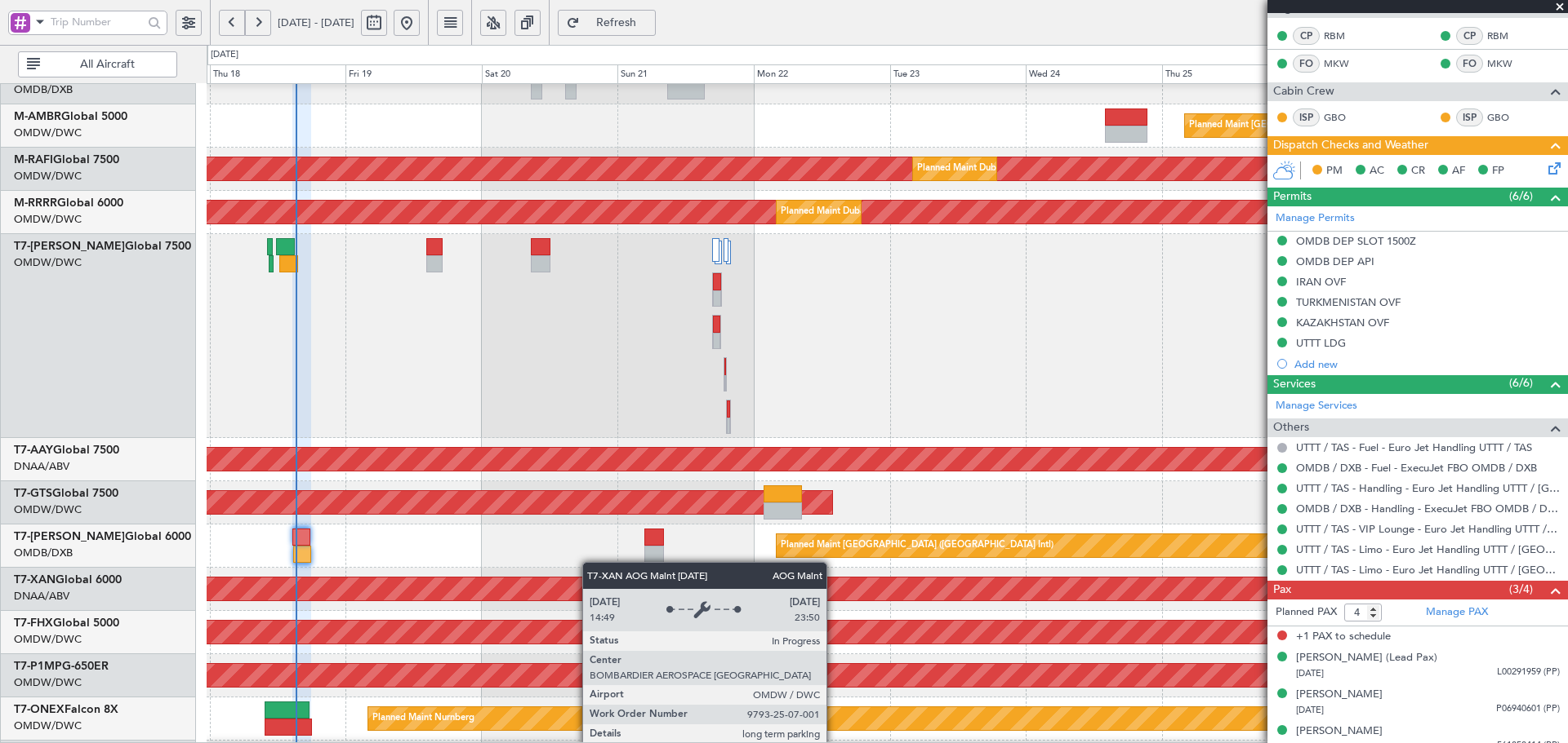
click at [601, 589] on div "AOG Maint Dubai (Al Maktoum Intl)" at bounding box center [343, 589] width 2993 height 23
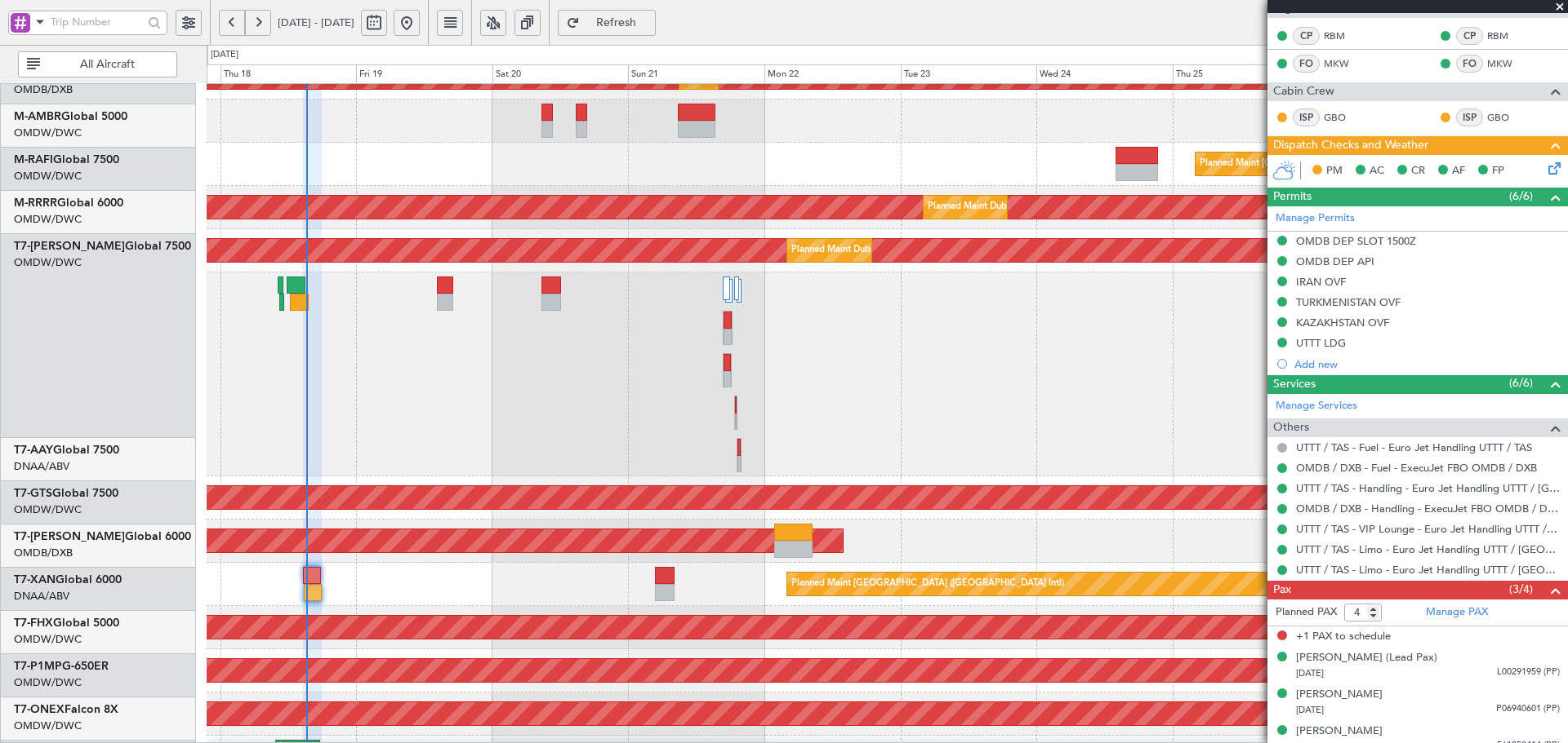
scroll to position [0, 0]
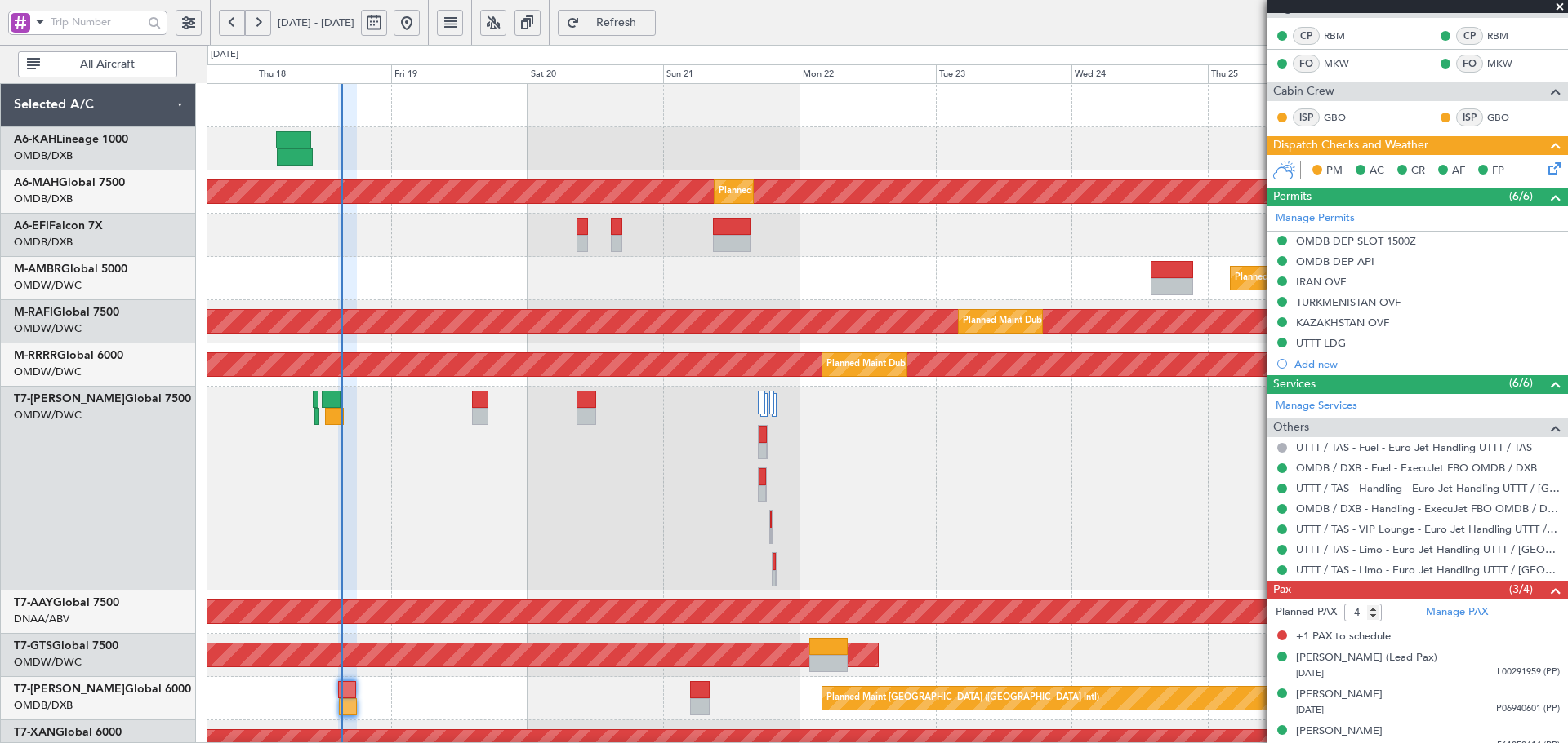
click at [434, 560] on div "Planned Maint Dubai (Al Maktoum Intl)" at bounding box center [887, 488] width 1360 height 204
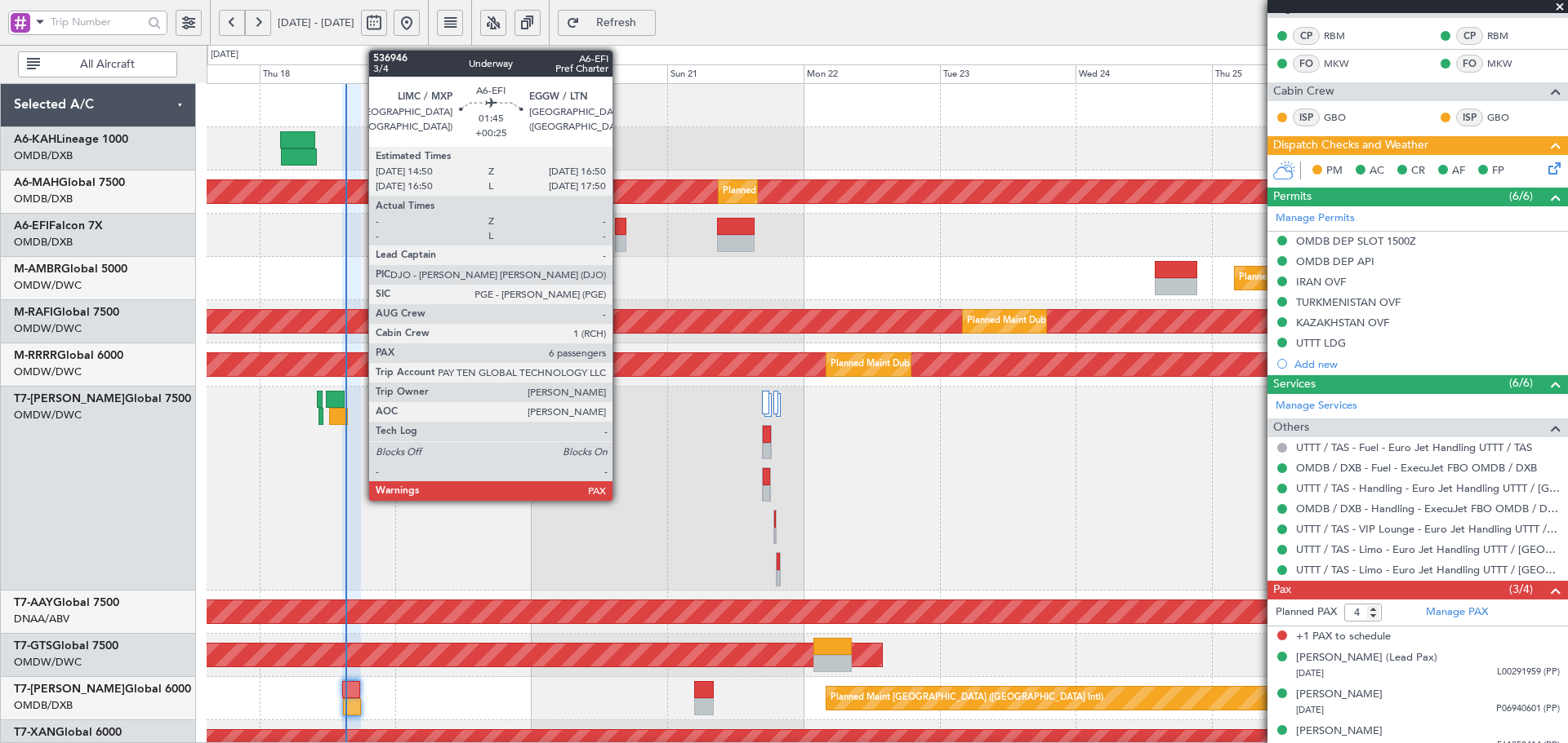
click at [620, 236] on div at bounding box center [621, 243] width 11 height 17
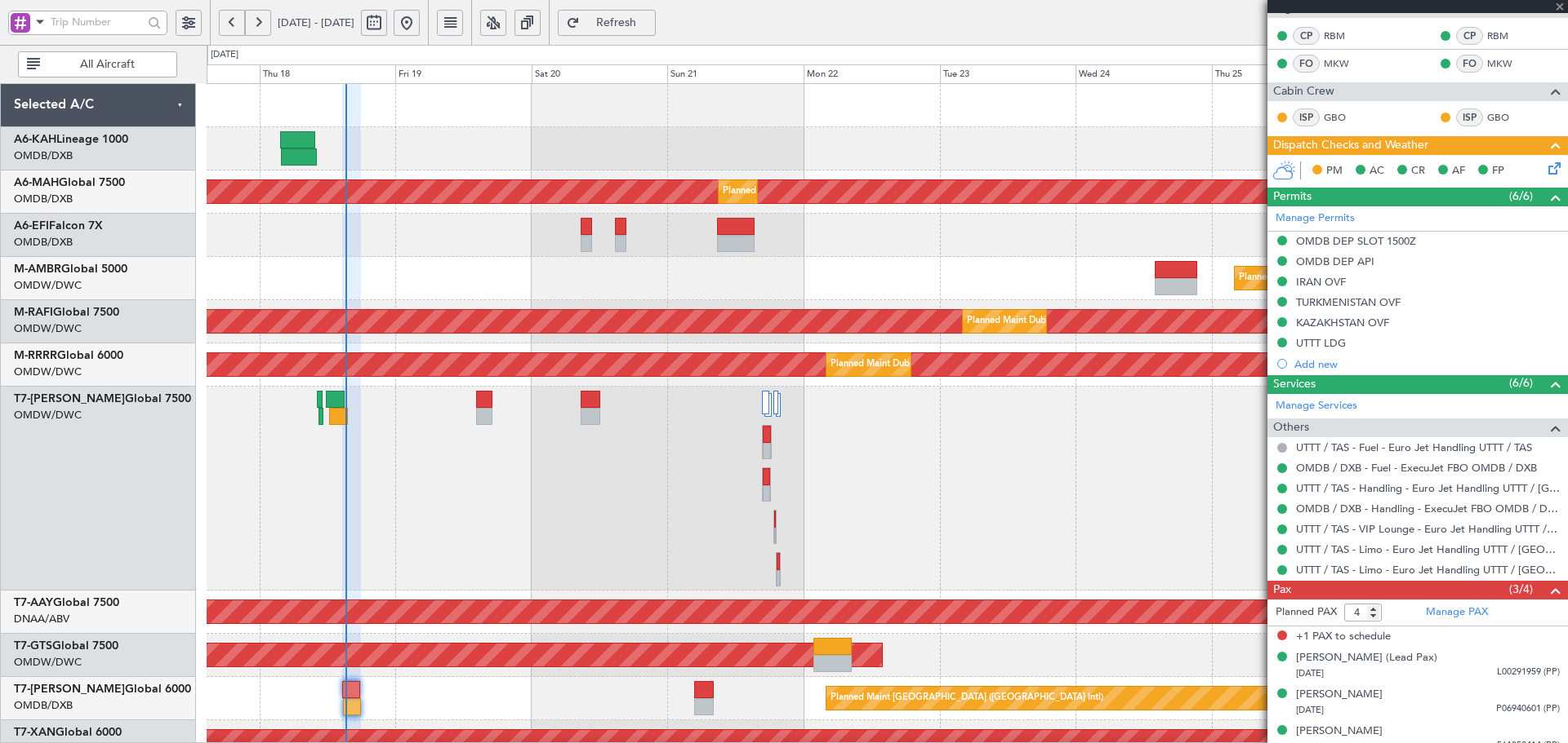
type input "+00:25"
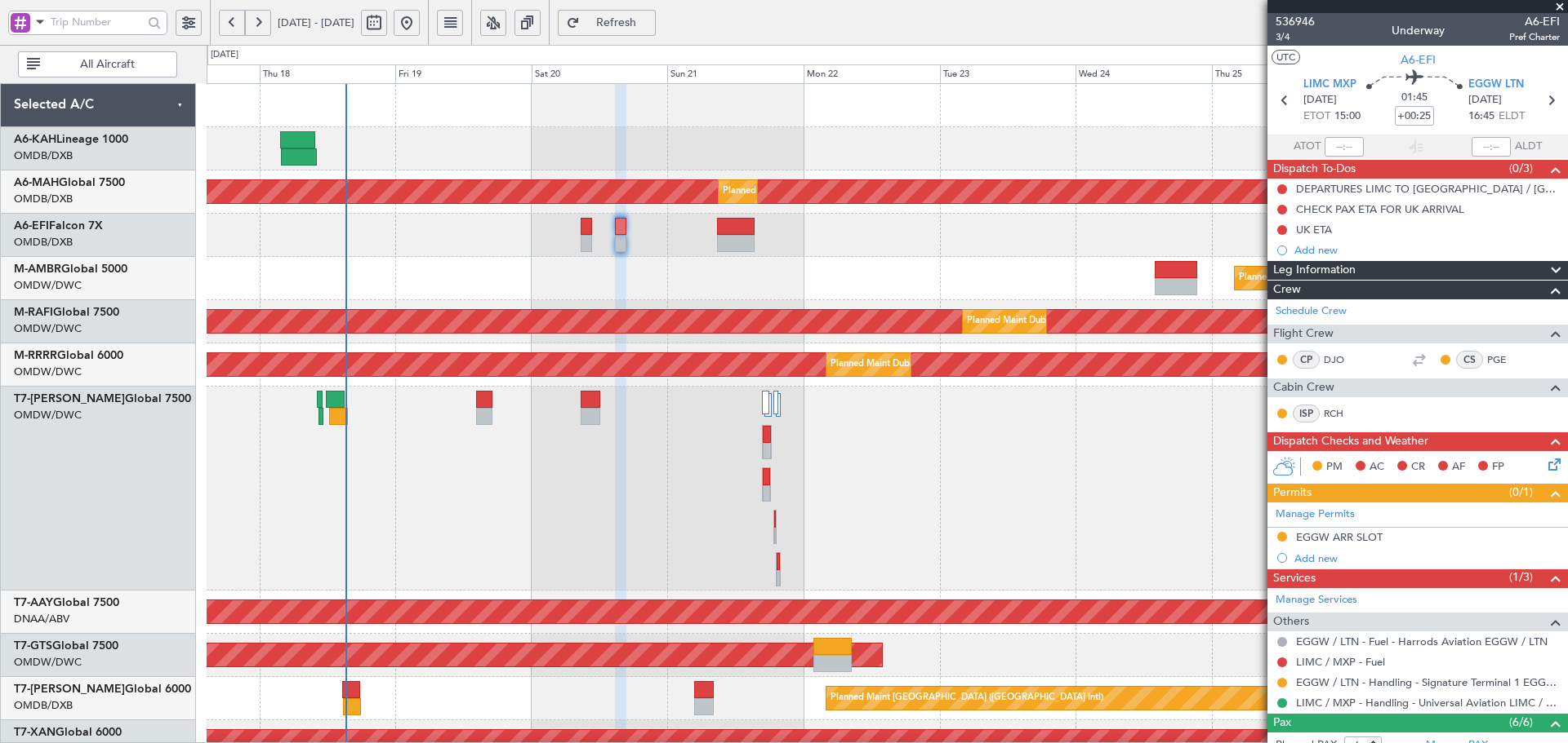
click at [649, 26] on span "Refresh" at bounding box center [617, 23] width 67 height 11
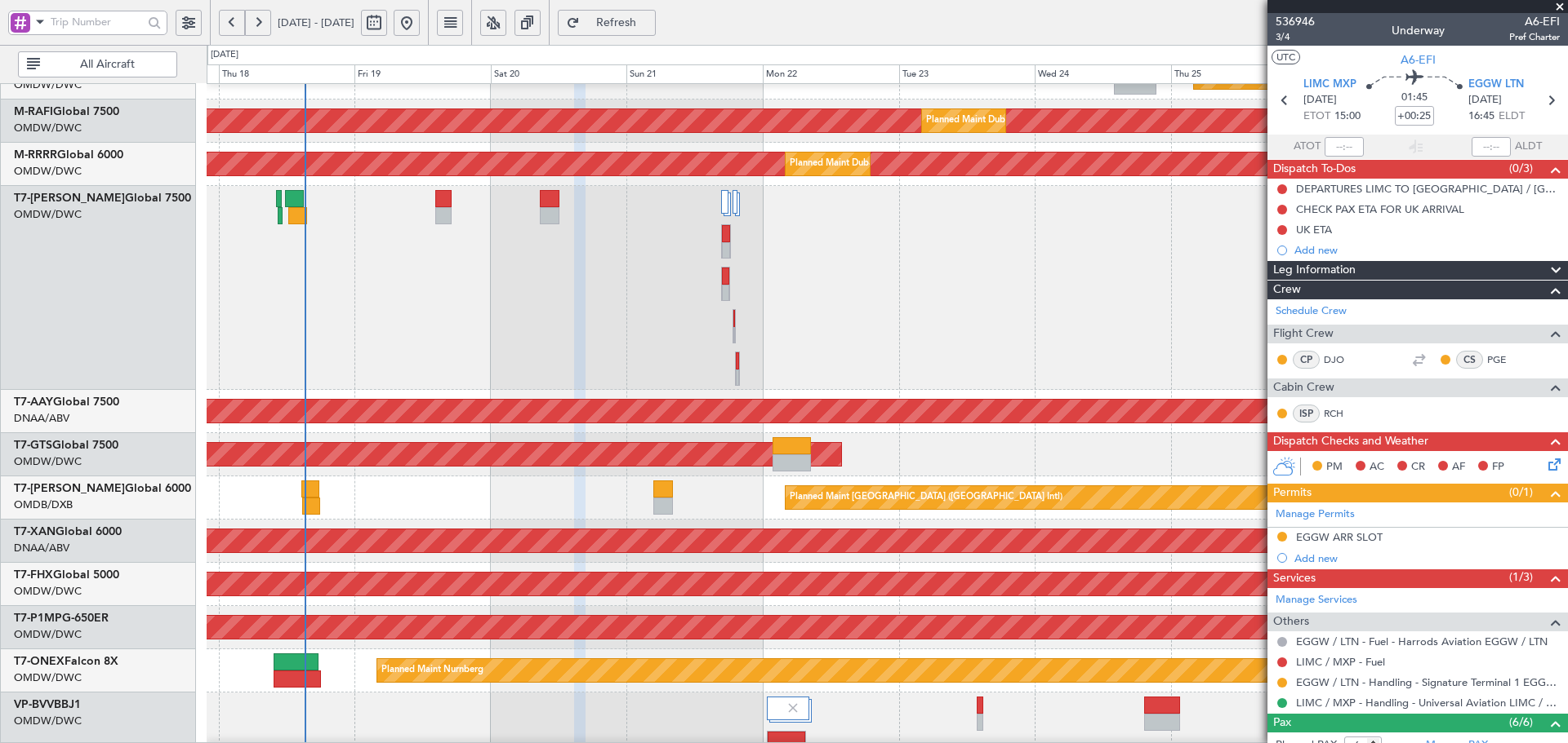
click at [556, 434] on div "AOG Maint [GEOGRAPHIC_DATA] (Seletar)" at bounding box center [887, 455] width 1360 height 43
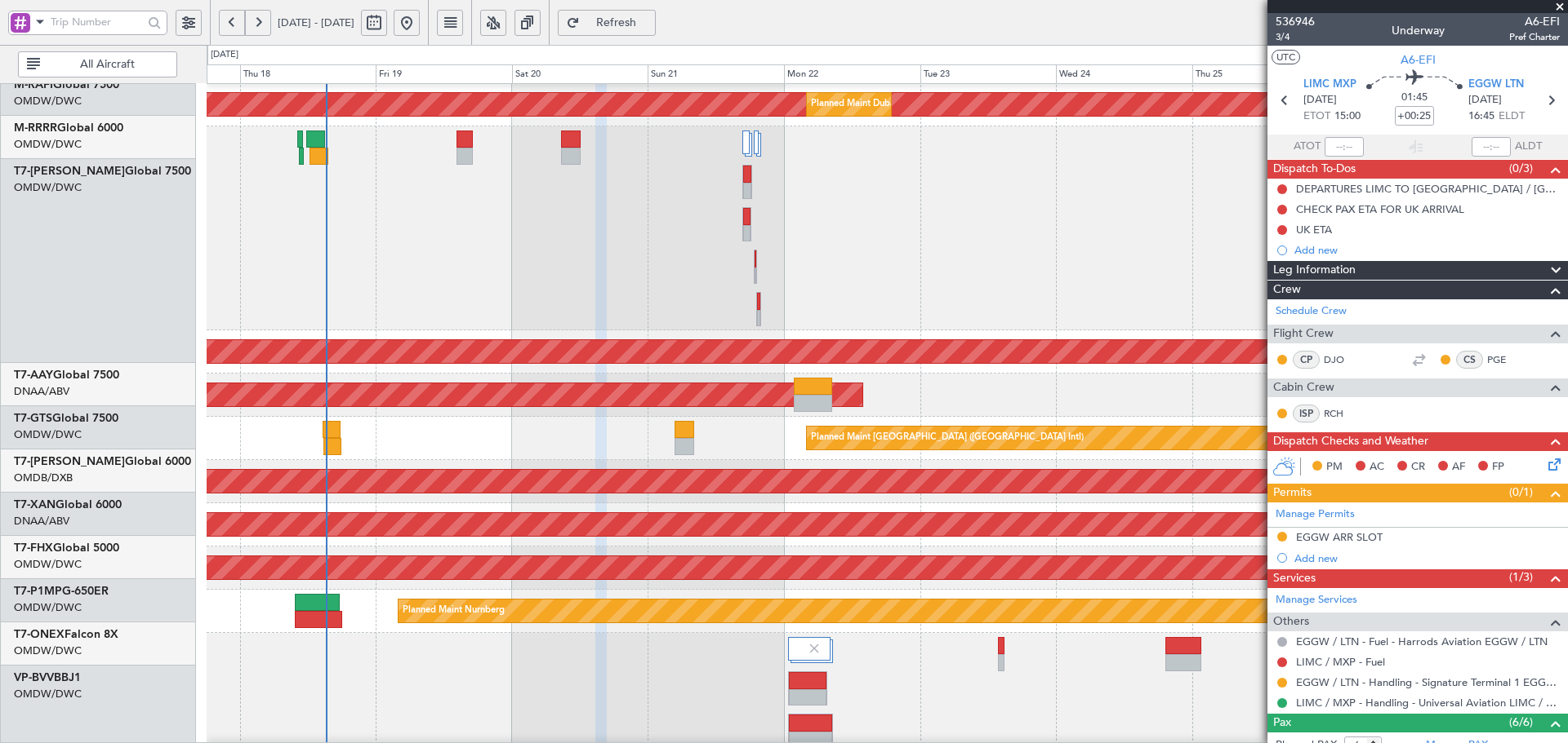
scroll to position [262, 0]
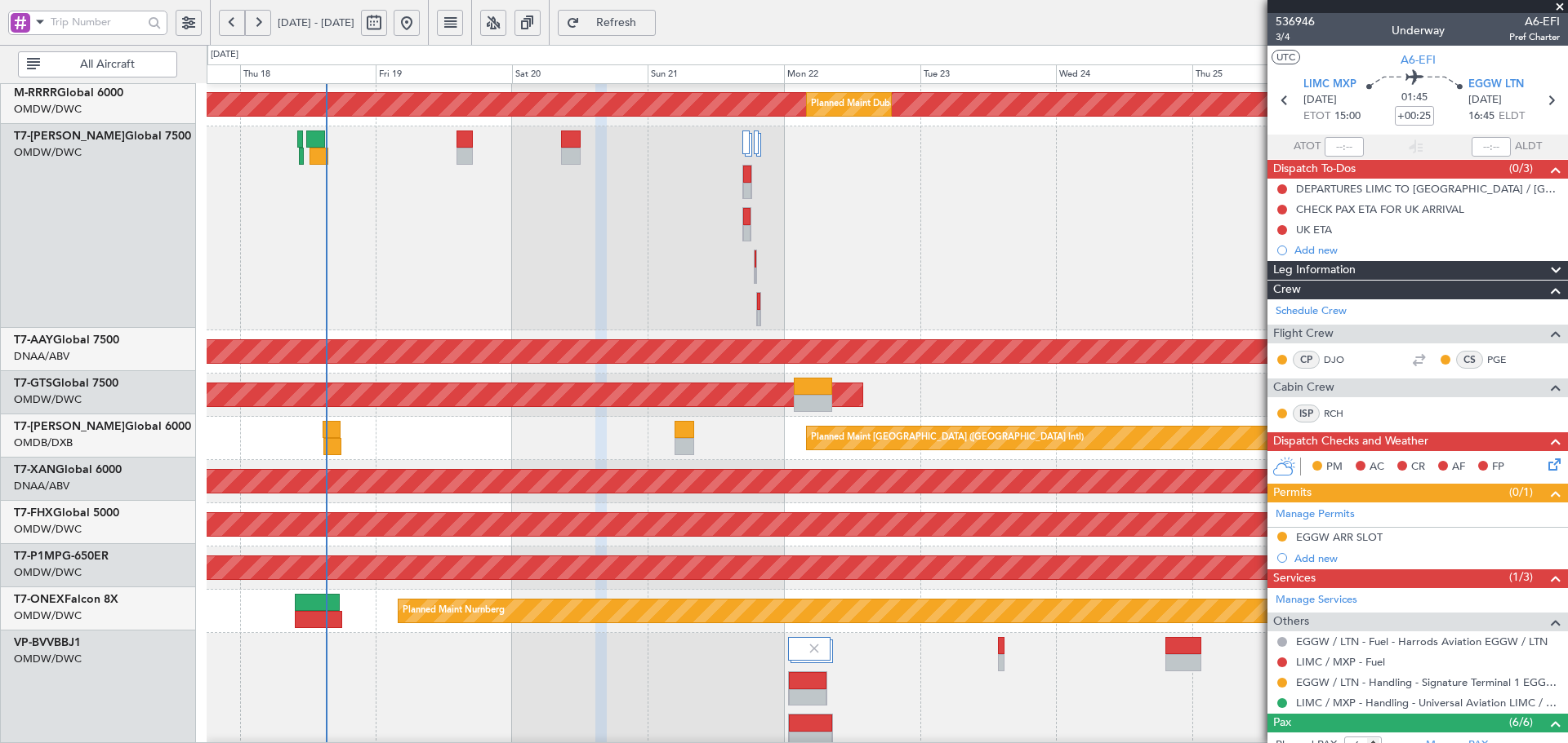
click at [523, 276] on div "Planned Maint Dubai (Al Maktoum Intl)" at bounding box center [887, 228] width 1360 height 204
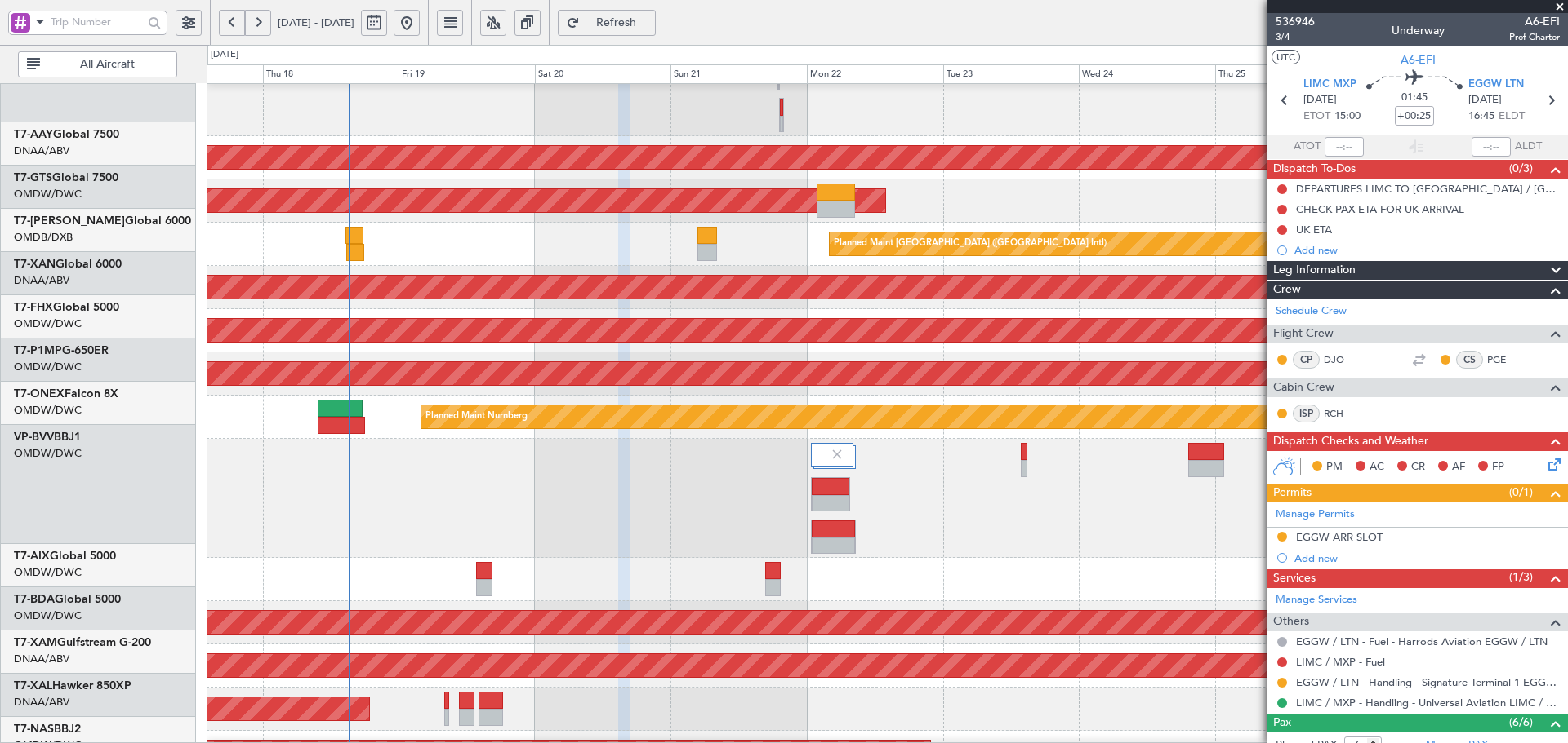
scroll to position [509, 0]
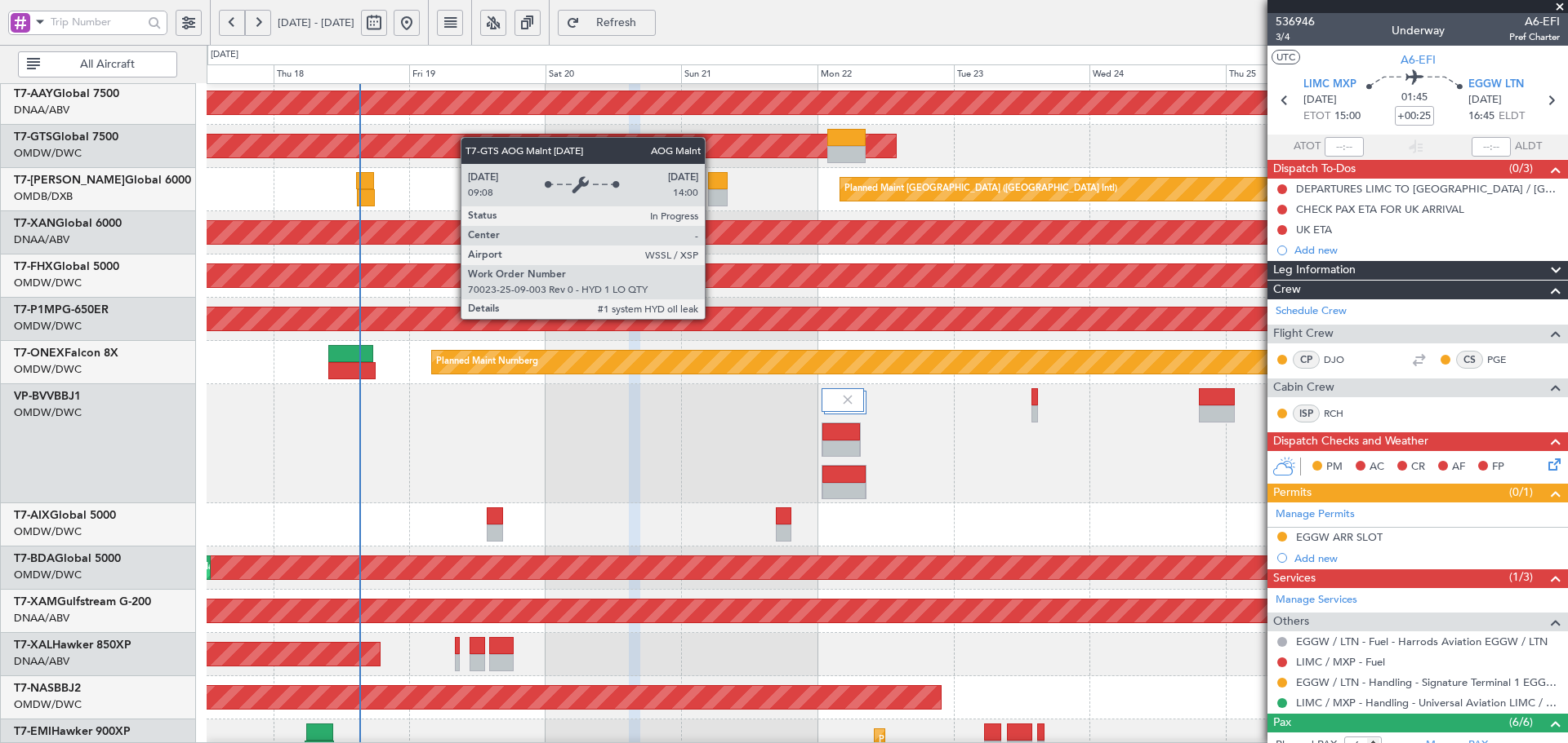
click at [468, 137] on div "AOG Maint [GEOGRAPHIC_DATA] (Seletar)" at bounding box center [270, 146] width 1251 height 23
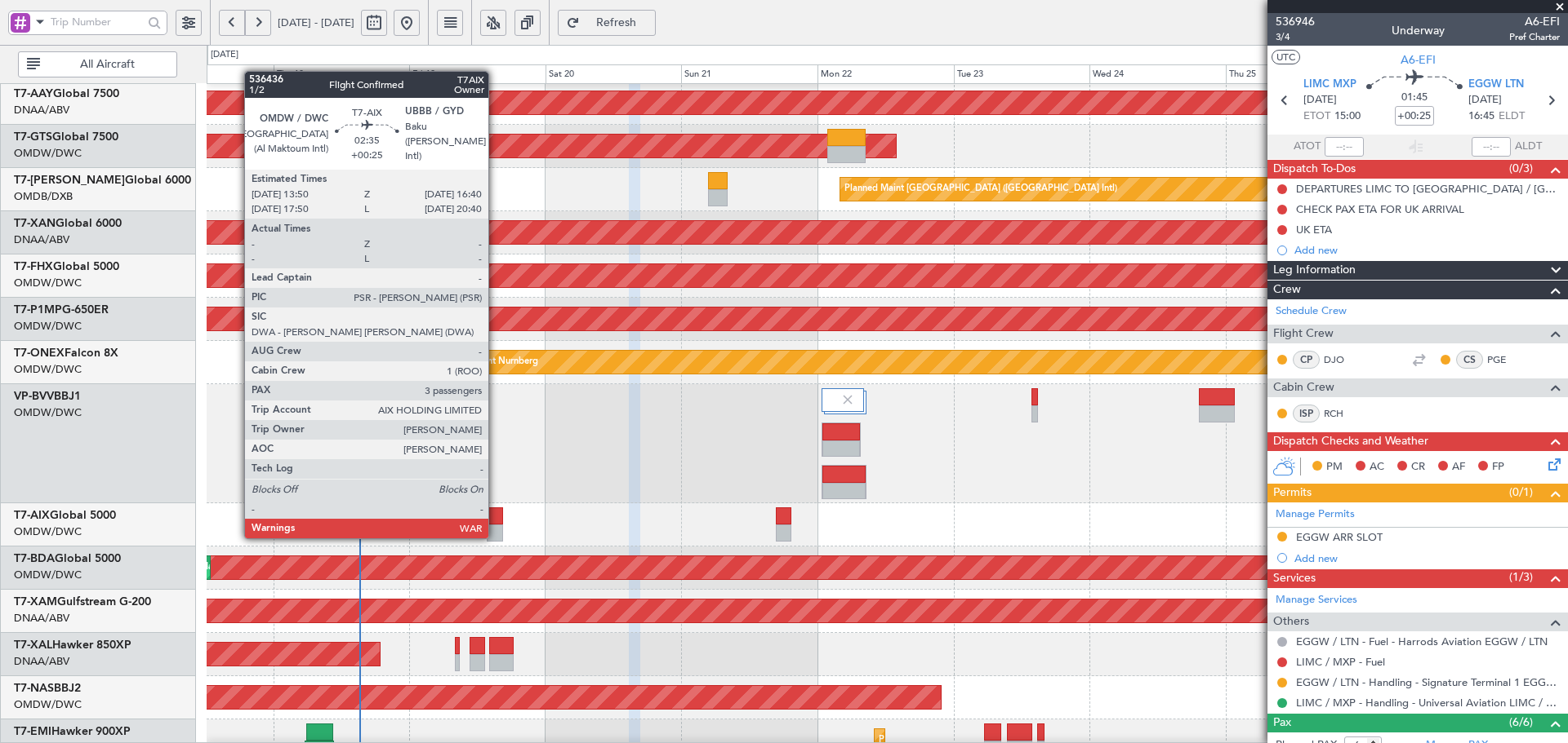
click at [494, 521] on div at bounding box center [494, 516] width 16 height 17
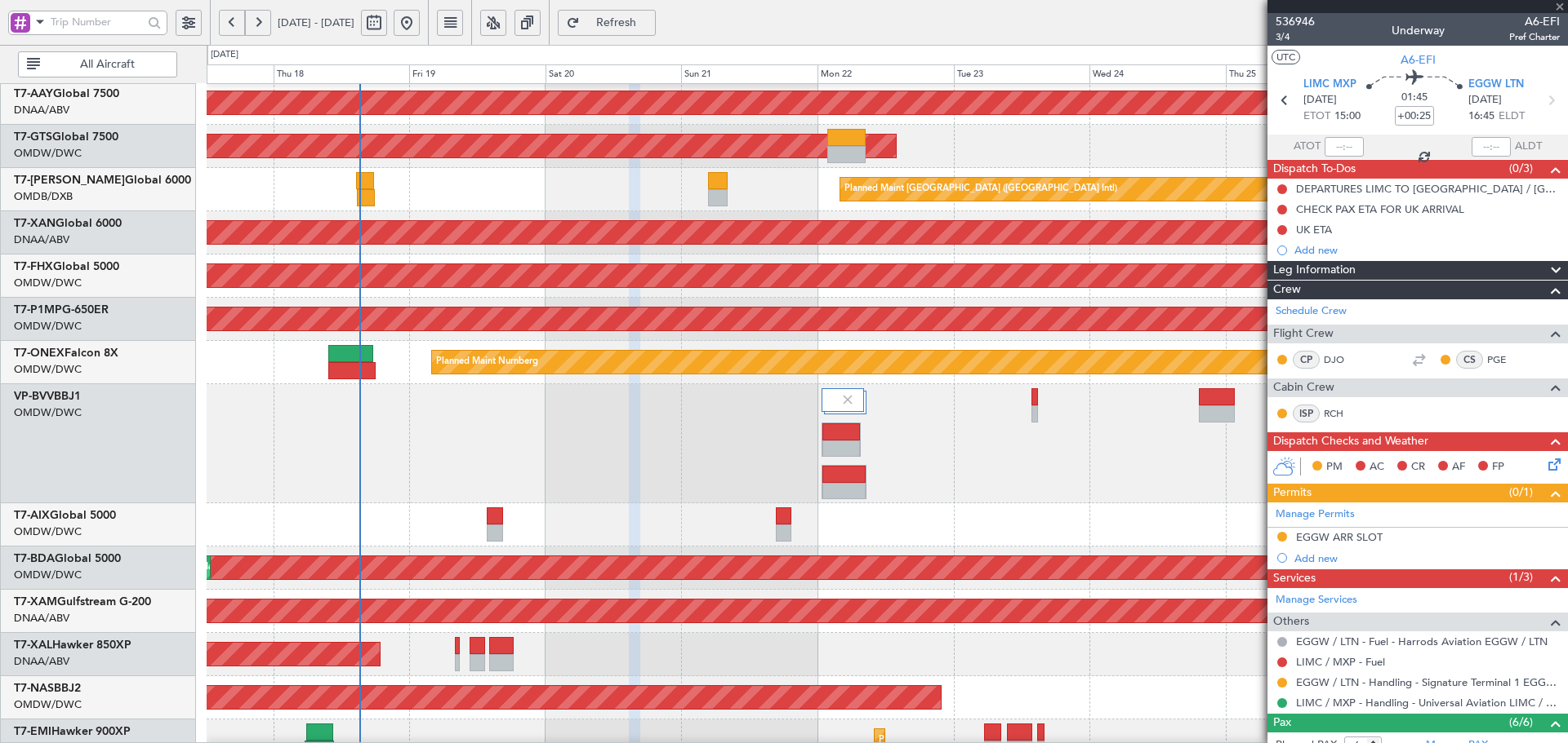
type input "3"
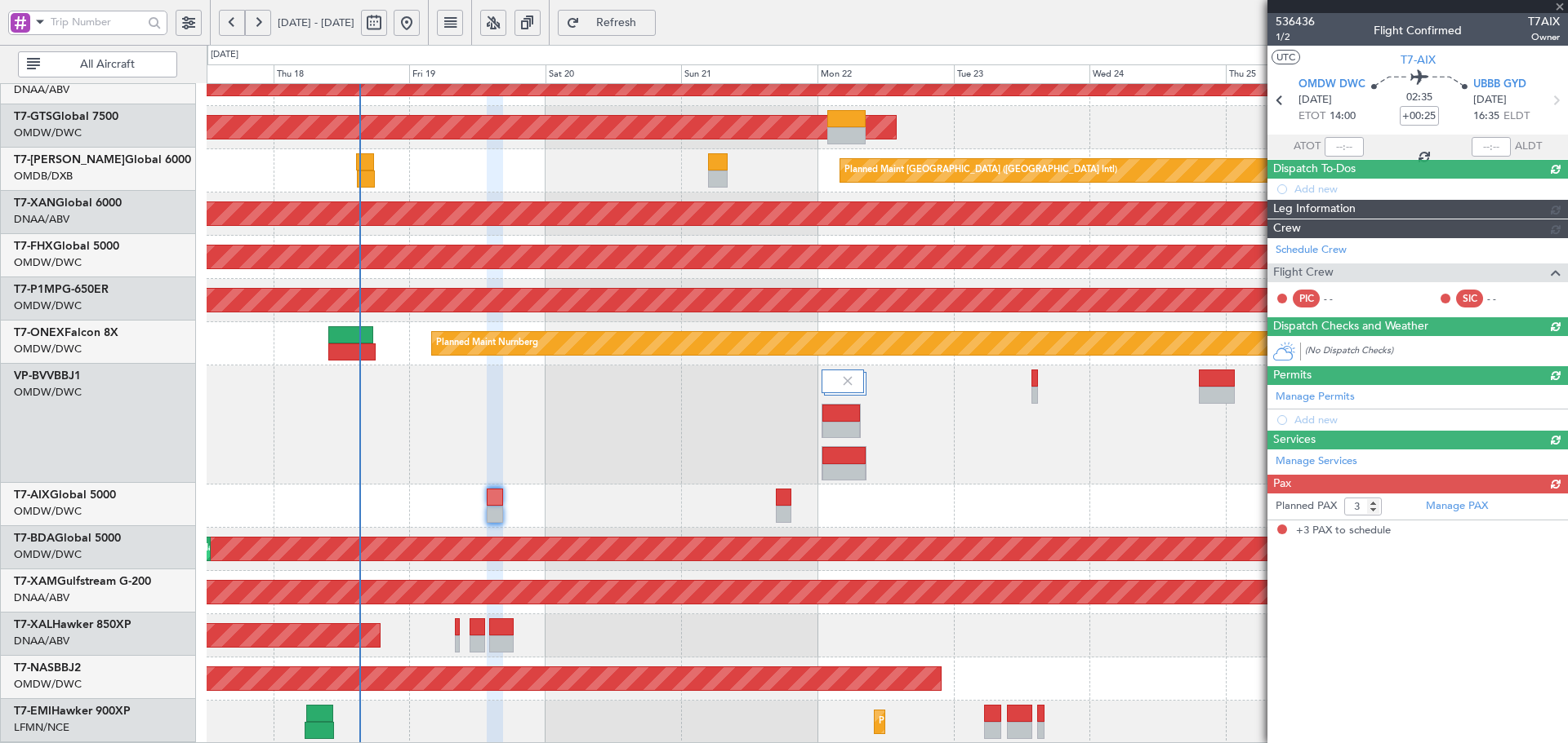
scroll to position [485, 0]
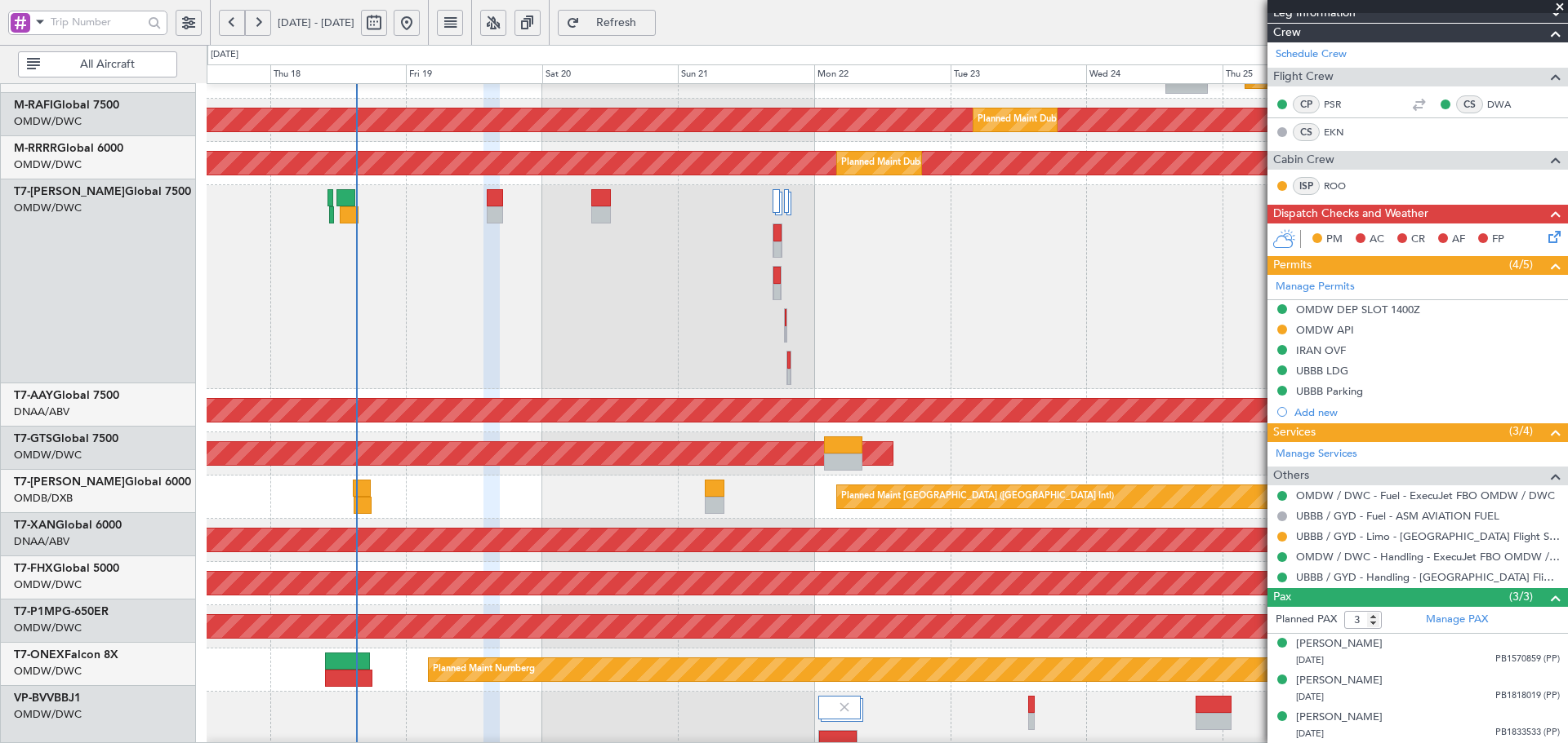
scroll to position [186, 0]
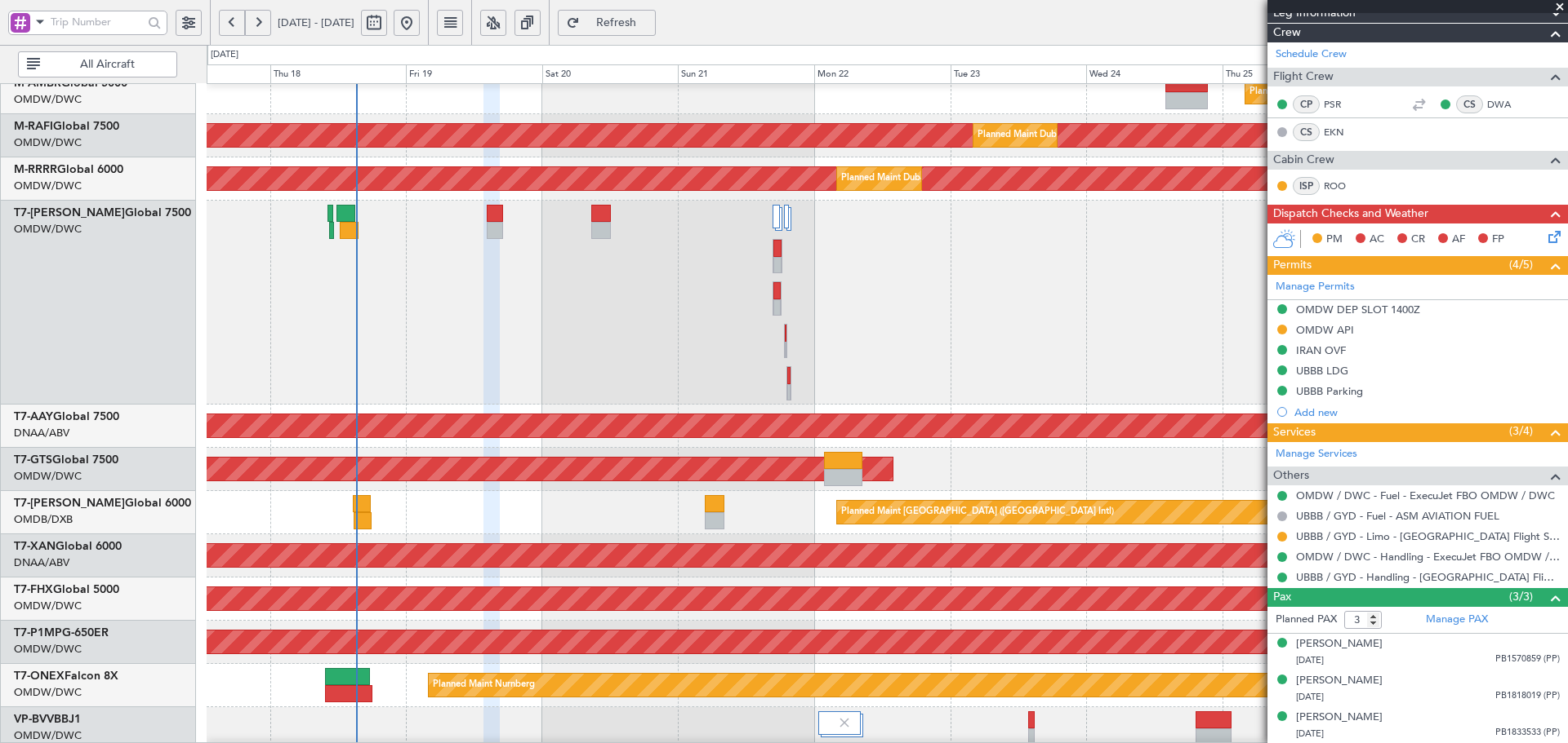
click at [493, 572] on div "AOG Maint Dubai (Al Maktoum Intl) Planned Maint [GEOGRAPHIC_DATA] (Al Maktoum I…" at bounding box center [887, 555] width 1360 height 43
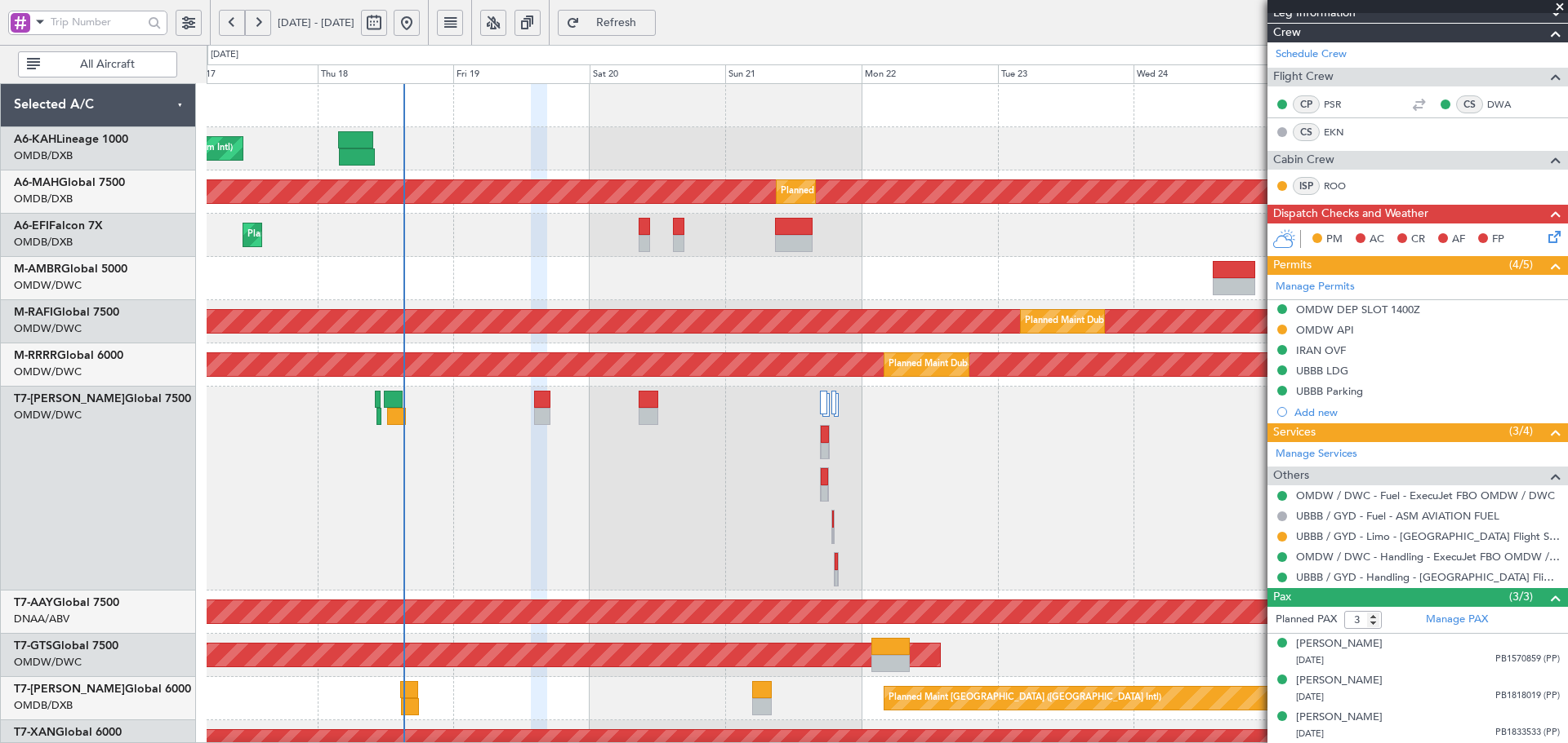
click at [637, 25] on span "Refresh" at bounding box center [617, 23] width 67 height 11
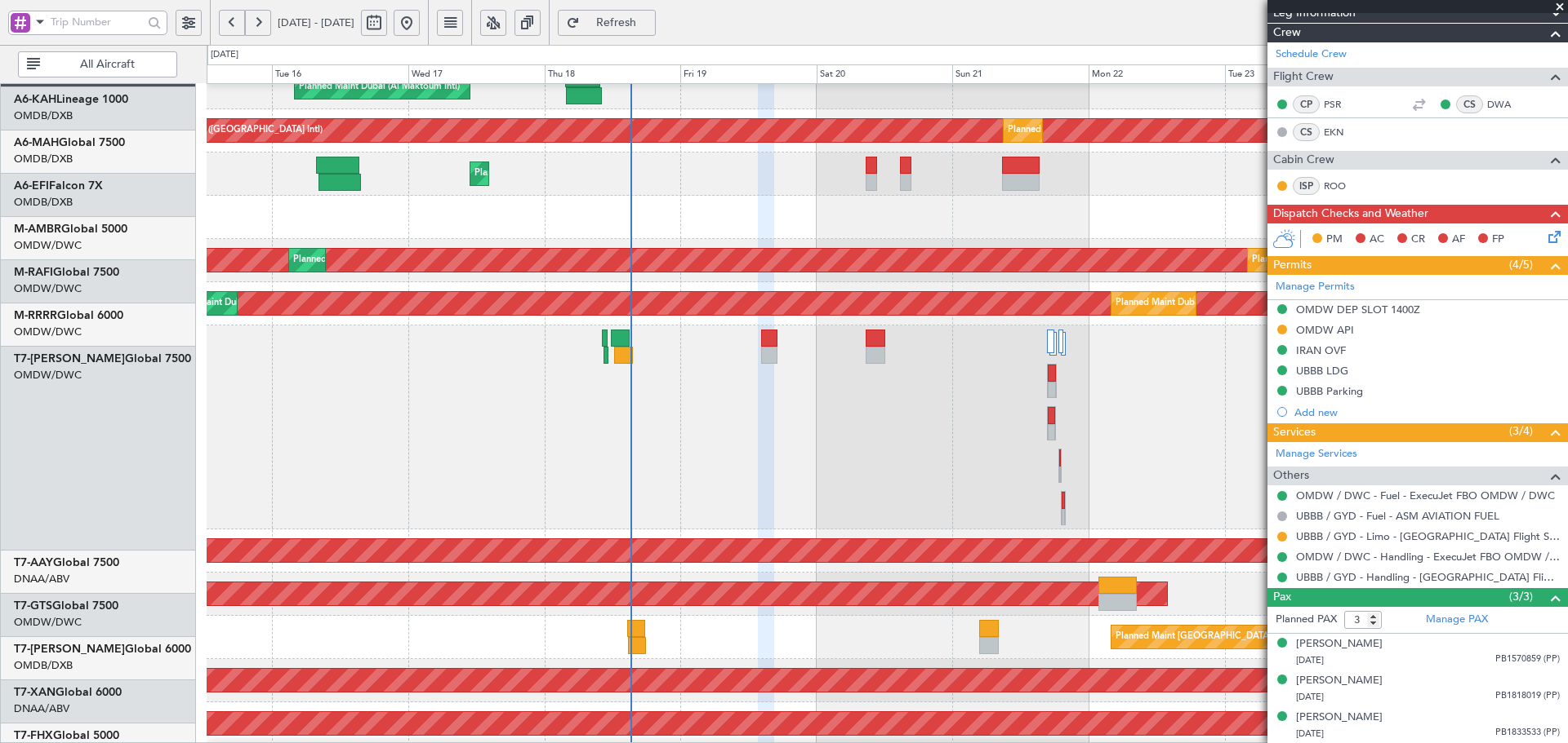
scroll to position [62, 0]
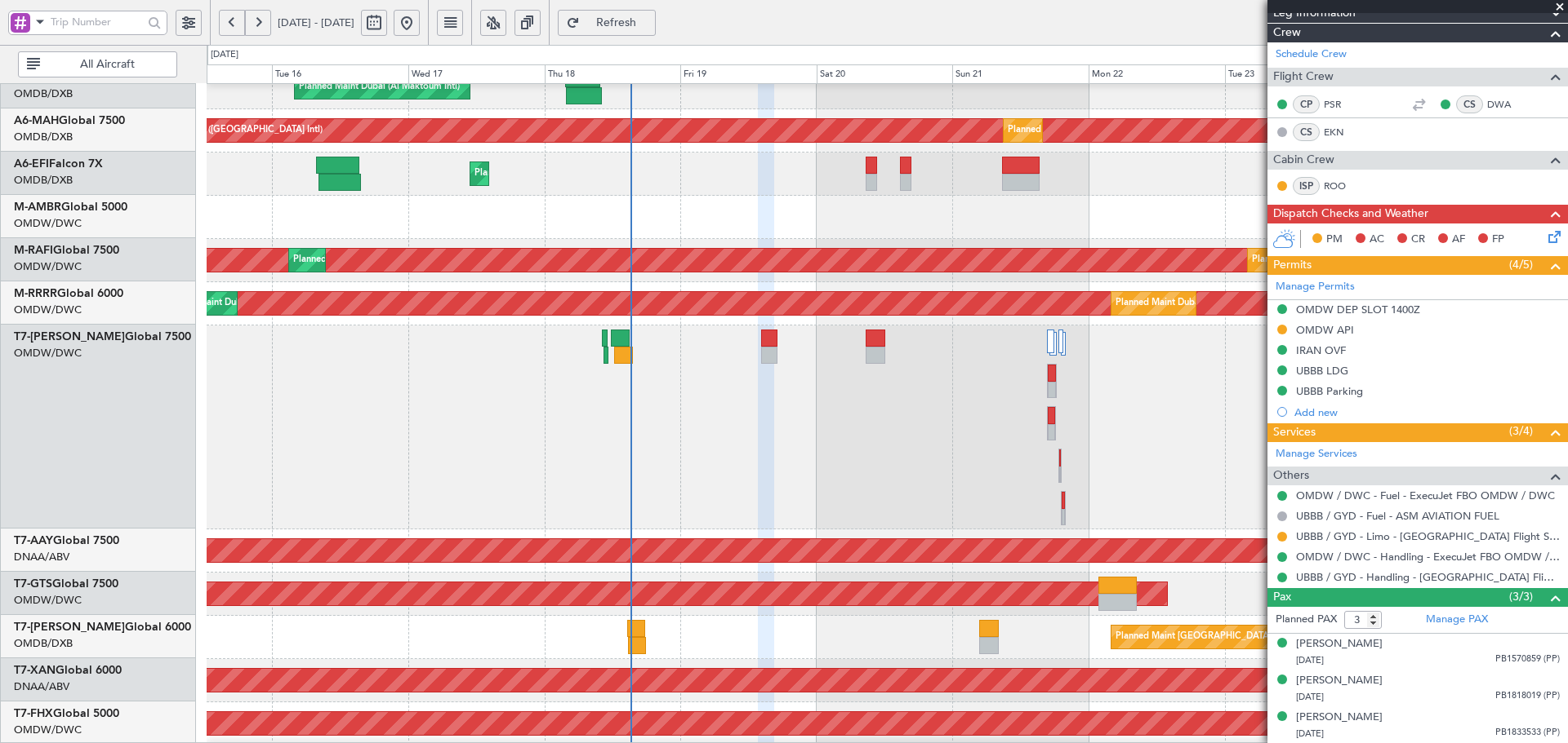
click at [759, 449] on div at bounding box center [887, 427] width 1360 height 204
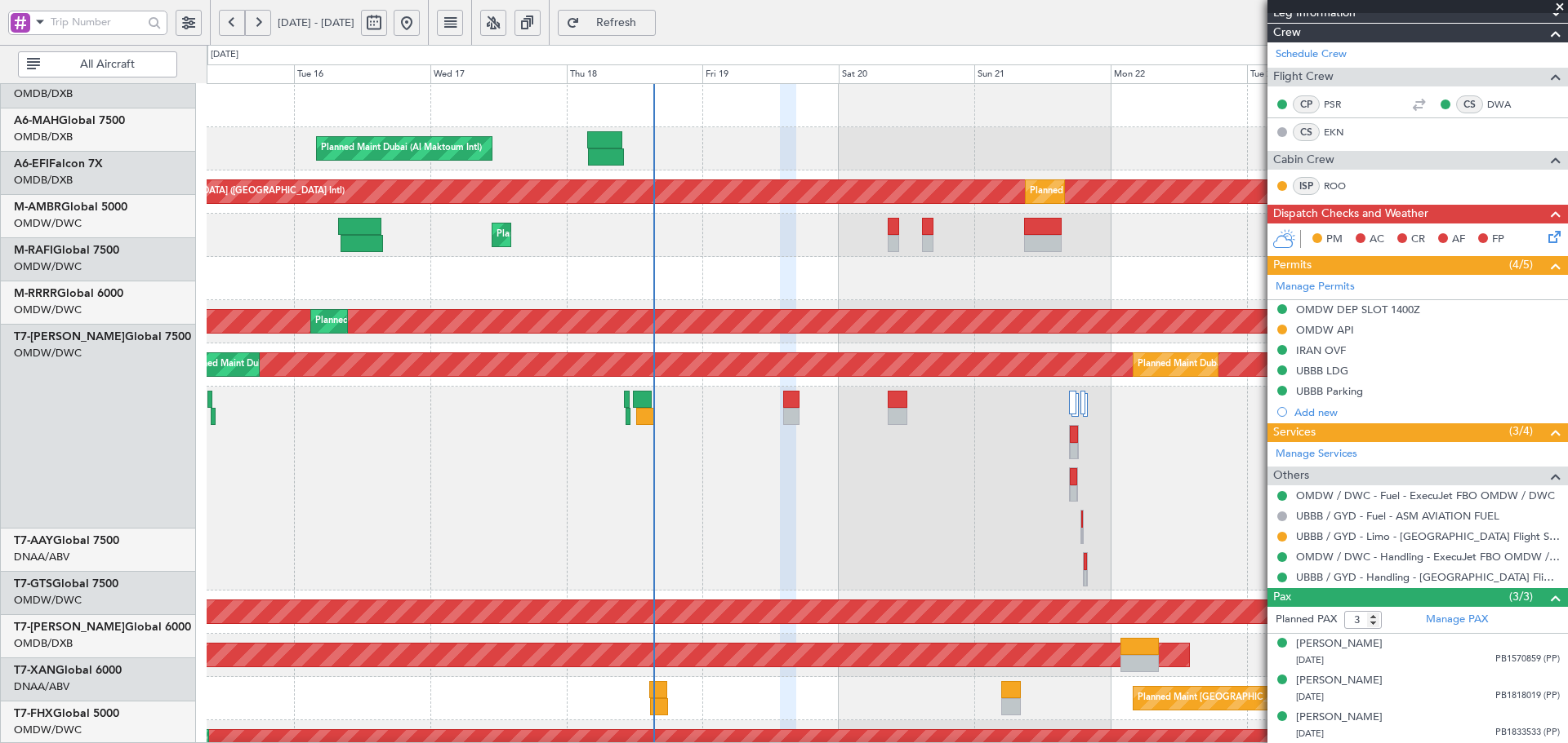
scroll to position [0, 0]
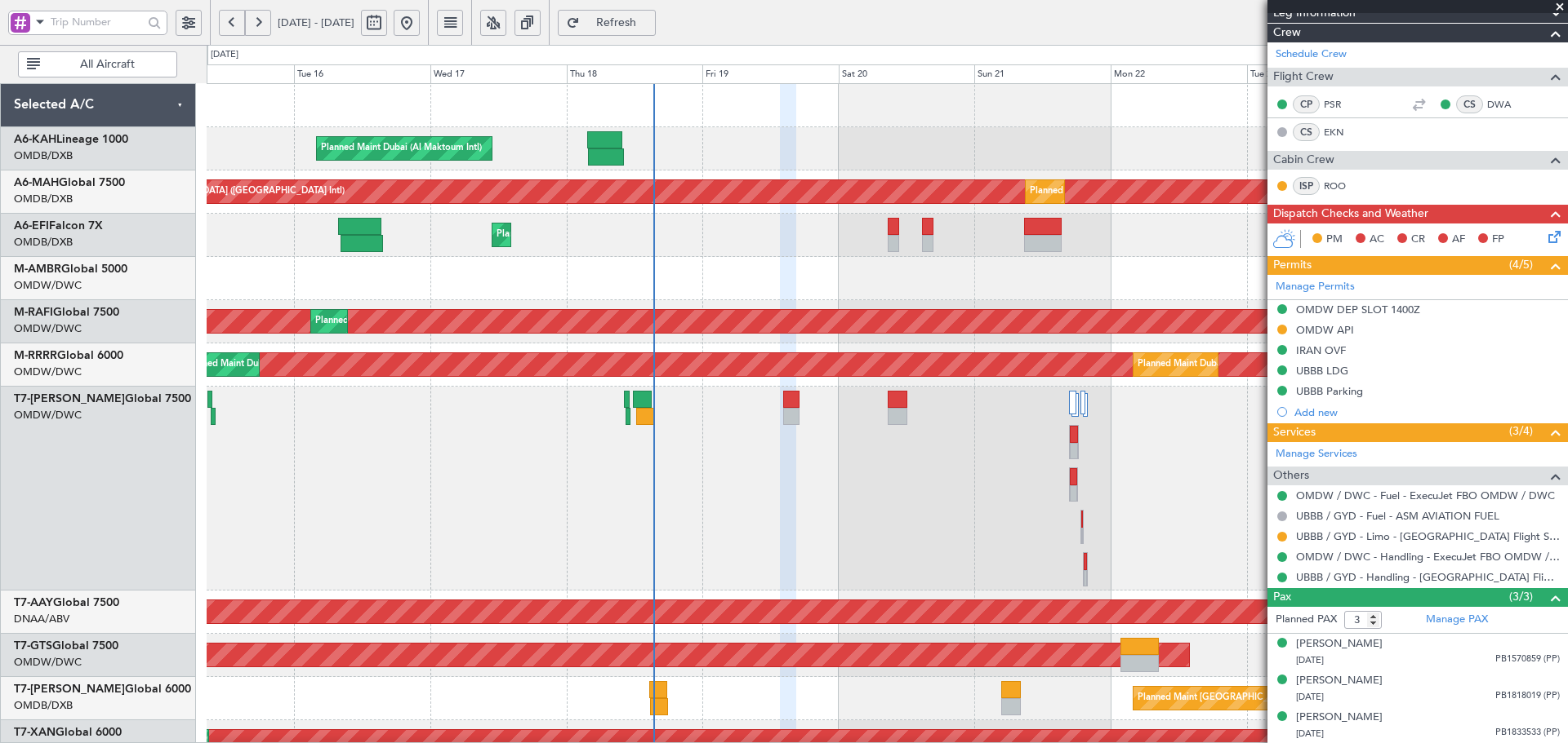
click at [437, 618] on div "Planned Maint Dubai (Al Maktoum Intl) Planned Maint Dubai (Dubai Intl) Planned …" at bounding box center [887, 678] width 1360 height 1188
click at [649, 11] on button "Refresh" at bounding box center [606, 22] width 98 height 26
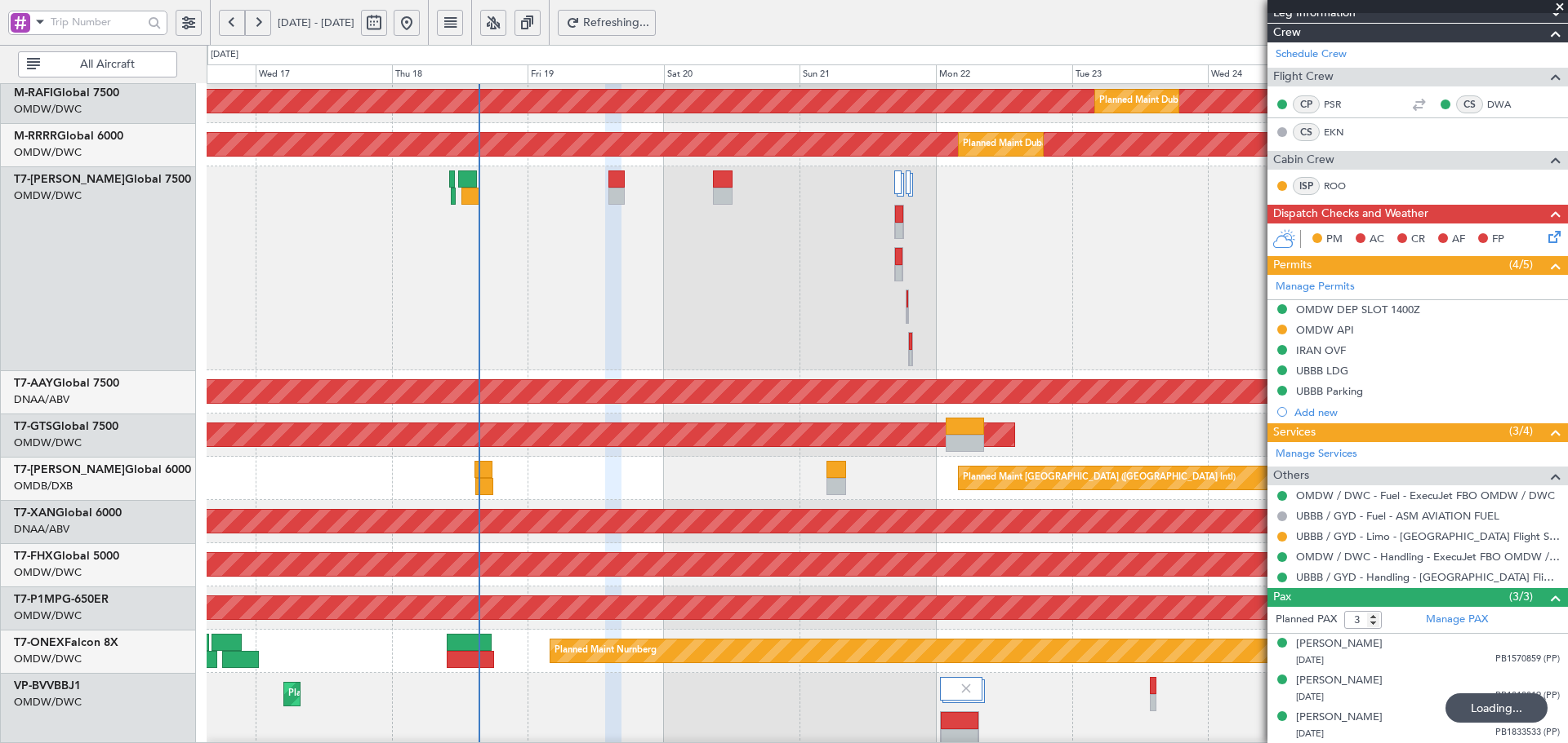
scroll to position [220, 0]
click at [350, 277] on div at bounding box center [887, 268] width 1360 height 204
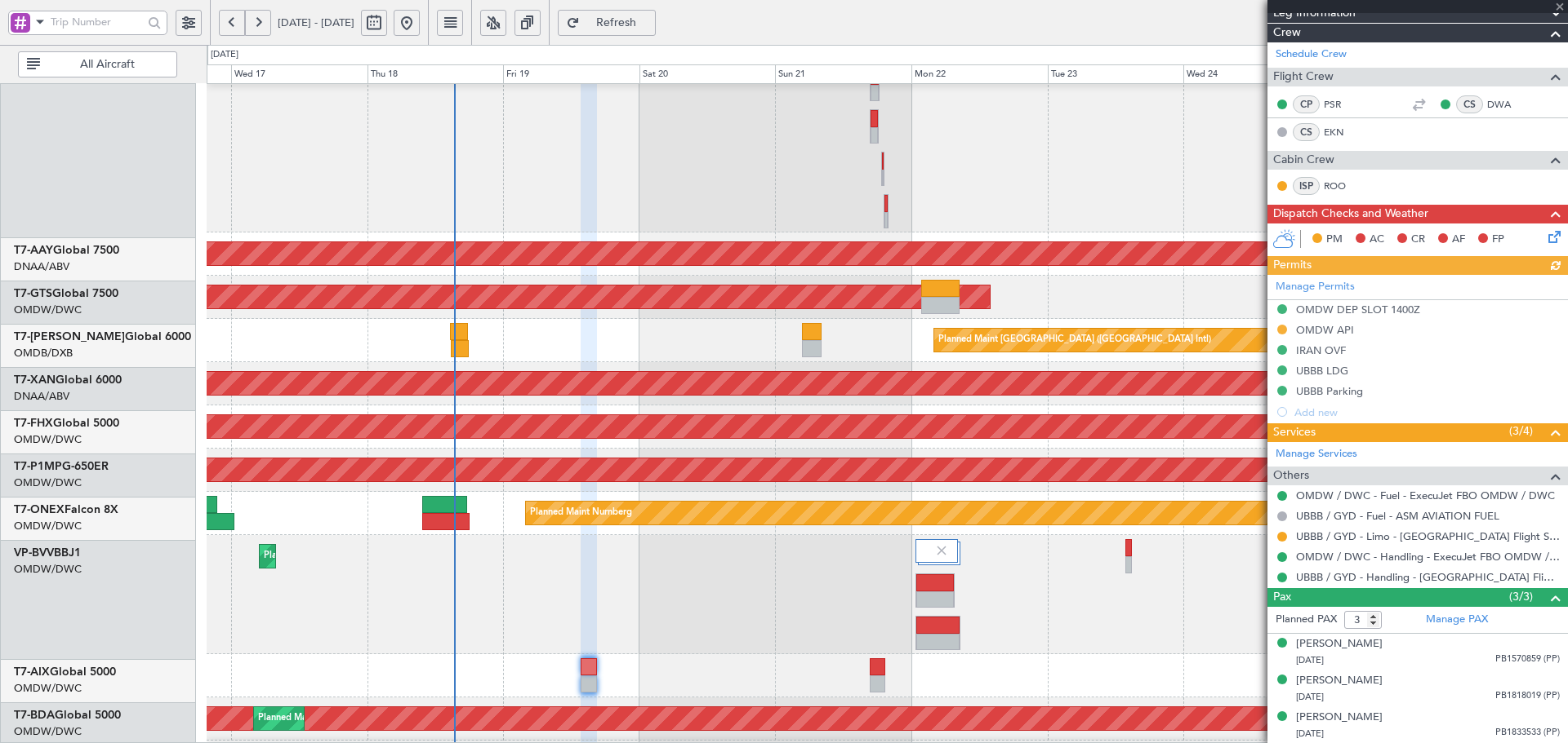
scroll to position [359, 0]
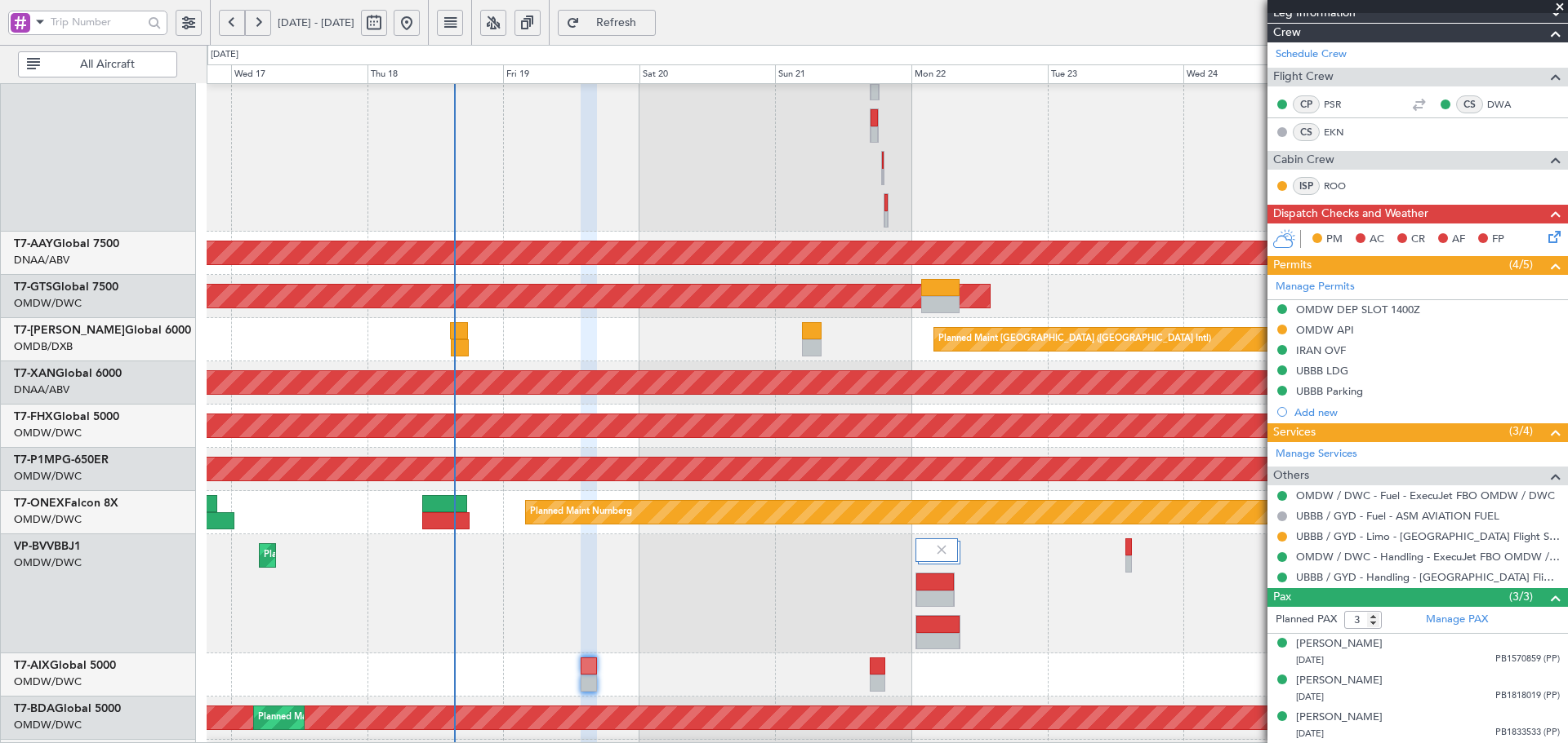
click at [524, 536] on div "Planned Maint Dubai (Al Maktoum Intl)" at bounding box center [887, 594] width 1360 height 119
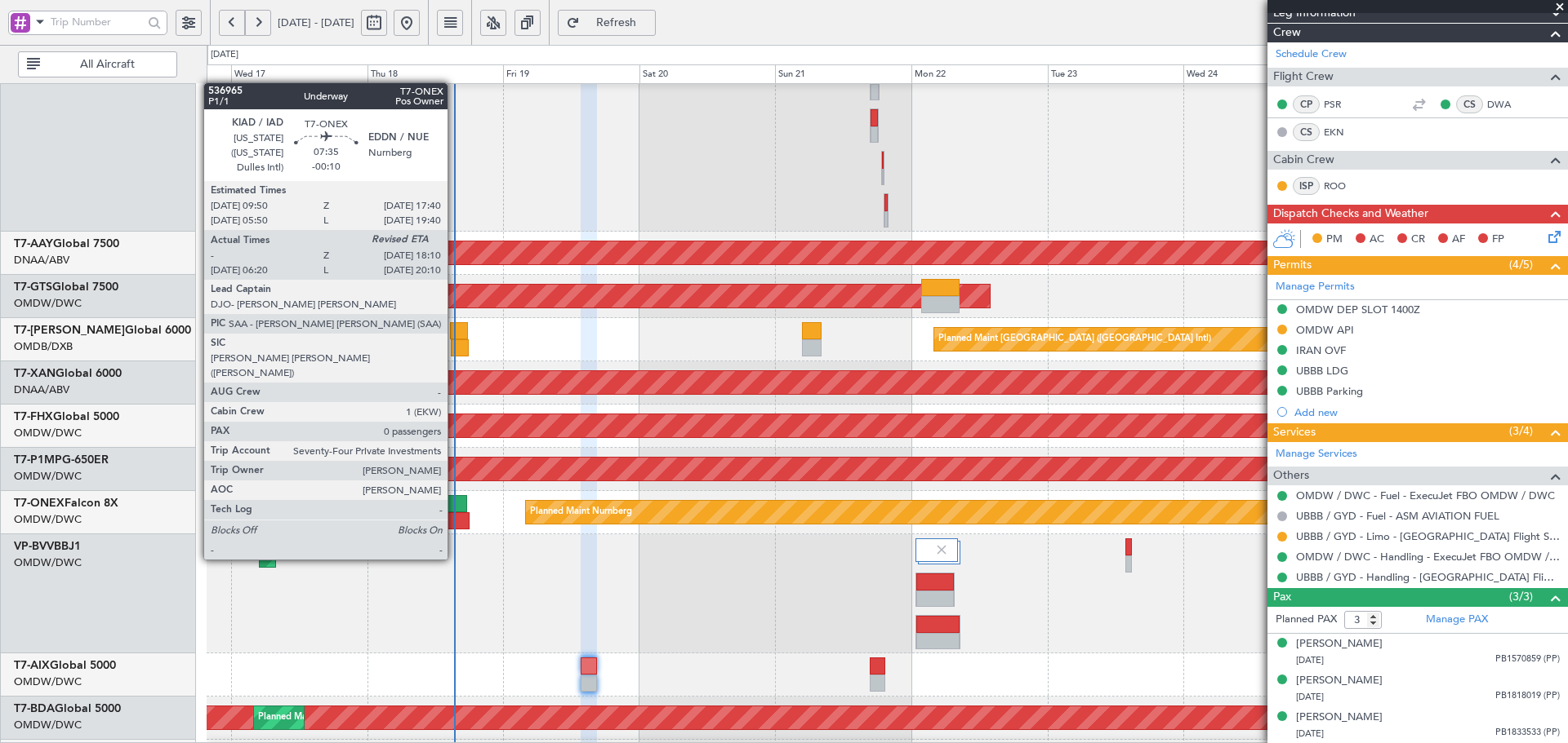
click at [455, 514] on div at bounding box center [445, 521] width 47 height 17
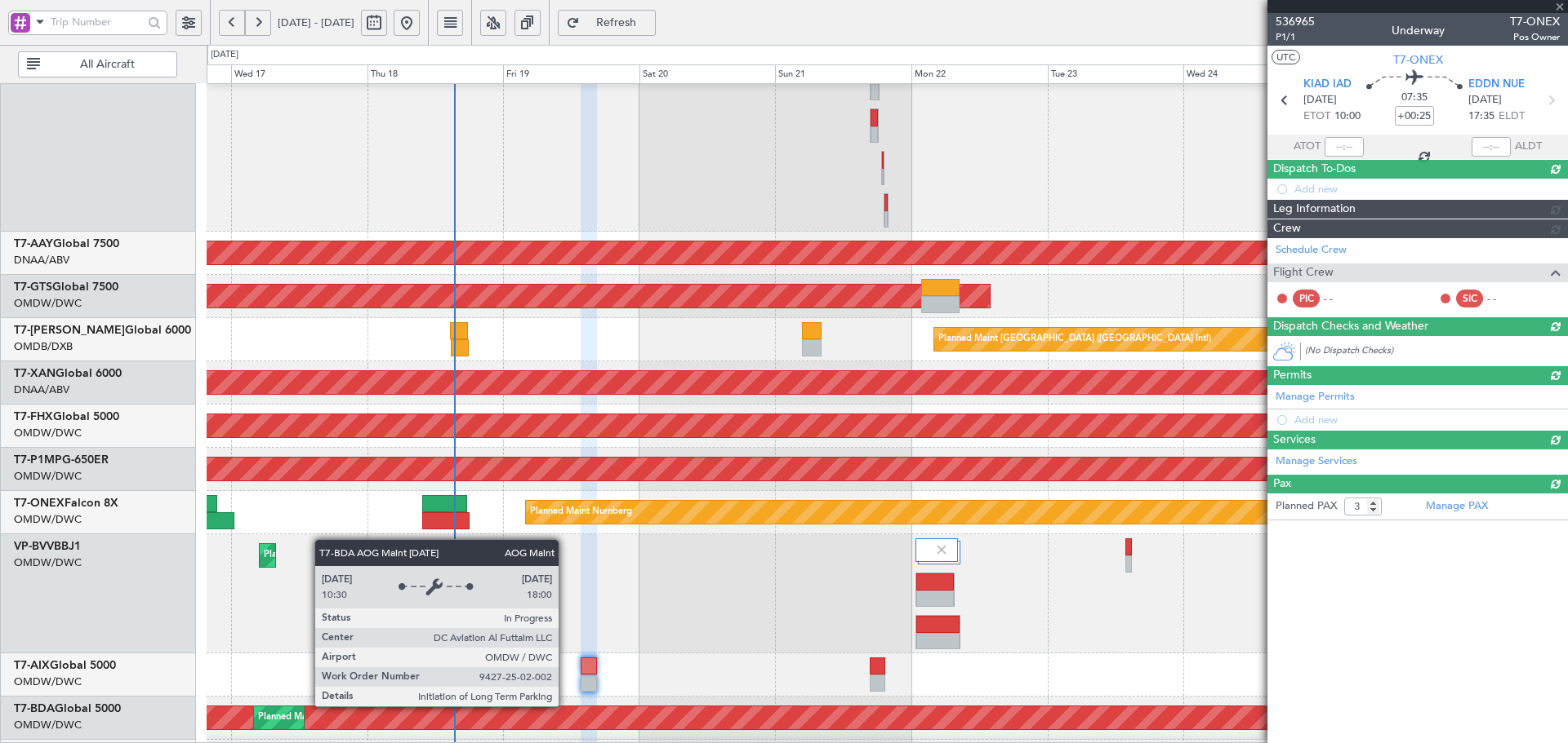
type input "-00:10"
type input "10:30"
type input "0"
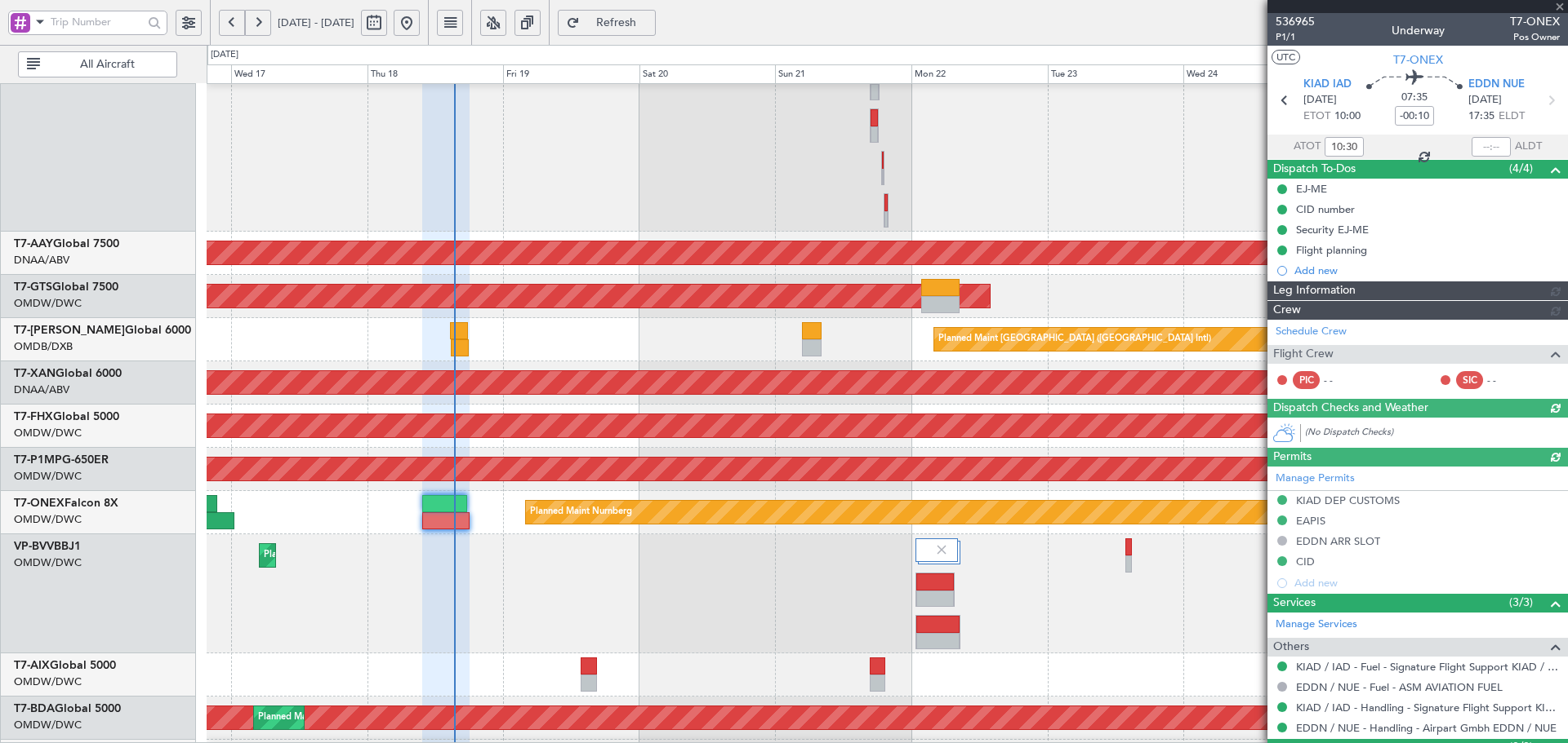
type input "Dherander Fithani (DHF)"
type input "7301"
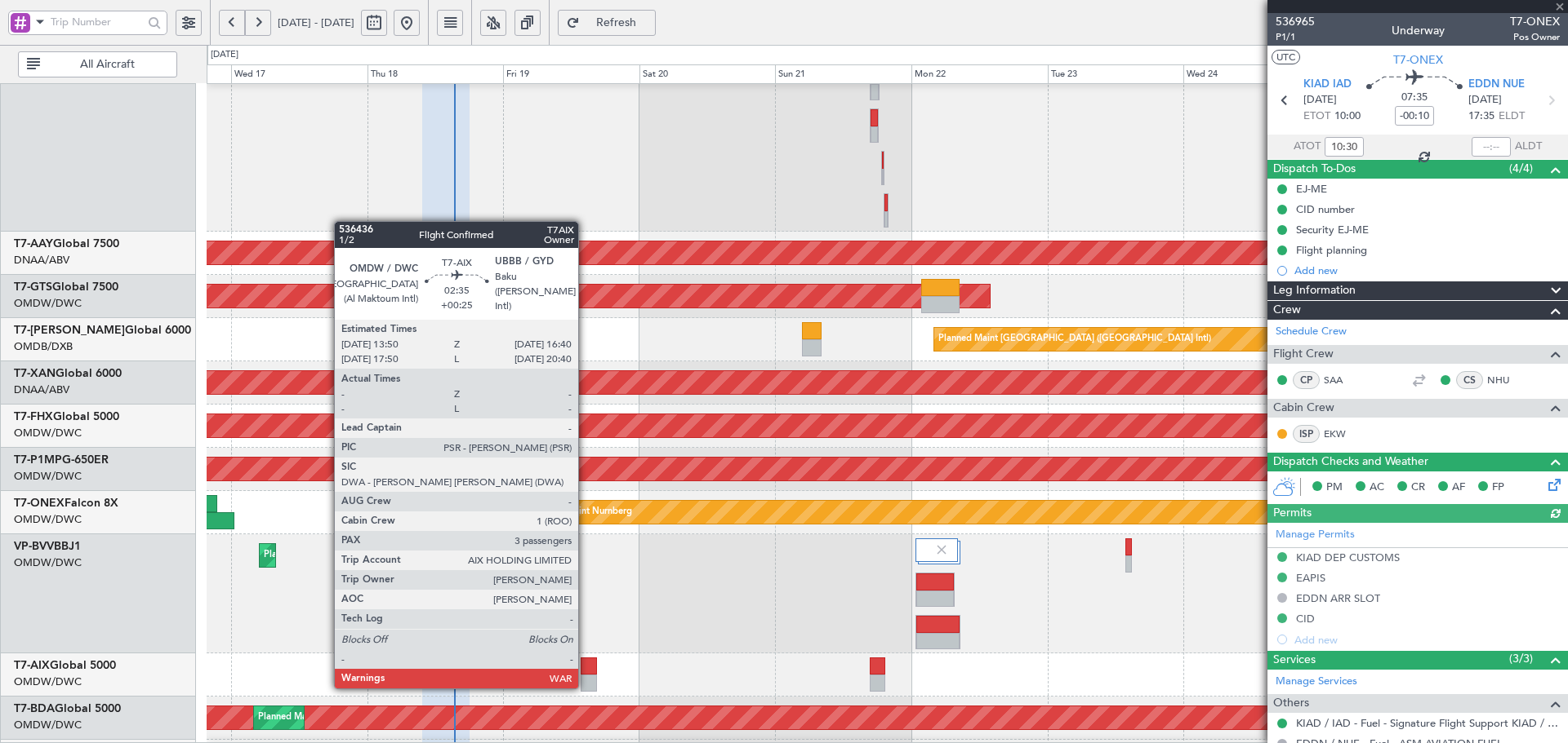
click at [585, 671] on div at bounding box center [588, 666] width 16 height 17
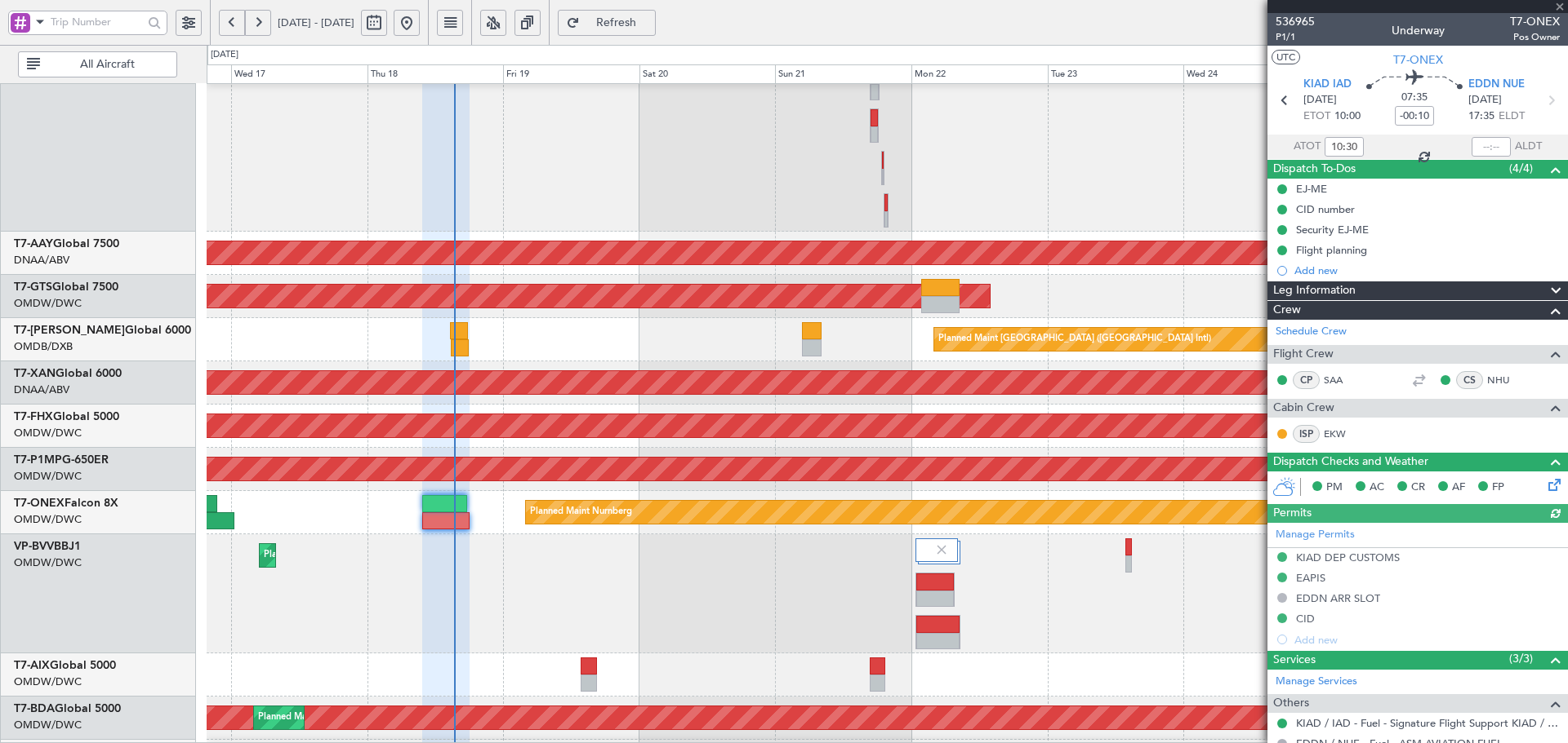
type input "+00:25"
type input "3"
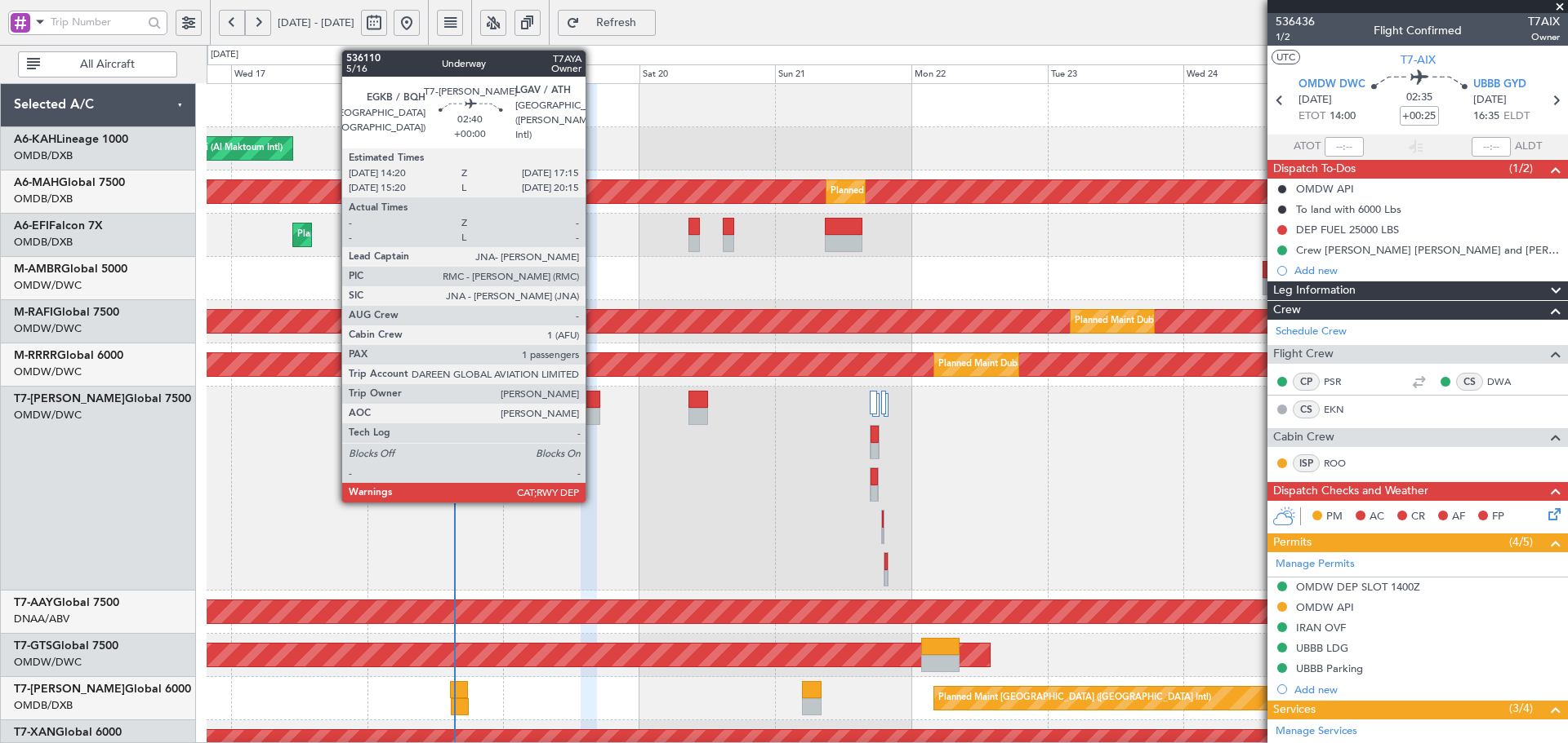
click at [593, 408] on div at bounding box center [592, 417] width 17 height 17
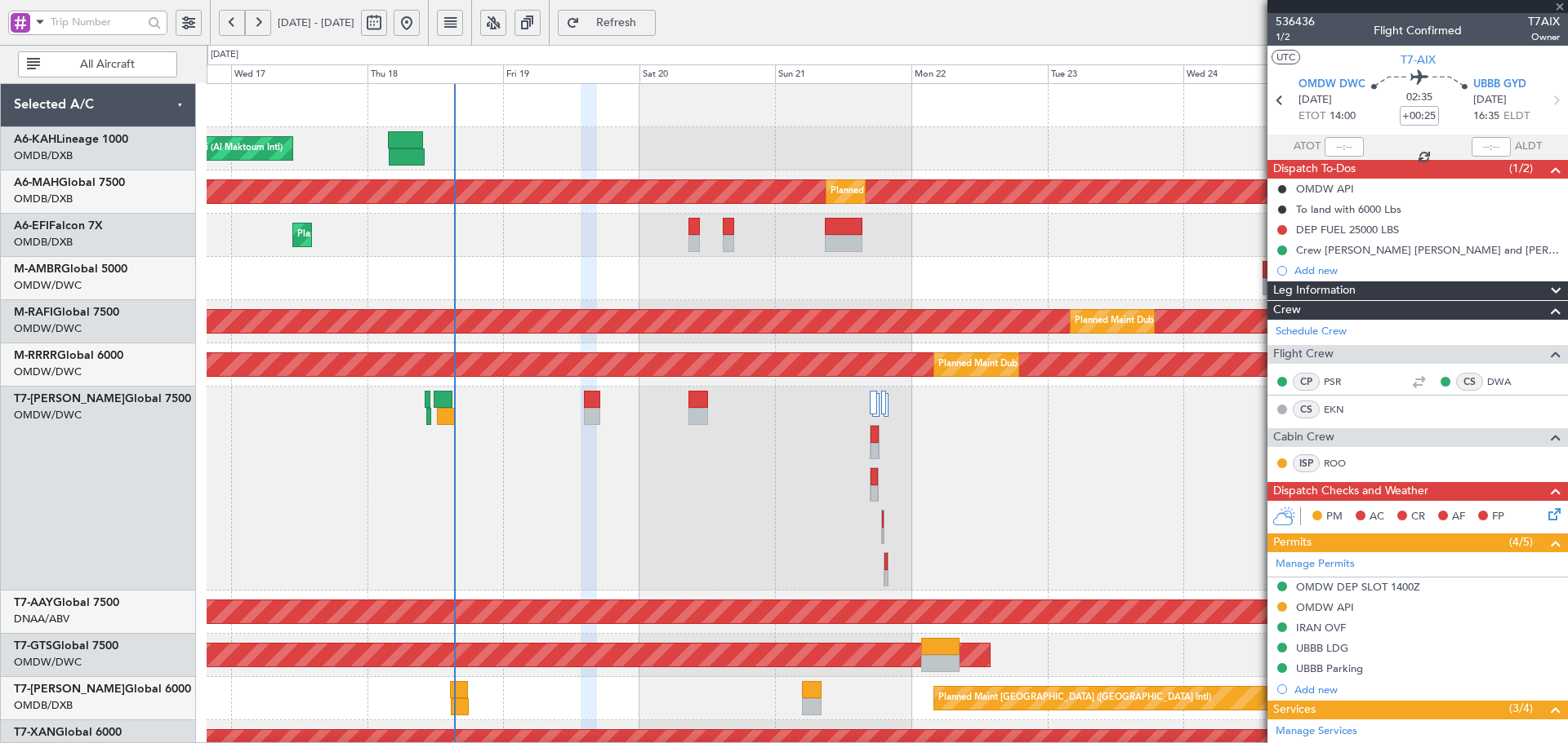
type input "1"
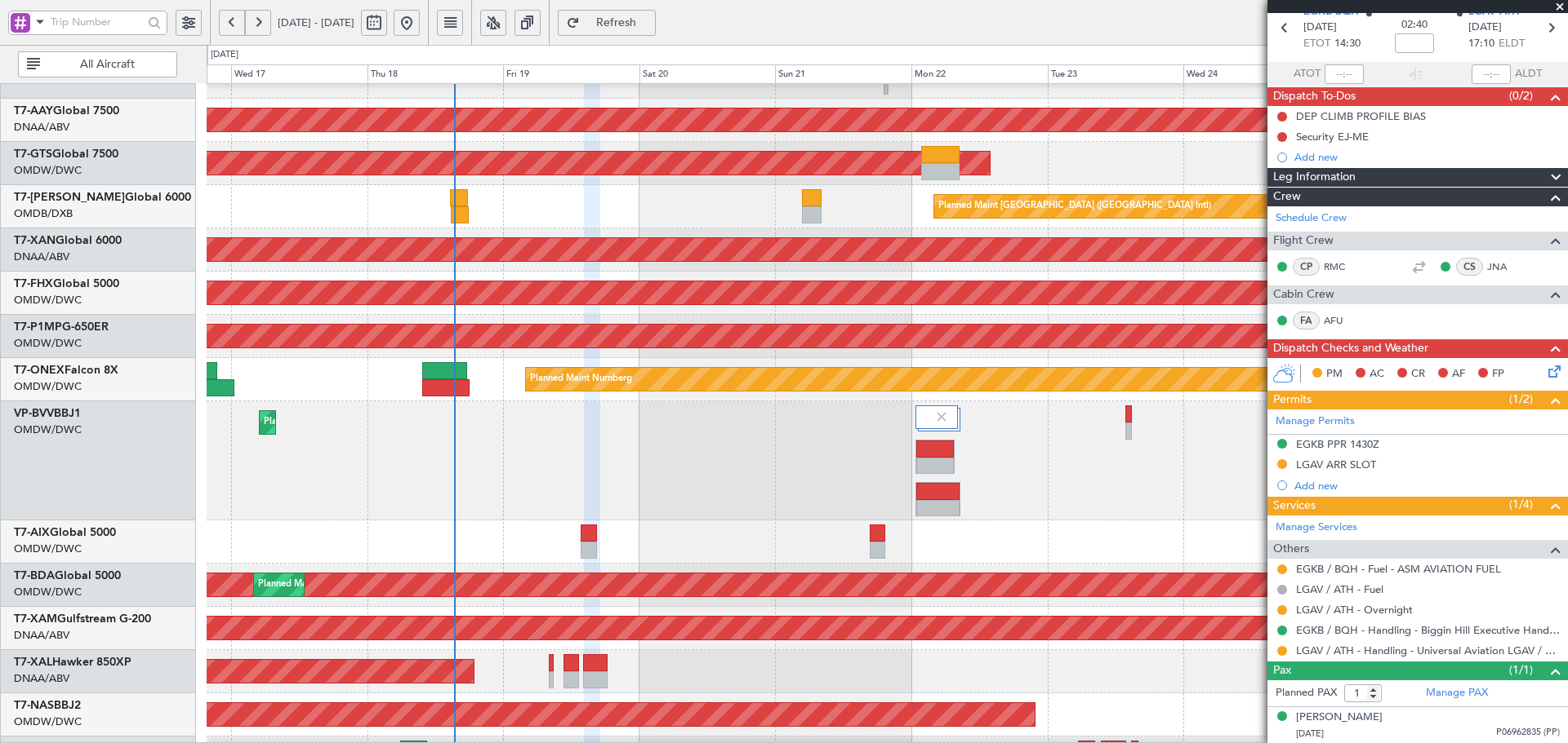
scroll to position [528, 0]
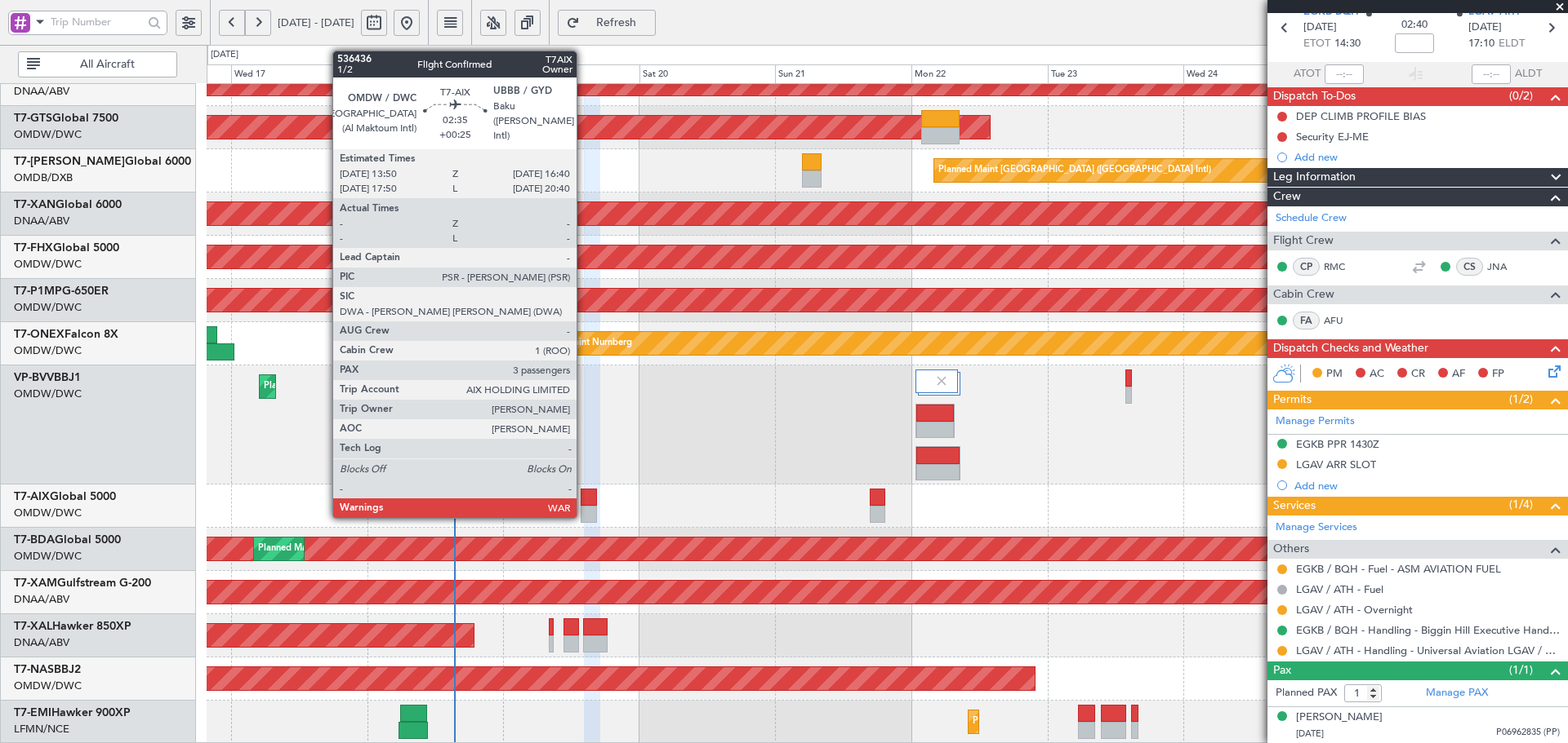
click at [583, 500] on div at bounding box center [588, 498] width 16 height 17
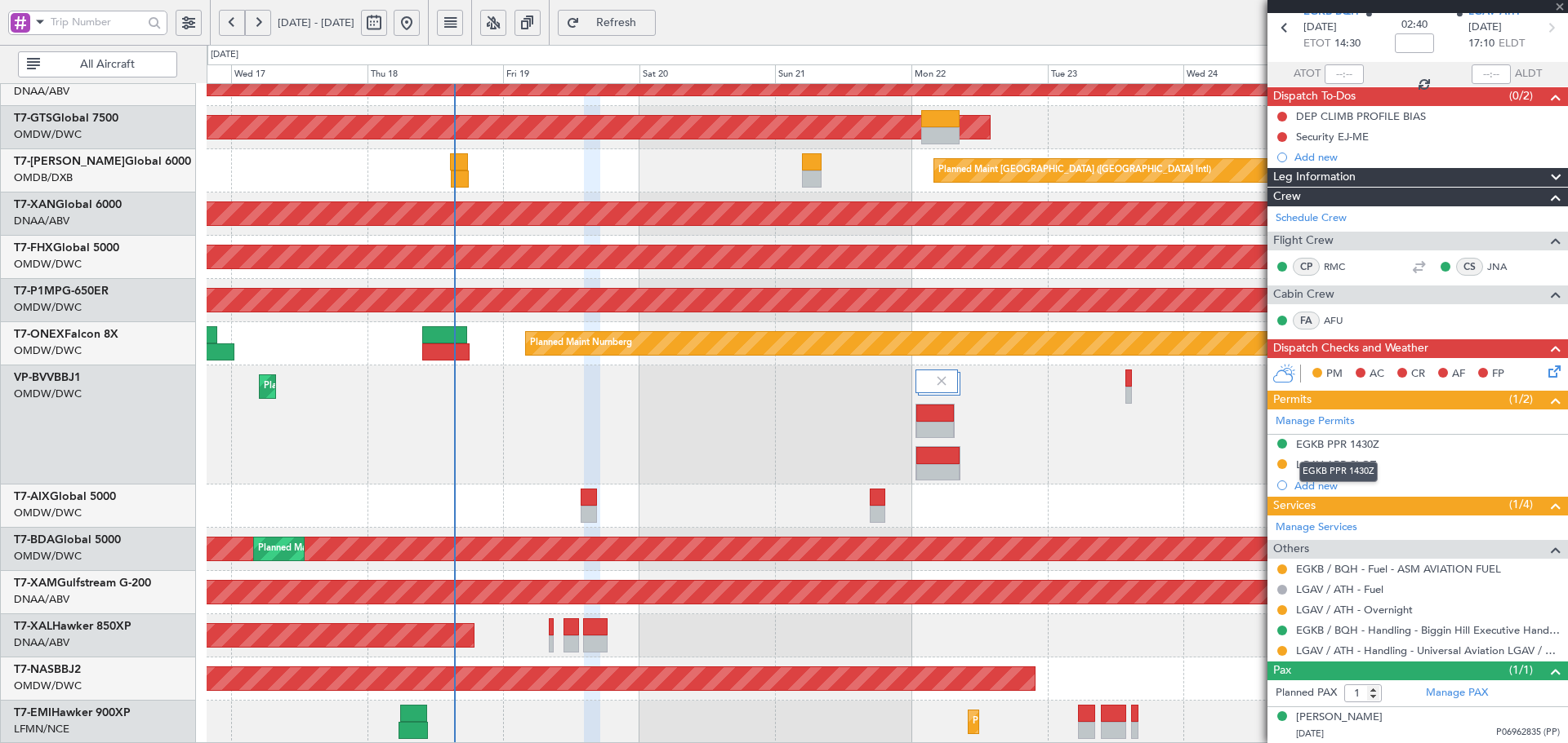
type input "+00:25"
type input "3"
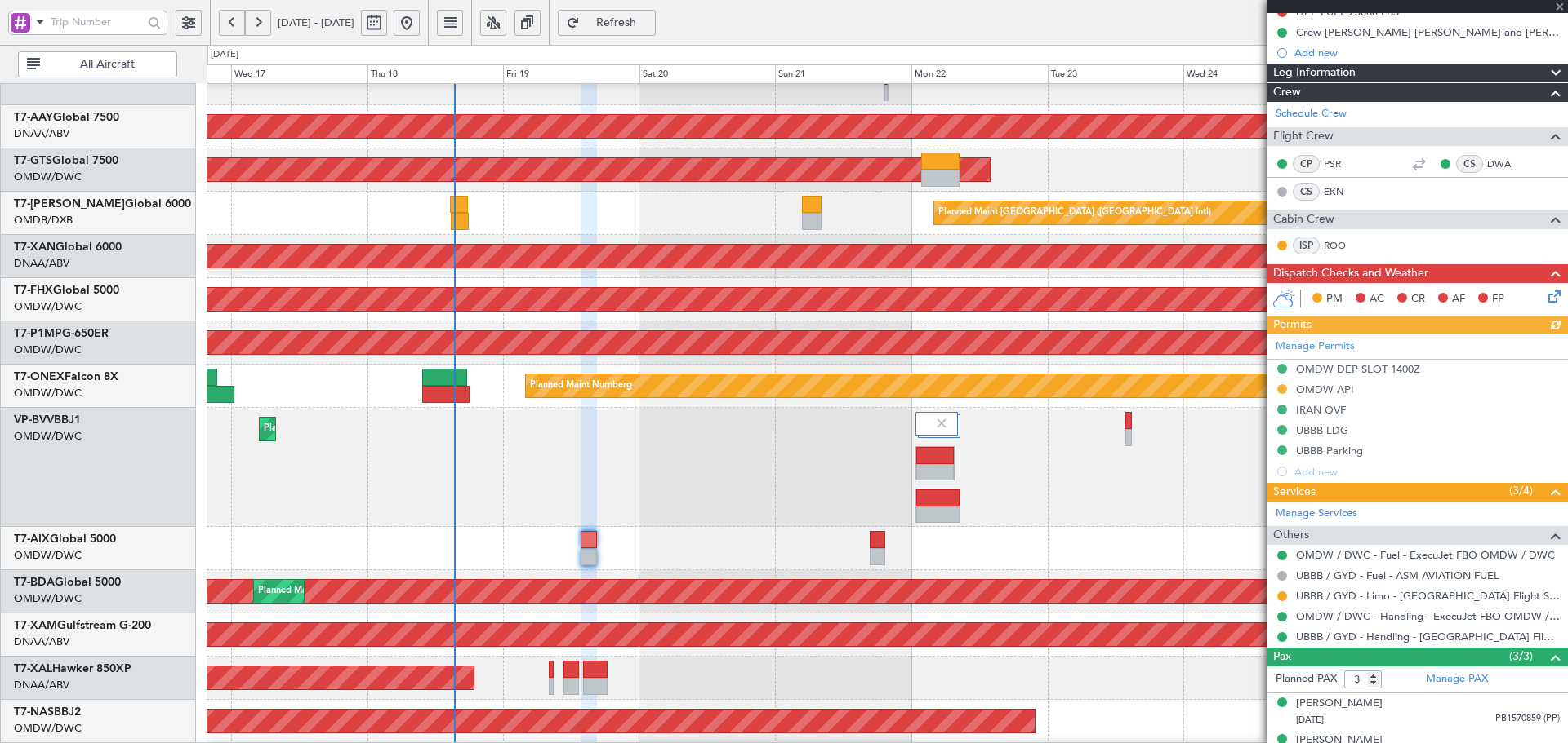
scroll to position [278, 0]
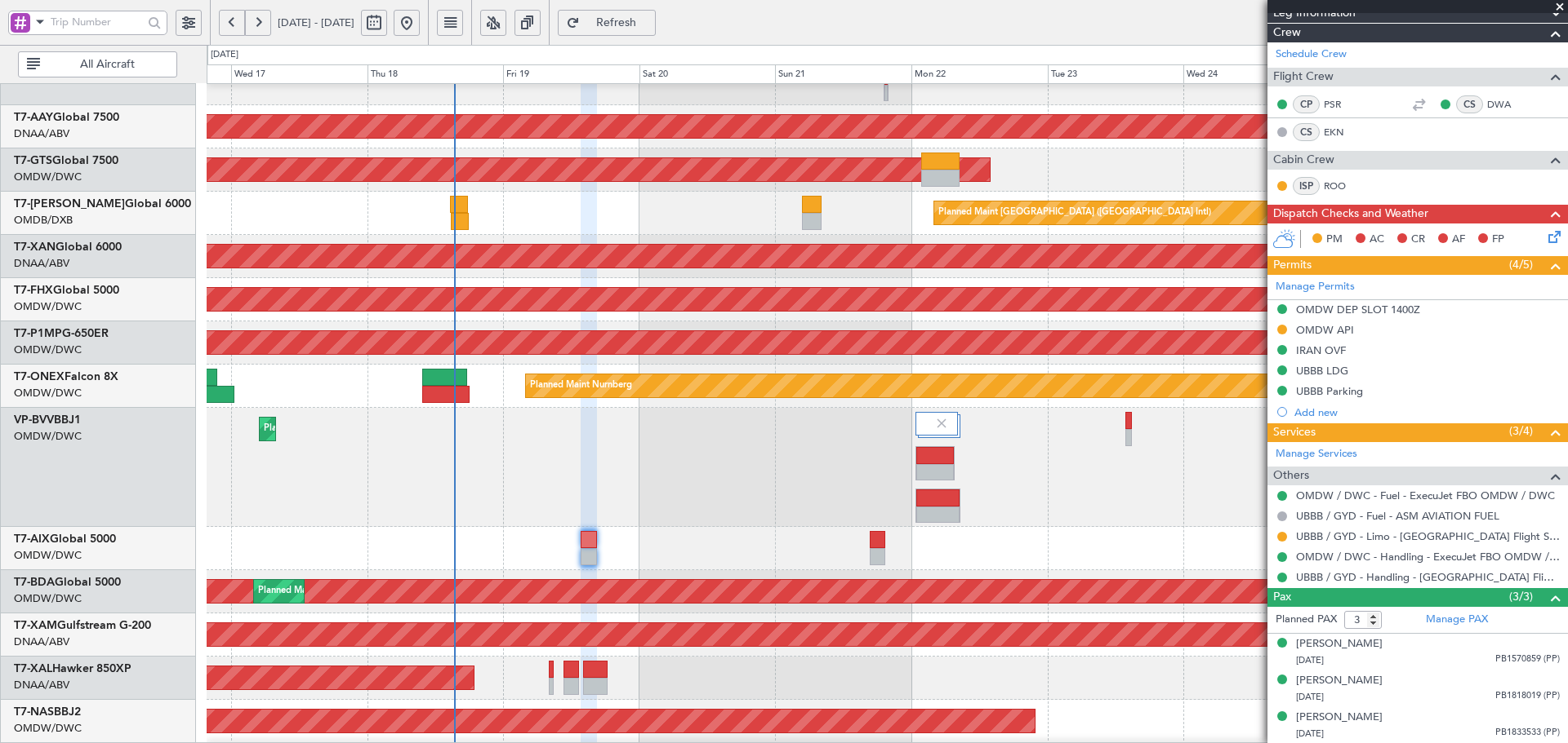
click at [649, 17] on span "Refresh" at bounding box center [617, 23] width 67 height 11
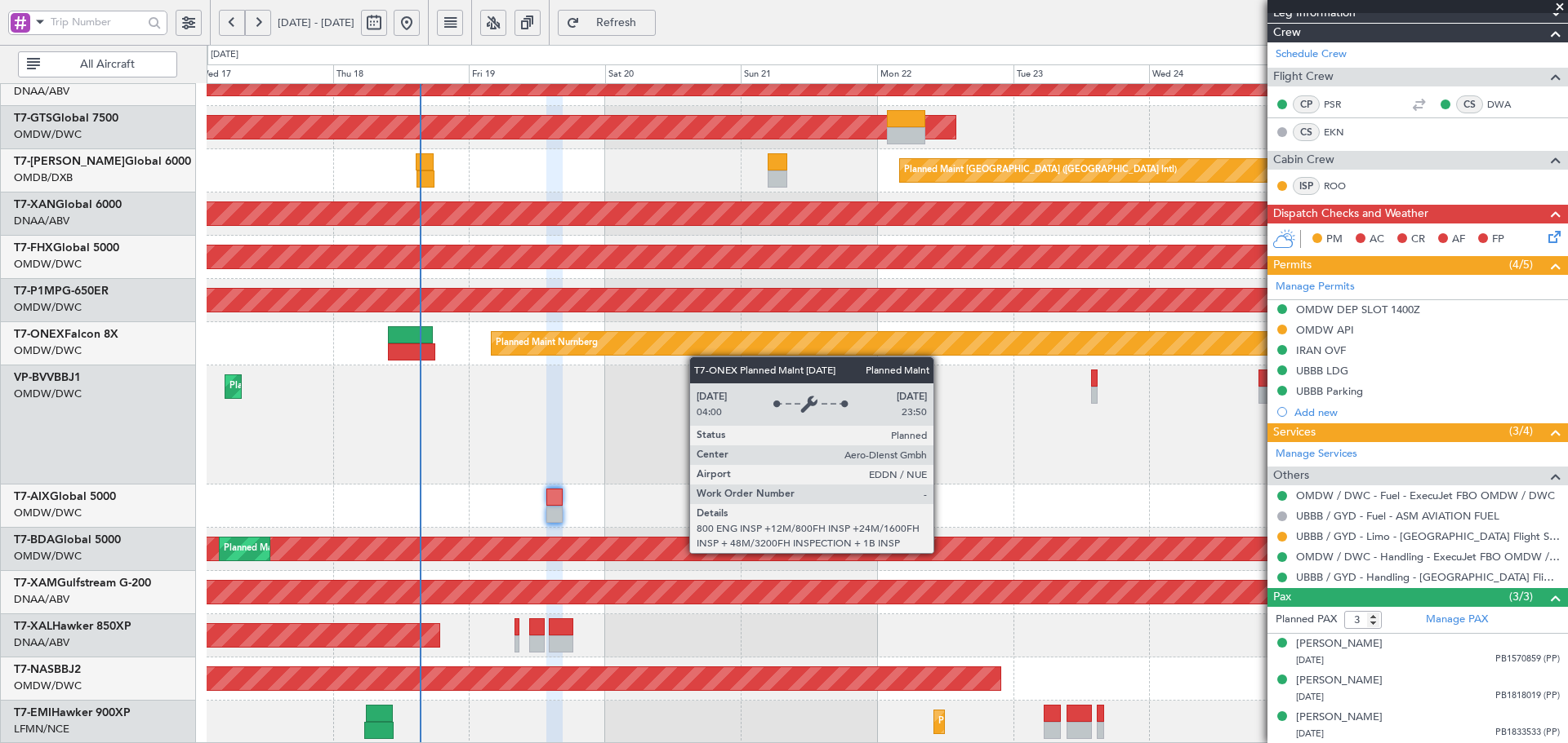
scroll to position [485, 0]
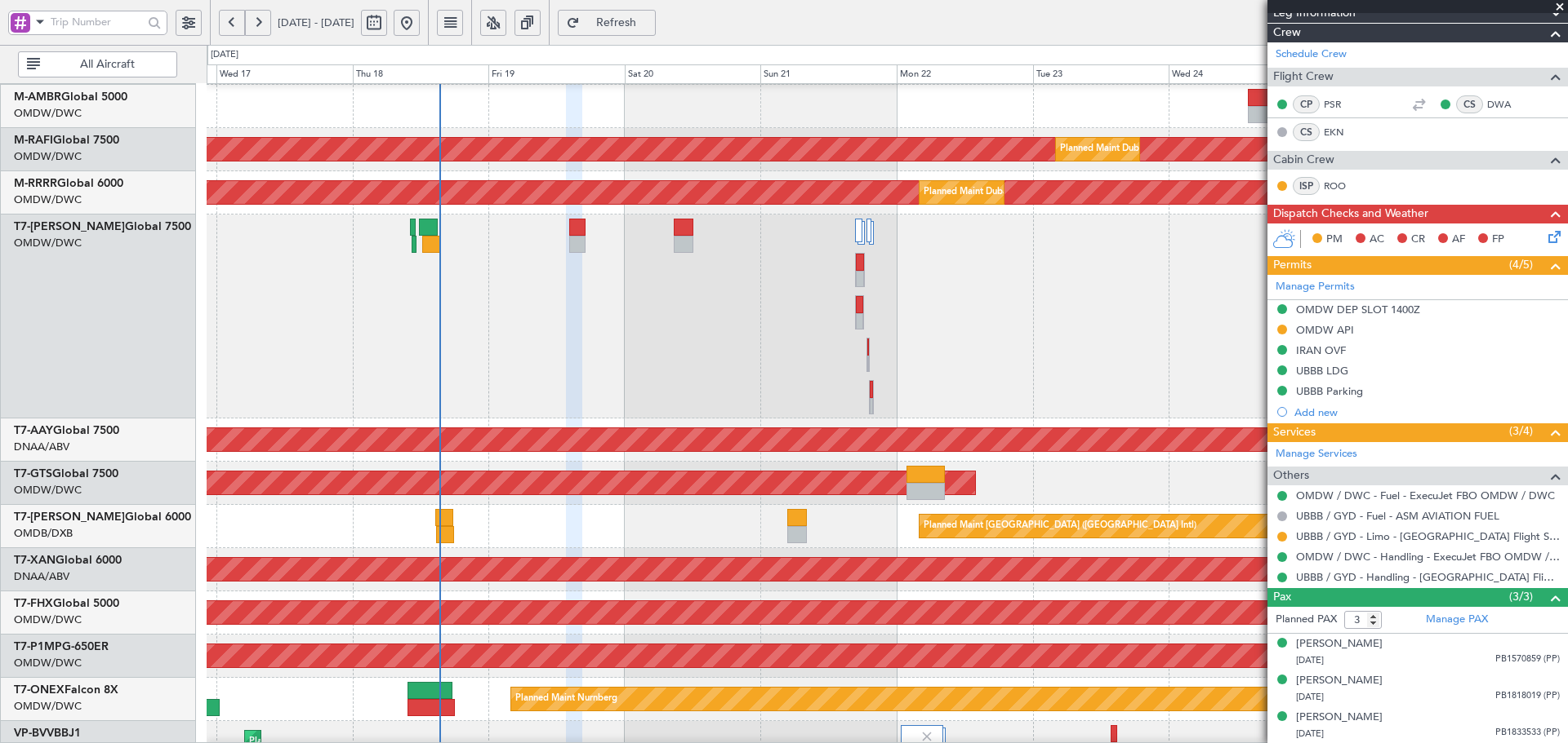
click at [584, 675] on div "Planned Maint Savannah (Savannah/hilton Head Intl)" at bounding box center [887, 656] width 1360 height 43
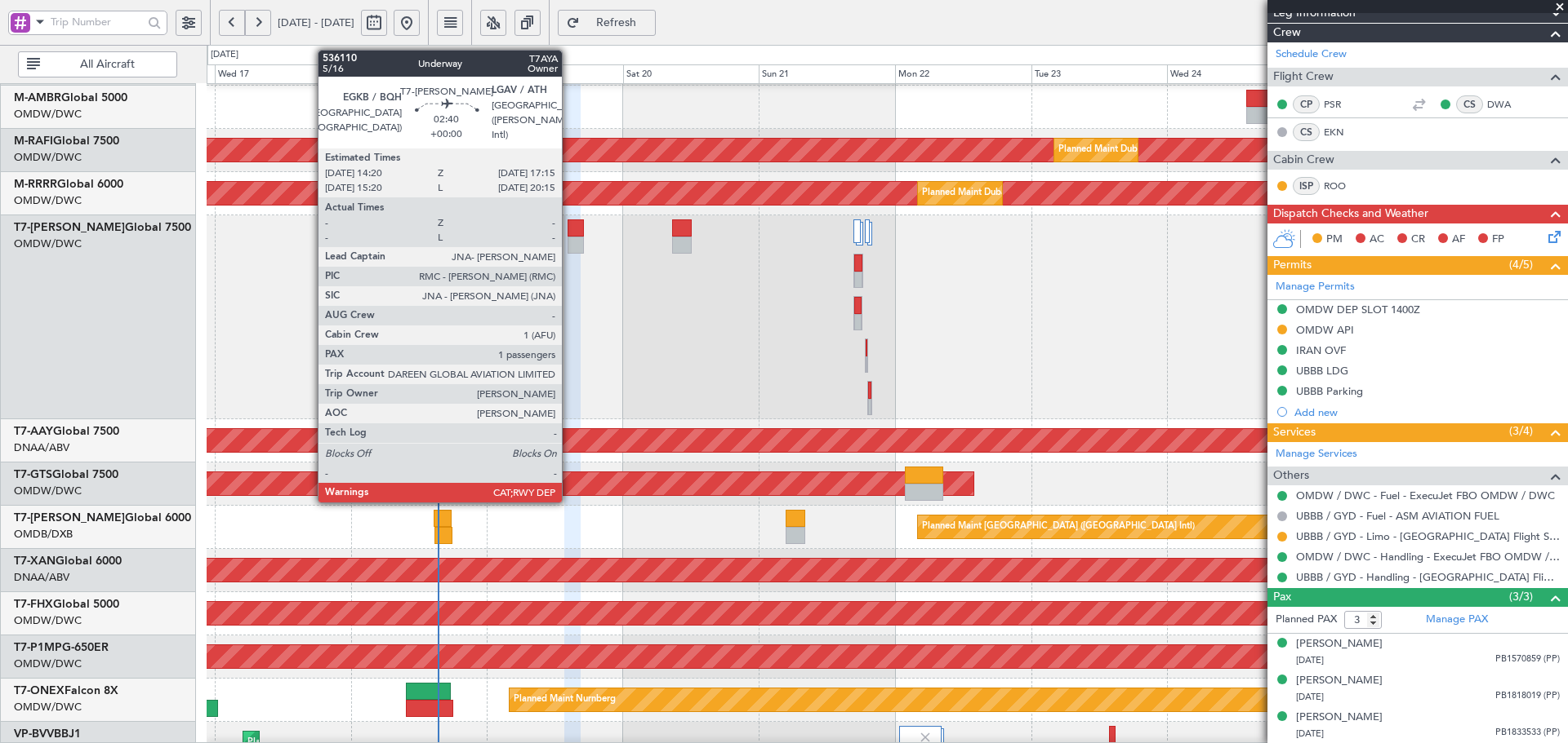
click at [569, 231] on div at bounding box center [576, 228] width 17 height 17
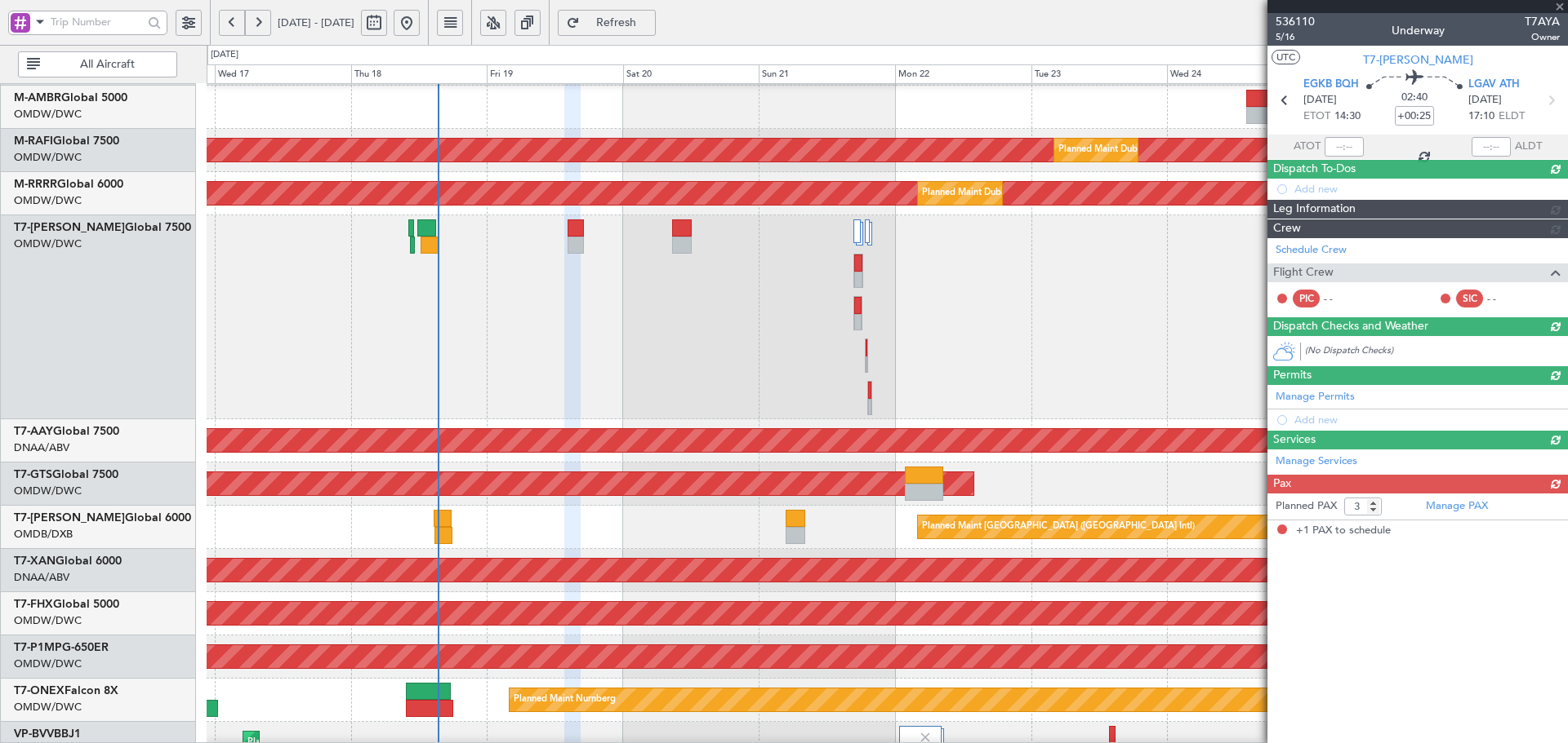
type input "1"
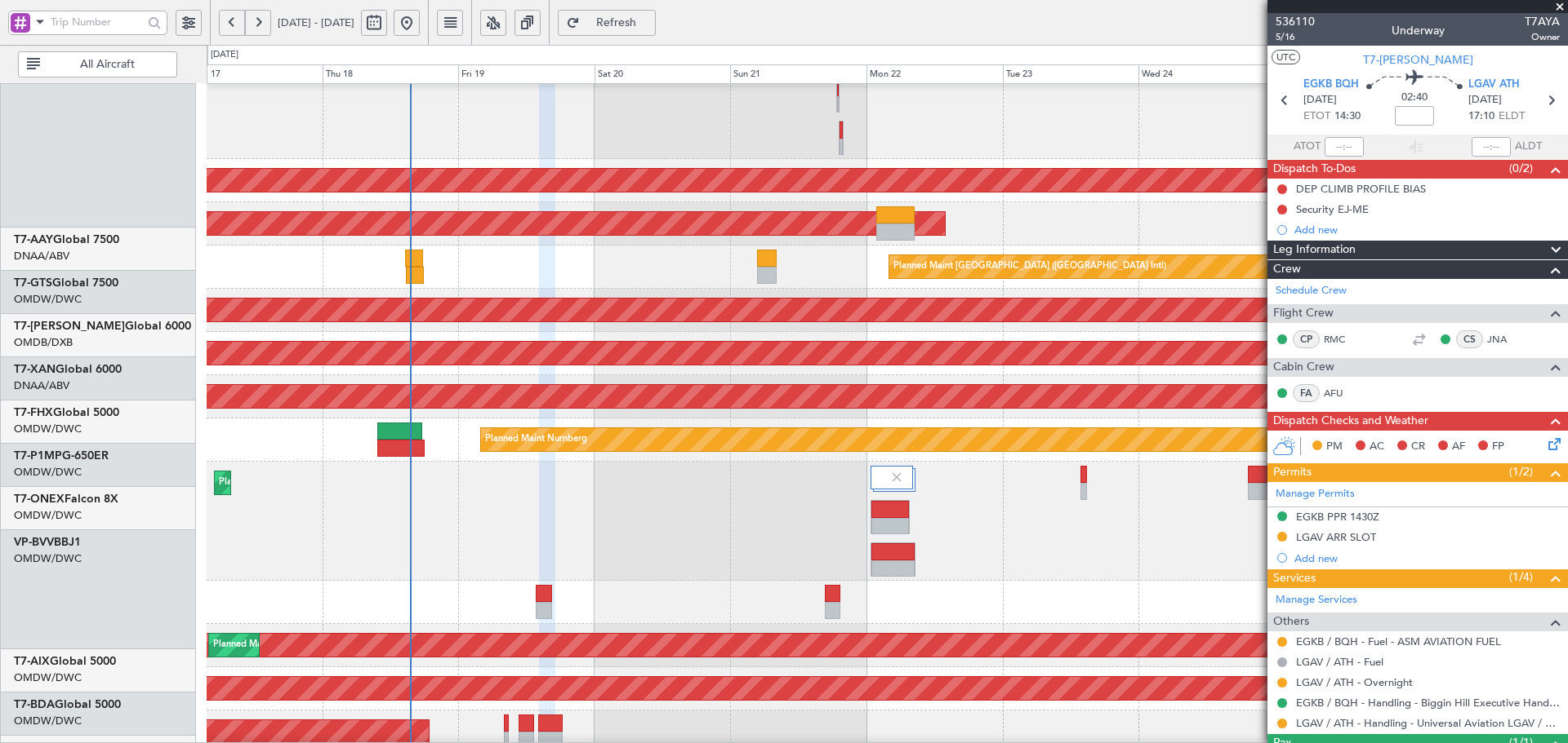
scroll to position [432, 0]
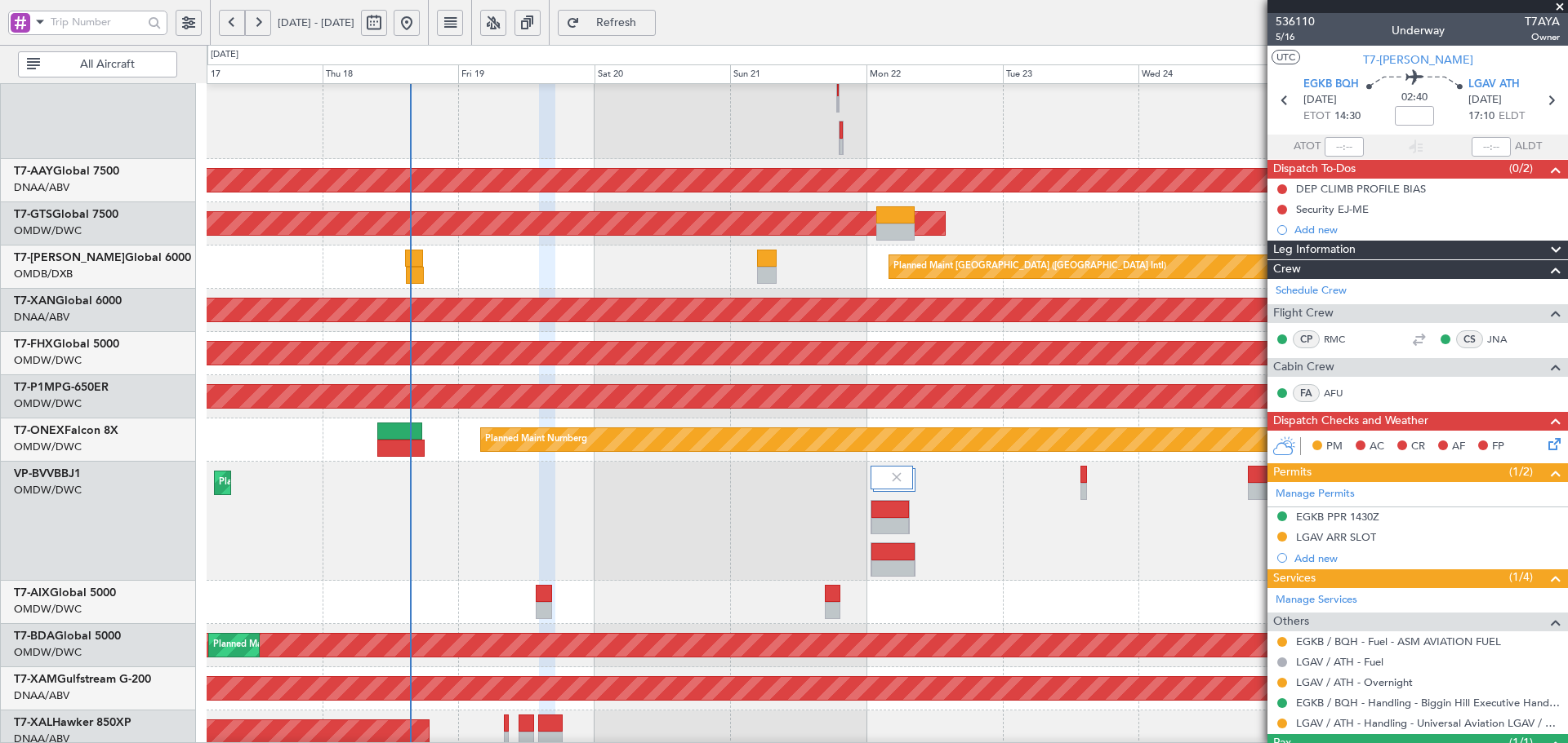
click at [727, 333] on div "Planned Maint [GEOGRAPHIC_DATA] ([GEOGRAPHIC_DATA])" at bounding box center [887, 353] width 1360 height 43
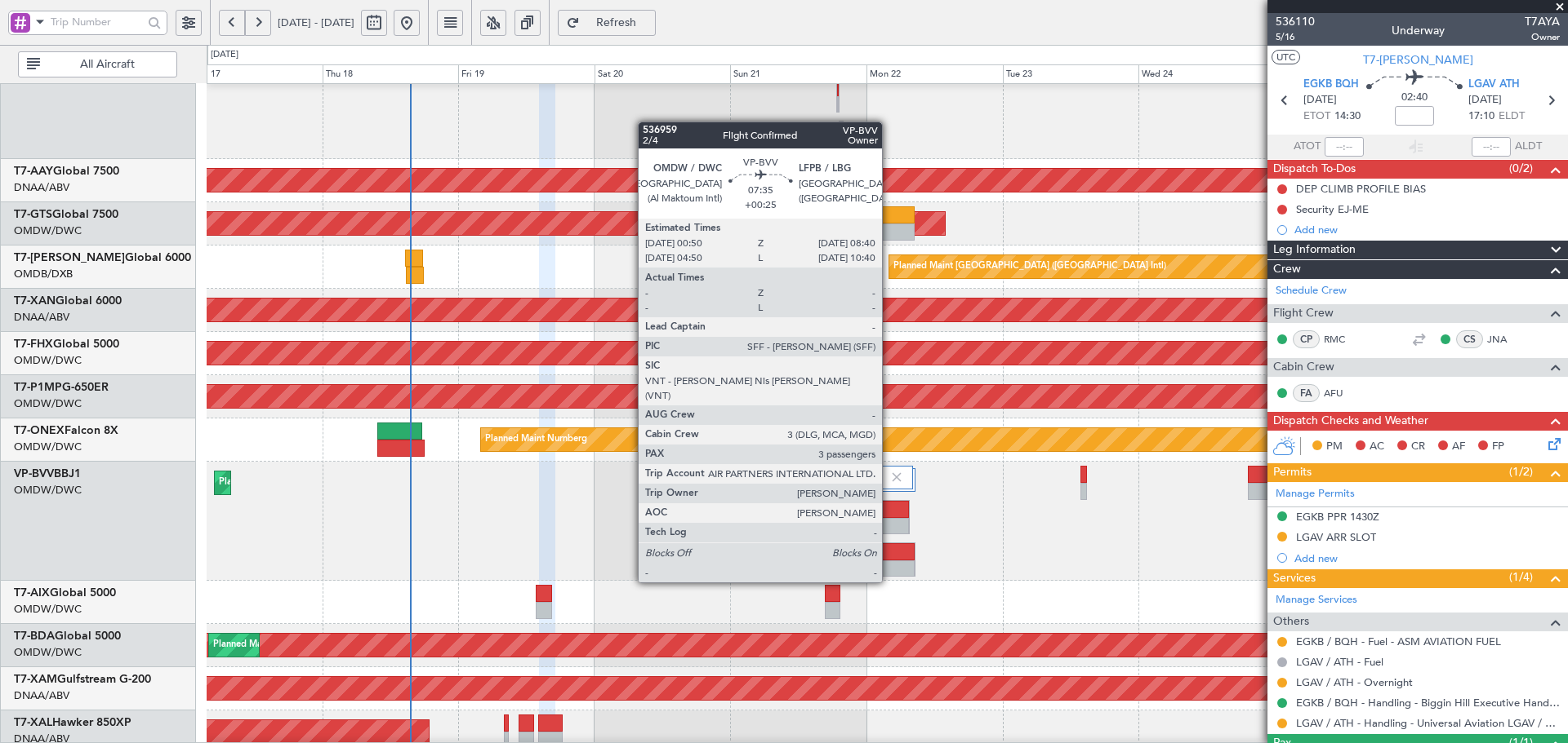
click at [889, 552] on div at bounding box center [892, 552] width 43 height 17
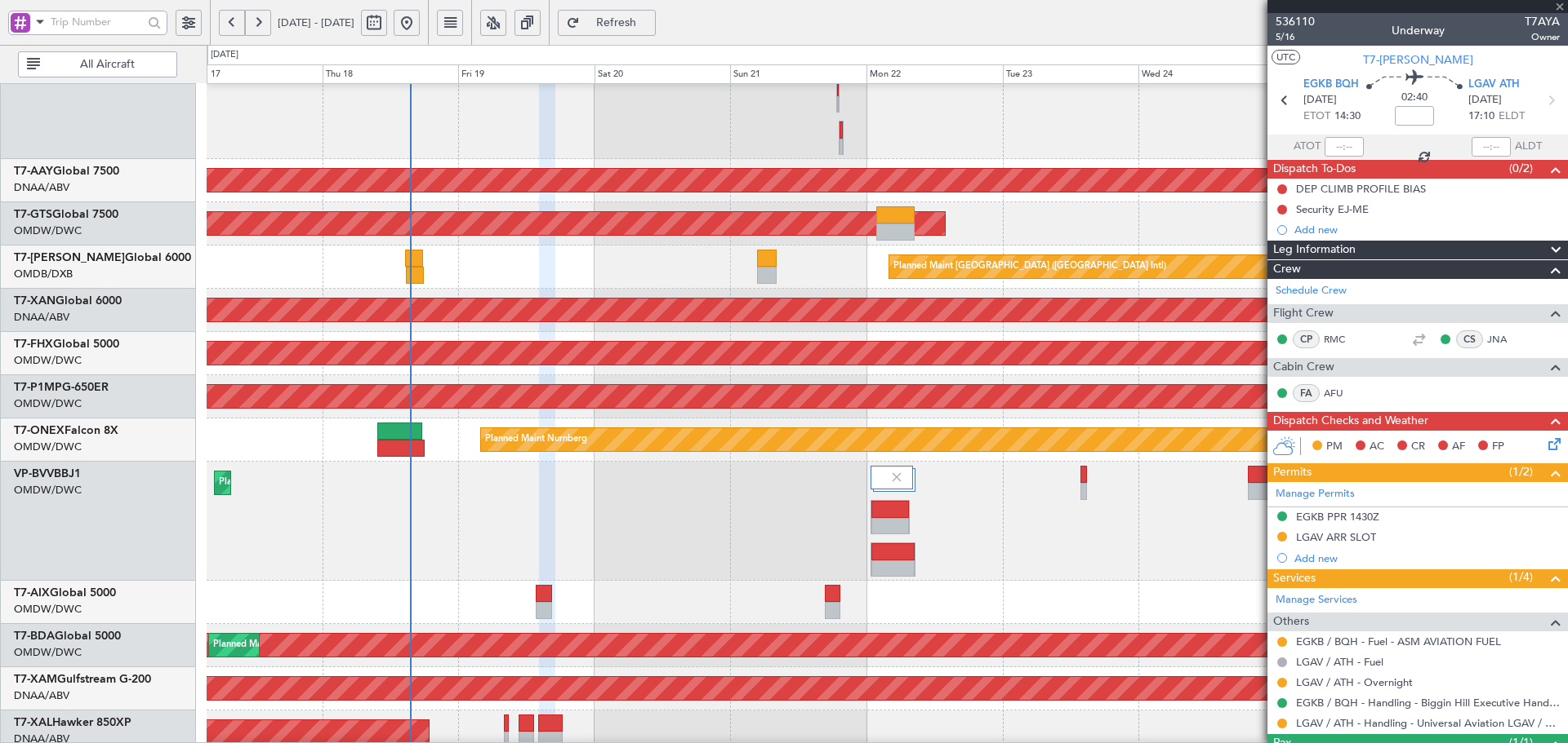
type input "+00:25"
type input "3"
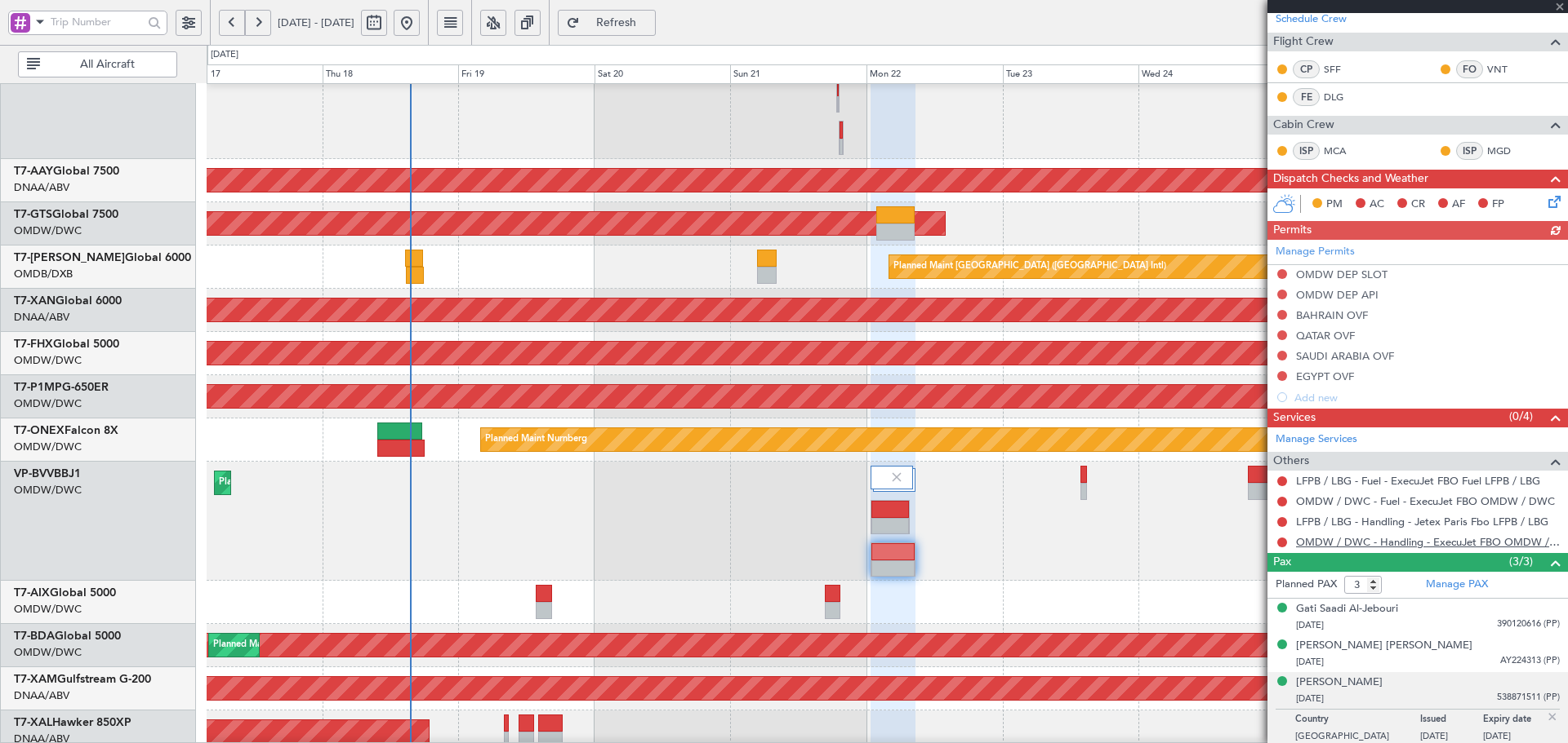
scroll to position [277, 0]
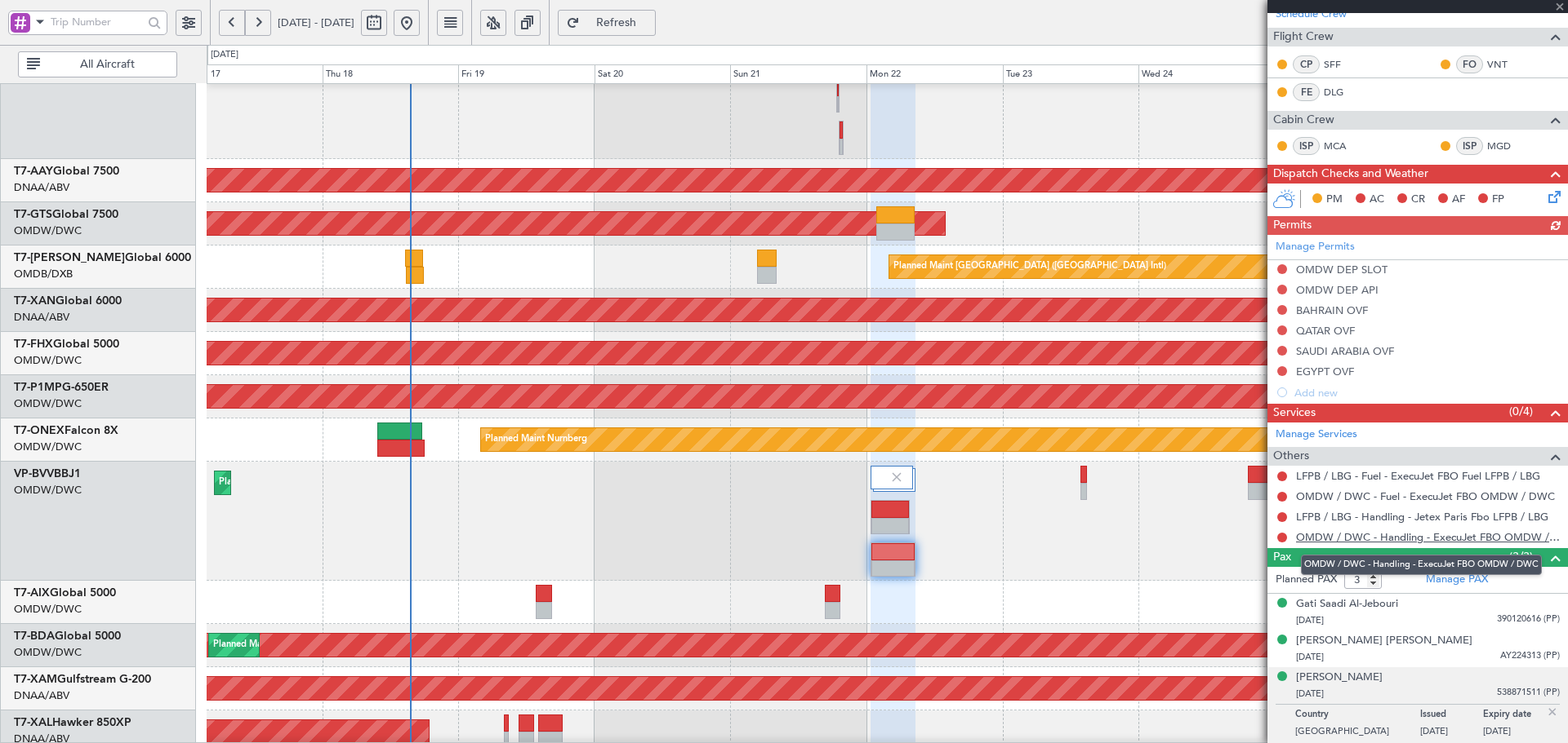
click at [1339, 539] on link "OMDW / DWC - Handling - ExecuJet FBO OMDW / DWC" at bounding box center [1427, 537] width 263 height 13
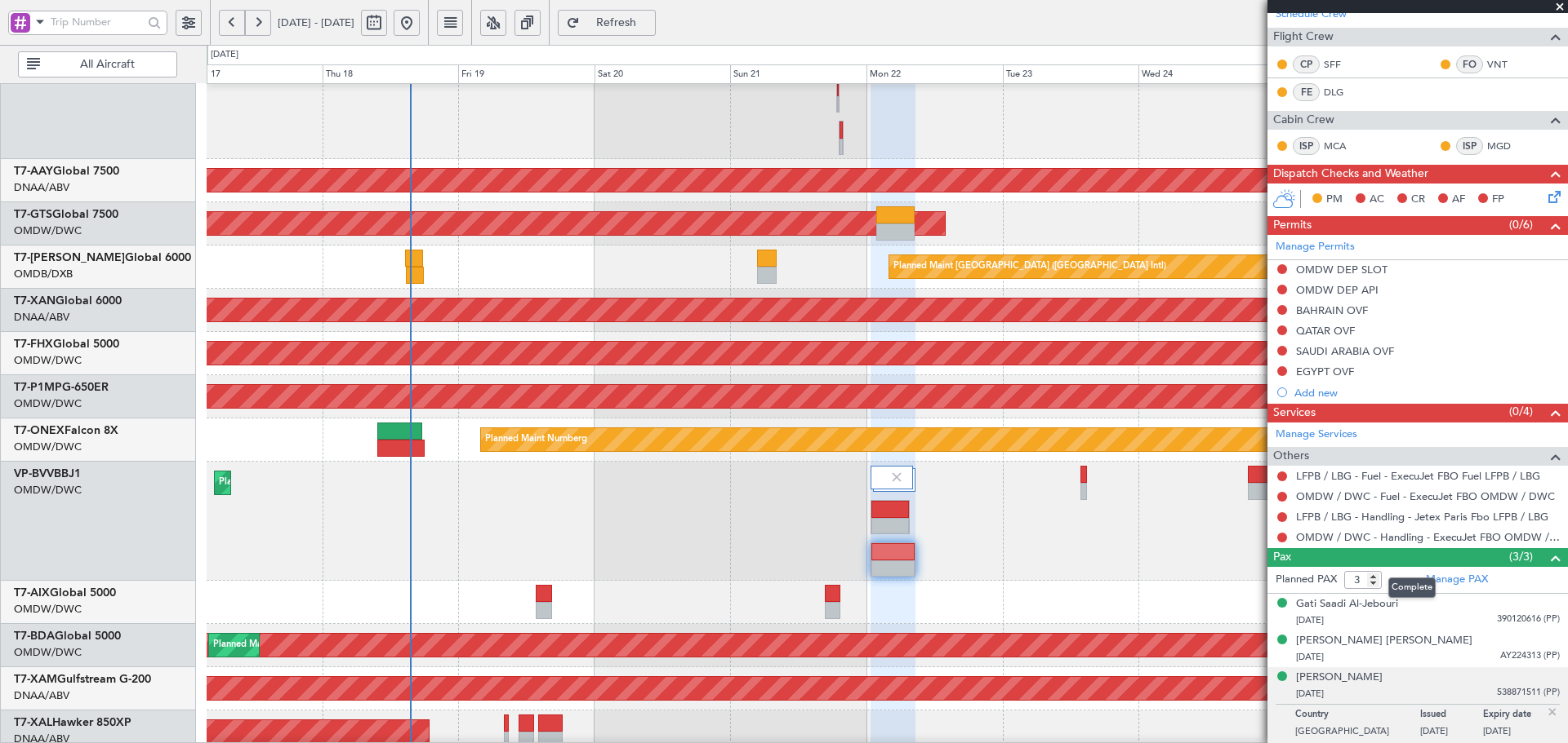
click at [1429, 583] on div "Complete" at bounding box center [1411, 587] width 47 height 20
click at [1454, 579] on link "Manage PAX" at bounding box center [1456, 579] width 62 height 16
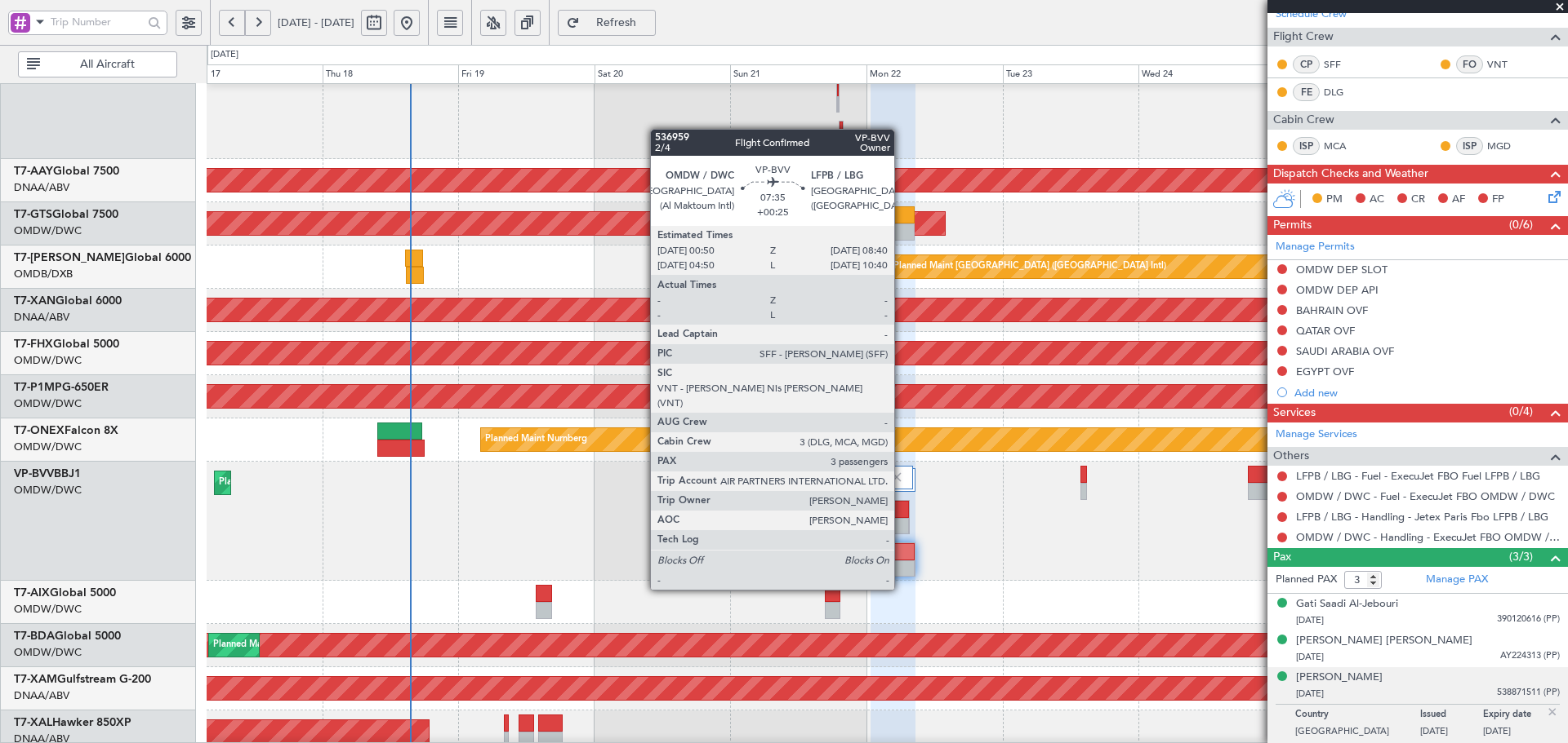
click at [901, 559] on div at bounding box center [892, 552] width 43 height 17
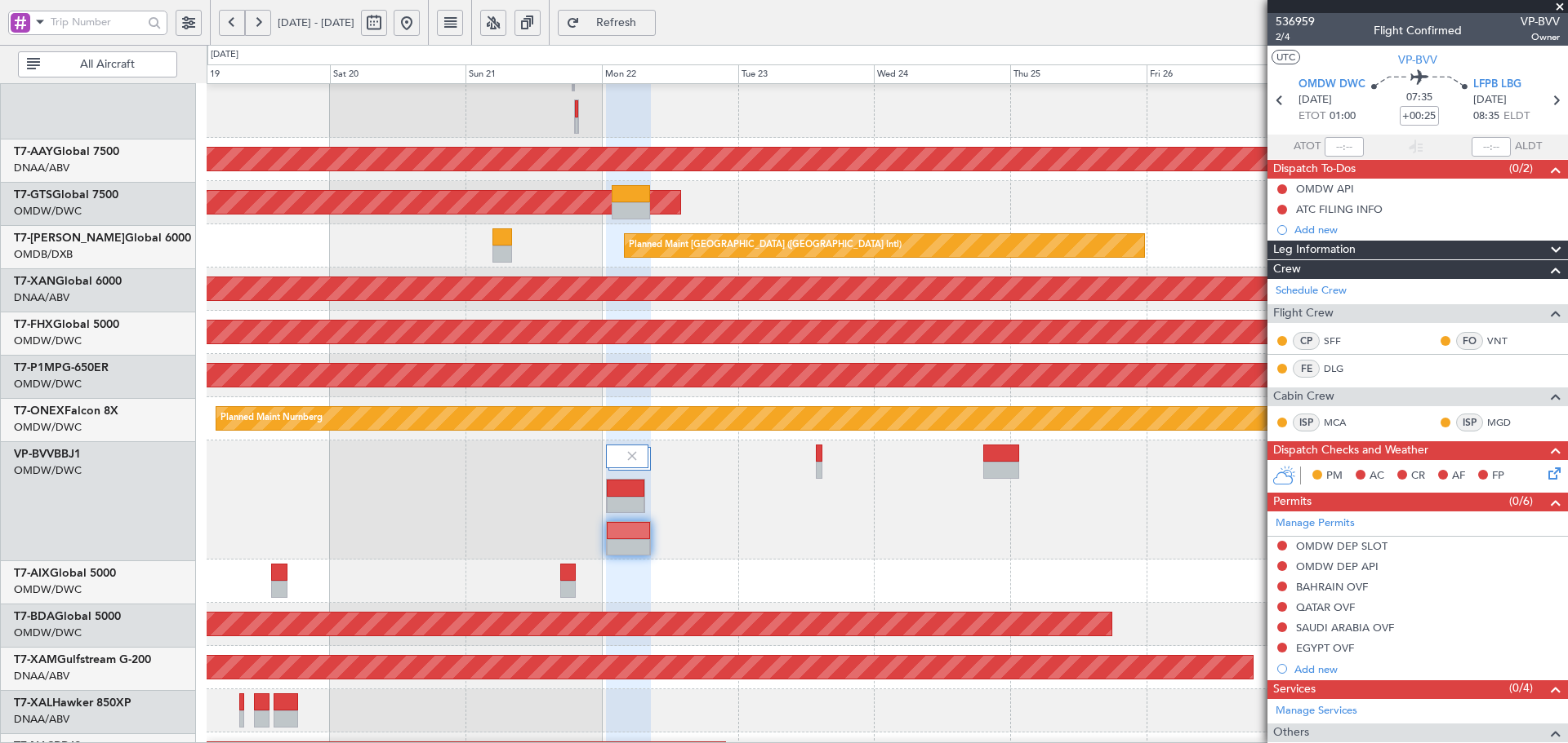
scroll to position [453, 0]
click at [704, 516] on div "Planned Maint Dubai (Al Maktoum Intl)" at bounding box center [887, 500] width 1360 height 119
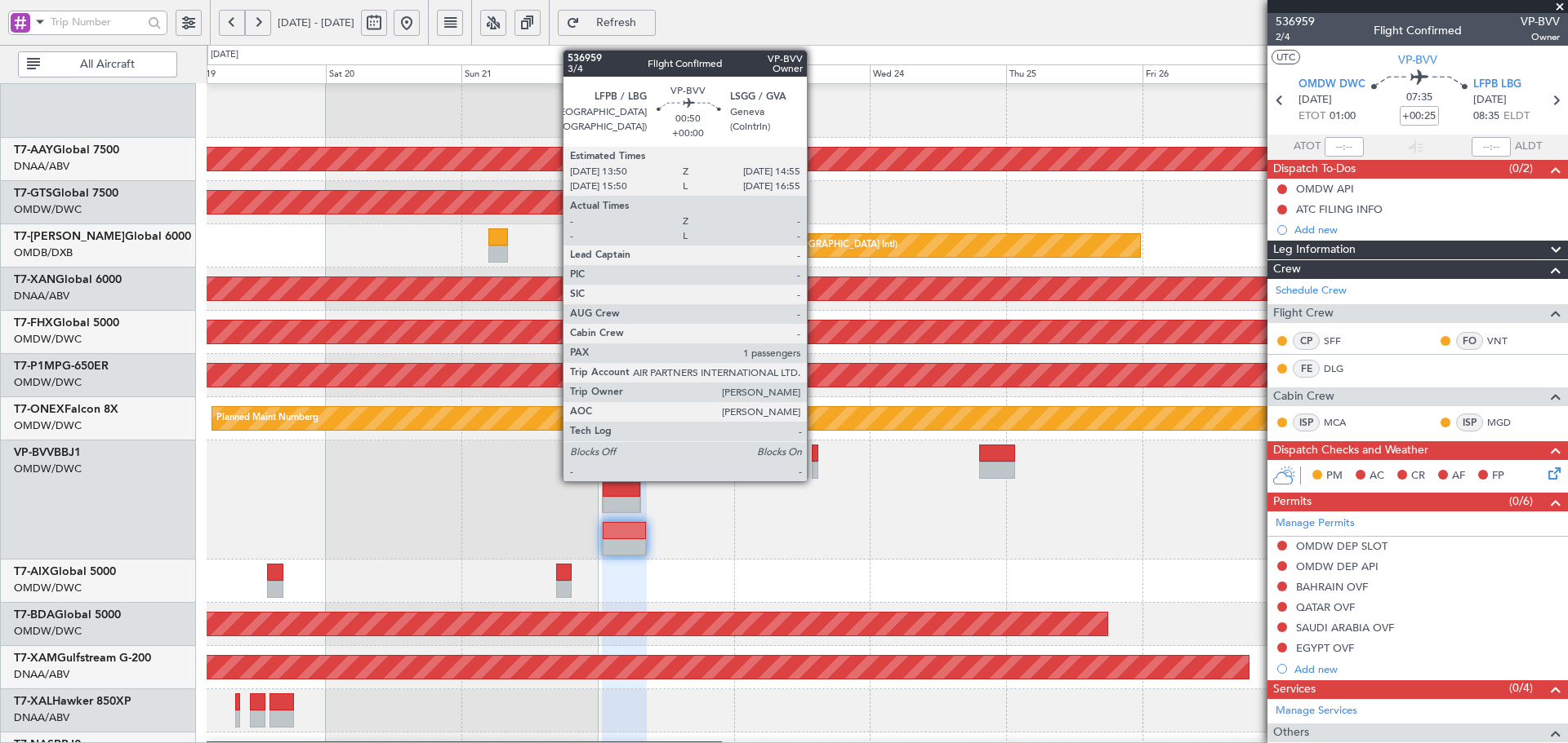
click at [814, 456] on div at bounding box center [814, 454] width 7 height 17
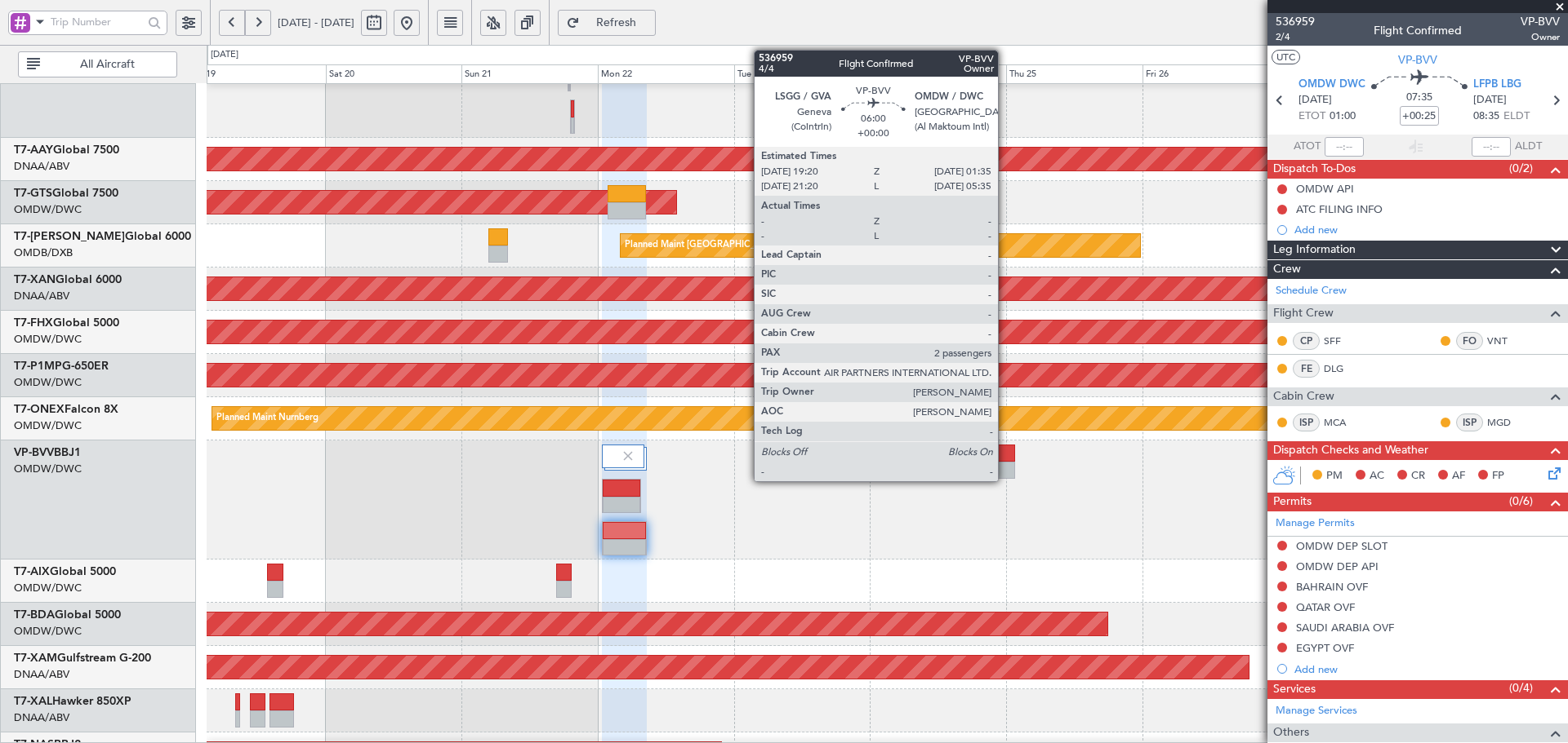
click at [1005, 462] on div at bounding box center [997, 470] width 36 height 17
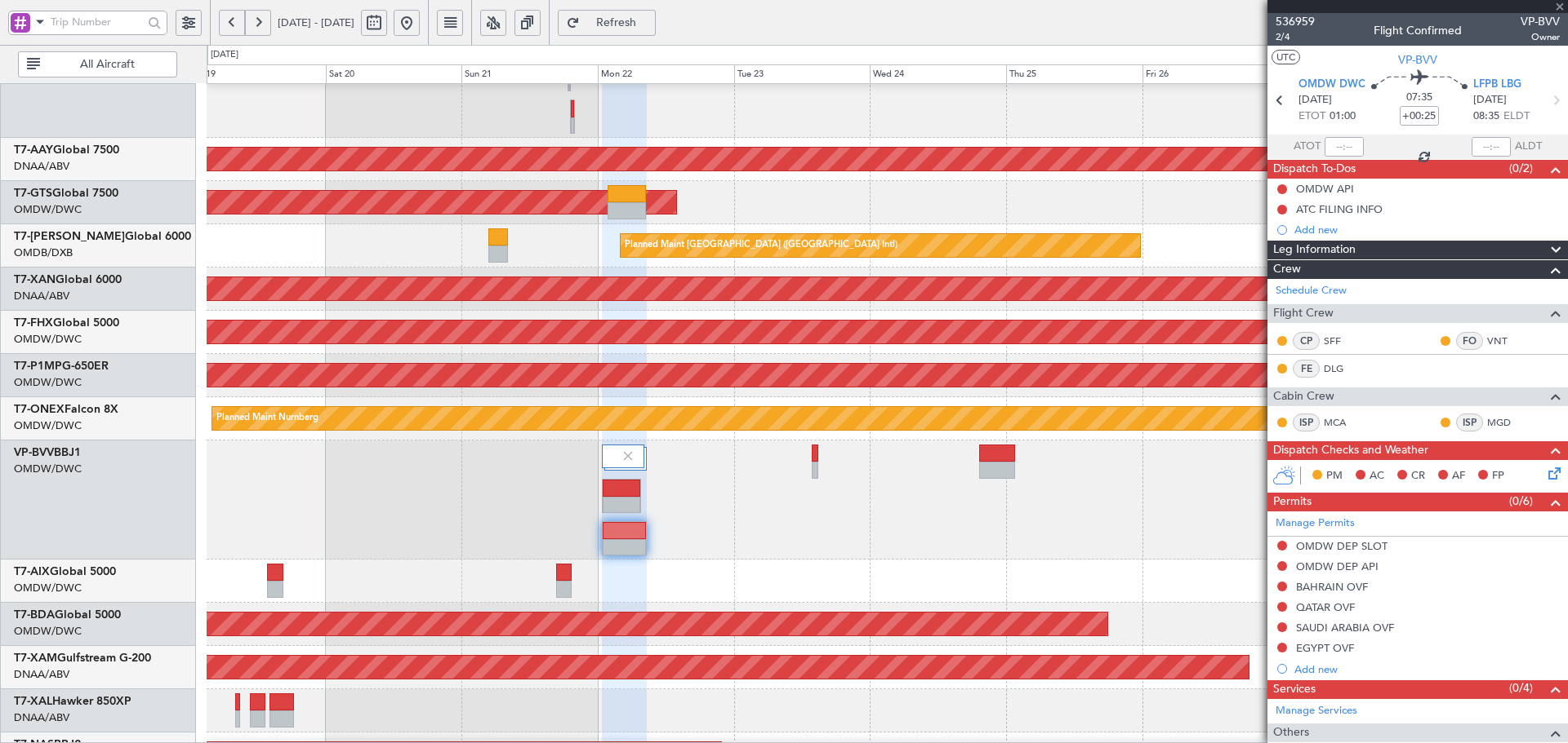
type input "2"
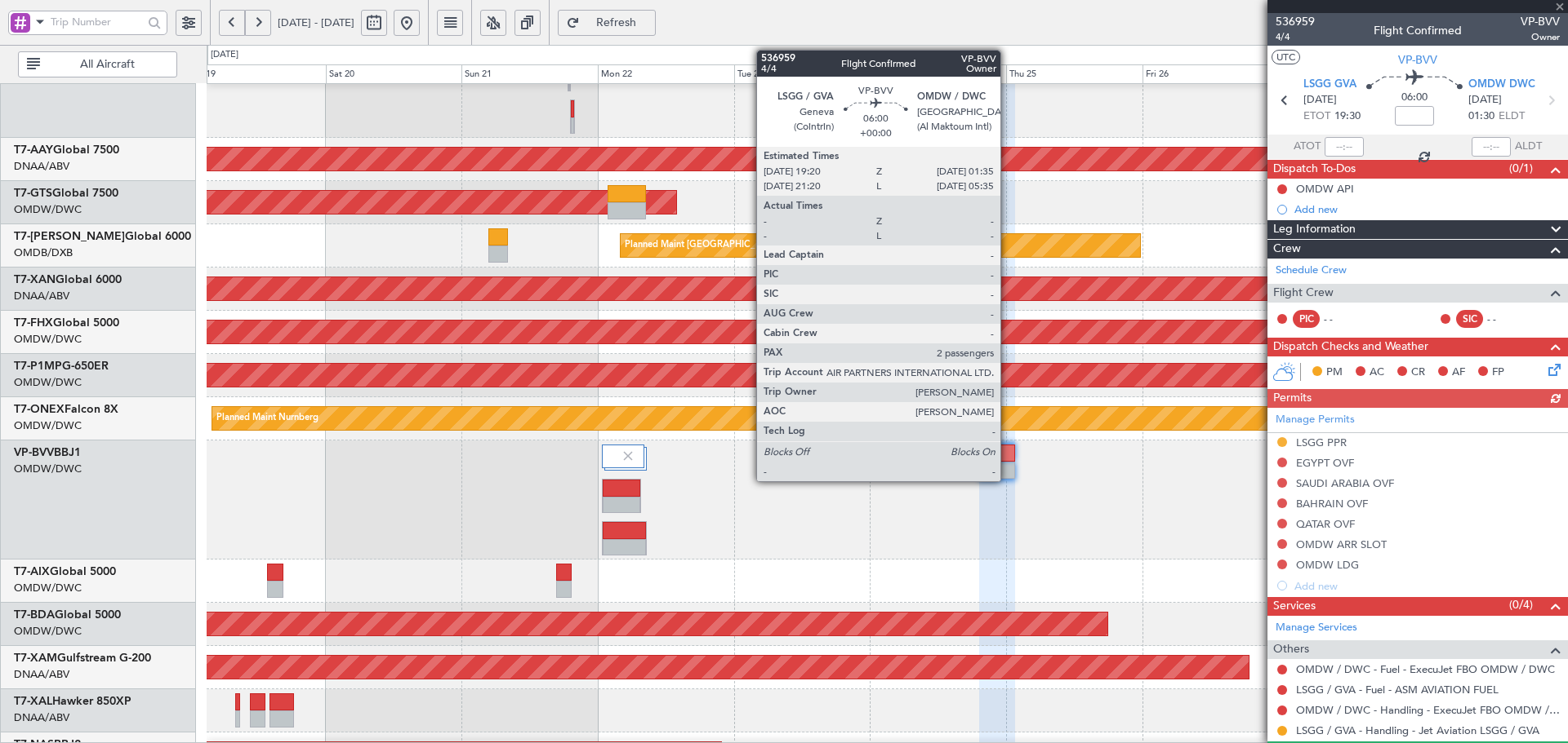
click at [997, 448] on div at bounding box center [997, 454] width 36 height 17
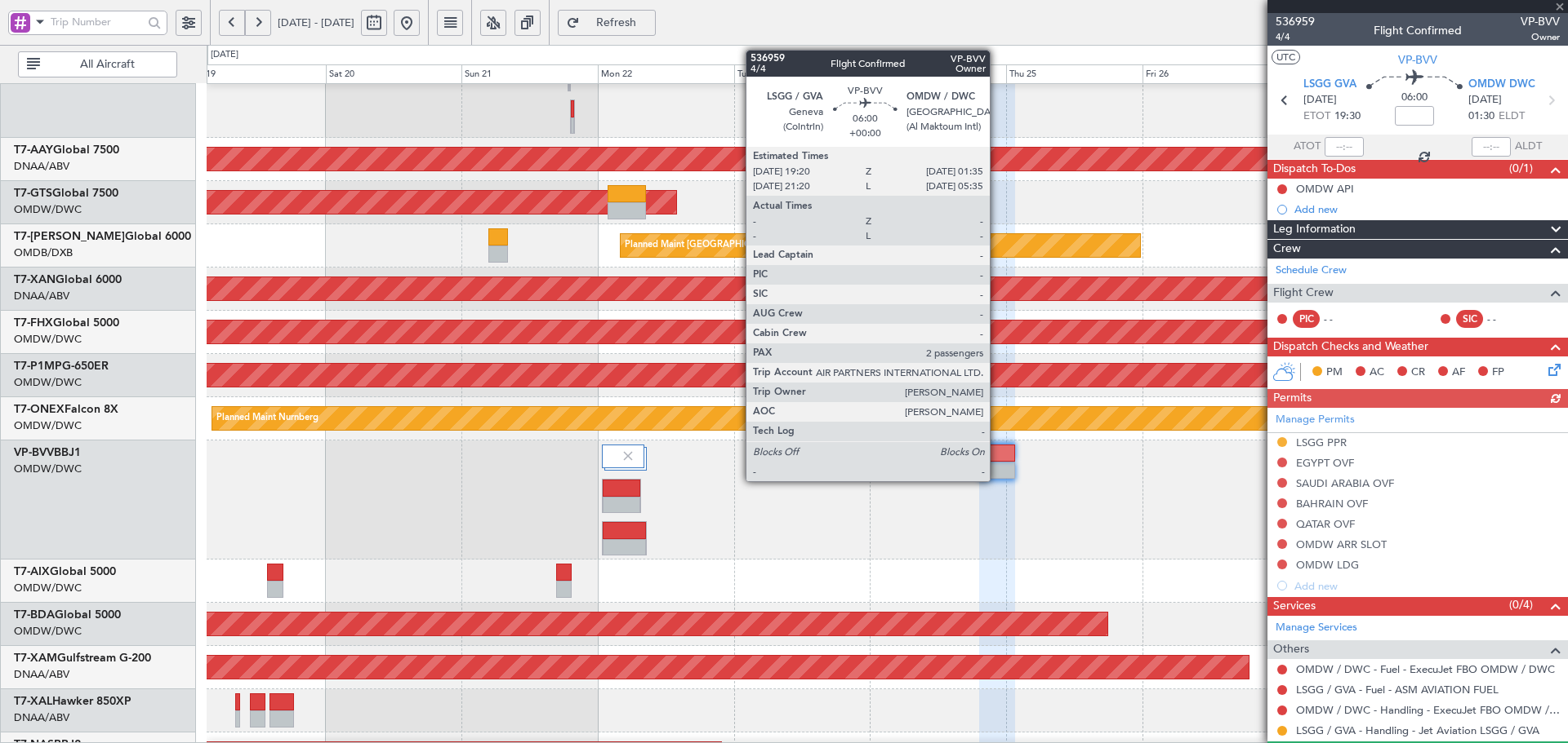
click at [997, 448] on div at bounding box center [997, 454] width 36 height 17
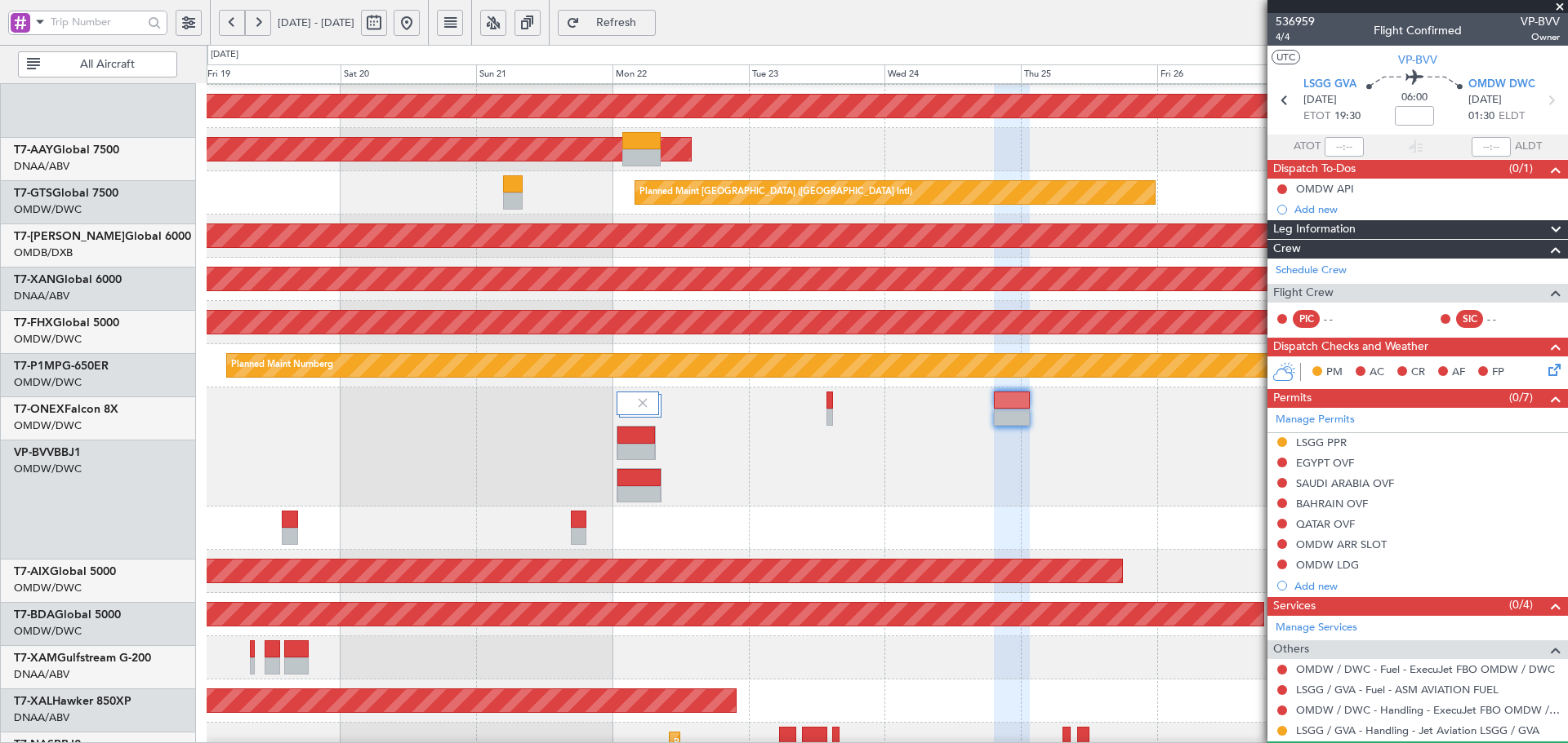
scroll to position [528, 0]
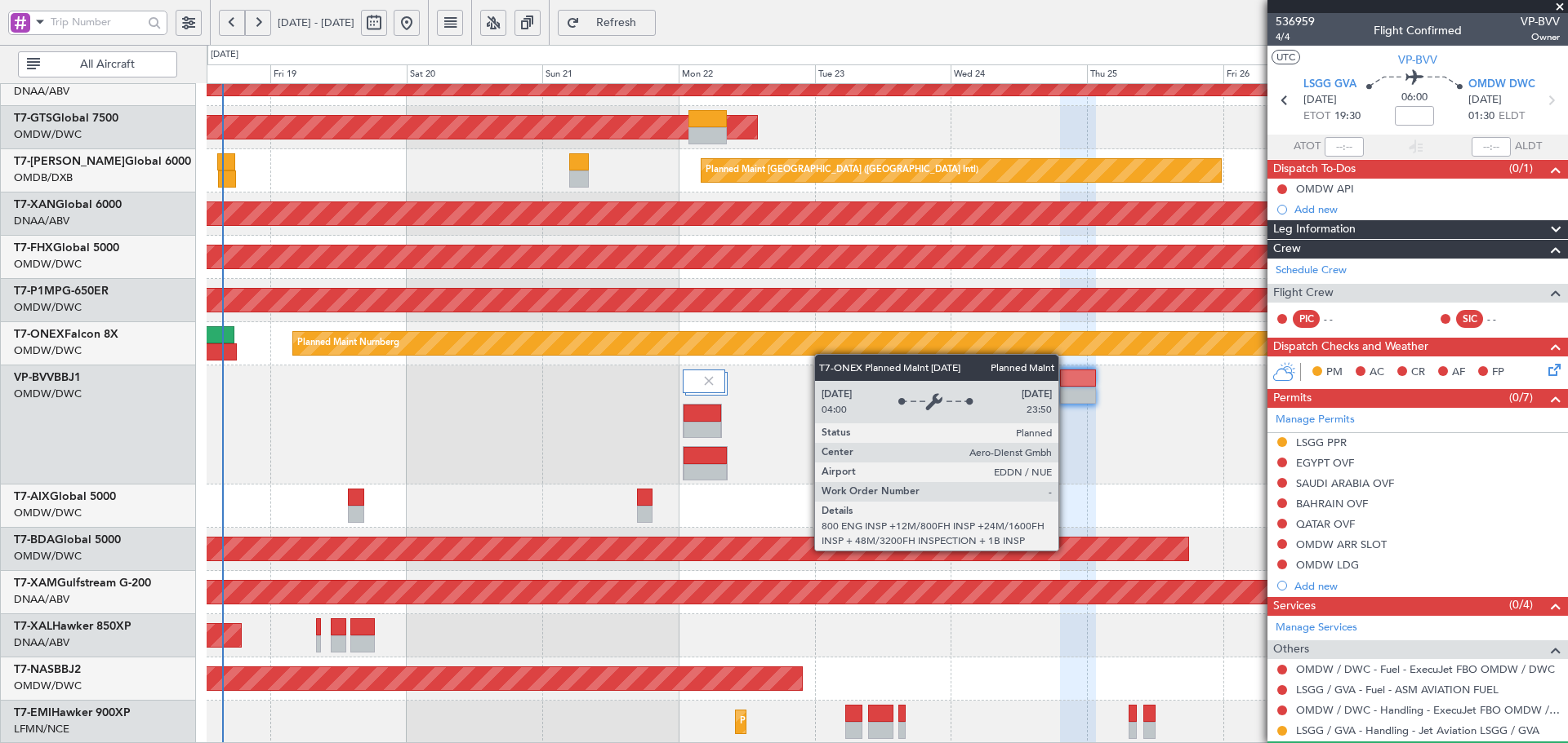
click at [838, 333] on div "Unplanned Maint [GEOGRAPHIC_DATA] (Al Maktoum Intl) AOG Maint Singapore (Seleta…" at bounding box center [887, 149] width 1360 height 1188
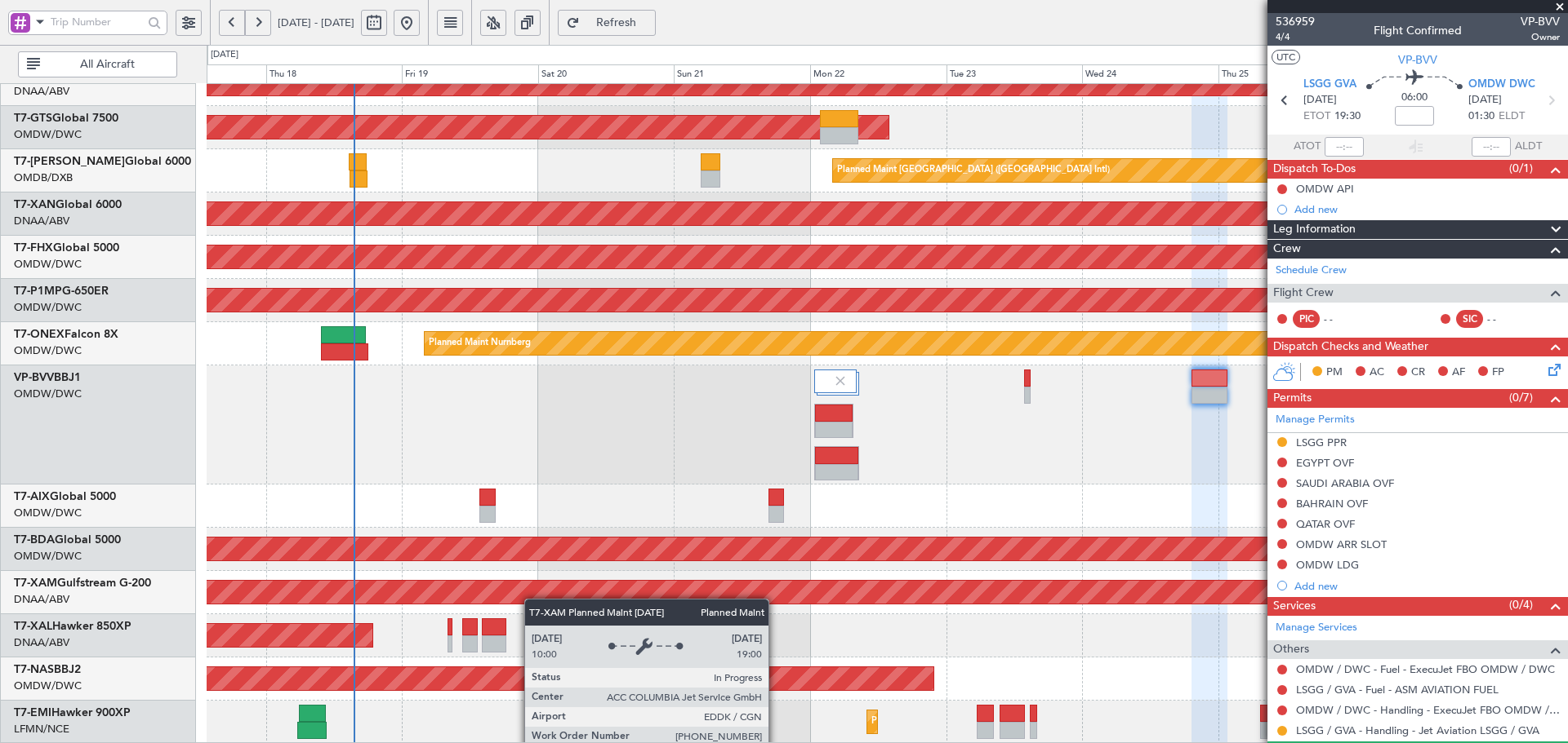
click at [687, 583] on div "Unplanned Maint Dubai (Al Maktoum Intl) AOG Maint Singapore (Seletar) Planned M…" at bounding box center [887, 149] width 1360 height 1188
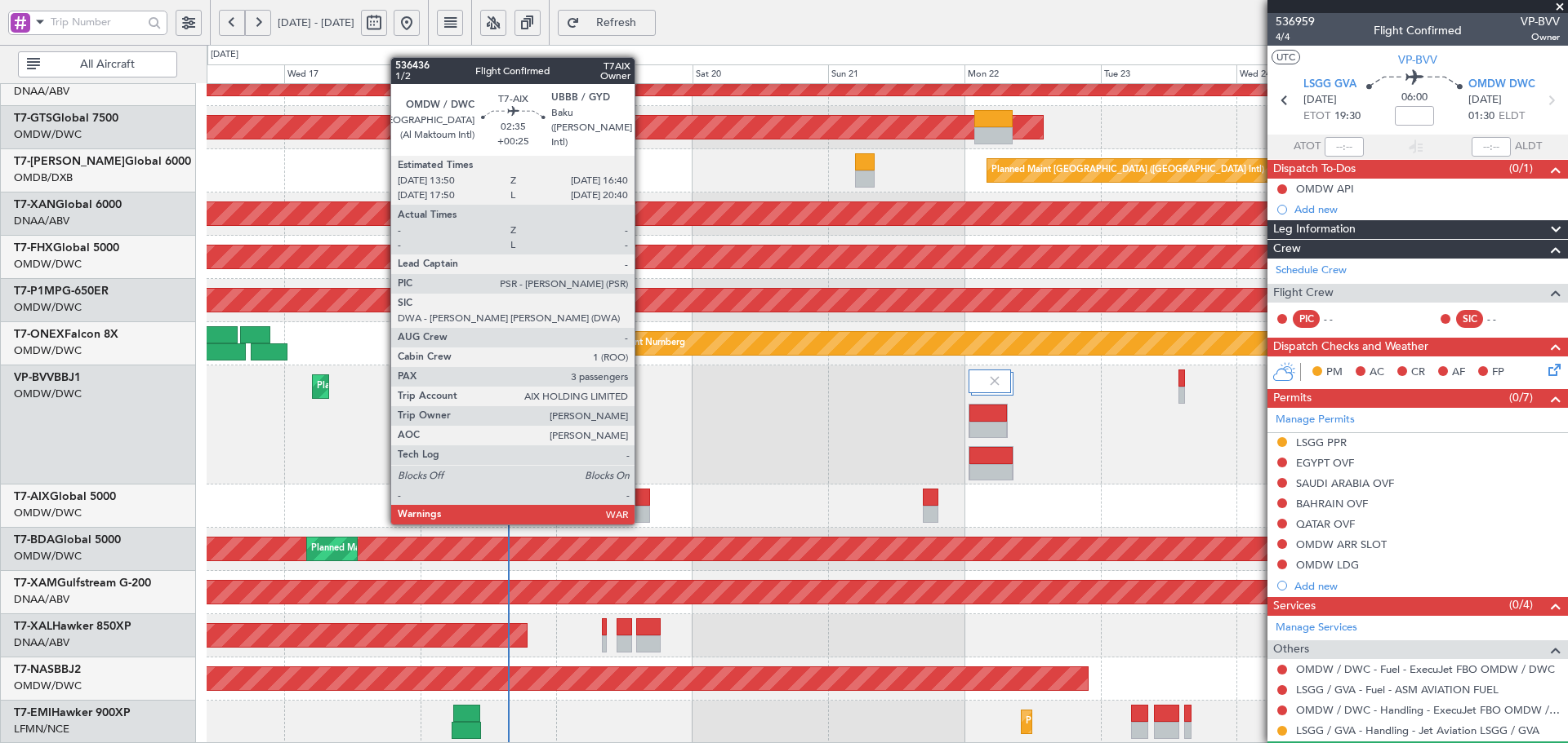
click at [642, 506] on div at bounding box center [641, 514] width 16 height 17
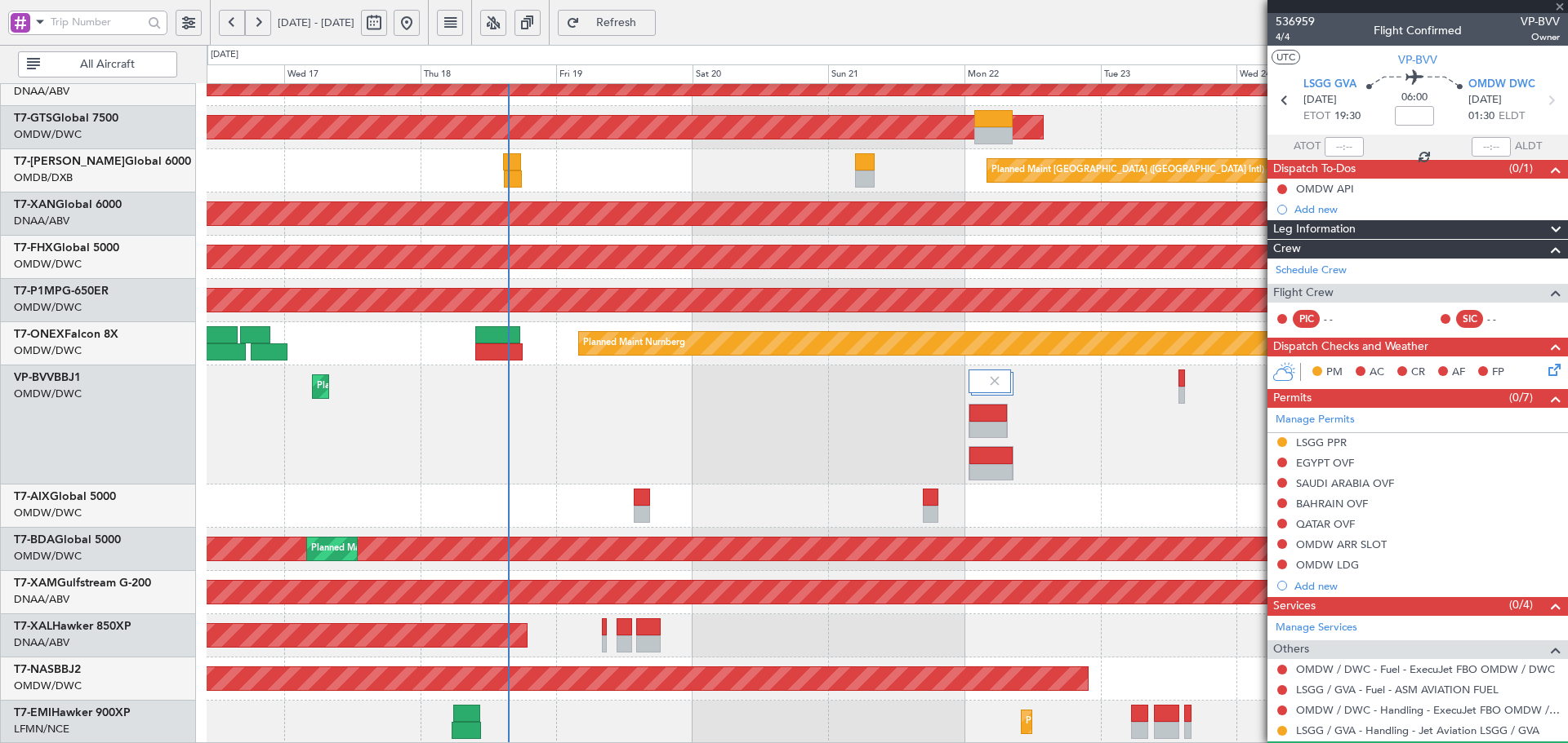
type input "+00:25"
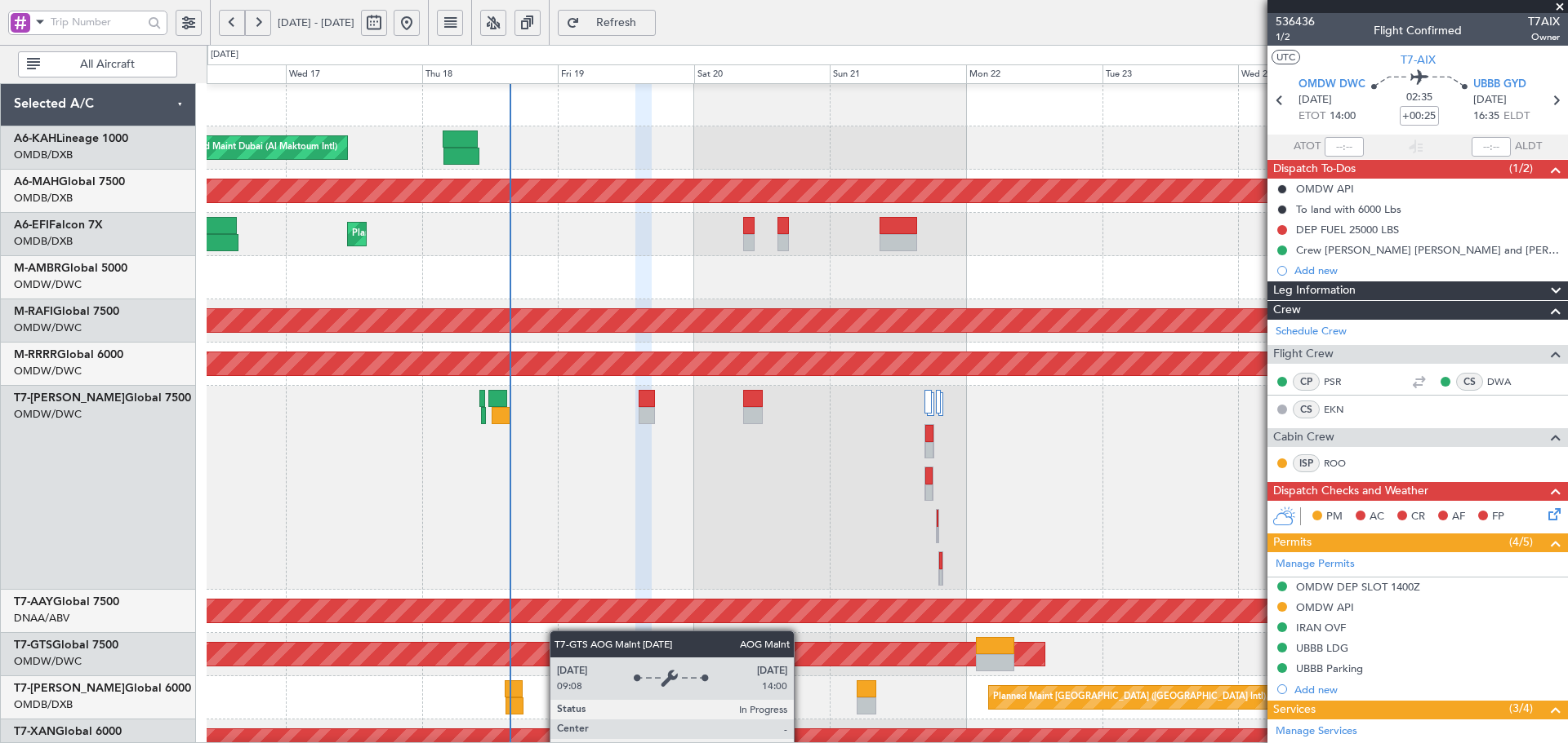
click at [573, 646] on div "AOG Maint [GEOGRAPHIC_DATA] (Seletar)" at bounding box center [419, 655] width 1251 height 23
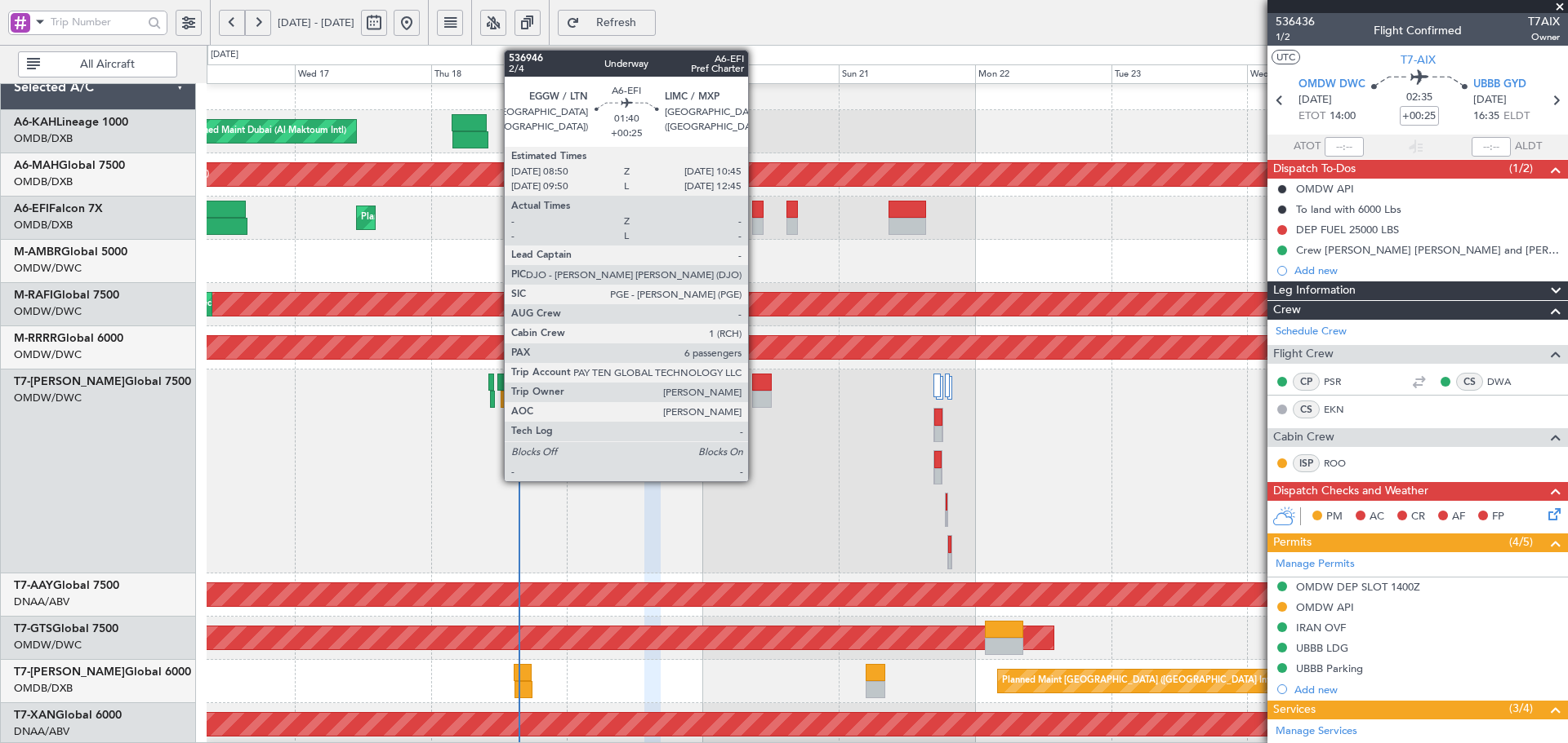
click at [755, 215] on div at bounding box center [758, 210] width 11 height 17
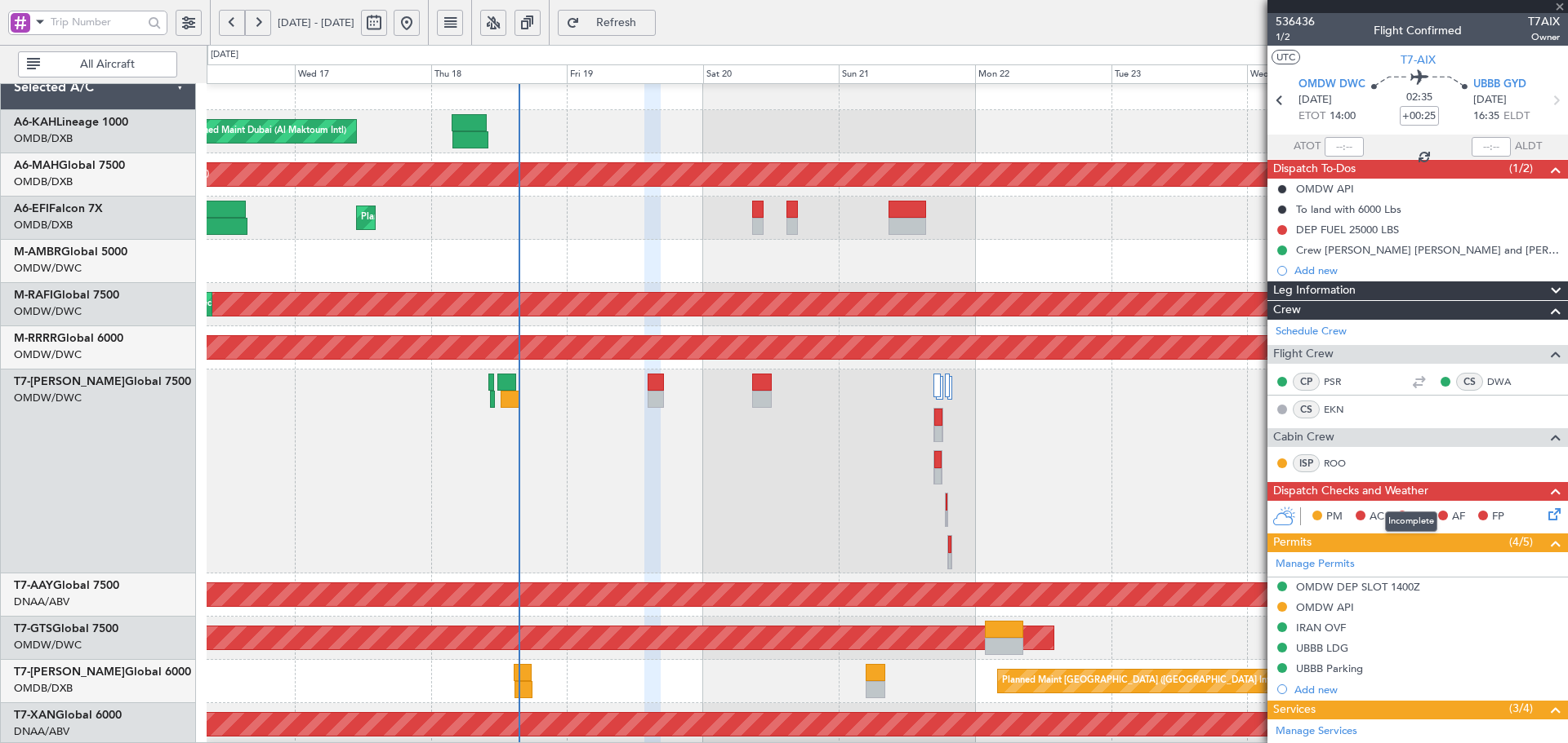
type input "6"
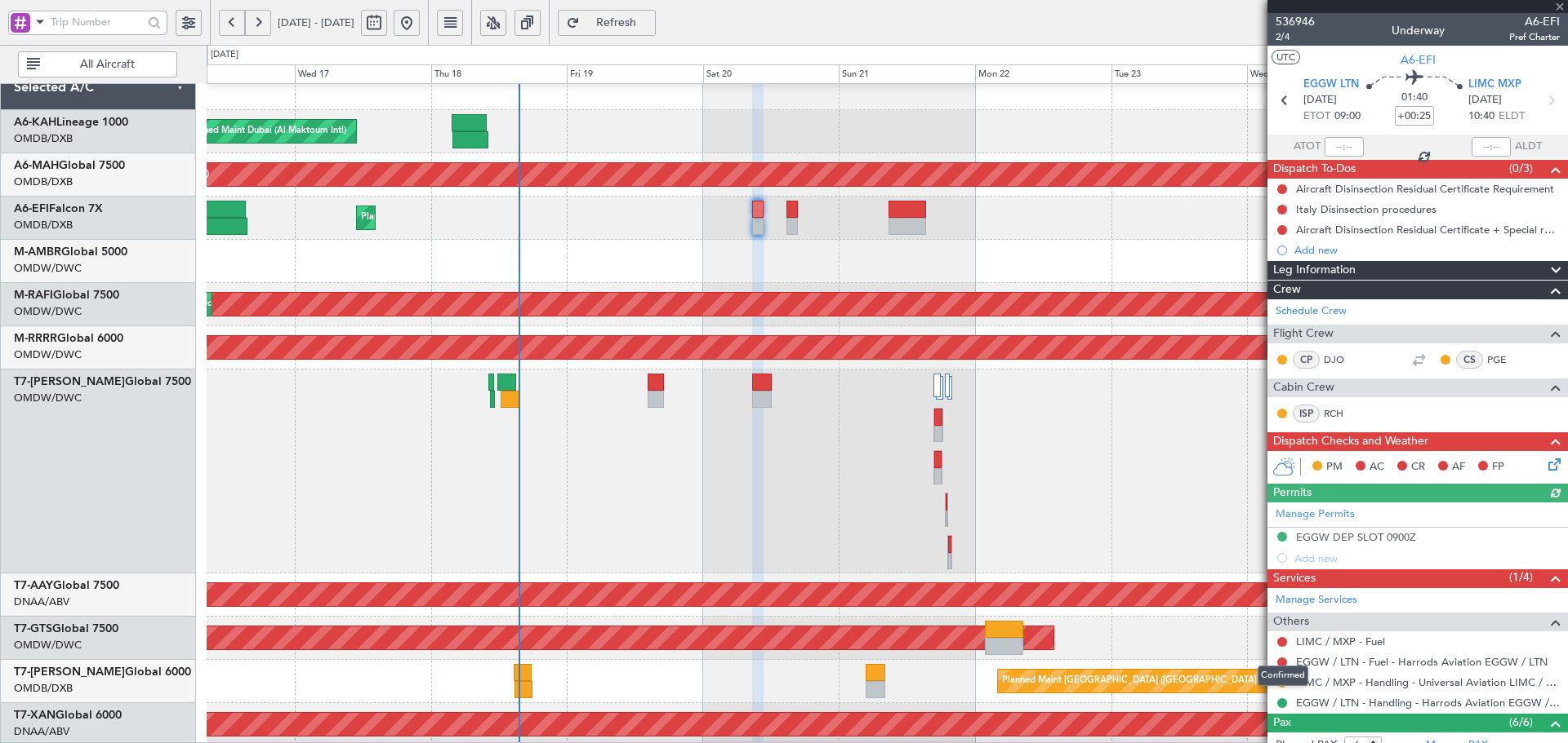
click at [1280, 680] on div "Confirmed" at bounding box center [1283, 676] width 51 height 20
click at [1285, 683] on button "R" at bounding box center [1282, 683] width 10 height 10
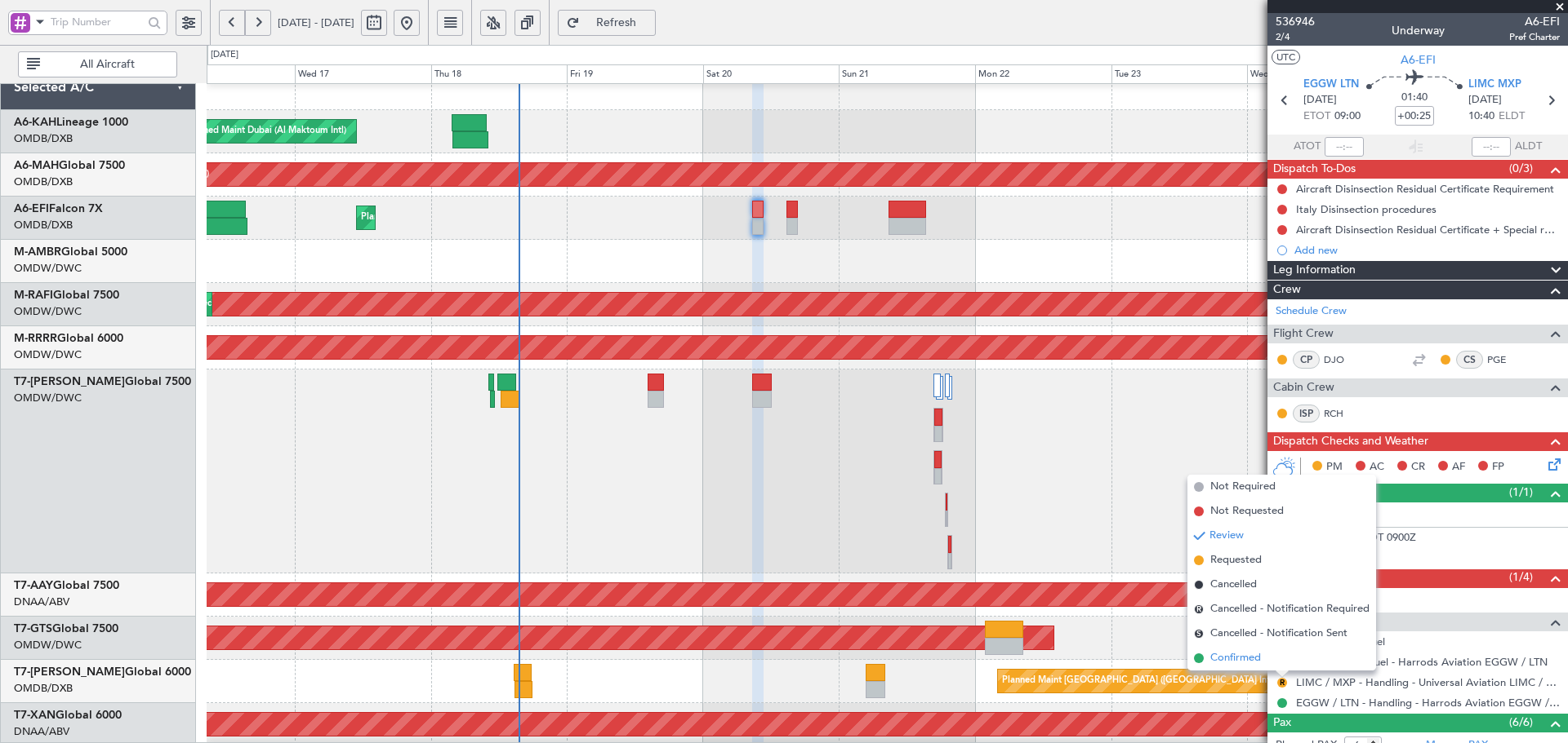
click at [1209, 661] on li "Confirmed" at bounding box center [1281, 659] width 189 height 25
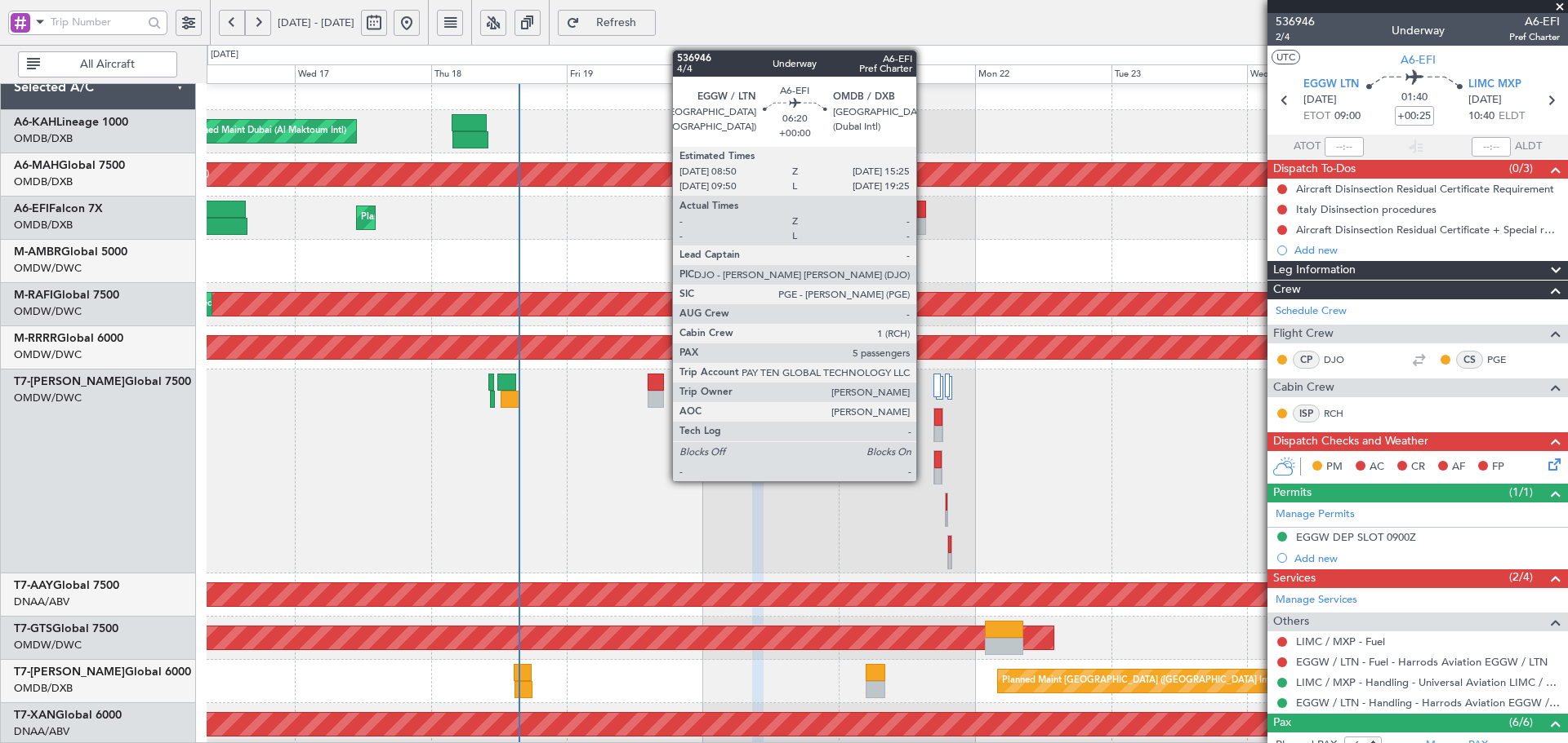
click at [919, 203] on div at bounding box center [906, 210] width 37 height 17
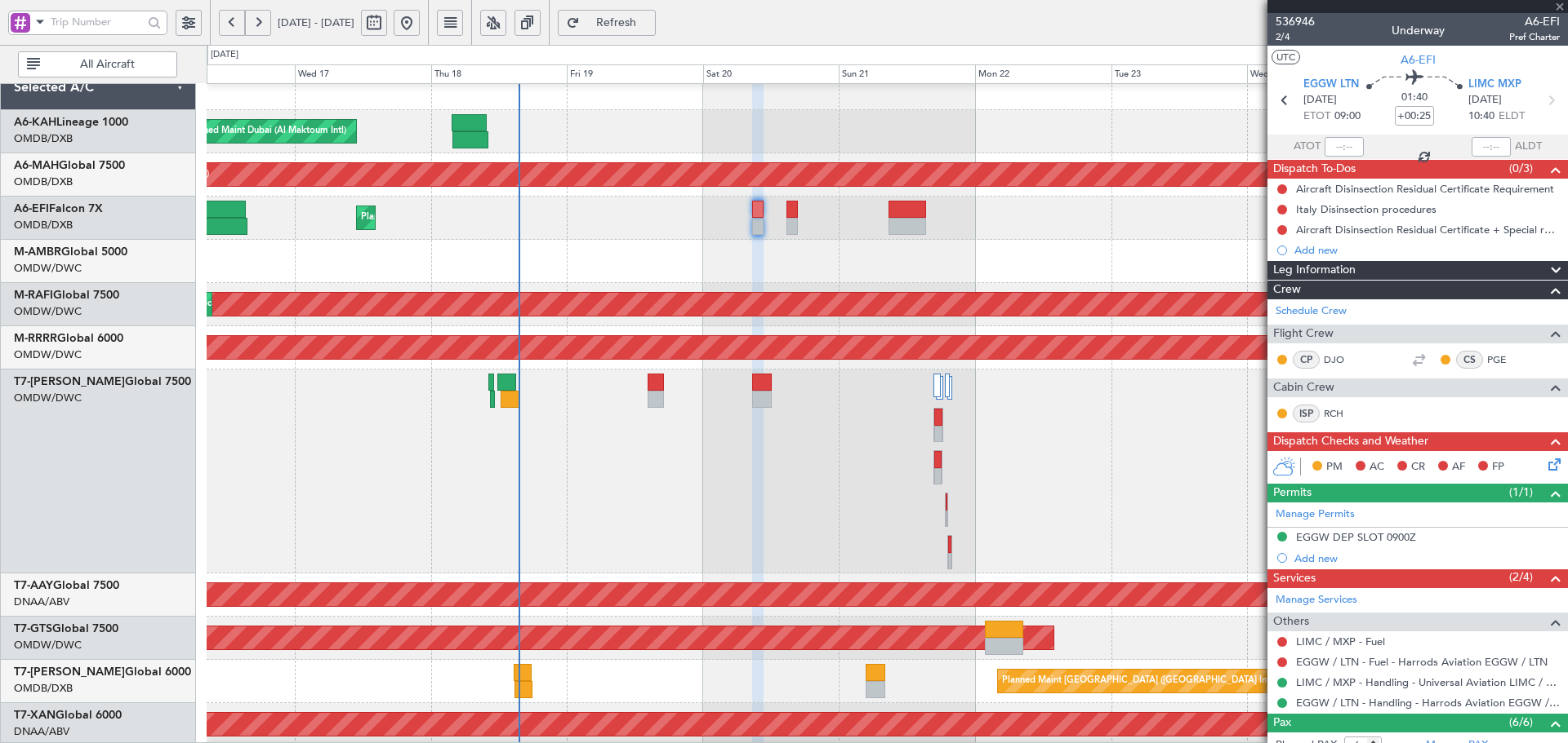
type input "5"
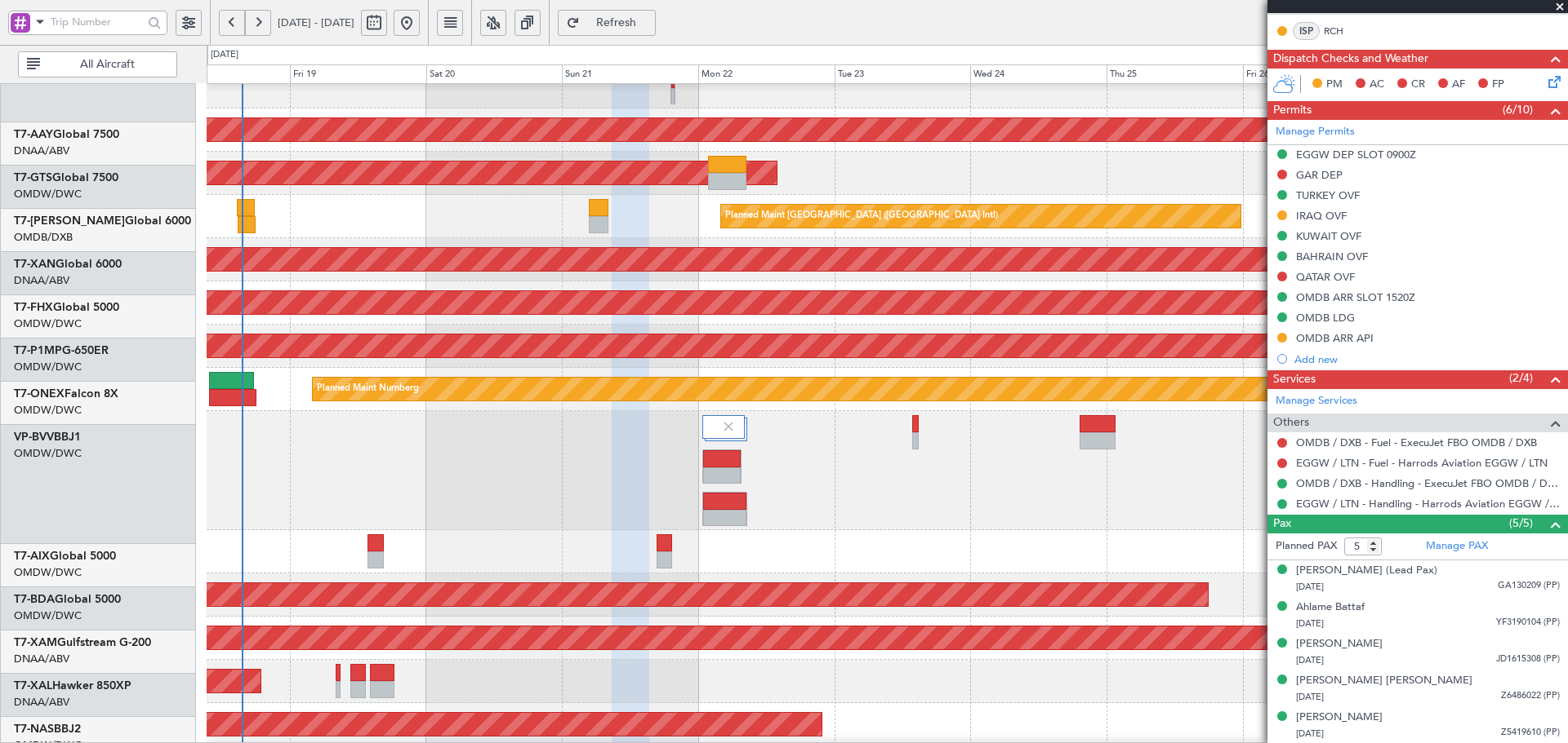
scroll to position [483, 0]
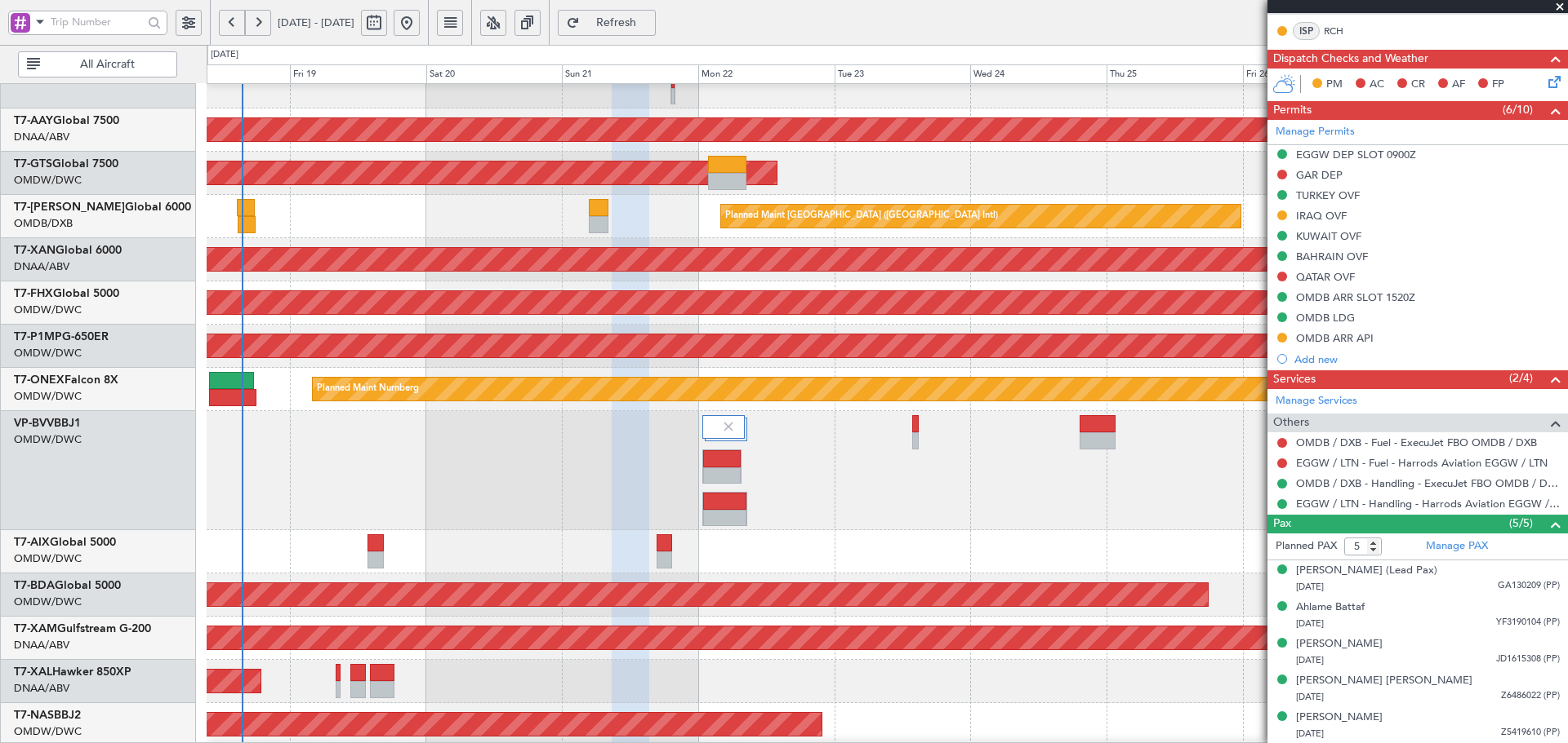
click at [832, 469] on div "Planned Maint Dubai (Al Maktoum Intl)" at bounding box center [887, 471] width 1360 height 119
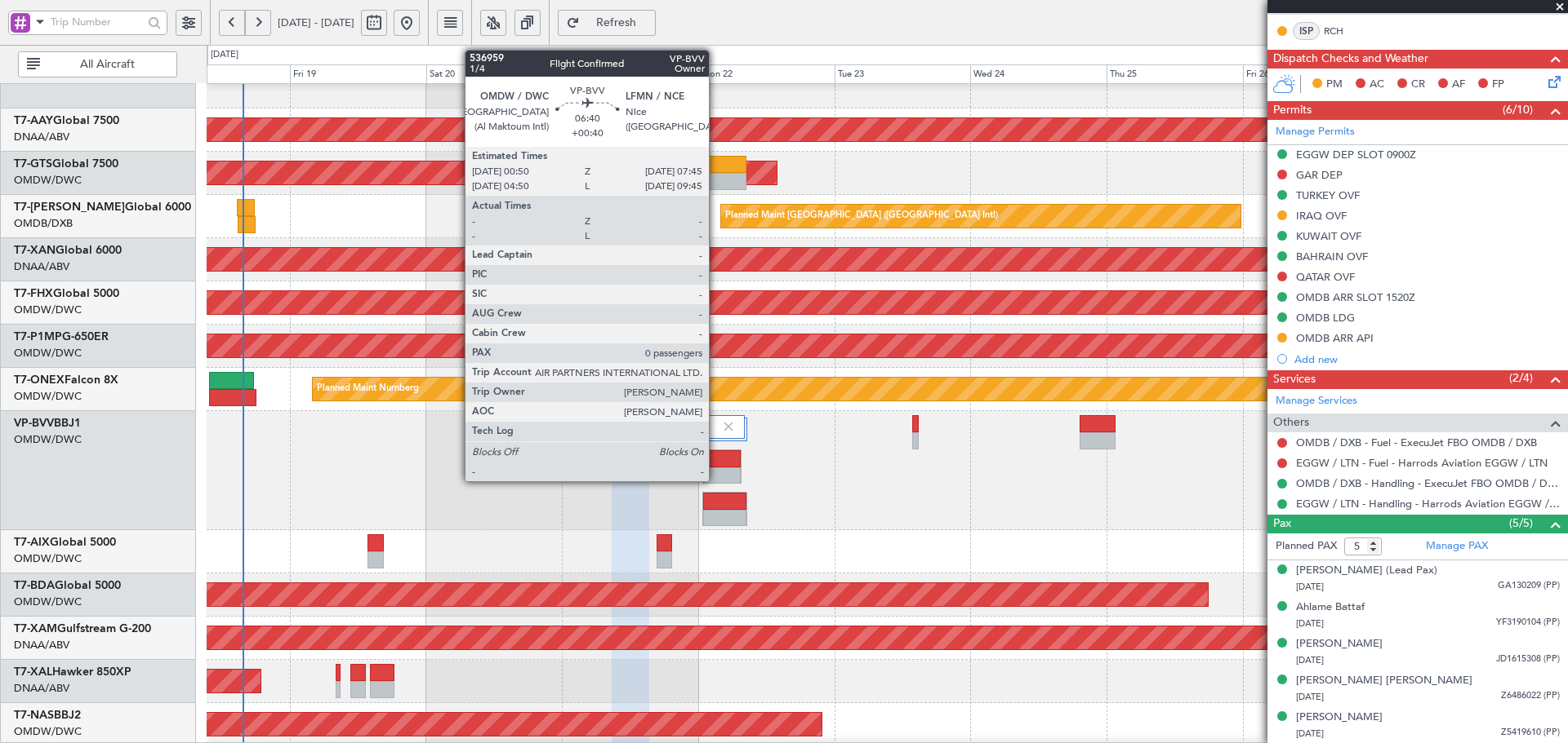
click at [716, 464] on div at bounding box center [722, 459] width 38 height 17
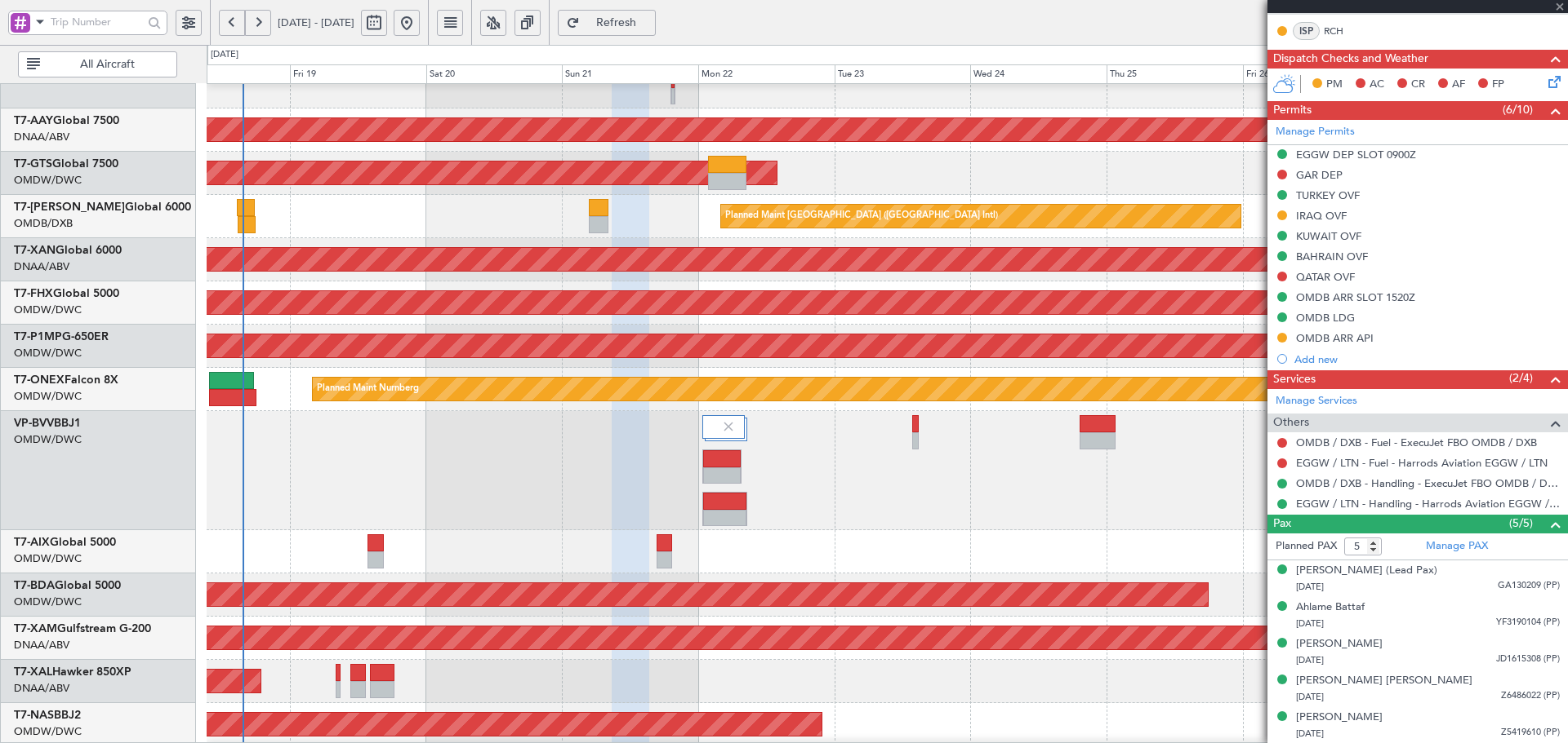
type input "+00:40"
type input "0"
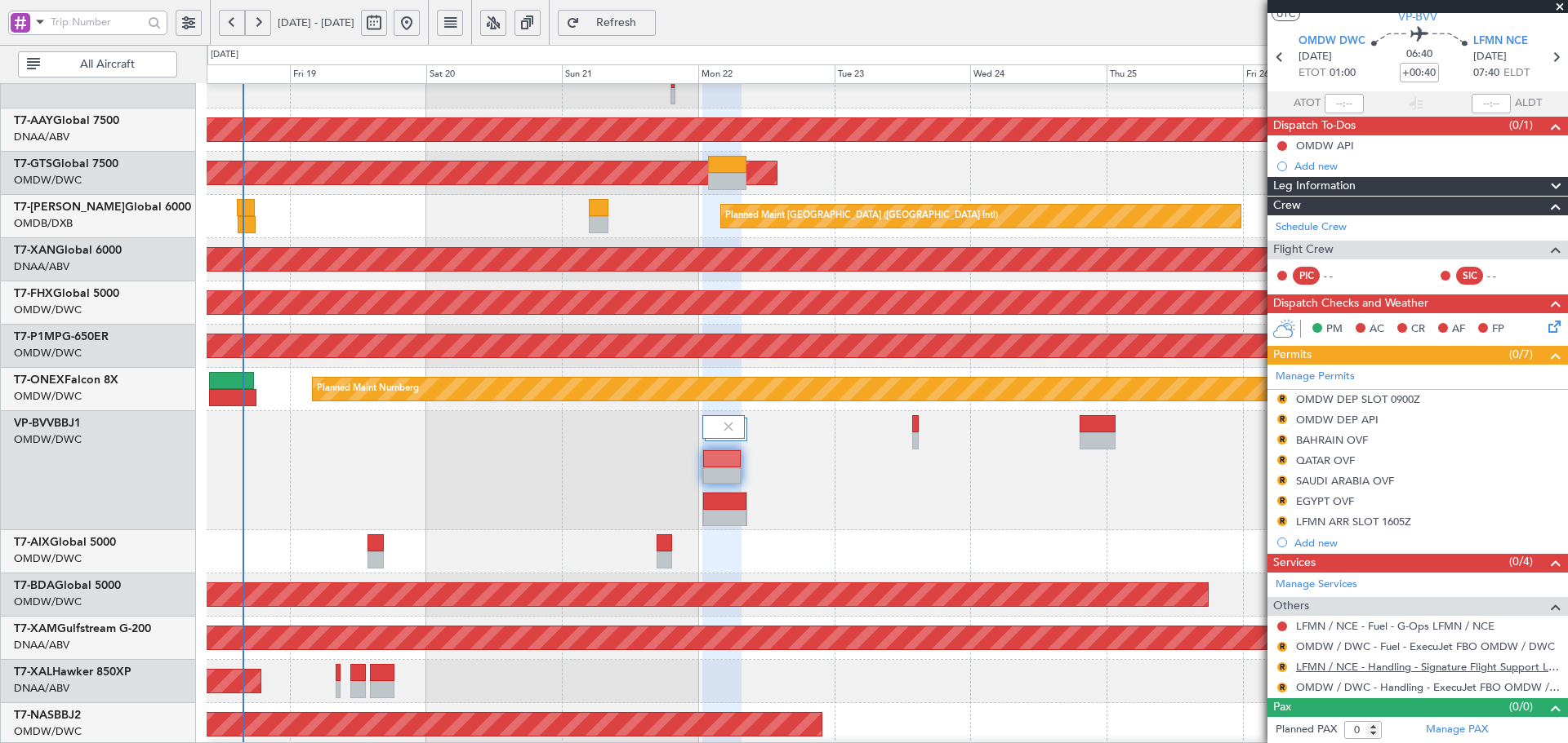
scroll to position [43, 0]
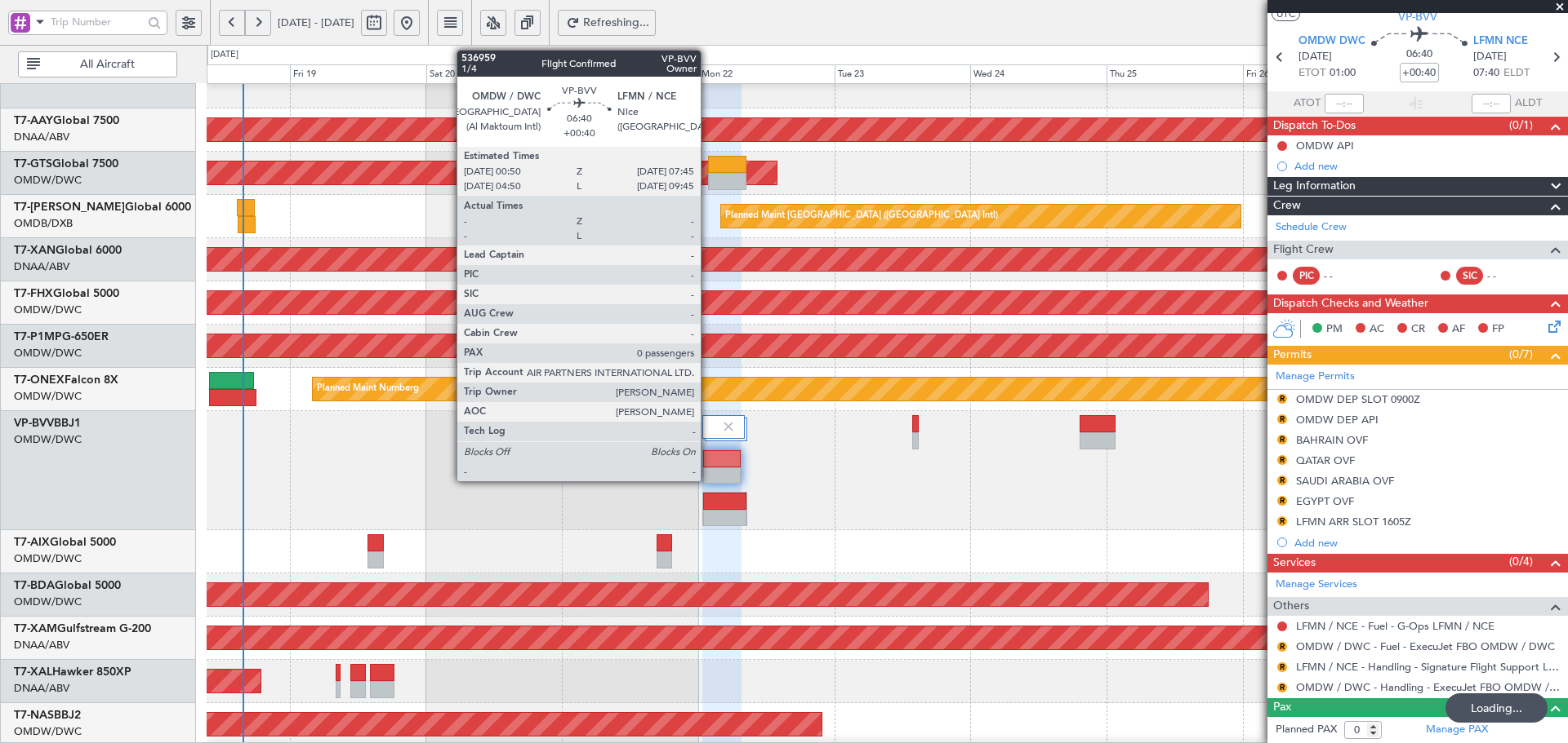
click at [708, 459] on div at bounding box center [722, 459] width 38 height 17
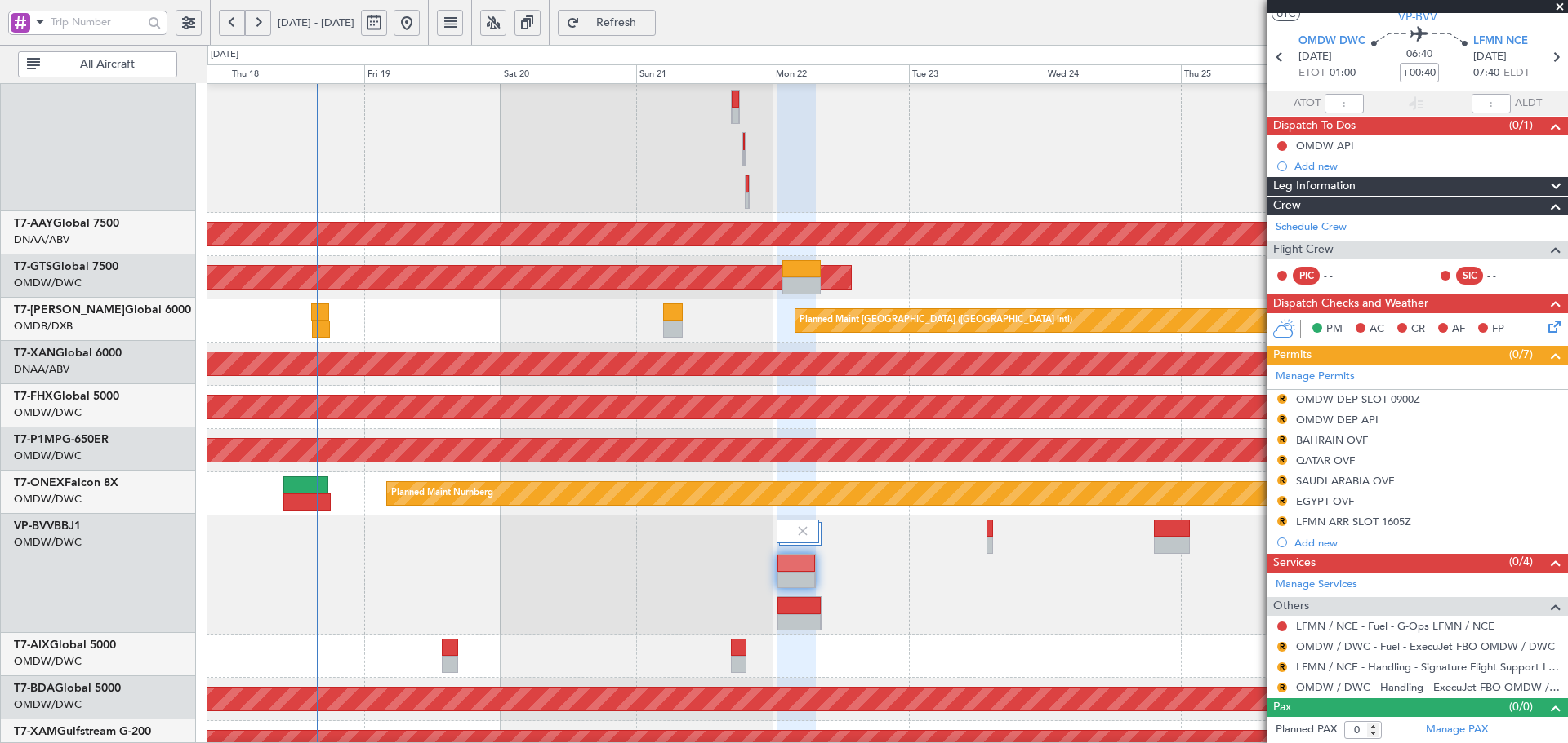
scroll to position [378, 0]
click at [472, 545] on div "Planned Maint Dubai (Al Maktoum Intl)" at bounding box center [887, 575] width 1360 height 119
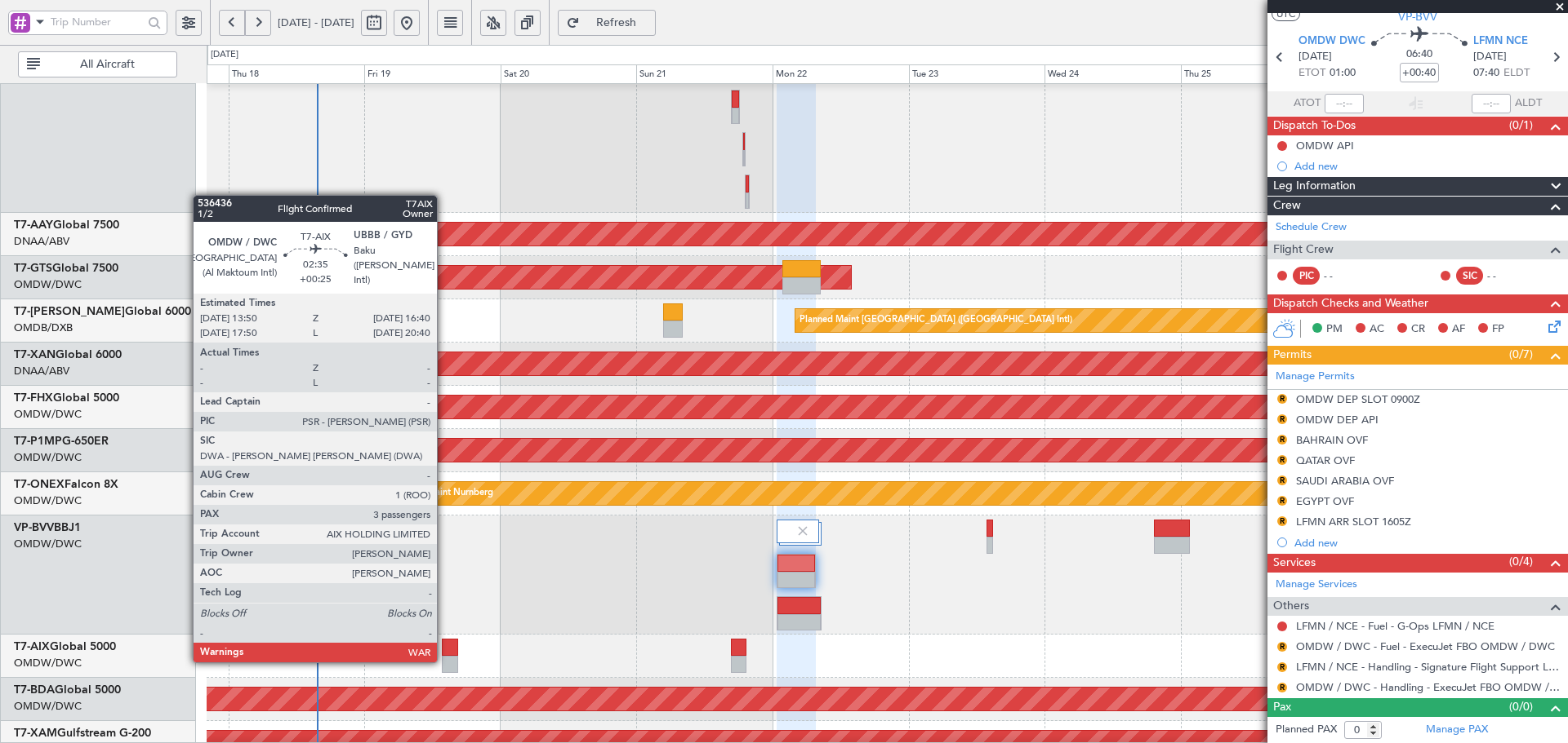
click at [444, 644] on div at bounding box center [449, 647] width 16 height 17
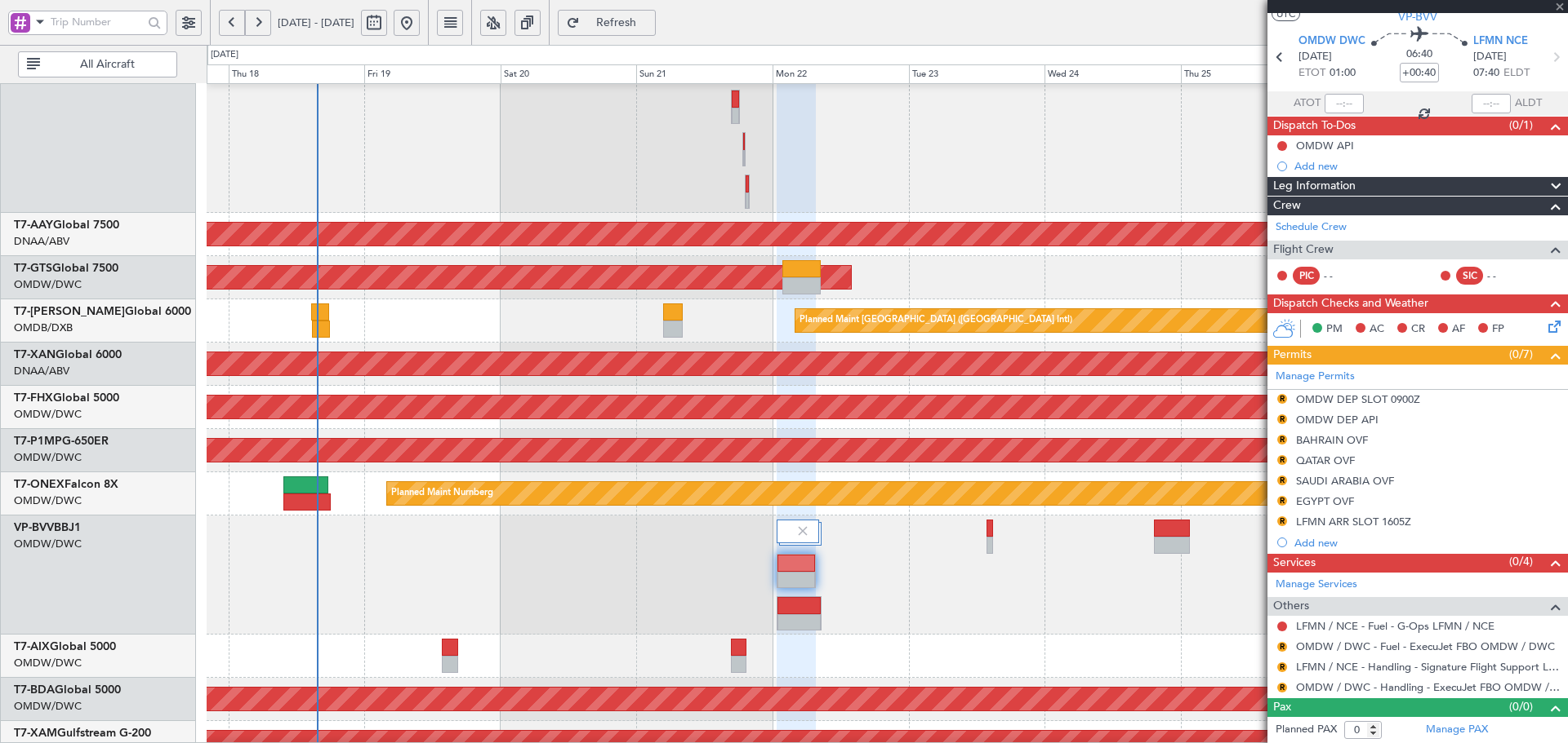
type input "+00:25"
type input "3"
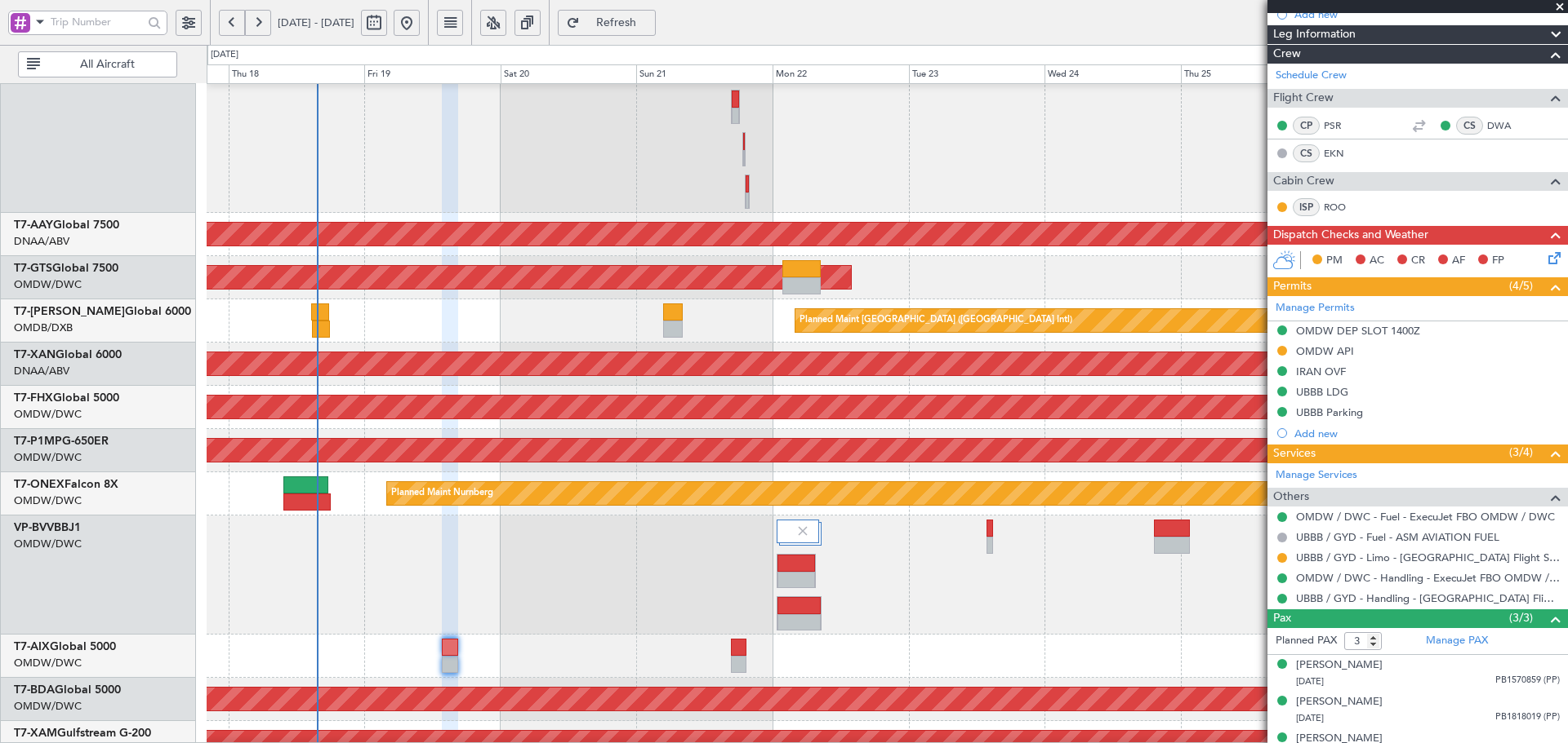
scroll to position [278, 0]
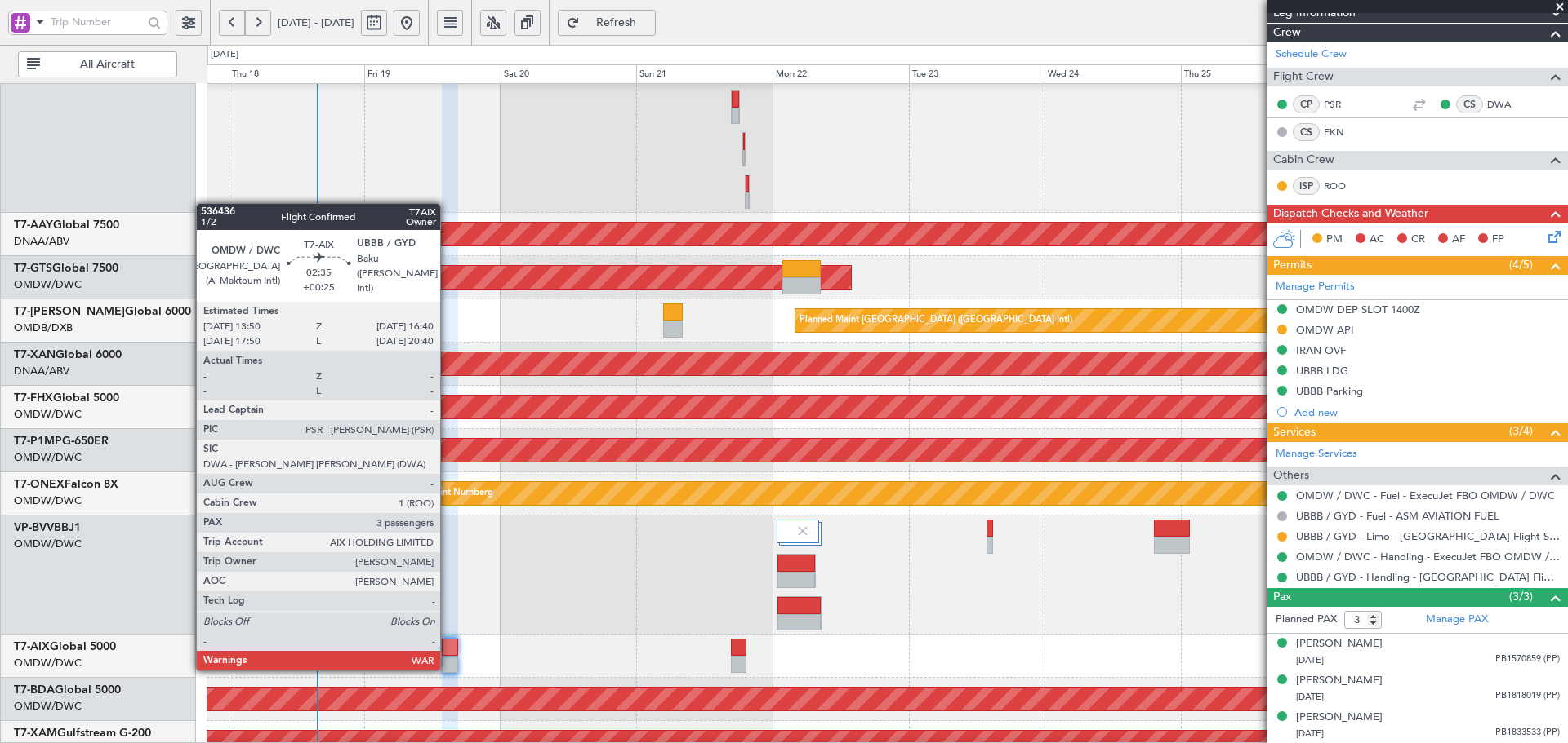
click at [447, 653] on div at bounding box center [449, 647] width 16 height 17
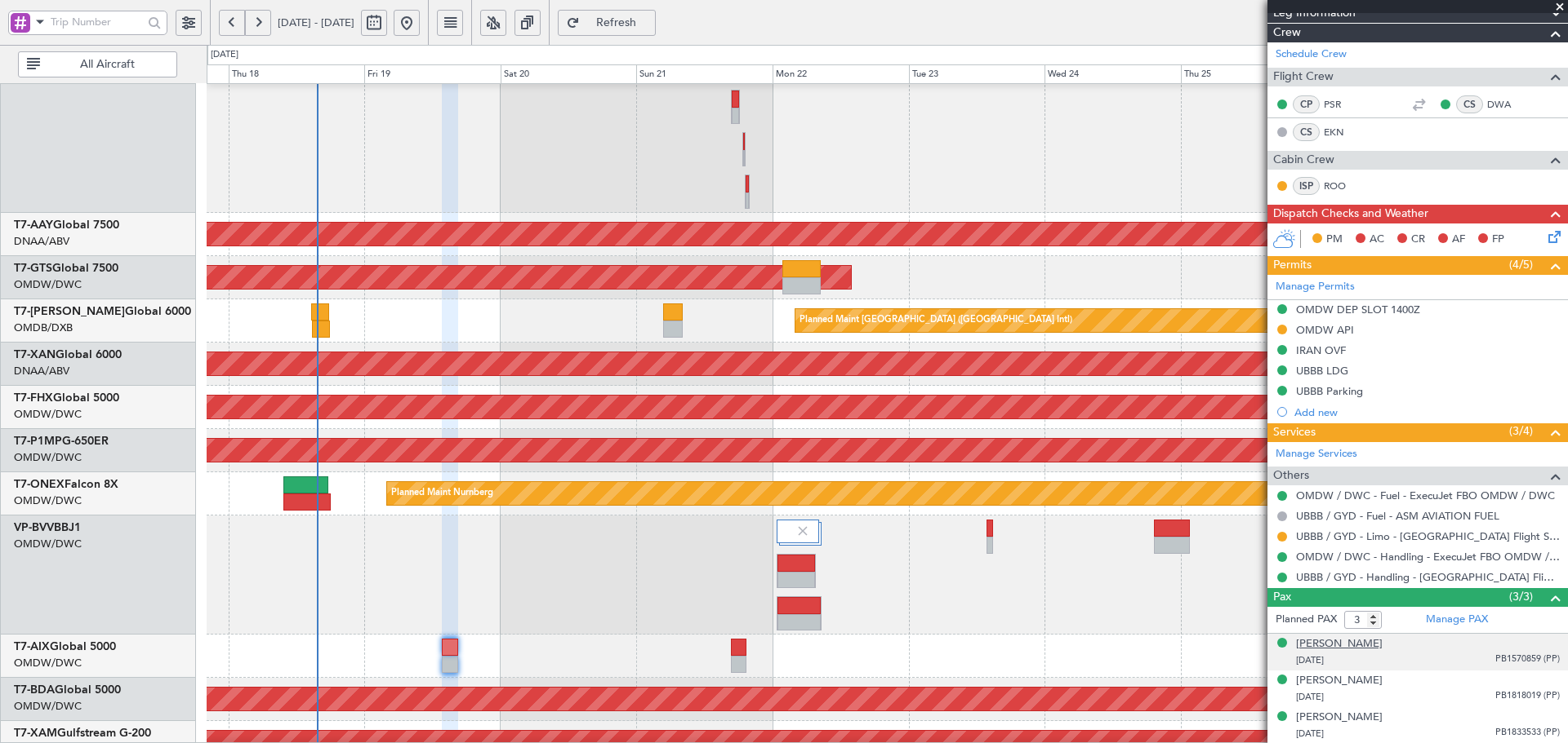
click at [1375, 645] on div "[PERSON_NAME]" at bounding box center [1339, 644] width 86 height 16
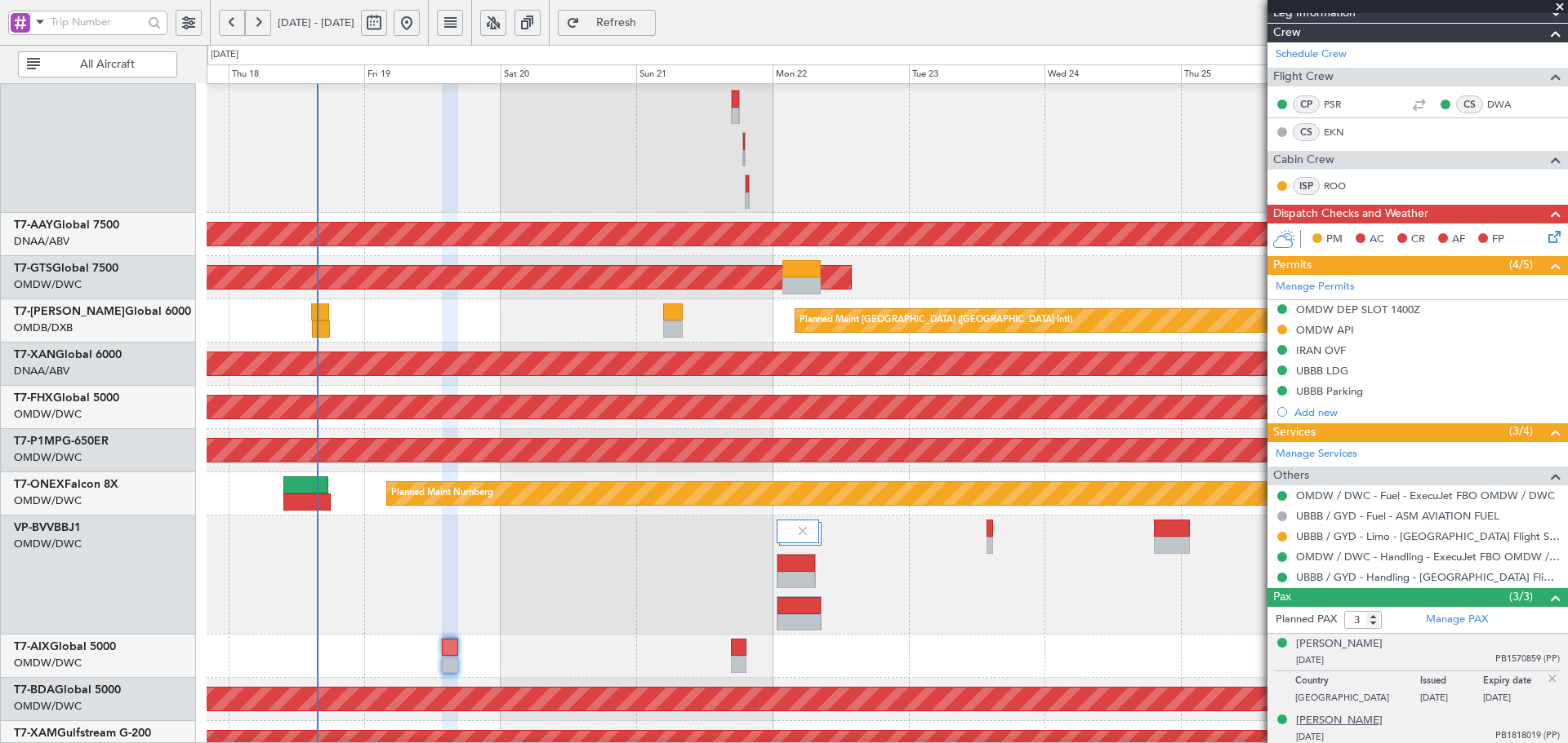
click at [1315, 719] on div "[PERSON_NAME]" at bounding box center [1339, 721] width 86 height 16
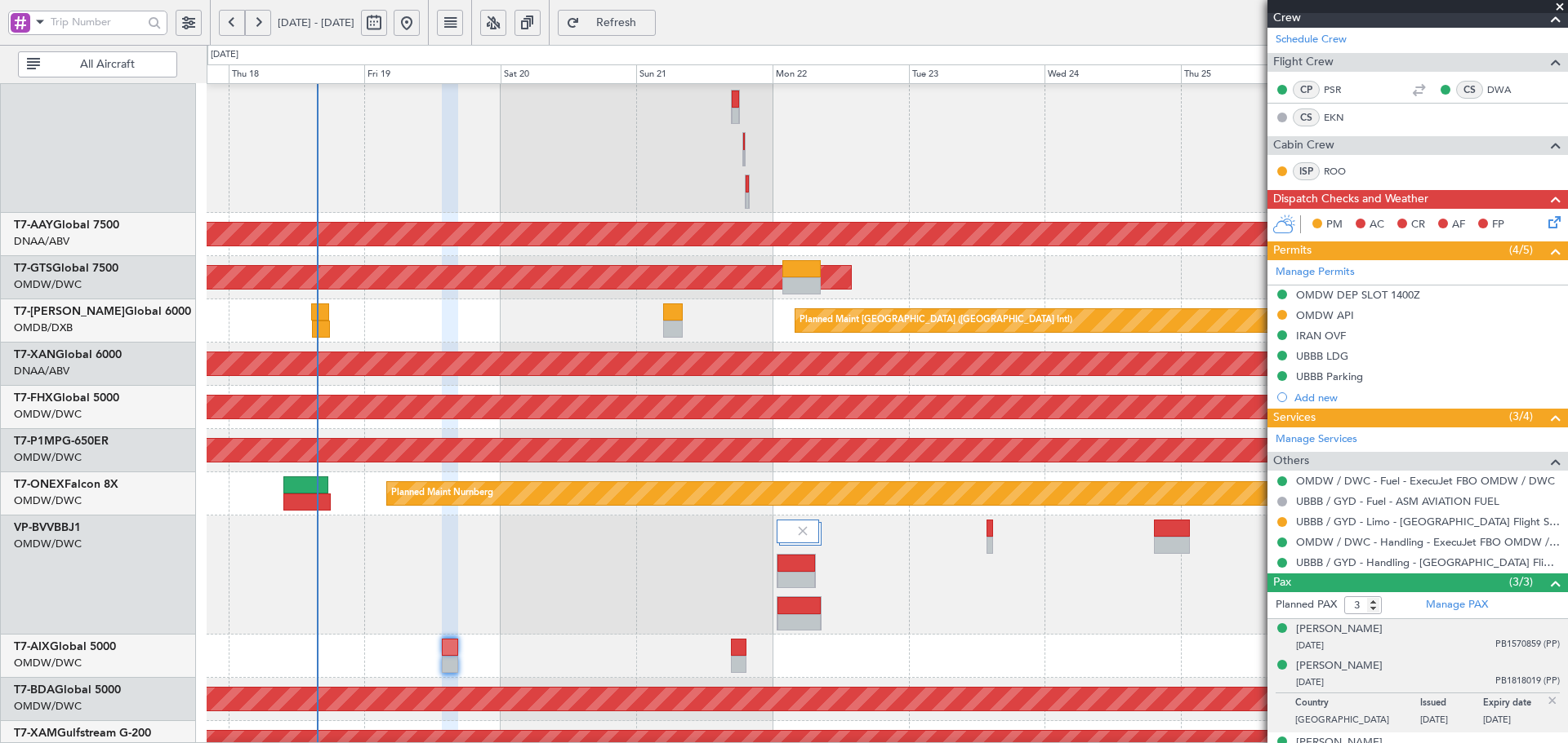
scroll to position [318, 0]
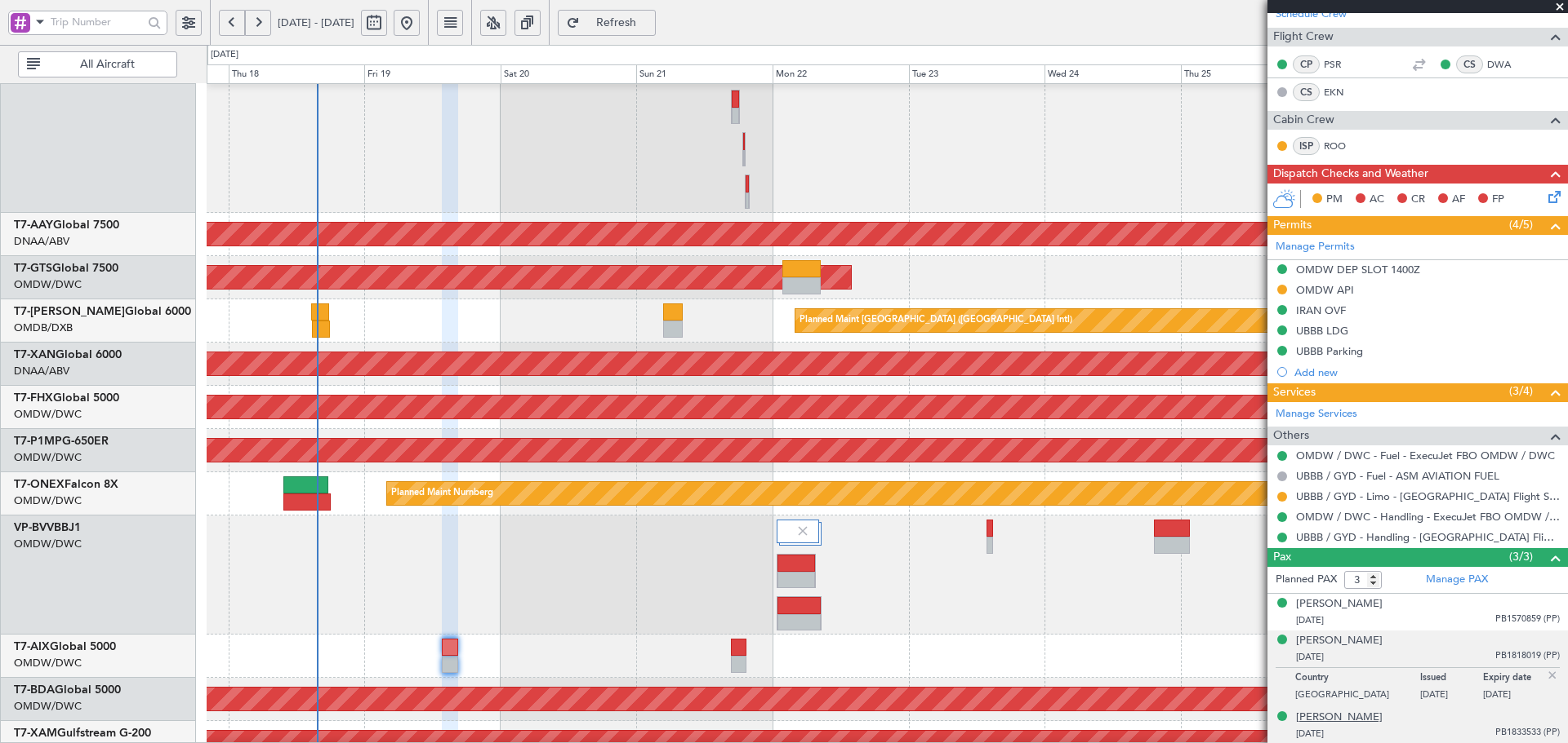
click at [1329, 716] on div "[PERSON_NAME]" at bounding box center [1339, 718] width 86 height 16
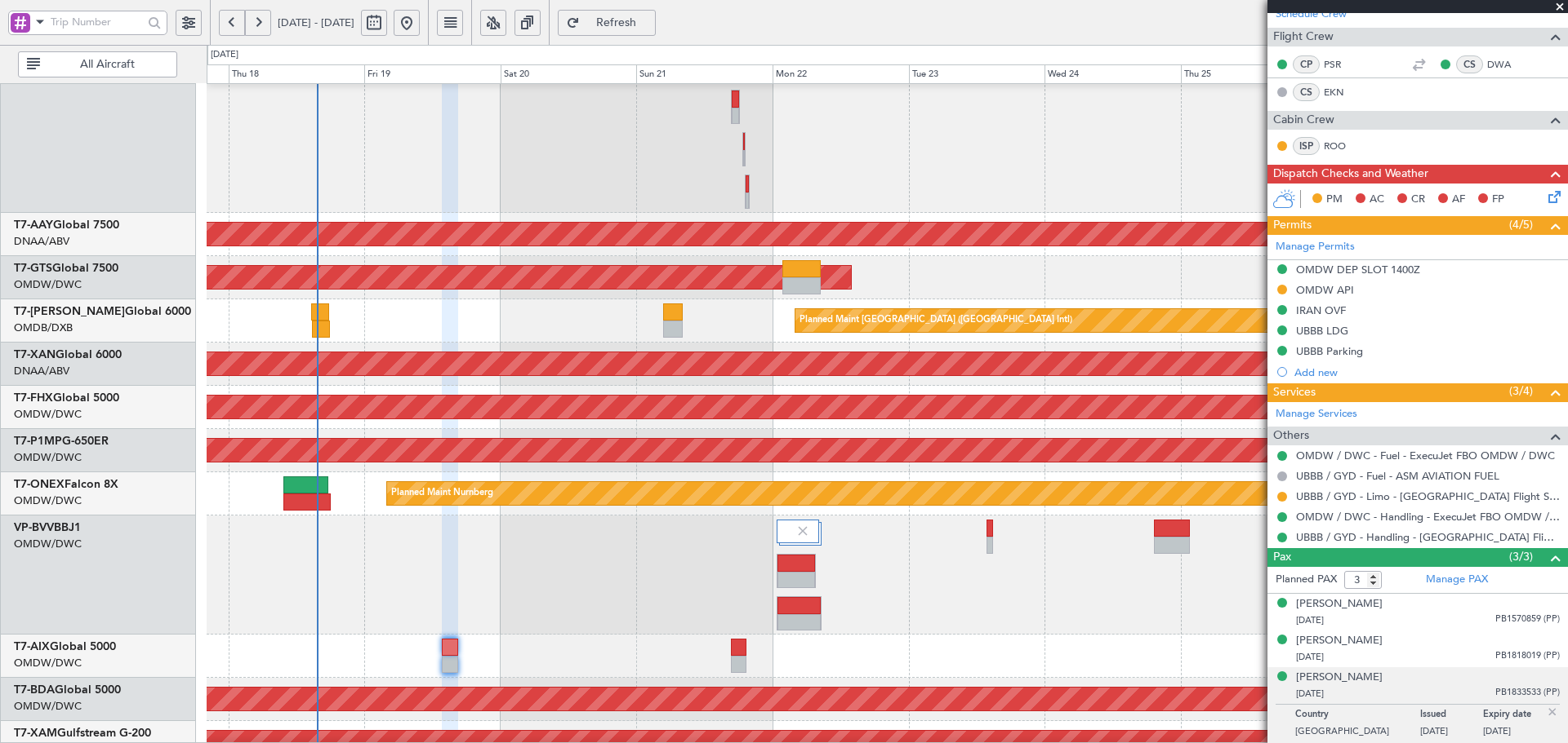
scroll to position [46, 0]
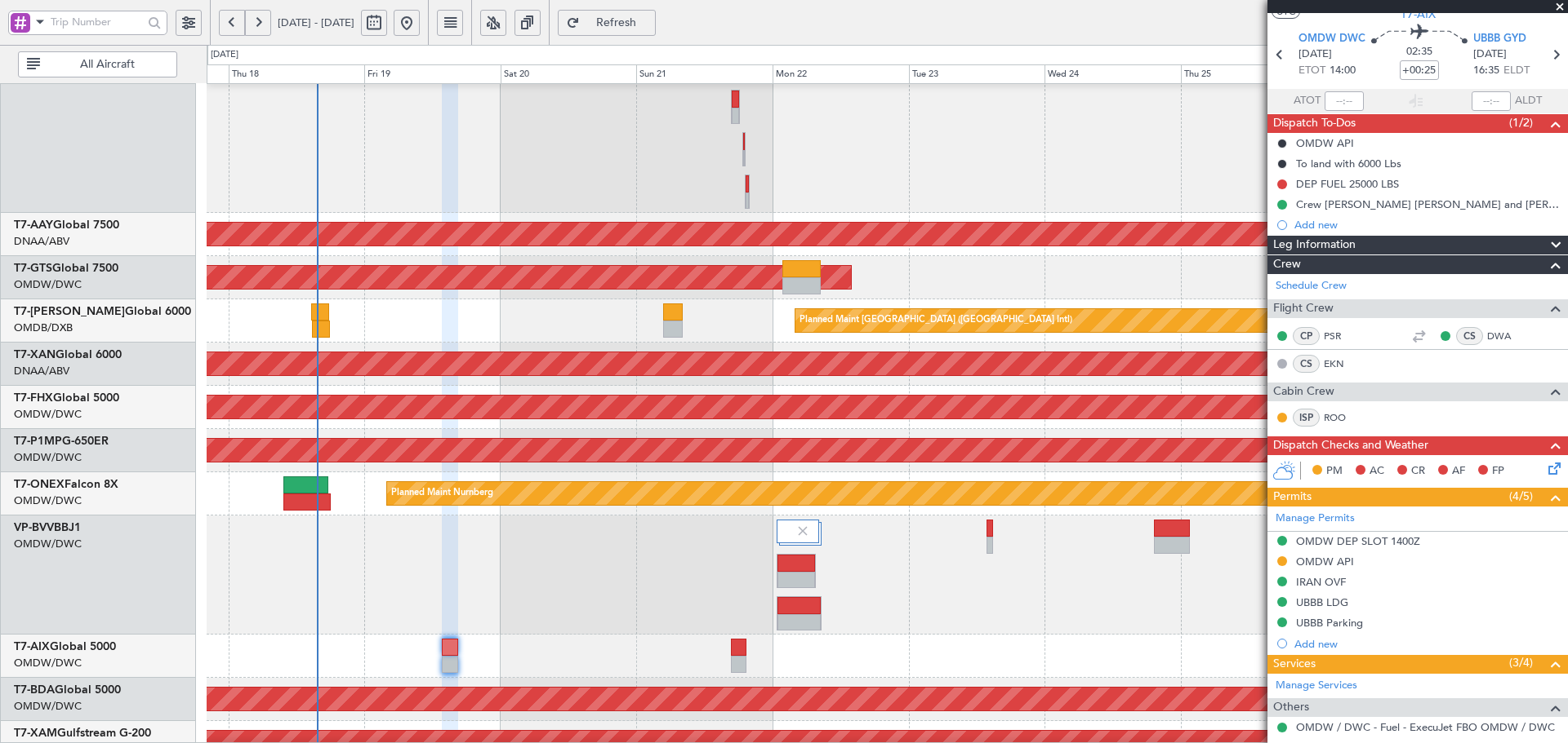
click at [649, 17] on span "Refresh" at bounding box center [617, 23] width 67 height 11
click at [648, 22] on span "Refresh" at bounding box center [617, 23] width 67 height 11
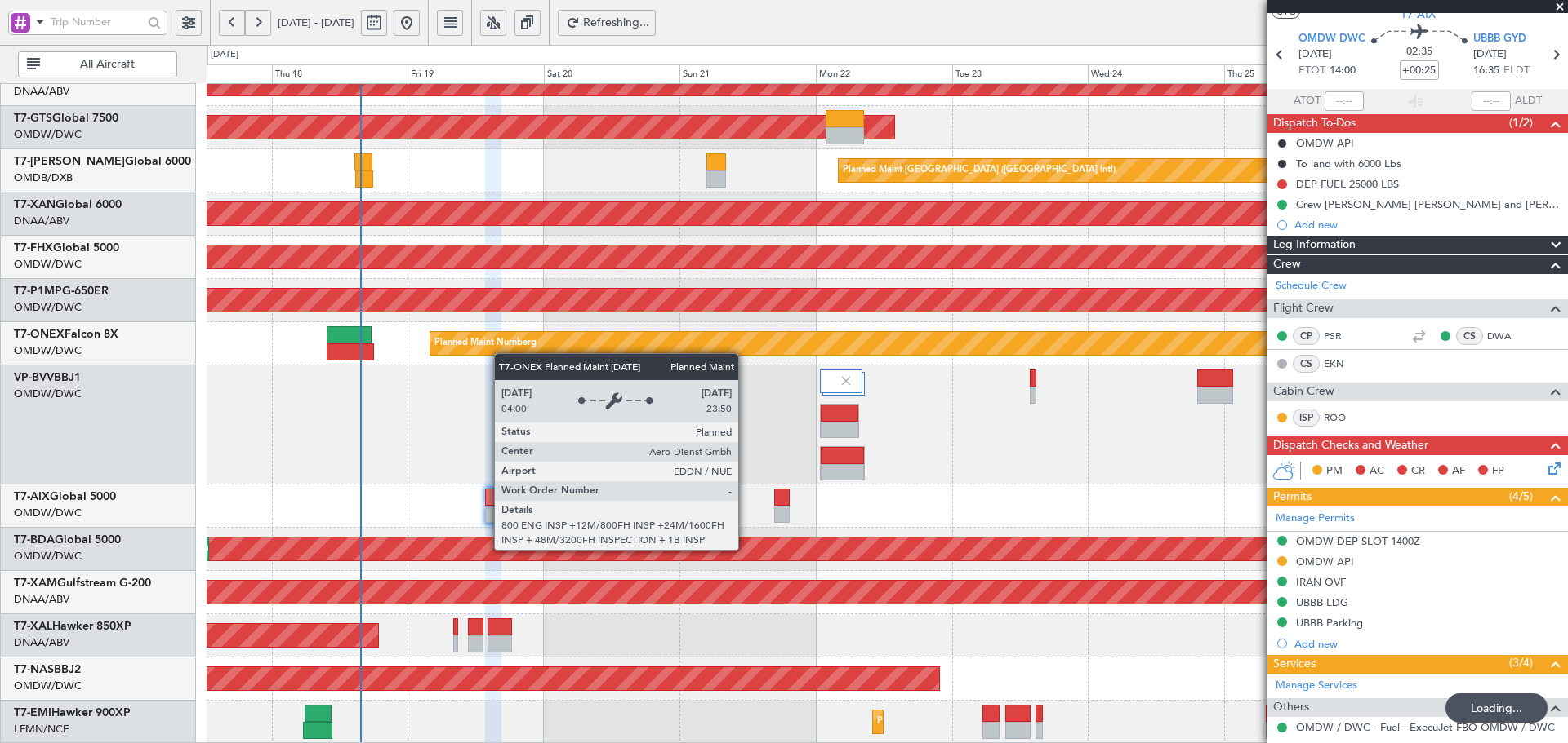
click at [506, 338] on div "Unplanned Maint Dubai (Al Maktoum Intl) AOG Maint Singapore (Seletar) Planned M…" at bounding box center [887, 149] width 1360 height 1188
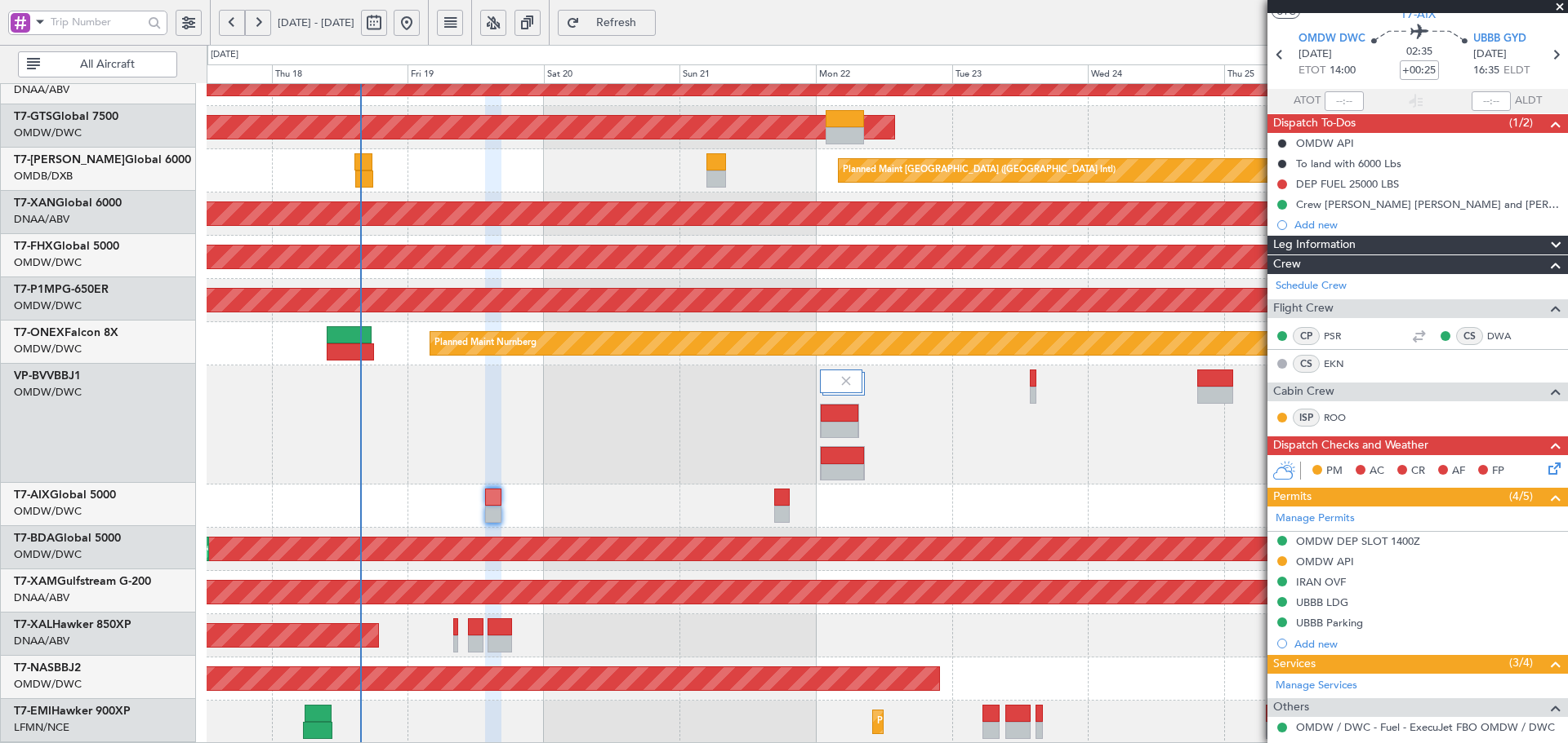
scroll to position [485, 0]
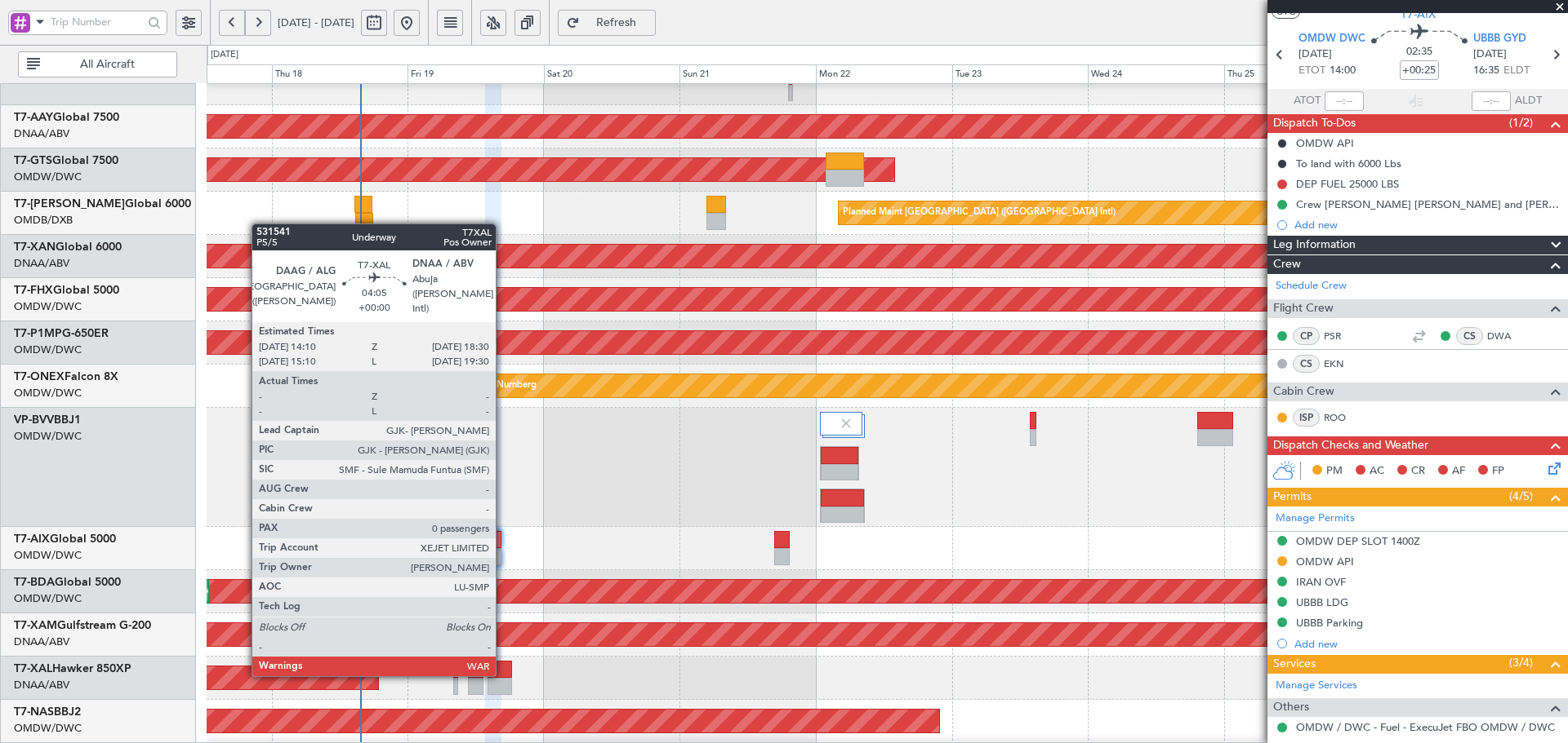
click at [503, 673] on div at bounding box center [500, 669] width 25 height 17
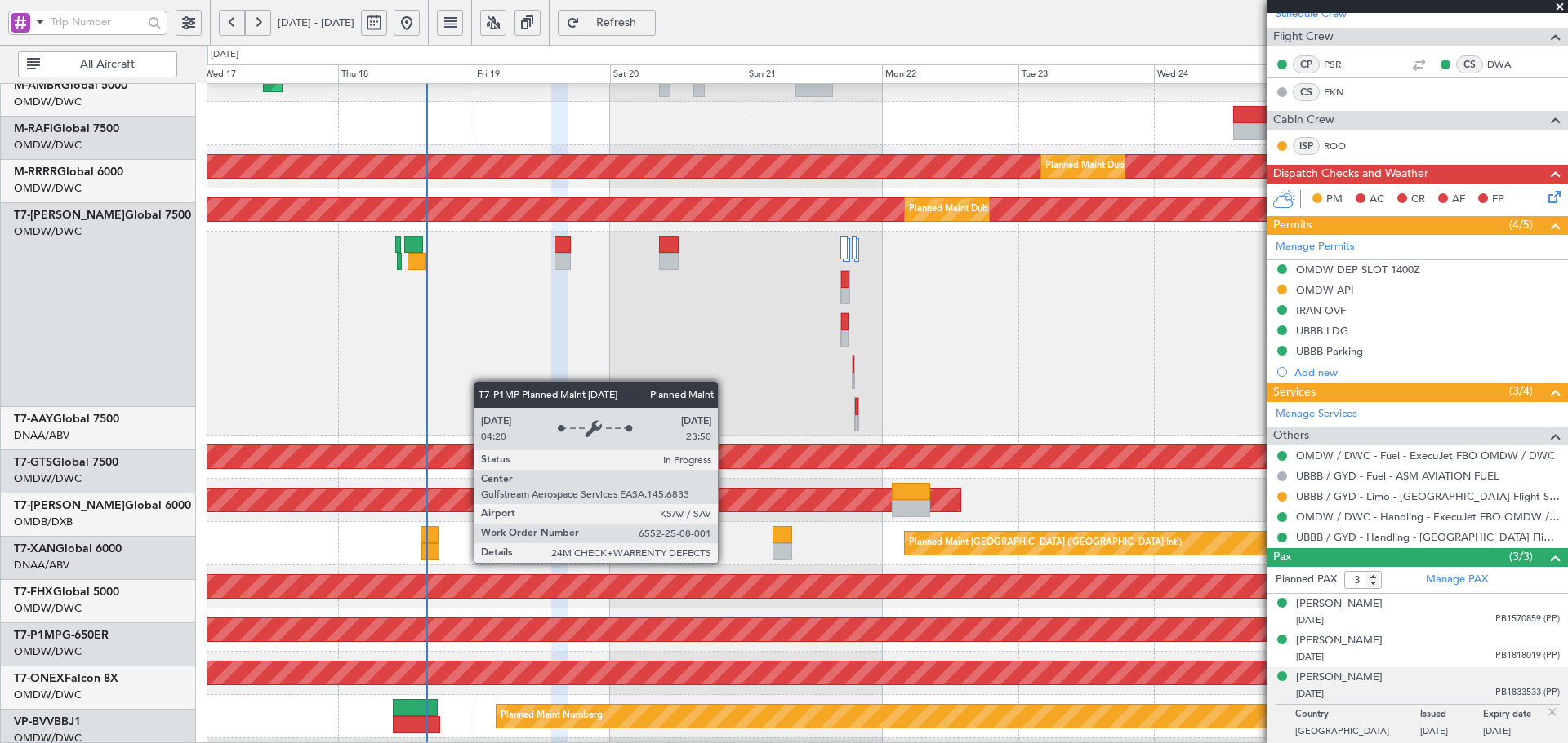
scroll to position [130, 0]
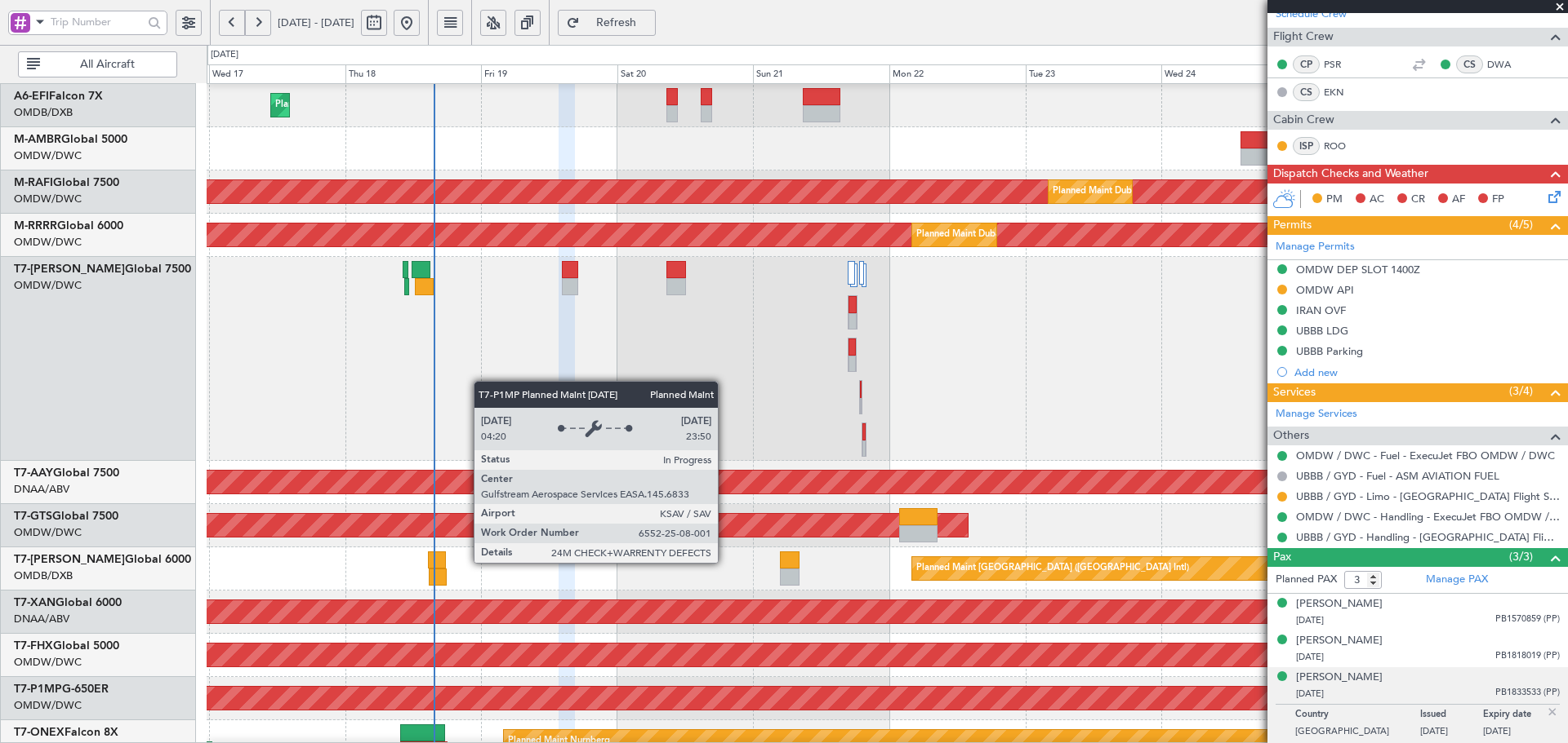
click at [550, 687] on div "Planned Maint Savannah (Savannah/hilton Head Intl)" at bounding box center [886, 699] width 4079 height 23
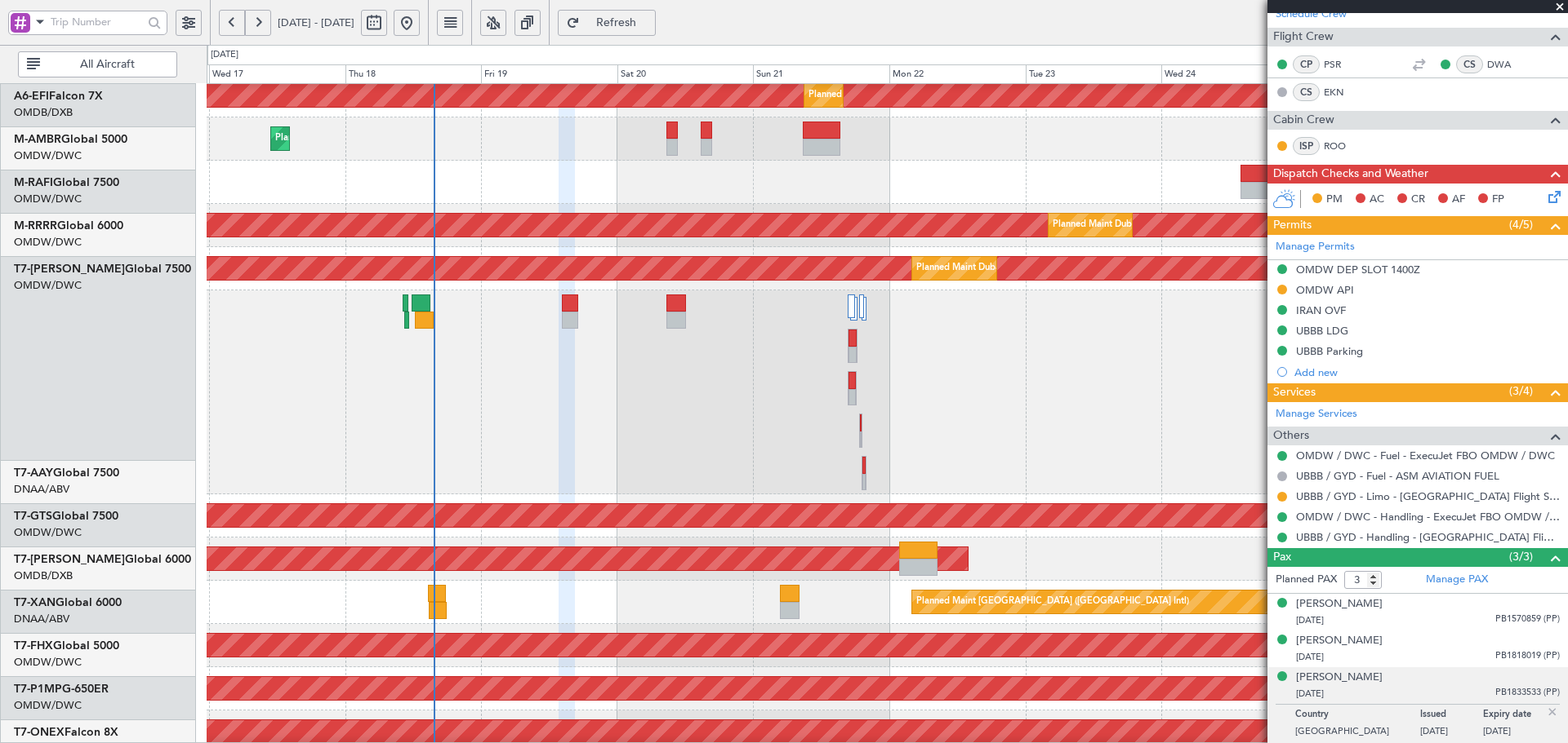
scroll to position [53, 0]
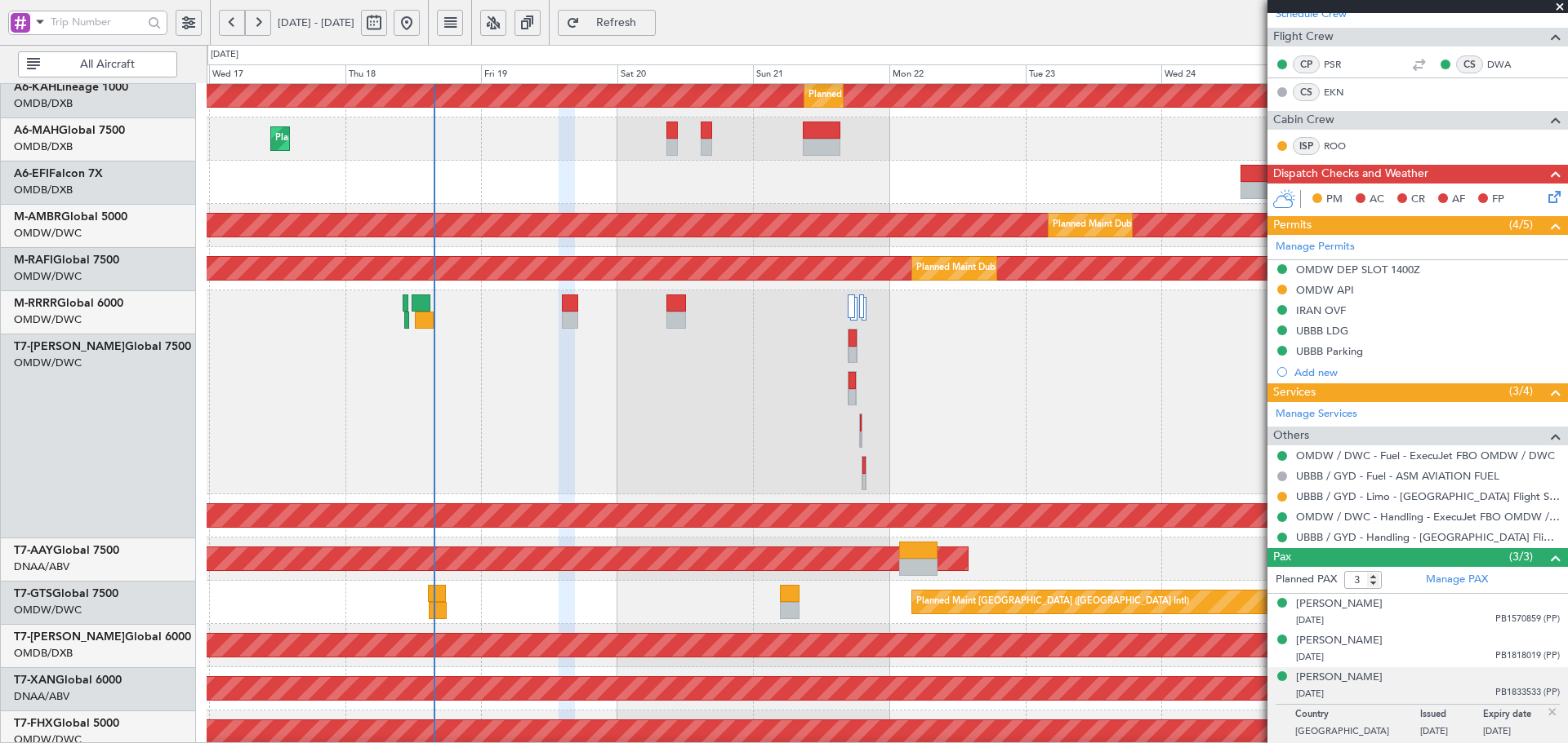
click at [555, 365] on div "Planned Maint Dubai (Al Maktoum Intl)" at bounding box center [887, 392] width 1360 height 204
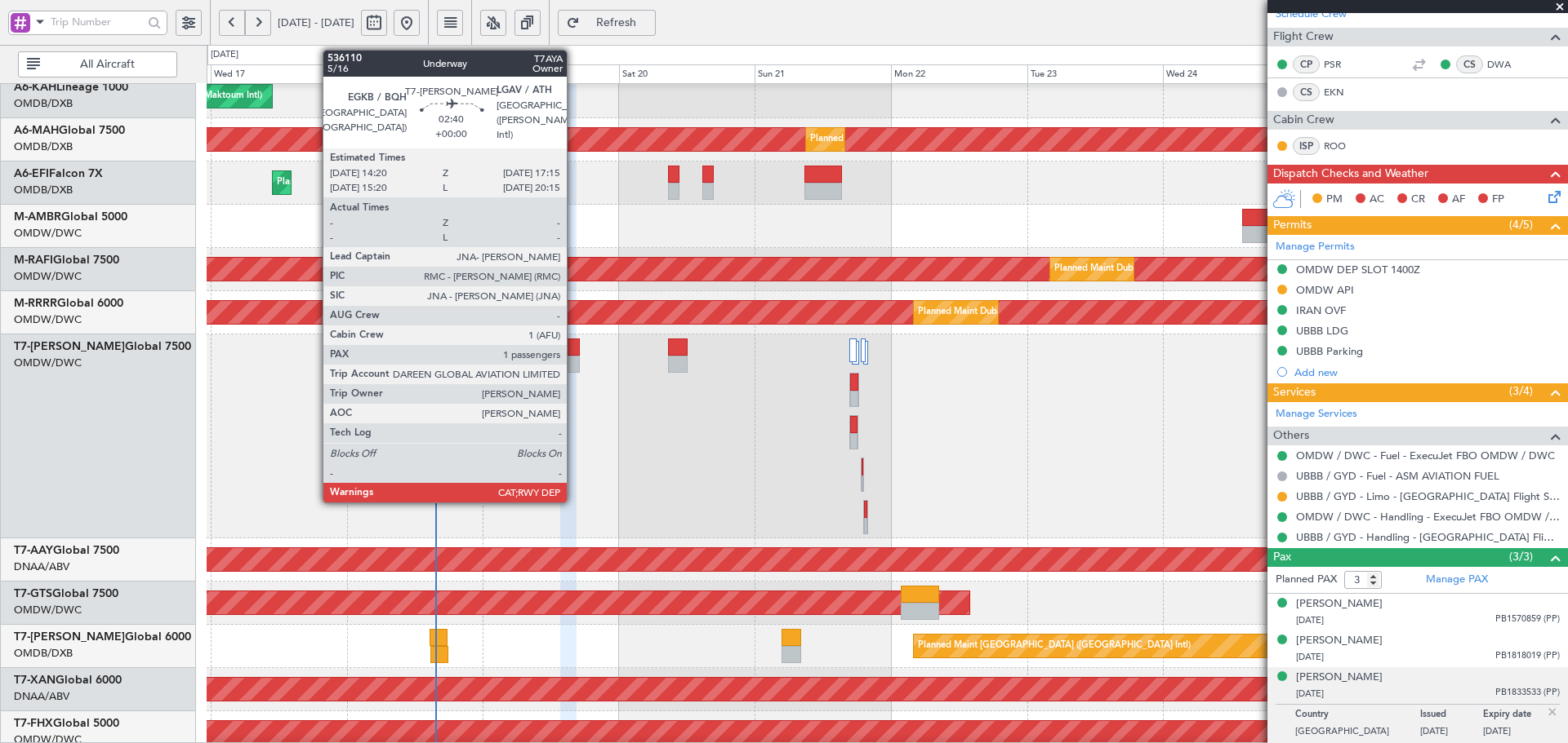
click at [574, 349] on div at bounding box center [572, 348] width 17 height 17
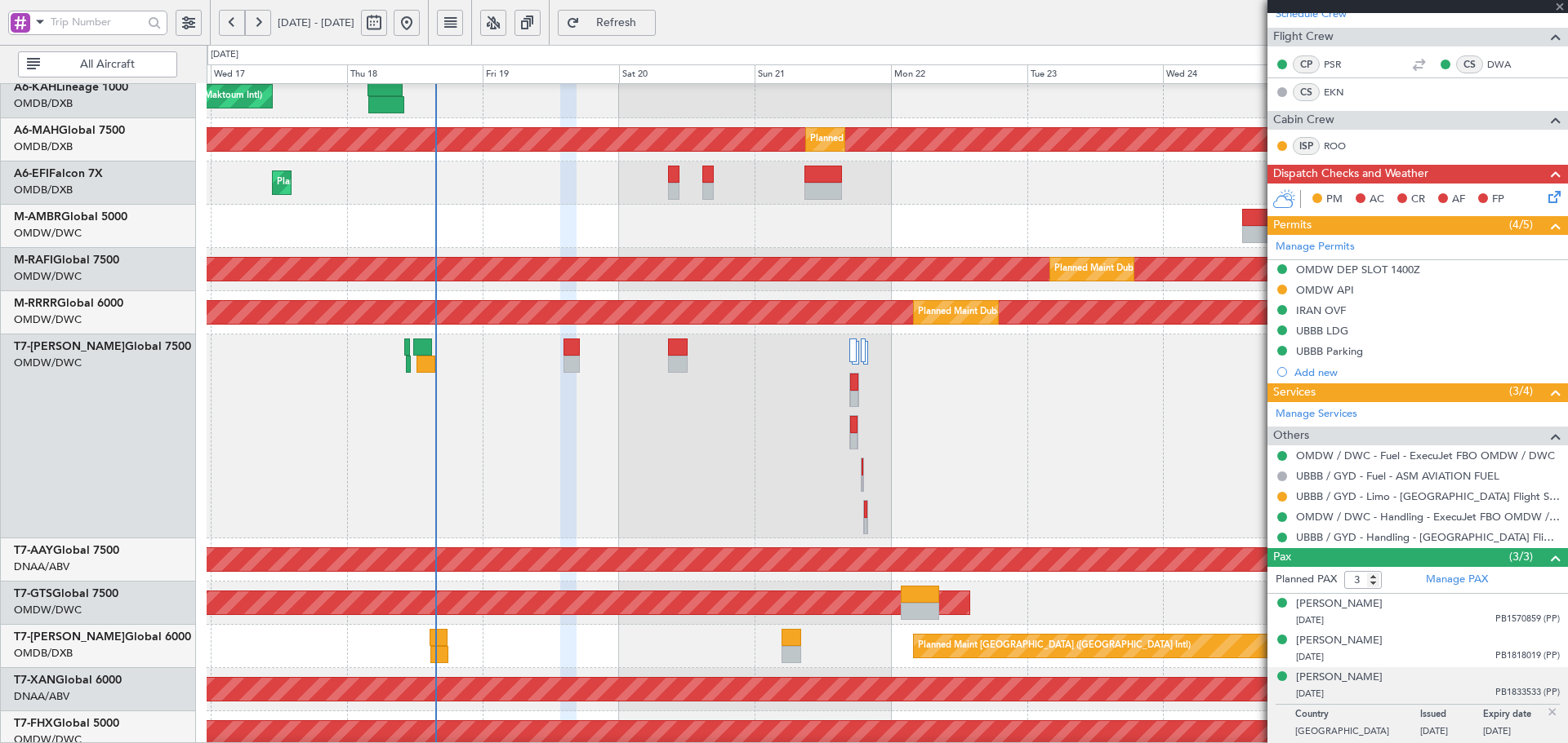
type input "1"
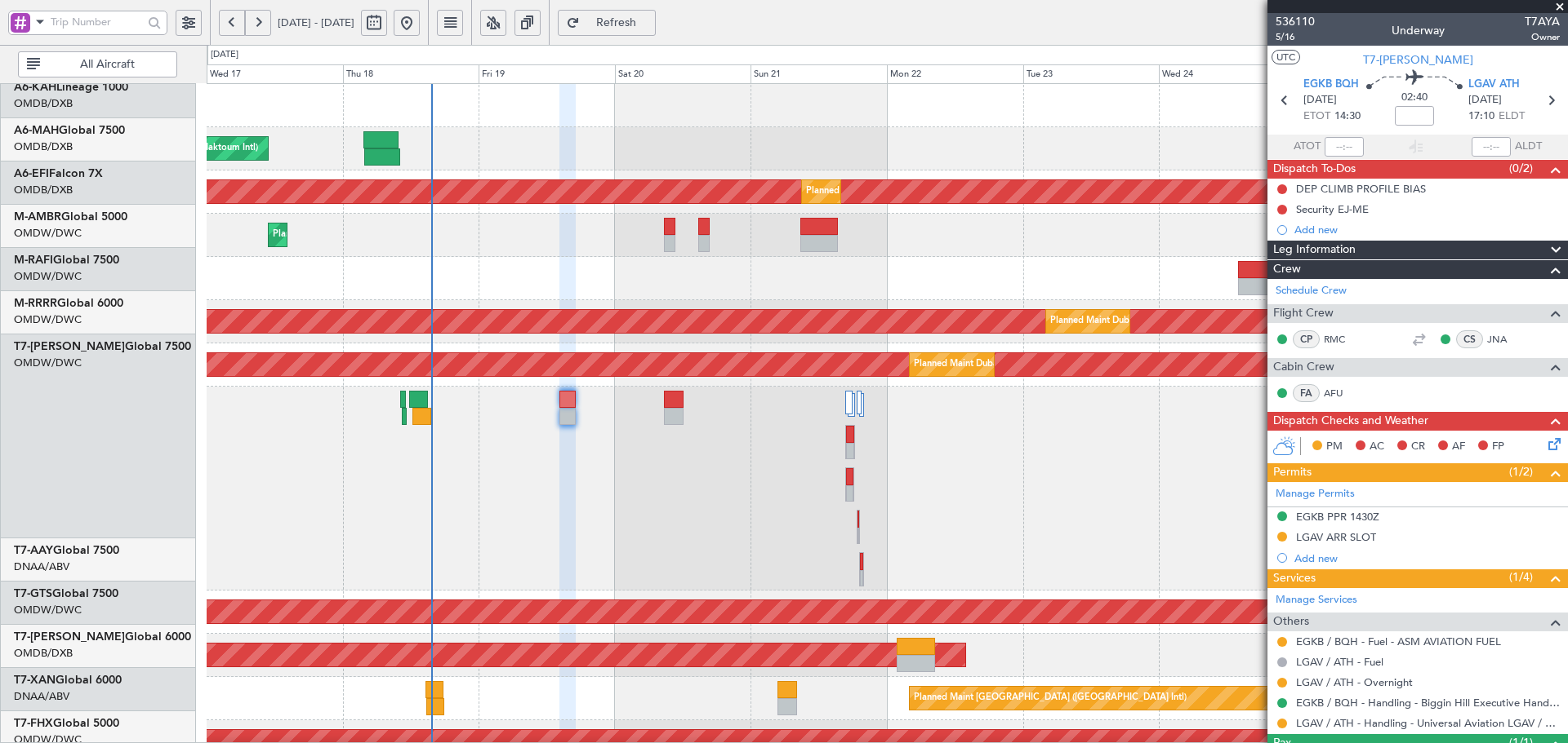
scroll to position [0, 0]
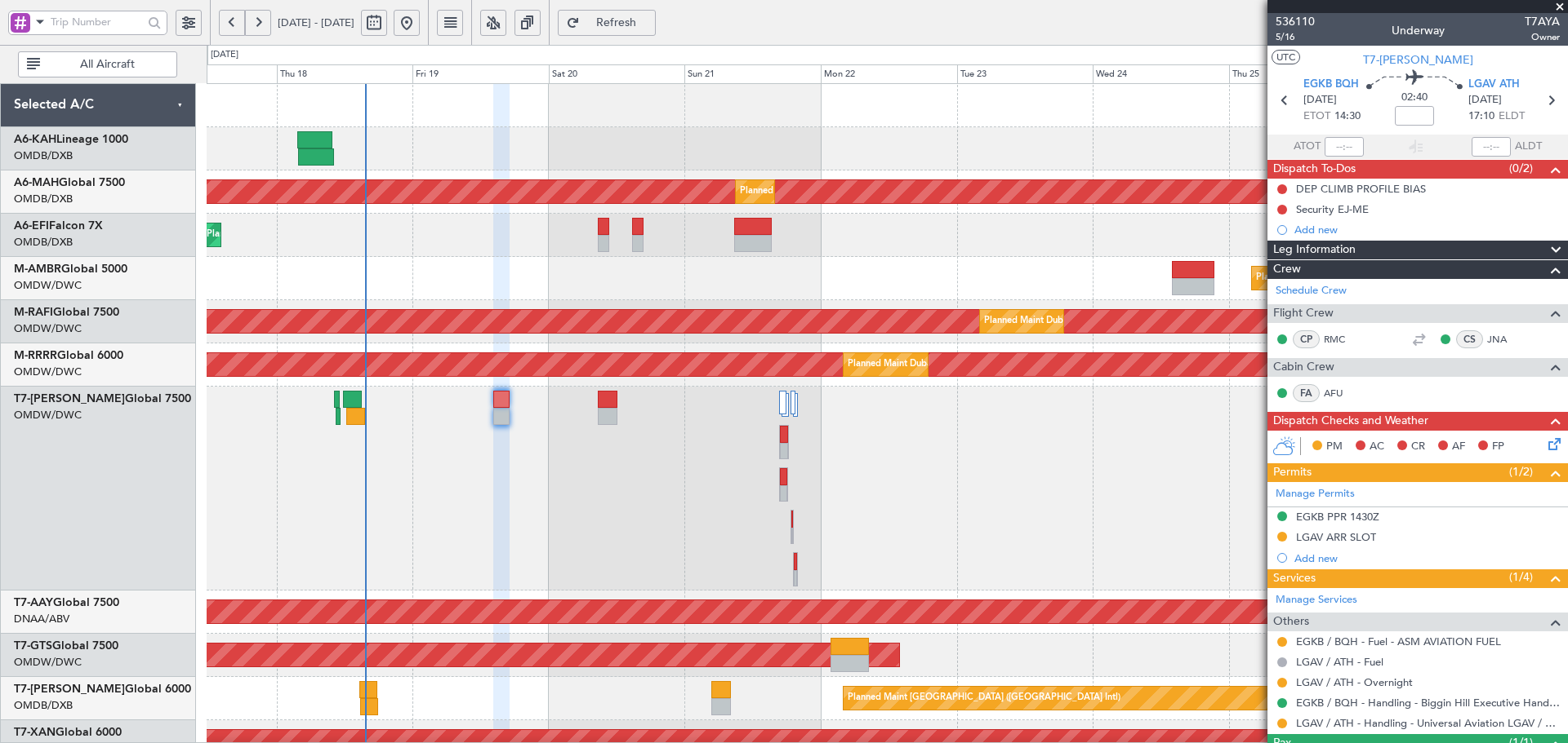
click at [446, 641] on div "Planned Maint Dubai (Al Maktoum Intl) Planned Maint Dubai (Dubai Intl) Planned …" at bounding box center [887, 678] width 1360 height 1188
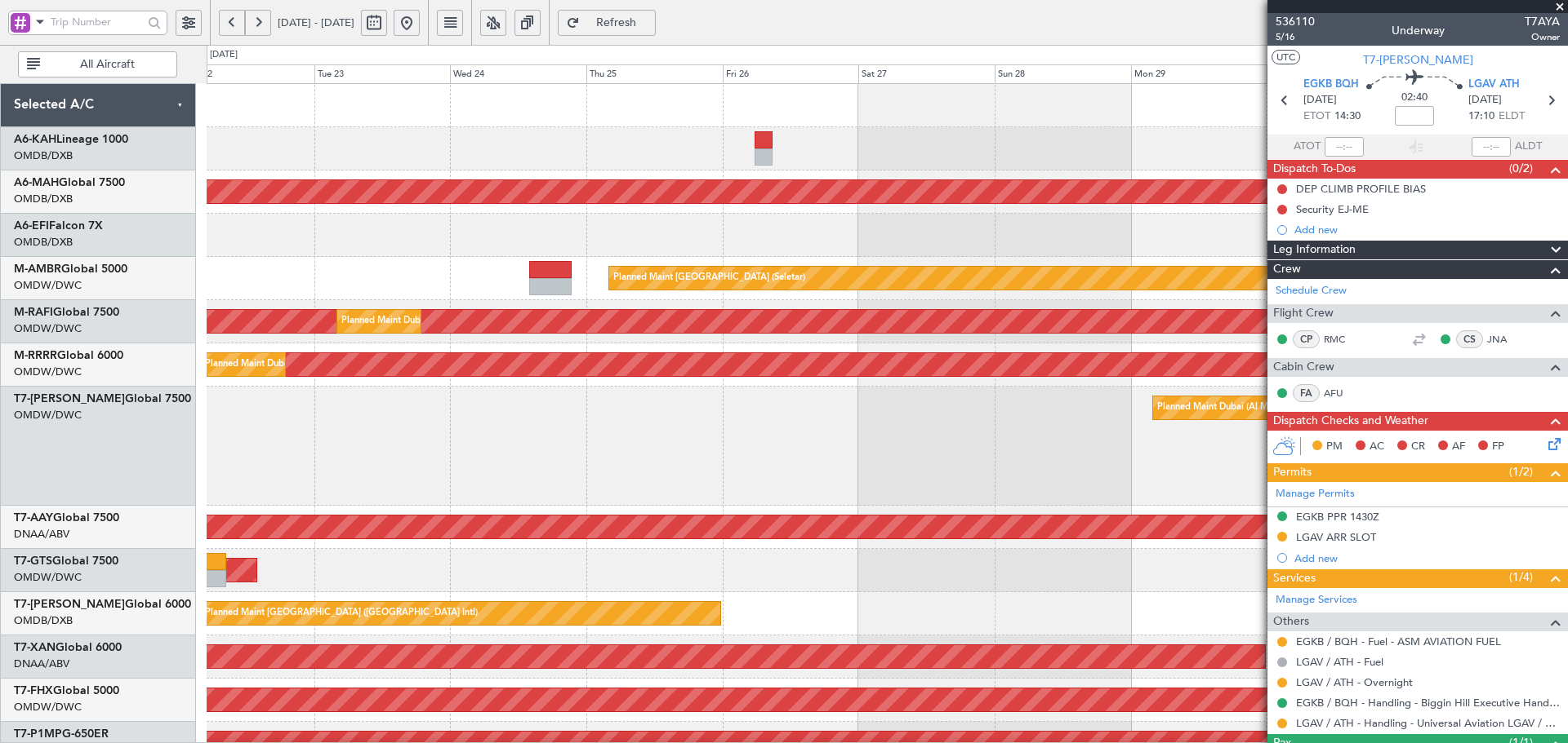
click at [25, 225] on div "Planned Maint Dubai (Dubai Intl) Planned Maint Dubai (Dubai Intl) Planned Maint…" at bounding box center [784, 394] width 1568 height 699
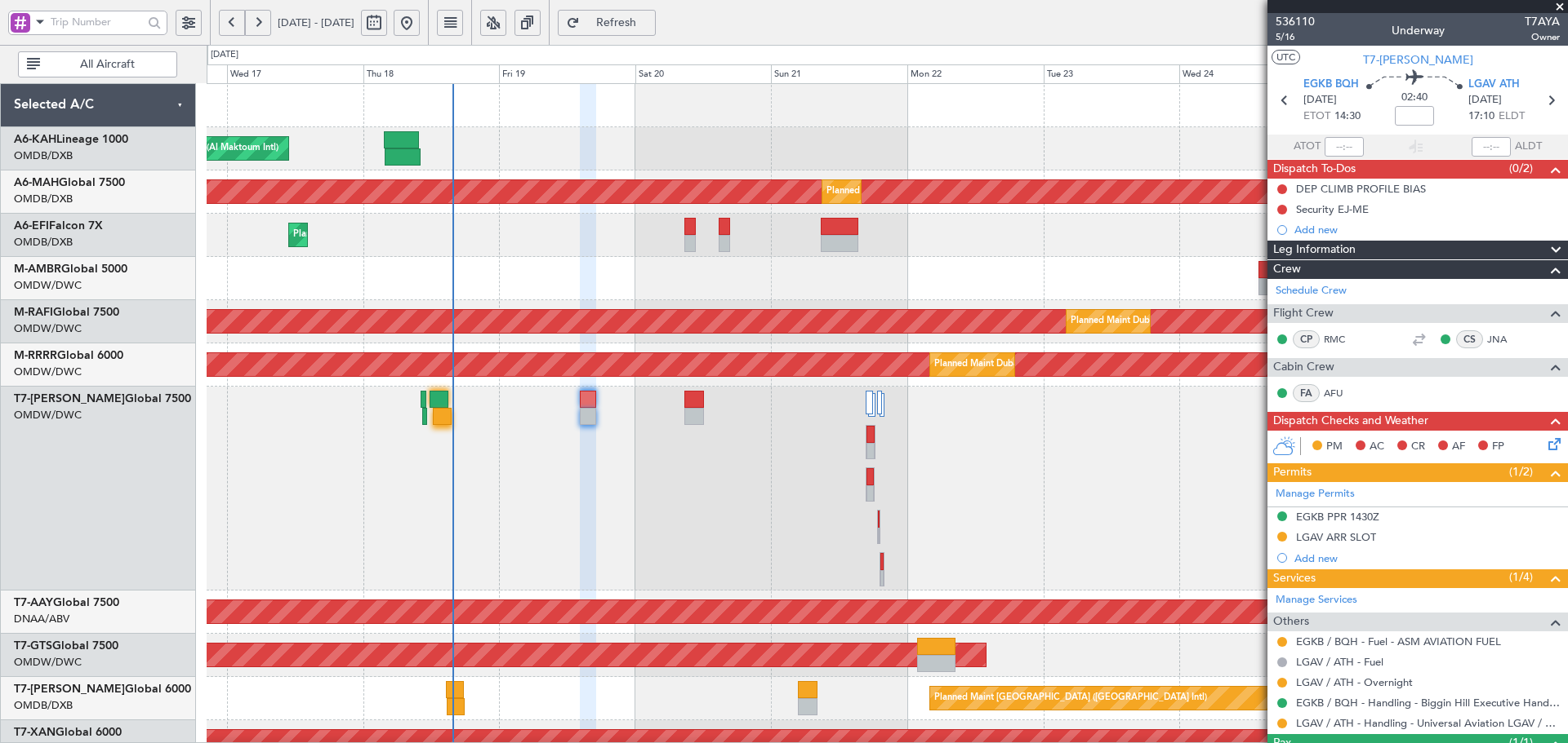
click at [1145, 274] on div "Planned Maint Dubai (Al Maktoum Intl) Planned Maint Dubai (Dubai Intl) Planned …" at bounding box center [887, 678] width 1360 height 1188
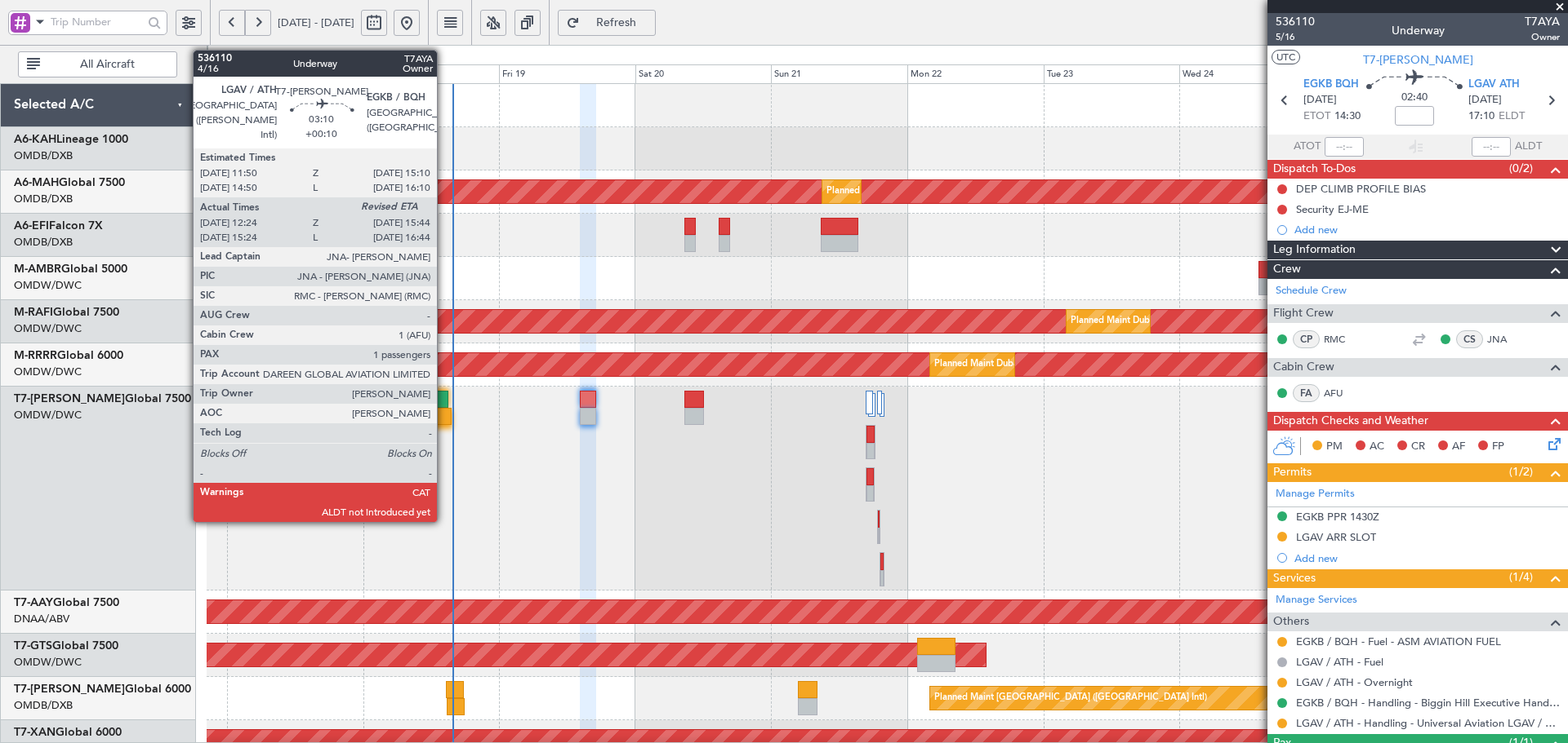
click at [444, 422] on div at bounding box center [443, 417] width 19 height 17
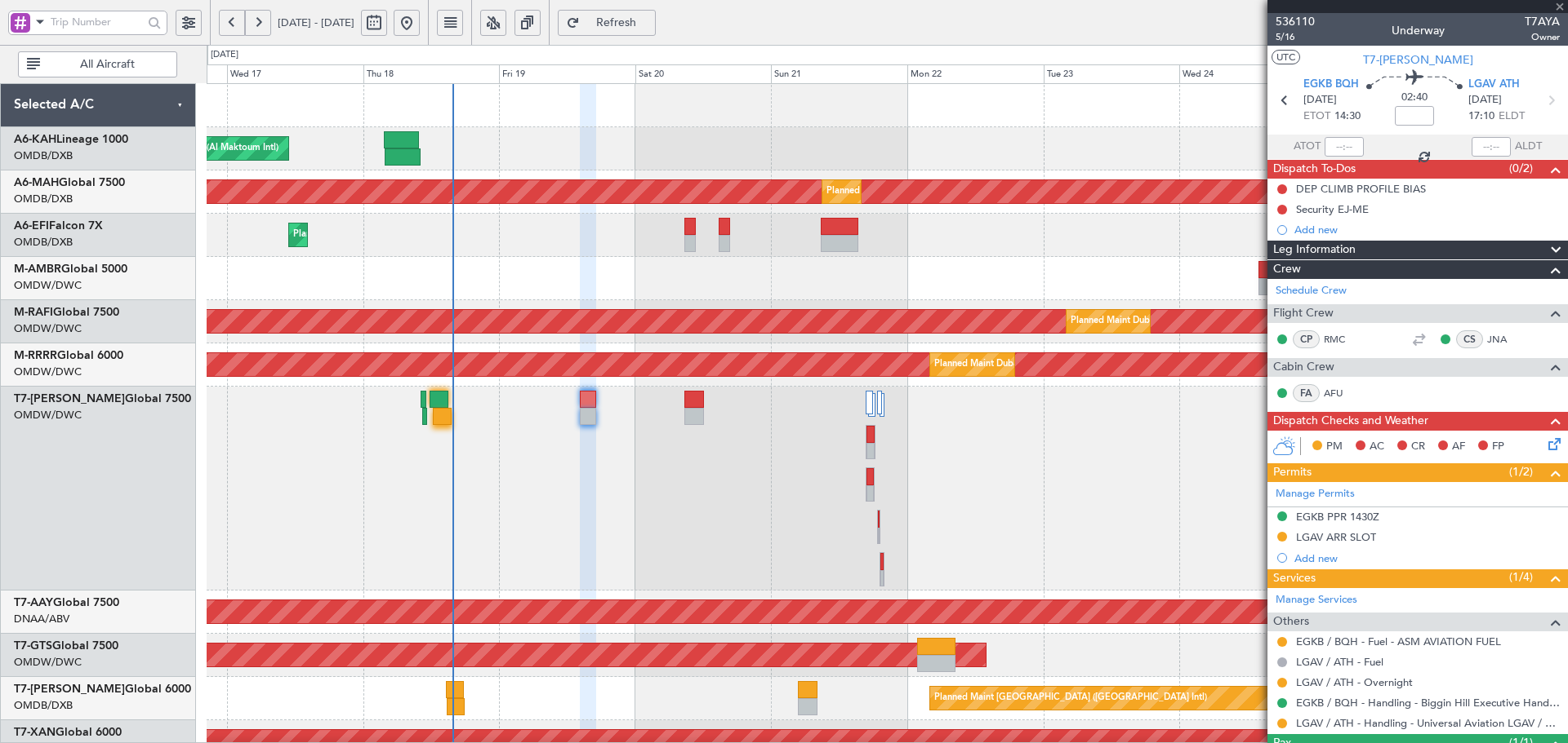
type input "+00:10"
type input "12:34"
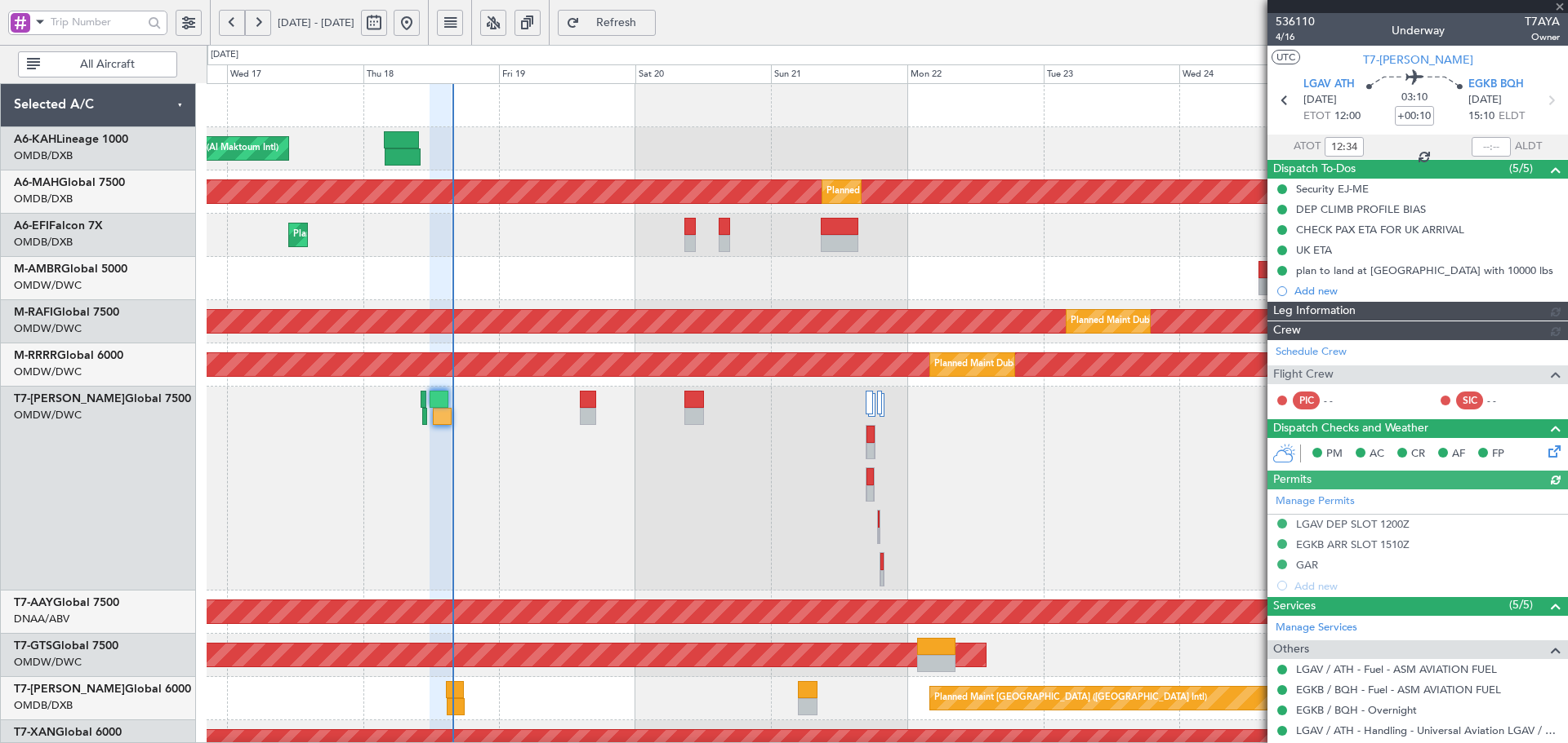
type input "Dherander Fithani (DHF)"
type input "7334"
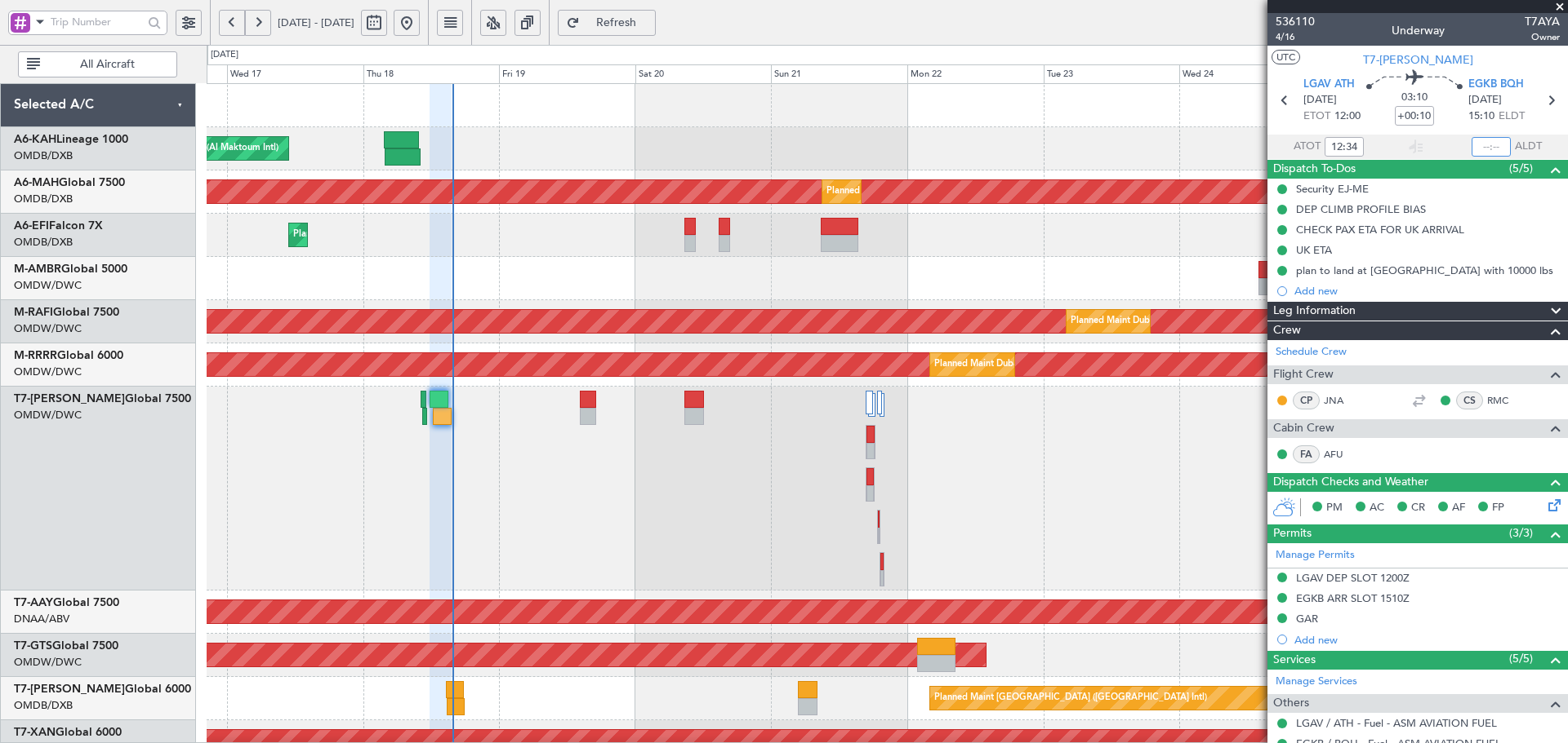
click at [1474, 144] on input "text" at bounding box center [1490, 146] width 39 height 19
type input "15:49"
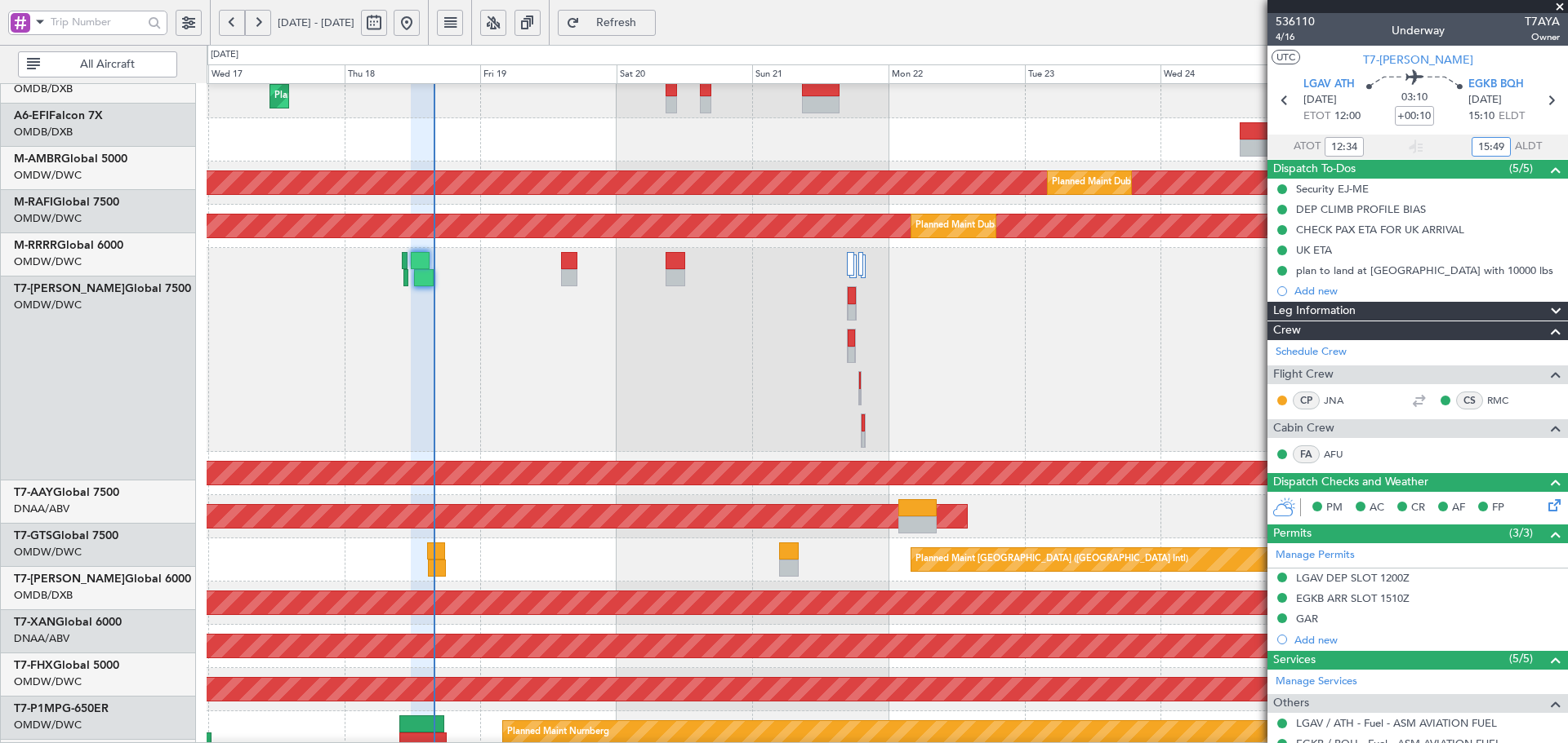
scroll to position [161, 0]
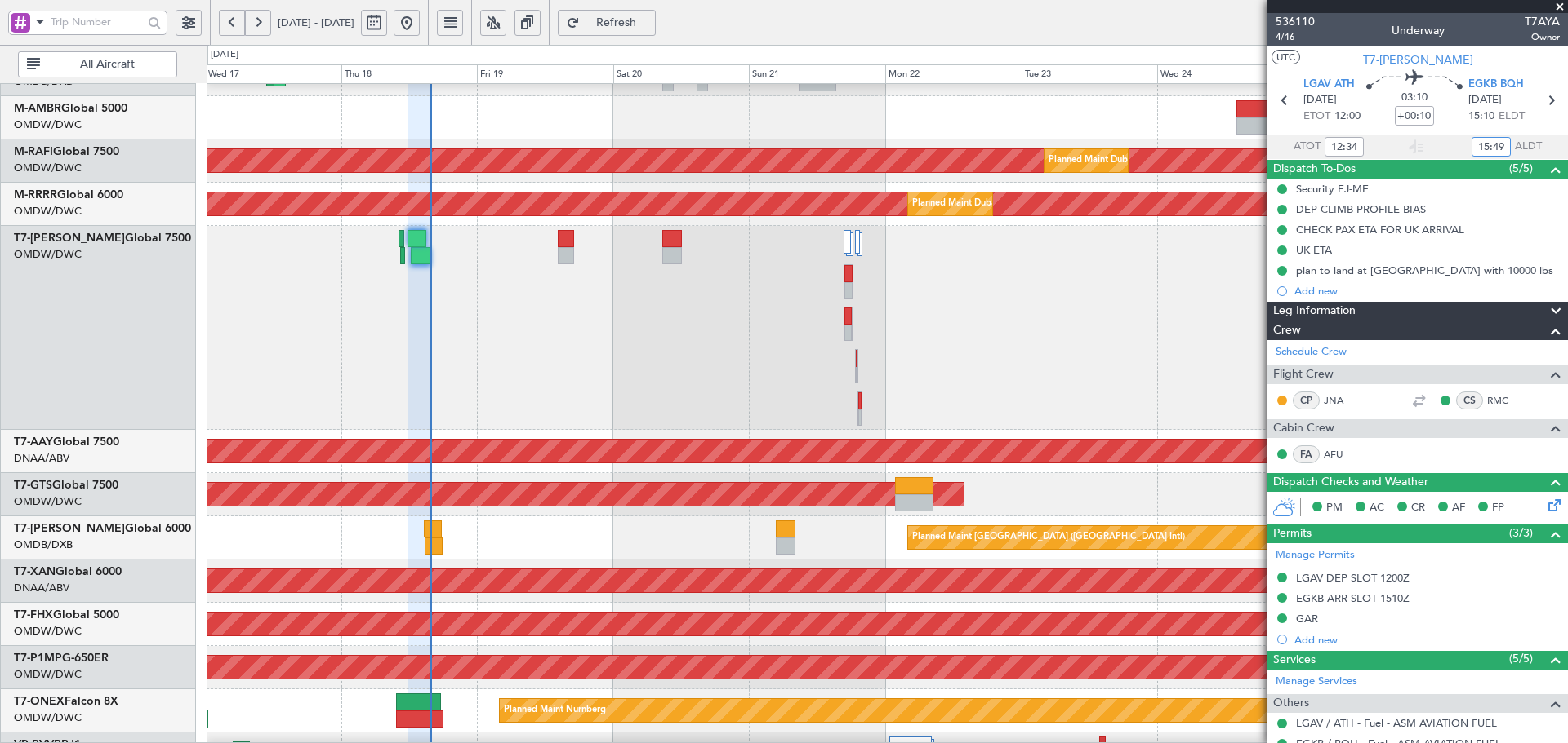
click at [567, 230] on div "Planned Maint Dubai (Al Maktoum Intl)" at bounding box center [887, 327] width 1360 height 204
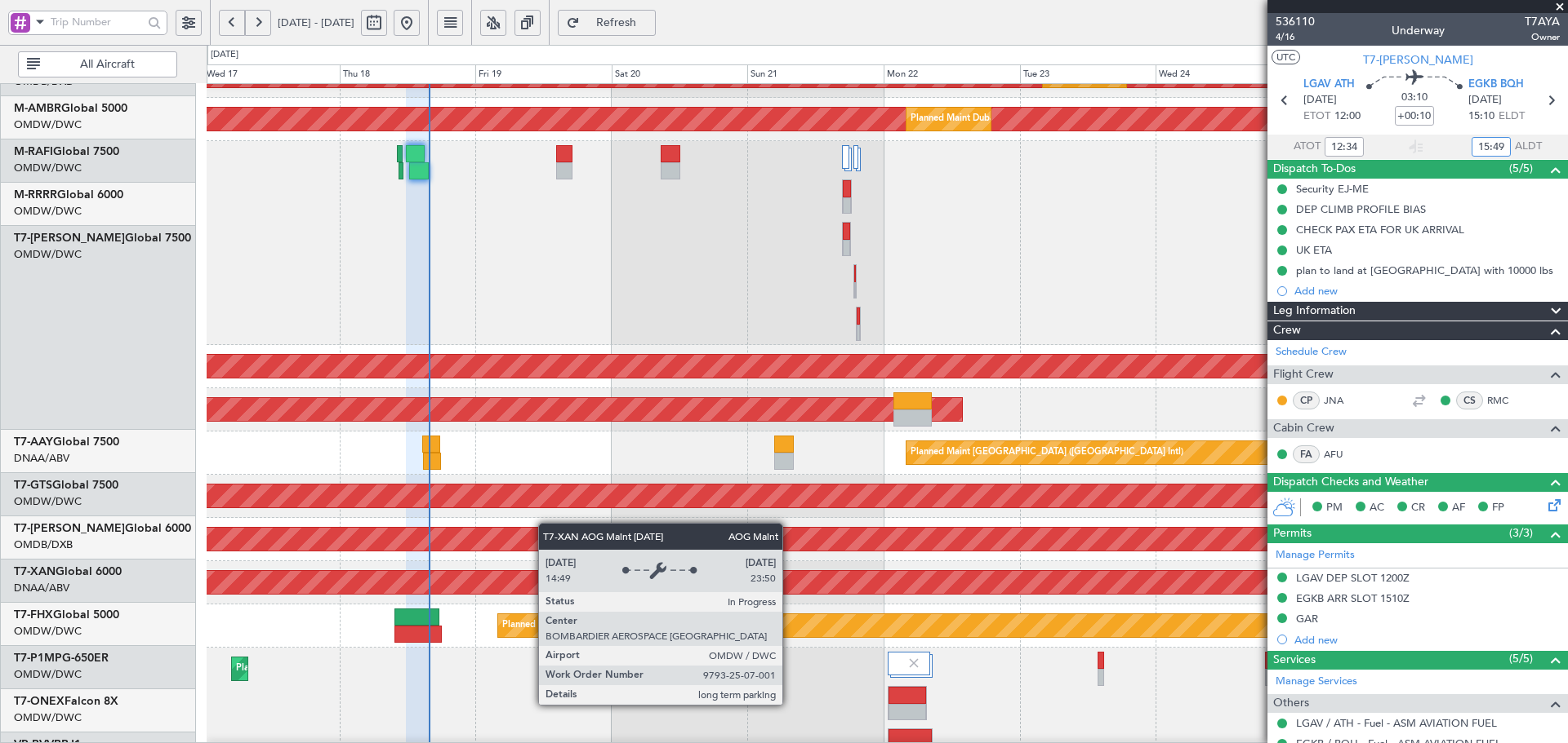
scroll to position [460, 0]
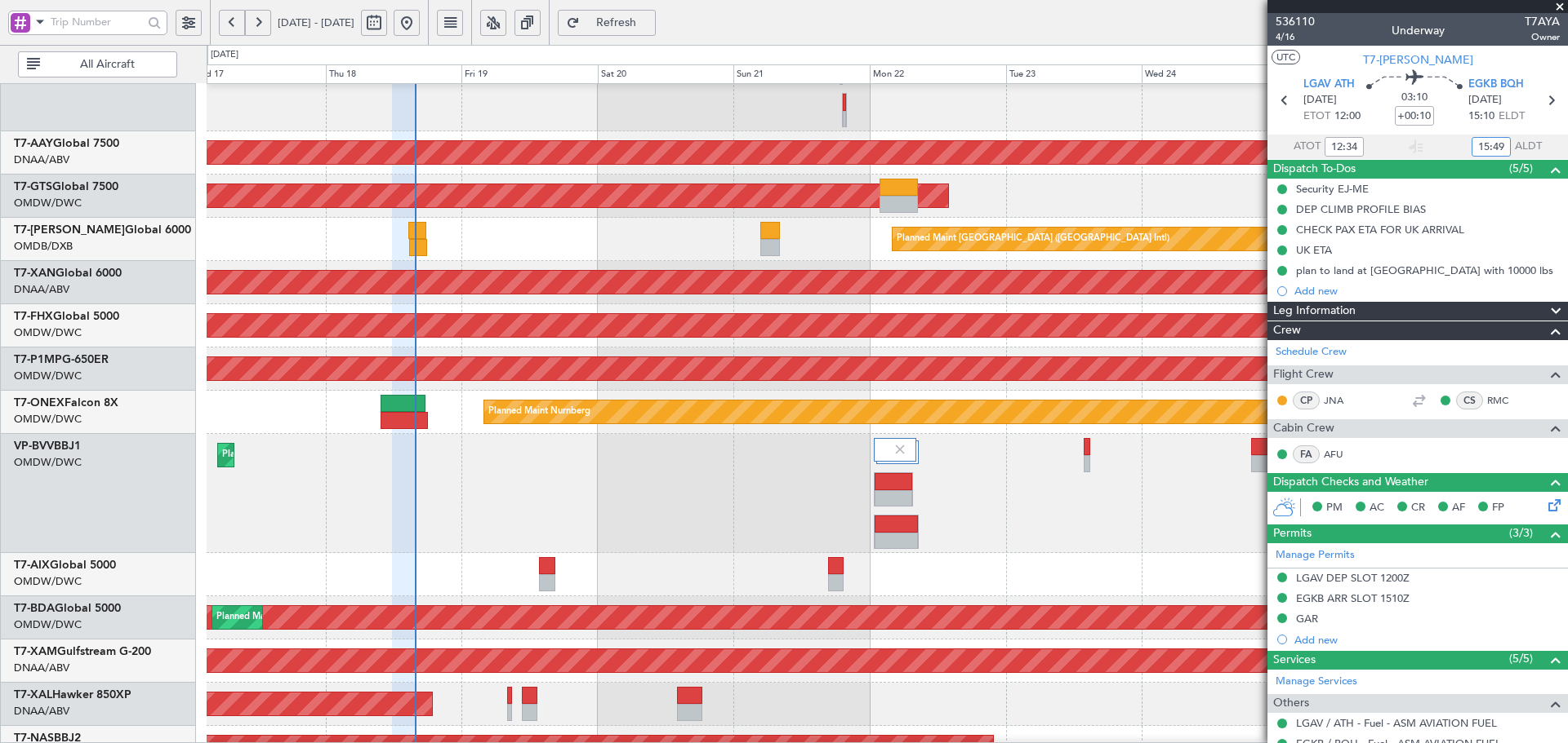
click at [537, 309] on div "Planned Maint [GEOGRAPHIC_DATA] ([GEOGRAPHIC_DATA])" at bounding box center [887, 326] width 1360 height 43
click at [537, 574] on div at bounding box center [887, 574] width 1360 height 43
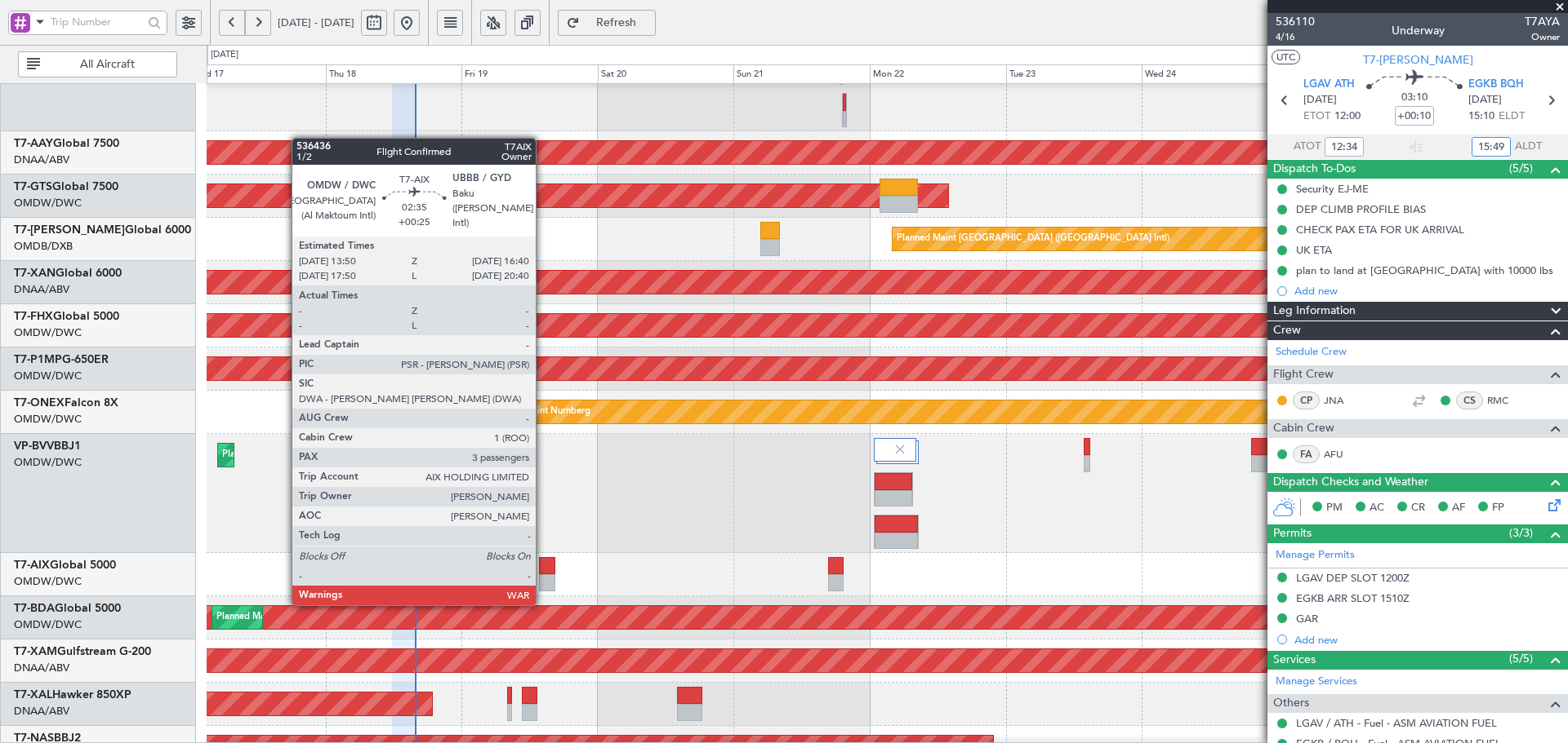
click at [543, 587] on div at bounding box center [547, 583] width 16 height 17
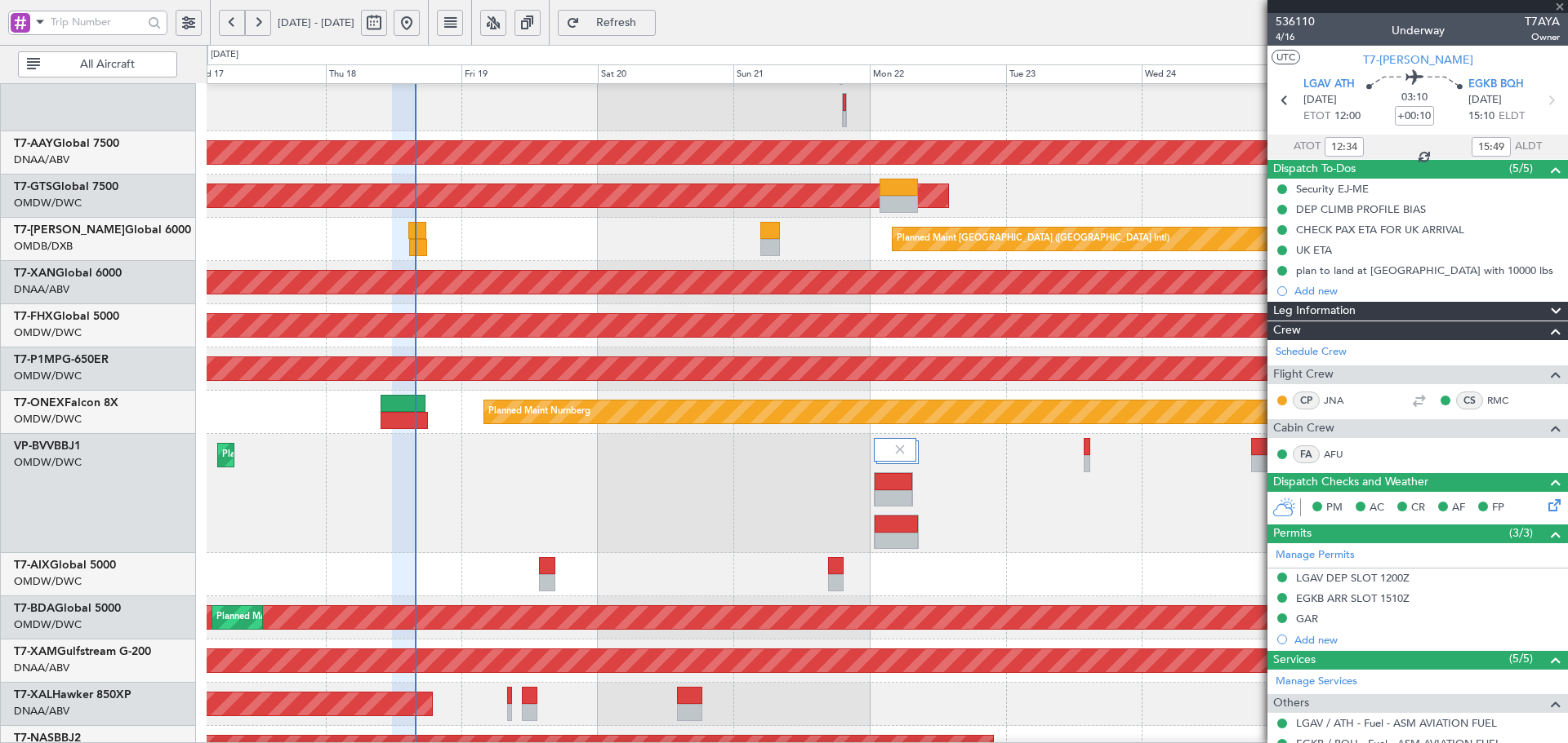
type input "+00:25"
type input "3"
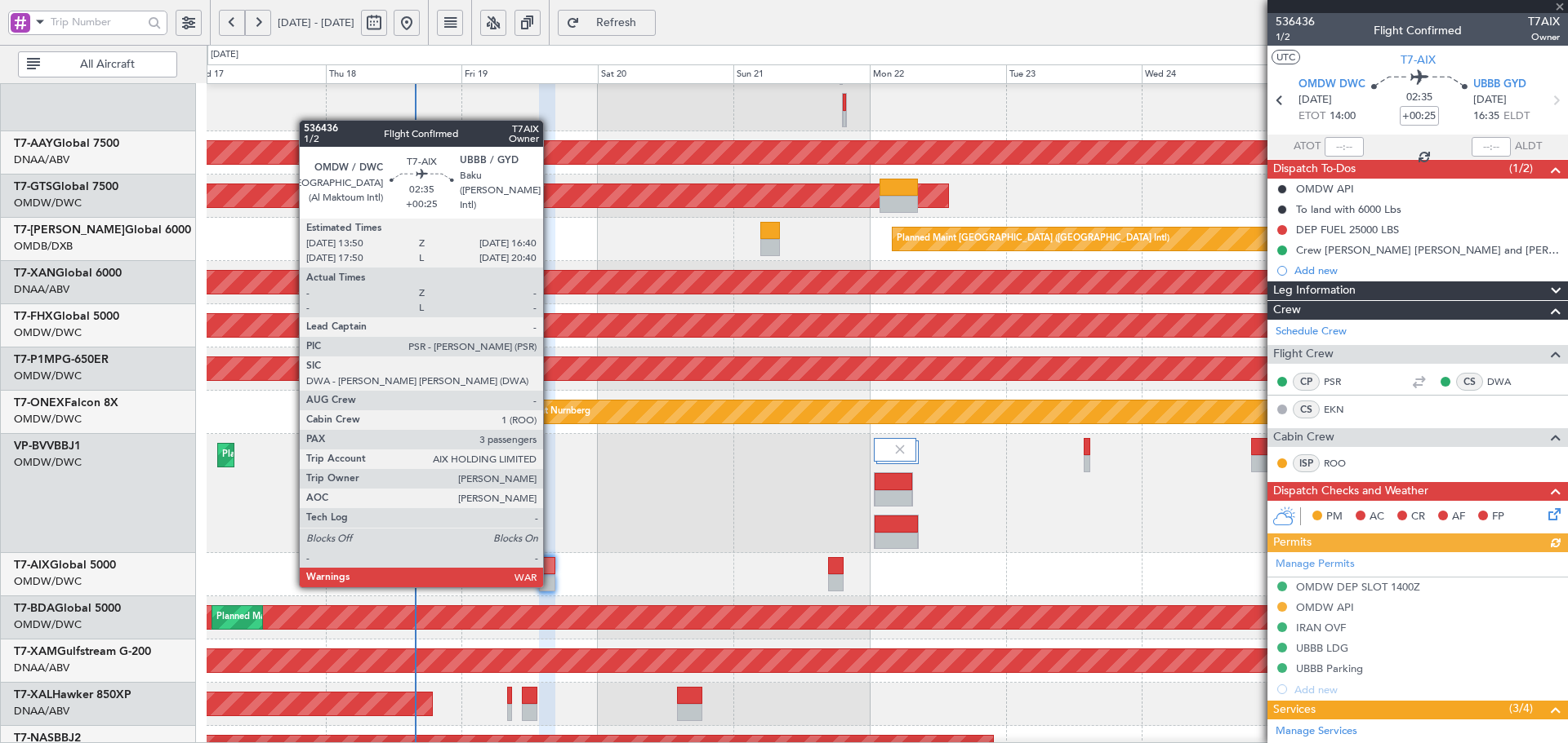
click at [550, 570] on div at bounding box center [547, 566] width 16 height 17
click at [550, 569] on div at bounding box center [547, 566] width 16 height 17
